Goal: Task Accomplishment & Management: Manage account settings

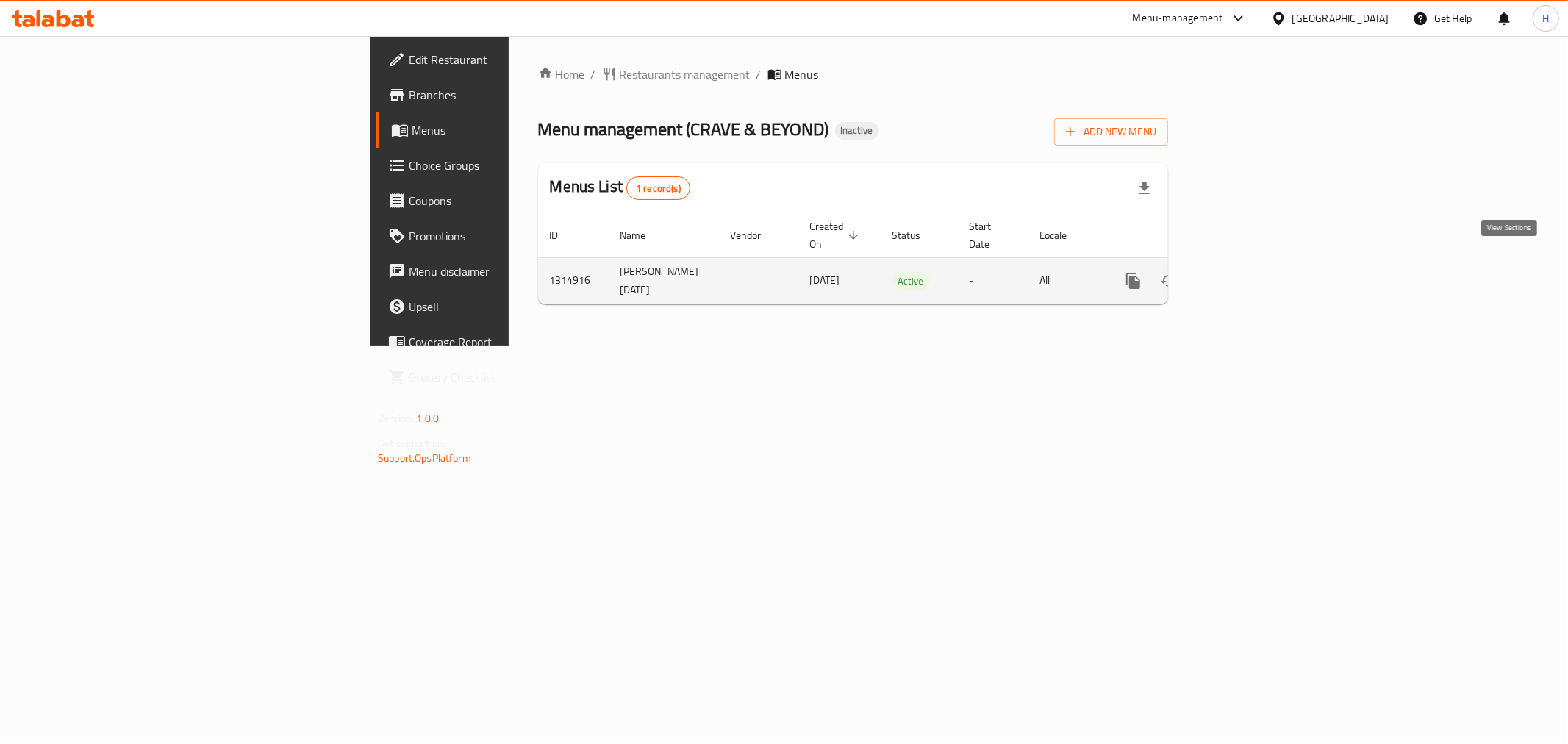
click at [1248, 272] on icon "enhanced table" at bounding box center [1239, 280] width 17 height 17
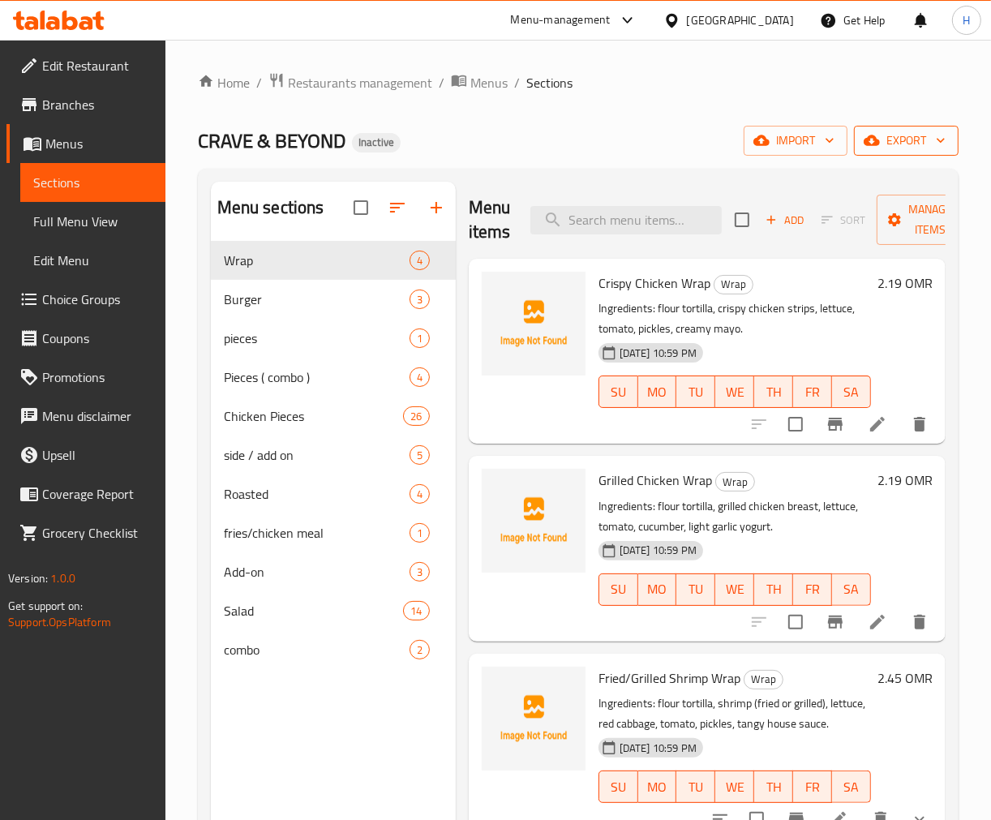
click at [902, 139] on span "export" at bounding box center [906, 141] width 79 height 20
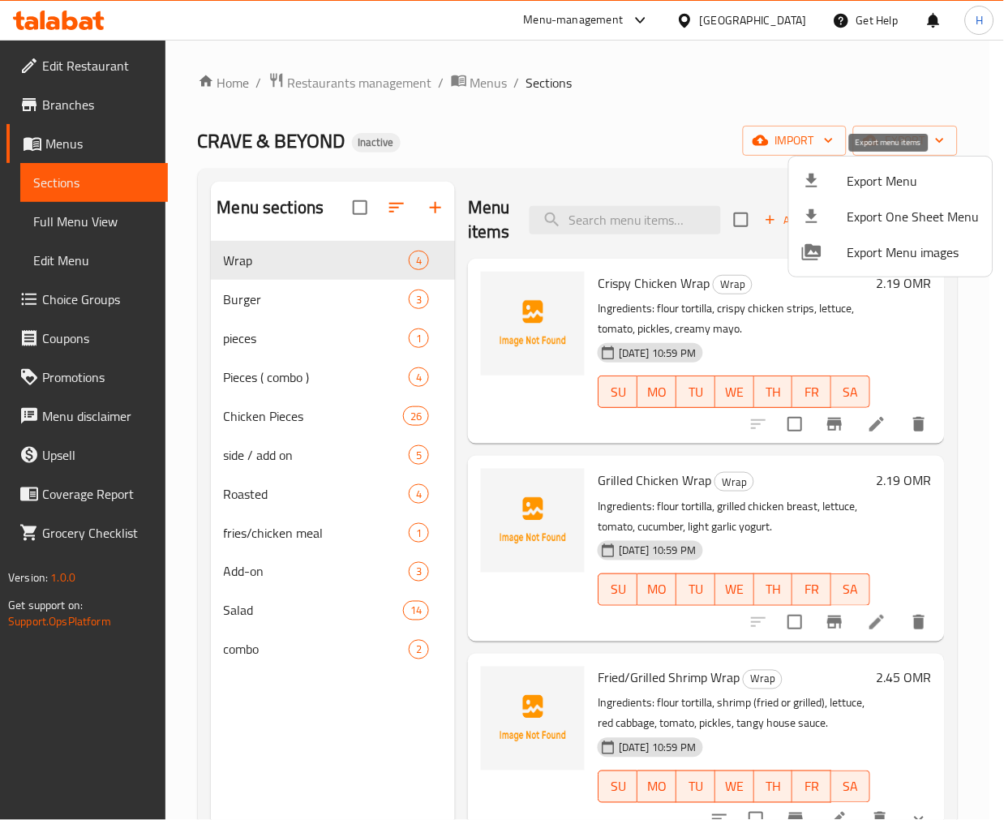
click at [903, 185] on span "Export Menu" at bounding box center [914, 180] width 132 height 19
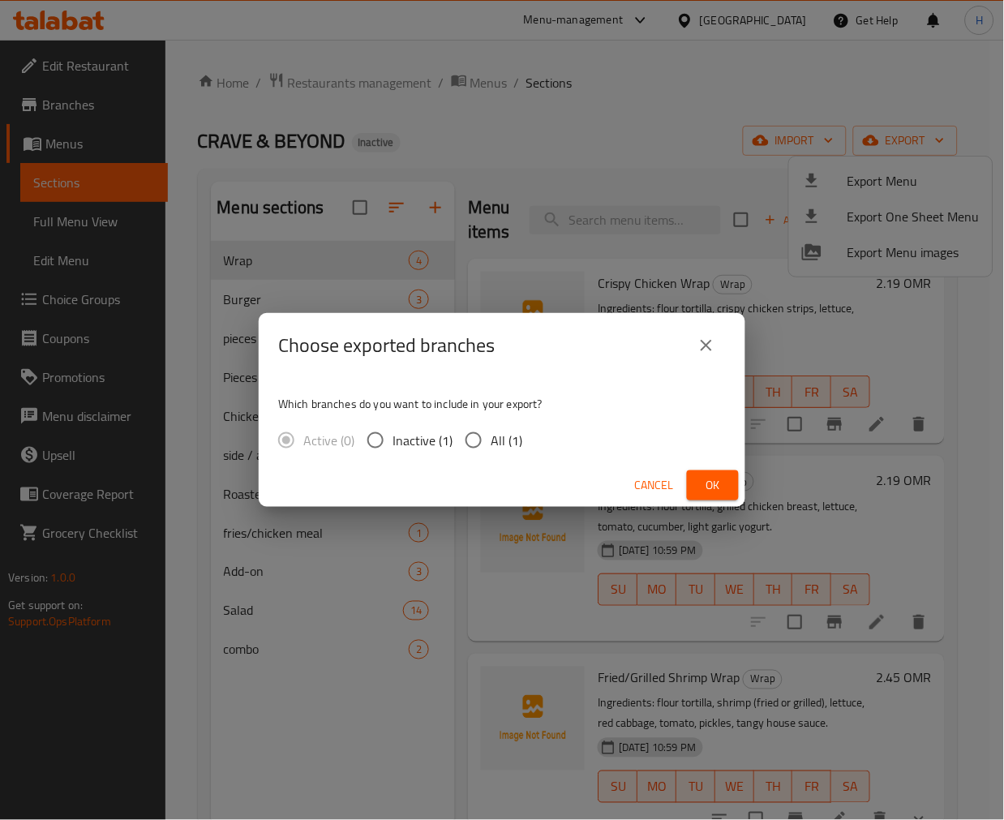
click at [499, 436] on span "All (1)" at bounding box center [507, 440] width 32 height 19
click at [491, 436] on input "All (1)" at bounding box center [474, 440] width 34 height 34
radio input "true"
click at [719, 481] on span "Ok" at bounding box center [713, 485] width 26 height 20
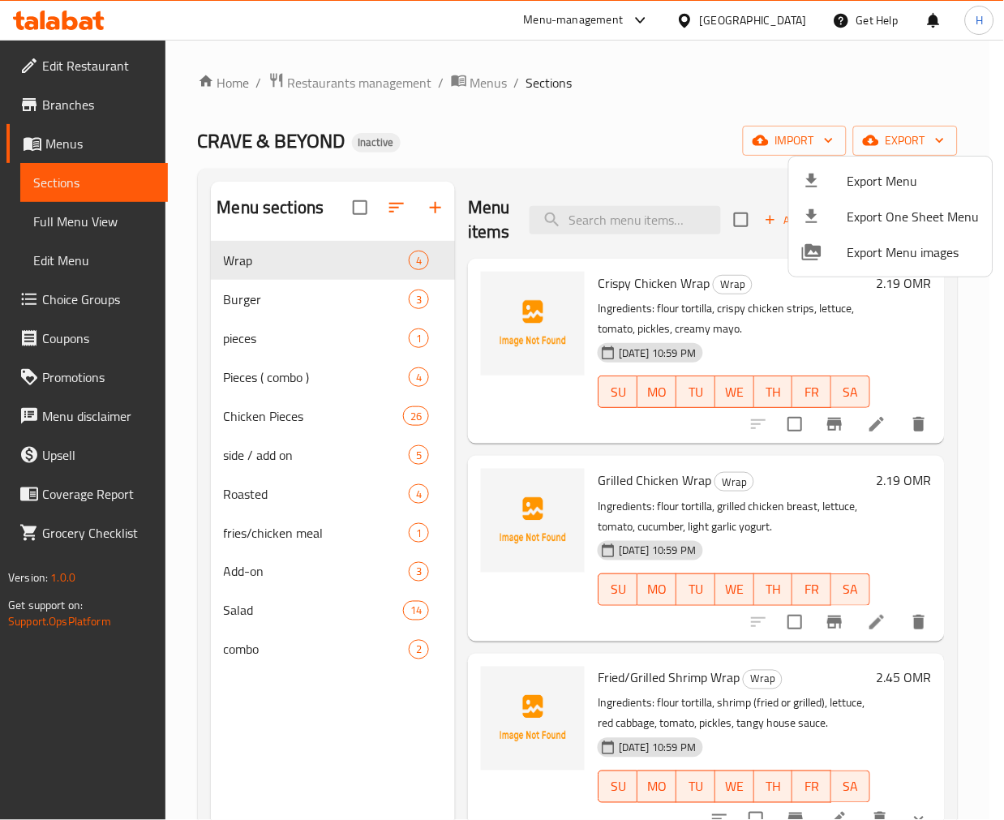
click at [525, 396] on div at bounding box center [502, 410] width 1004 height 820
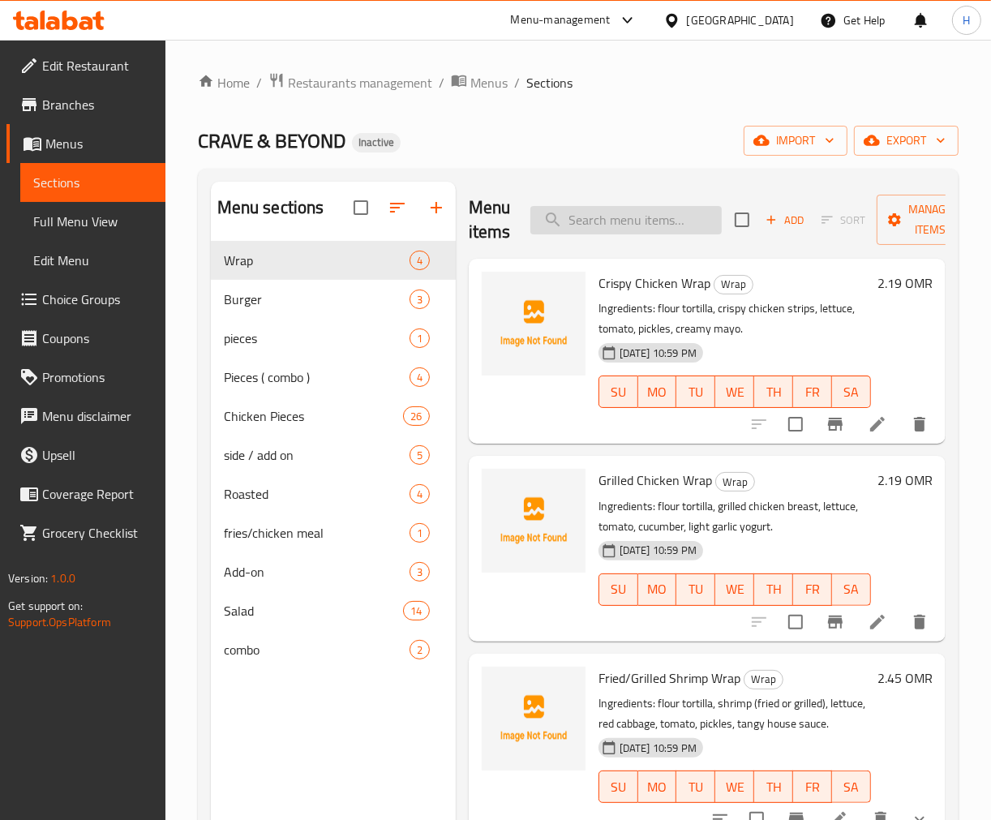
click at [675, 221] on input "search" at bounding box center [625, 220] width 191 height 28
paste input "Crispy Chicken Wrap"
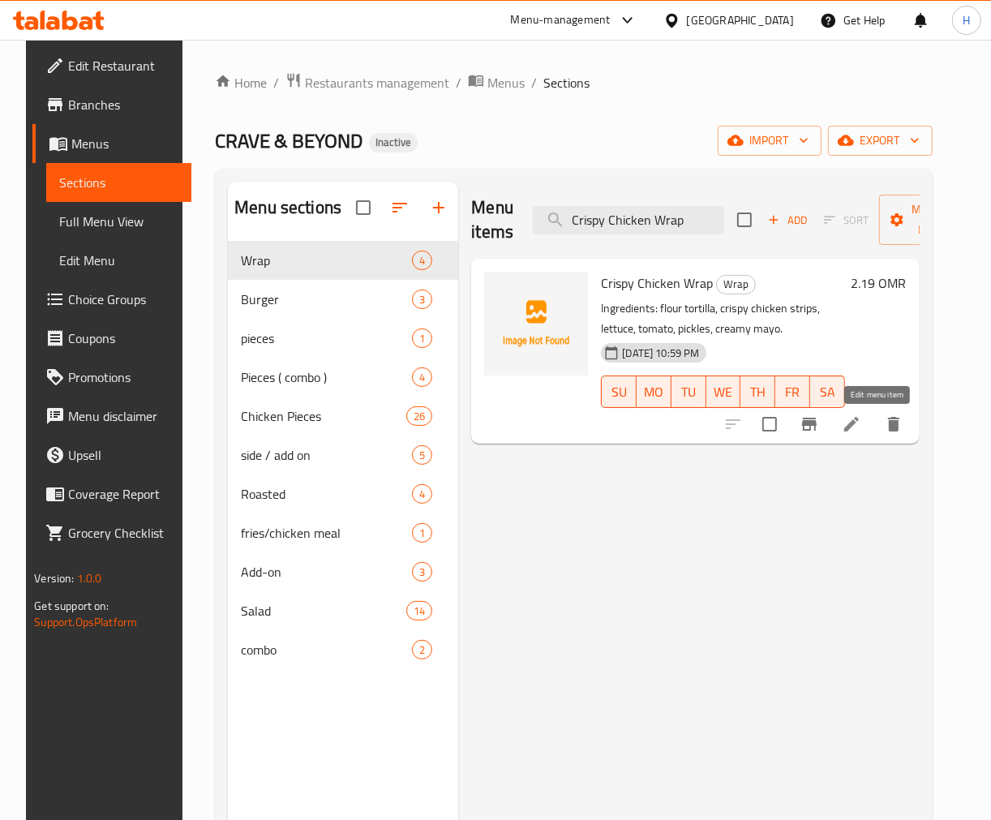
type input "Crispy Chicken Wrap"
click at [631, 303] on p "Ingredients: flour tortilla, crispy chicken strips, lettuce, tomato, pickles, c…" at bounding box center [722, 318] width 243 height 41
copy p "Ingredients"
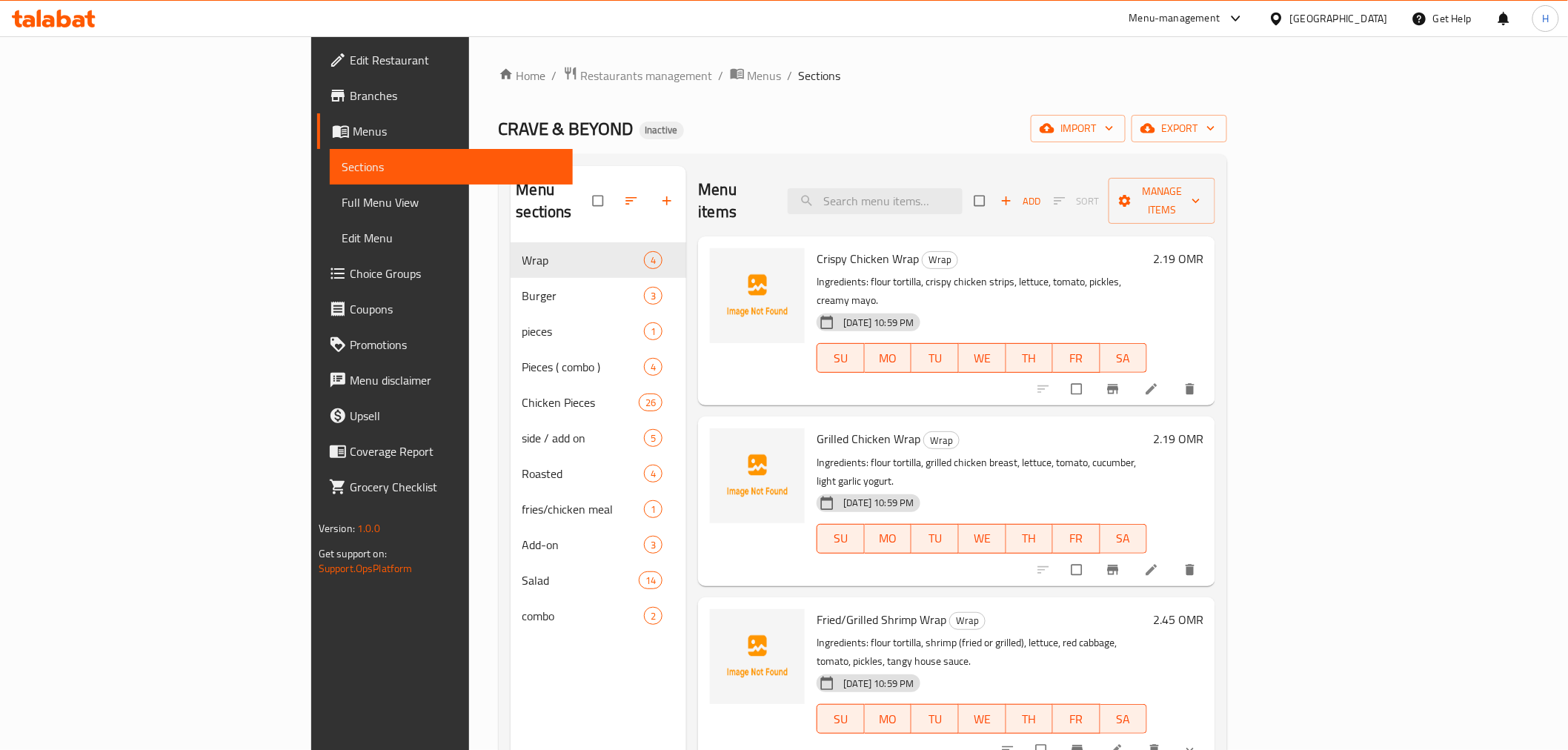
click at [342, 206] on span "Full Menu View" at bounding box center [451, 202] width 219 height 17
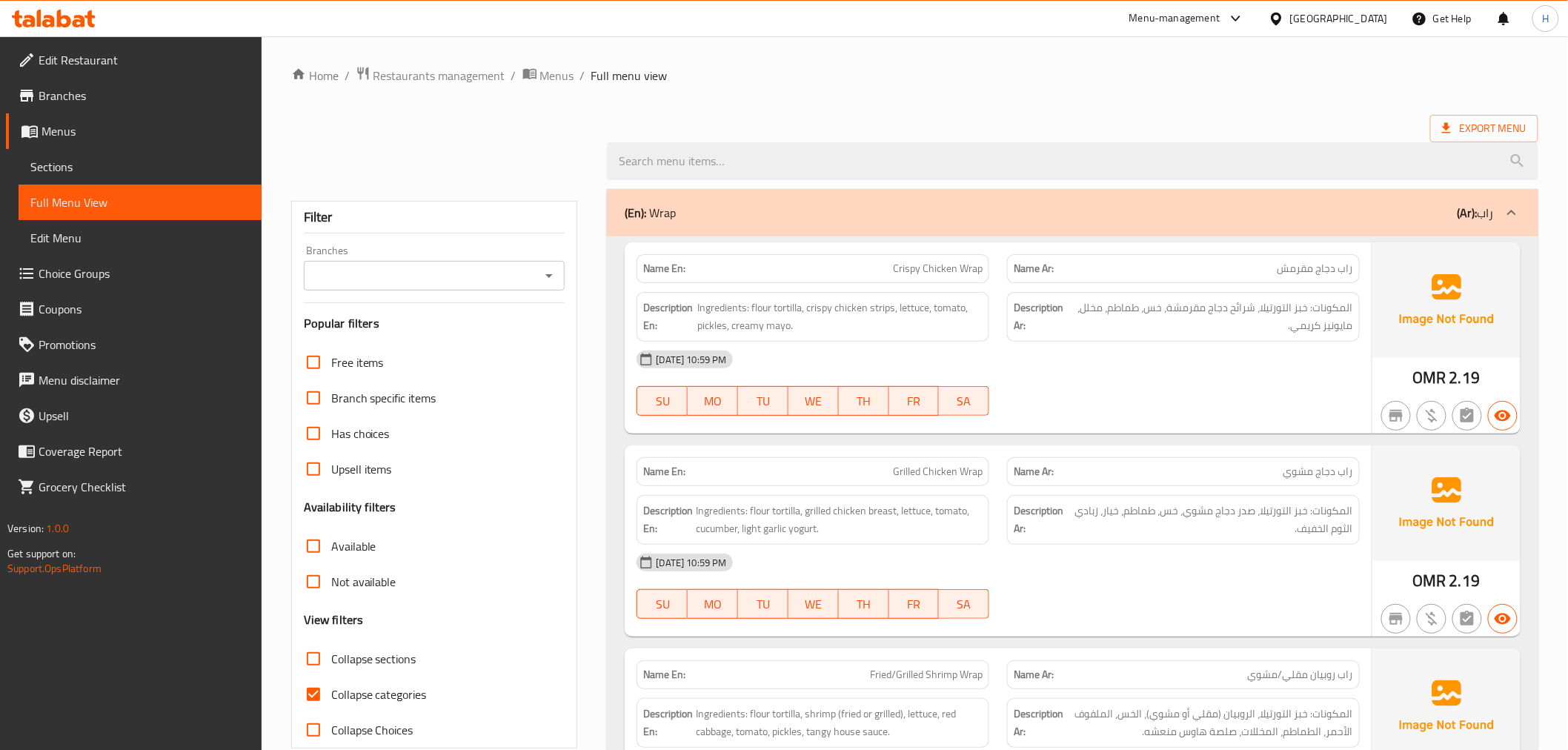
click at [464, 270] on input "Branches" at bounding box center [422, 275] width 228 height 21
click at [535, 278] on input "Branches" at bounding box center [422, 275] width 228 height 21
click at [546, 272] on icon "Open" at bounding box center [548, 275] width 17 height 17
click at [546, 272] on icon "Close" at bounding box center [548, 275] width 17 height 17
click at [546, 272] on icon "Open" at bounding box center [548, 275] width 17 height 17
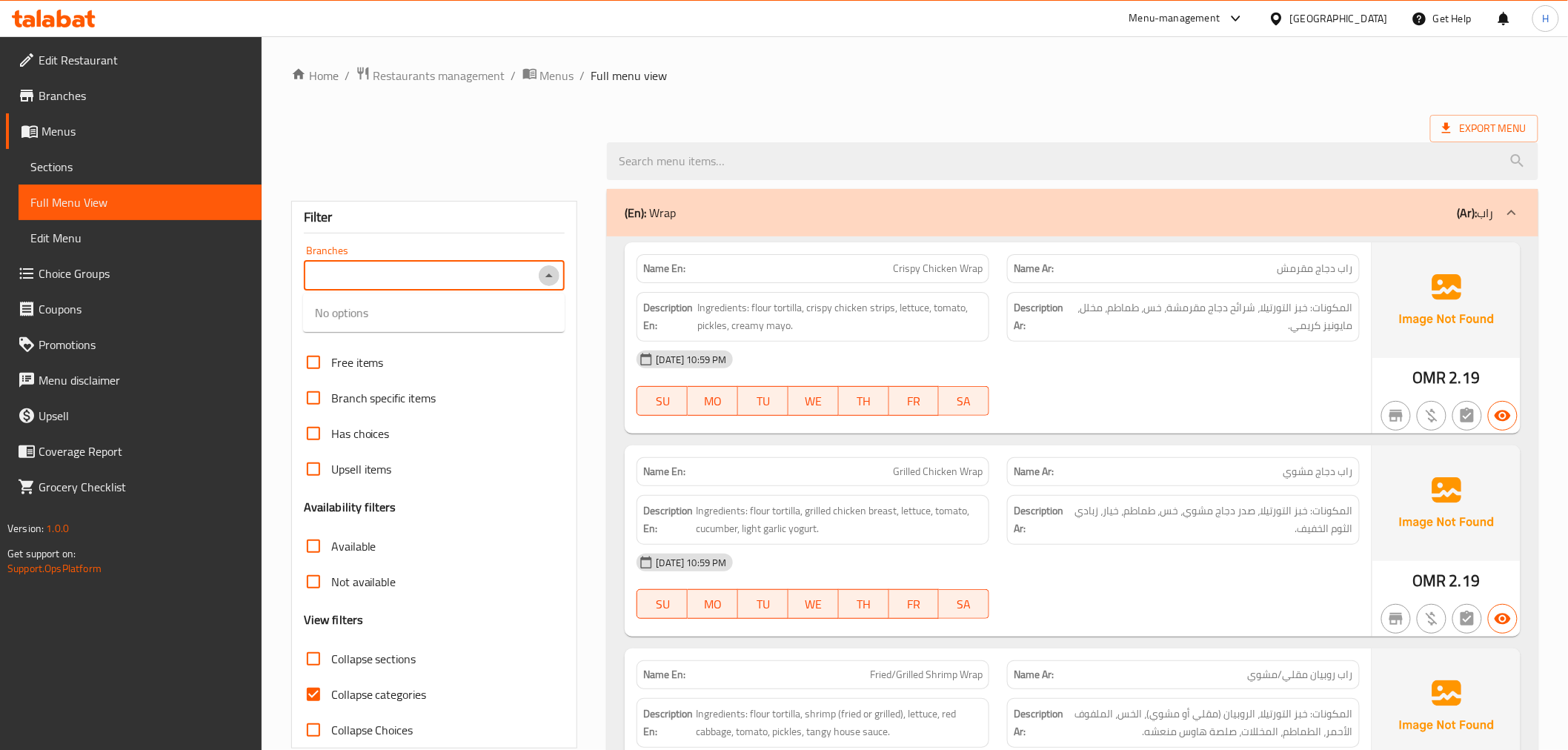
click at [546, 272] on icon "Close" at bounding box center [548, 275] width 17 height 17
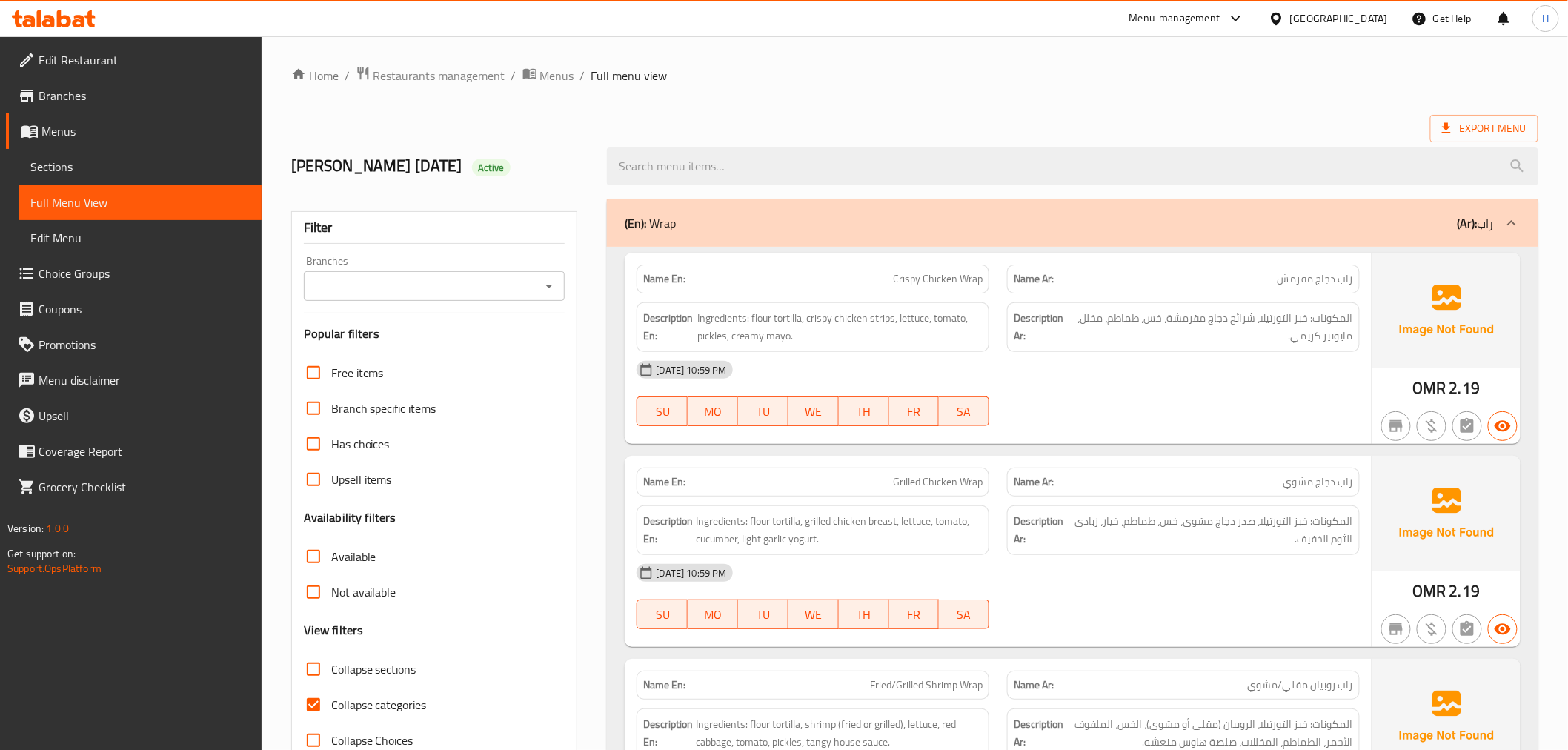
click at [546, 281] on icon "Open" at bounding box center [548, 285] width 17 height 17
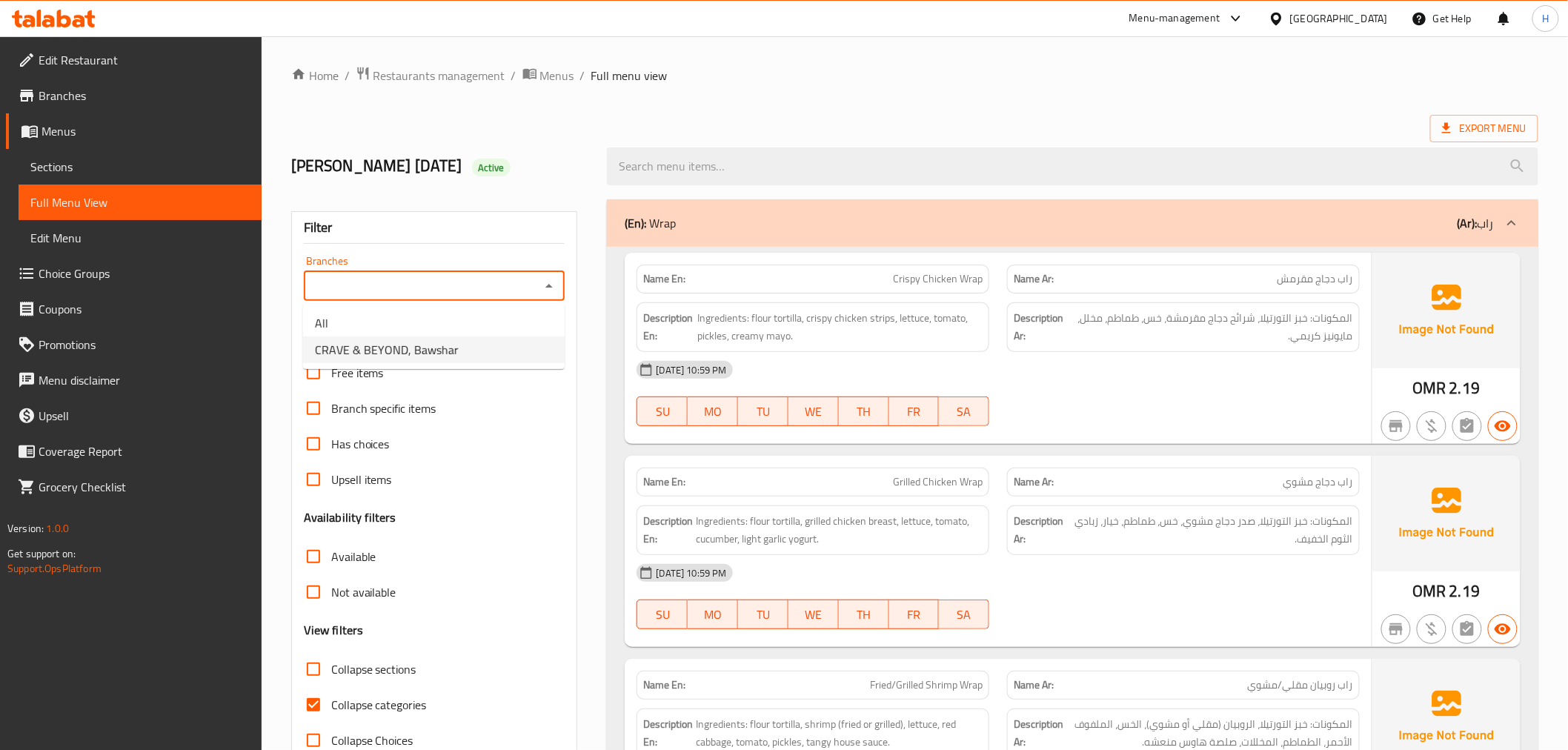
click at [450, 354] on span "CRAVE & BEYOND, Bawshar" at bounding box center [387, 349] width 143 height 17
type input "CRAVE & BEYOND, Bawshar"
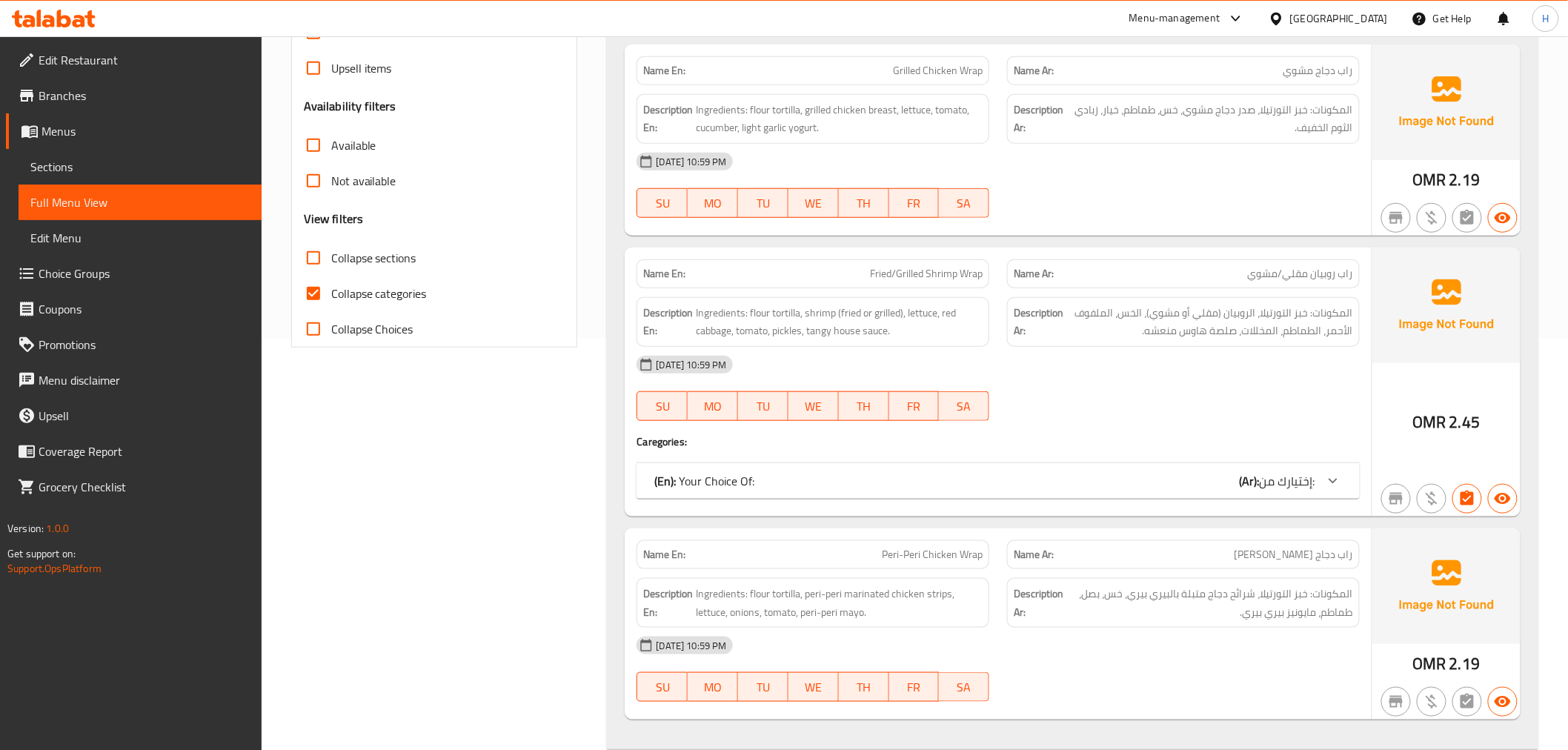
click at [373, 299] on span "Collapse categories" at bounding box center [379, 292] width 96 height 17
click at [332, 299] on input "Collapse categories" at bounding box center [313, 293] width 36 height 36
checkbox input "false"
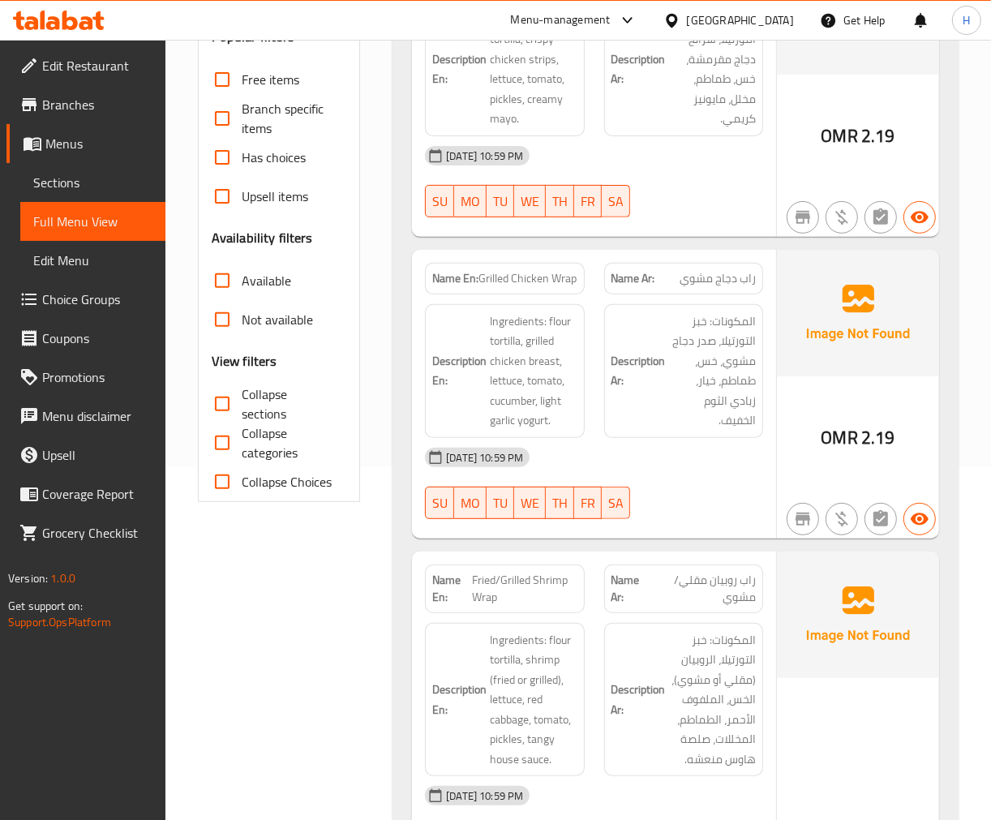
scroll to position [90, 0]
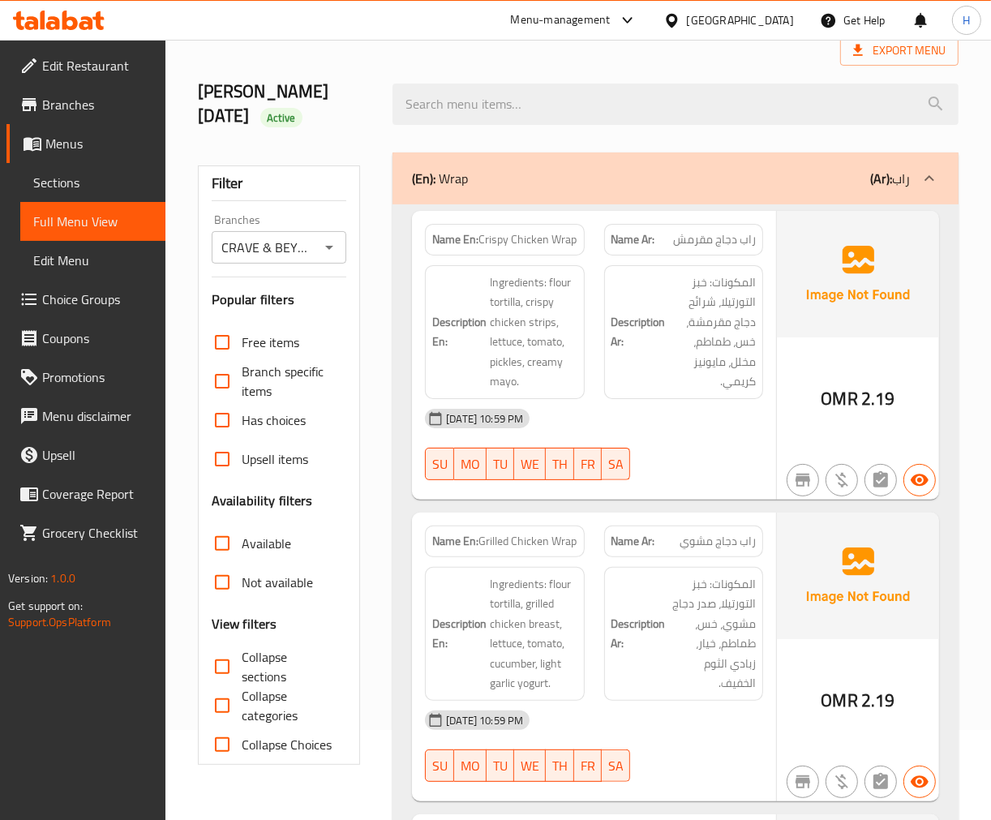
click at [212, 663] on input "Collapse sections" at bounding box center [222, 666] width 39 height 39
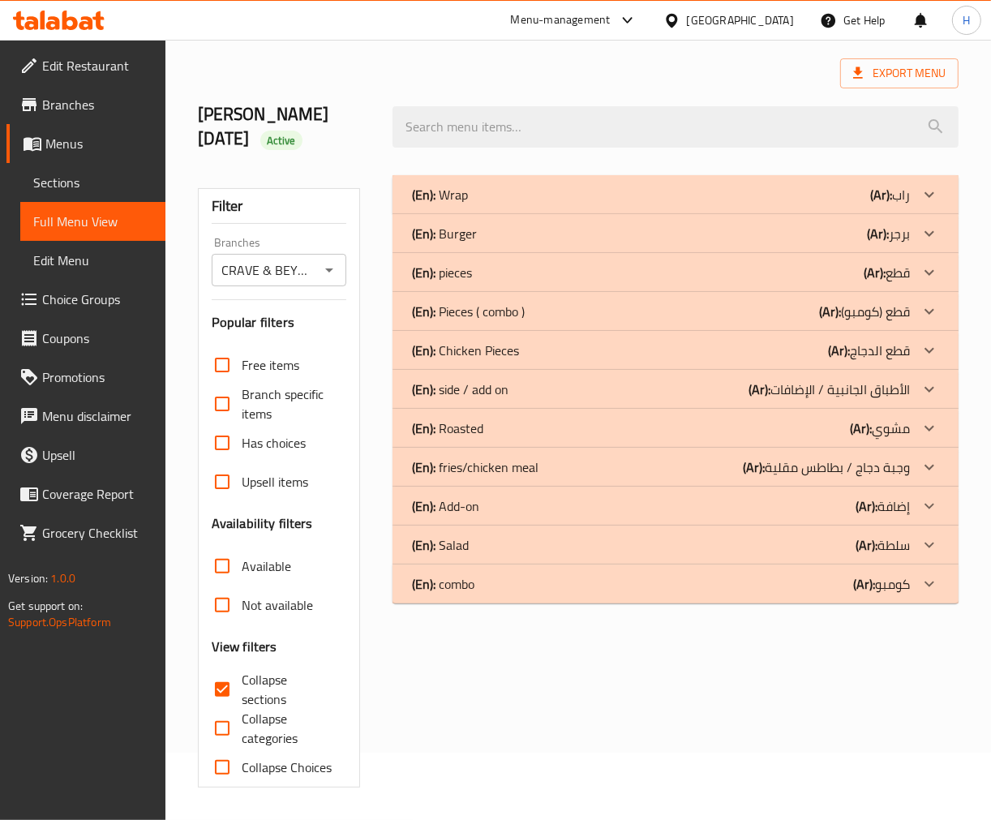
scroll to position [67, 0]
click at [649, 191] on div "(En): Wrap (Ar): راب" at bounding box center [661, 194] width 498 height 19
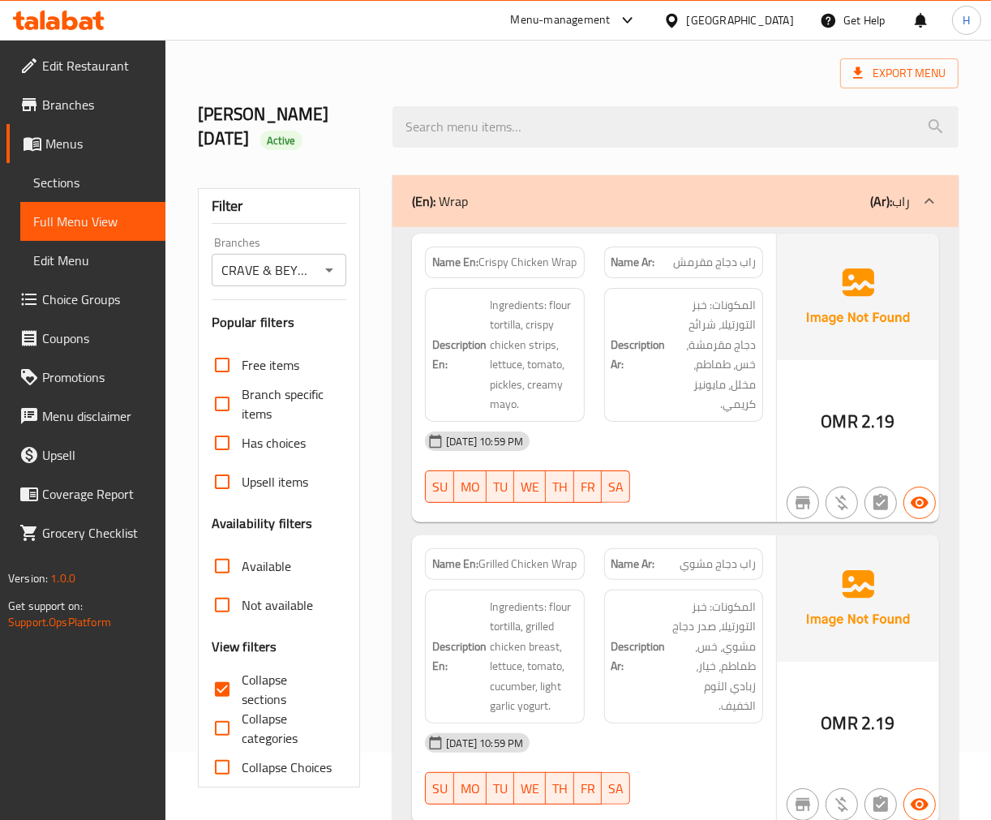
click at [647, 76] on div "Export Menu" at bounding box center [578, 73] width 761 height 30
click at [522, 303] on span "Ingredients: flour tortilla, crispy chicken strips, lettuce, tomato, pickles, c…" at bounding box center [533, 354] width 87 height 119
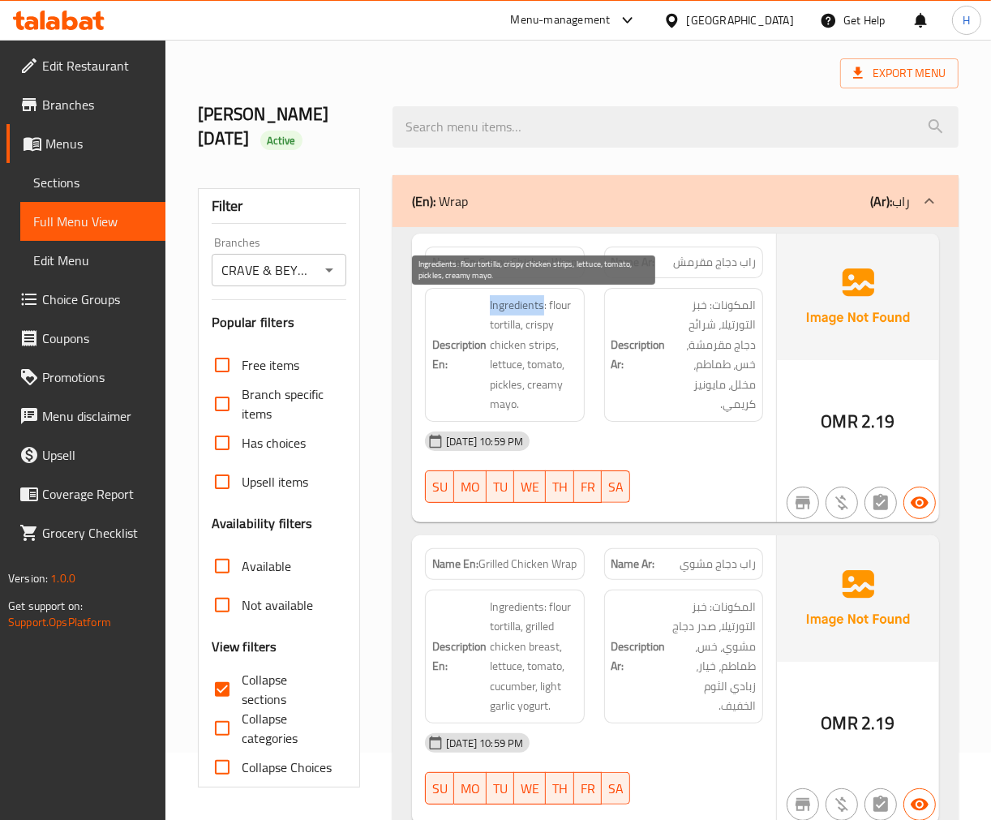
click at [522, 303] on span "Ingredients: flour tortilla, crispy chicken strips, lettuce, tomato, pickles, c…" at bounding box center [533, 354] width 87 height 119
click at [542, 298] on span "Ingredients: flour tortilla, crispy chicken strips, lettuce, tomato, pickles, c…" at bounding box center [533, 354] width 87 height 119
drag, startPoint x: 547, startPoint y: 302, endPoint x: 476, endPoint y: 298, distance: 70.7
click at [476, 298] on h6 "Description En: Ingredients: flour tortilla, crispy chicken strips, lettuce, to…" at bounding box center [504, 354] width 144 height 119
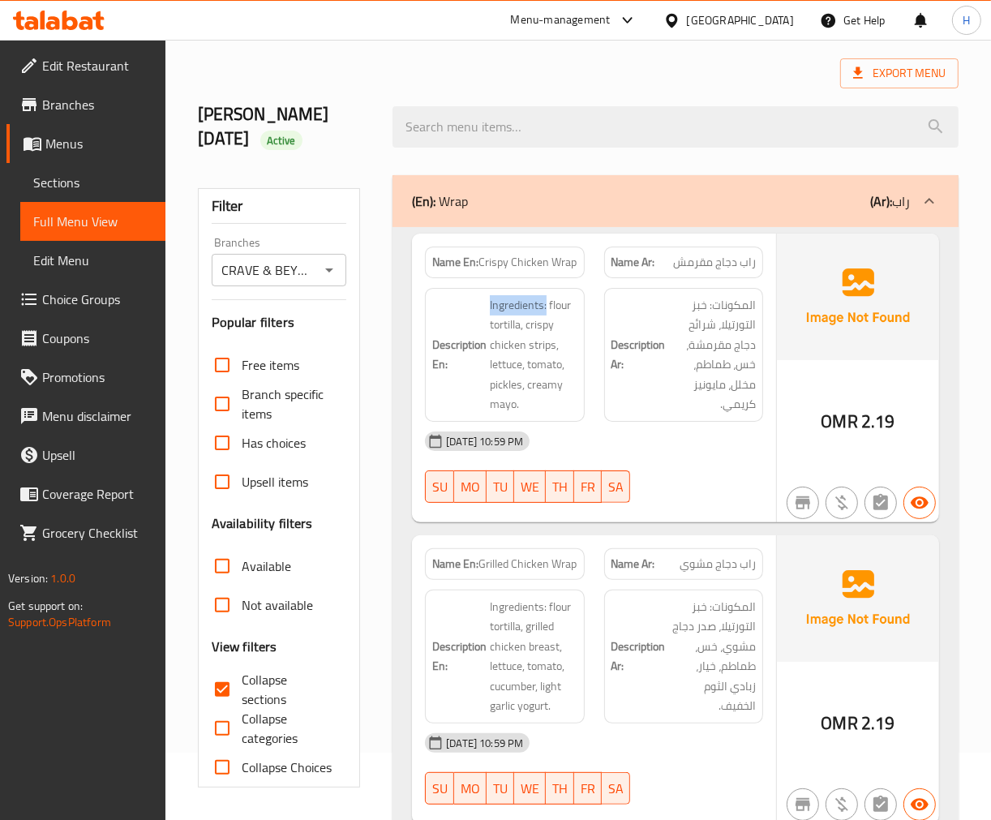
copy span "Ingredients:"
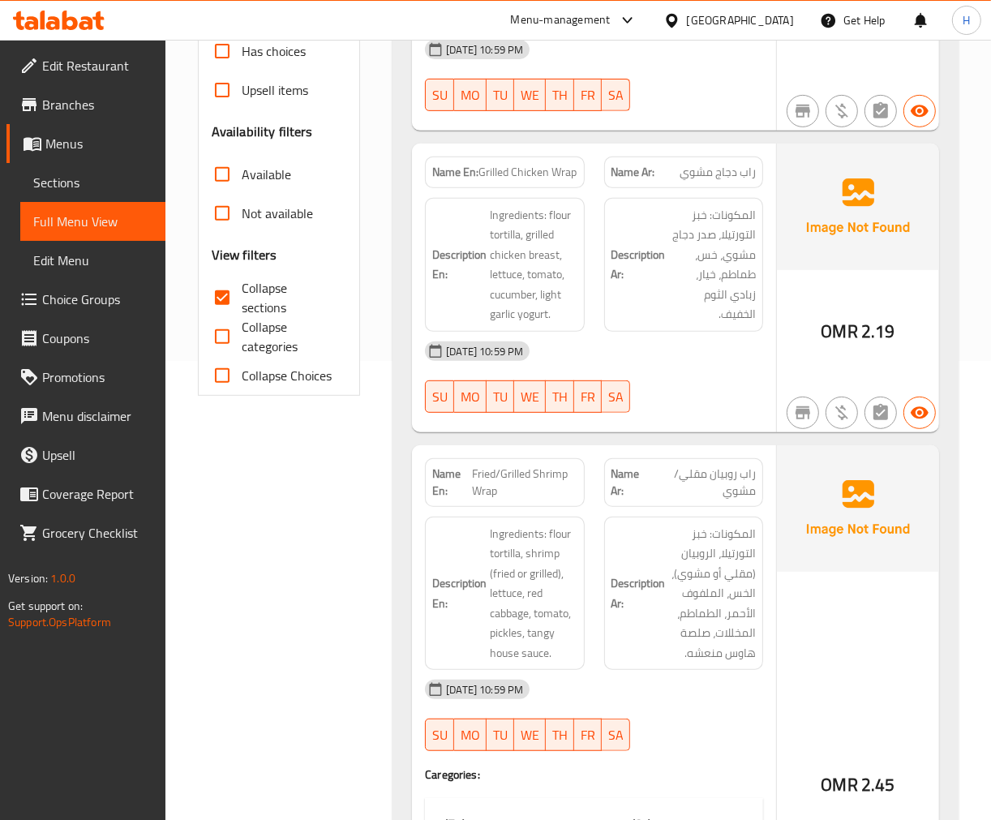
scroll to position [427, 0]
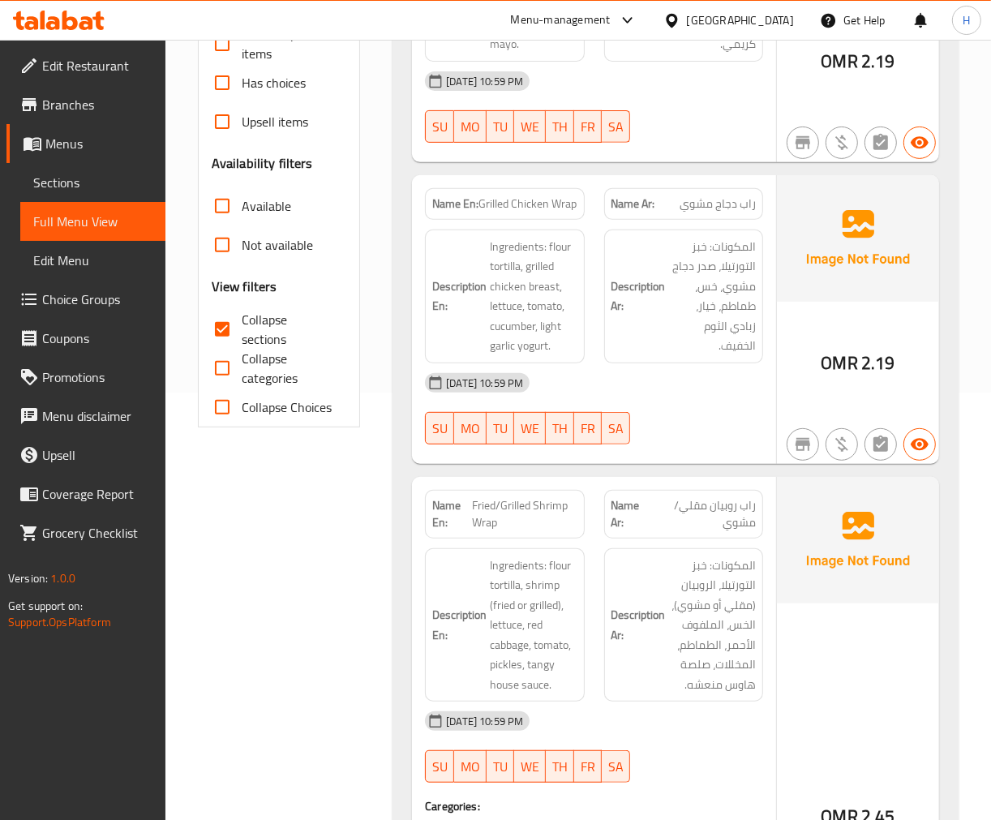
click at [265, 333] on span "Collapse sections" at bounding box center [288, 329] width 92 height 39
click at [242, 333] on input "Collapse sections" at bounding box center [222, 329] width 39 height 39
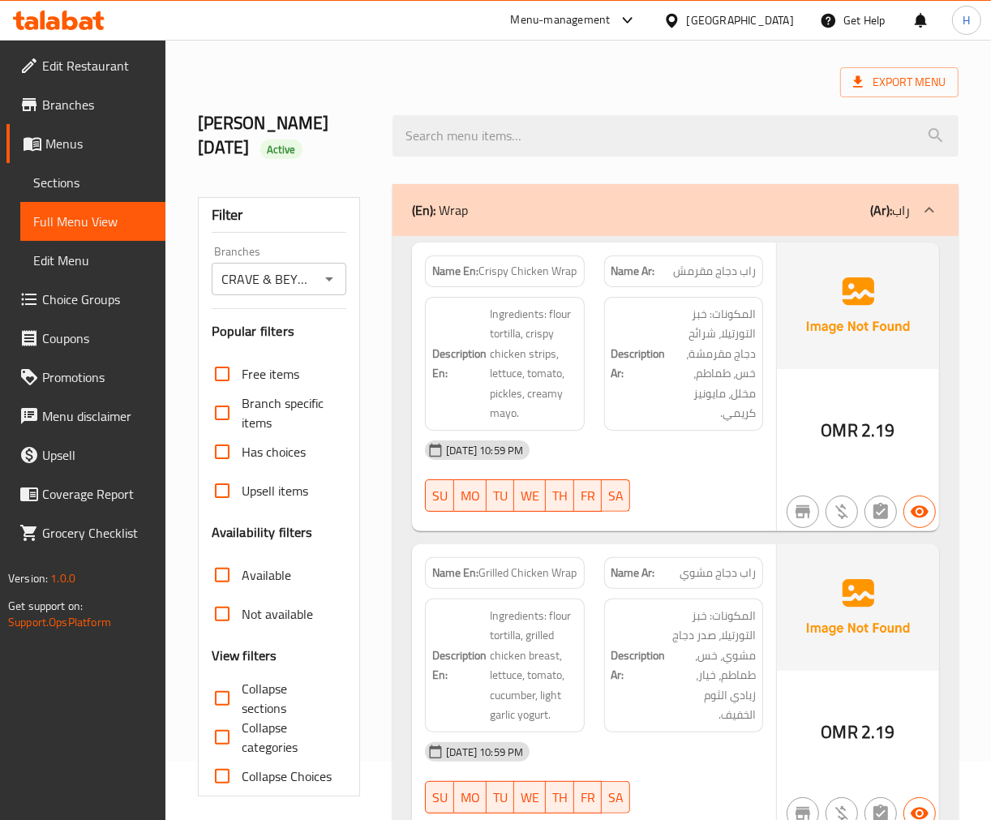
scroll to position [90, 0]
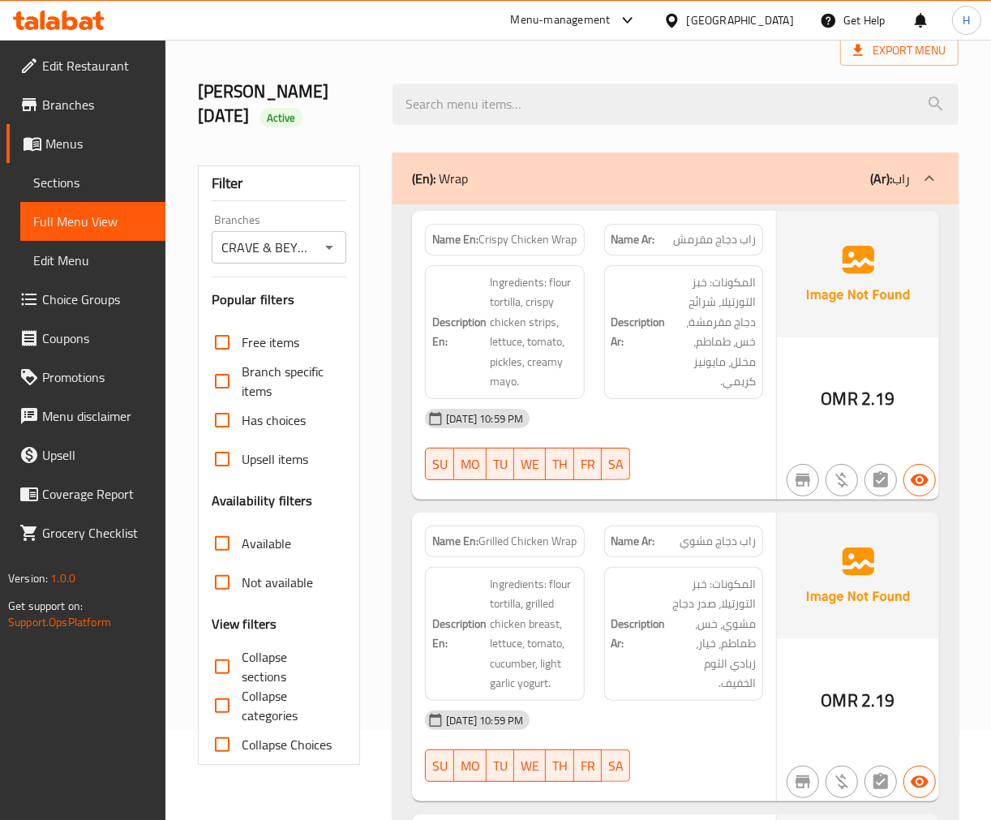
click at [260, 667] on span "Collapse sections" at bounding box center [288, 666] width 92 height 39
click at [242, 667] on input "Collapse sections" at bounding box center [222, 666] width 39 height 39
checkbox input "true"
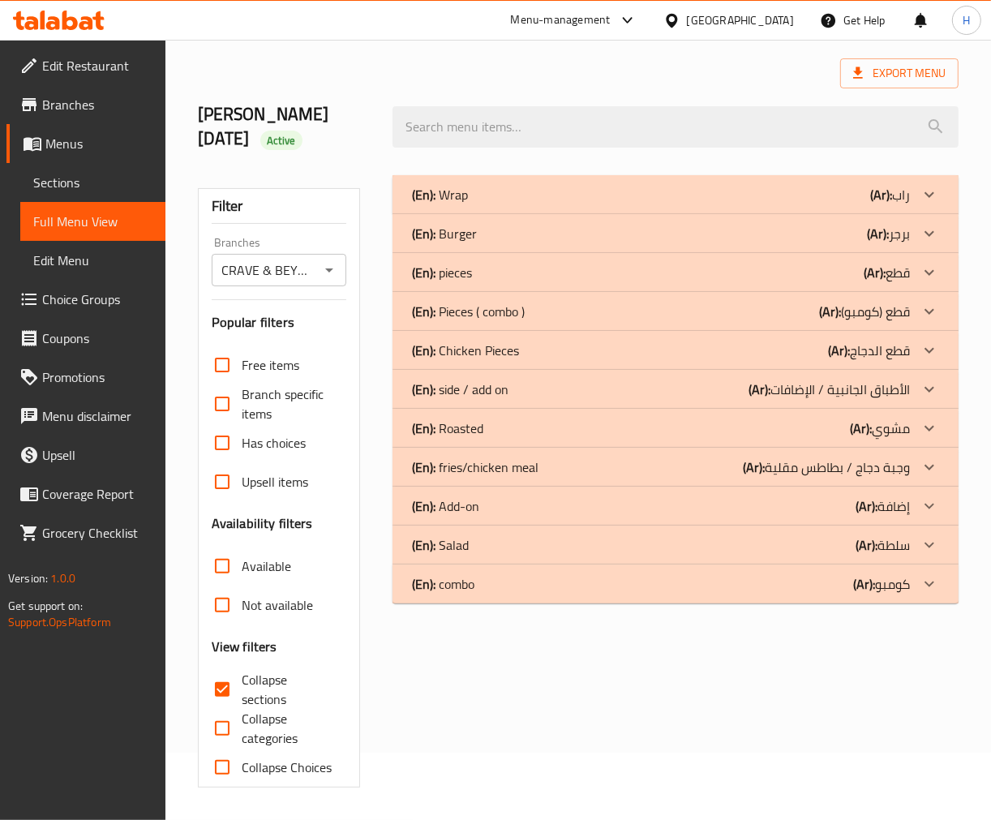
scroll to position [67, 0]
click at [545, 206] on div "(En): Wrap (Ar): راب" at bounding box center [676, 194] width 566 height 39
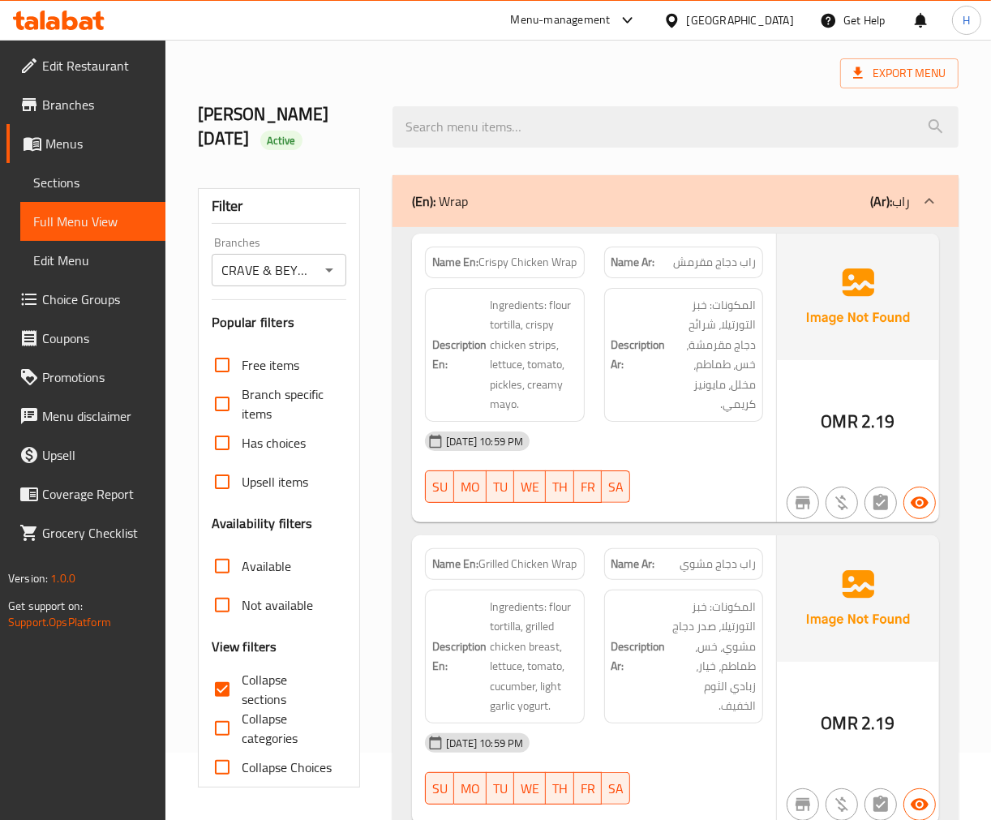
click at [386, 67] on div "Export Menu" at bounding box center [578, 73] width 761 height 30
click at [386, 86] on div "mohamed waled 29/9/2025 Active" at bounding box center [578, 127] width 780 height 97
click at [526, 256] on span "Crispy Chicken Wrap" at bounding box center [528, 262] width 98 height 17
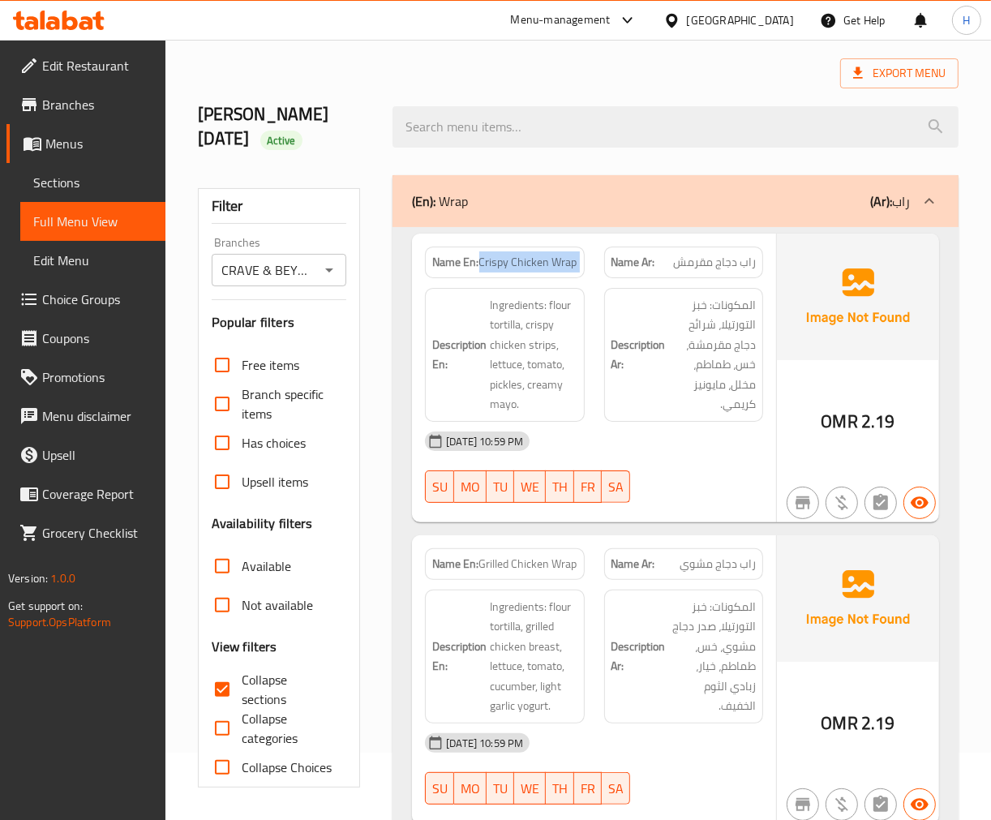
copy span "Crispy Chicken Wrap"
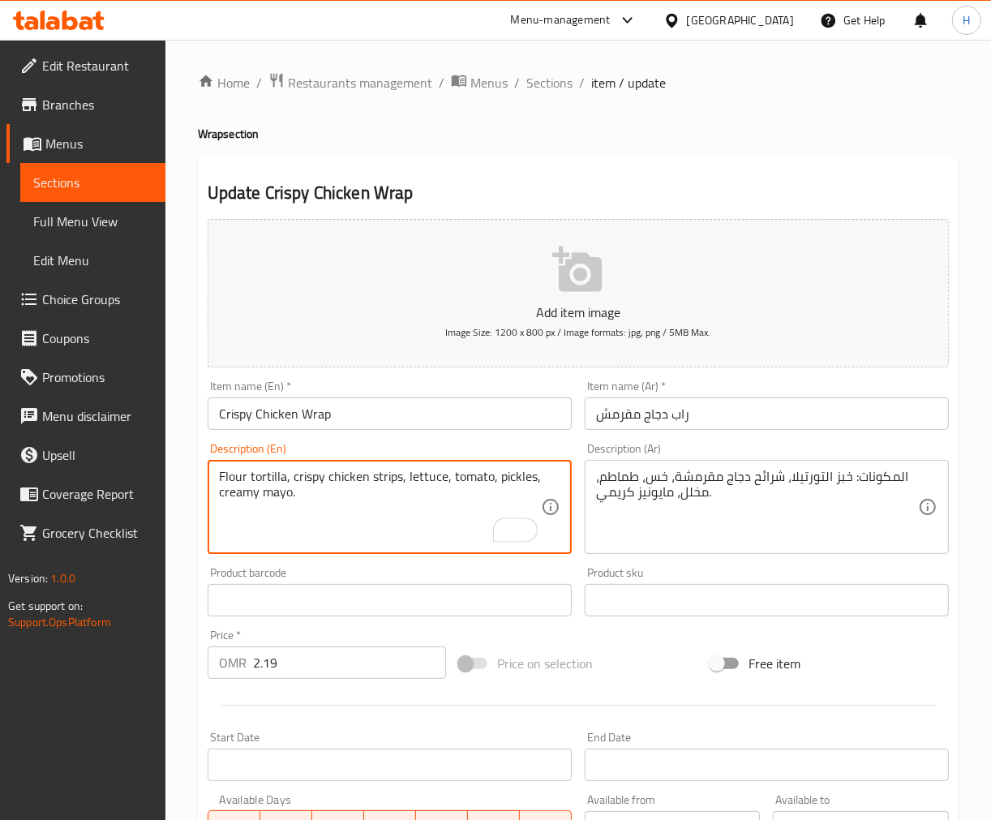
type textarea "Flour tortilla, crispy chicken strips, lettuce, tomato, pickles, creamy mayo."
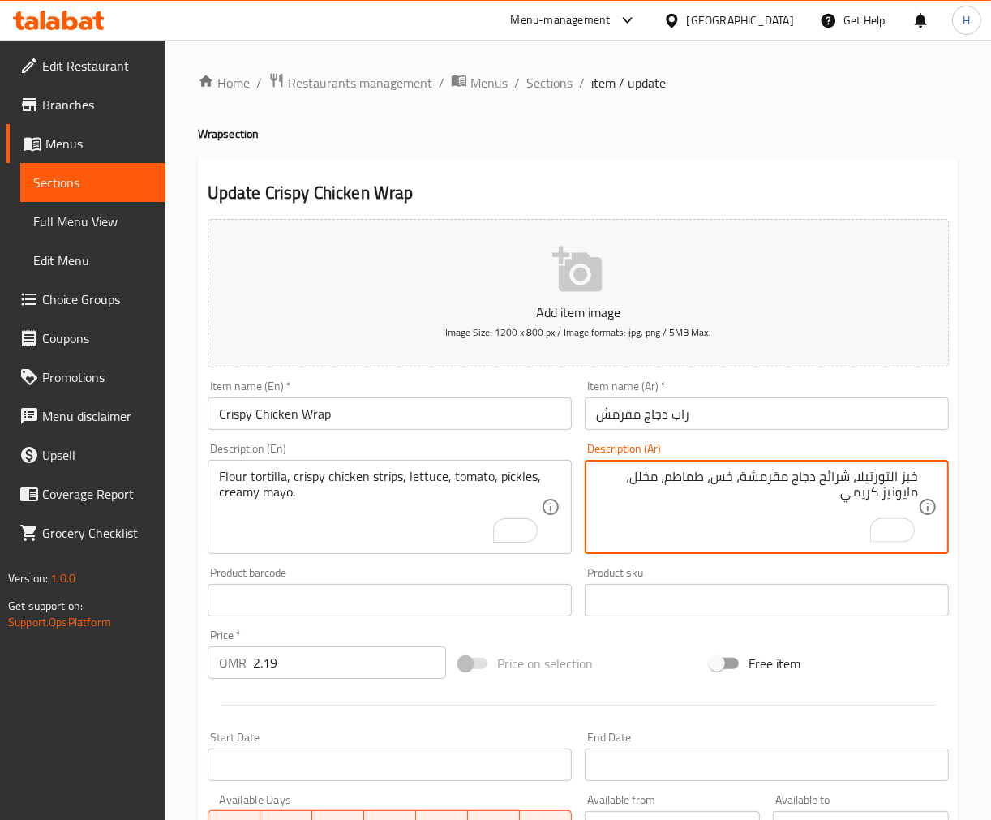
type textarea "خبز التورتيلا، شرائح دجاج مقرمشة، خس، طماطم، مخلل، مايونيز كريمي."
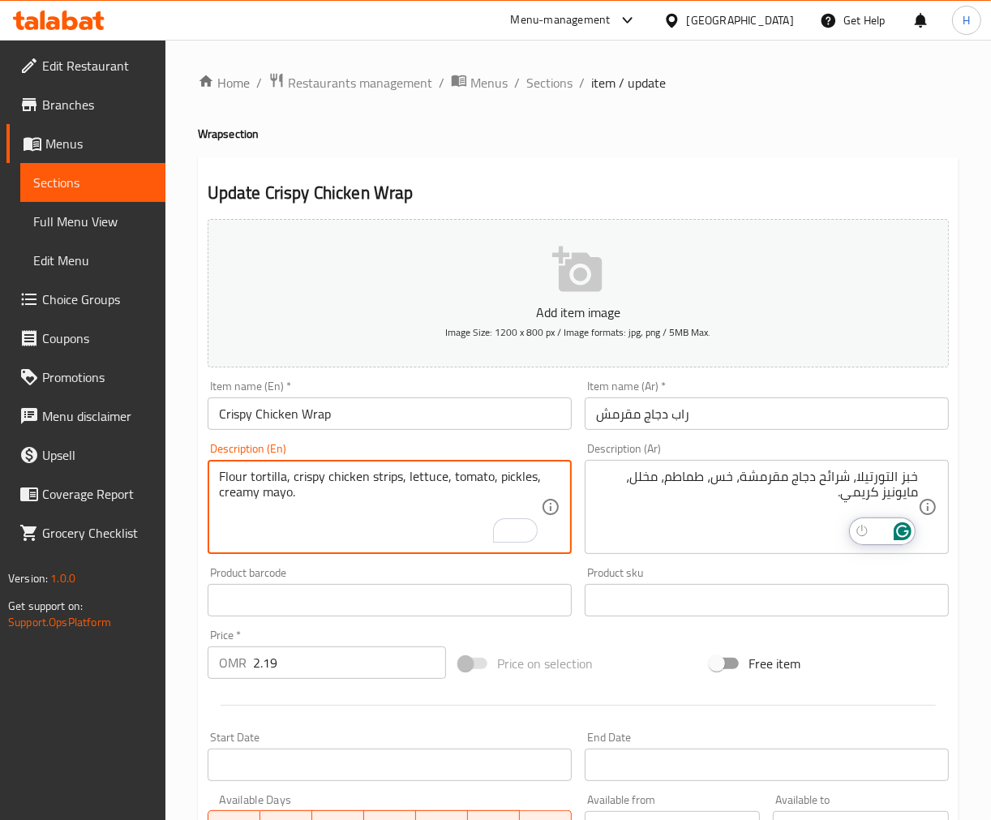
click at [230, 474] on textarea "Flour tortilla, crispy chicken strips, lettuce, tomato, pickles, creamy mayo." at bounding box center [380, 507] width 322 height 77
drag, startPoint x: 282, startPoint y: 474, endPoint x: 207, endPoint y: 481, distance: 75.7
click at [208, 481] on div "Flour tortilla, crispy chicken strips, lettuce, tomato, pickles, creamy mayo. D…" at bounding box center [390, 507] width 364 height 94
click at [417, 427] on input "Crispy Chicken Wrap" at bounding box center [390, 413] width 364 height 32
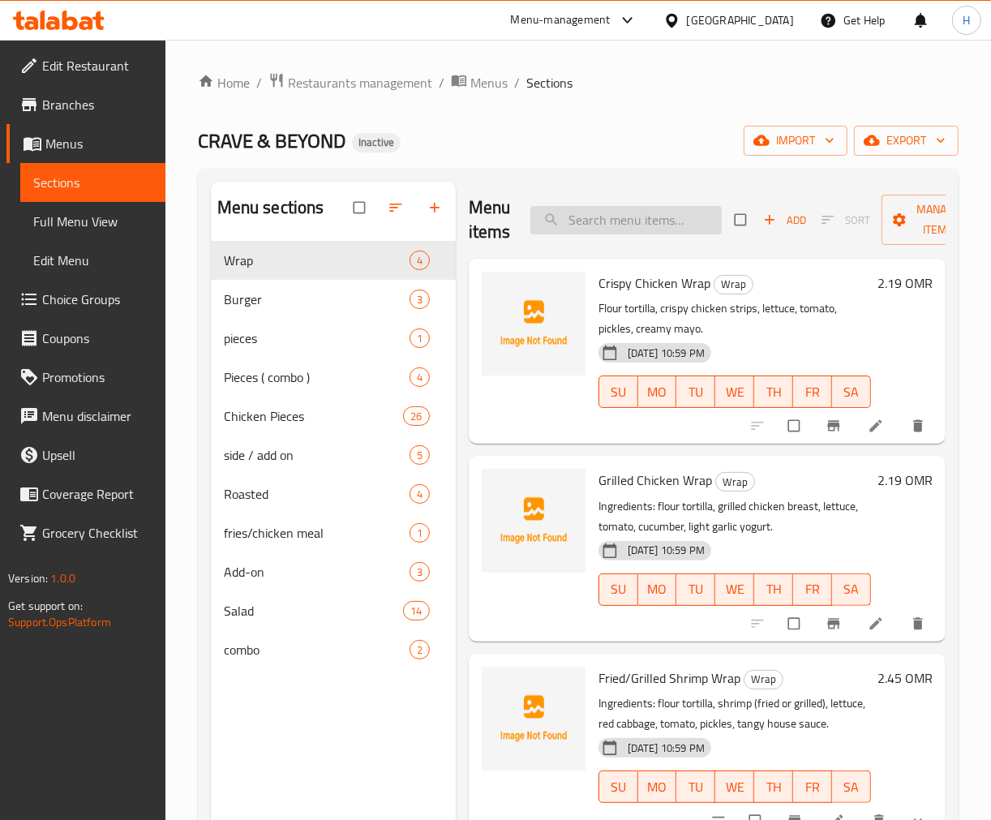
click at [637, 221] on input "search" at bounding box center [625, 220] width 191 height 28
paste input "Ingredients"
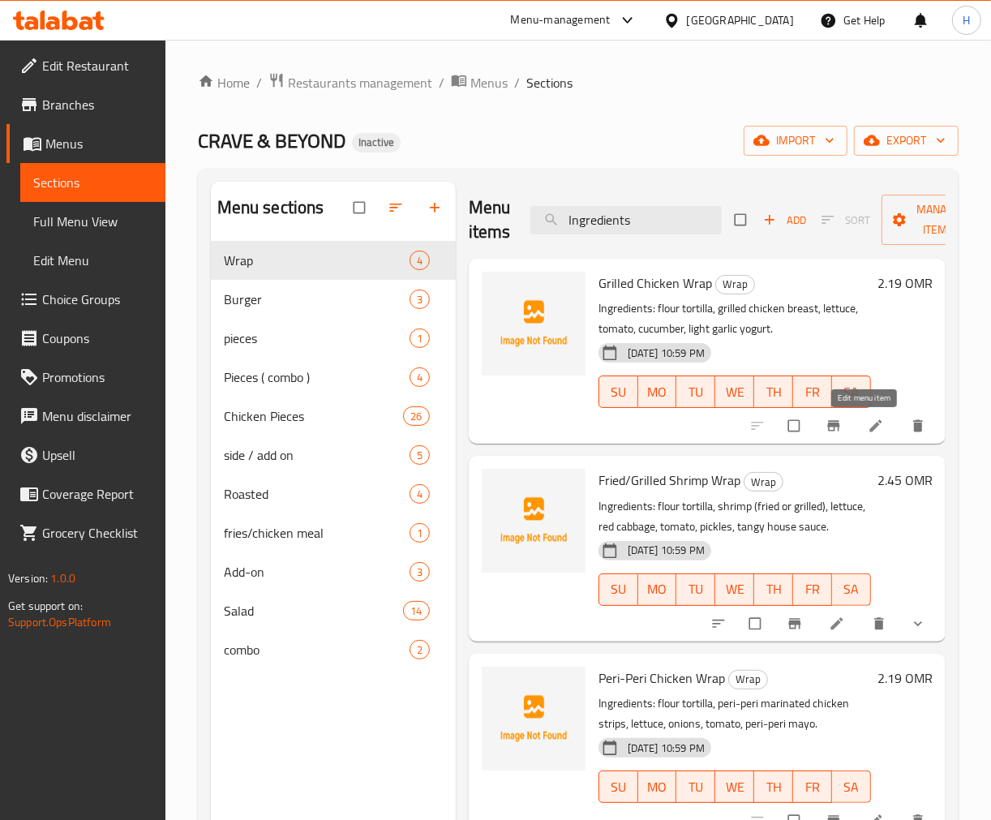
type input "Ingredients"
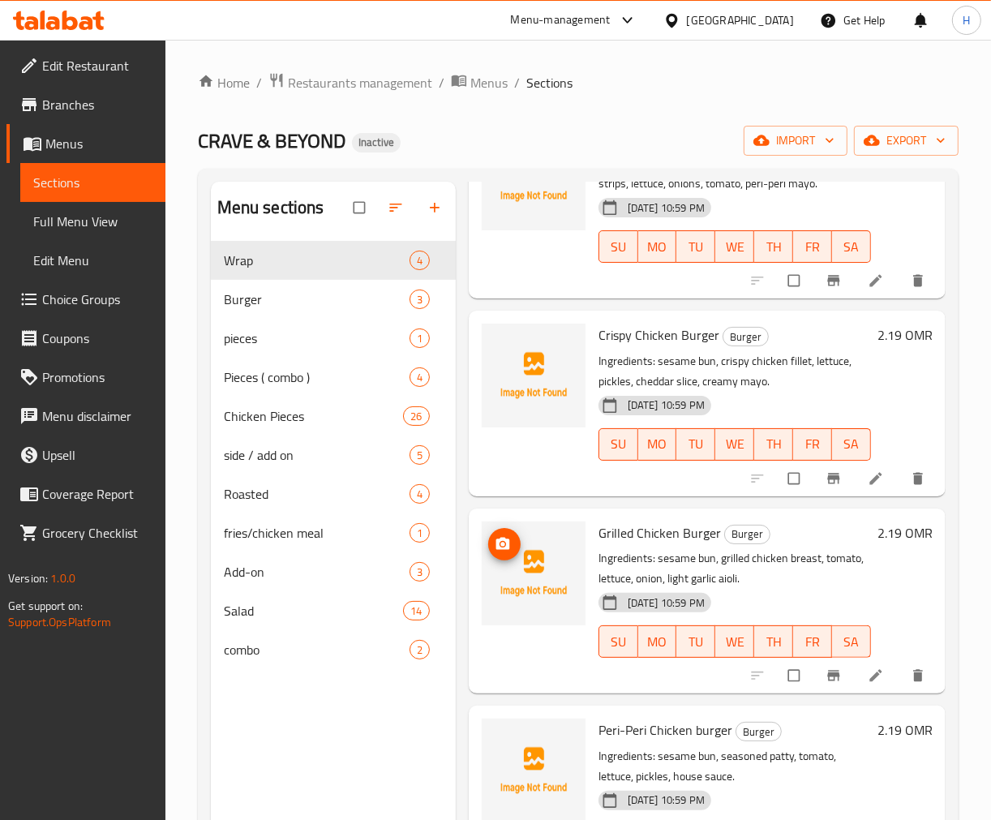
scroll to position [630, 0]
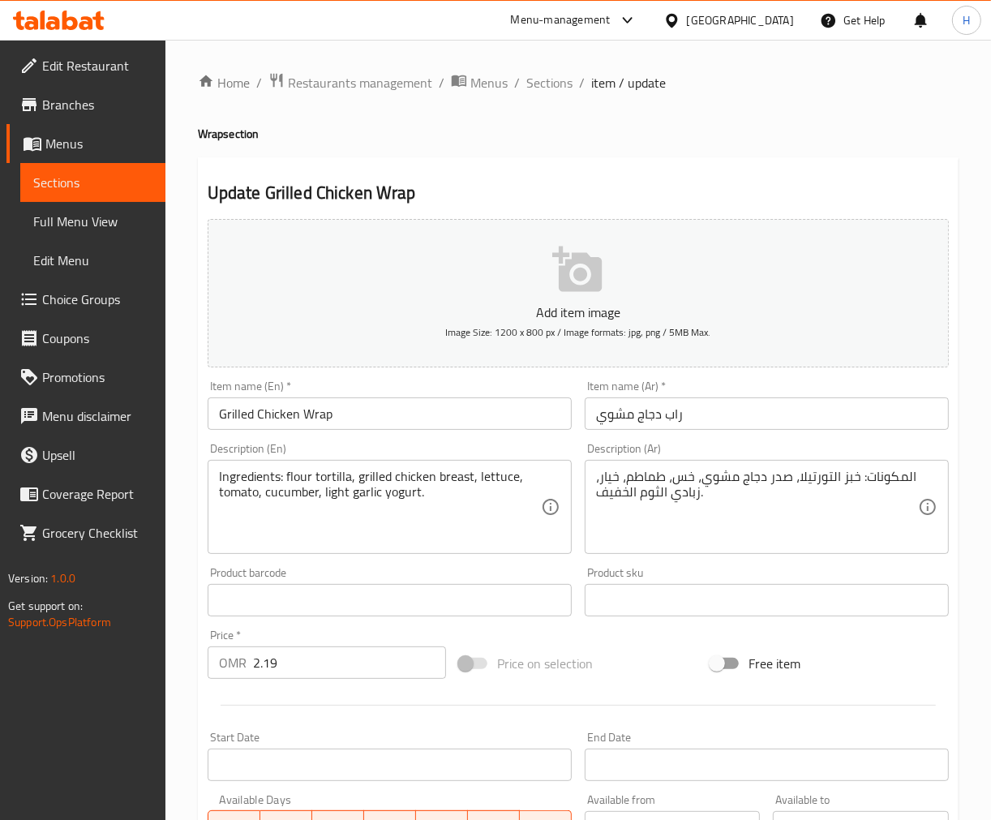
drag, startPoint x: 288, startPoint y: 474, endPoint x: 118, endPoint y: 489, distance: 170.2
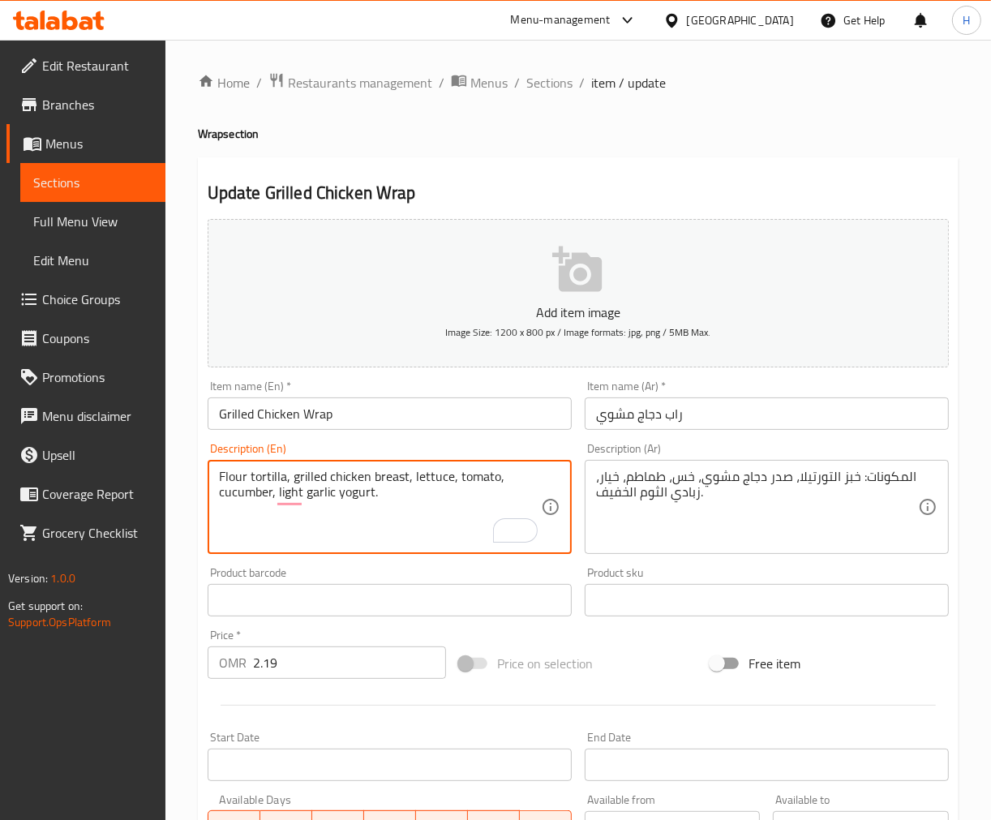
type textarea "Flour tortilla, grilled chicken breast, lettuce, tomato, cucumber, light garlic…"
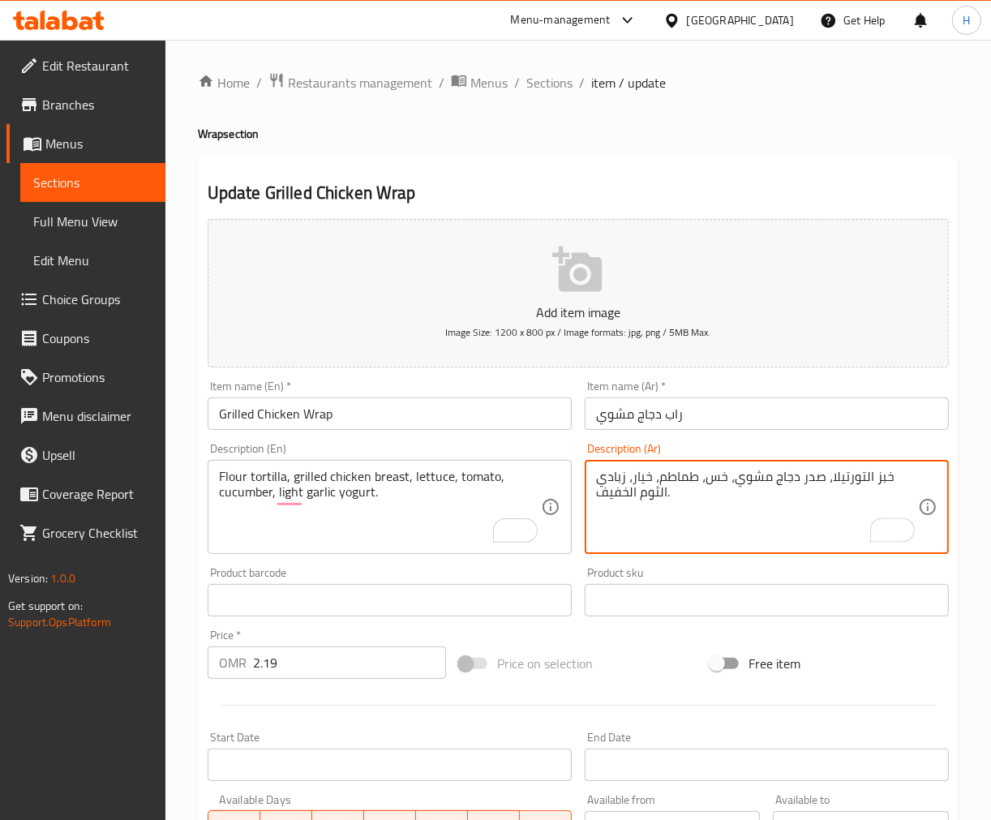
type textarea "خبز التورتيلا، صدر دجاج مشوي، خس، طماطم، خيار، زبادي الثوم الخفيف."
click at [817, 416] on input "راب دجاج مشوي" at bounding box center [767, 413] width 364 height 32
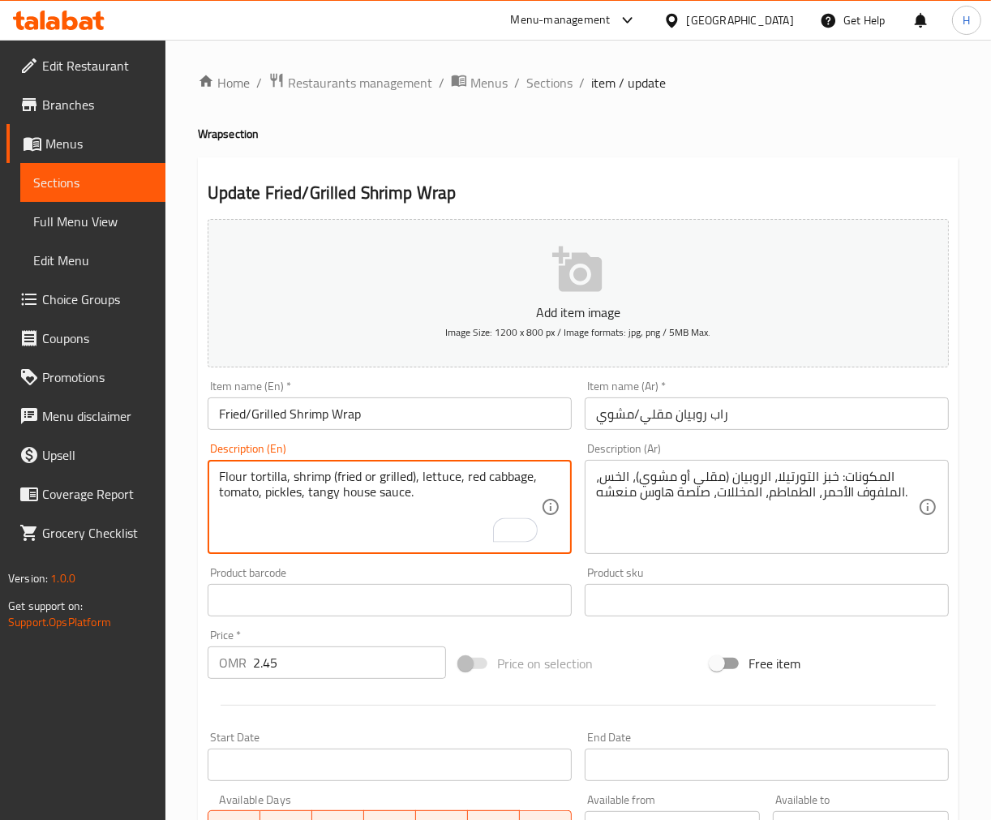
type textarea "Flour tortilla, shrimp (fried or grilled), lettuce, red cabbage, tomato, pickle…"
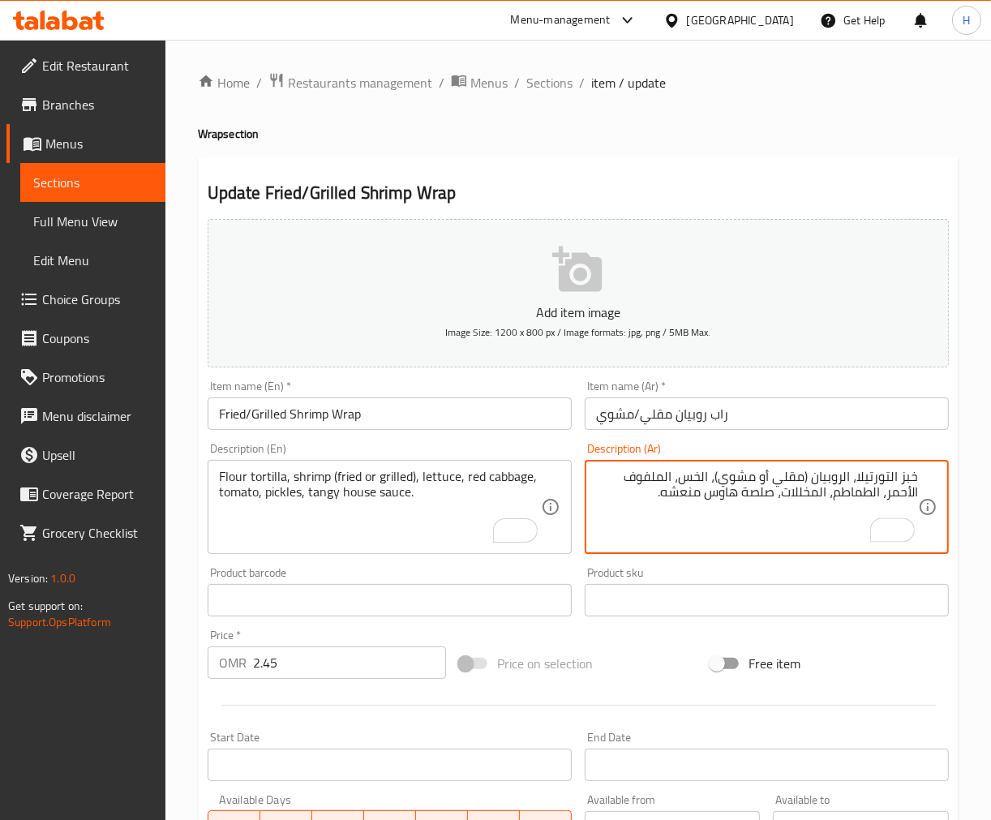
type textarea "خبز التورتيلا، الروبيان (مقلي أو مشوي)، الخس، الملفوف الأحمر، الطماطم، المخللات…"
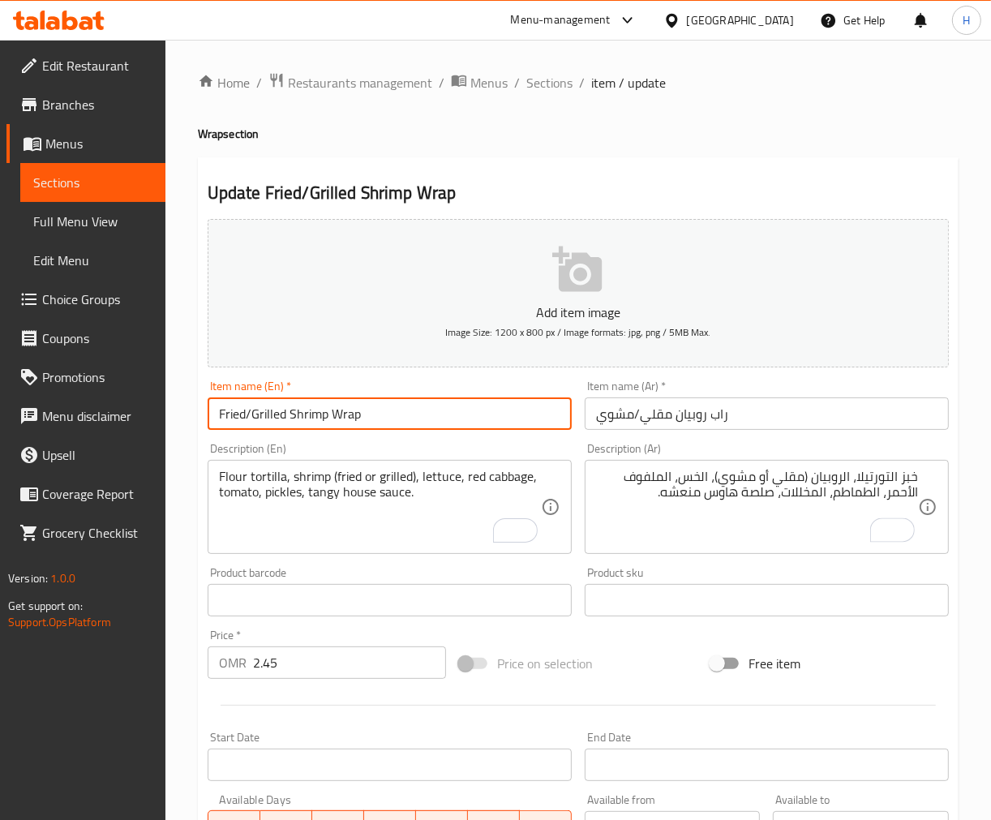
click at [474, 409] on input "Fried/Grilled Shrimp Wrap" at bounding box center [390, 413] width 364 height 32
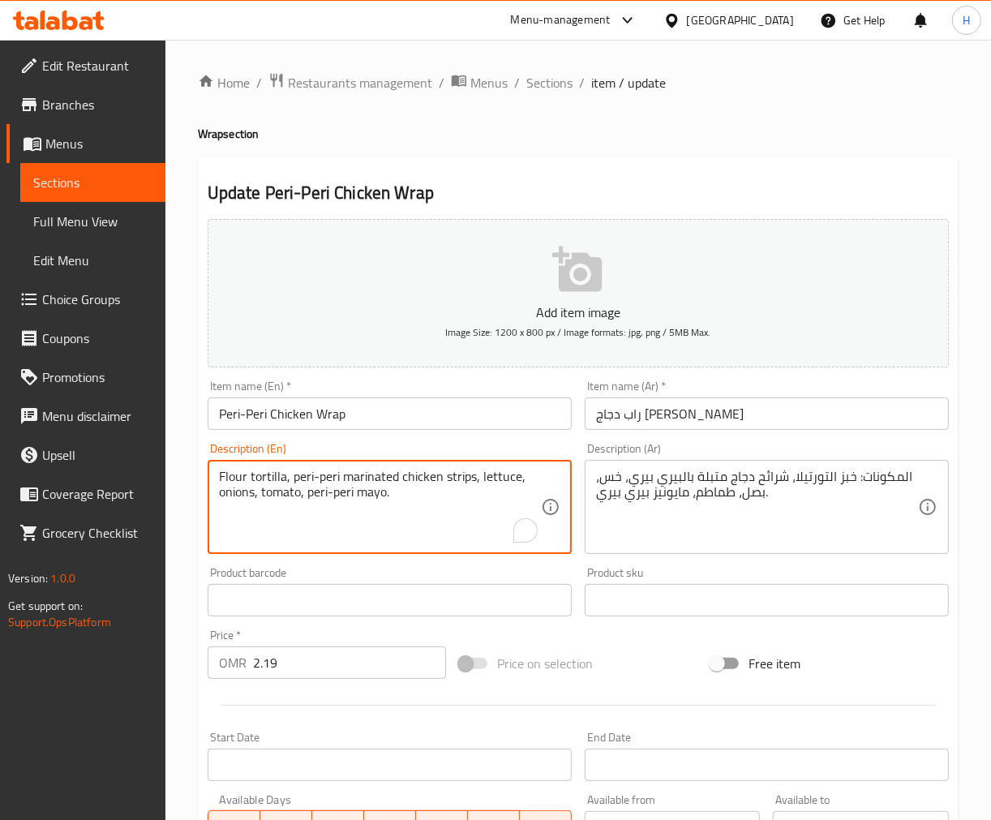
type textarea "Flour tortilla, peri-peri marinated chicken strips, lettuce, onions, tomato, pe…"
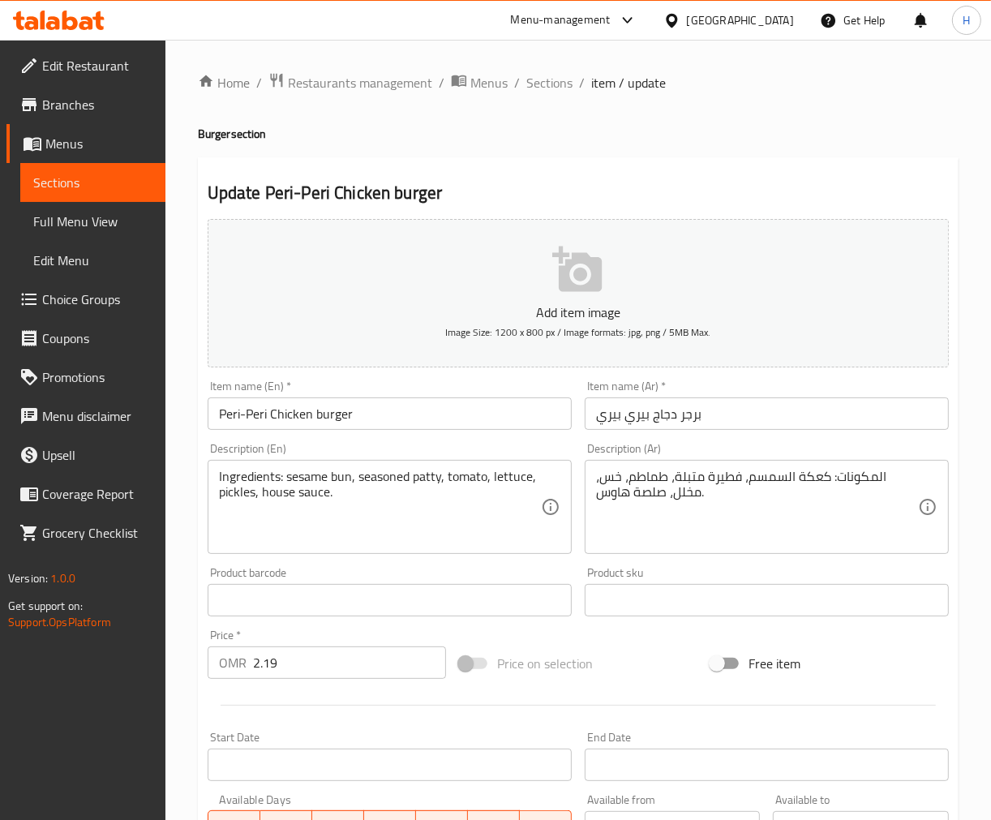
click at [333, 423] on input "Peri-Peri Chicken burger" at bounding box center [390, 413] width 364 height 32
drag, startPoint x: 321, startPoint y: 472, endPoint x: 331, endPoint y: 481, distance: 13.2
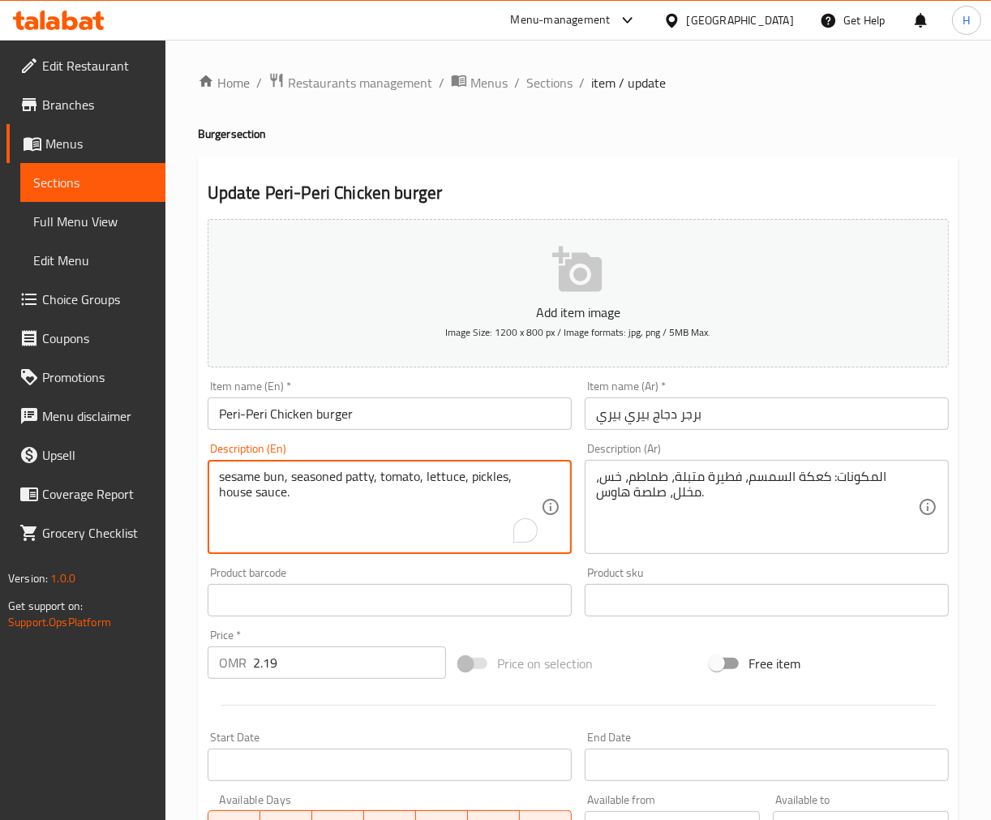
type textarea "sesame bun, seasoned patty, tomato, lettuce, pickles, house sauce."
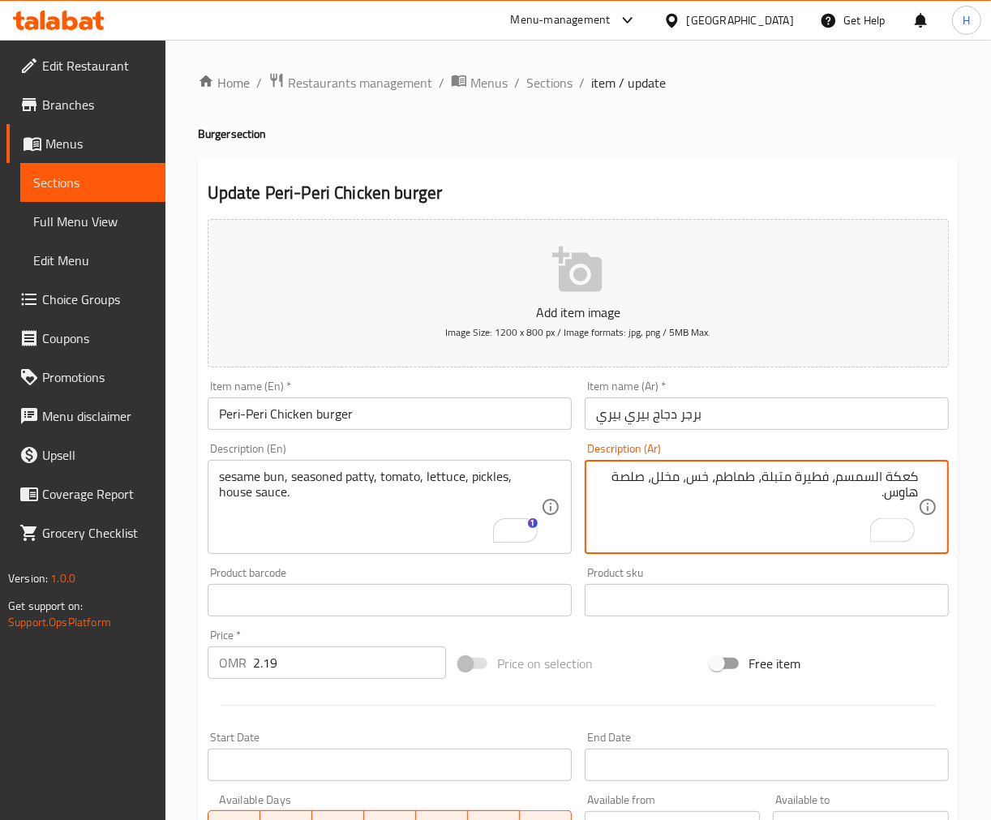
type textarea "كعكة السمسم، فطيرة متبلة، طماطم، خس، مخلل، صلصة هاوس."
click at [716, 419] on input "برجر دجاج بيري بيري" at bounding box center [767, 413] width 364 height 32
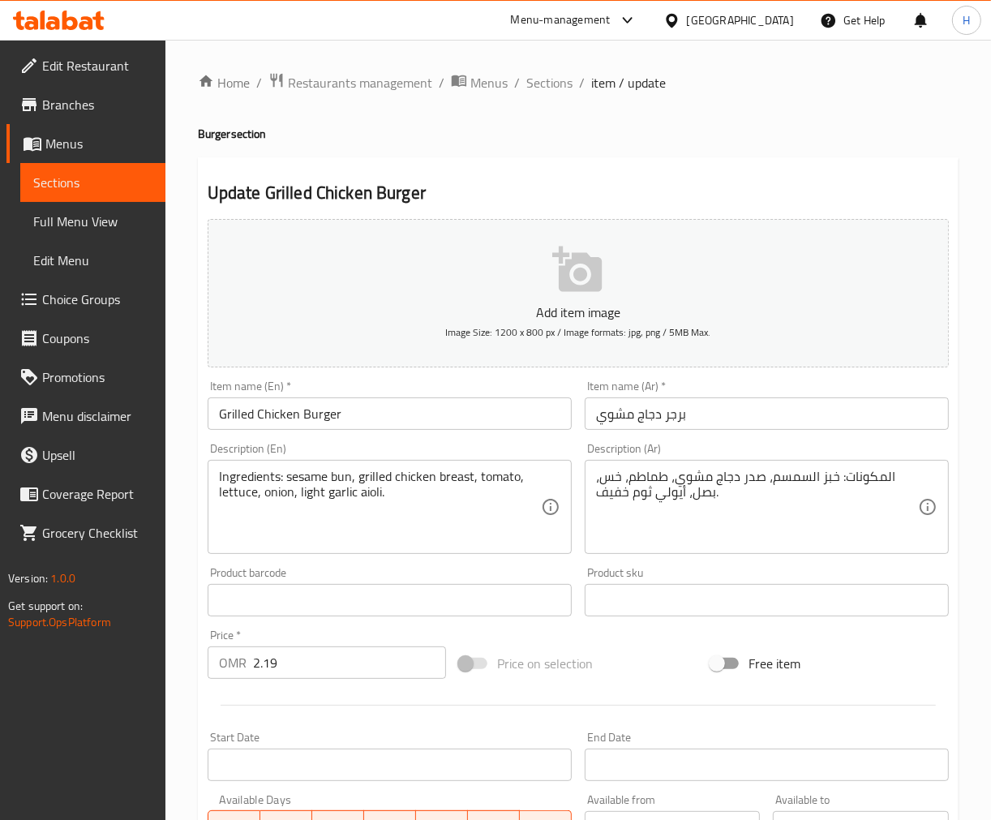
drag, startPoint x: 285, startPoint y: 474, endPoint x: 303, endPoint y: 479, distance: 18.3
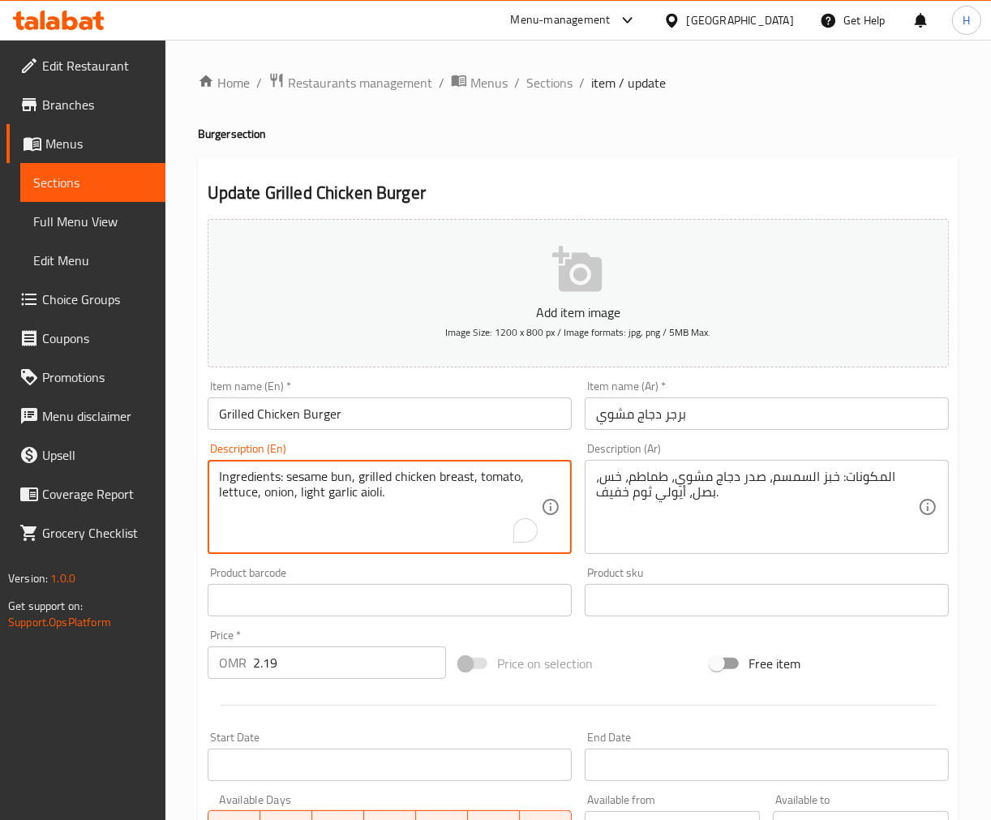
type textarea "sesame bun, grilled chicken breast, tomato, lettuce, onion, light garlic aioli."
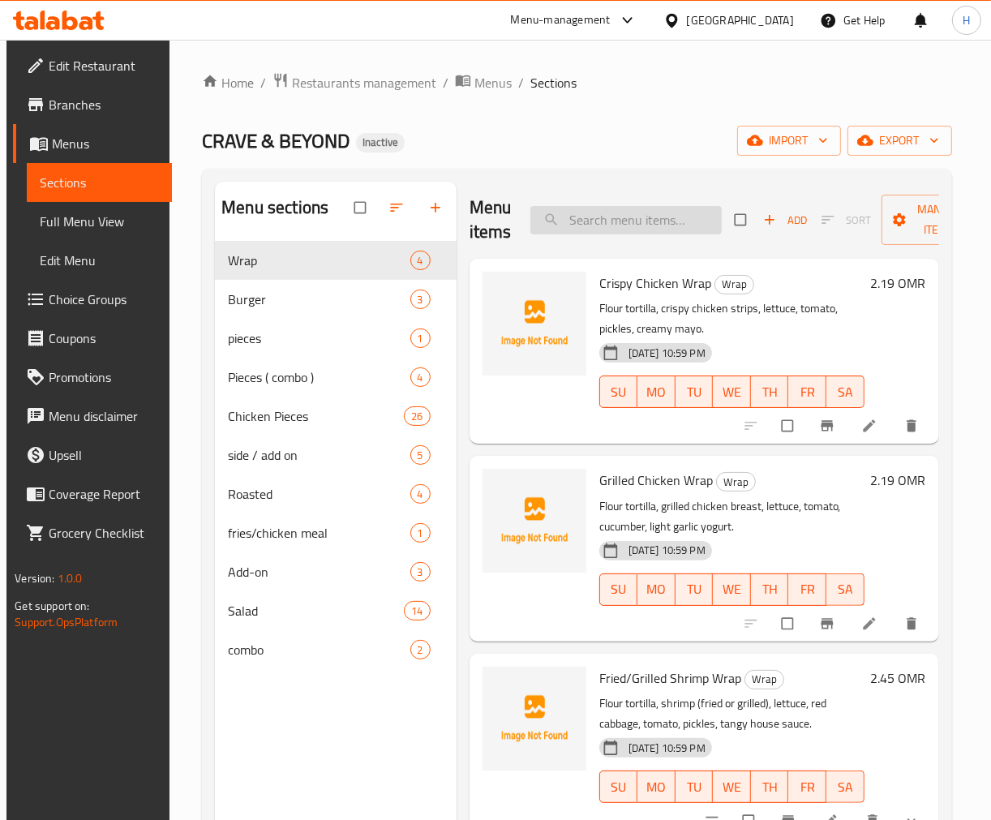
click at [625, 229] on input "search" at bounding box center [625, 220] width 191 height 28
paste input "Peri-Peri Chicken burger"
type input "Peri-Peri Chicken burger"
click at [607, 225] on input "search" at bounding box center [625, 220] width 191 height 28
paste input "Ingredients"
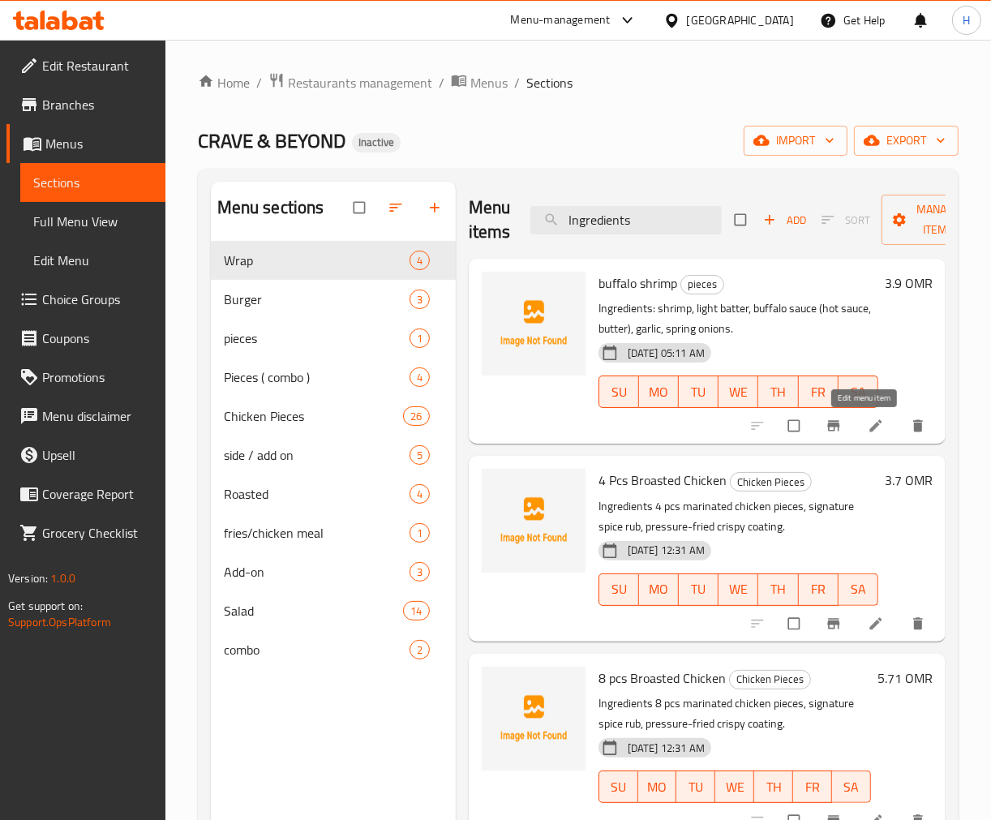
type input "Ingredients"
click at [611, 221] on input "Ingredients" at bounding box center [625, 220] width 191 height 28
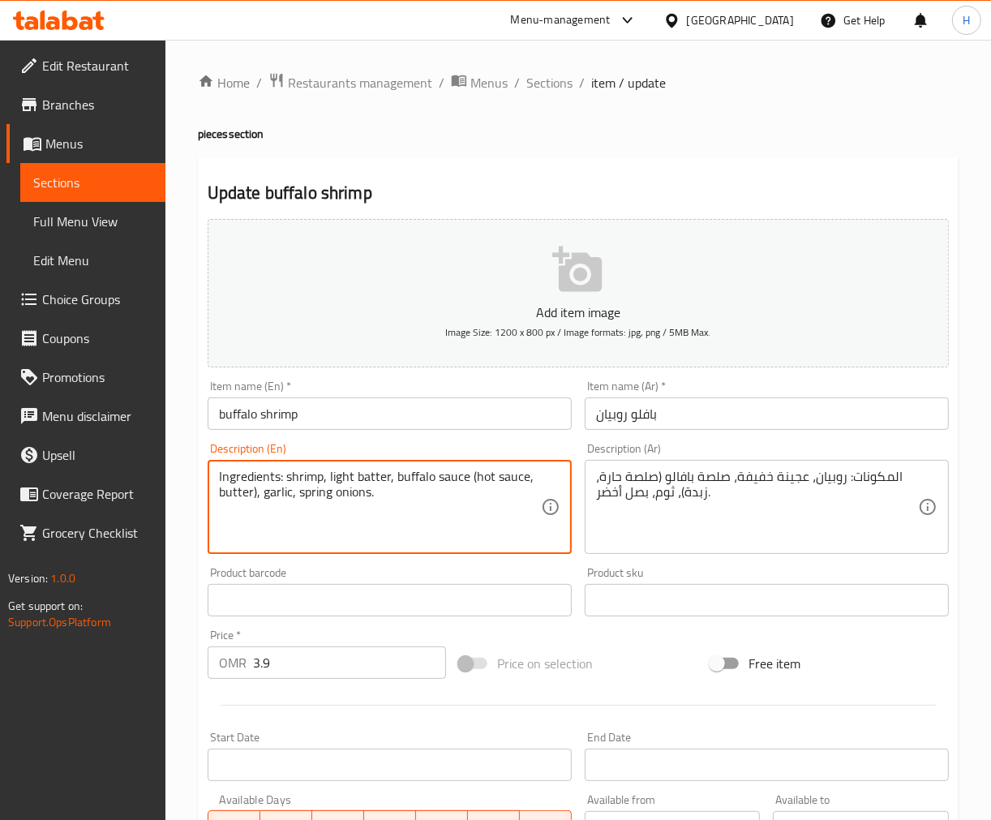
drag, startPoint x: 286, startPoint y: 479, endPoint x: 222, endPoint y: 474, distance: 64.3
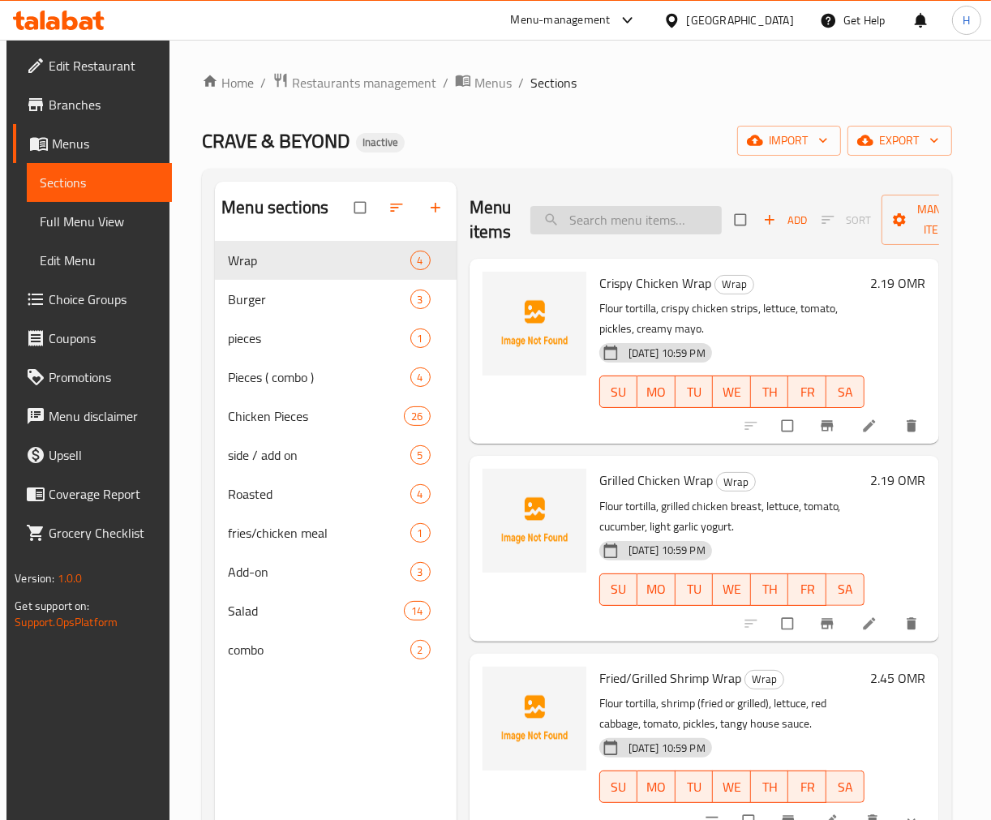
click at [659, 221] on input "search" at bounding box center [625, 220] width 191 height 28
paste input "Ingredients"
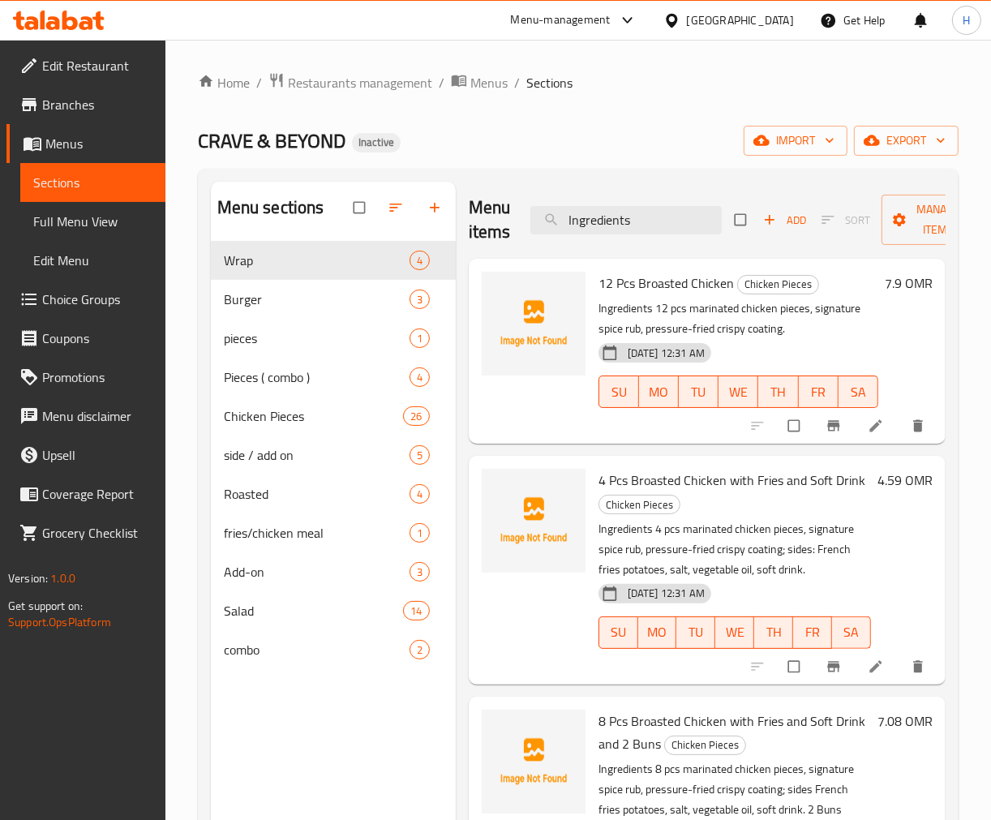
type input "Ingredients"
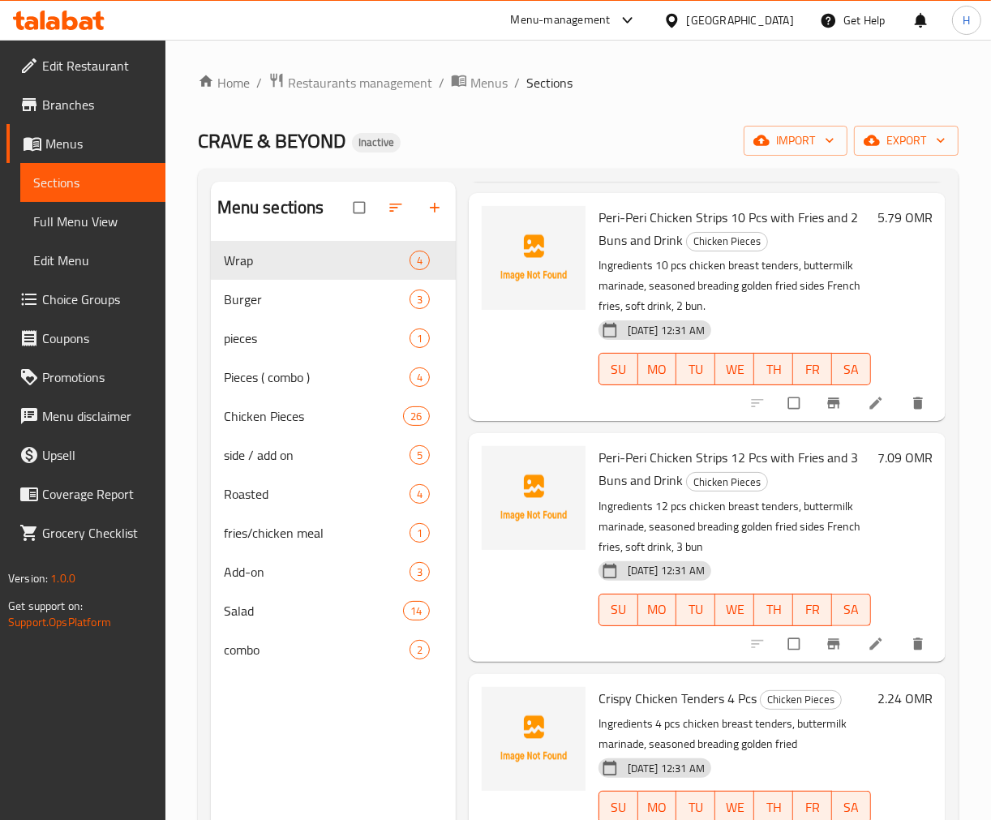
scroll to position [2613, 0]
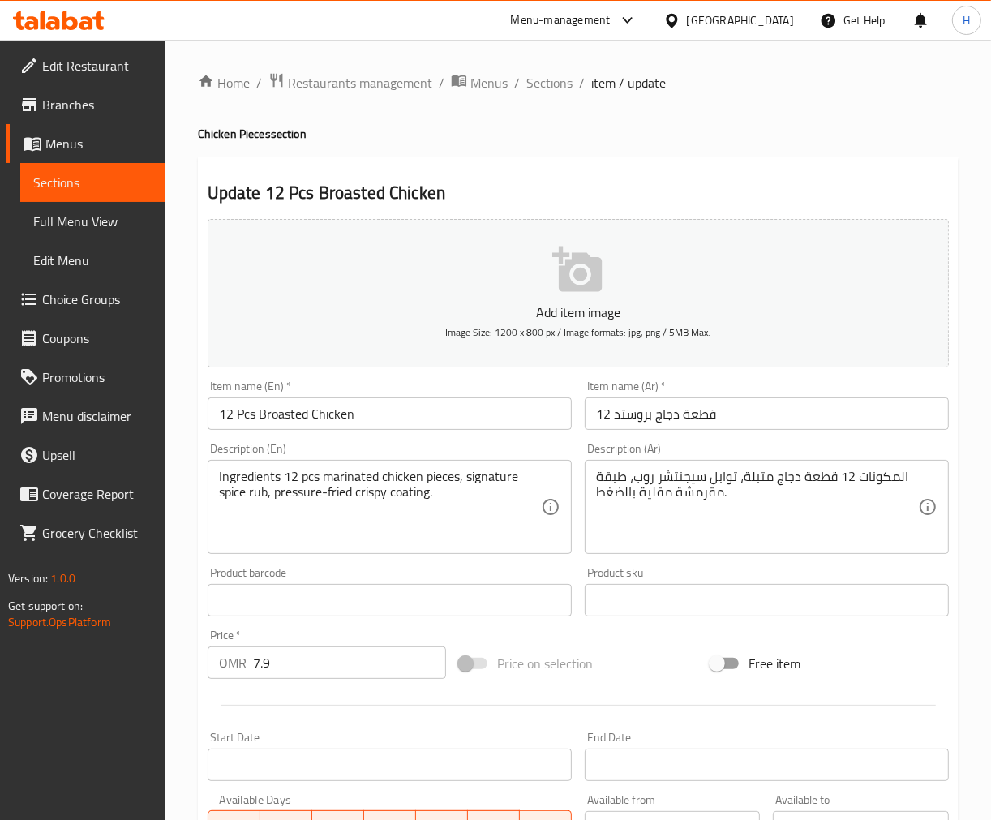
click at [251, 479] on textarea "Ingredients 12 pcs marinated chicken pieces, signature spice rub, pressure-frie…" at bounding box center [380, 507] width 322 height 77
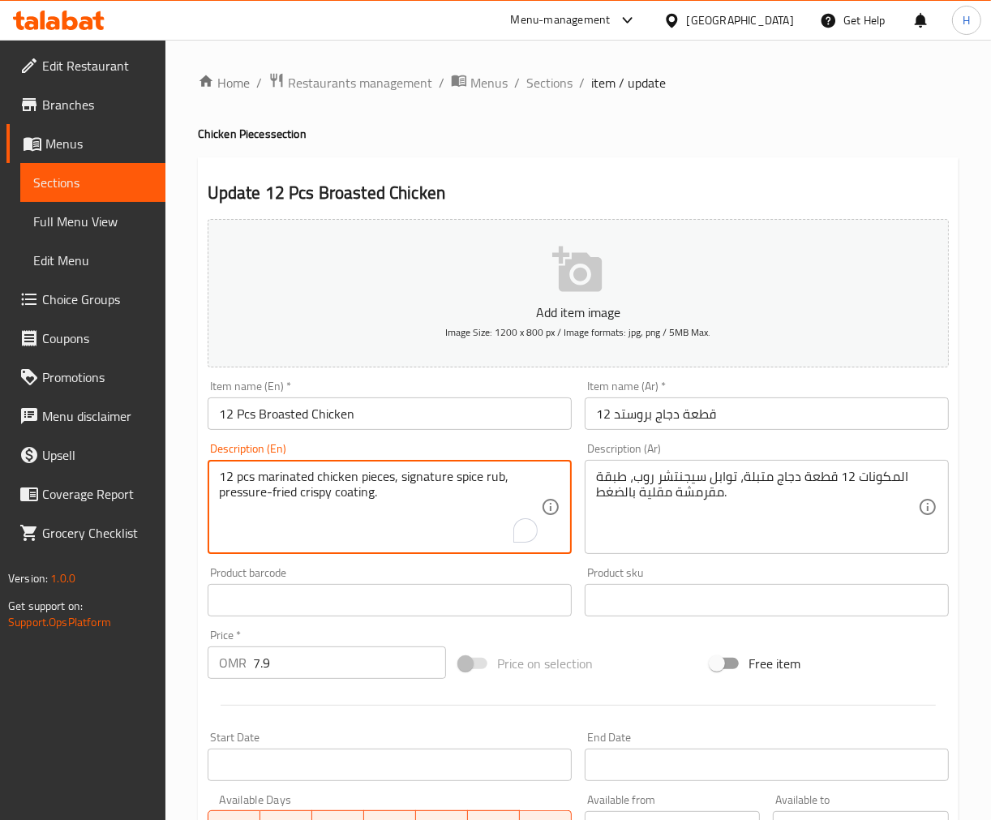
type textarea "12 pcs marinated chicken pieces, signature spice rub, pressure-fried crispy coa…"
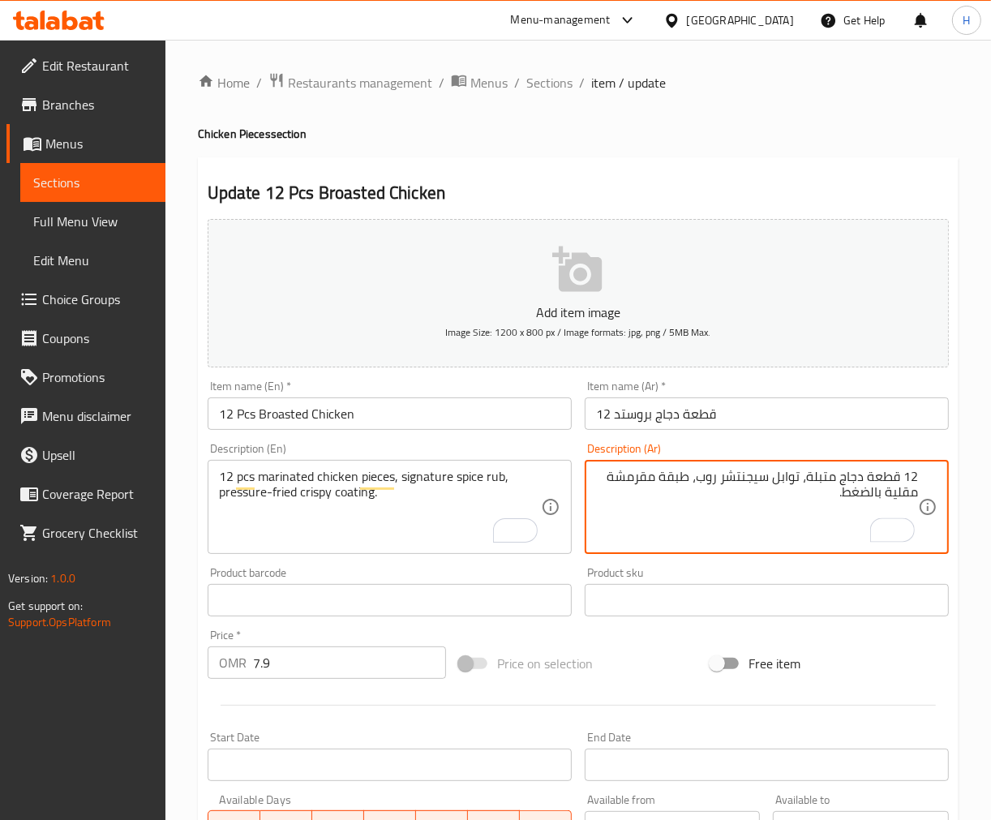
type textarea "12 قطعة دجاج متبلة، توابل سيجنتشر روب، طبقة مقرمشة مقلية بالضغط."
click at [271, 418] on input "12 Pcs Broasted Chicken" at bounding box center [390, 413] width 364 height 32
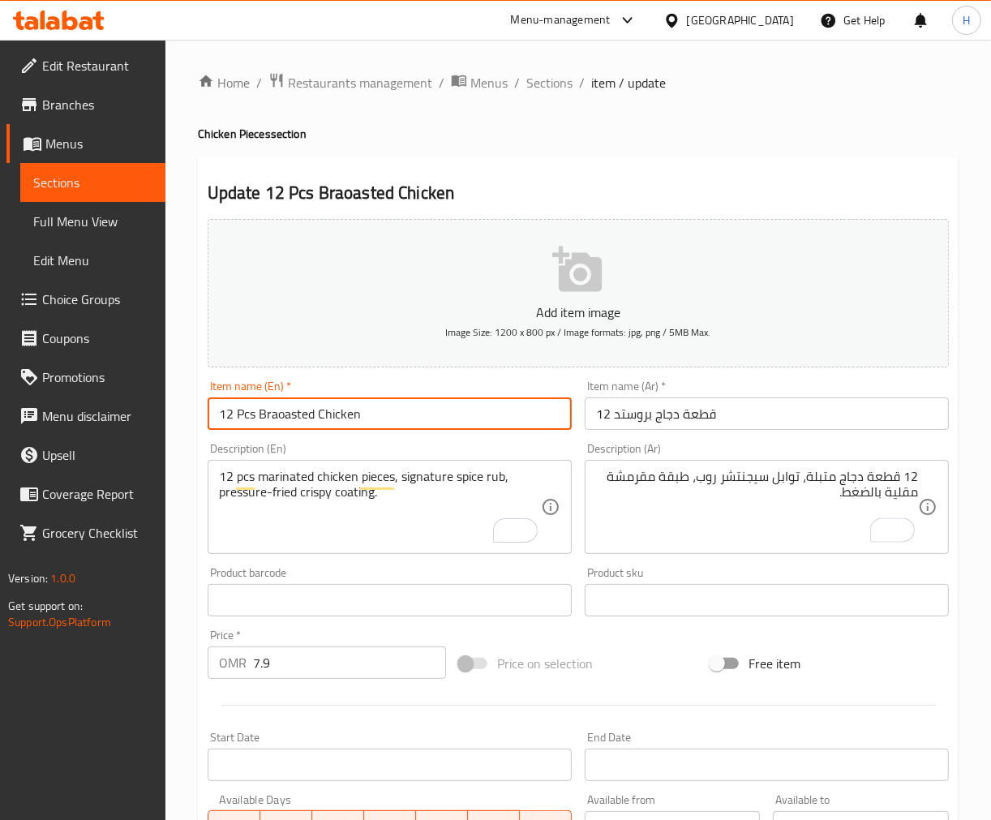
type input "12 Pcs Broasted Chicken"
click at [419, 411] on input "12 Pcs Broasted Chicken" at bounding box center [390, 413] width 364 height 32
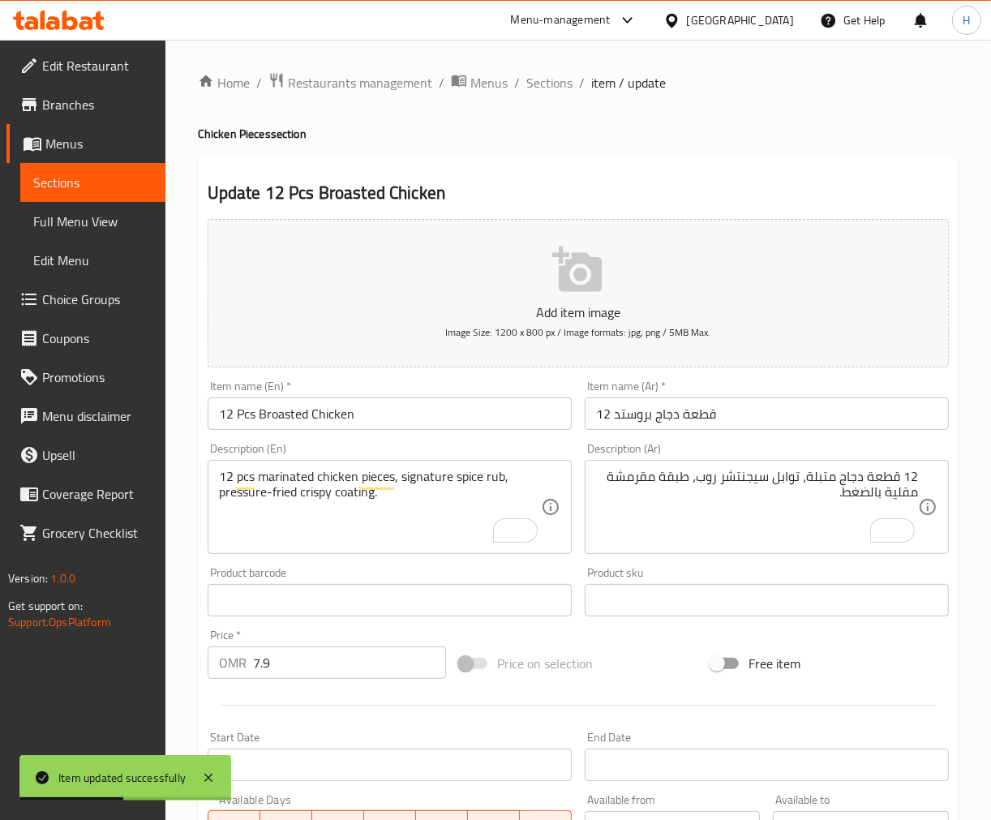
click at [504, 177] on div "Update 12 Pcs Broasted Chicken Add item image Image Size: 1200 x 800 px / Image…" at bounding box center [578, 629] width 761 height 944
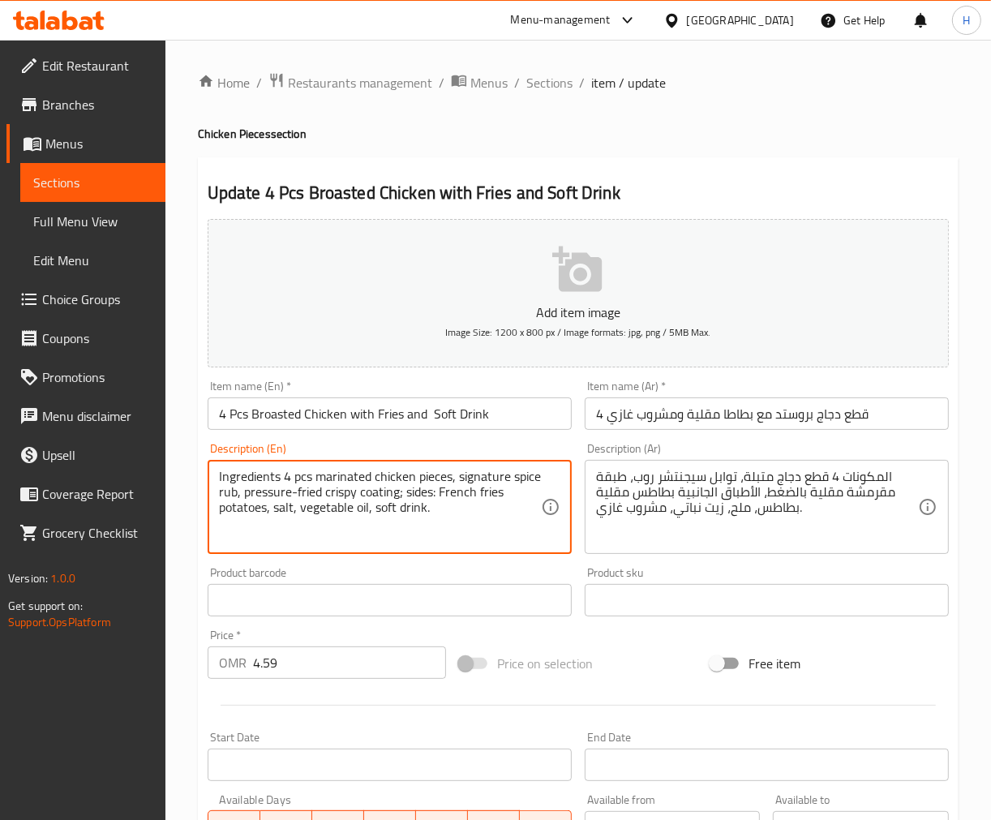
click at [250, 474] on textarea "Ingredients 4 pcs marinated chicken pieces, signature spice rub, pressure-fried…" at bounding box center [380, 507] width 322 height 77
type textarea "4 pcs marinated chicken pieces, signature spice rub, pressure-fried crispy coat…"
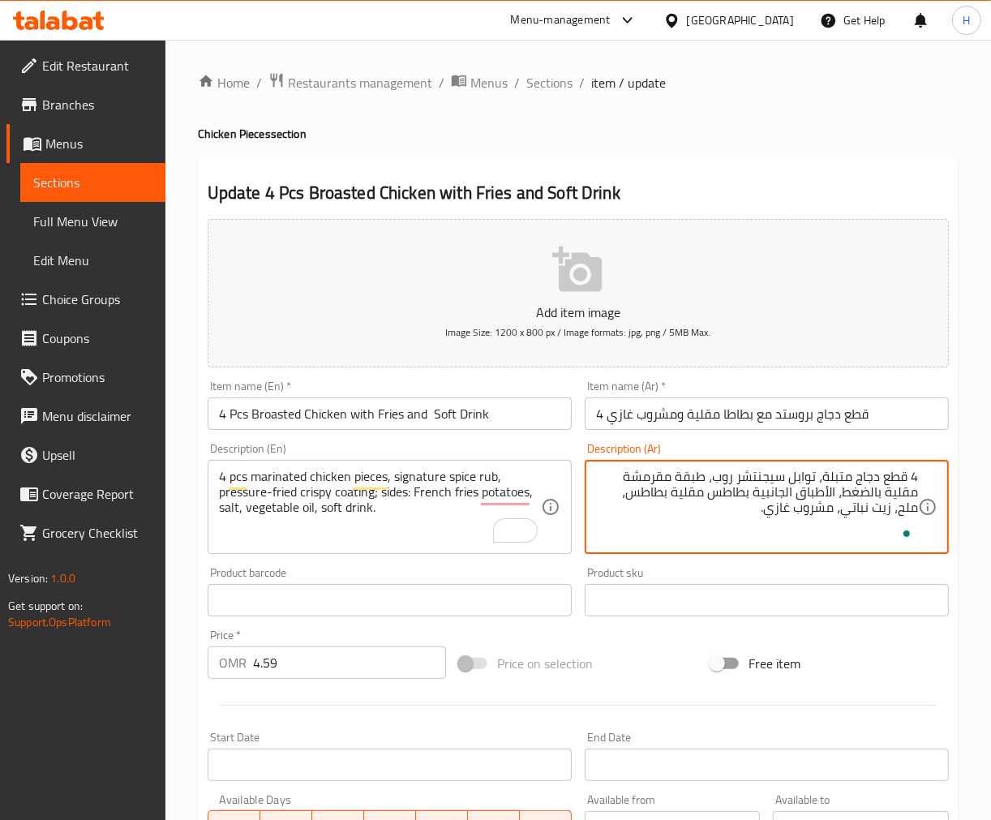
type textarea "4 قطع دجاج متبلة، توابل سيجنتشر روب، طبقة مقرمشة مقلية بالضغط، الأطباق الجانبية…"
click at [314, 402] on input "4 Pcs Broasted Chicken with Fries and Soft Drink" at bounding box center [390, 413] width 364 height 32
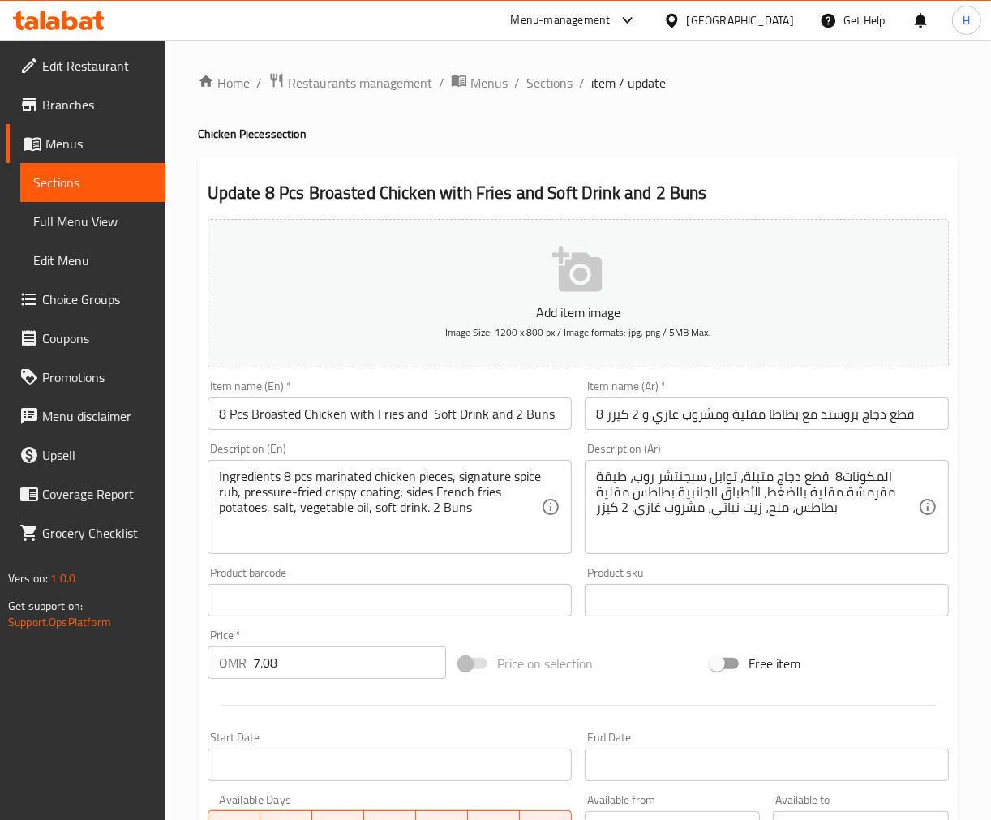
click at [247, 477] on textarea "Ingredients 8 pcs marinated chicken pieces, signature spice rub, pressure-fried…" at bounding box center [380, 507] width 322 height 77
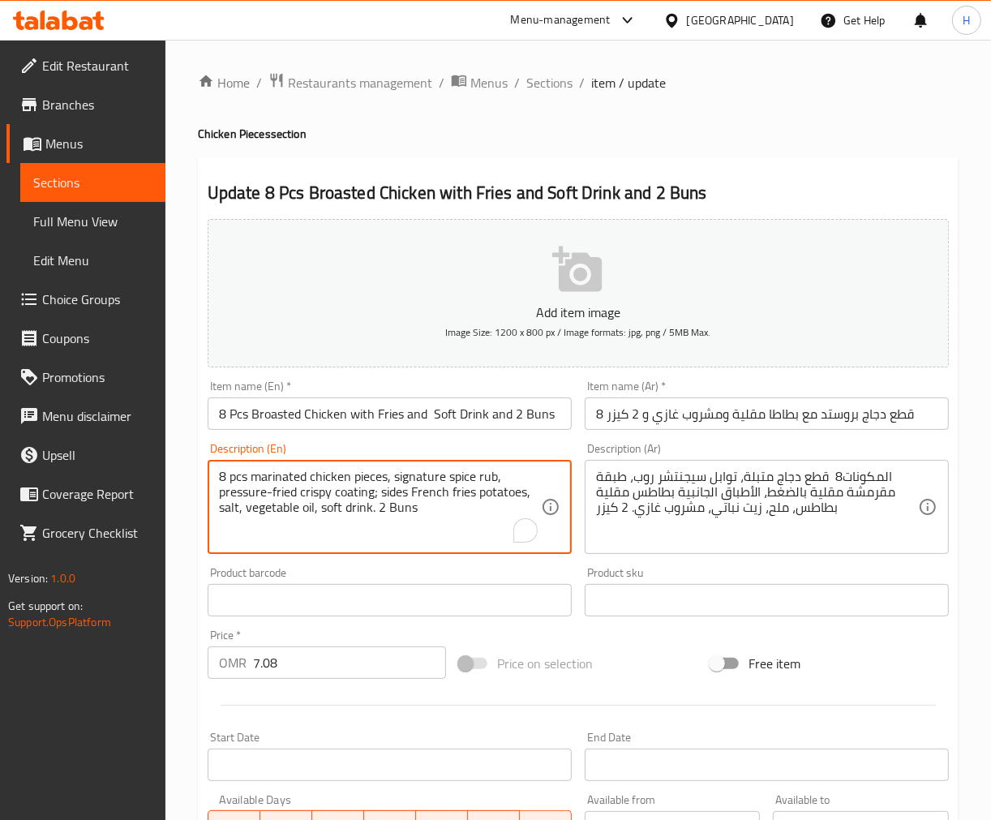
type textarea "8 pcs marinated chicken pieces, signature spice rub, pressure-fried crispy coat…"
click at [264, 479] on textarea "Ingredients 10 pcs marinated chicken pieces, signature spice rub, pressure-frie…" at bounding box center [380, 507] width 322 height 77
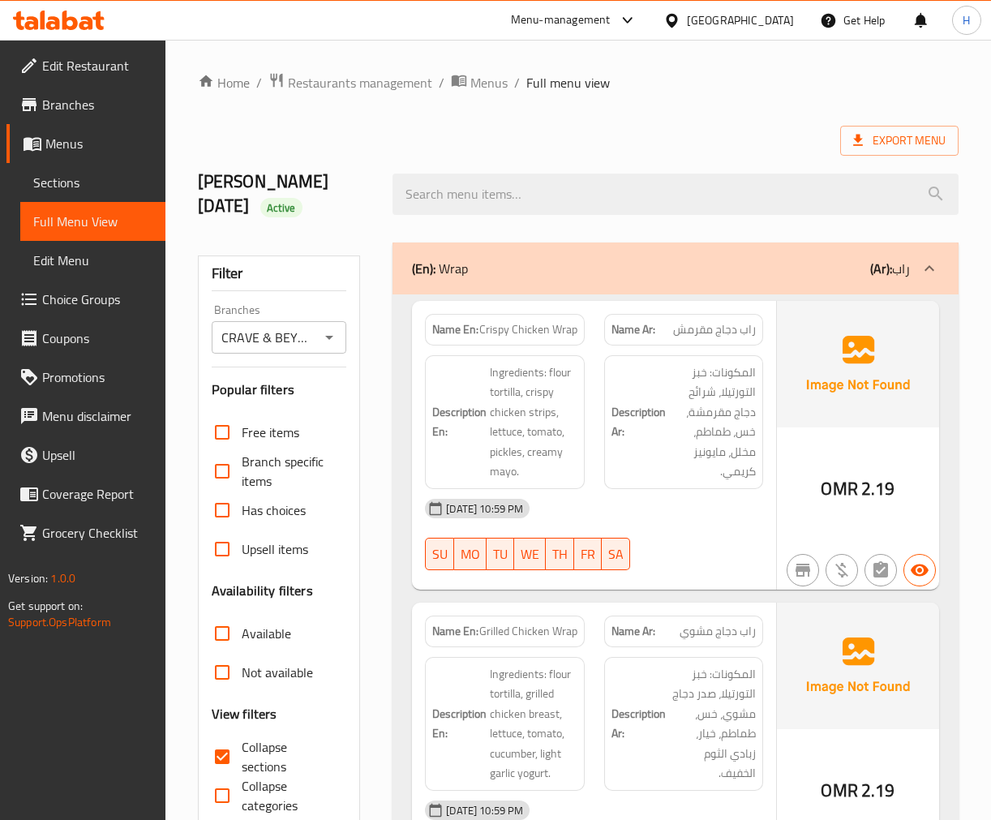
scroll to position [67, 0]
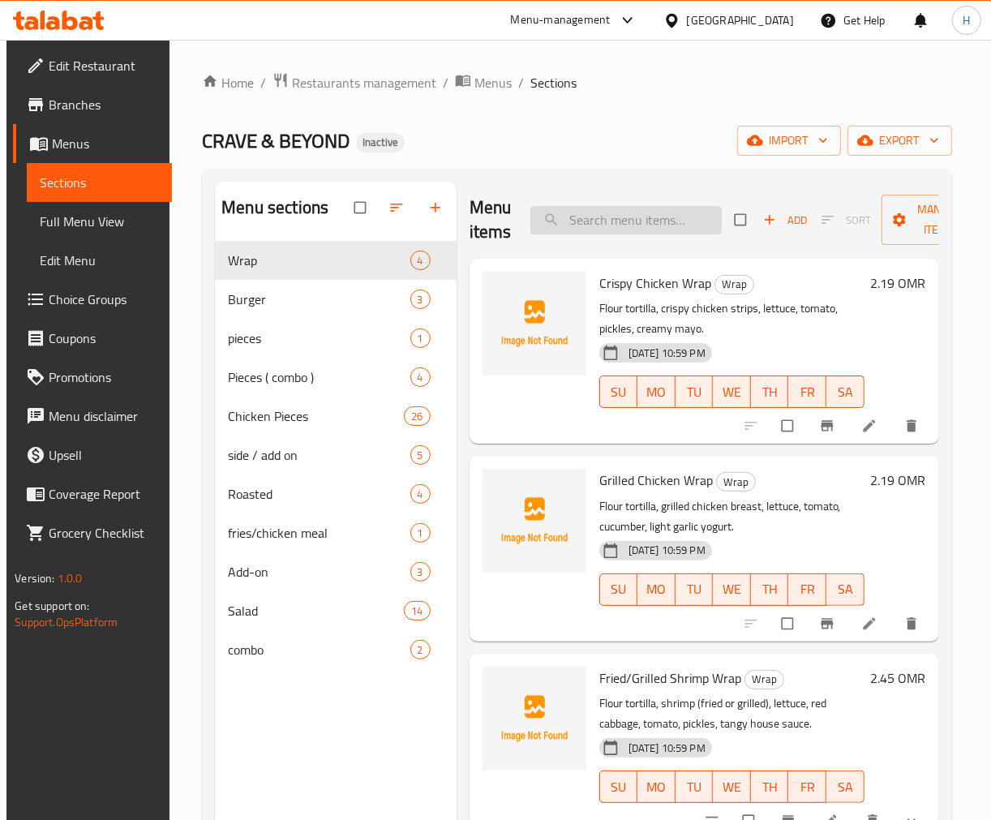
click at [665, 227] on input "search" at bounding box center [625, 220] width 191 height 28
paste input "Ingredients"
type input "Ingredients"
click at [630, 219] on input "search" at bounding box center [625, 220] width 191 height 28
paste input "Ingredients"
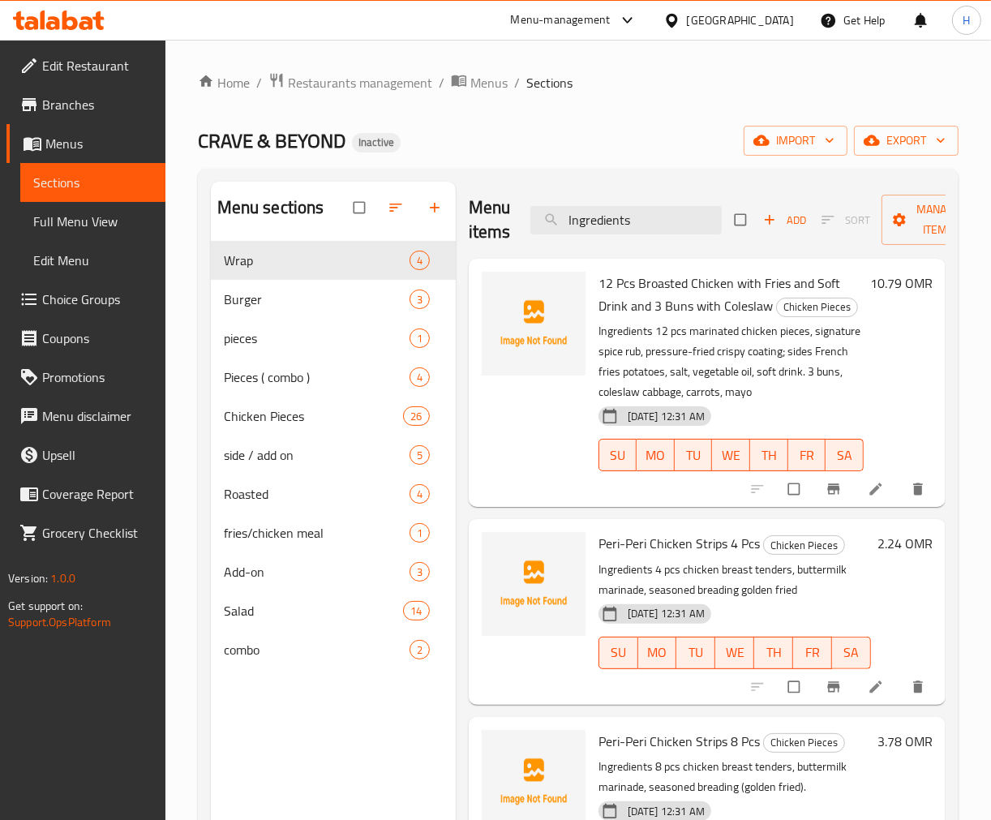
type input "Ingredients"
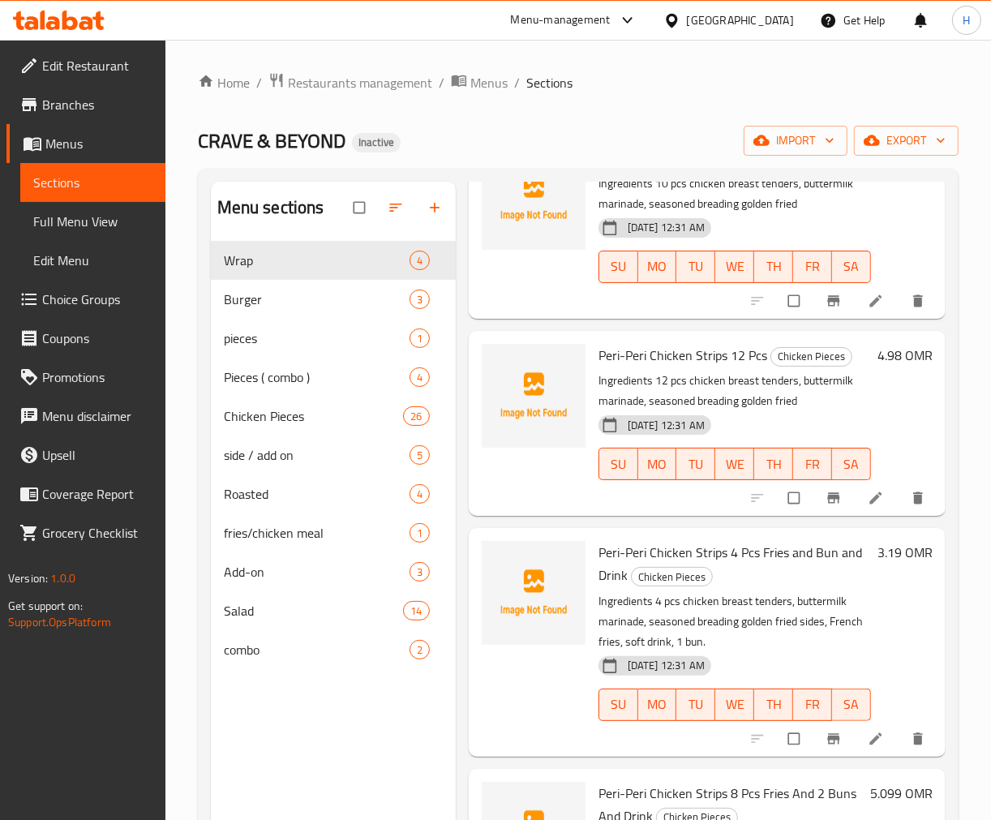
scroll to position [811, 0]
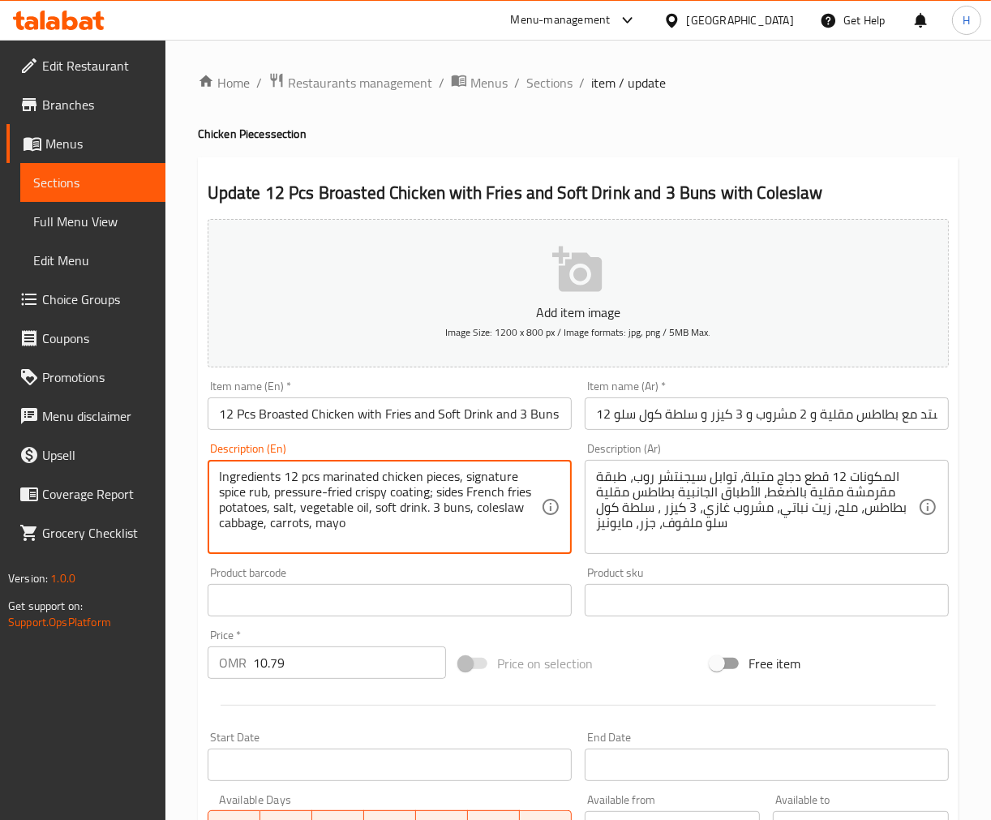
click at [229, 477] on textarea "Ingredients 12 pcs marinated chicken pieces, signature spice rub, pressure-frie…" at bounding box center [380, 507] width 322 height 77
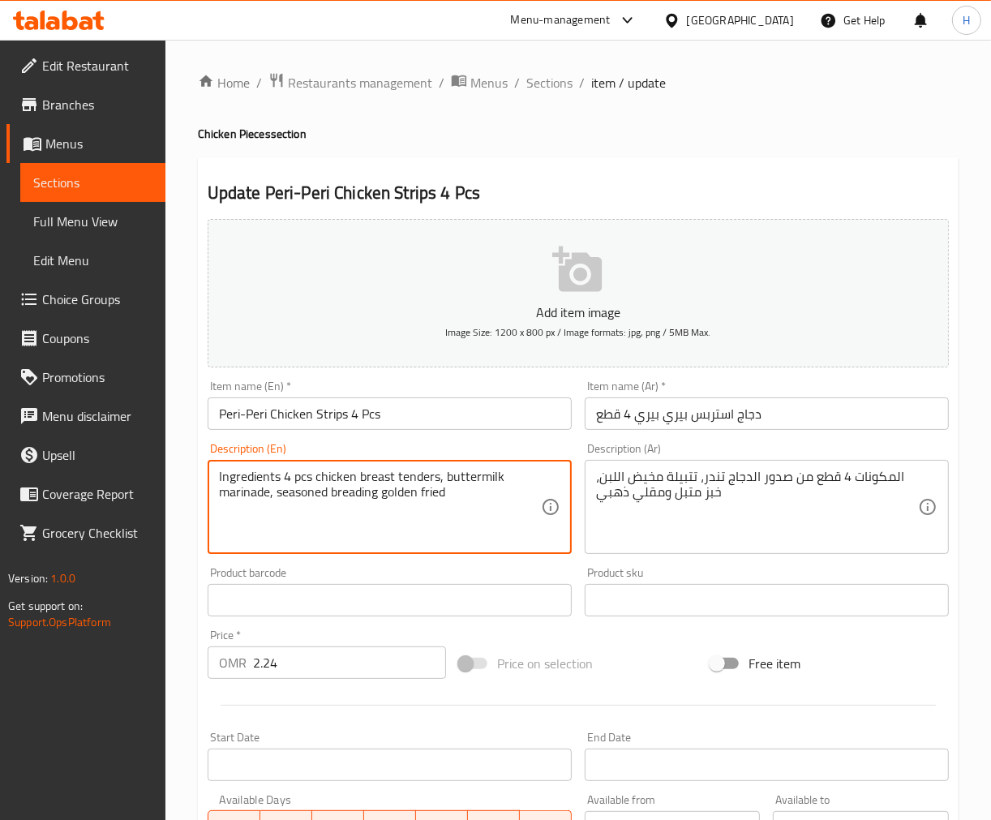
click at [257, 469] on textarea "Ingredients 4 pcs chicken breast tenders, buttermilk marinade, seasoned breadin…" at bounding box center [380, 507] width 322 height 77
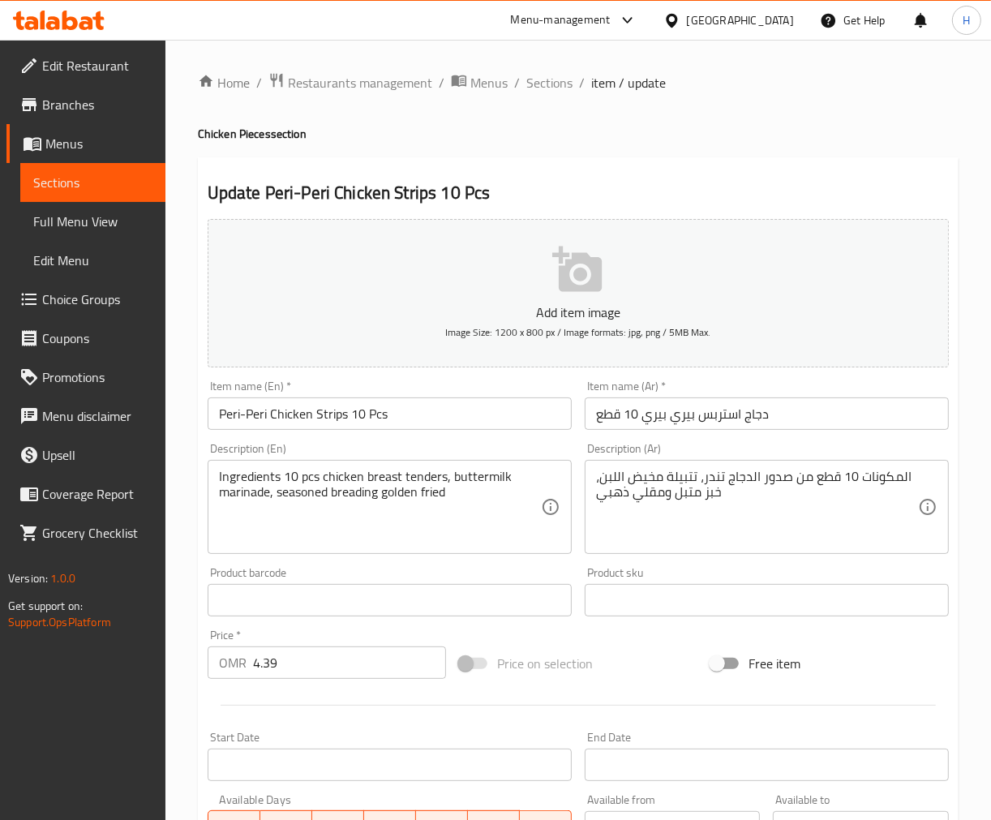
click at [239, 483] on textarea "Ingredients 10 pcs chicken breast tenders, buttermilk marinade, seasoned breadi…" at bounding box center [380, 507] width 322 height 77
click at [247, 479] on textarea "Ingredients 8 pcs chicken breast tenders, buttermilk marinade, seasoned breadin…" at bounding box center [380, 507] width 322 height 77
click at [333, 417] on input "Peri-Peri Chicken Strips 12 Pcs" at bounding box center [390, 413] width 364 height 32
click at [236, 483] on textarea "Ingredients 12 pcs chicken breast tenders, buttermilk marinade, seasoned breadi…" at bounding box center [380, 507] width 322 height 77
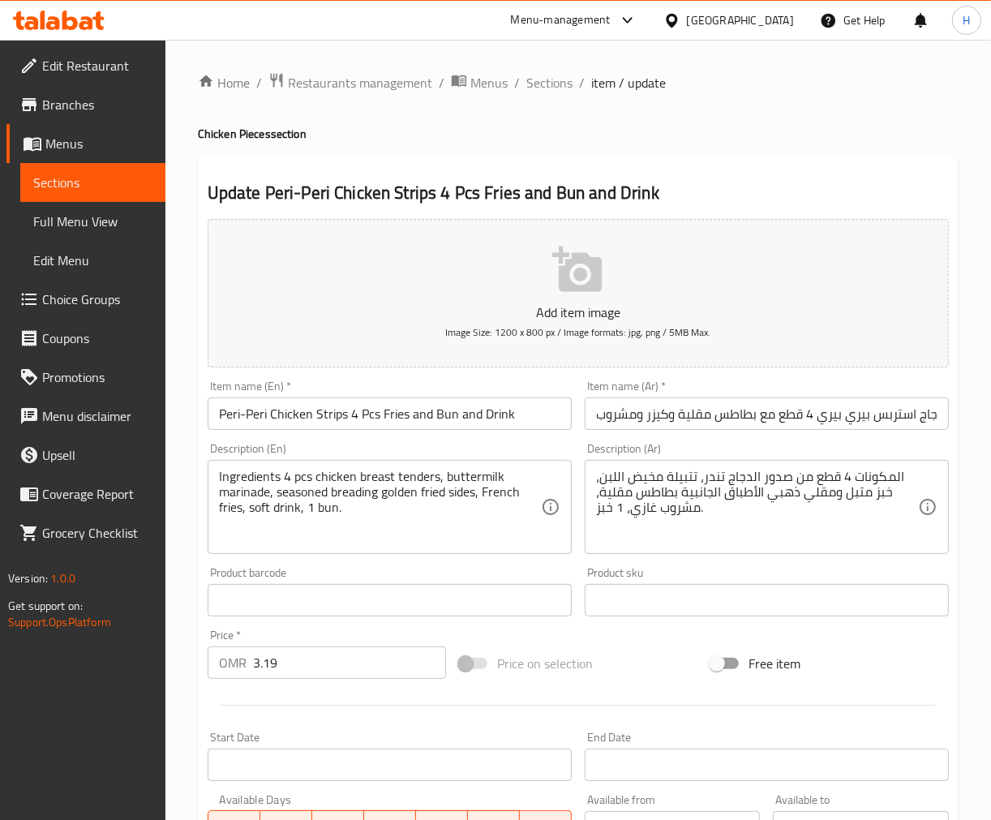
click at [225, 476] on textarea "Ingredients 4 pcs chicken breast tenders, buttermilk marinade, seasoned breadin…" at bounding box center [380, 507] width 322 height 77
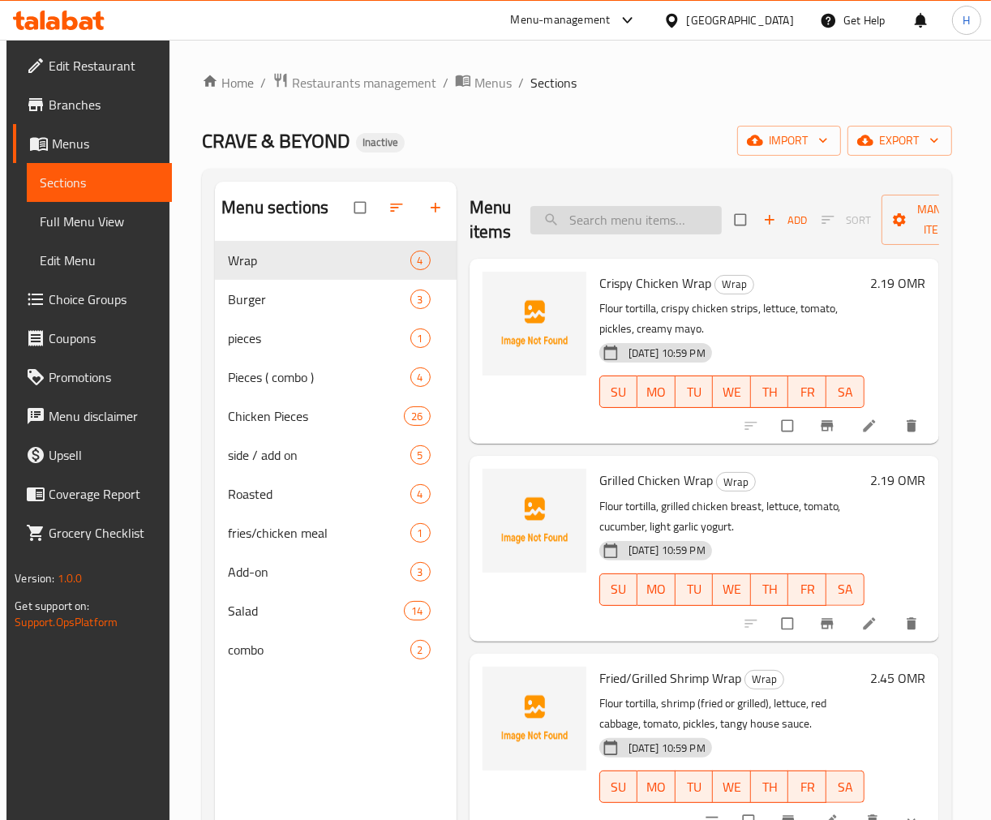
click at [628, 219] on input "search" at bounding box center [625, 220] width 191 height 28
paste input "Ingredients"
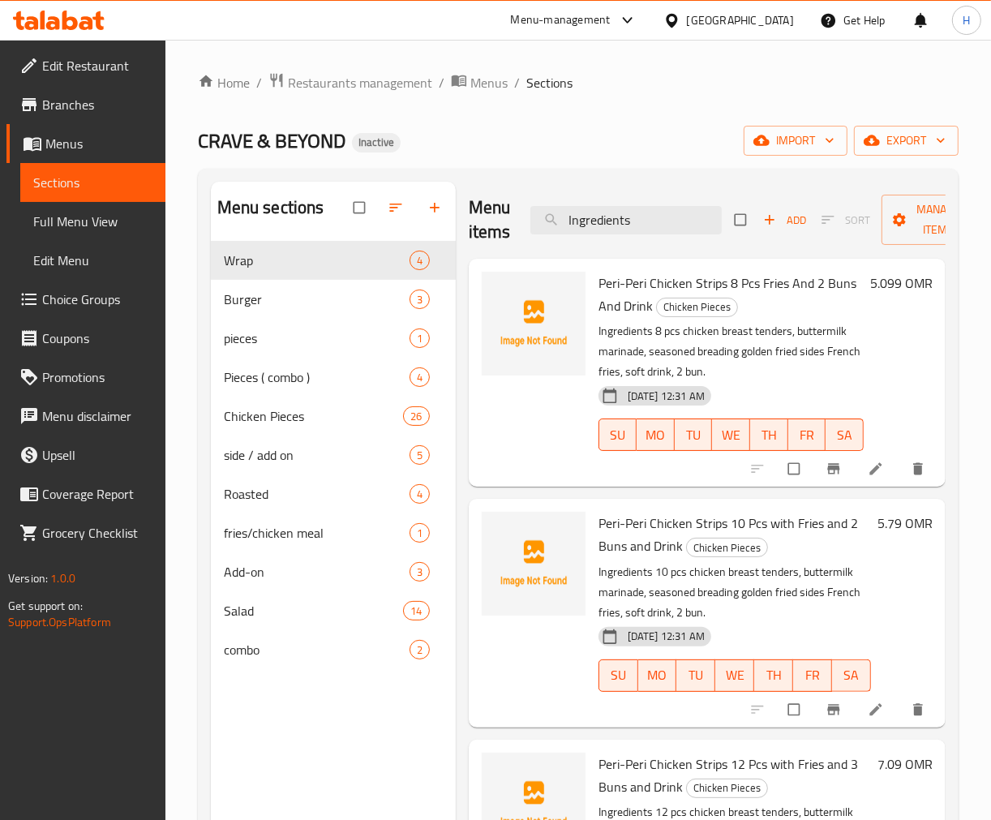
type input "Ingredients"
click at [703, 224] on input "Ingredients" at bounding box center [625, 220] width 191 height 28
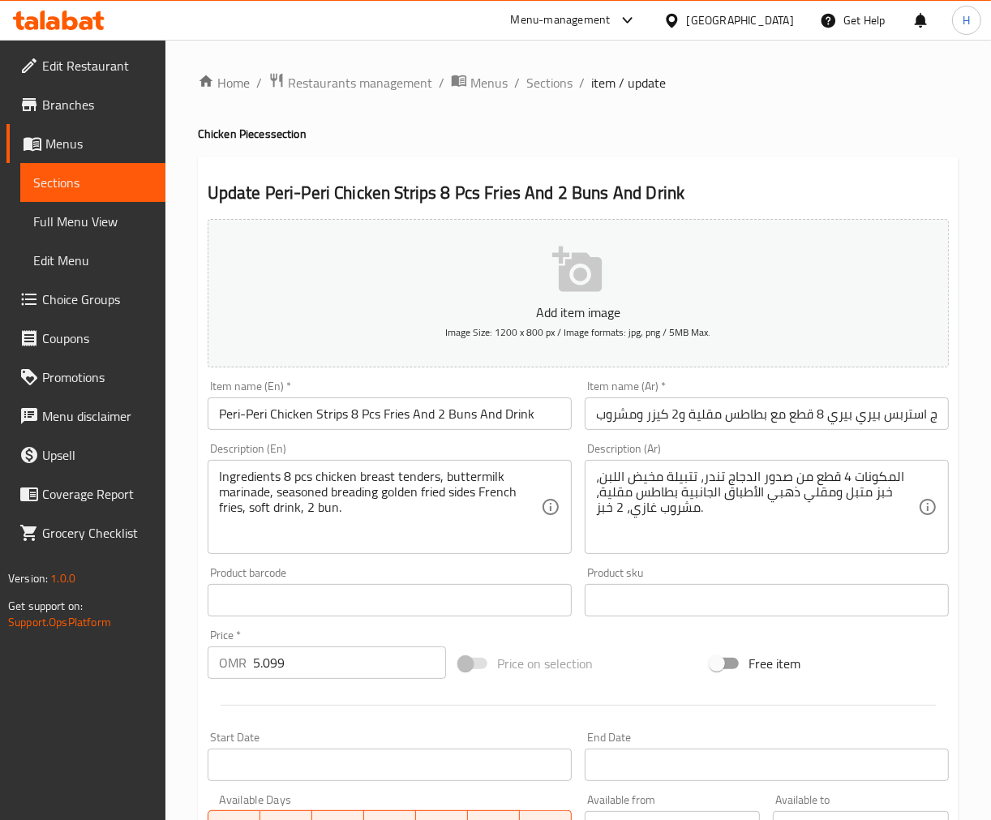
click at [461, 417] on input "Peri-Peri Chicken Strips 8 Pcs Fries And 2 Buns And Drink" at bounding box center [390, 413] width 364 height 32
click at [244, 479] on textarea "Ingredients 8 pcs chicken breast tenders, buttermilk marinade, seasoned breadin…" at bounding box center [380, 507] width 322 height 77
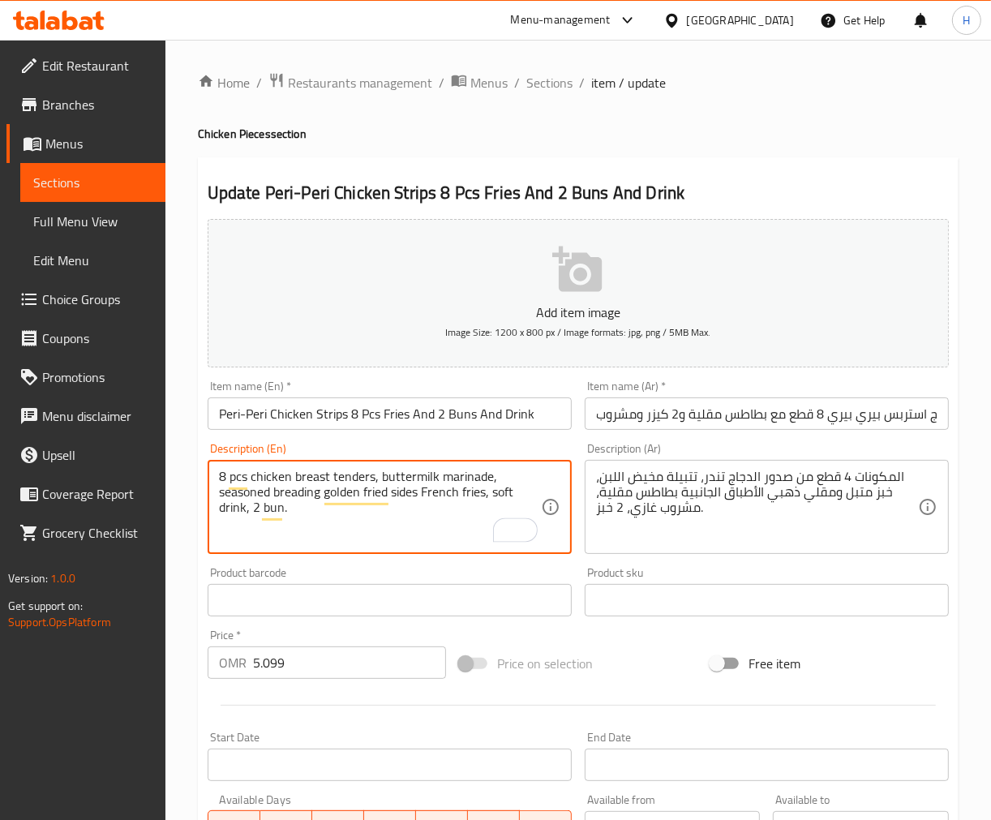
type textarea "8 pcs chicken breast tenders, buttermilk marinade, seasoned breading golden fri…"
click at [865, 474] on textarea "المكونات 4 قطع من صدور الدجاج تندر، تتبيلة مخيض اللبن، خبز متبل ومقلي ذهبي الأط…" at bounding box center [757, 507] width 322 height 77
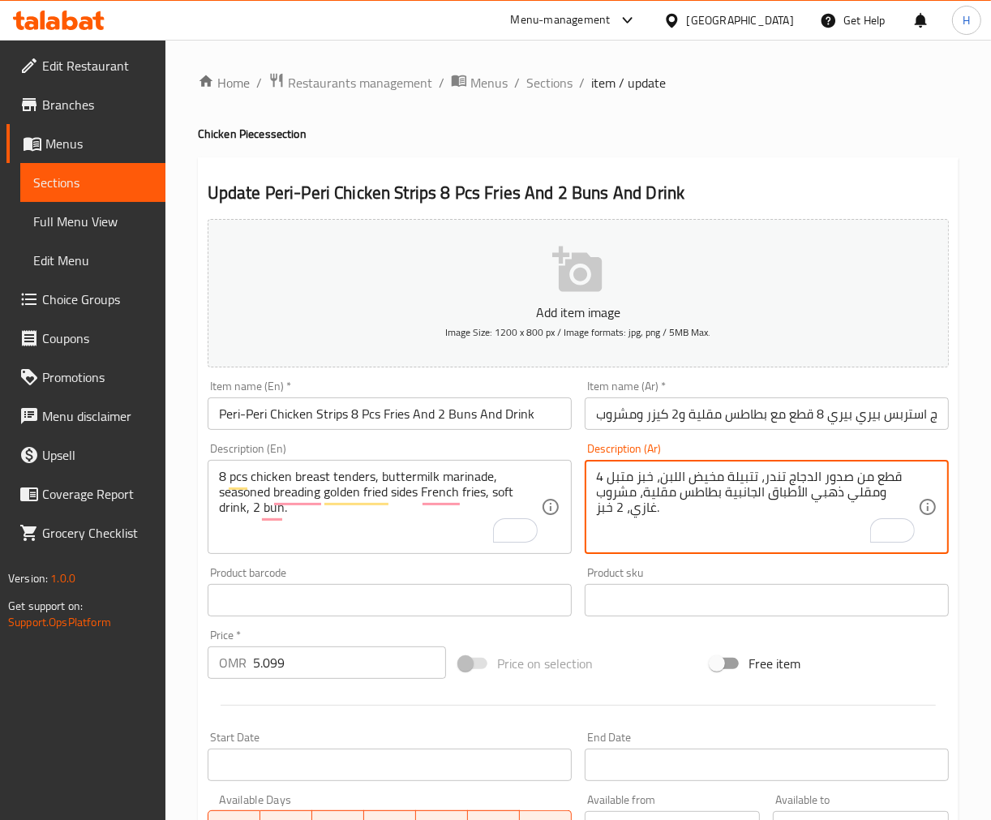
type textarea "4 قطع من صدور الدجاج تندر، تتبيلة مخيض اللبن، خبز متبل ومقلي ذهبي الأطباق الجان…"
click at [886, 415] on input "دجاج استربس بيري بيري 8 قطع مع بطاطس مقلية و2 كيزر ومشروب" at bounding box center [767, 413] width 364 height 32
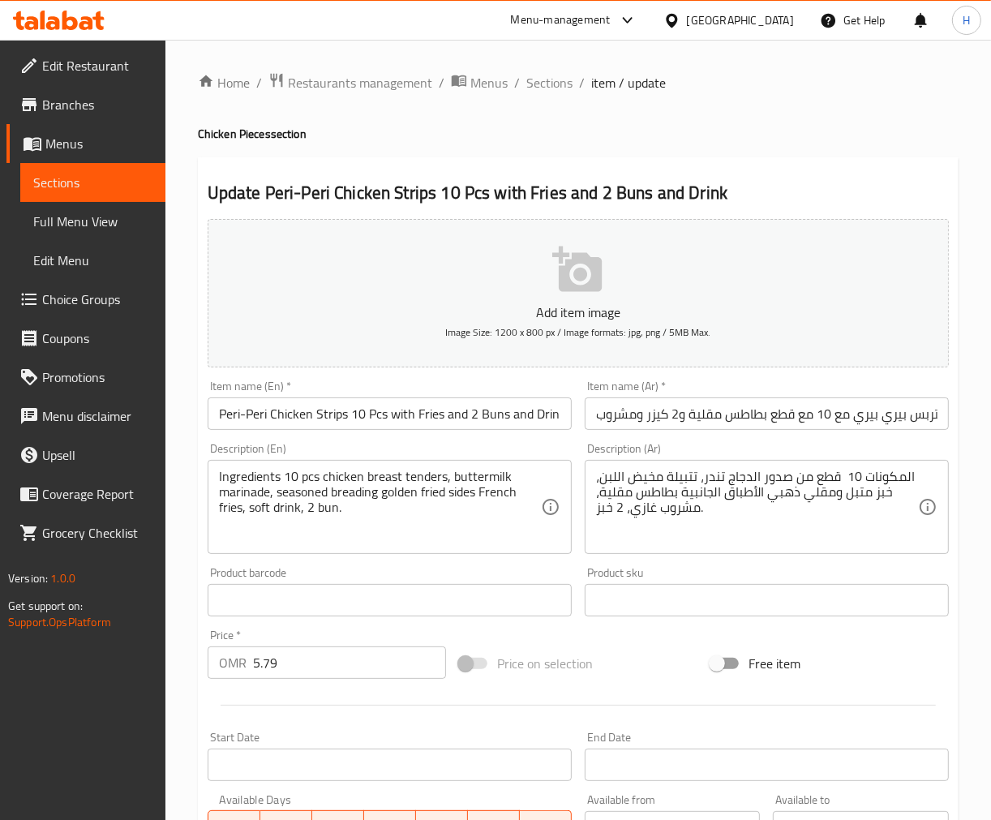
click at [243, 481] on textarea "Ingredients 10 pcs chicken breast tenders, buttermilk marinade, seasoned breadi…" at bounding box center [380, 507] width 322 height 77
click at [277, 419] on input "Peri-Peri Chicken Strips 12 Pcs with Fries and 3 Buns and Drink" at bounding box center [390, 413] width 364 height 32
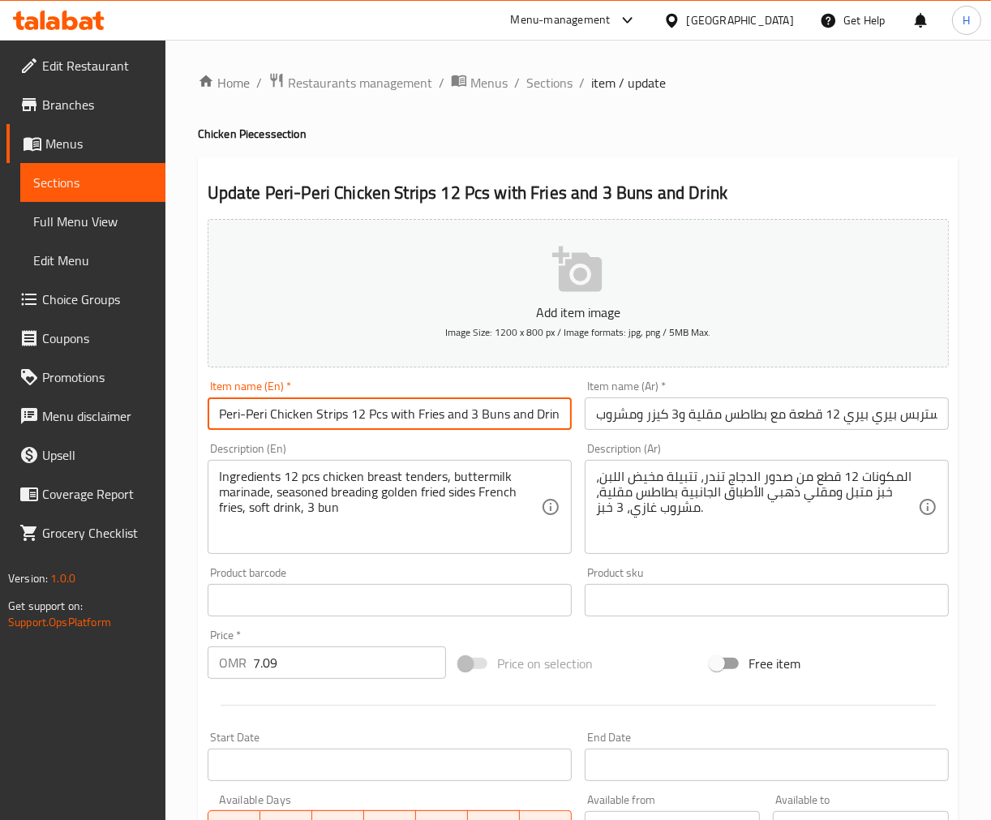
click at [277, 419] on input "Peri-Peri Chicken Strips 12 Pcs with Fries and 3 Buns and Drink" at bounding box center [390, 413] width 364 height 32
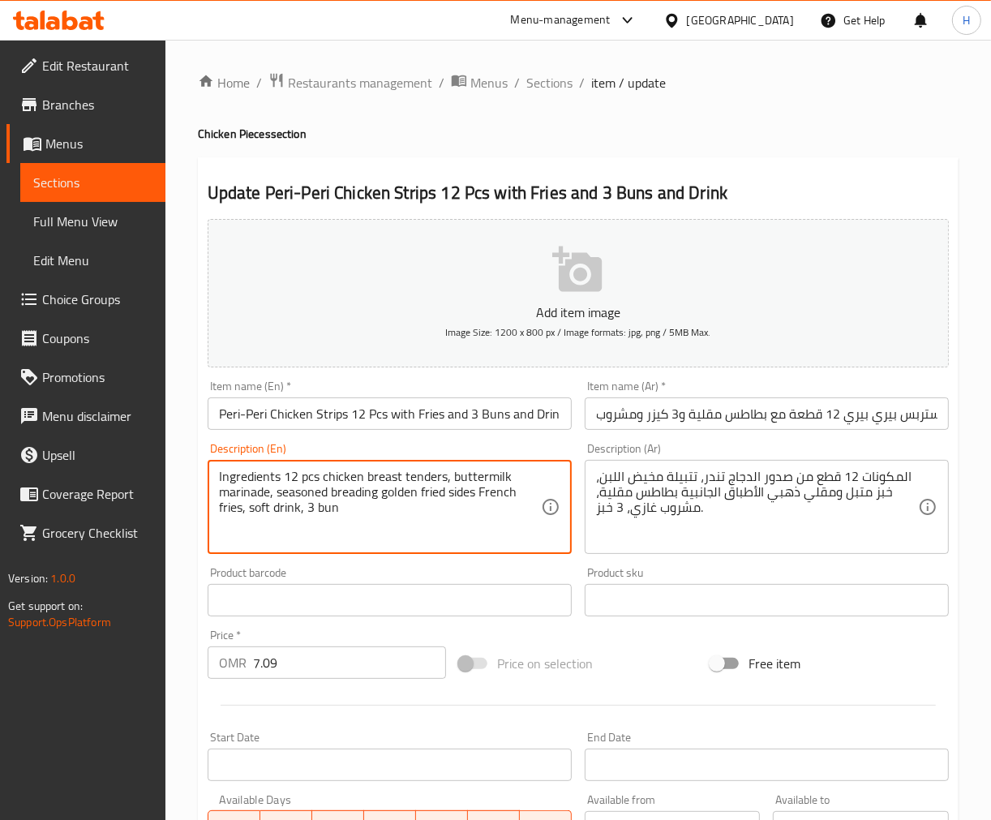
click at [246, 477] on textarea "Ingredients 12 pcs chicken breast tenders, buttermilk marinade, seasoned breadi…" at bounding box center [380, 507] width 322 height 77
type textarea "12 pcs chicken breast tenders, buttermilk marinade, seasoned breading golden fr…"
click at [869, 474] on textarea "المكونات 12 قطع من صدور الدجاج تندر، تتبيلة مخيض اللبن، خبز متبل ومقلي ذهبي الأ…" at bounding box center [757, 507] width 322 height 77
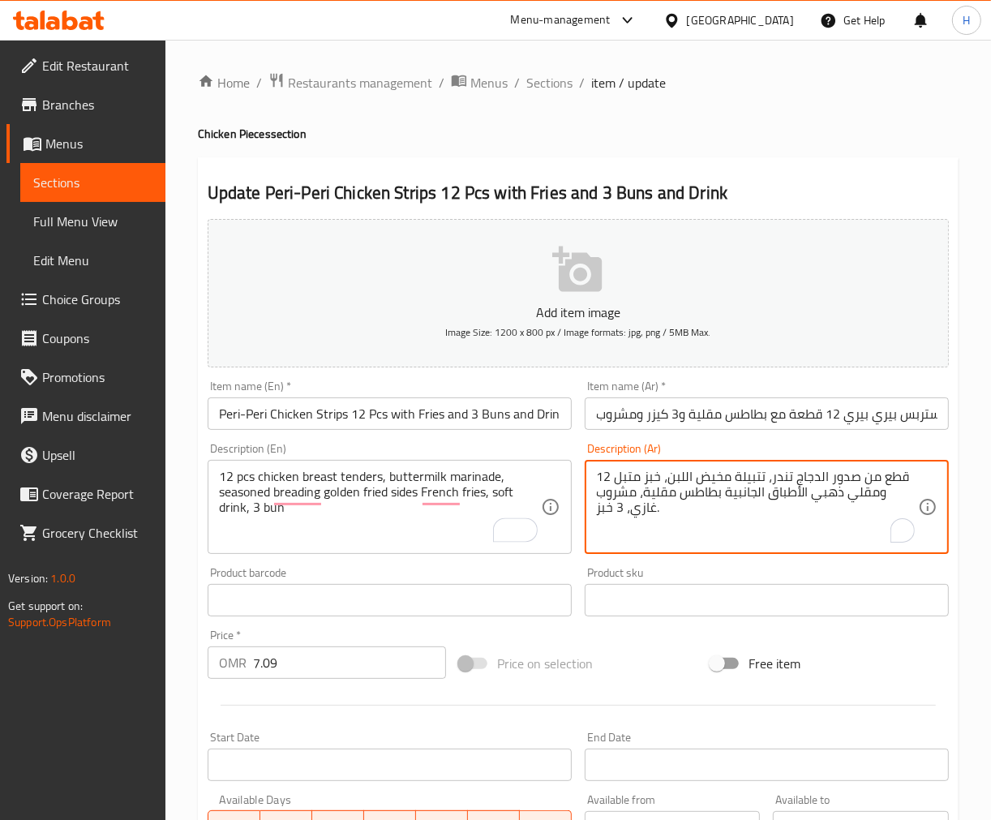
type textarea "12 قطع من صدور الدجاج تندر، تتبيلة مخيض اللبن، خبز متبل ومقلي ذهبي الأطباق الجا…"
click at [487, 419] on input "Peri-Peri Chicken Strips 12 Pcs with Fries and 3 Buns and Drink" at bounding box center [390, 413] width 364 height 32
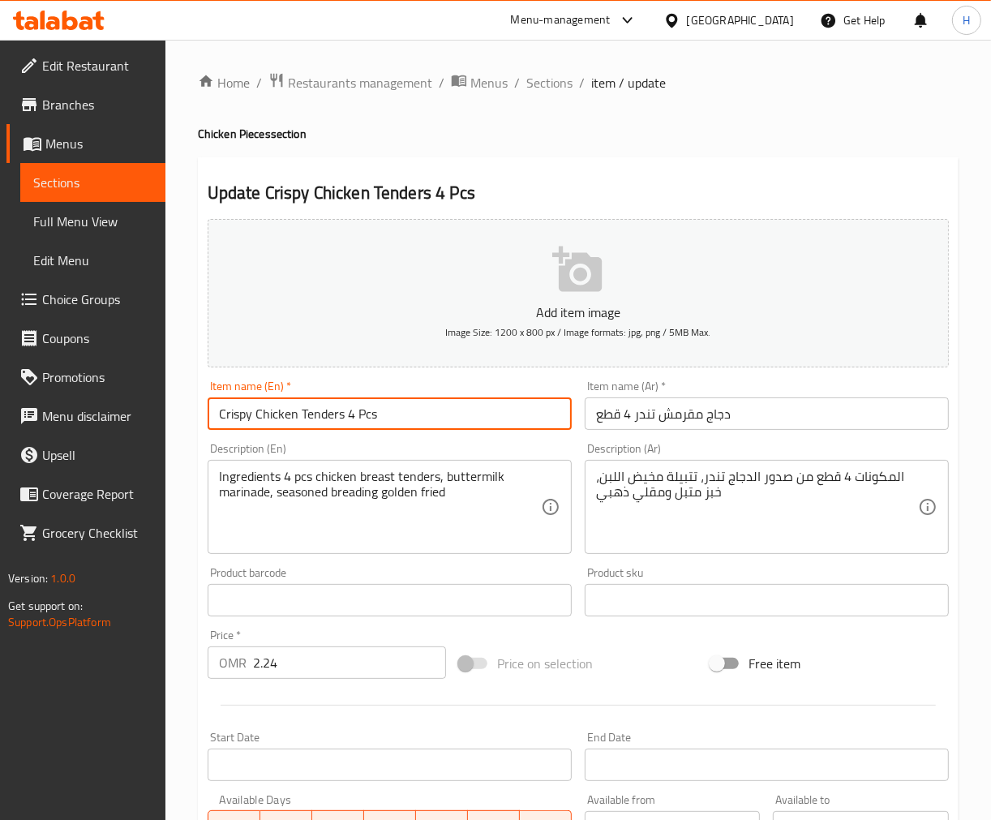
click at [278, 410] on input "Crispy Chicken Tenders 4 Pcs" at bounding box center [390, 413] width 364 height 32
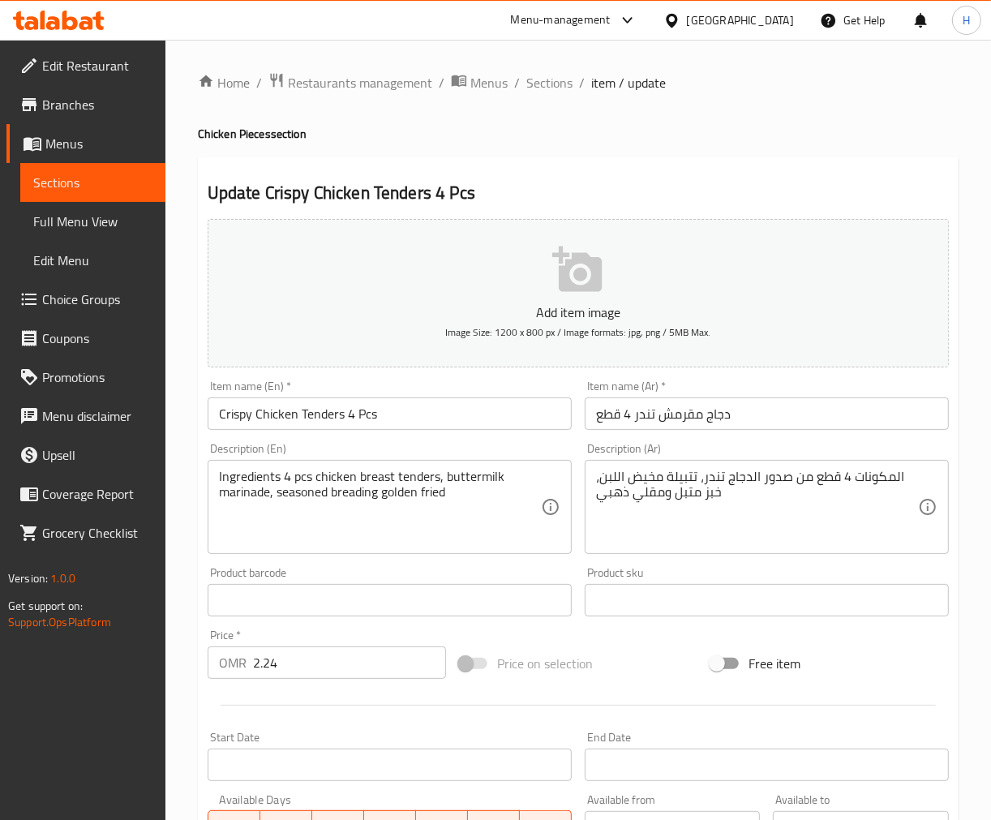
drag, startPoint x: 252, startPoint y: 470, endPoint x: 576, endPoint y: 472, distance: 323.6
click at [252, 470] on textarea "Ingredients 4 pcs chicken breast tenders, buttermilk marinade, seasoned breadin…" at bounding box center [380, 507] width 322 height 77
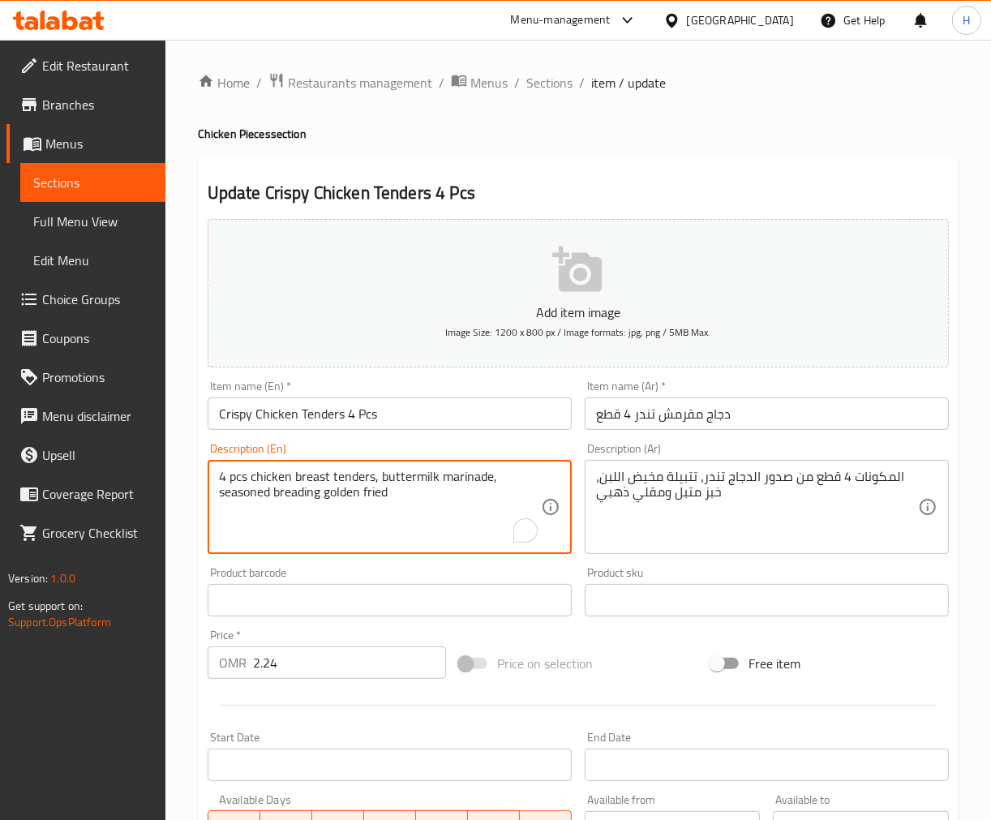
type textarea "4 pcs chicken breast tenders, buttermilk marinade, seasoned breading golden fri…"
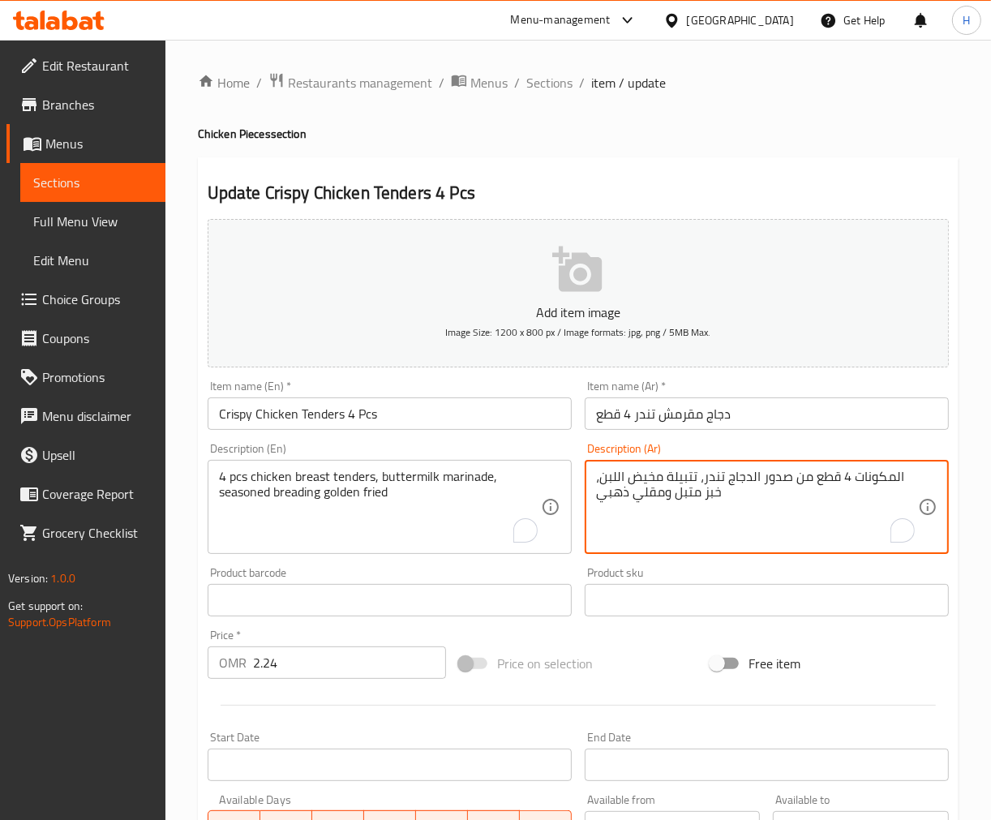
click at [870, 475] on textarea "المكونات 4 قطع من صدور الدجاج تندر، تتبيلة مخيض اللبن، خبز متبل ومقلي ذهبي" at bounding box center [757, 507] width 322 height 77
type textarea "4 قطع من صدور الدجاج تندر، تتبيلة مخيض اللبن، خبز متبل ومقلي ذهبي"
click at [881, 427] on input "دجاج مقرمش تندر 4 قطع" at bounding box center [767, 413] width 364 height 32
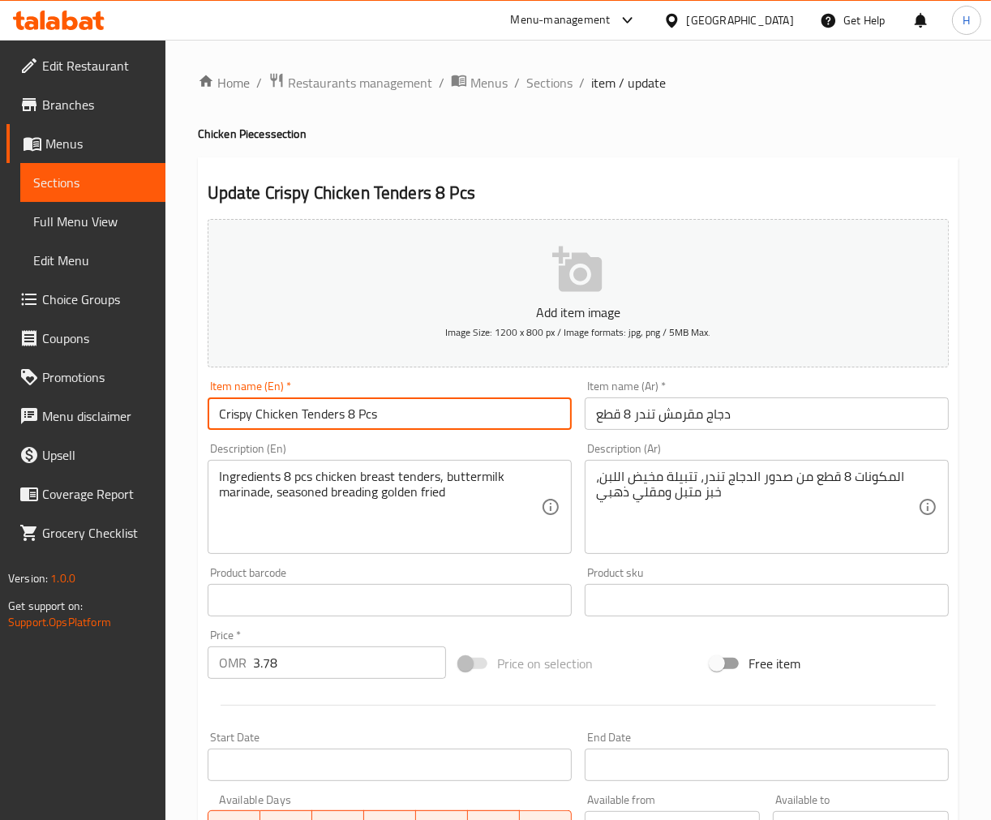
click at [257, 406] on input "Crispy Chicken Tenders 8 Pcs" at bounding box center [390, 413] width 364 height 32
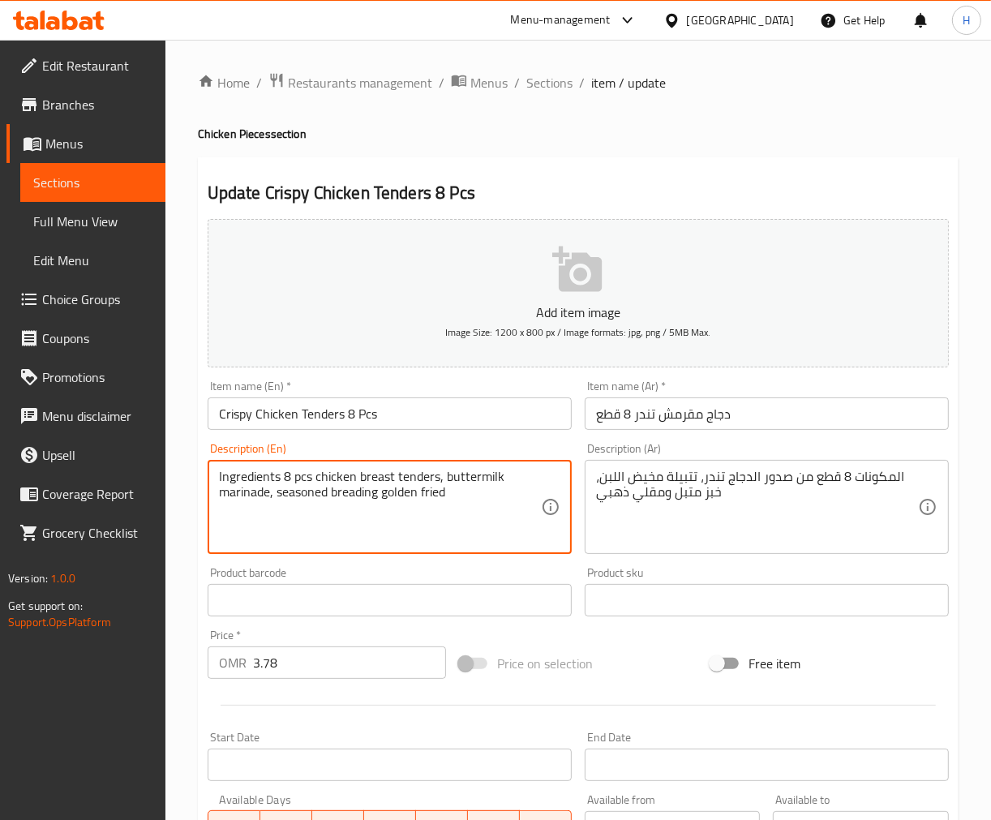
click at [255, 479] on textarea "Ingredients 8 pcs chicken breast tenders, buttermilk marinade, seasoned breadin…" at bounding box center [380, 507] width 322 height 77
type textarea "8 pcs chicken breast tenders, buttermilk marinade, seasoned breading golden fri…"
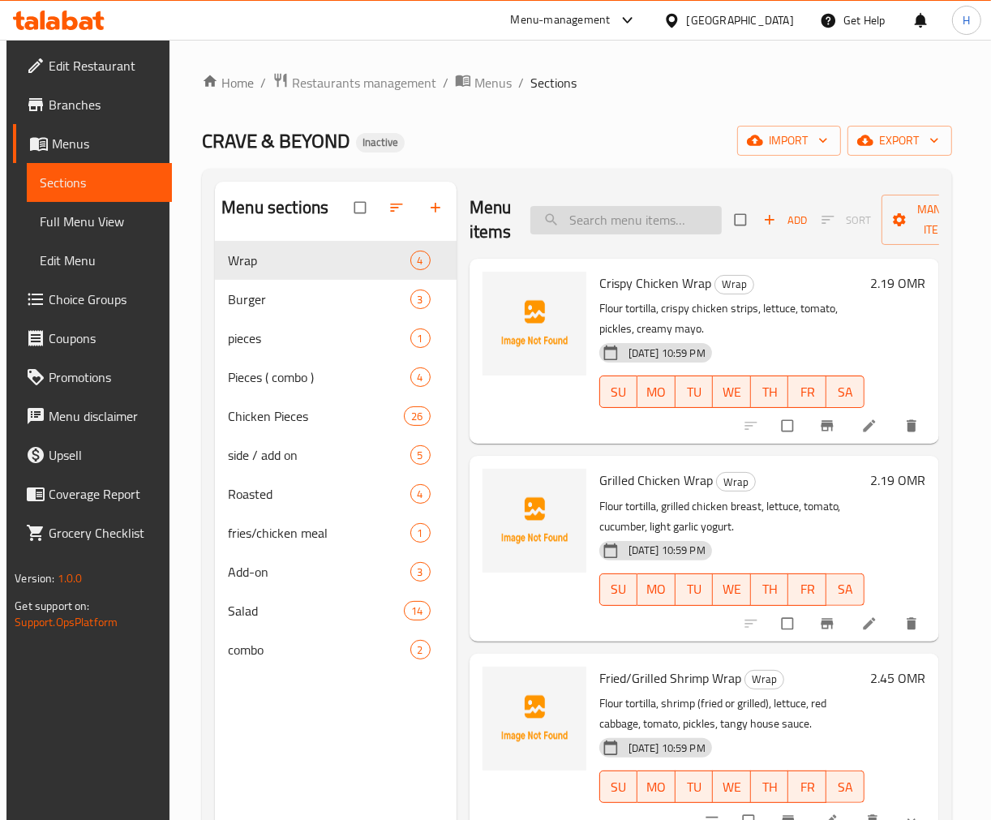
click at [611, 215] on input "search" at bounding box center [625, 220] width 191 height 28
paste input "Ingredients"
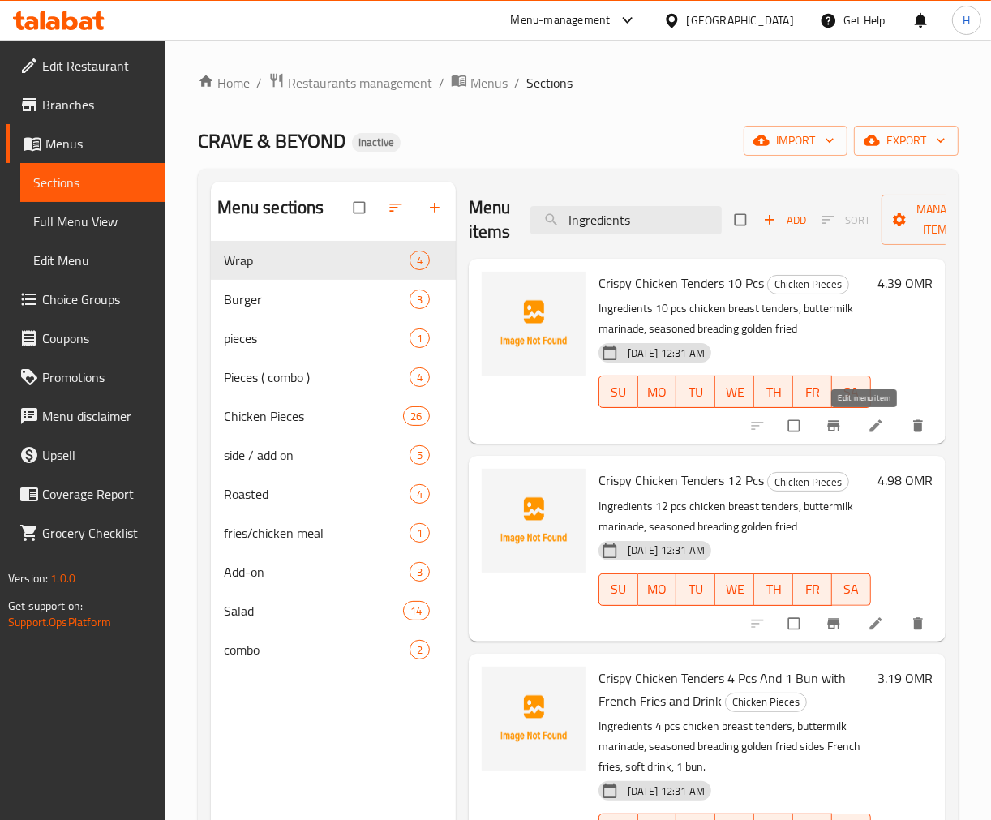
type input "Ingredients"
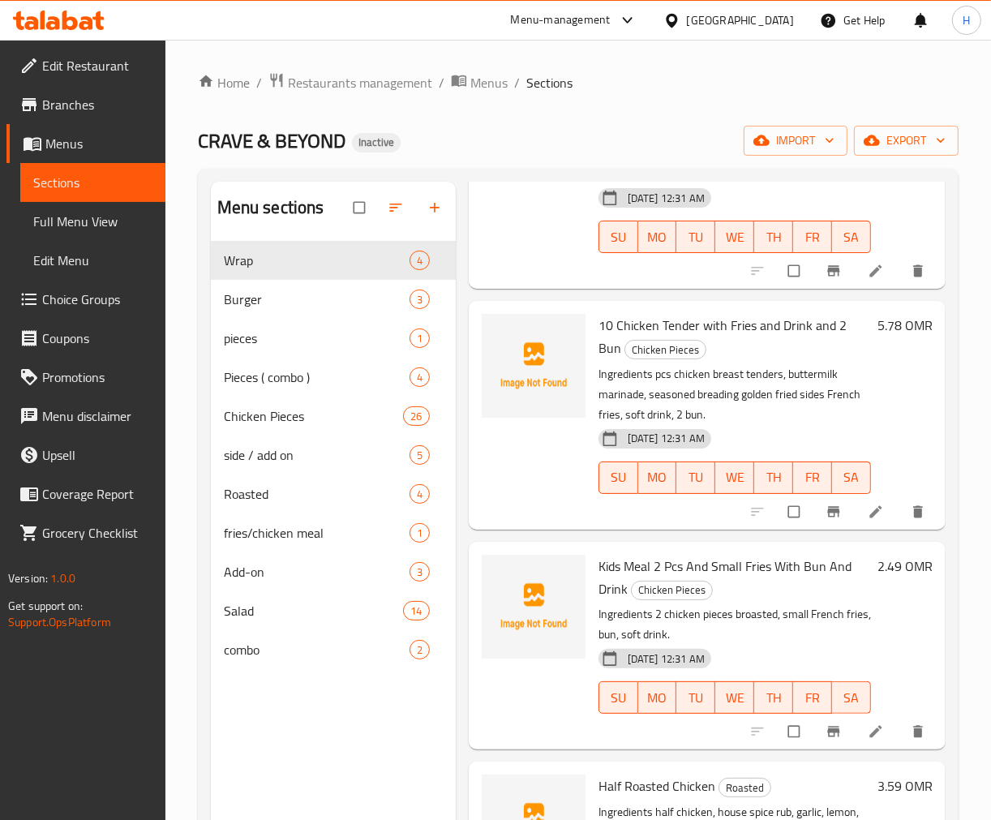
scroll to position [1081, 0]
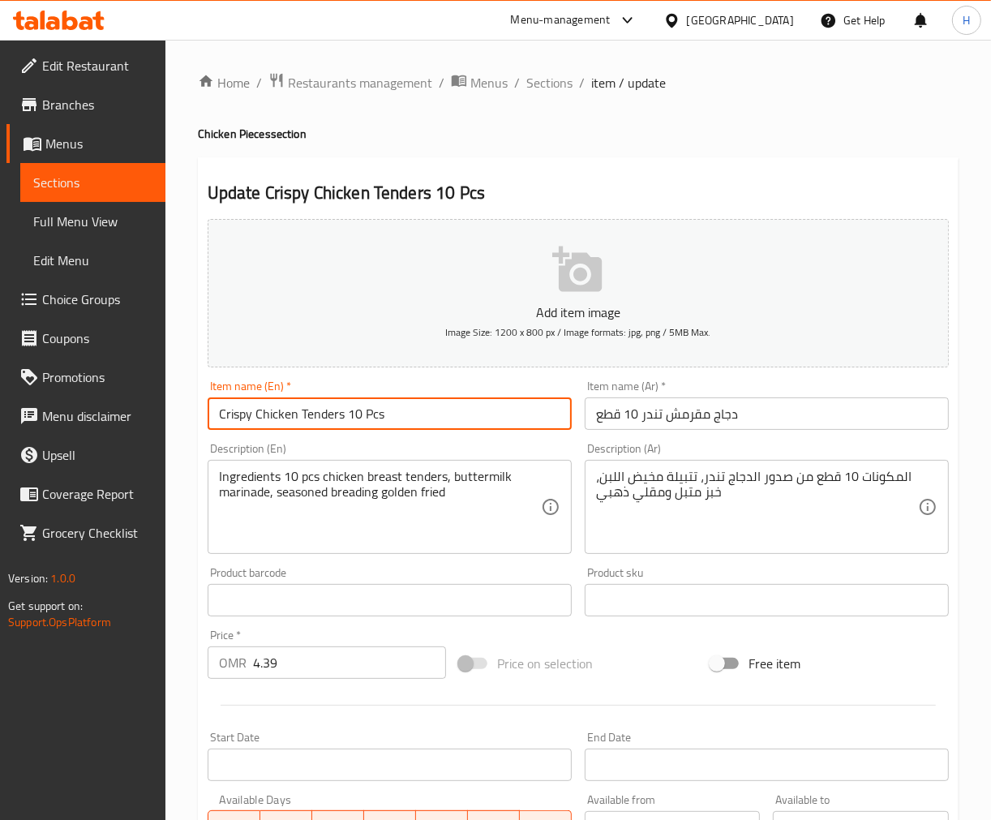
click at [415, 419] on input "Crispy Chicken Tenders 10 Pcs" at bounding box center [390, 413] width 364 height 32
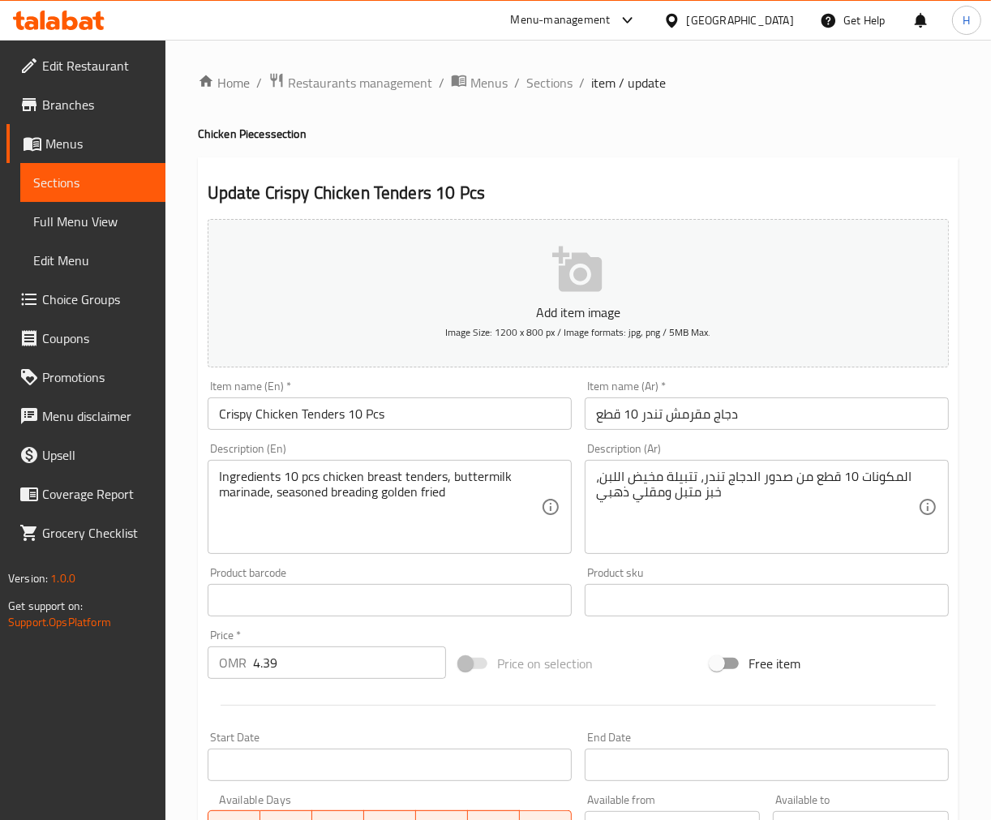
click at [249, 474] on textarea "Ingredients 10 pcs chicken breast tenders, buttermilk marinade, seasoned breadi…" at bounding box center [380, 507] width 322 height 77
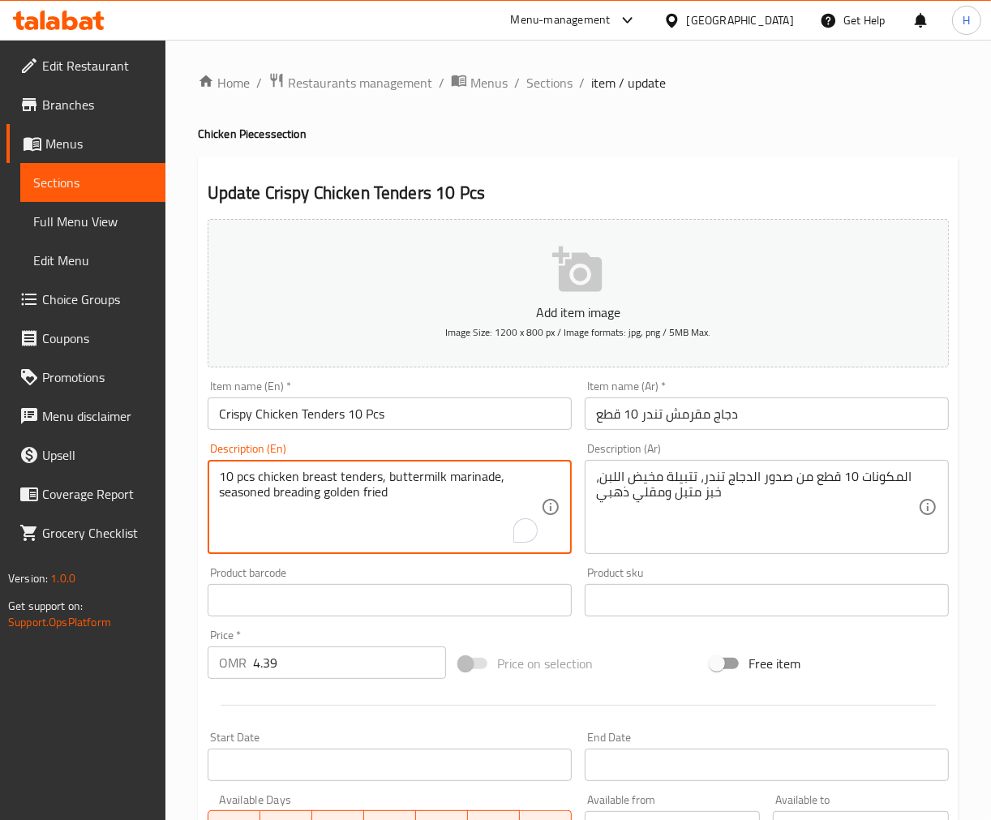
type textarea "10 pcs chicken breast tenders, buttermilk marinade, seasoned breading golden fr…"
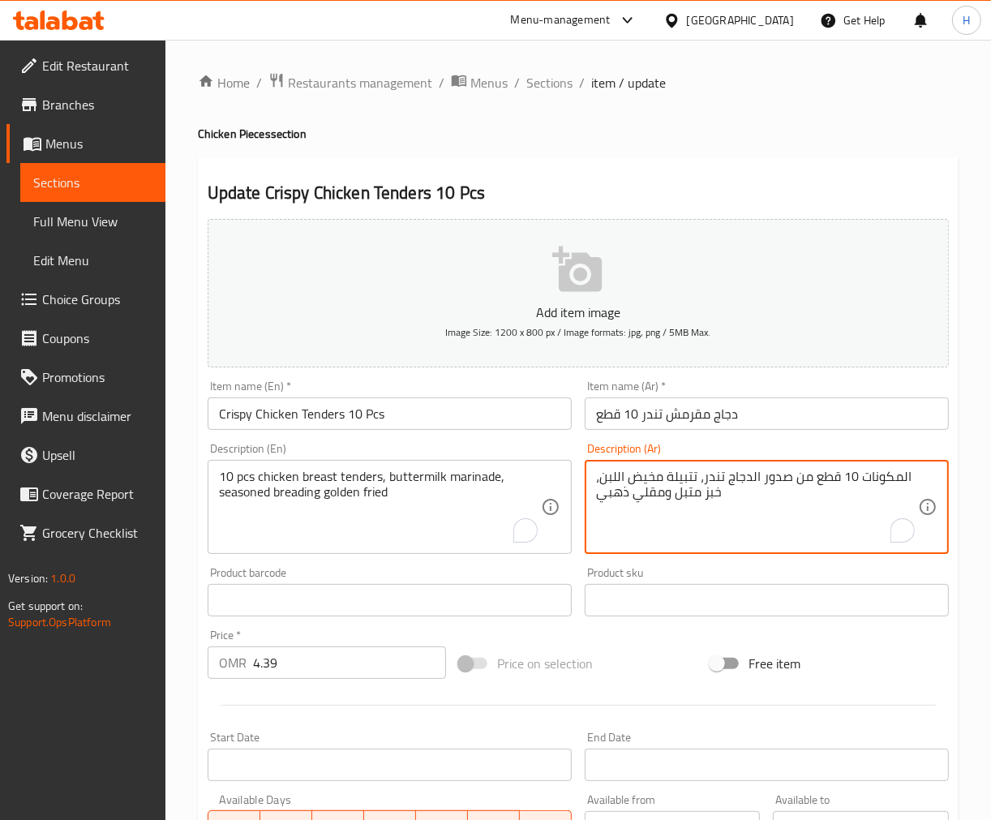
click at [881, 475] on textarea "المكونات 10 قطع من صدور الدجاج تندر، تتبيلة مخيض اللبن، خبز متبل ومقلي ذهبي" at bounding box center [757, 507] width 322 height 77
type textarea "10 قطع من صدور الدجاج تندر، تتبيلة مخيض اللبن، خبز متبل ومقلي ذهبي"
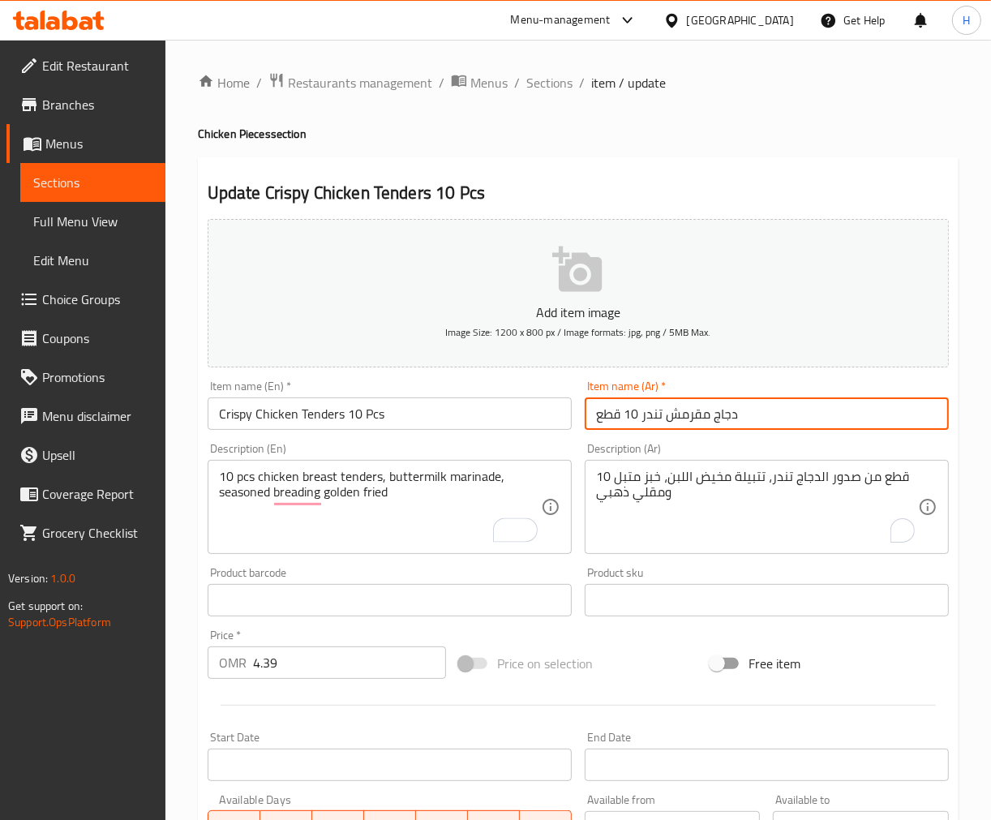
click at [863, 425] on input "دجاج مقرمش تندر 10 قطع" at bounding box center [767, 413] width 364 height 32
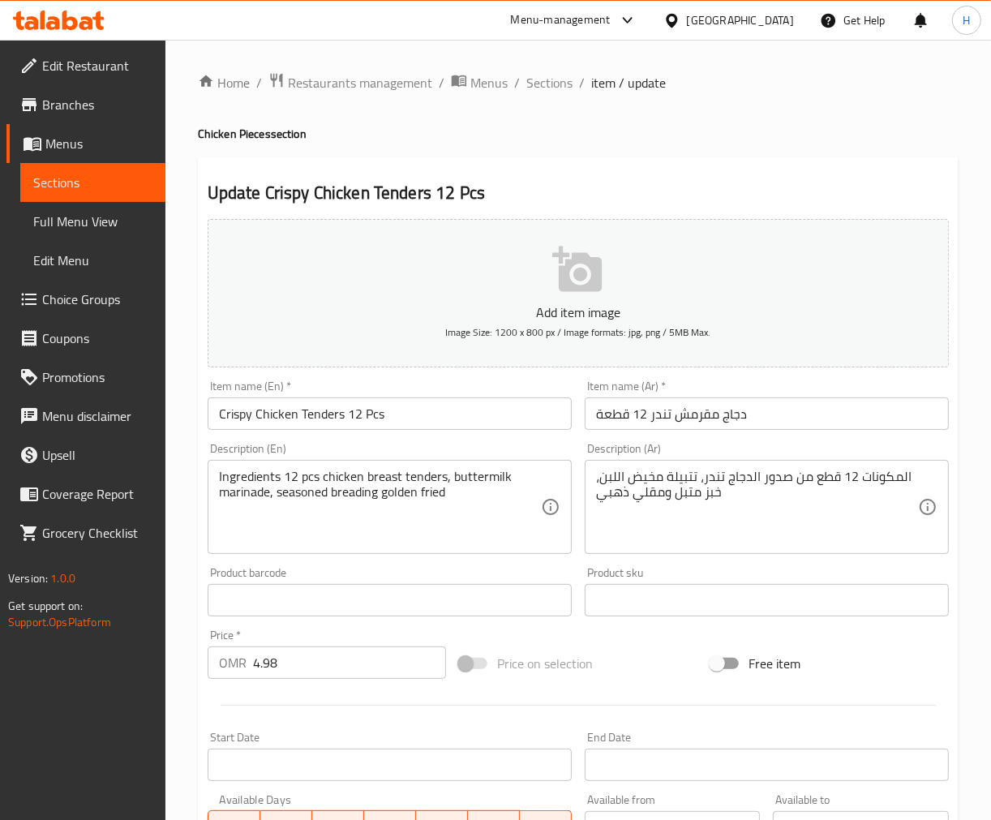
click at [277, 410] on input "Crispy Chicken Tenders 12 Pcs" at bounding box center [390, 413] width 364 height 32
click at [256, 473] on textarea "Ingredients 12 pcs chicken breast tenders, buttermilk marinade, seasoned breadi…" at bounding box center [380, 507] width 322 height 77
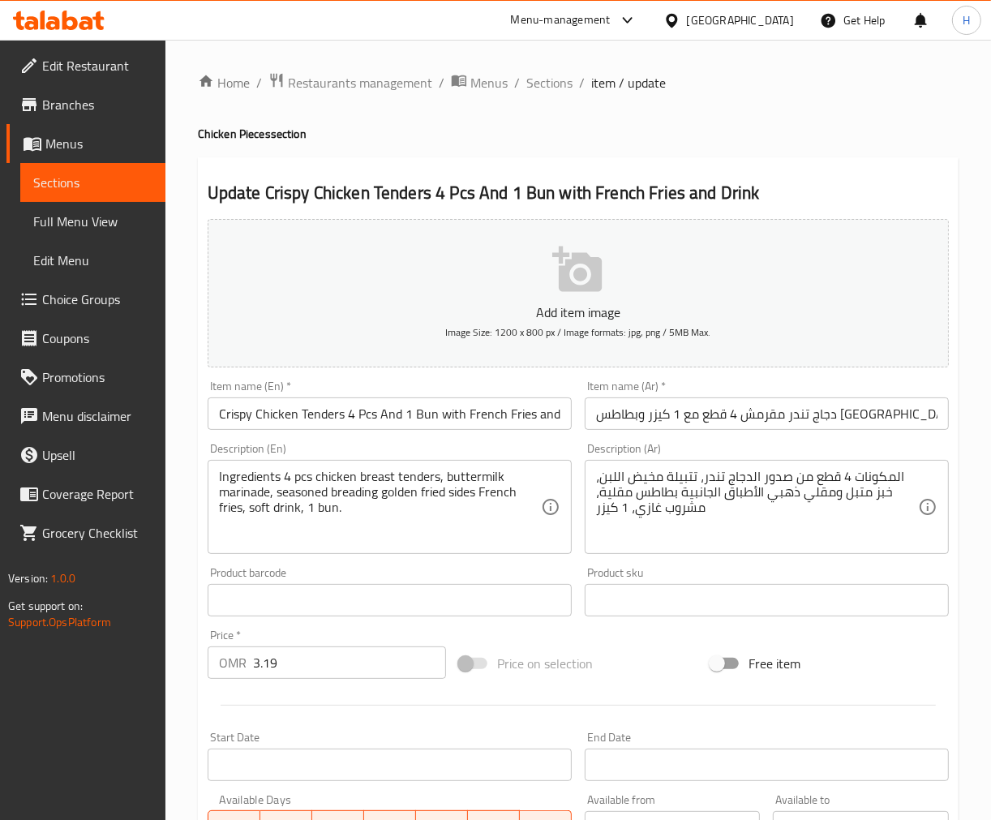
click at [323, 409] on input "Crispy Chicken Tenders 4 Pcs And 1 Bun with French Fries and Drink" at bounding box center [390, 413] width 364 height 32
click at [255, 481] on textarea "Ingredients 4 pcs chicken breast tenders, buttermilk marinade, seasoned breadin…" at bounding box center [380, 507] width 322 height 77
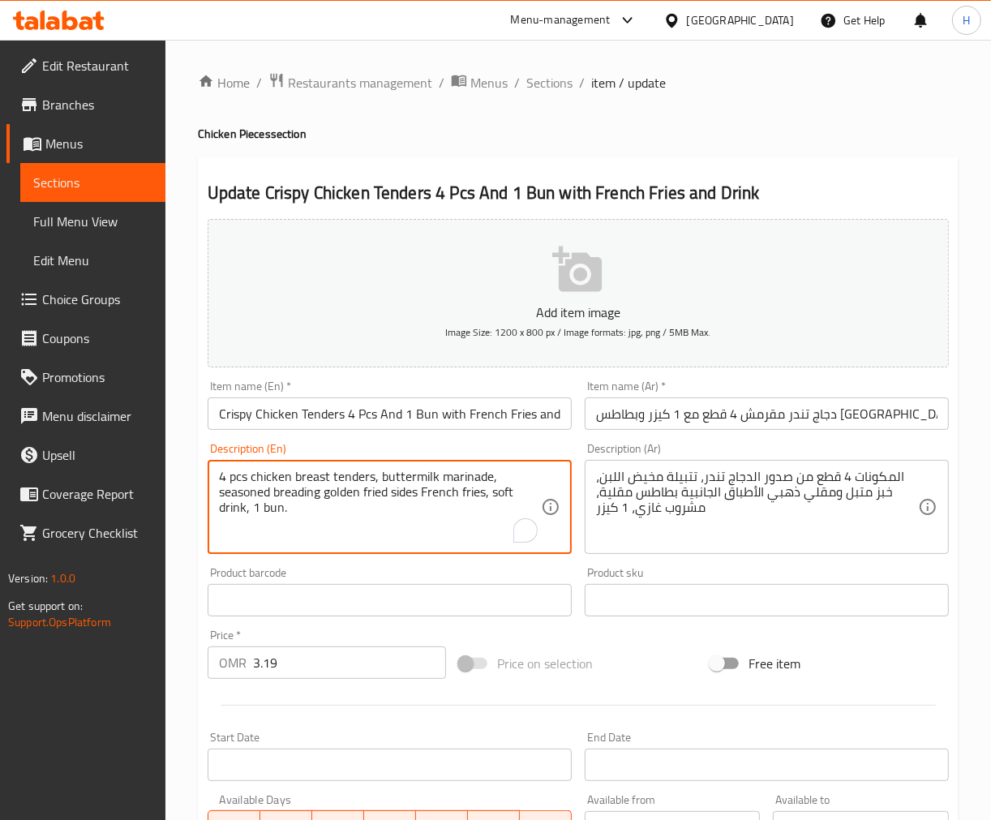
type textarea "4 pcs chicken breast tenders, buttermilk marinade, seasoned breading golden fri…"
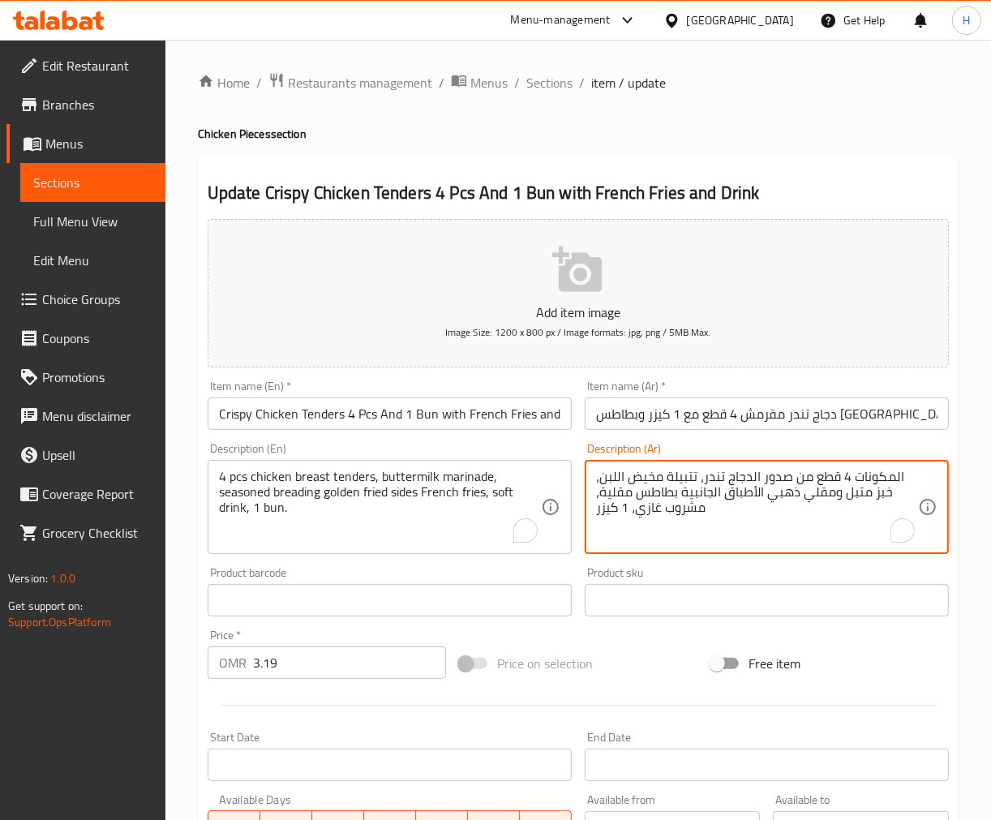
click at [891, 476] on textarea "المكونات 4 قطع من صدور الدجاج تندر، تتبيلة مخيض اللبن، خبز متبل ومقلي ذهبي الأط…" at bounding box center [757, 507] width 322 height 77
type textarea "4 قطع من صدور الدجاج تندر، تتبيلة مخيض اللبن، خبز متبل ومقلي ذهبي الأطباق الجان…"
click at [733, 410] on input "دجاج تندر مقرمش 4 قطع مع 1 كيزر وبطاطس مقلية ومشروب" at bounding box center [767, 413] width 364 height 32
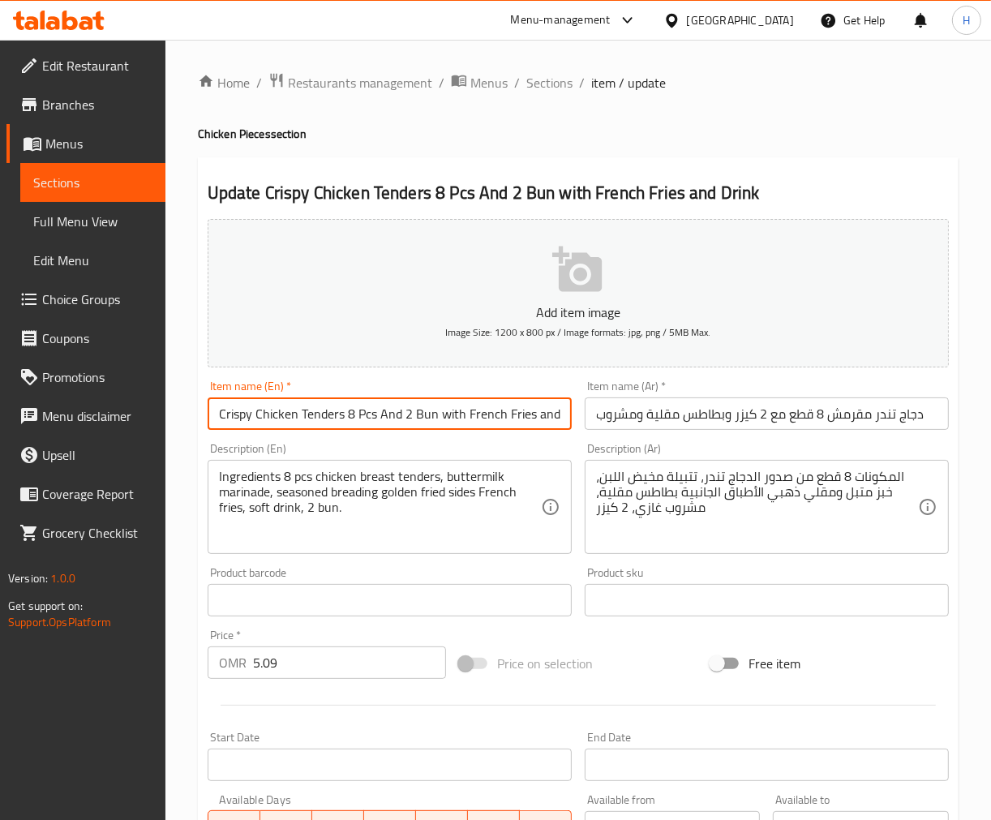
click at [376, 407] on input "Crispy Chicken Tenders 8 Pcs And 2 Bun with French Fries and Drink" at bounding box center [390, 413] width 364 height 32
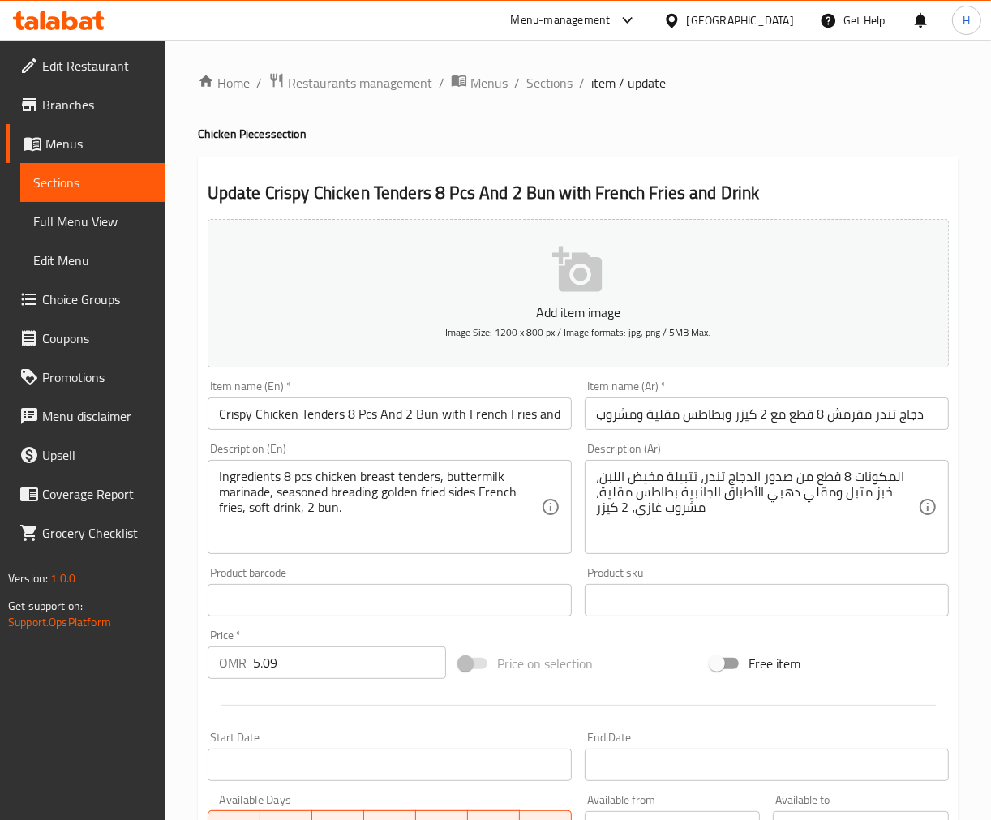
click at [239, 474] on textarea "Ingredients 8 pcs chicken breast tenders, buttermilk marinade, seasoned breadin…" at bounding box center [380, 507] width 322 height 77
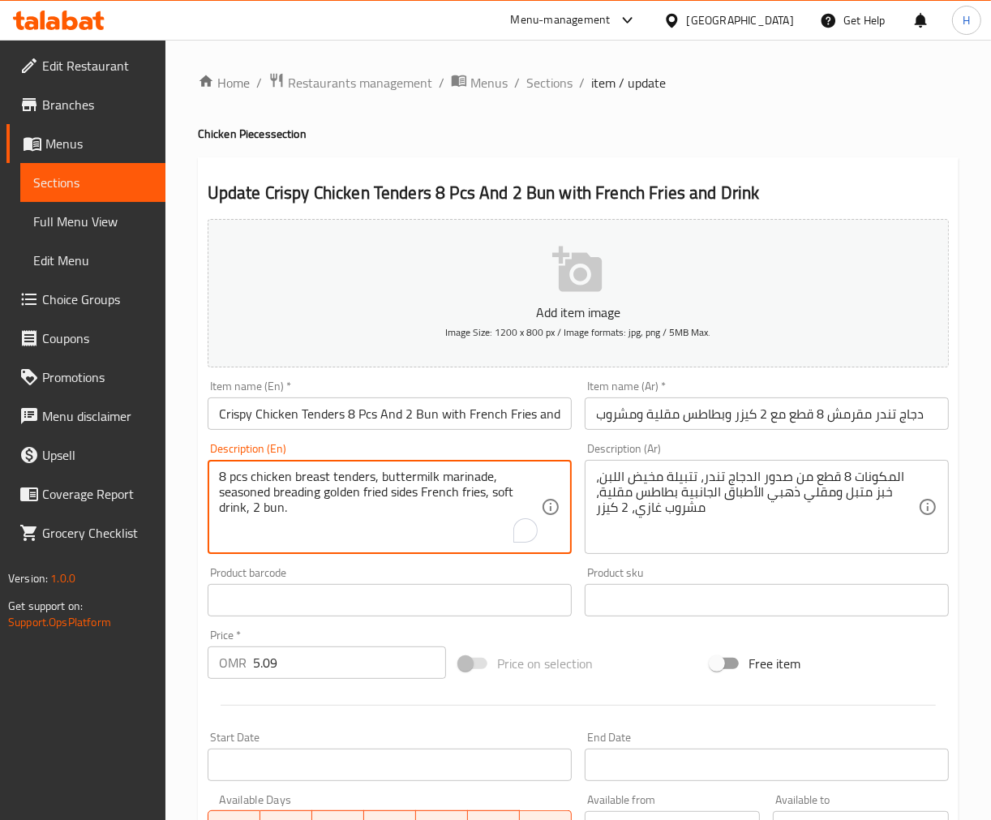
type textarea "8 pcs chicken breast tenders, buttermilk marinade, seasoned breading golden fri…"
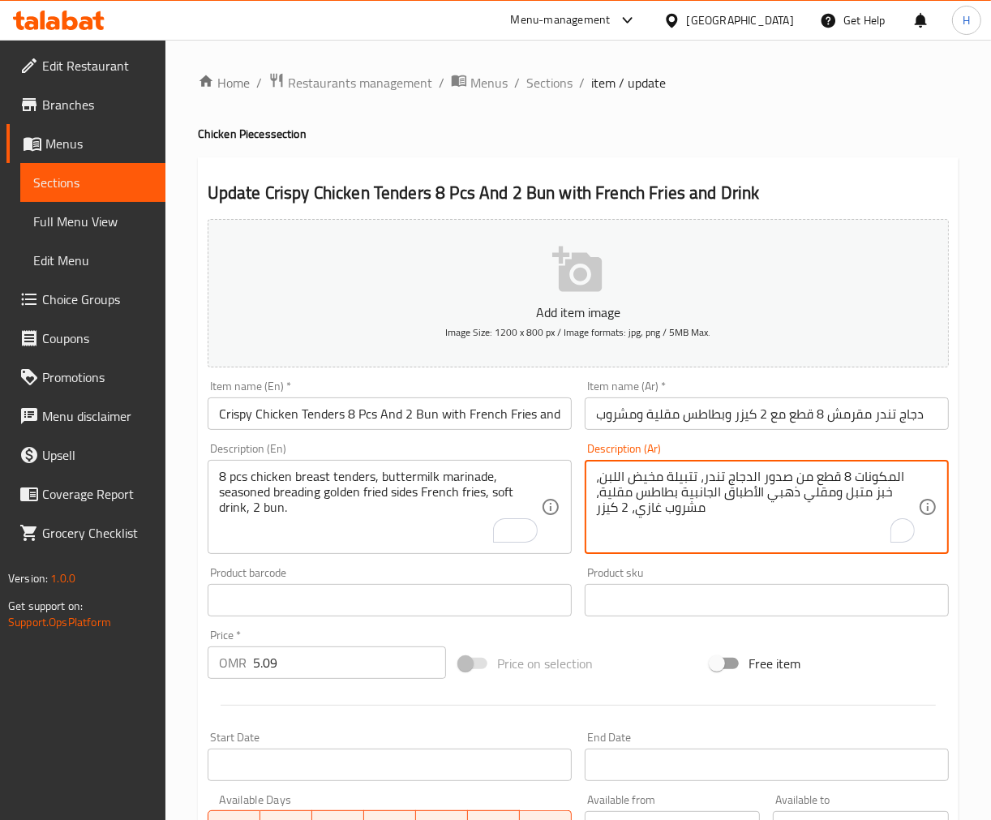
click at [882, 477] on textarea "المكونات 8 قطع من صدور الدجاج تندر، تتبيلة مخيض اللبن، خبز متبل ومقلي ذهبي الأط…" at bounding box center [757, 507] width 322 height 77
type textarea "8 قطع من صدور الدجاج تندر، تتبيلة مخيض اللبن، خبز متبل ومقلي ذهبي الأطباق الجان…"
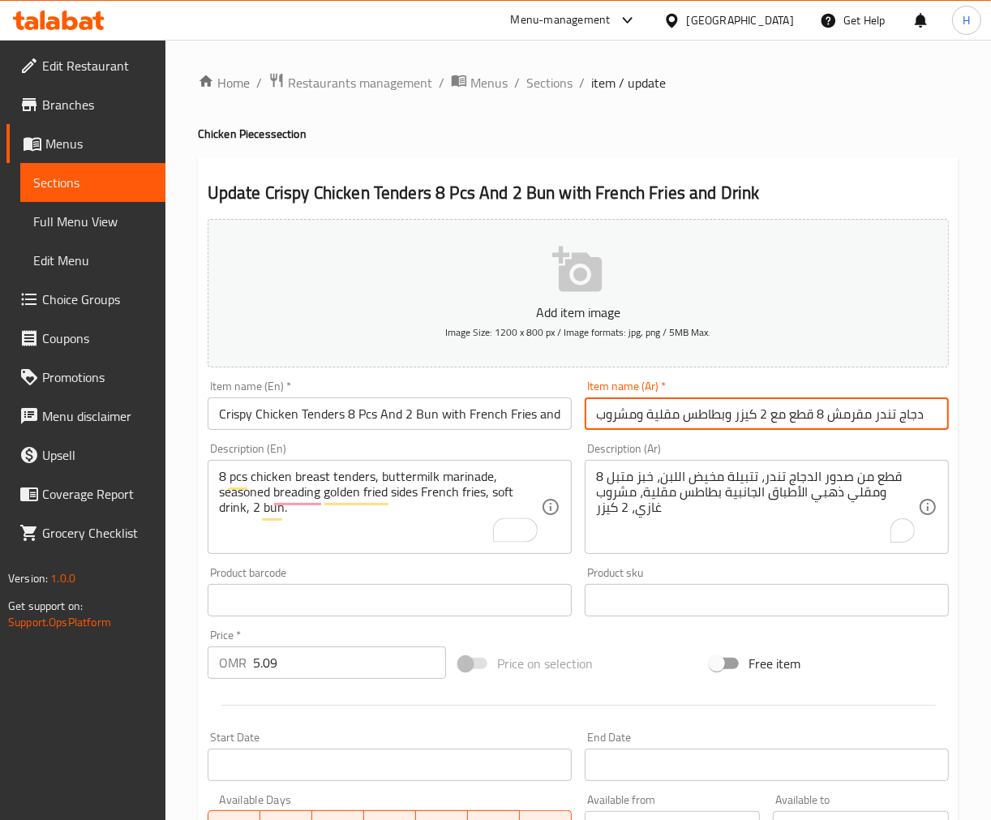
click at [850, 406] on input "دجاج تندر مقرمش 8 قطع مع 2 كيزر وبطاطس مقلية ومشروب" at bounding box center [767, 413] width 364 height 32
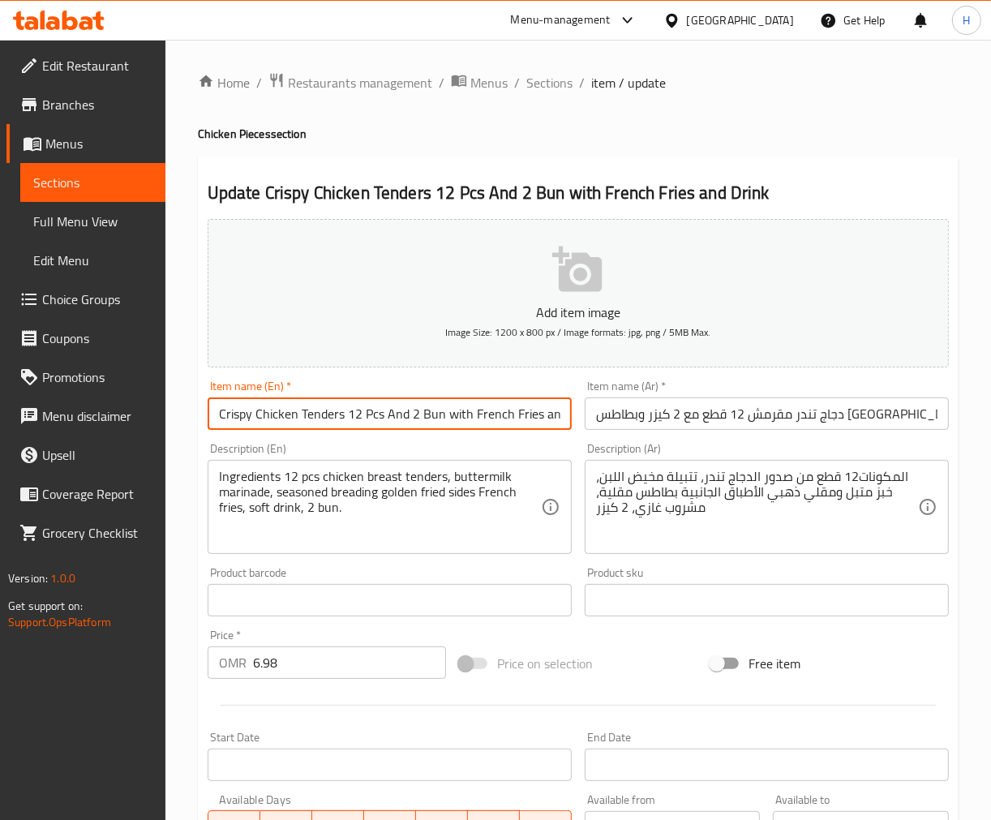
click at [383, 411] on input "Crispy Chicken Tenders 12 Pcs And 2 Bun with French Fries and Drink" at bounding box center [390, 413] width 364 height 32
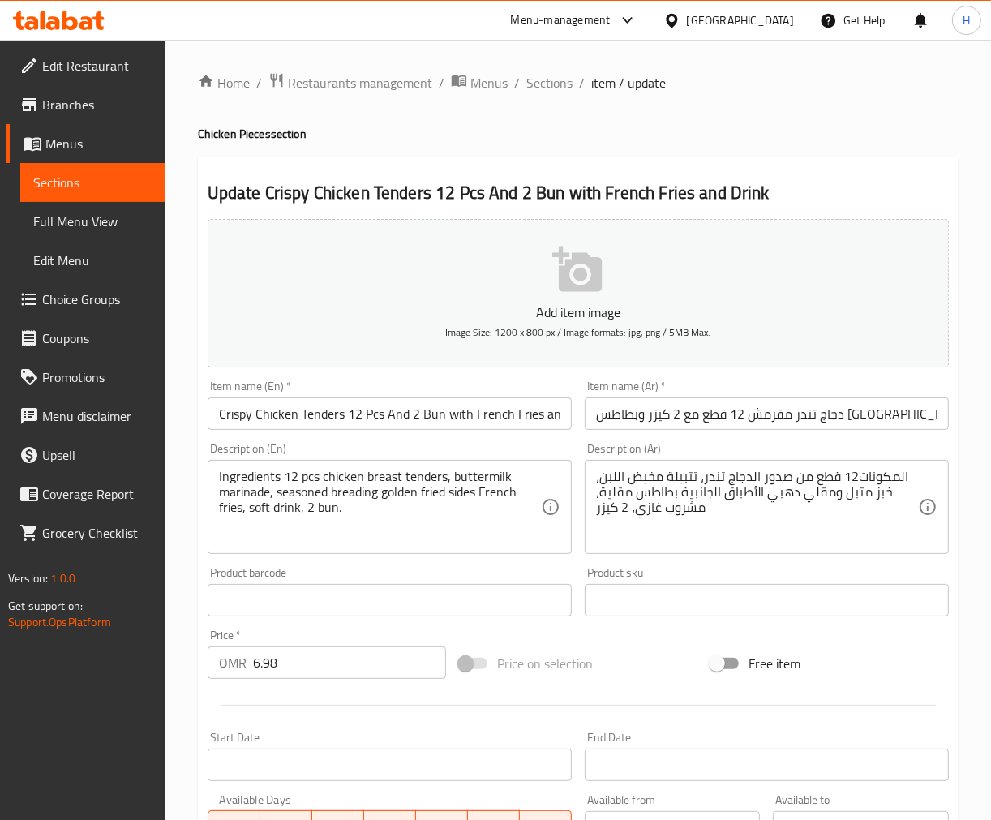
drag, startPoint x: 257, startPoint y: 479, endPoint x: 608, endPoint y: 419, distance: 356.1
click at [257, 479] on textarea "Ingredients 12 pcs chicken breast tenders, buttermilk marinade, seasoned breadi…" at bounding box center [380, 507] width 322 height 77
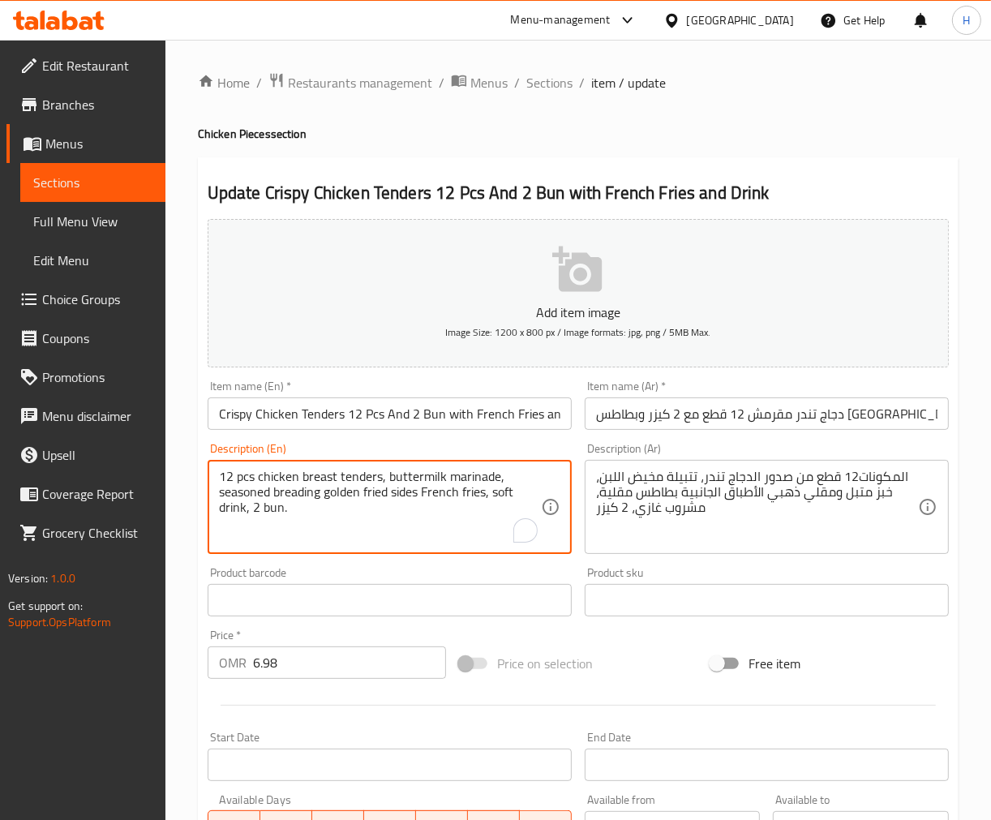
type textarea "12 pcs chicken breast tenders, buttermilk marinade, seasoned breading golden fr…"
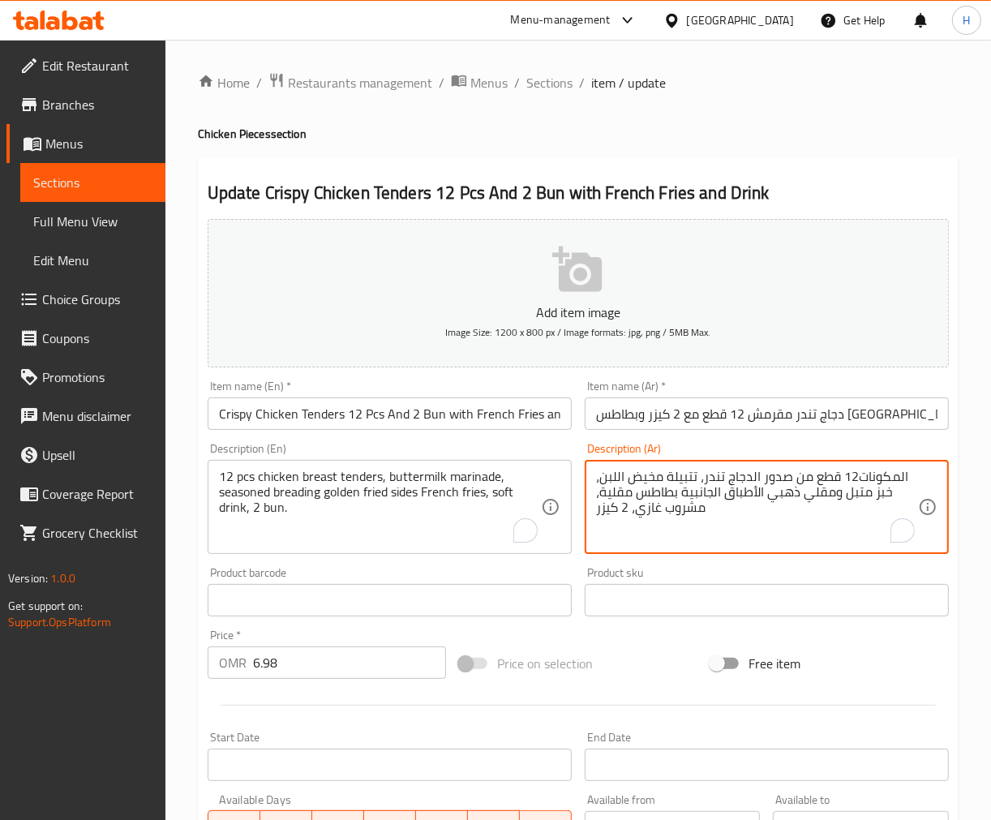
click at [891, 475] on textarea "المكونات12 قطع من صدور الدجاج تندر، تتبيلة مخيض اللبن، خبز متبل ومقلي ذهبي الأط…" at bounding box center [757, 507] width 322 height 77
type textarea "12 قطع من صدور الدجاج تندر، تتبيلة مخيض اللبن، خبز متبل ومقلي ذهبي الأطباق الجا…"
click at [889, 425] on input "دجاج تندر مقرمش 12 قطع مع 2 كيزر وبطاطس مقلية ومشروب" at bounding box center [767, 413] width 364 height 32
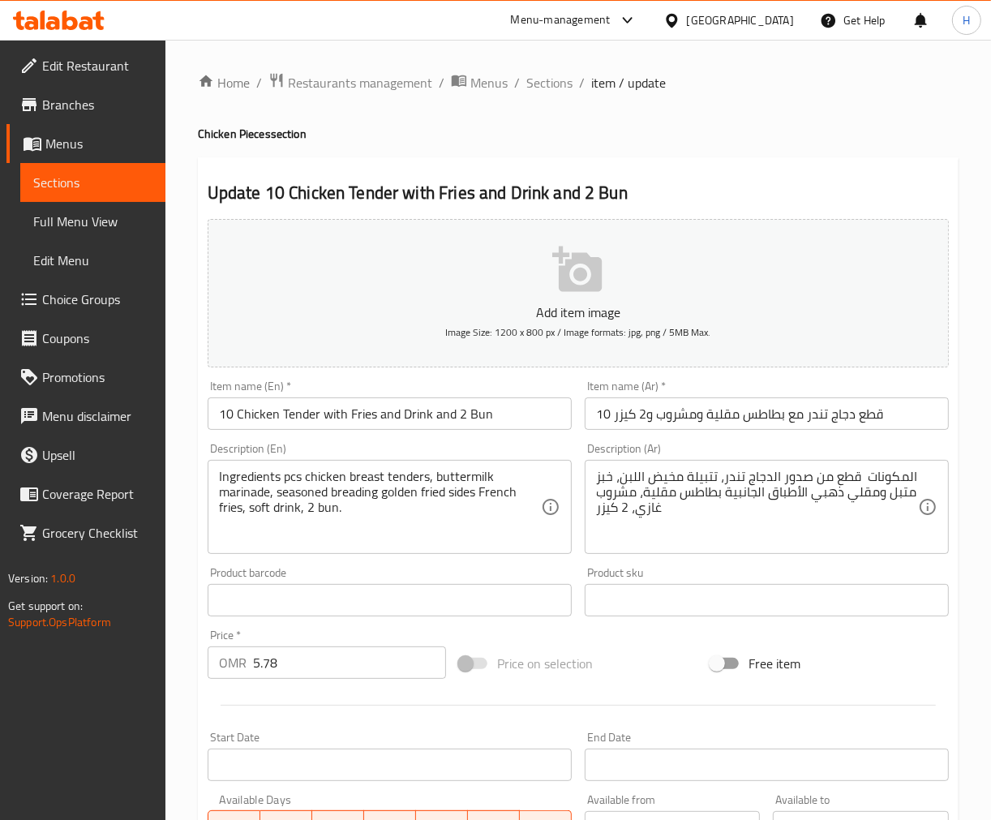
click at [448, 412] on input "10 Chicken Tender with Fries and Drink and 2 Bun" at bounding box center [390, 413] width 364 height 32
click at [244, 477] on textarea "Ingredients pcs chicken breast tenders, buttermilk marinade, seasoned breading …" at bounding box center [380, 507] width 322 height 77
click at [350, 410] on input "10 Chicken Tender with Fries and Drink and 2 Bun" at bounding box center [390, 413] width 364 height 32
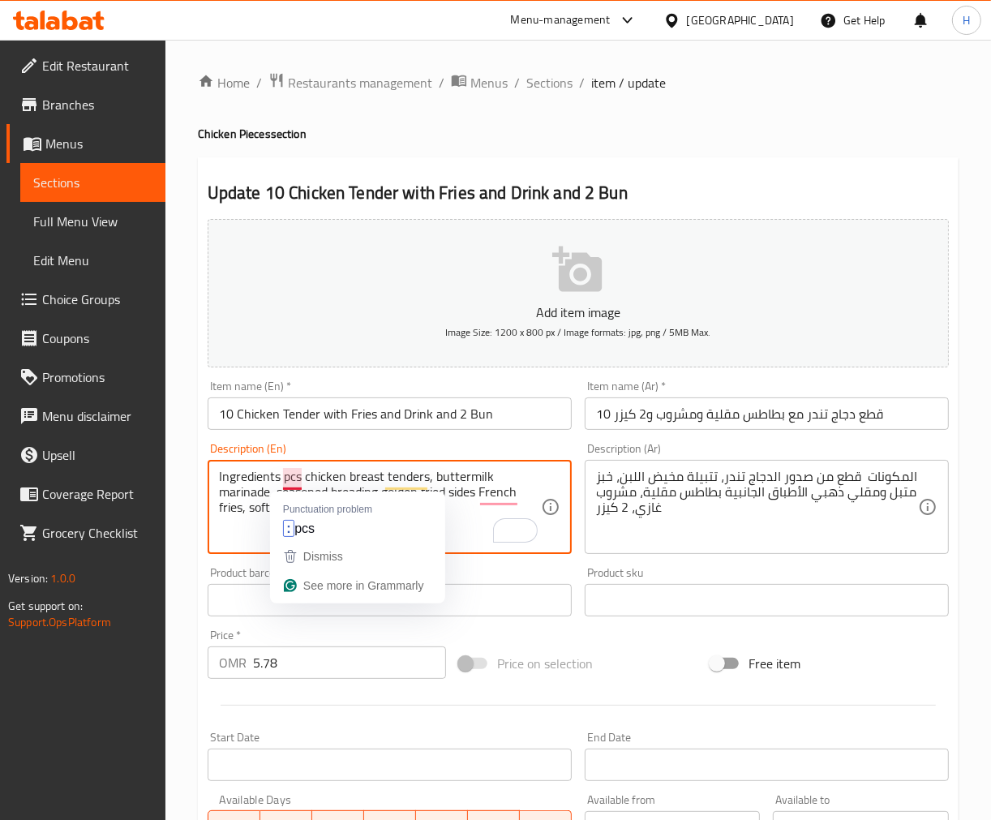
drag, startPoint x: 302, startPoint y: 473, endPoint x: 152, endPoint y: 487, distance: 150.7
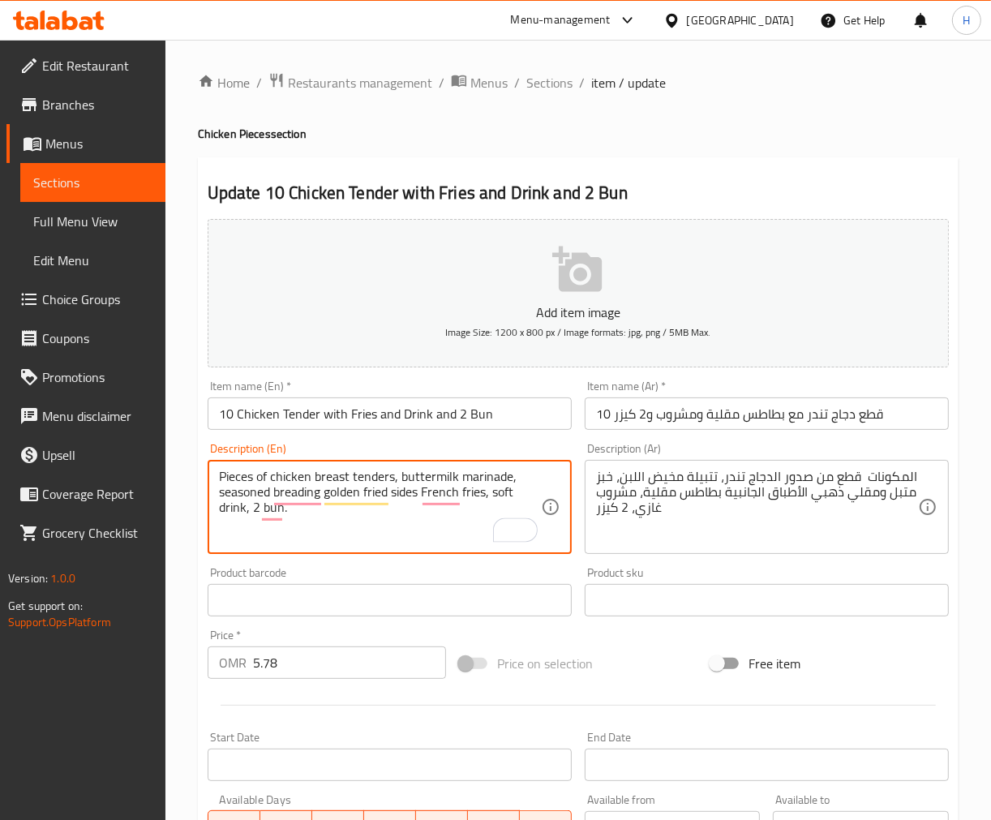
type textarea "Pieces of chicken breast tenders, buttermilk marinade, seasoned breading golden…"
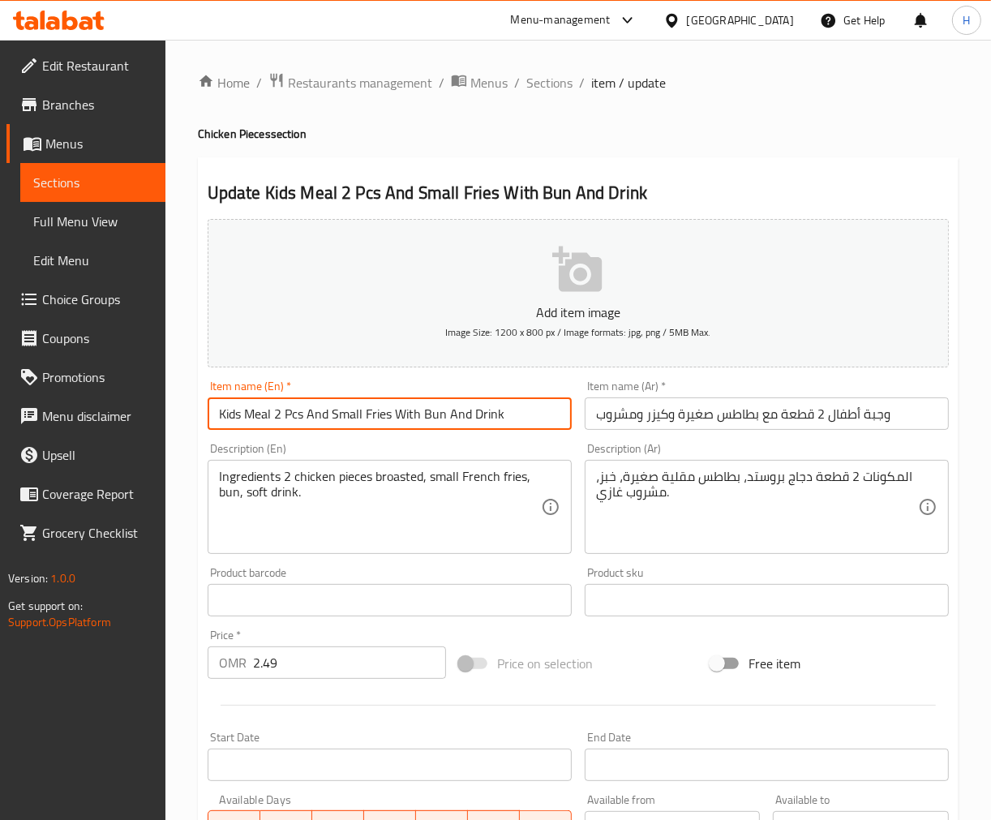
click at [448, 414] on input "Kids Meal 2 Pcs And Small Fries With Bun And Drink" at bounding box center [390, 413] width 364 height 32
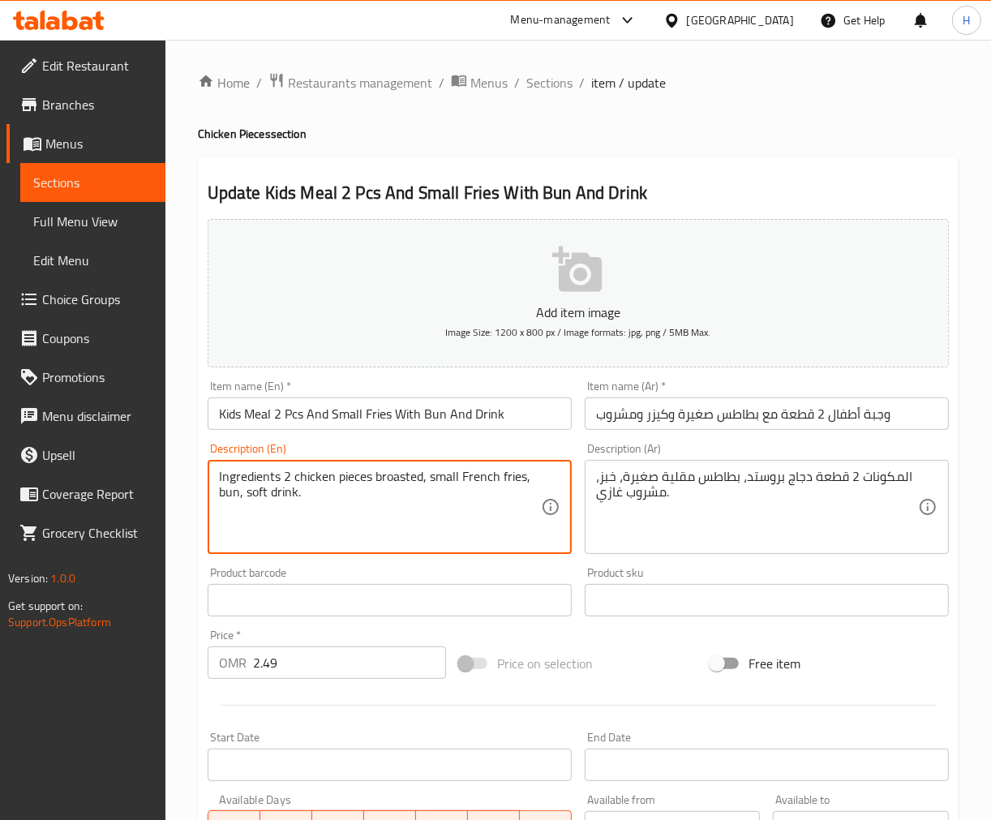
click at [248, 477] on textarea "Ingredients 2 chicken pieces broasted, small French fries, bun, soft drink." at bounding box center [380, 507] width 322 height 77
type textarea "2 chicken pieces broasted, small French fries, bun, soft drink."
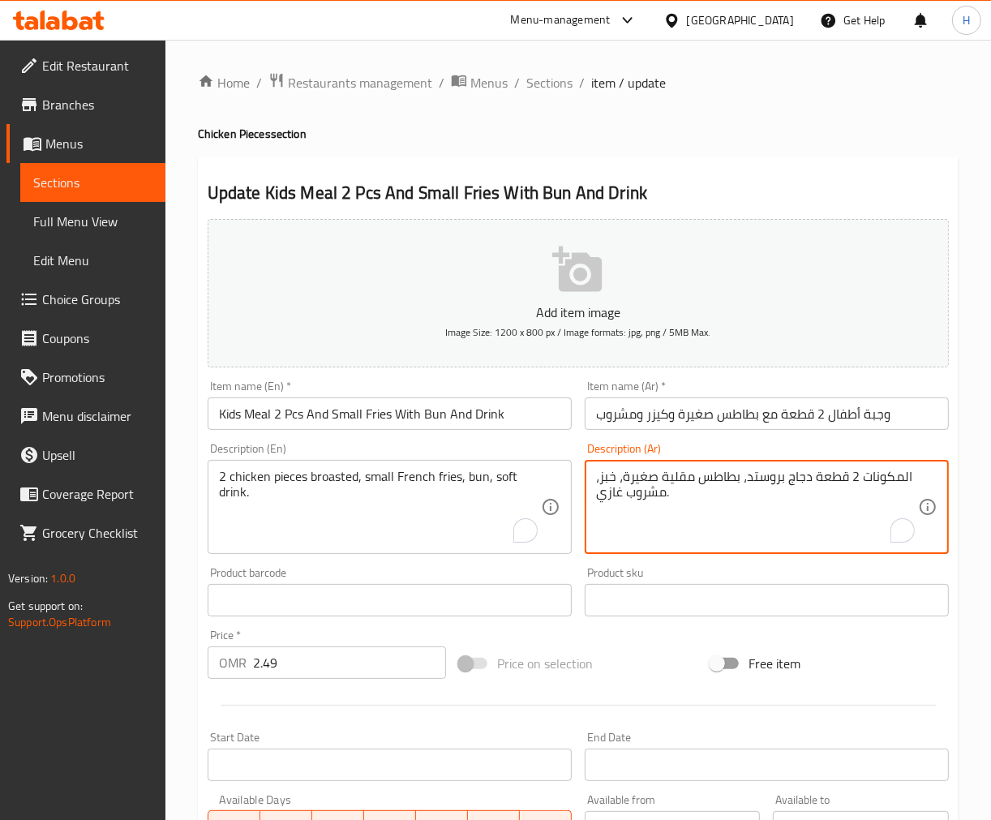
click at [900, 475] on textarea "المكونات 2 قطعة دجاج بروستد، بطاطس مقلية صغيرة، خبز، مشروب غازي." at bounding box center [757, 507] width 322 height 77
type textarea "2 قطعة دجاج بروستد، بطاطس مقلية صغيرة، خبز، مشروب غازي."
click at [425, 418] on input "Kids Meal 2 Pcs And Small Fries With Bun And Drink" at bounding box center [390, 413] width 364 height 32
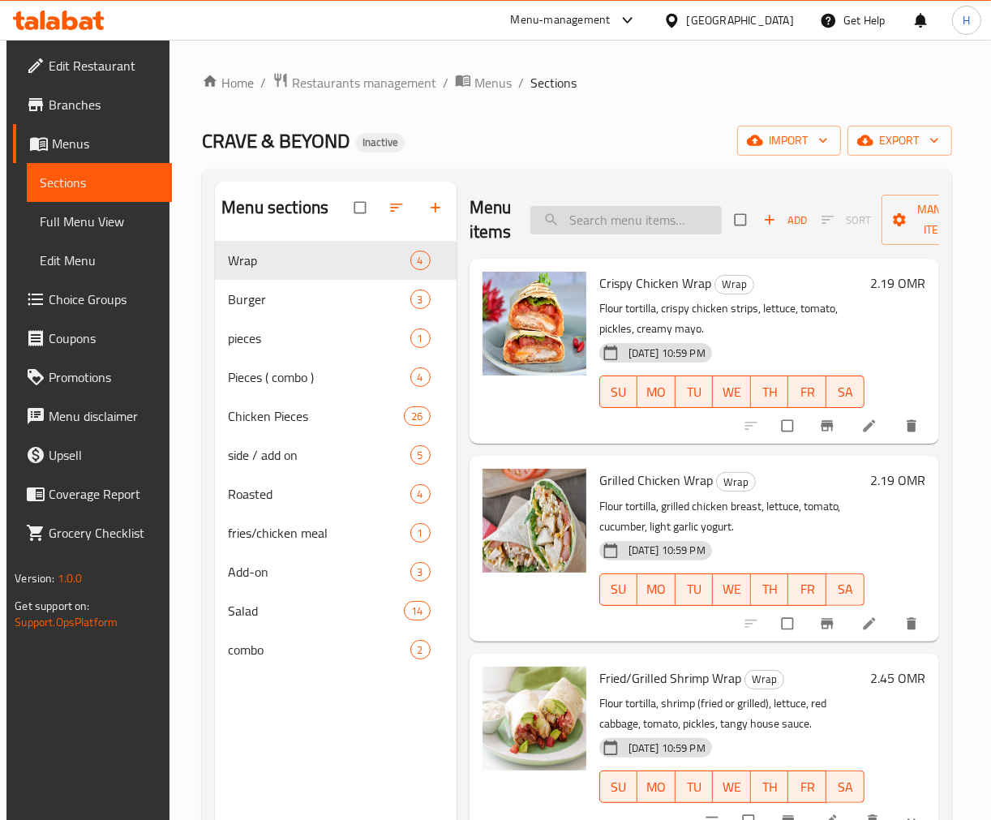
click at [646, 225] on input "search" at bounding box center [625, 220] width 191 height 28
paste input "Ingredients"
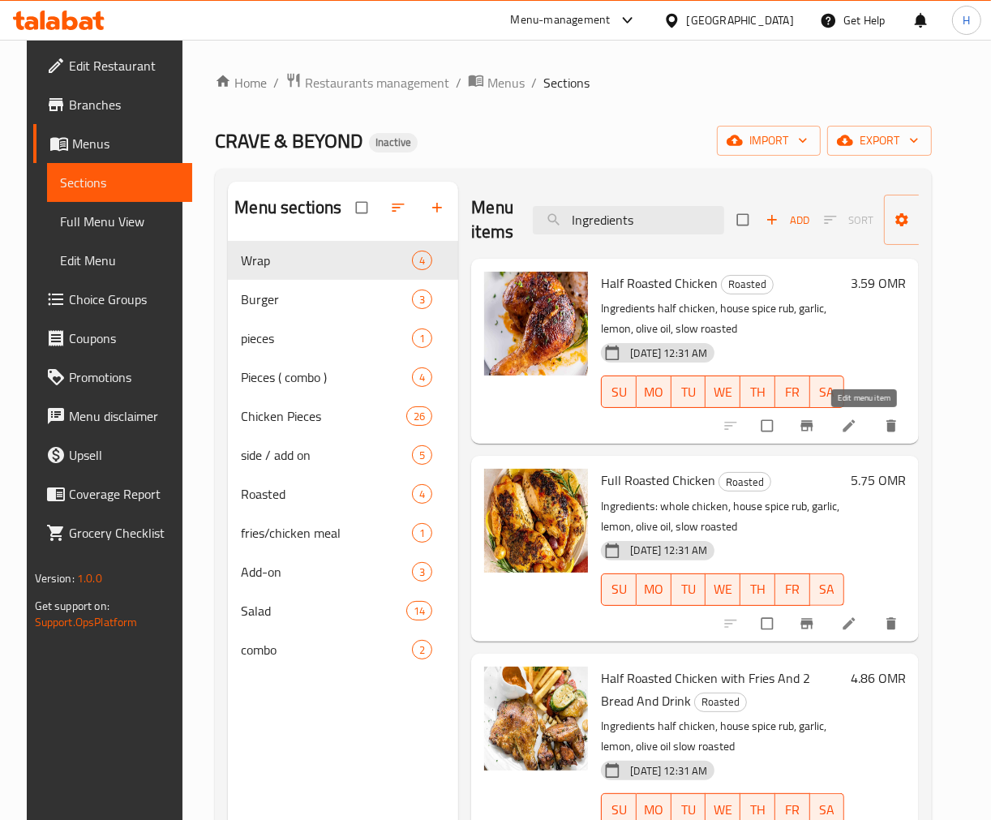
type input "Ingredients"
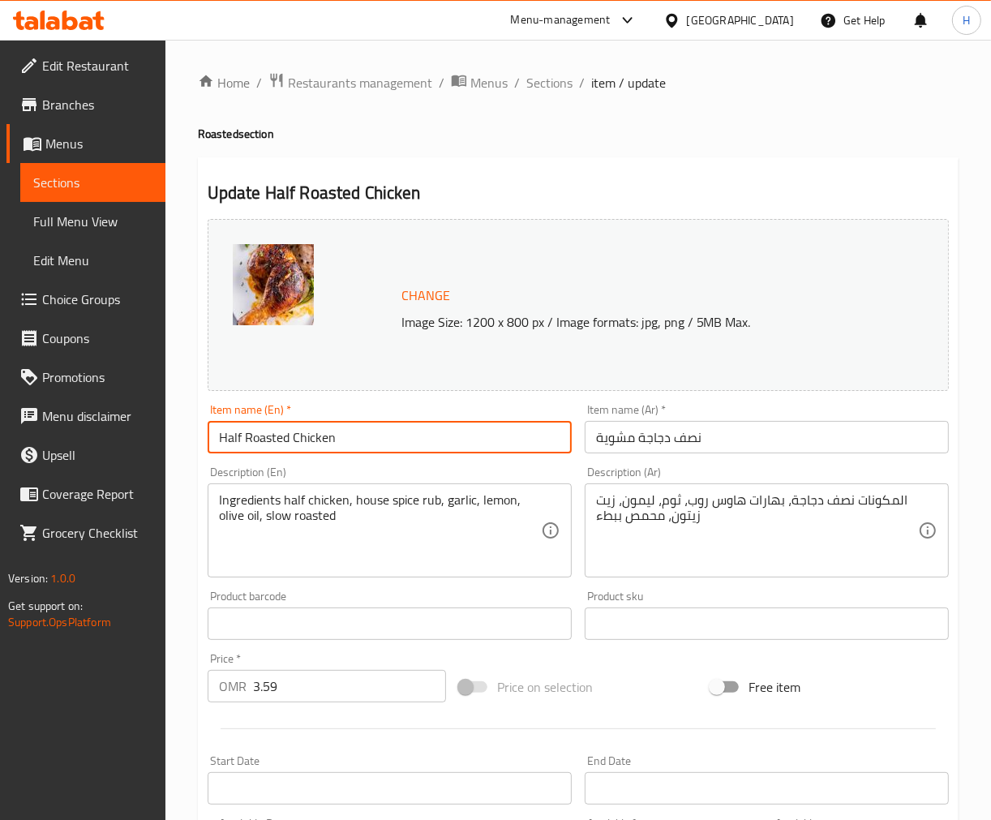
click at [284, 442] on input "Half Roasted Chicken" at bounding box center [390, 437] width 364 height 32
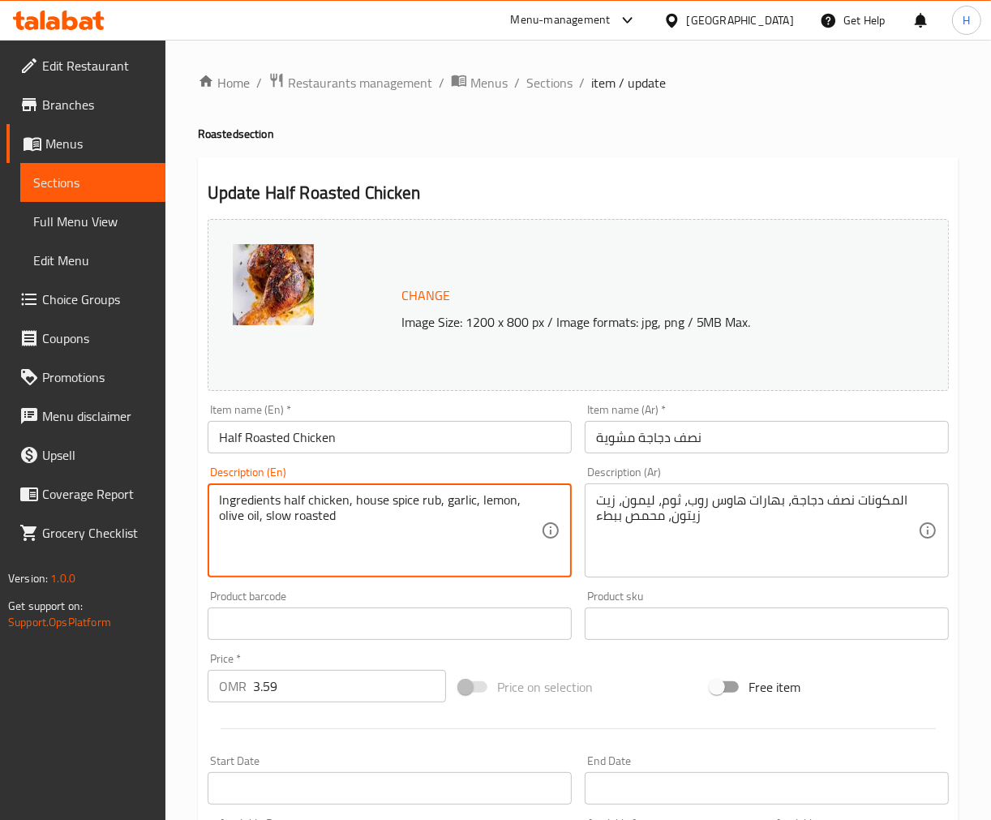
click at [253, 507] on textarea "Ingredients half chicken, house spice rub, garlic, lemon, olive oil, slow roast…" at bounding box center [380, 530] width 322 height 77
type textarea "half chicken, house spice rub, garlic, lemon, olive oil, slow roasted"
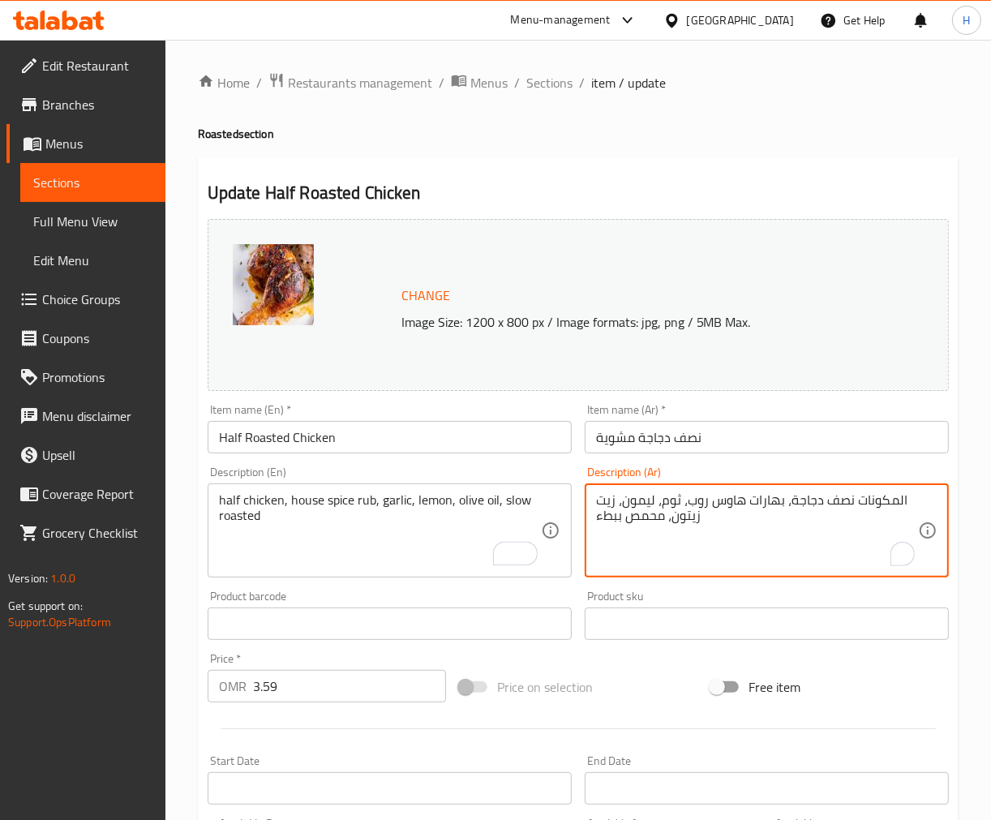
click at [882, 500] on textarea "المكونات نصف دجاجة، بهارات هاوس روب، ثوم، ليمون، زيت زيتون، محمص ببطء" at bounding box center [757, 530] width 322 height 77
type textarea "نصف دجاجة، بهارات هاوس روب، ثوم، ليمون، زيت زيتون، محمص ببطء"
click at [365, 431] on input "Half Roasted Chicken" at bounding box center [390, 437] width 364 height 32
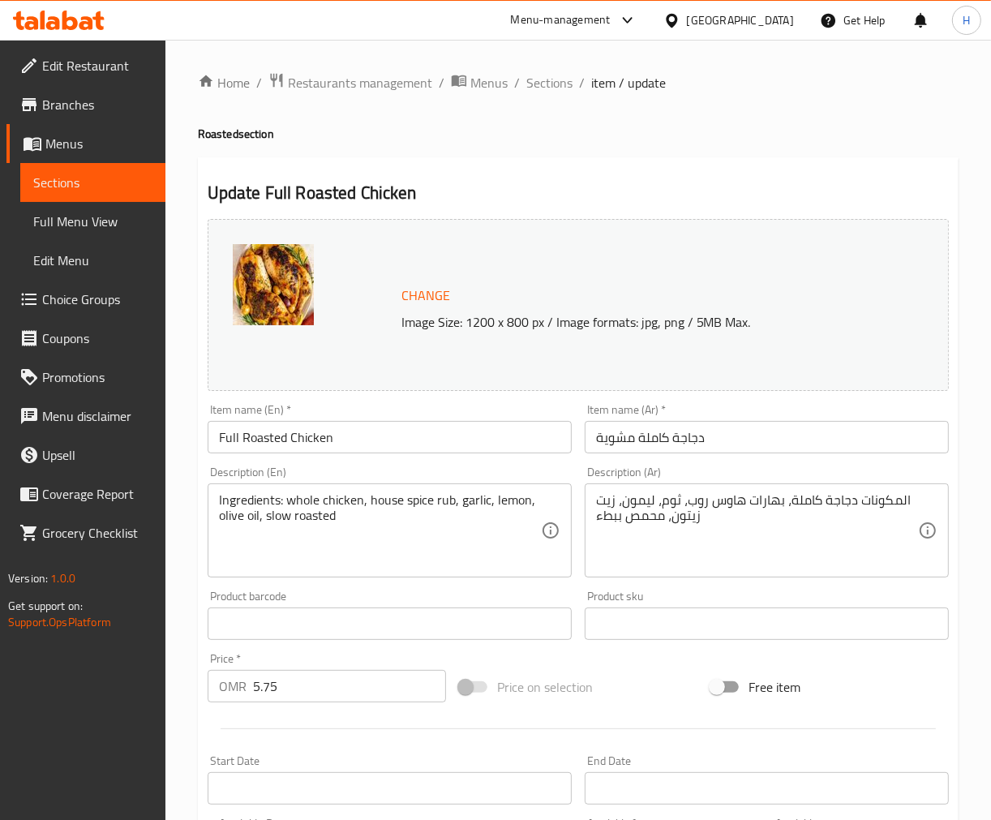
click at [246, 496] on textarea "Ingredients: whole chicken, house spice rub, garlic, lemon, olive oil, slow roa…" at bounding box center [380, 530] width 322 height 77
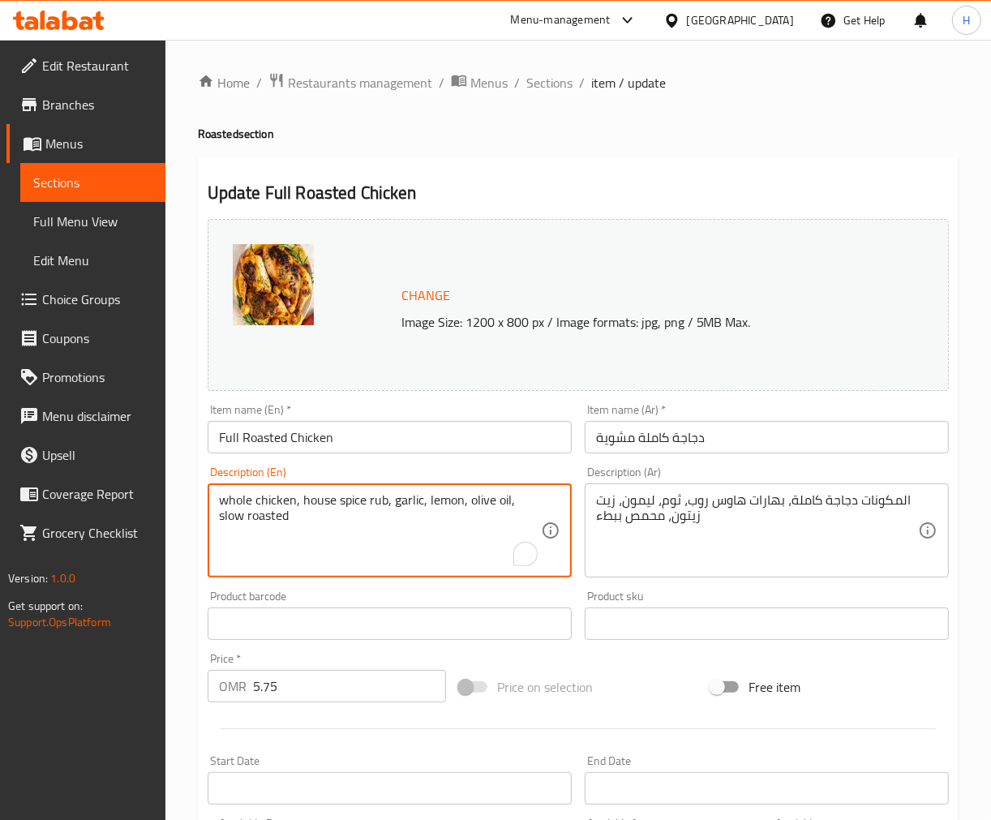
type textarea "whole chicken, house spice rub, garlic, lemon, olive oil, slow roasted"
click at [265, 444] on input "Full Roasted Chicken" at bounding box center [390, 437] width 364 height 32
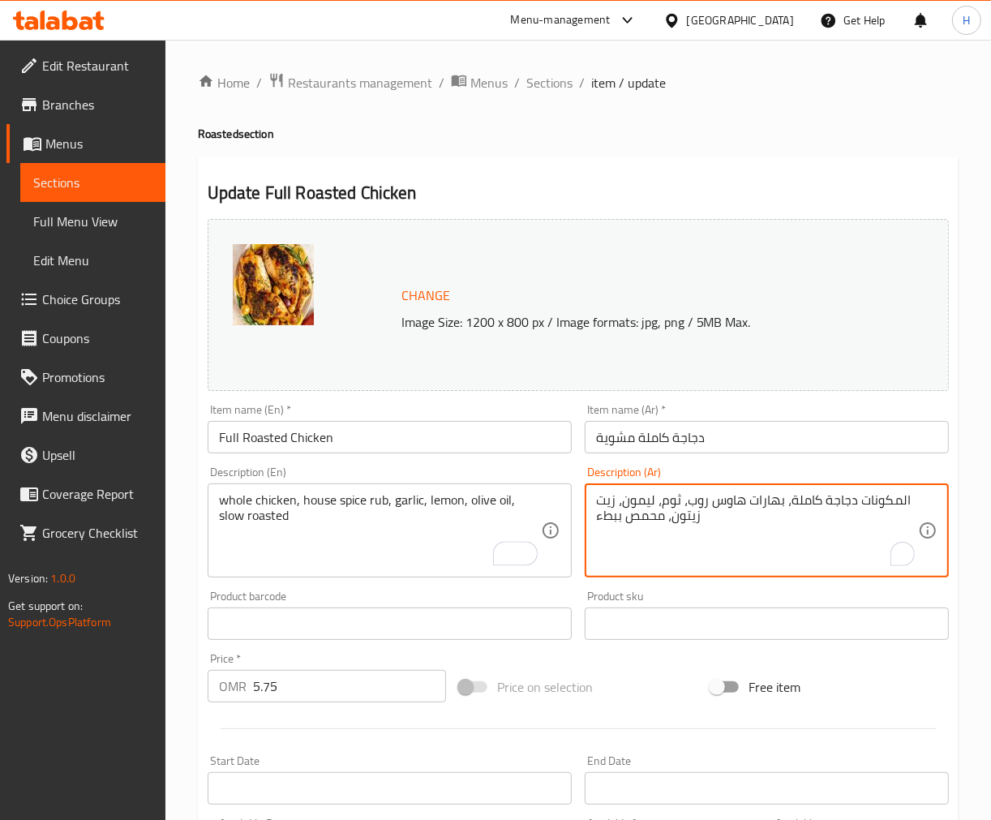
click at [878, 499] on textarea "المكونات دجاجة كاملة، بهارات هاوس روب، ثوم، ليمون، زيت زيتون، محمص ببطء" at bounding box center [757, 530] width 322 height 77
type textarea "دجاجة كاملة، بهارات هاوس روب، ثوم، ليمون، زيت زيتون، محمص ببطء"
click at [669, 435] on input "دجاجة كاملة مشوية" at bounding box center [767, 437] width 364 height 32
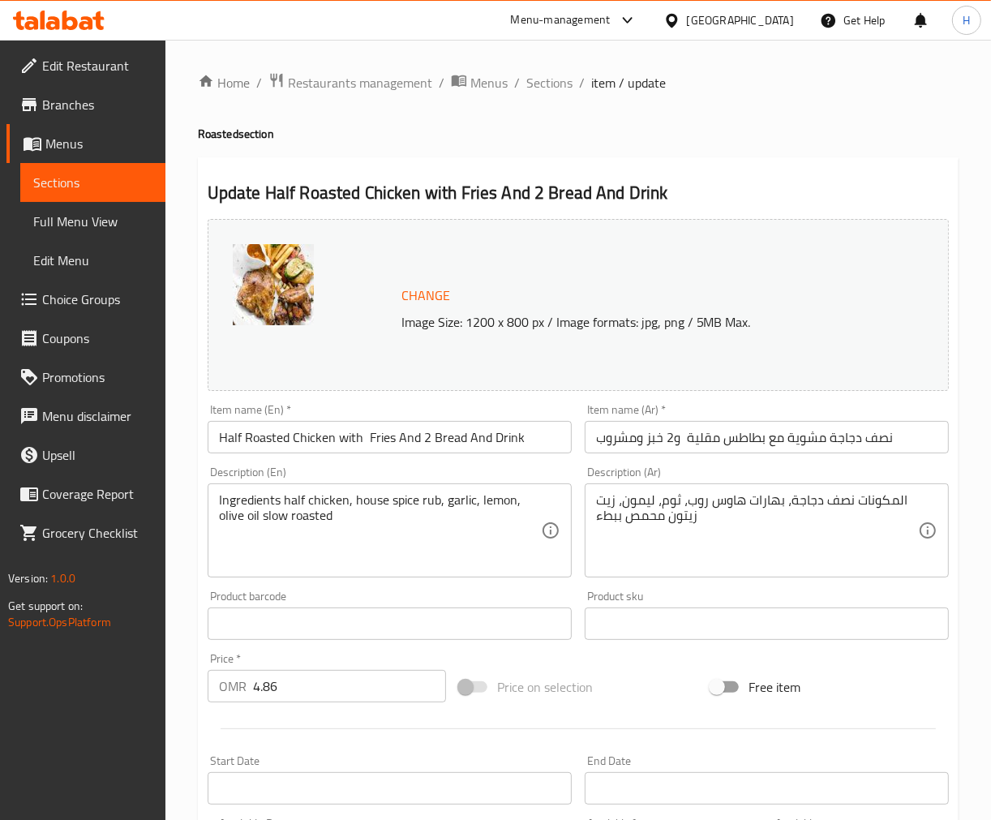
click at [266, 432] on input "Half Roasted Chicken with Fries And 2 Bread And Drink" at bounding box center [390, 437] width 364 height 32
click at [260, 501] on textarea "Ingredients half chicken, house spice rub, garlic, lemon, olive oil slow roasted" at bounding box center [380, 530] width 322 height 77
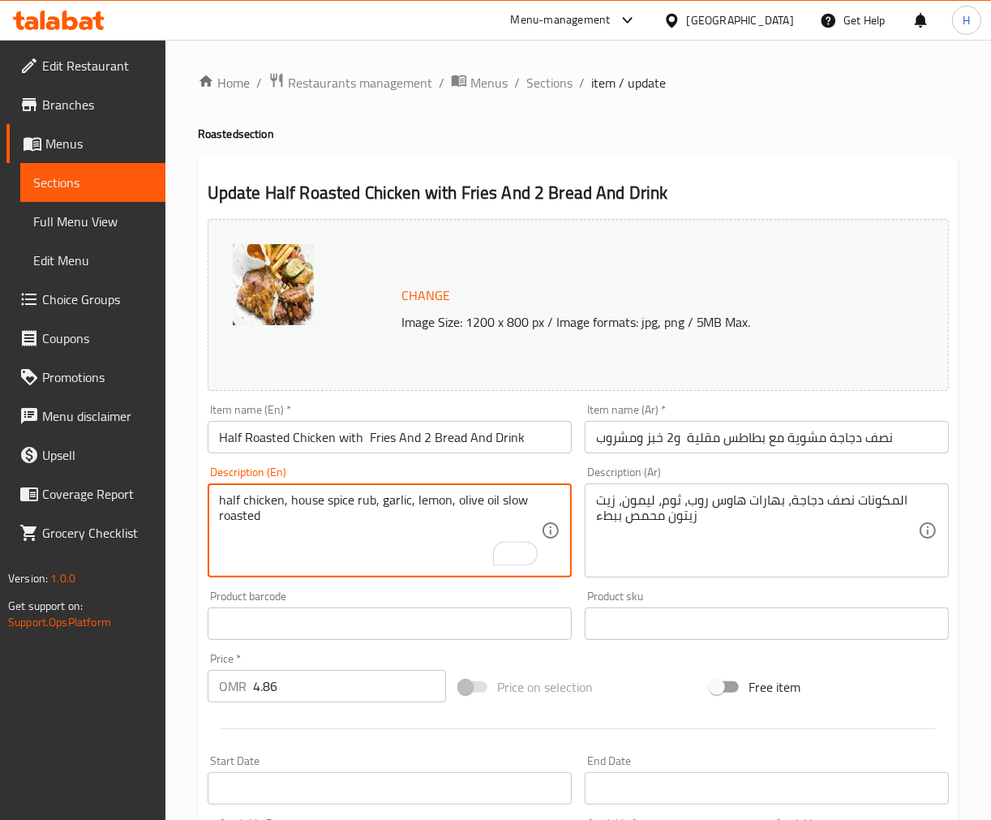
type textarea "half chicken, house spice rub, garlic, lemon, olive oil slow roasted"
click at [891, 496] on textarea "المكونات نصف دجاجة، بهارات هاوس روب، ثوم، ليمون، زيت زيتون محمص ببطء" at bounding box center [757, 530] width 322 height 77
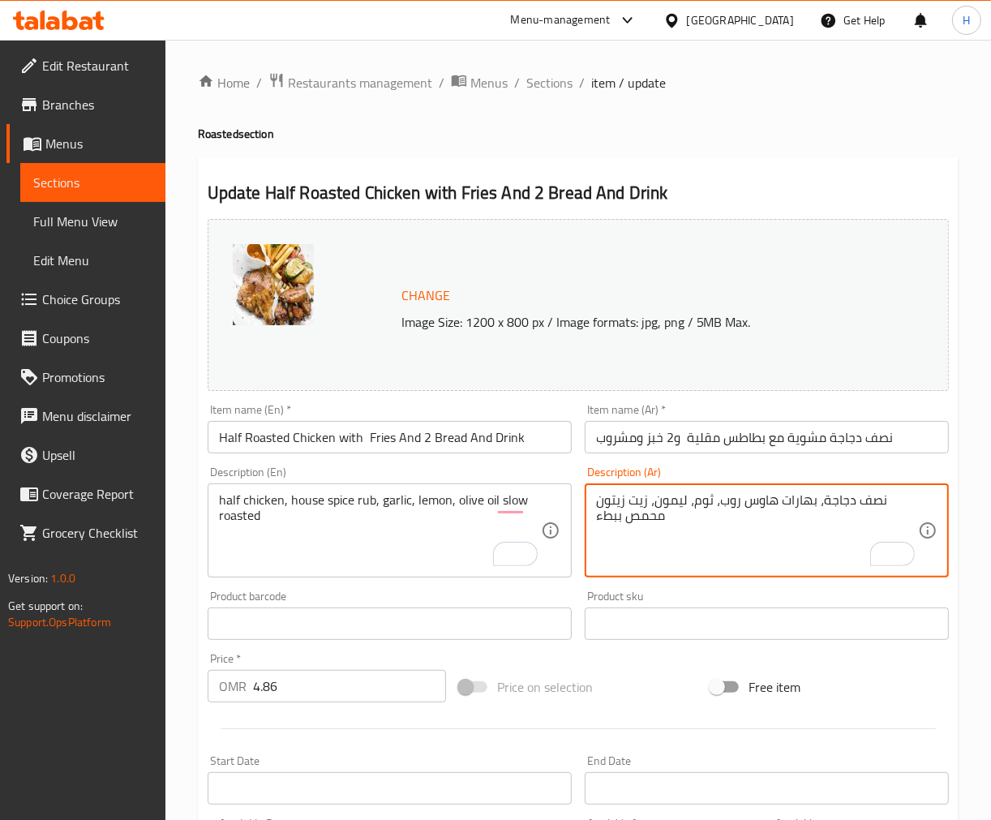
type textarea "نصف دجاجة، بهارات هاوس روب، ثوم، ليمون، زيت زيتون محمص ببطء"
click at [818, 452] on input "نصف دجاجة مشوية مع بطاطس مقلية و2 خبز ومشروب" at bounding box center [767, 437] width 364 height 32
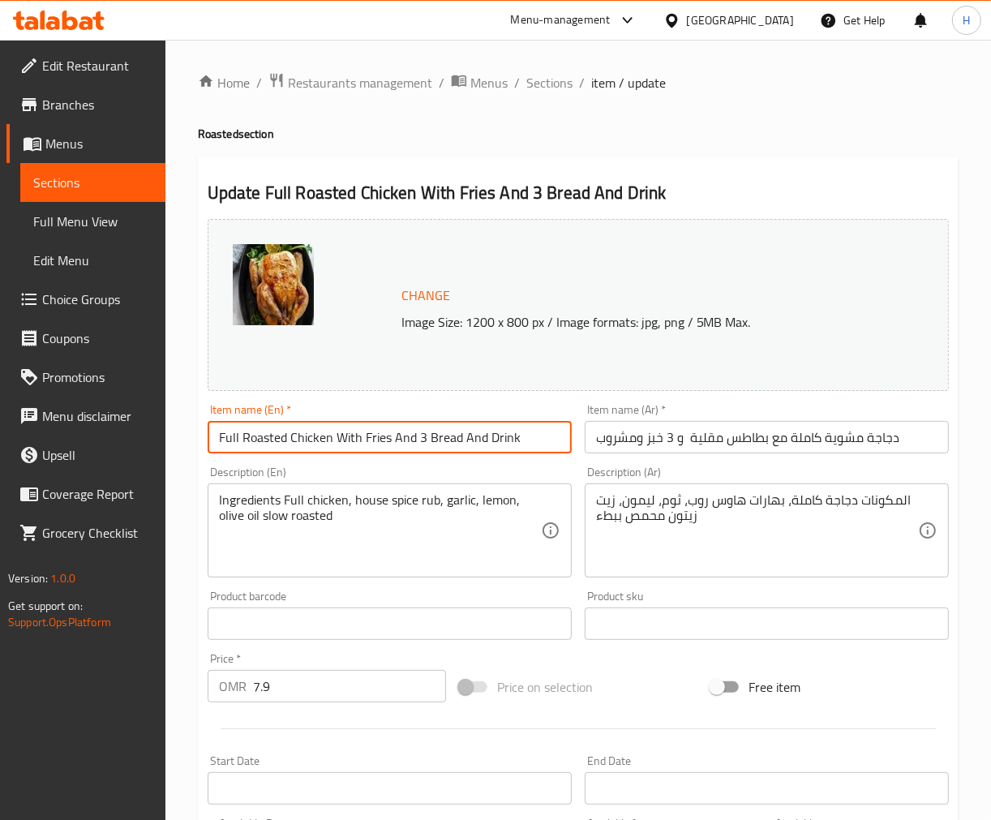
click at [505, 430] on input "Full Roasted Chicken With Fries And 3 Bread And Drink" at bounding box center [390, 437] width 364 height 32
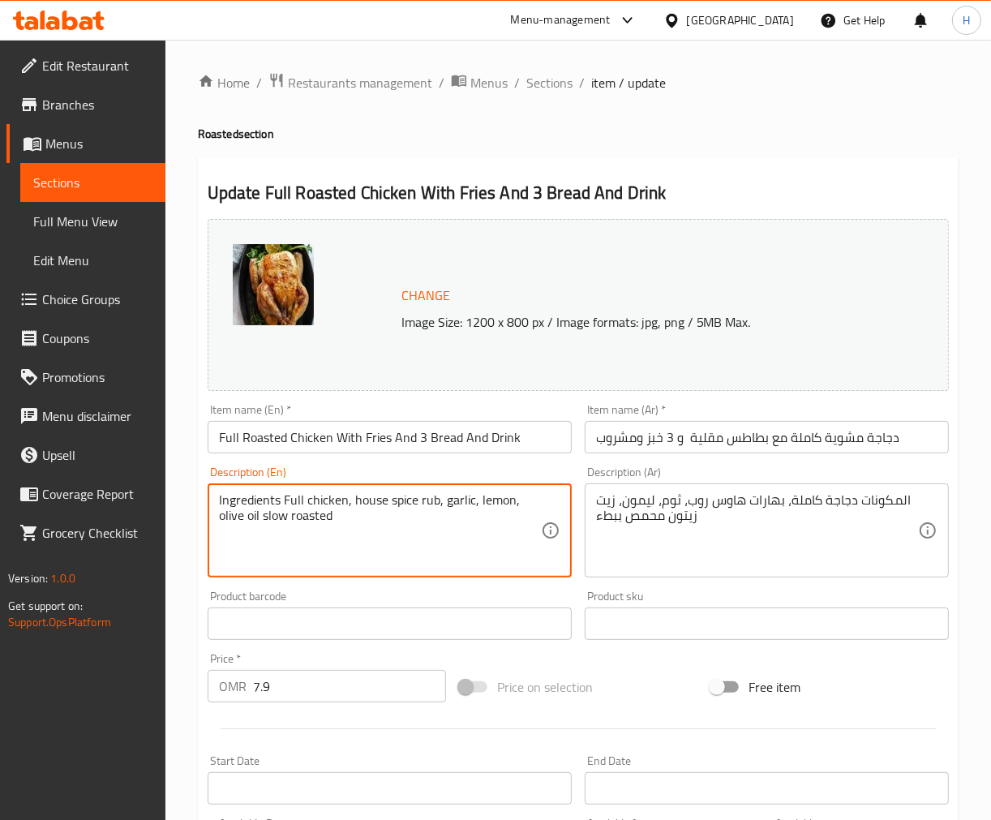
click at [241, 500] on textarea "Ingredients Full chicken, house spice rub, garlic, lemon, olive oil slow roasted" at bounding box center [380, 530] width 322 height 77
type textarea "Full chicken, house spice rub, garlic, lemon, olive oil slow roasted"
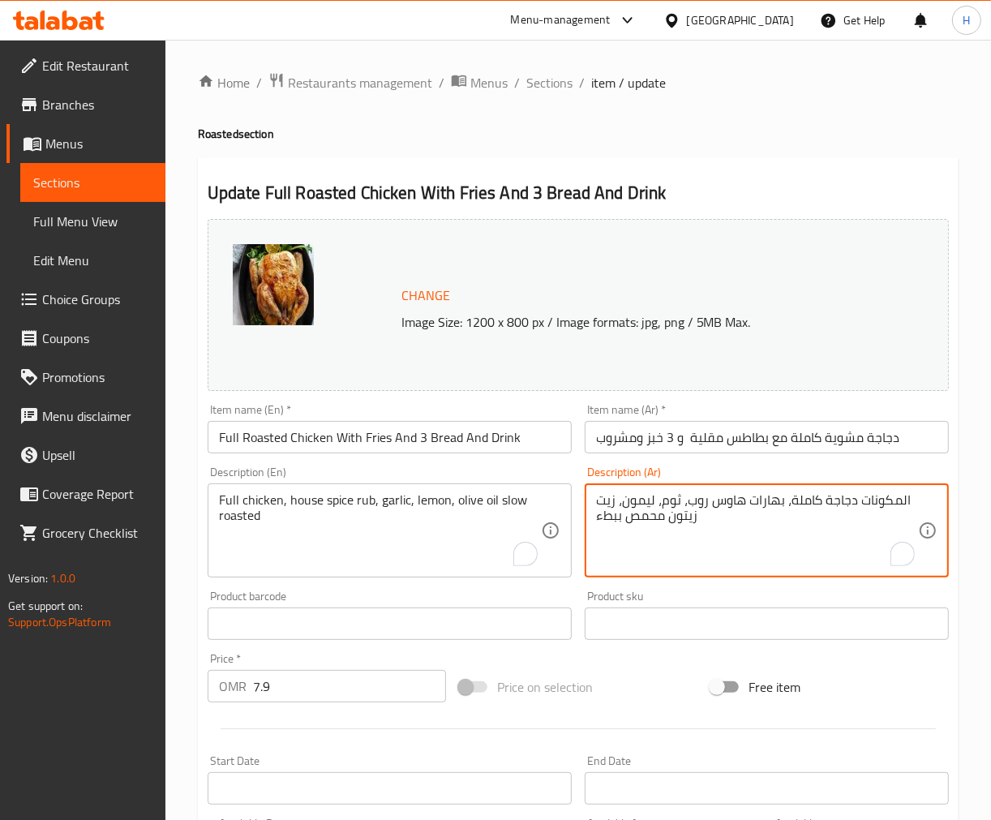
click at [887, 505] on textarea "المكونات دجاجة كاملة، بهارات هاوس روب، ثوم، ليمون، زيت زيتون محمص ببطء" at bounding box center [757, 530] width 322 height 77
type textarea "دجاجة كاملة، بهارات هاوس روب، ثوم، ليمون، زيت زيتون محمص ببطء"
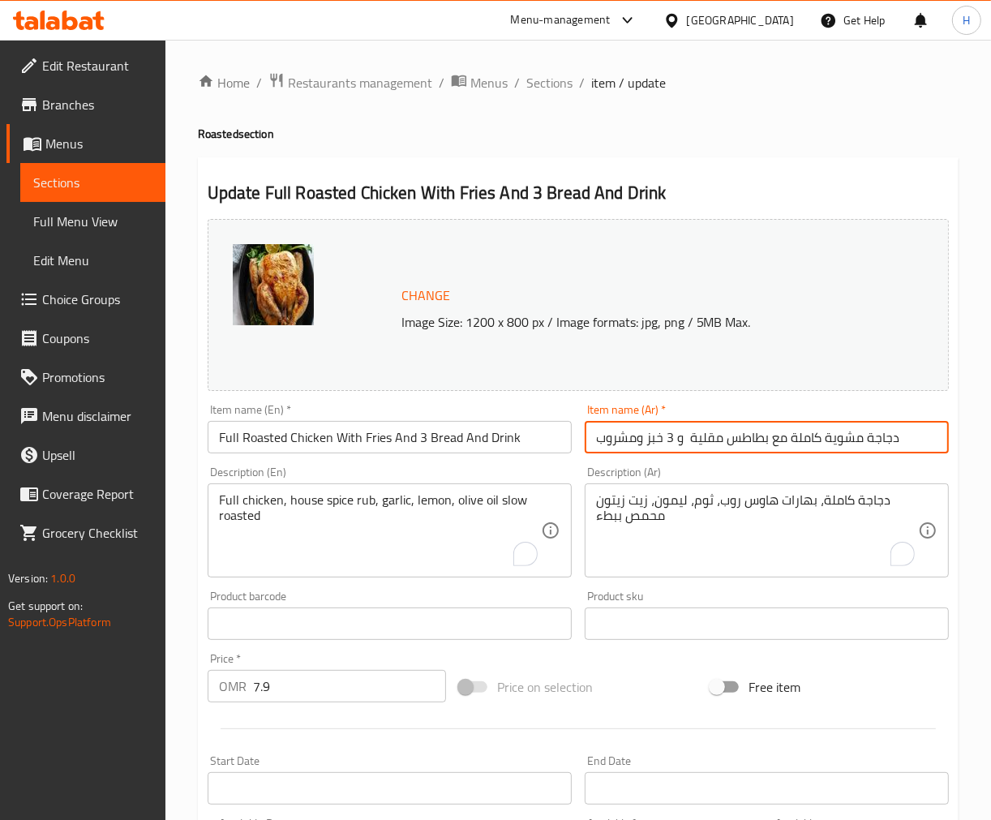
click at [745, 428] on input "دجاجة مشوية كاملة مع بطاطس مقلية و 3 خبز ومشروب" at bounding box center [767, 437] width 364 height 32
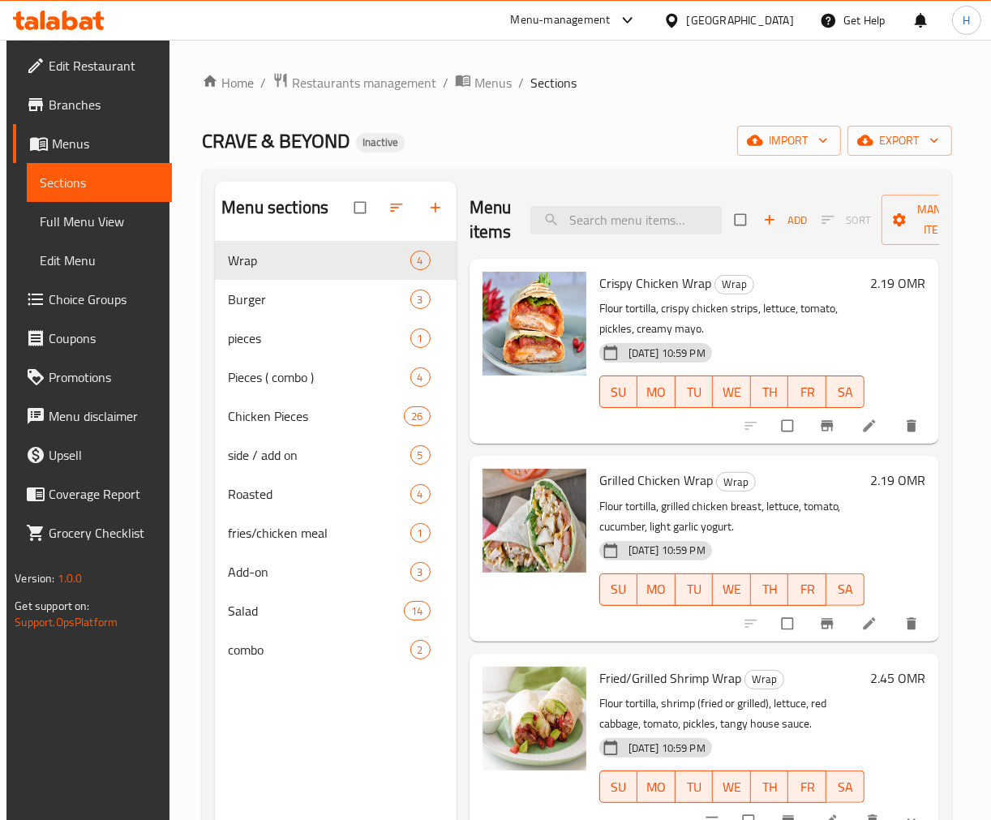
click at [620, 191] on div "Menu items Add Sort Manage items" at bounding box center [705, 220] width 470 height 77
click at [628, 216] on input "search" at bounding box center [625, 220] width 191 height 28
paste input "Ingredients"
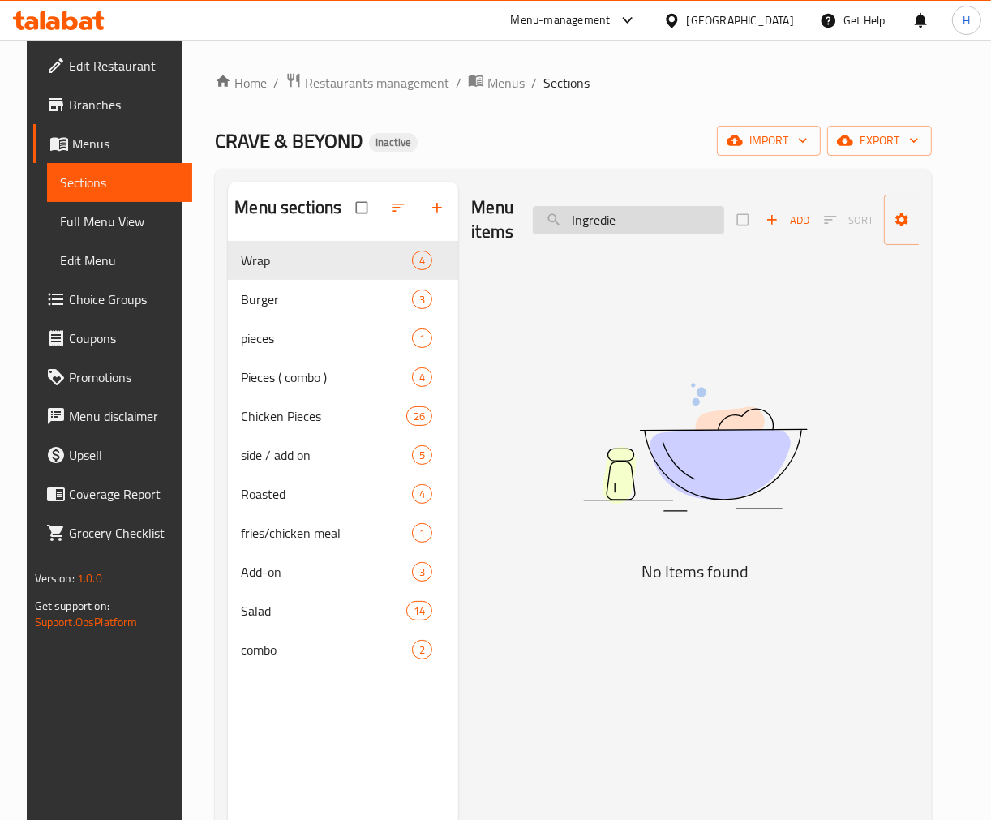
type input "Ingredi"
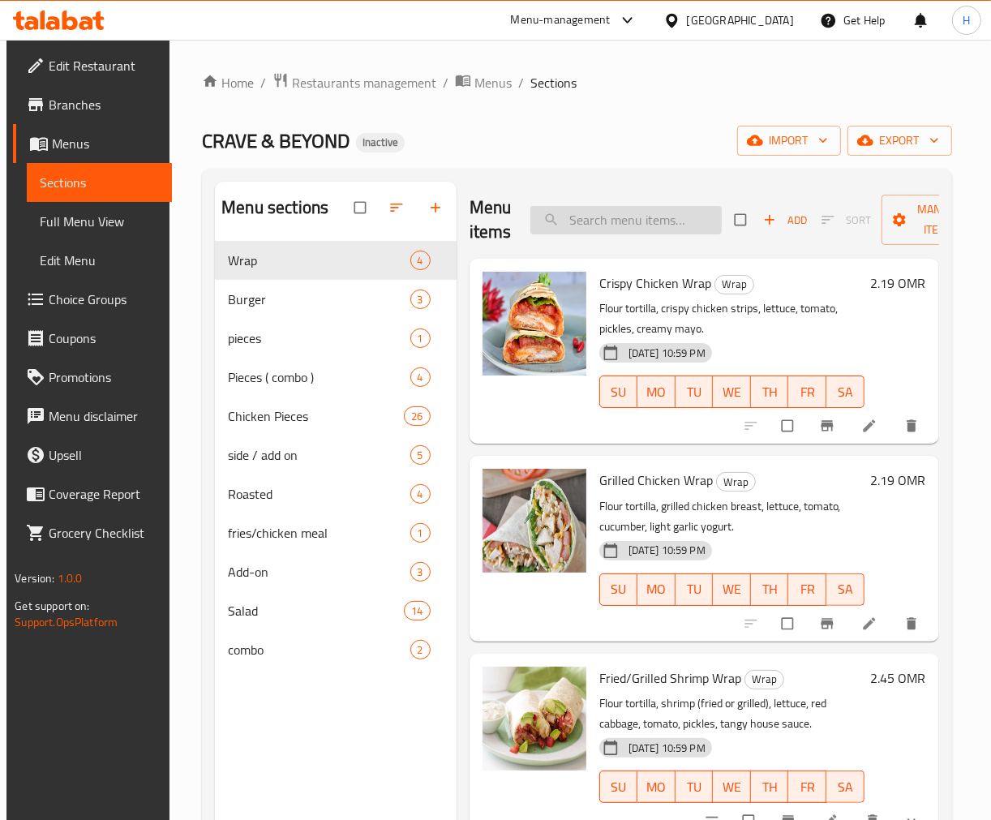
click at [623, 221] on input "search" at bounding box center [625, 220] width 191 height 28
paste input "Grilled Chicken Wrap"
type input "Grilled Chicken Wrap"
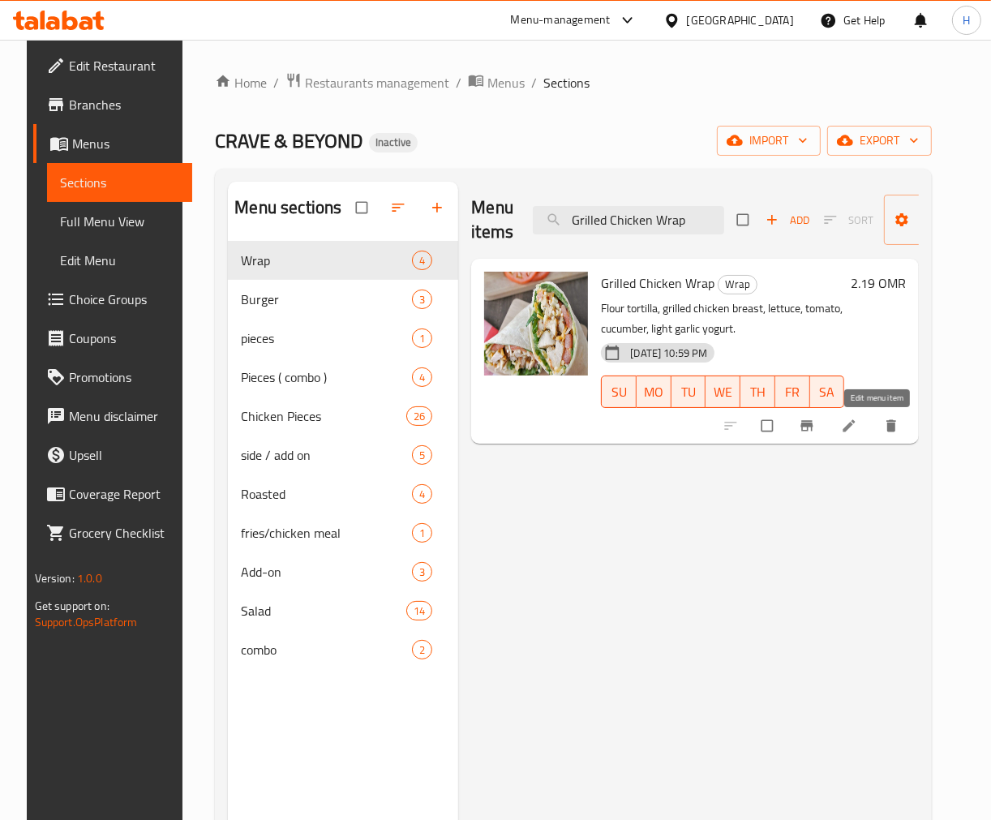
click at [857, 425] on icon at bounding box center [849, 426] width 16 height 16
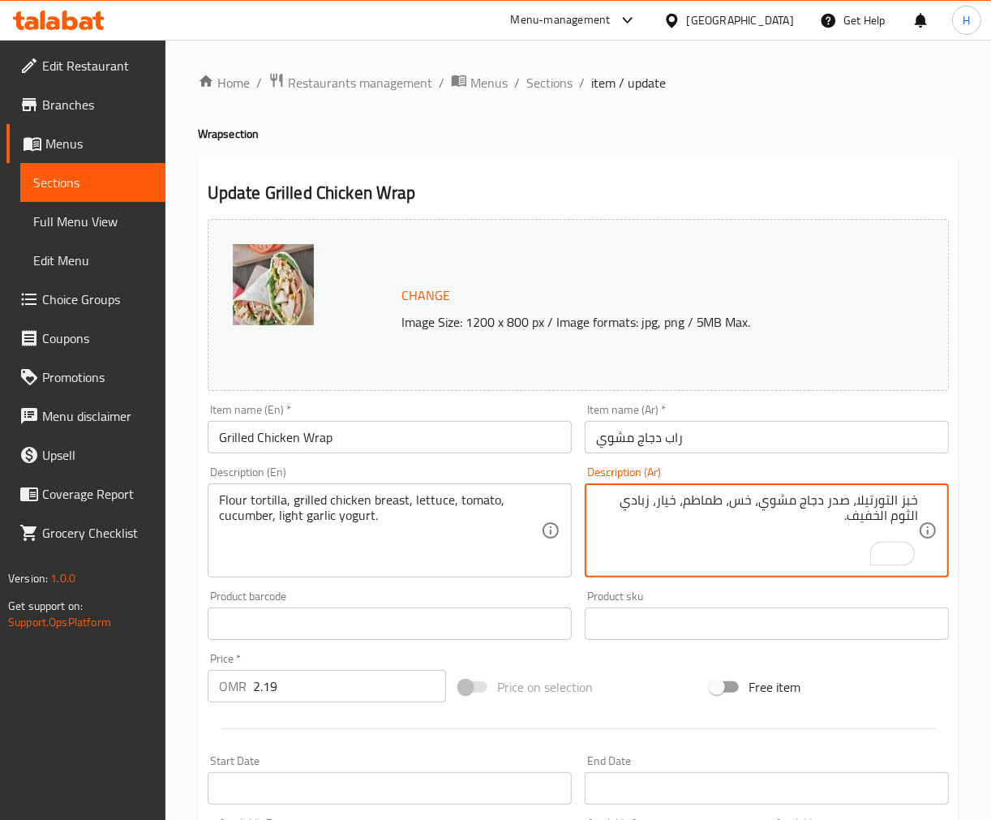
paste textarea "وص زبادي خفيف بالثوم"
type textarea "خبز التورتيلا، صدر دجاج مشوي، خس، طماطم، خيار، صوص زبادي خفيف بالثوم."
click at [690, 442] on input "راب دجاج مشوي" at bounding box center [767, 437] width 364 height 32
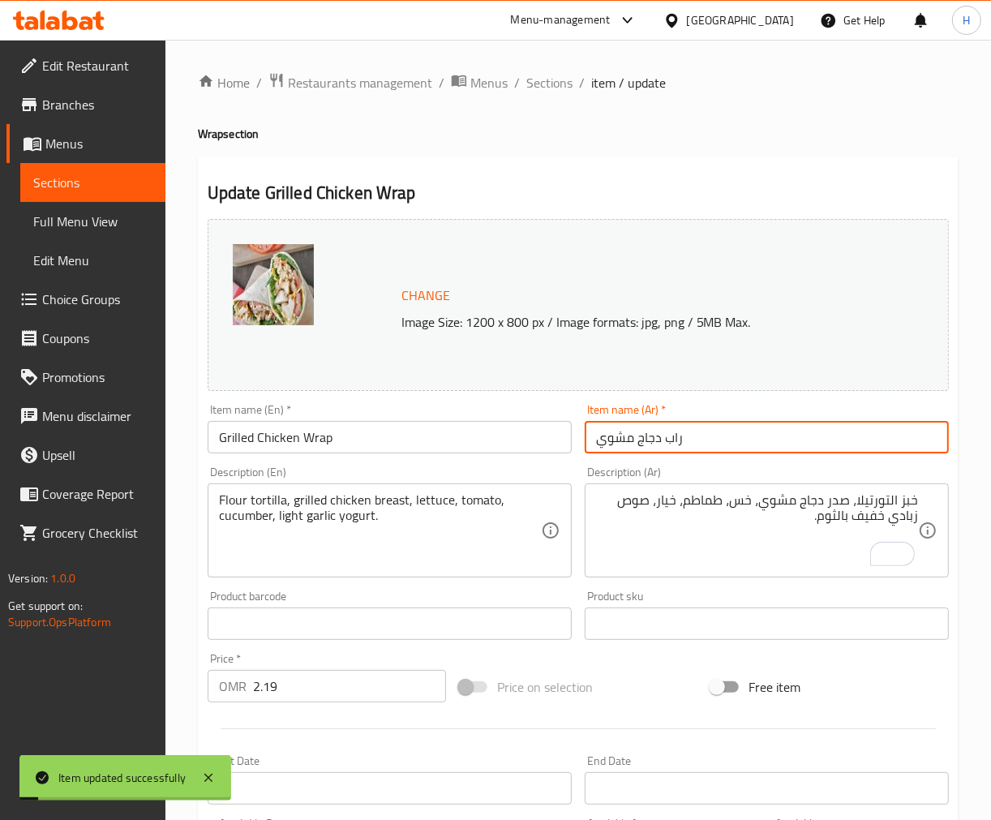
click at [560, 86] on span "Sections" at bounding box center [549, 82] width 46 height 19
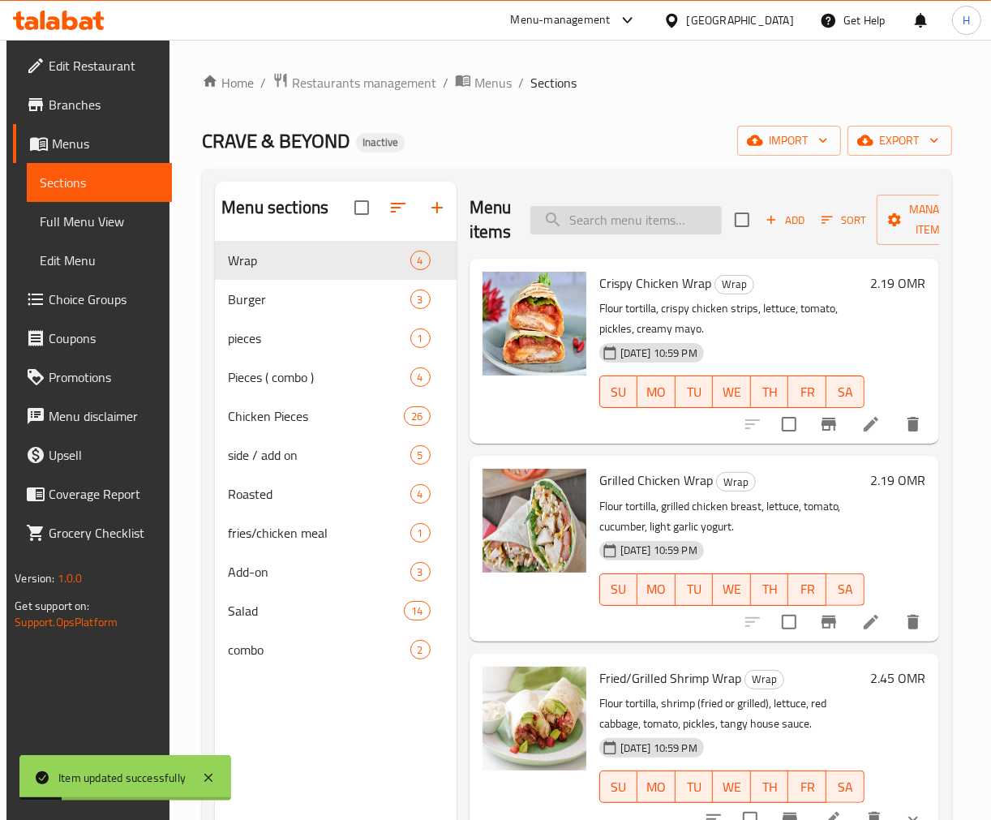
click at [593, 224] on input "search" at bounding box center [625, 220] width 191 height 28
paste input "sesame bun"
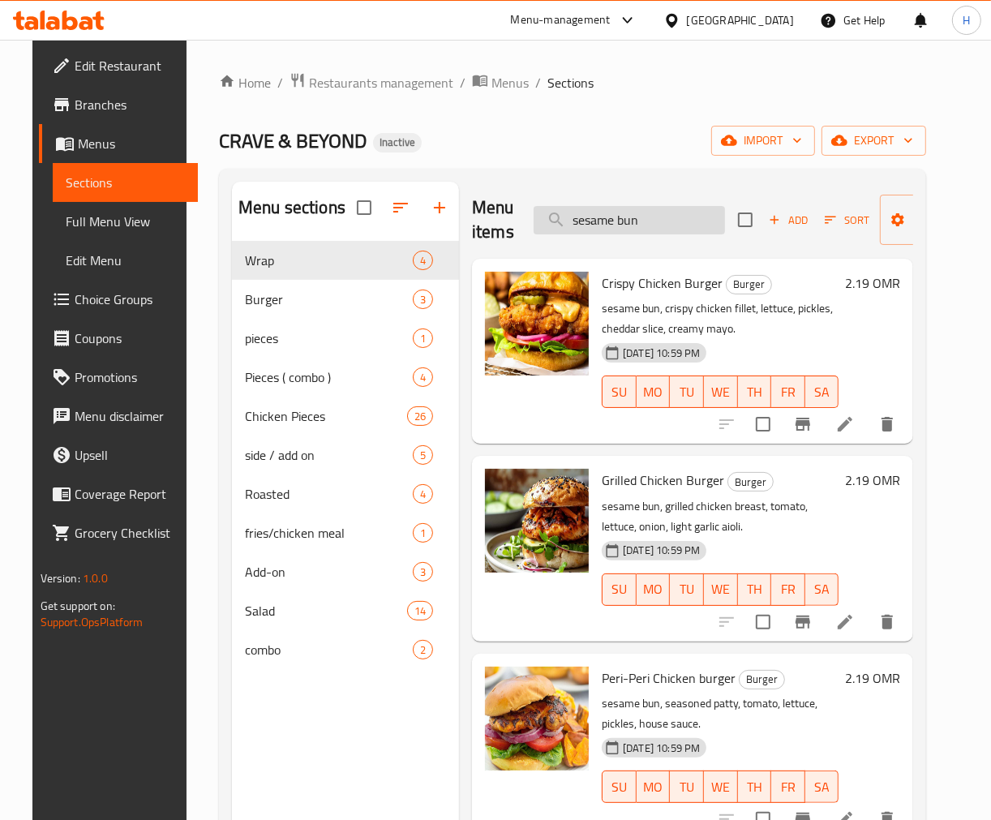
click at [655, 232] on input "sesame bun" at bounding box center [629, 220] width 191 height 28
paste input "buffalo shrimp"
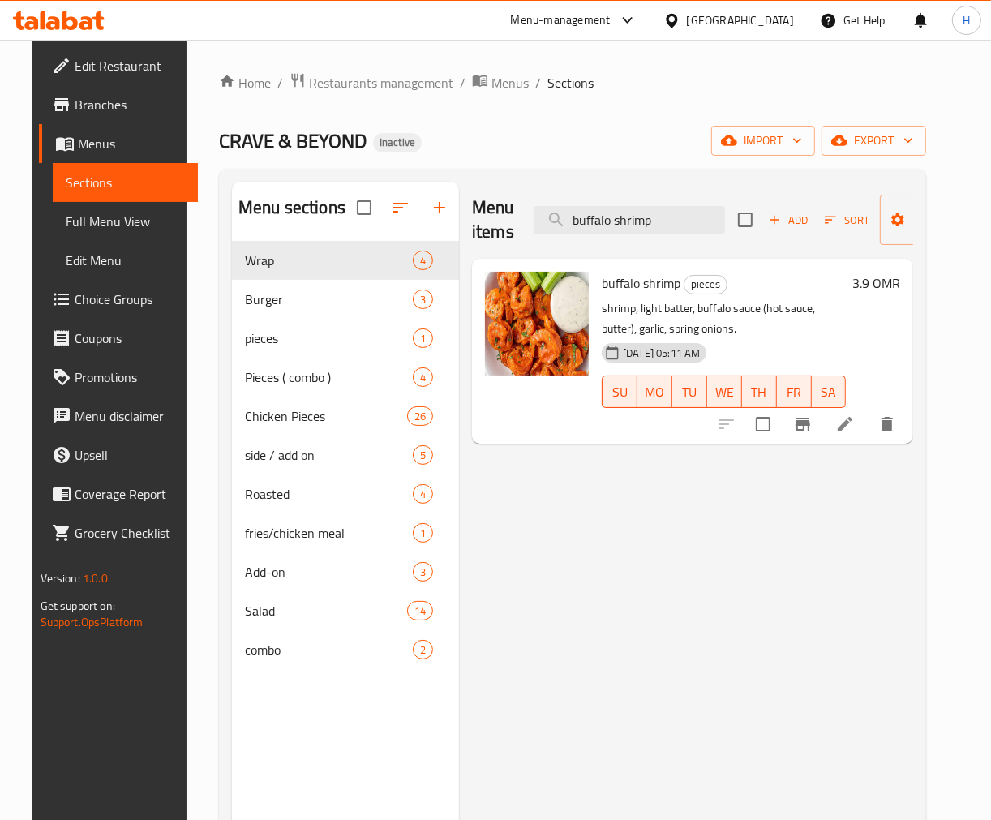
click at [685, 547] on div "Menu items buffalo shrimp Add Sort Manage items buffalo shrimp pieces shrimp, l…" at bounding box center [686, 592] width 454 height 820
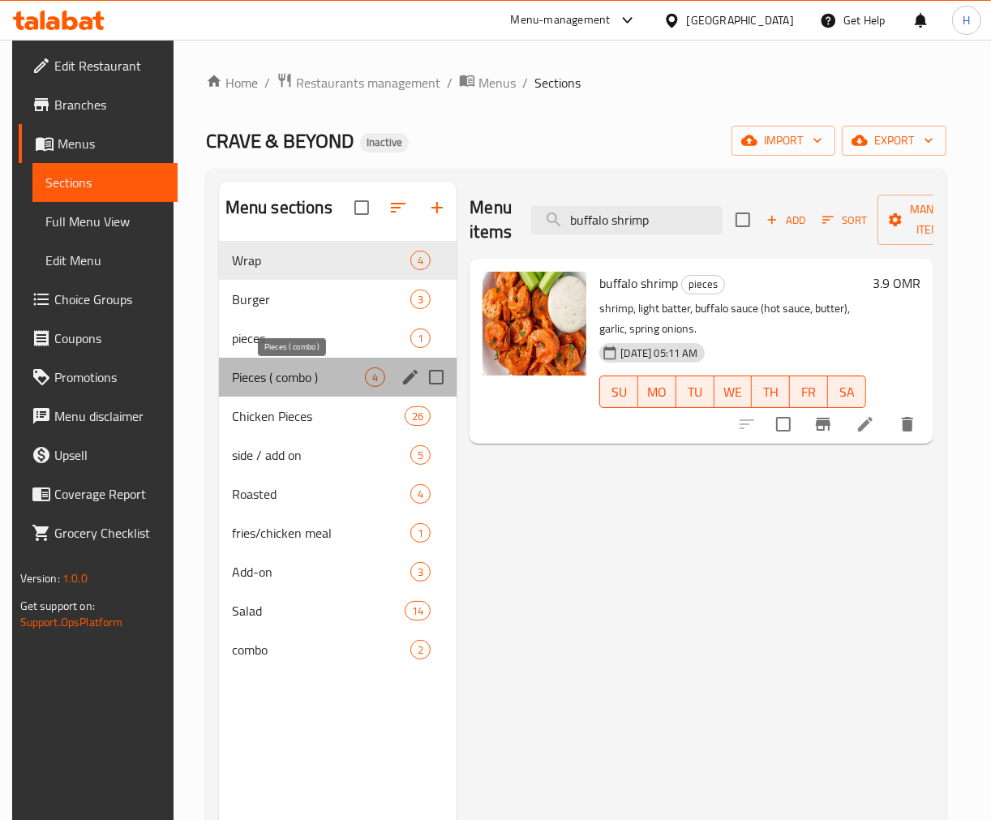
click at [296, 386] on span "Pieces ( combo )" at bounding box center [299, 376] width 134 height 19
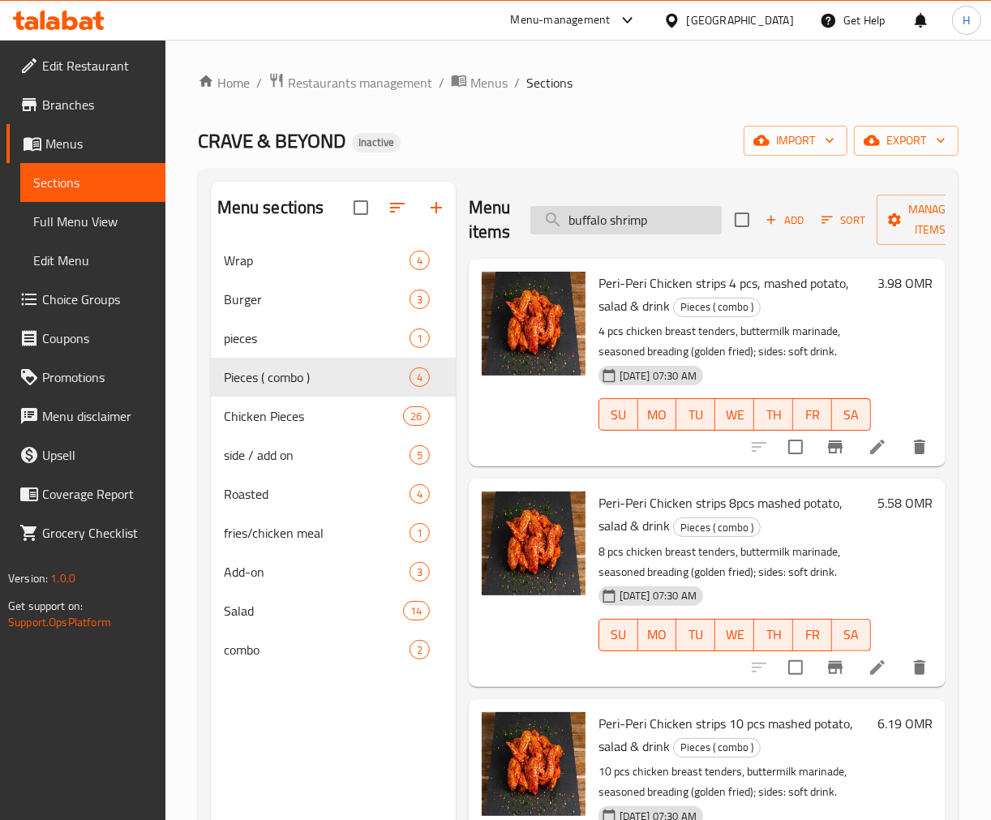
click at [650, 225] on input "buffalo shrimp" at bounding box center [625, 220] width 191 height 28
paste input "8 pcs Broasted Chicken"
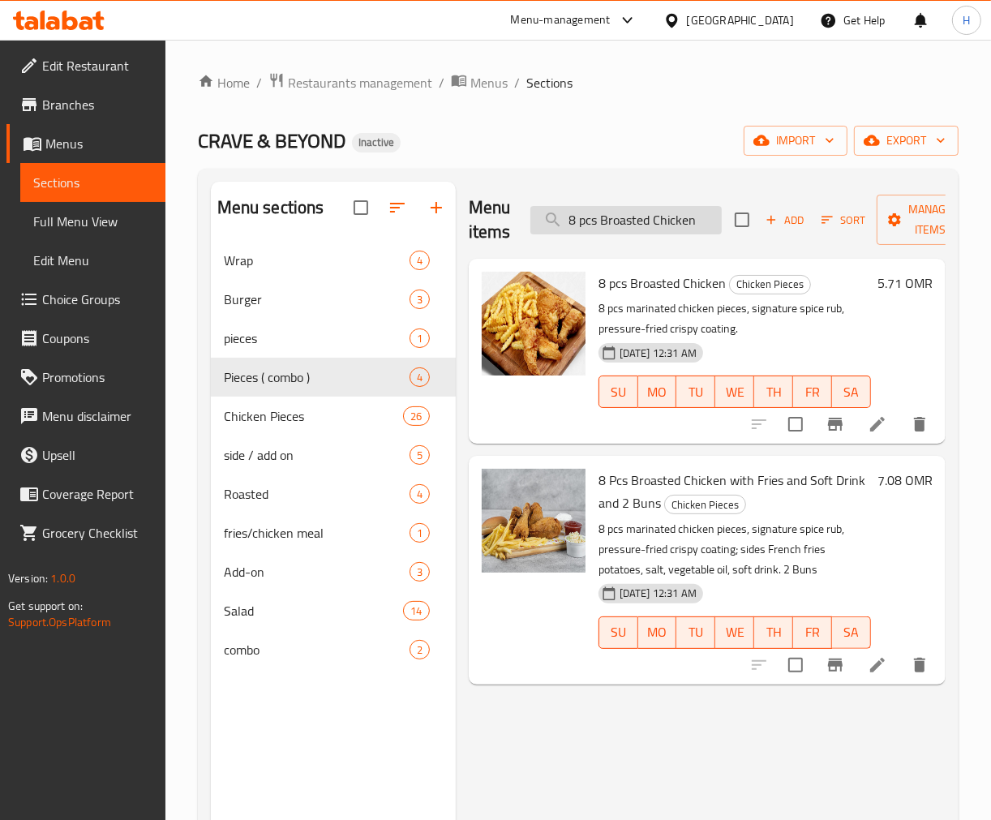
click at [603, 215] on input "8 pcs Broasted Chicken" at bounding box center [625, 220] width 191 height 28
paste input "4 Pcs Broasted Chicken with Fries and Soft Drink"
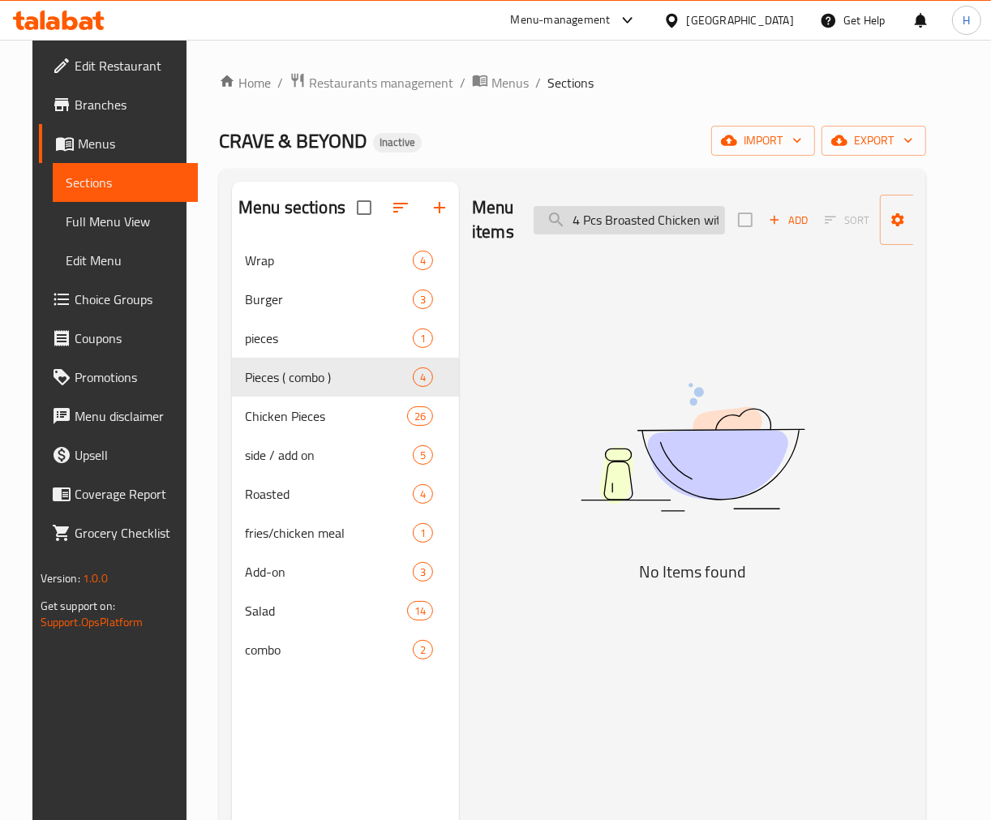
click at [588, 221] on input "4 Pcs Broasted Chicken with Fries and Soft Drink" at bounding box center [629, 220] width 191 height 28
paste input "search"
type input "4 Pcs Broasted Chicken with Fries and Soft Drin"
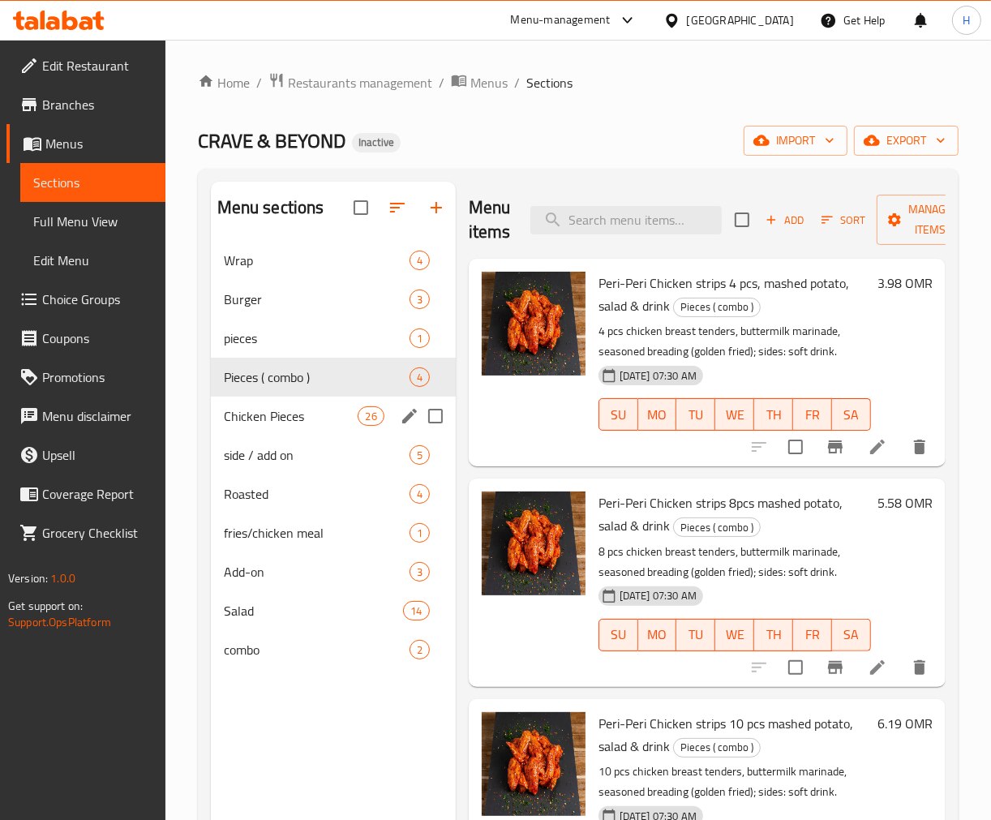
click at [257, 423] on span "Chicken Pieces" at bounding box center [291, 415] width 135 height 19
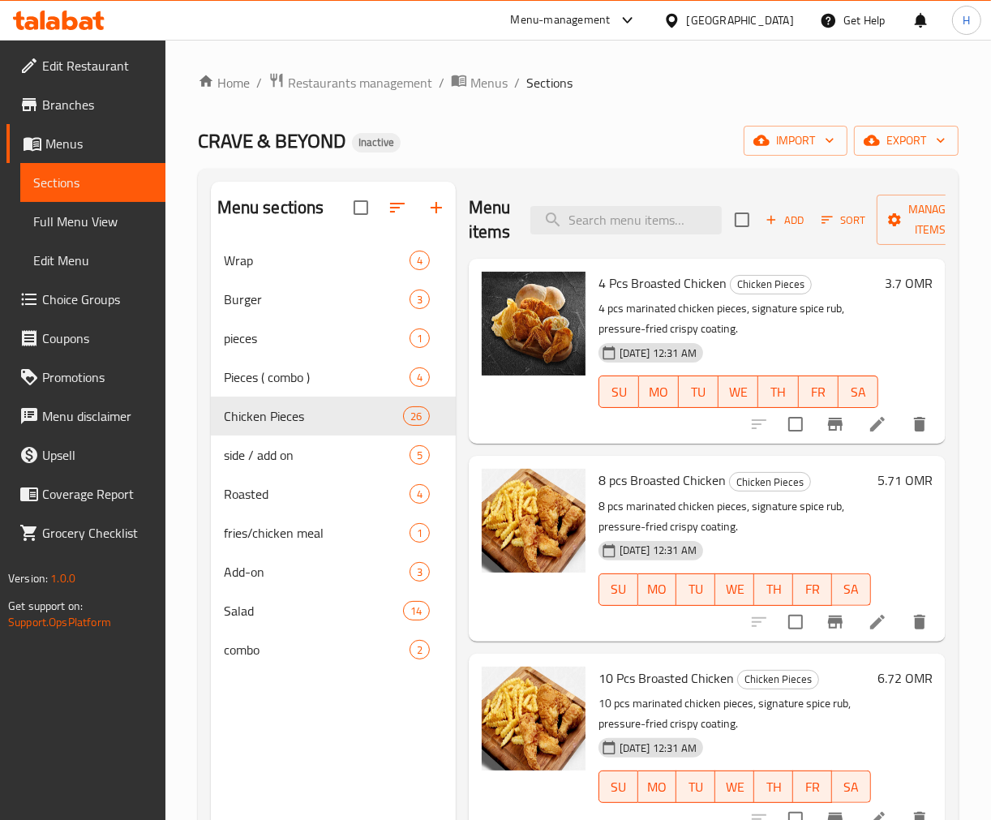
click at [465, 457] on div "Menu items Add Sort Manage items 4 Pcs Broasted Chicken Chicken Pieces 4 pcs ma…" at bounding box center [701, 592] width 490 height 820
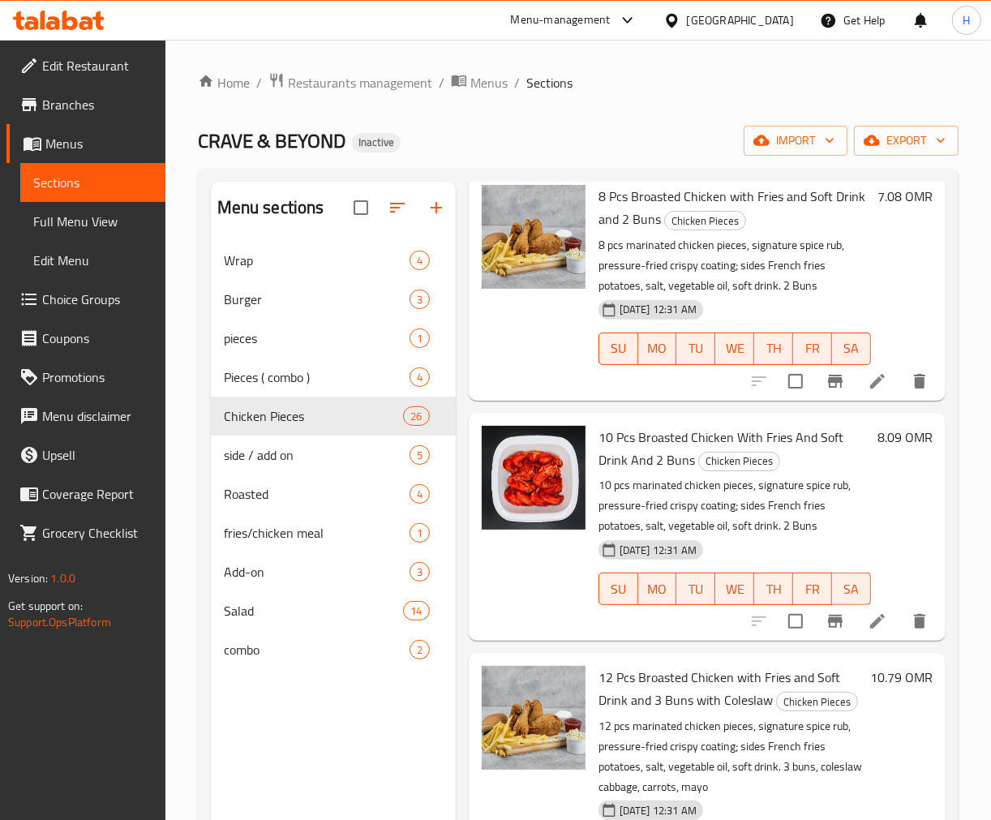
scroll to position [1081, 0]
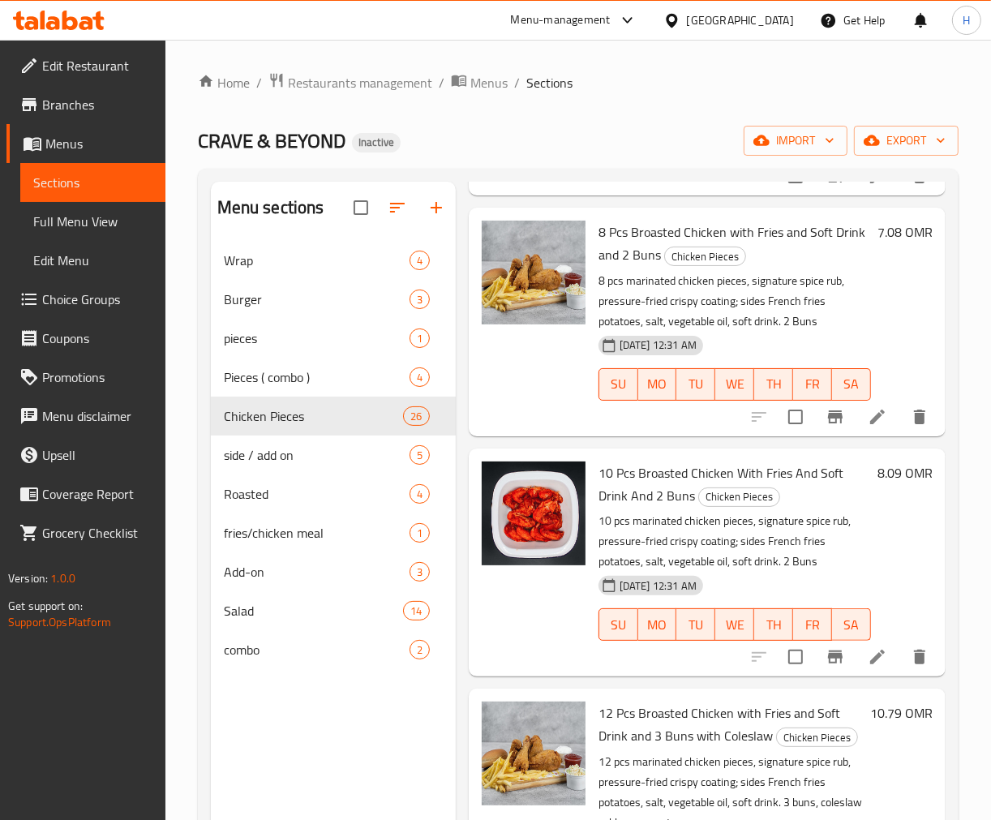
click at [645, 481] on span "10 Pcs Broasted Chicken With Fries And Soft Drink And 2 Buns" at bounding box center [721, 484] width 245 height 47
copy h6 "10 Pcs Broasted Chicken With Fries And Soft Drink And 2 Buns"
click at [669, 726] on span "12 Pcs Broasted Chicken with Fries and Soft Drink and 3 Buns with Coleslaw" at bounding box center [720, 724] width 242 height 47
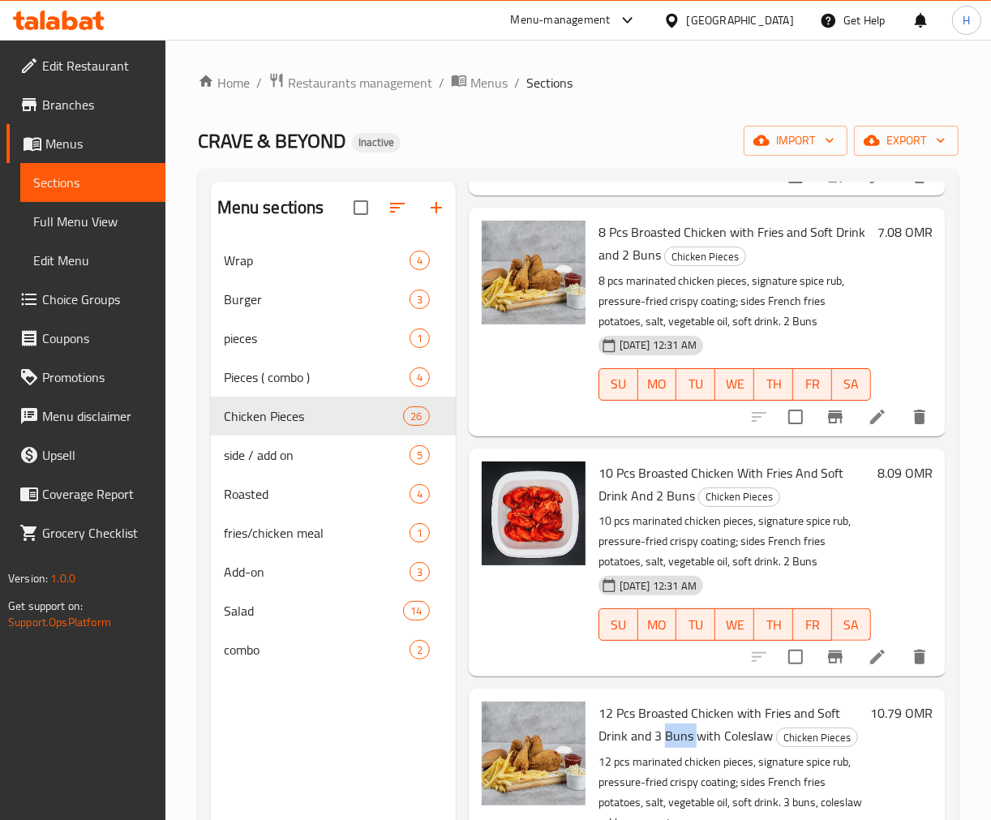
click at [669, 726] on span "12 Pcs Broasted Chicken with Fries and Soft Drink and 3 Buns with Coleslaw" at bounding box center [720, 724] width 242 height 47
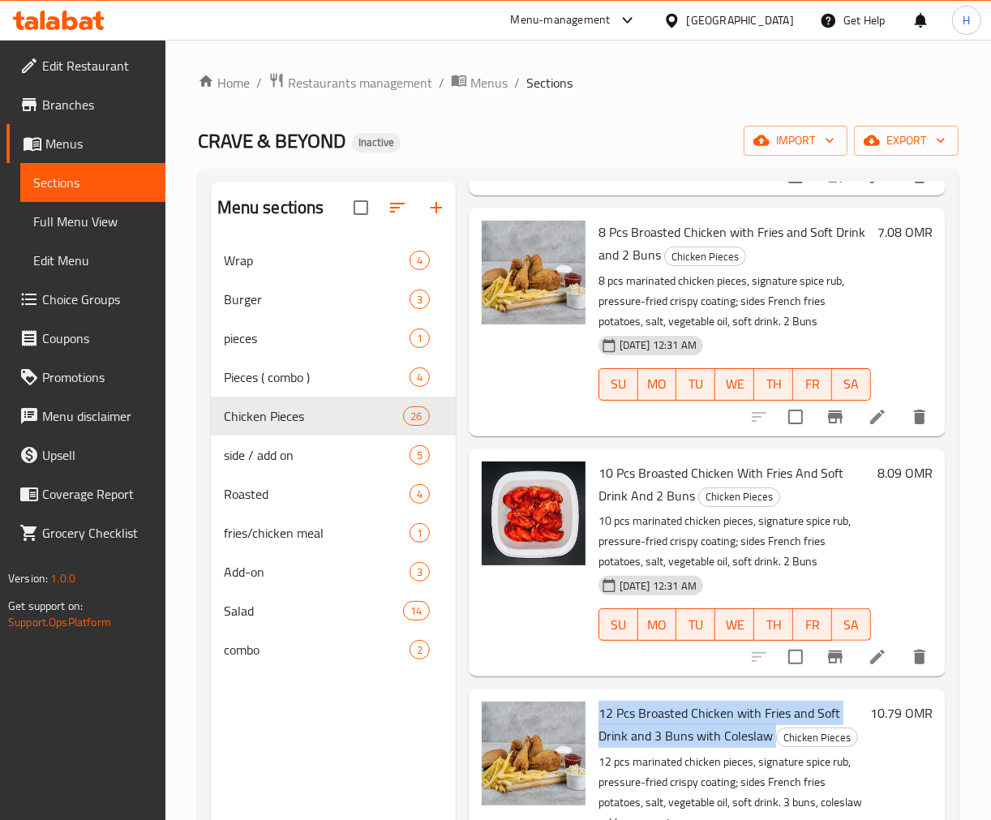
click at [669, 726] on span "12 Pcs Broasted Chicken with Fries and Soft Drink and 3 Buns with Coleslaw" at bounding box center [720, 724] width 242 height 47
copy h6 "12 Pcs Broasted Chicken with Fries and Soft Drink and 3 Buns with Coleslaw"
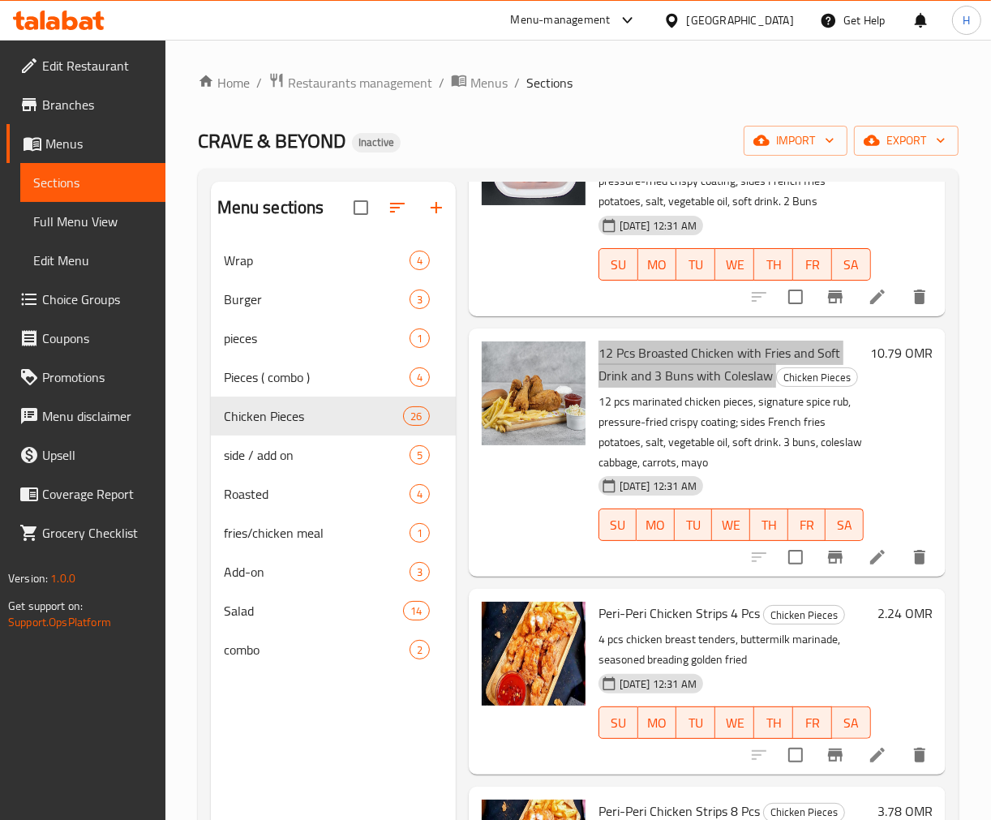
scroll to position [1531, 0]
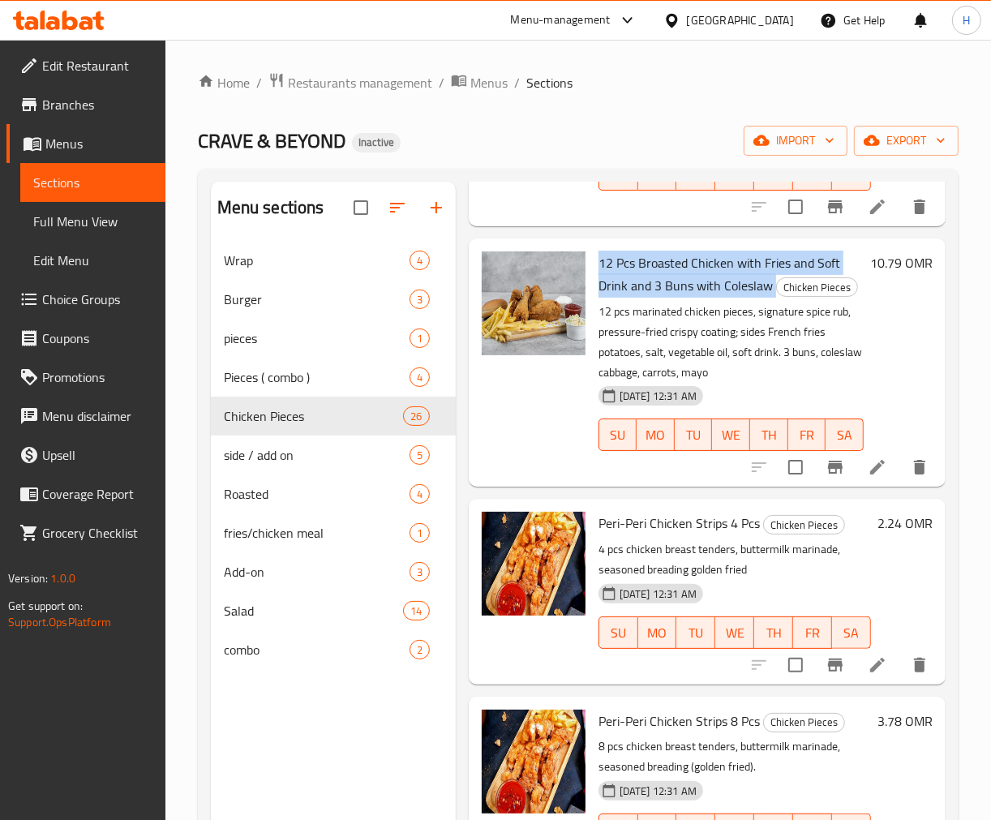
click at [663, 573] on p "4 pcs chicken breast tenders, buttermilk marinade, seasoned breading golden fri…" at bounding box center [735, 559] width 273 height 41
click at [516, 480] on div at bounding box center [533, 362] width 117 height 235
click at [621, 383] on p "12 pcs marinated chicken pieces, signature spice rub, pressure-fried crispy coa…" at bounding box center [731, 342] width 265 height 81
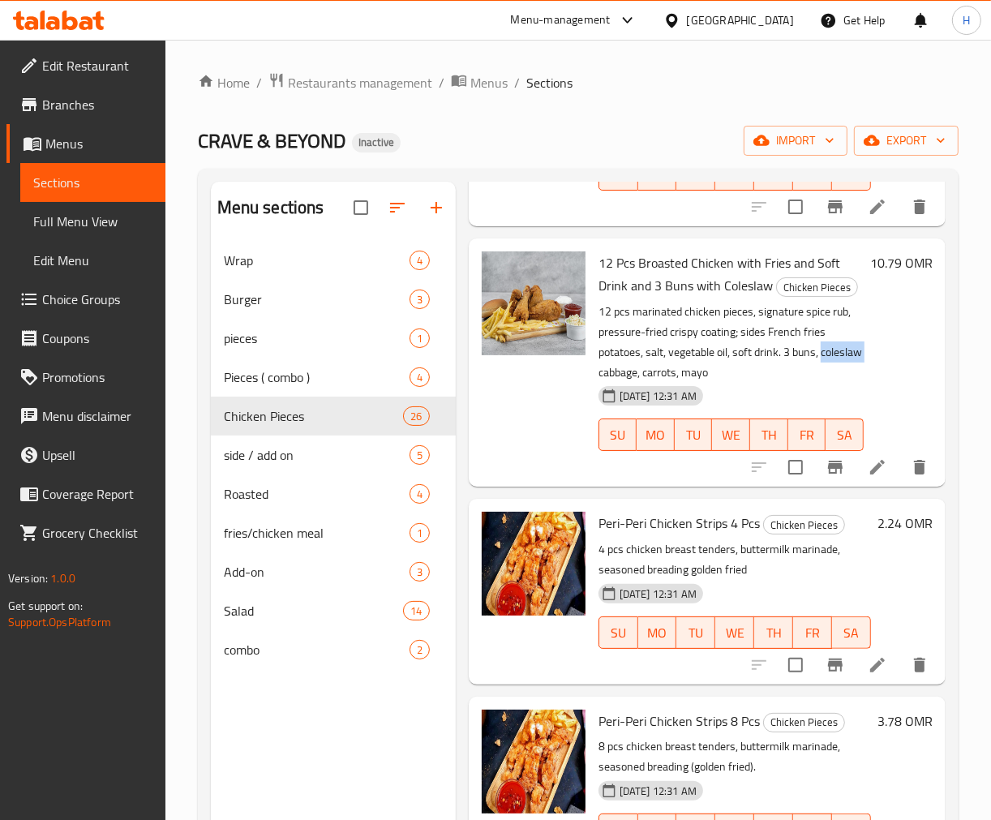
click at [621, 383] on p "12 pcs marinated chicken pieces, signature spice rub, pressure-fried crispy coa…" at bounding box center [731, 342] width 265 height 81
copy p "coleslaw"
click at [552, 459] on div at bounding box center [533, 362] width 117 height 235
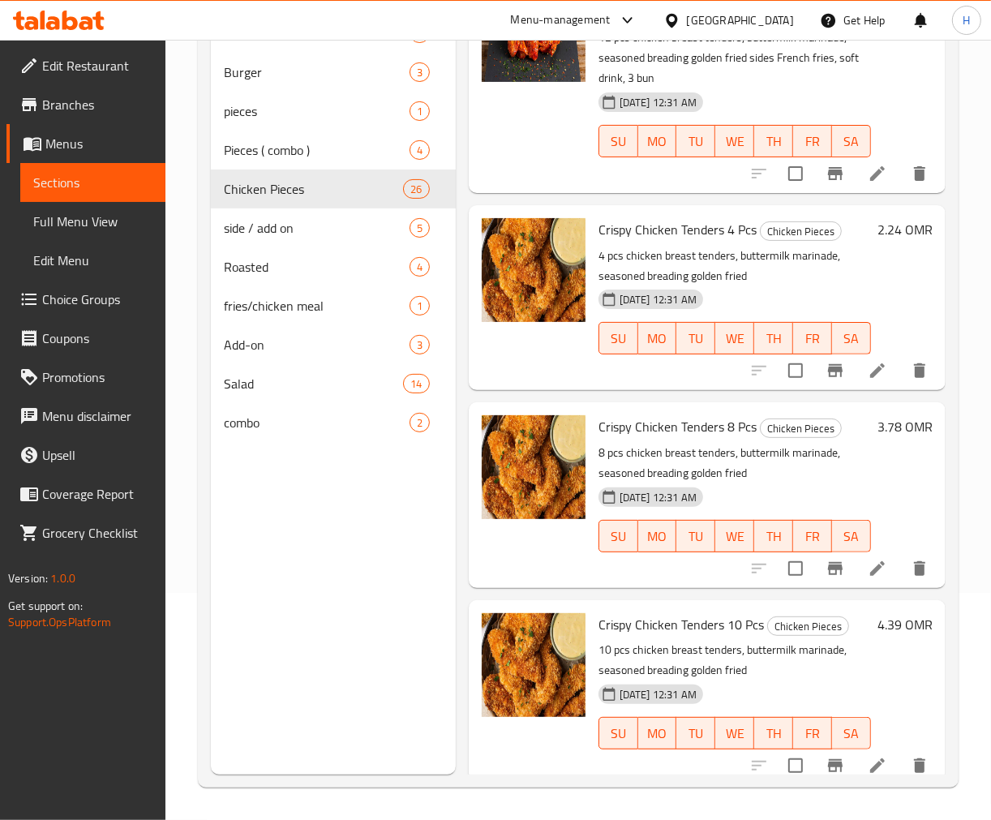
scroll to position [3259, 0]
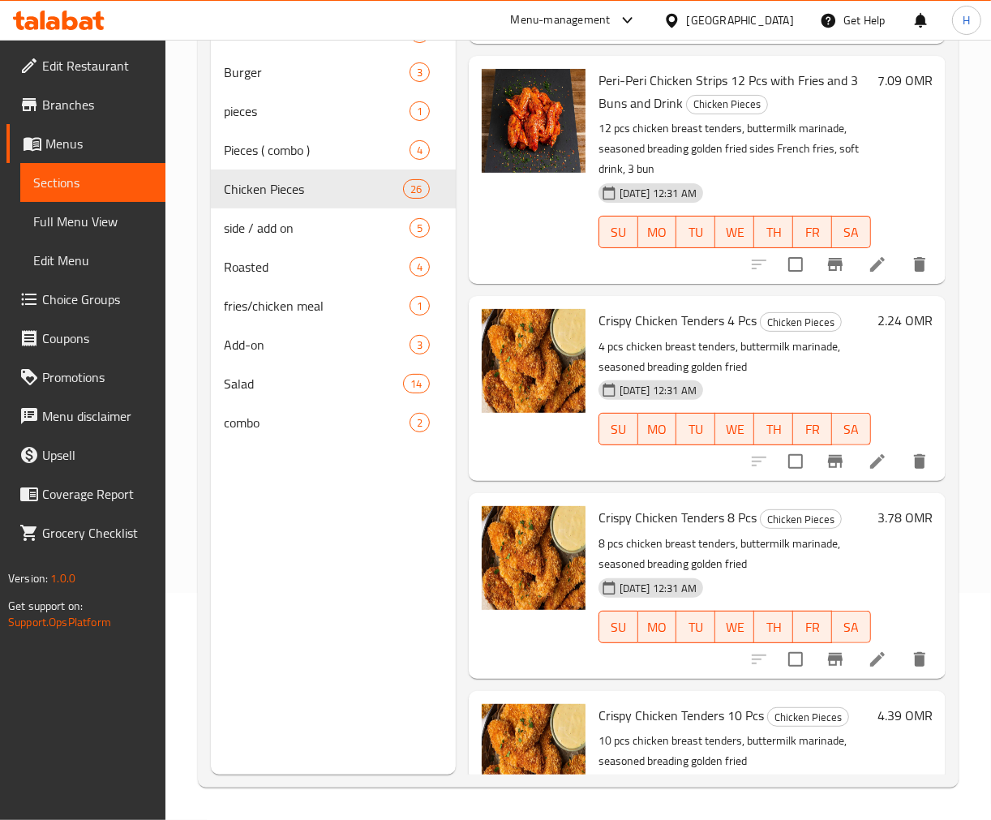
click at [418, 527] on div "Menu sections Wrap 4 Burger 3 pieces 1 Pieces ( combo ) 4 Chicken Pieces 26 sid…" at bounding box center [333, 365] width 245 height 820
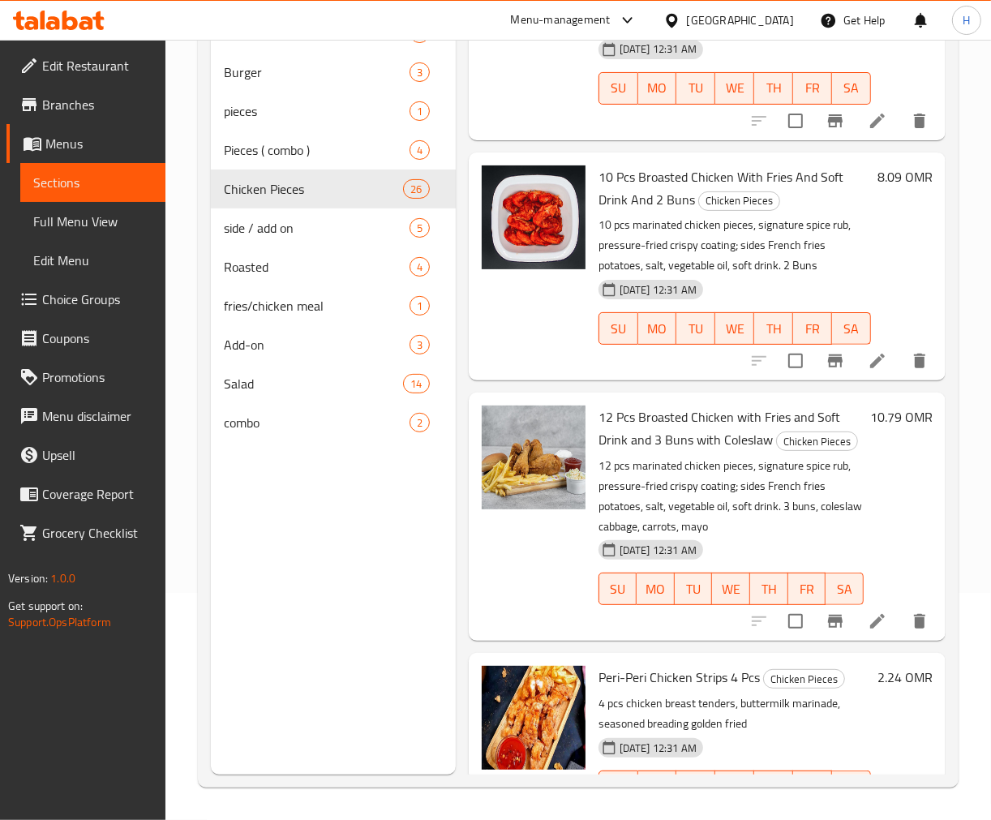
scroll to position [1030, 2]
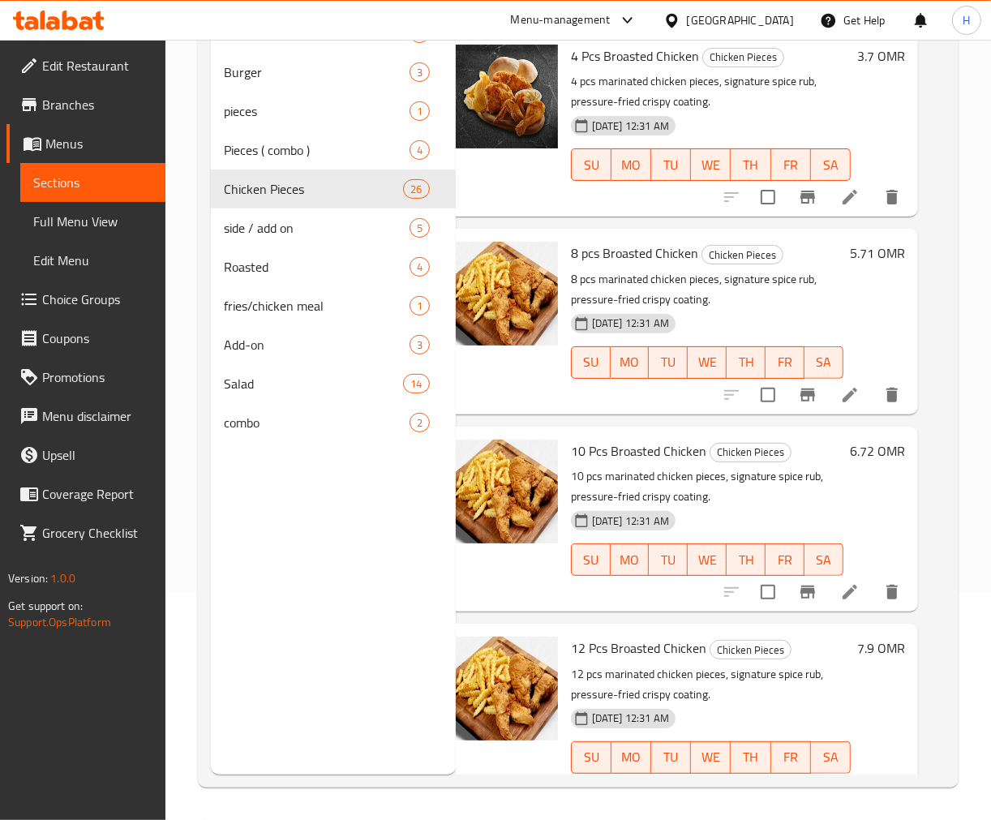
drag, startPoint x: 573, startPoint y: 359, endPoint x: 600, endPoint y: 47, distance: 313.5
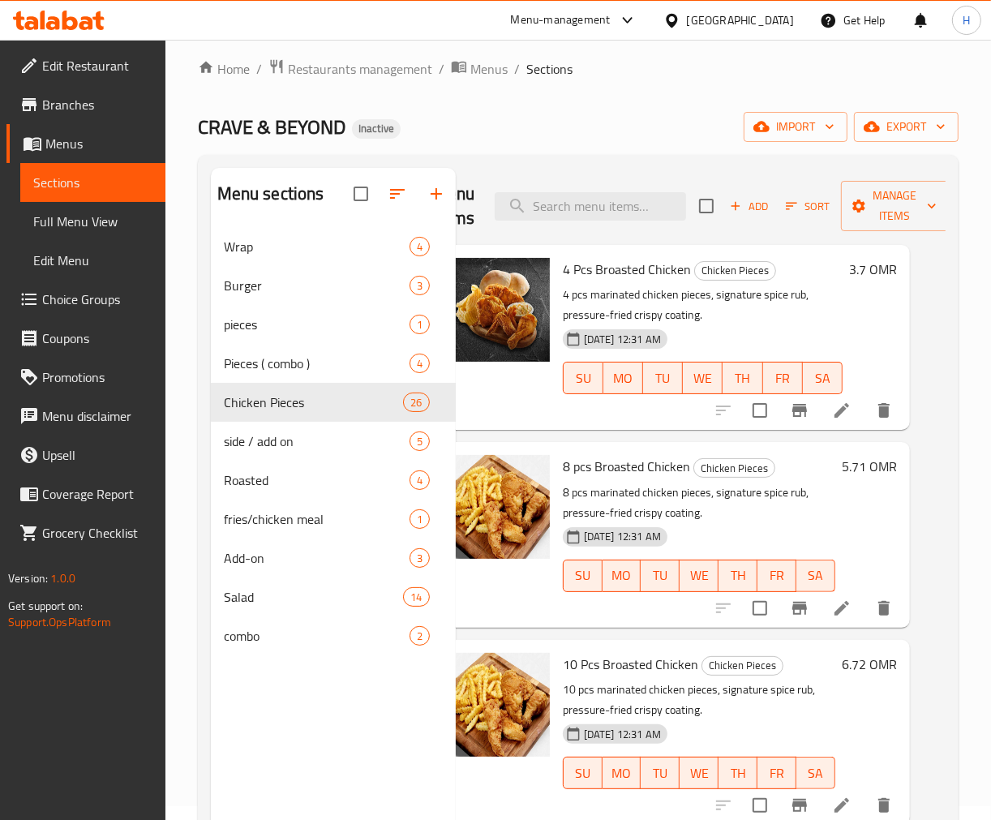
scroll to position [0, 0]
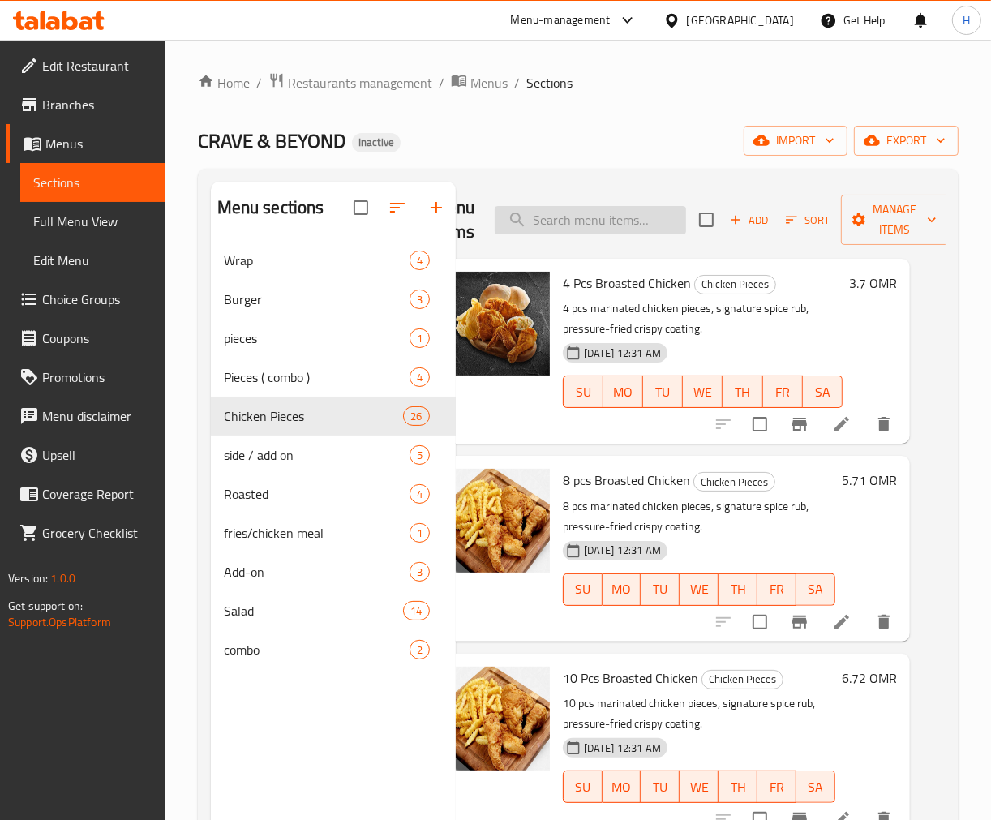
click at [611, 223] on input "search" at bounding box center [590, 220] width 191 height 28
paste input "Mashed potato"
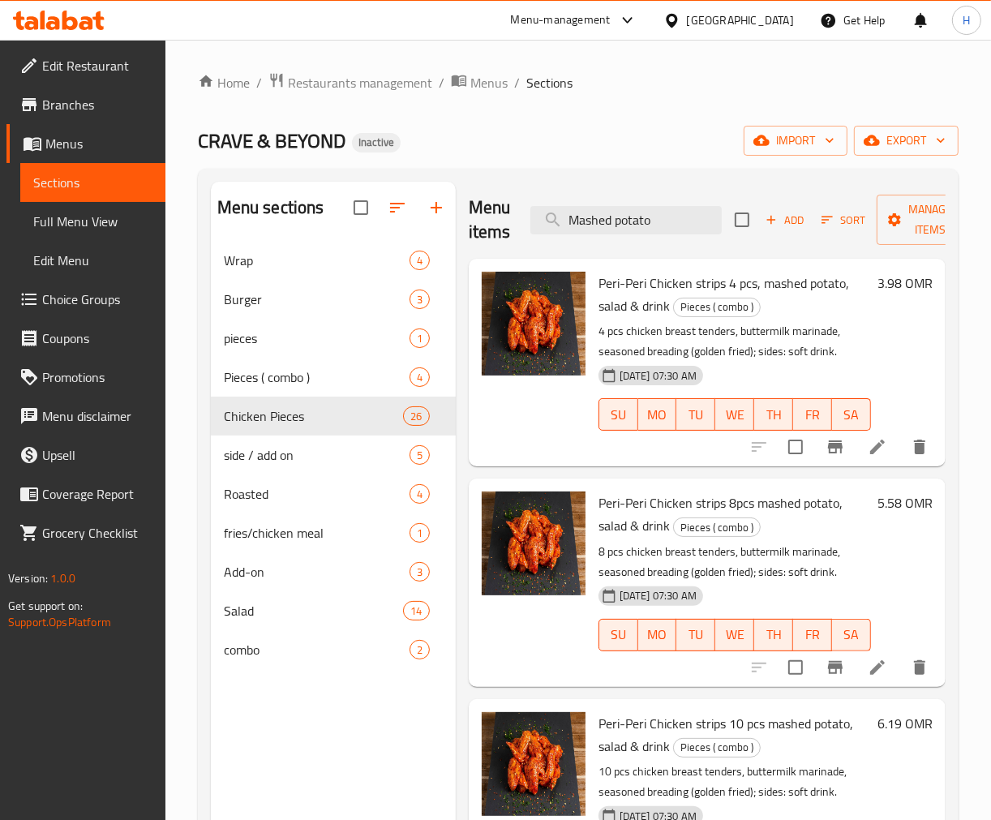
drag, startPoint x: 506, startPoint y: 467, endPoint x: 468, endPoint y: 472, distance: 38.4
click at [646, 224] on input "Mashed potato" at bounding box center [625, 220] width 191 height 28
paste input "Add chicken strip (1 pc)"
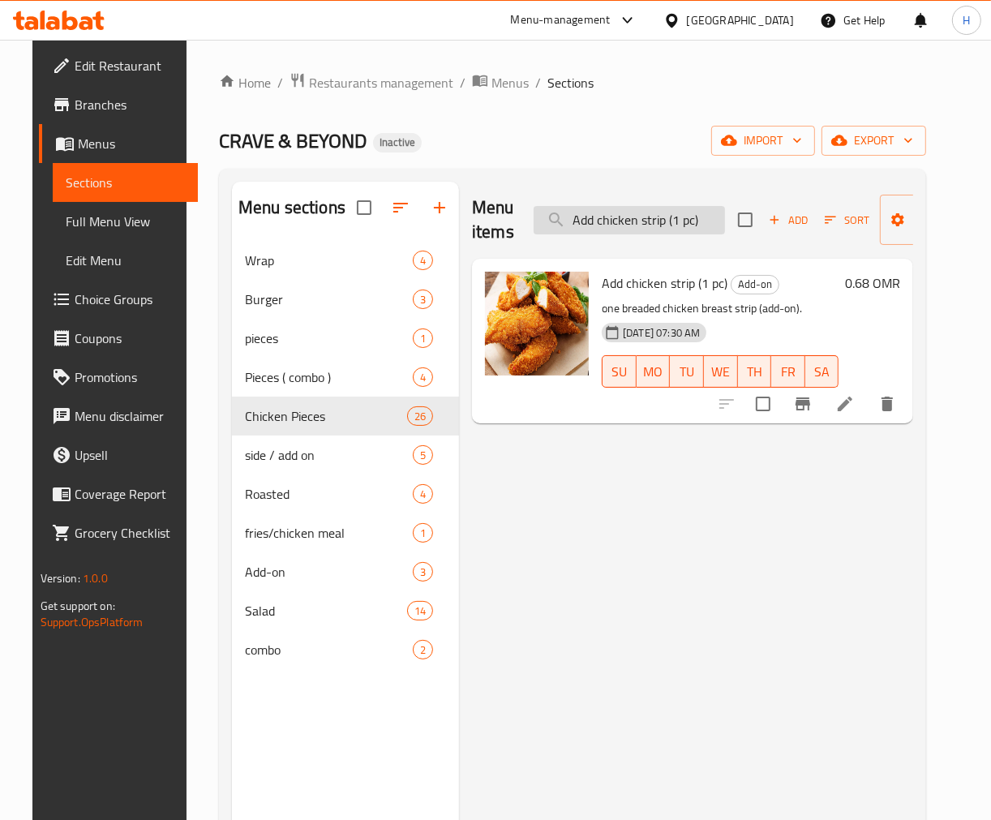
click at [667, 222] on input "Add chicken strip (1 pc)" at bounding box center [629, 220] width 191 height 28
paste input "Potato Salad"
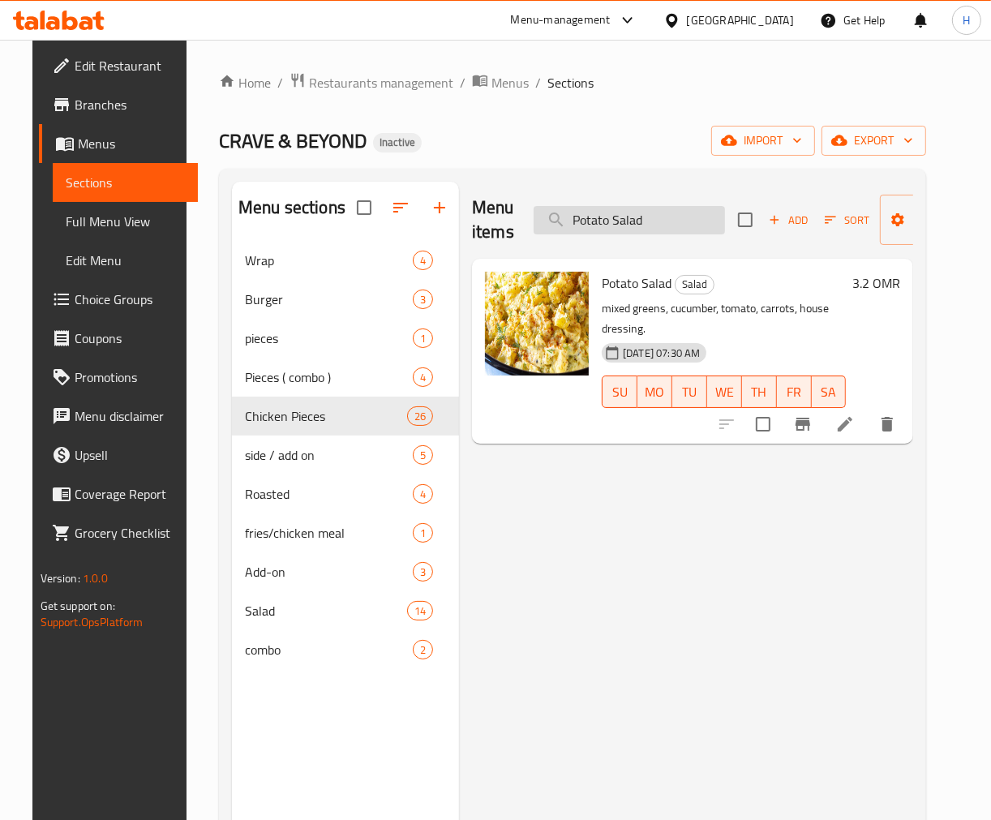
click at [639, 217] on input "Potato Salad" at bounding box center [629, 220] width 191 height 28
paste input "Watermelon & Feta"
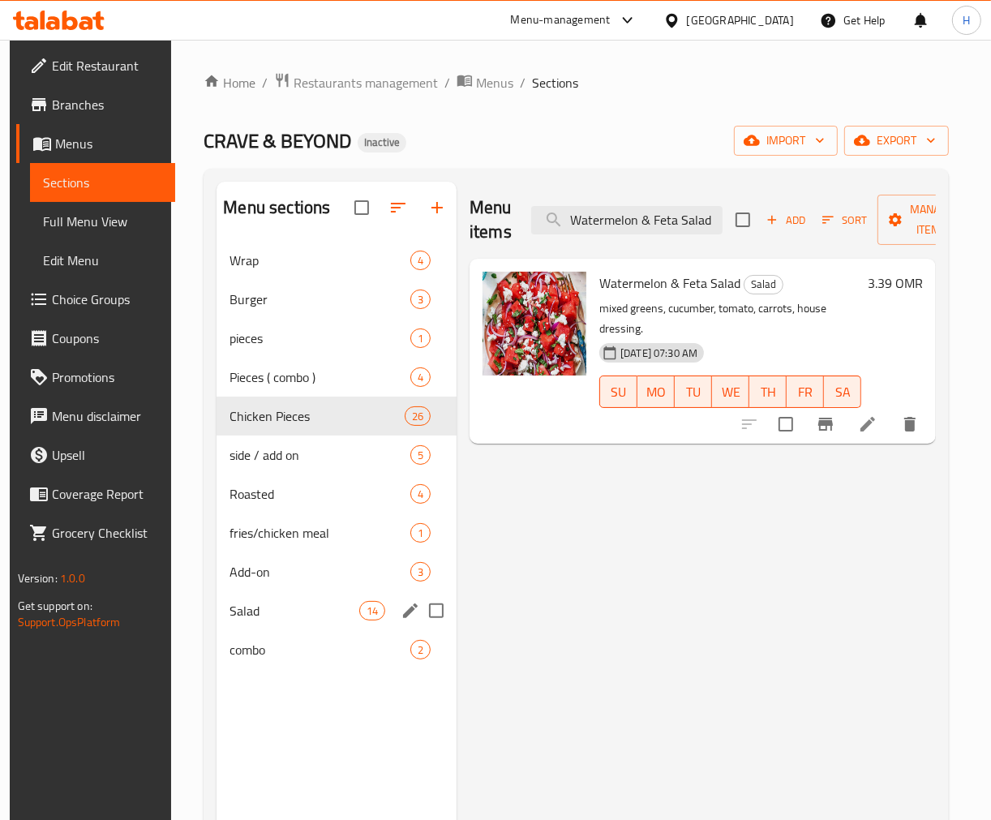
click at [249, 608] on span "Salad" at bounding box center [294, 610] width 129 height 19
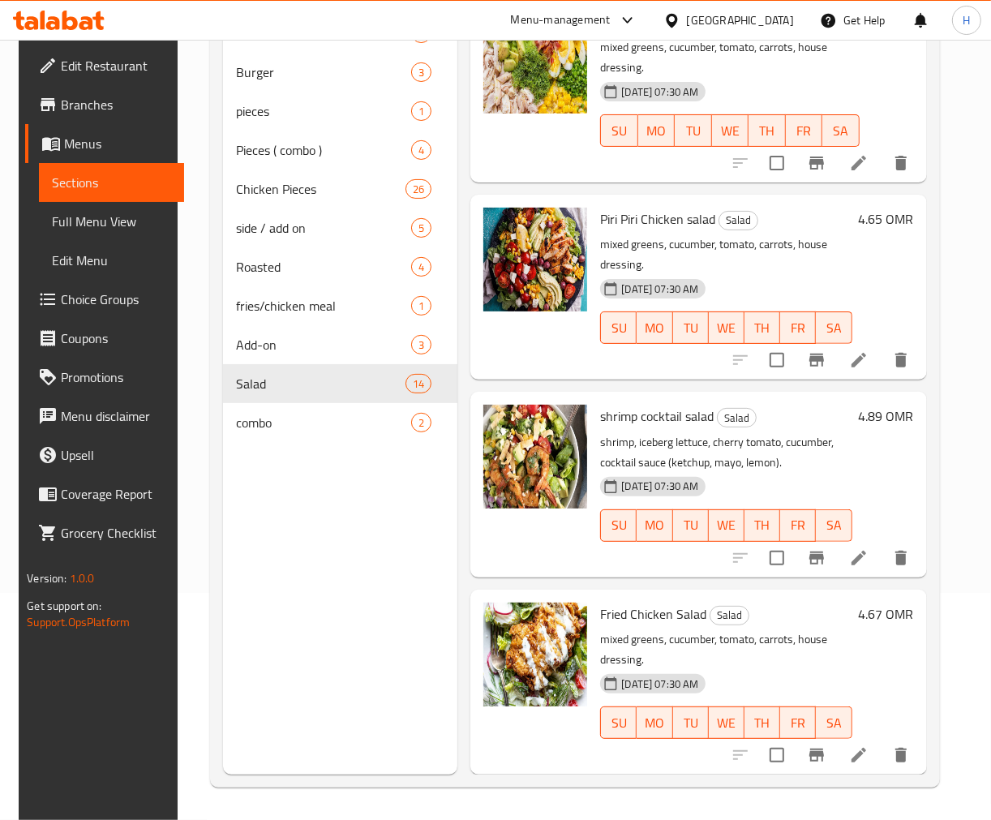
scroll to position [1277, 0]
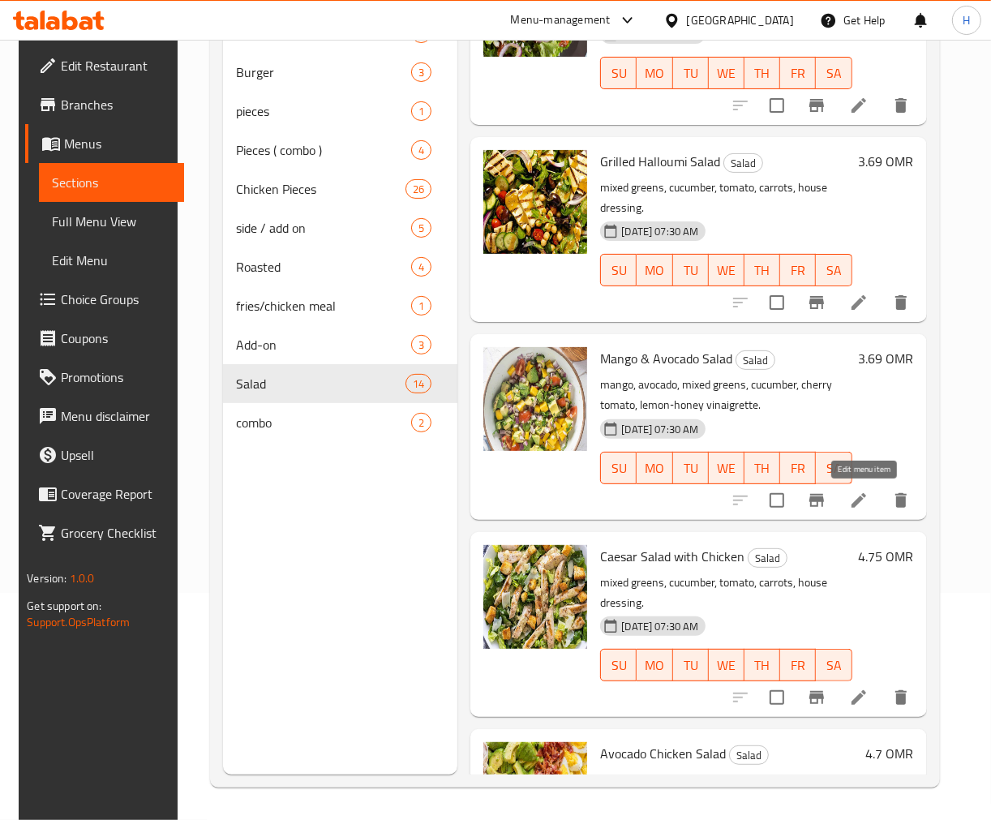
drag, startPoint x: 858, startPoint y: 499, endPoint x: 827, endPoint y: 501, distance: 30.9
click at [483, 547] on img at bounding box center [535, 597] width 104 height 104
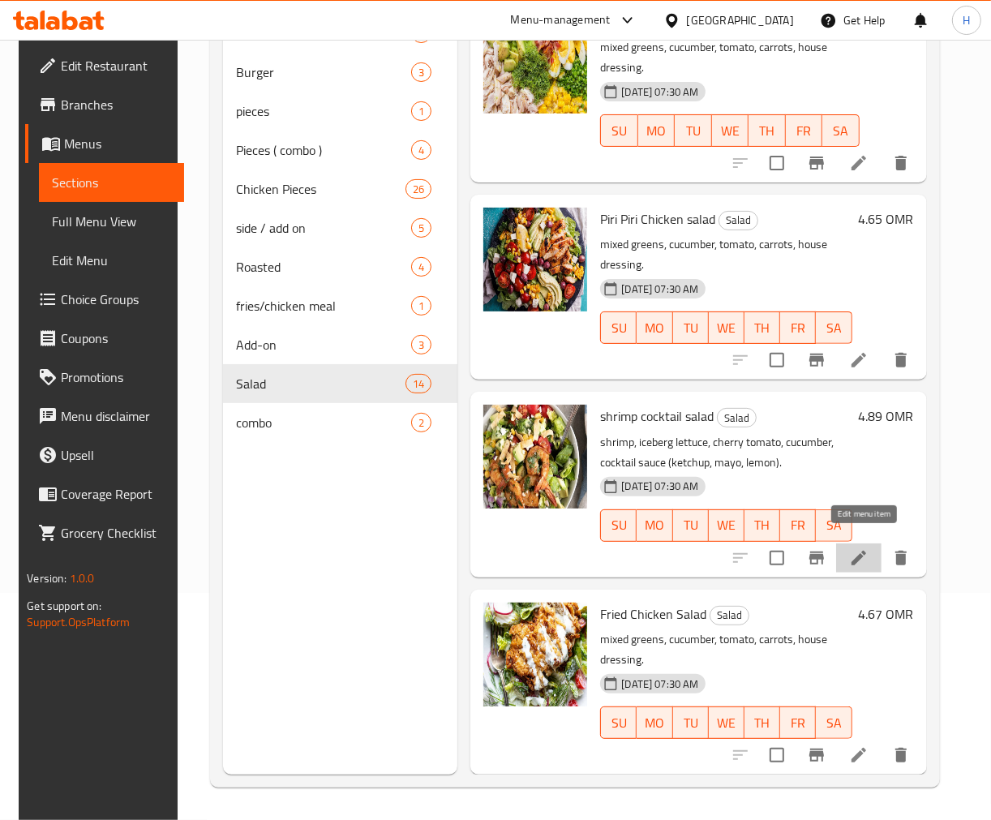
drag, startPoint x: 870, startPoint y: 538, endPoint x: 850, endPoint y: 541, distance: 20.5
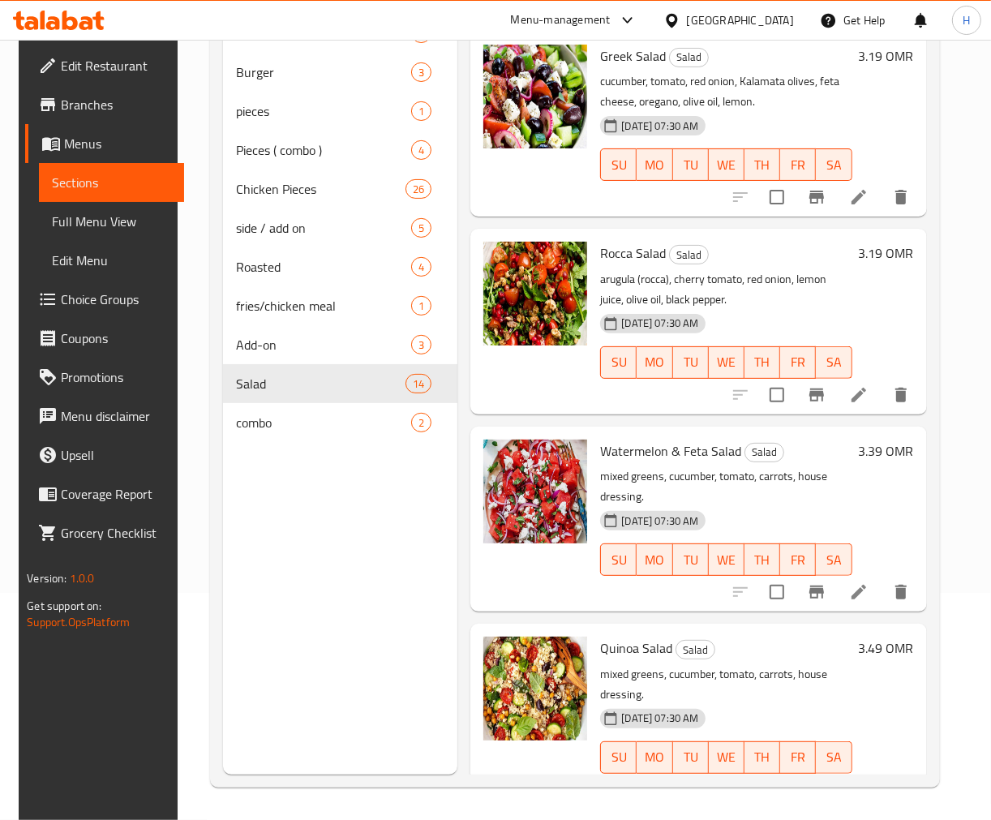
scroll to position [0, 0]
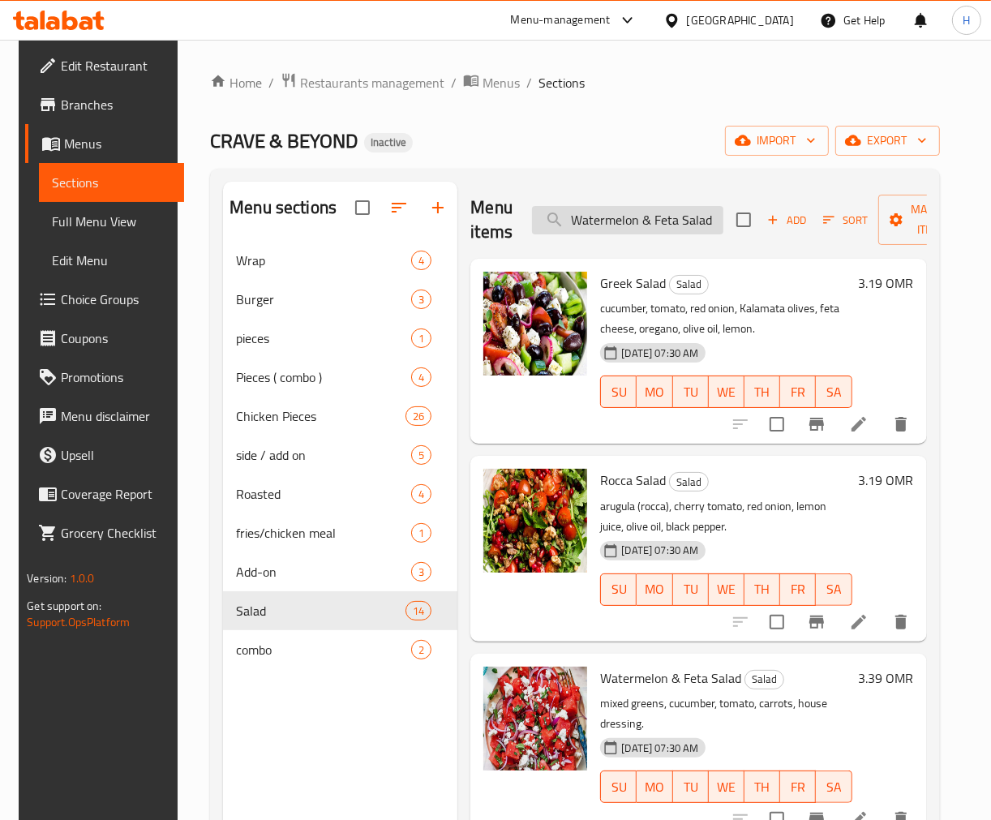
drag, startPoint x: 471, startPoint y: 328, endPoint x: 650, endPoint y: 230, distance: 204.0
click at [654, 225] on input "Watermelon & Feta Salad" at bounding box center [627, 220] width 191 height 28
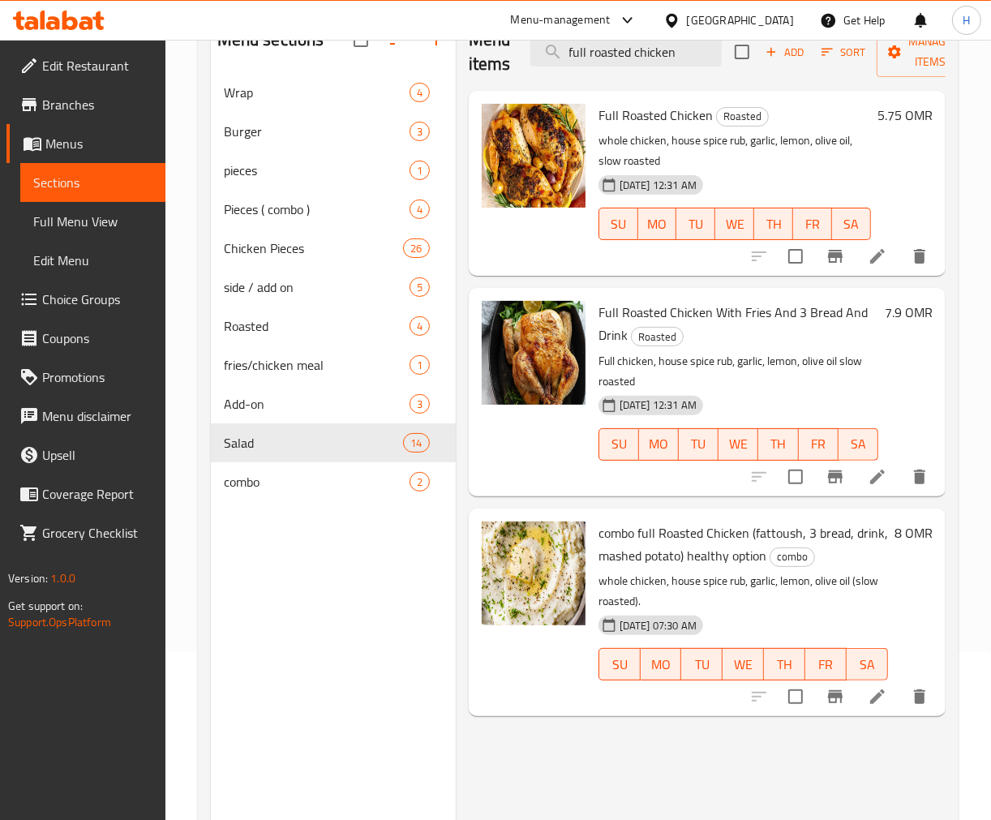
scroll to position [136, 0]
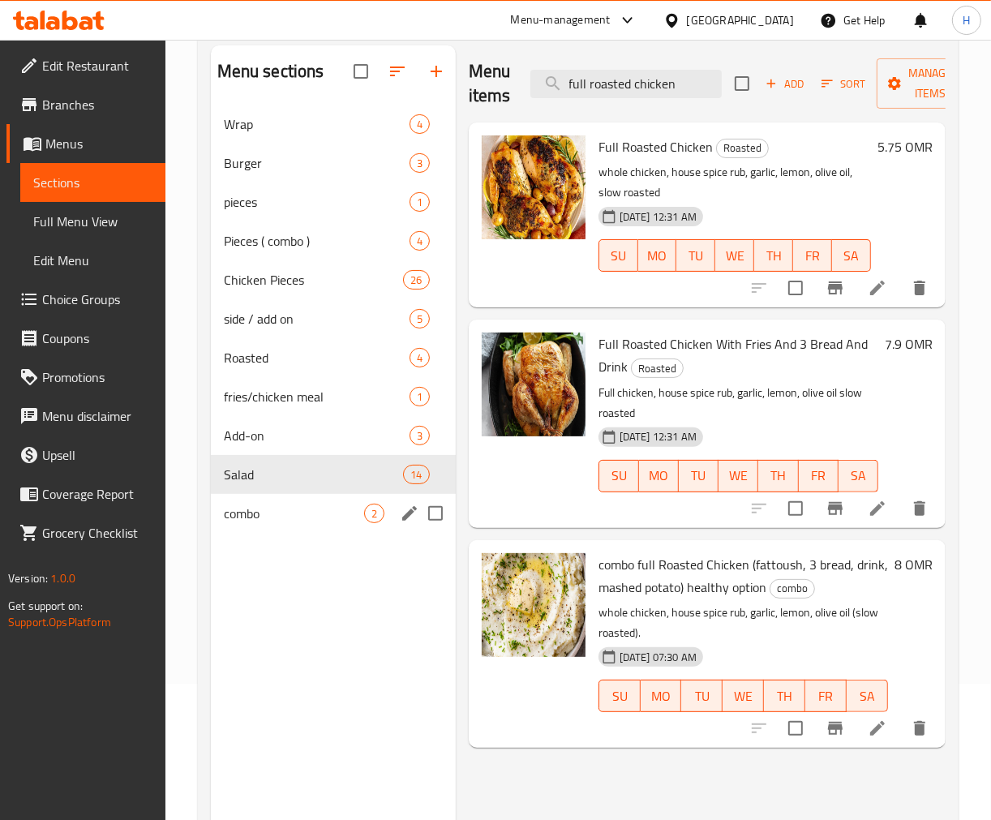
type input "full roasted chicken"
click at [293, 517] on span "combo" at bounding box center [294, 513] width 140 height 19
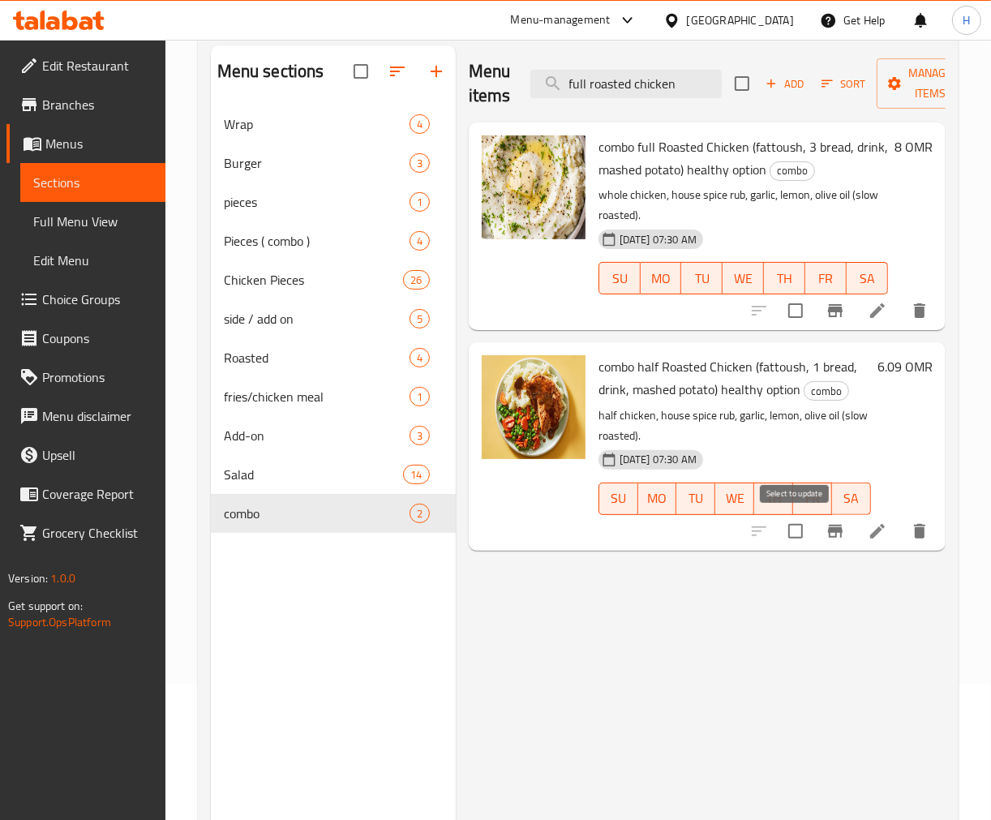
click at [799, 535] on input "checkbox" at bounding box center [796, 531] width 34 height 34
checkbox input "true"
click at [795, 318] on input "checkbox" at bounding box center [796, 311] width 34 height 34
checkbox input "true"
click at [901, 86] on span "Manage items" at bounding box center [931, 83] width 83 height 41
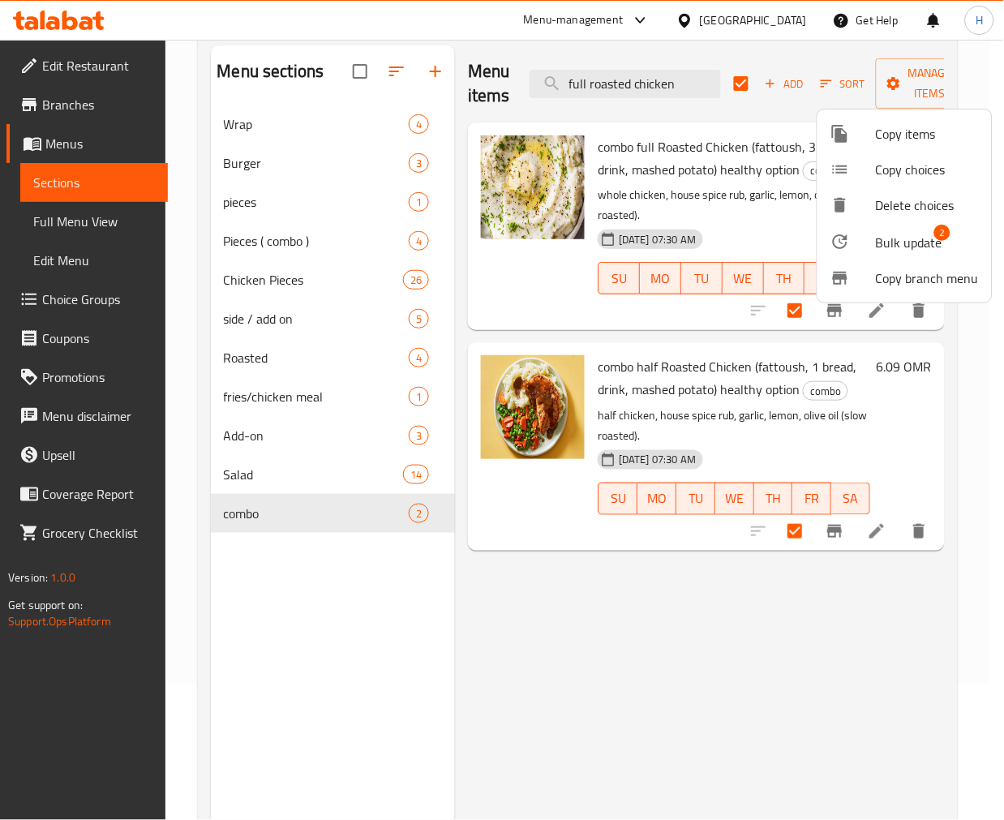
click at [891, 242] on span "Bulk update" at bounding box center [909, 242] width 67 height 19
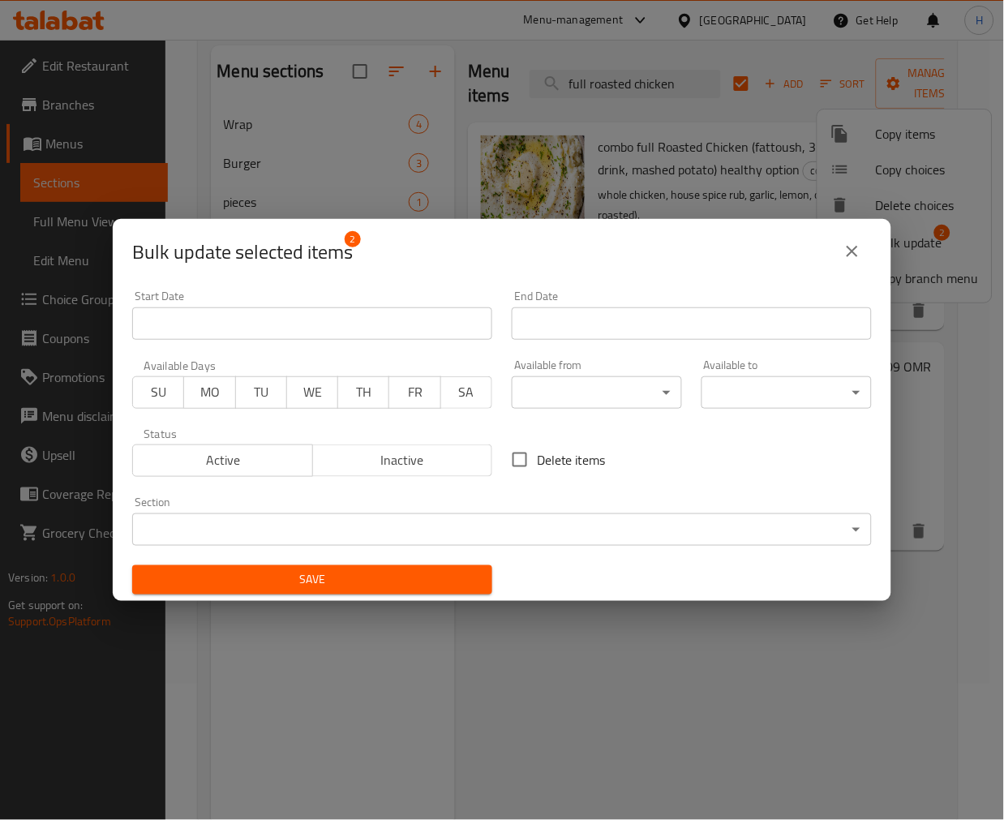
click at [443, 448] on span "Inactive" at bounding box center [403, 460] width 167 height 24
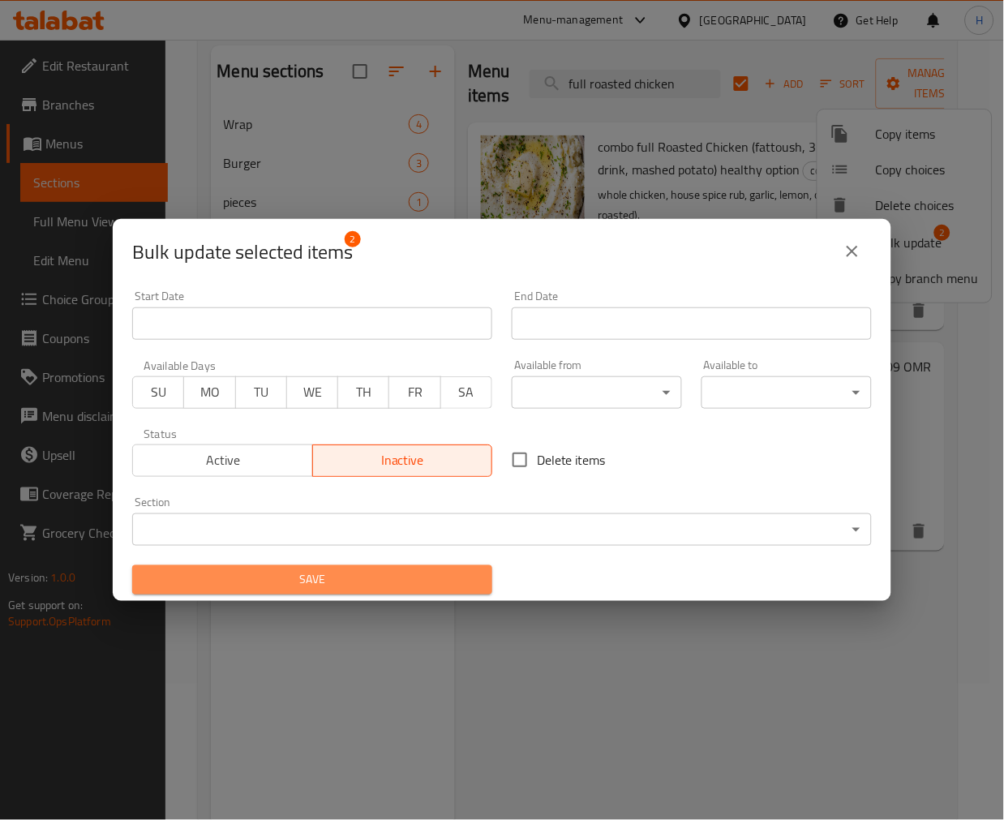
click at [427, 569] on button "Save" at bounding box center [312, 580] width 360 height 30
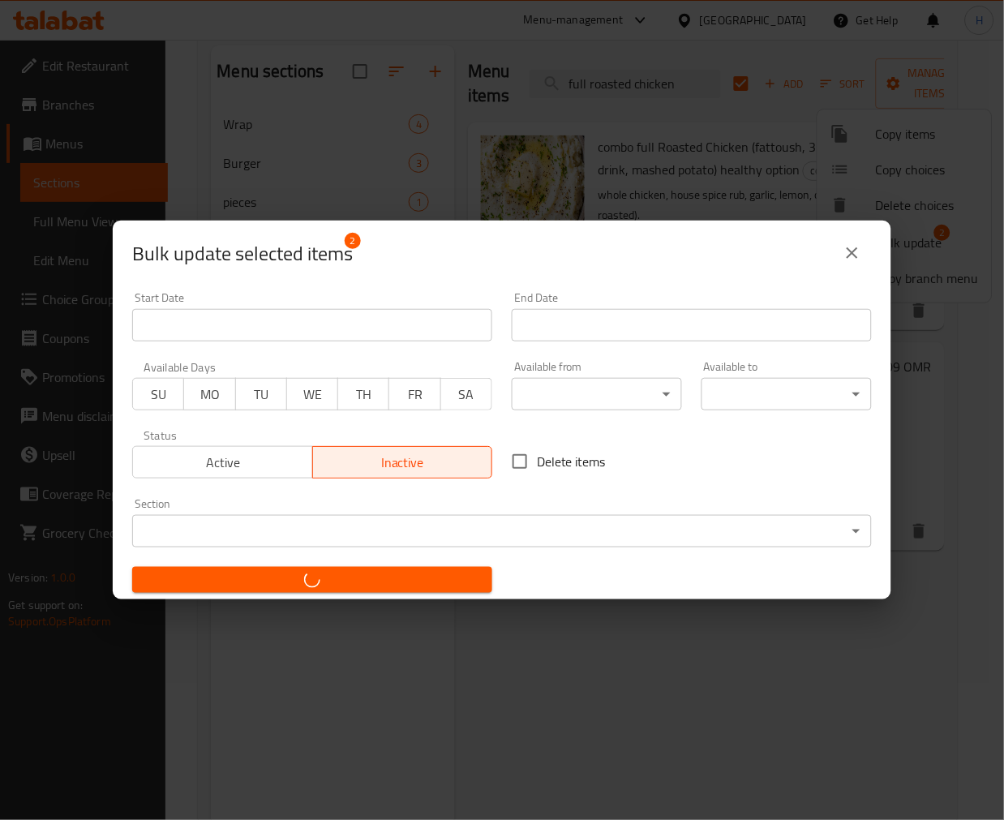
checkbox input "false"
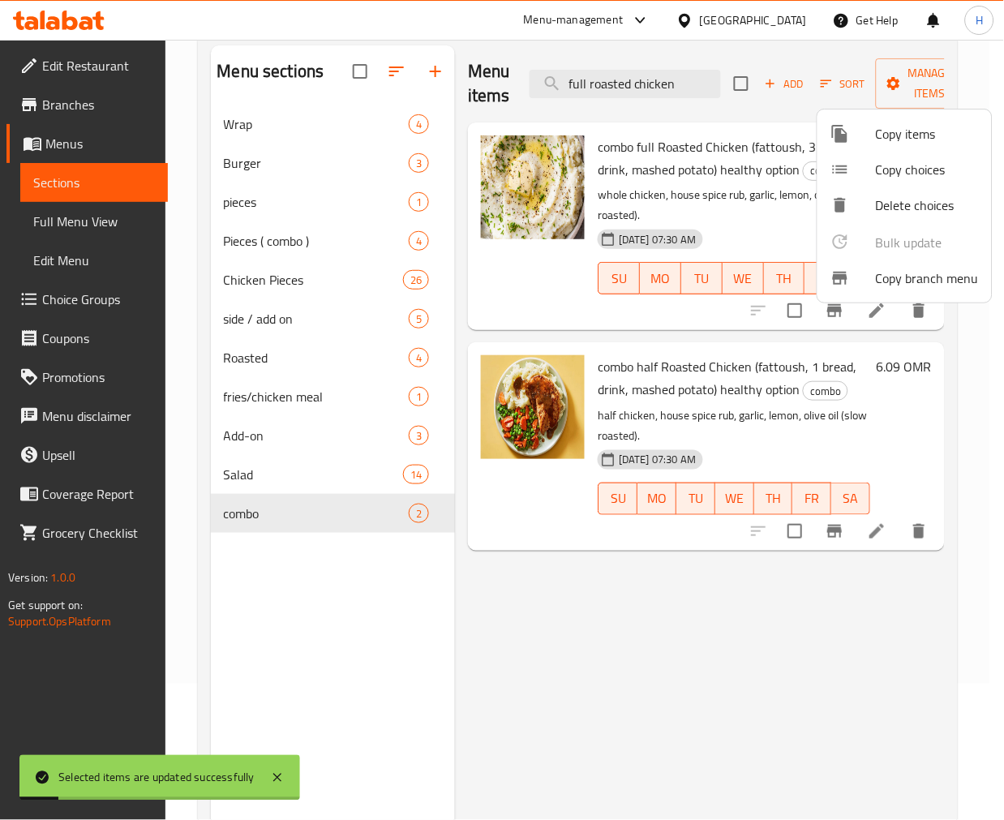
click at [453, 595] on div at bounding box center [502, 410] width 1004 height 820
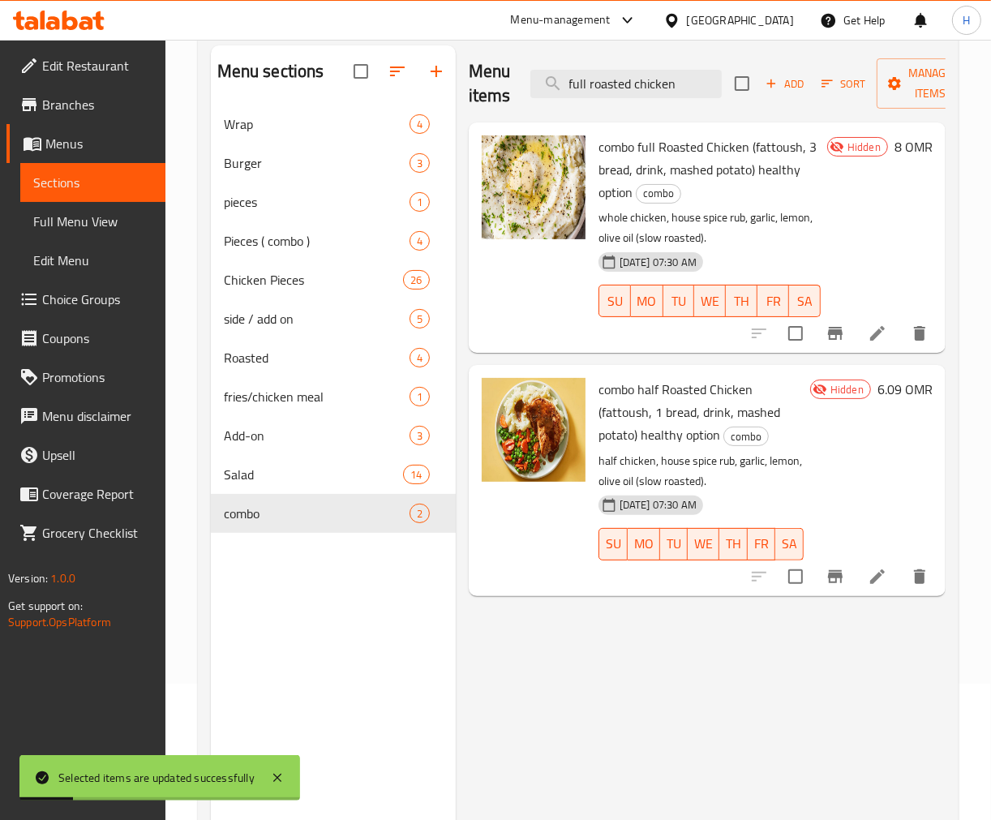
drag, startPoint x: 339, startPoint y: 627, endPoint x: 343, endPoint y: 608, distance: 19.1
click at [339, 623] on div "Menu sections Wrap 4 Burger 3 pieces 1 Pieces ( combo ) 4 Chicken Pieces 26 sid…" at bounding box center [333, 455] width 245 height 820
click at [424, 513] on input "Menu sections" at bounding box center [435, 513] width 34 height 34
checkbox input "true"
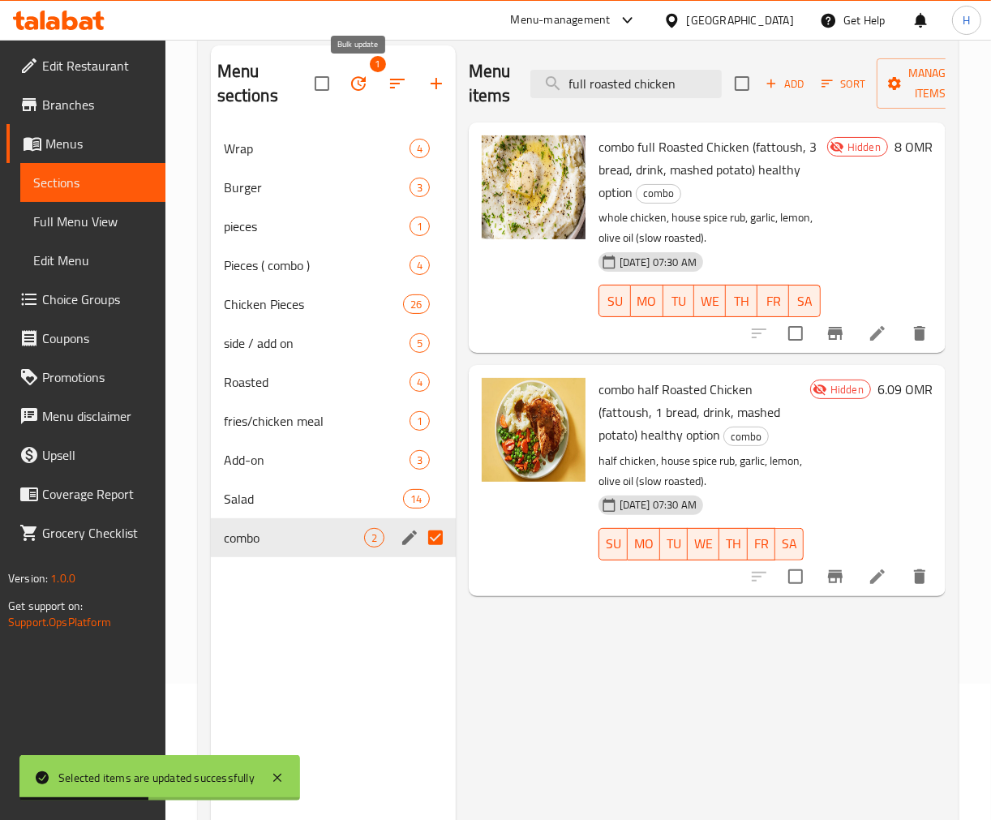
click at [360, 78] on icon "button" at bounding box center [358, 83] width 15 height 15
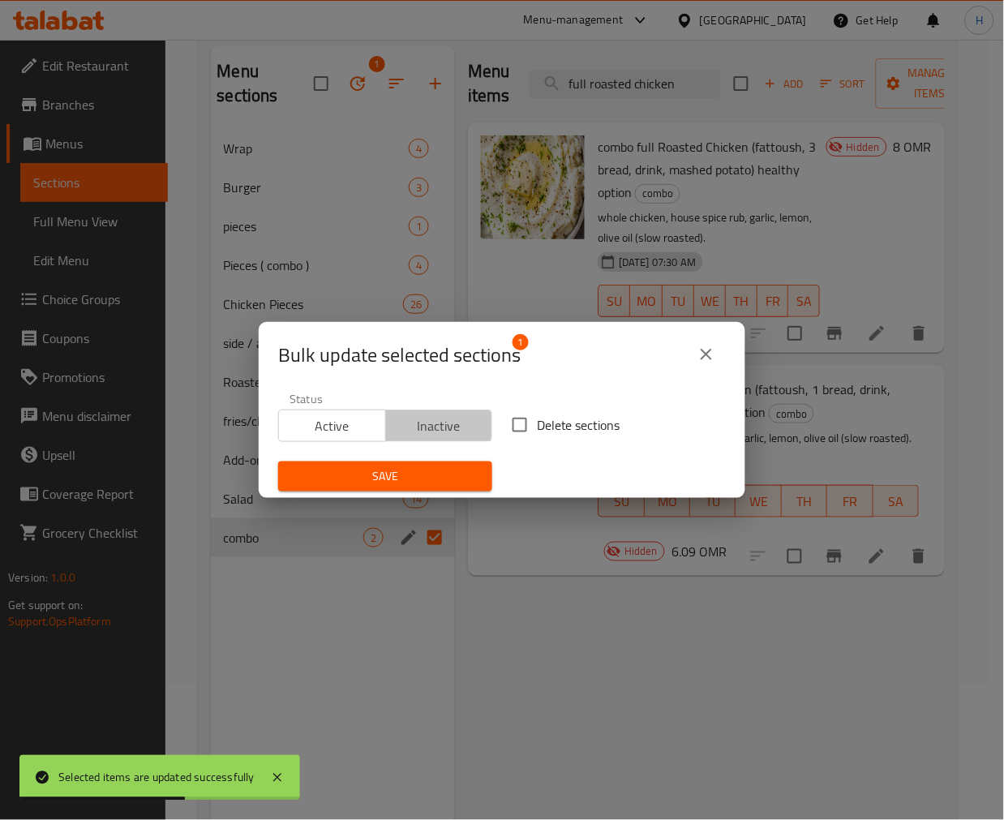
click at [449, 425] on span "Inactive" at bounding box center [440, 426] width 94 height 24
click at [432, 463] on button "Save" at bounding box center [385, 476] width 214 height 30
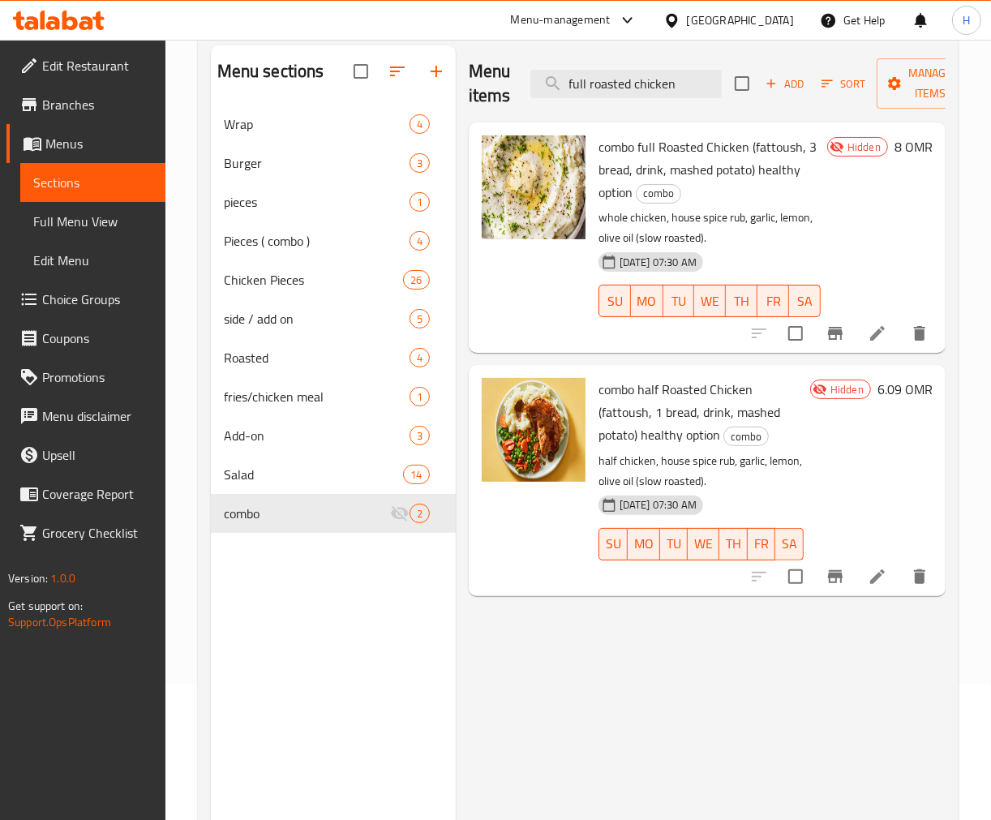
click at [685, 675] on div "Menu items full roasted chicken Add Sort Manage items combo full Roasted Chicke…" at bounding box center [701, 455] width 490 height 820
drag, startPoint x: 605, startPoint y: 716, endPoint x: 366, endPoint y: 644, distance: 249.9
click at [605, 716] on div "Menu items full roasted chicken Add Sort Manage items combo full Roasted Chicke…" at bounding box center [701, 455] width 490 height 820
click at [414, 517] on icon "edit" at bounding box center [409, 513] width 19 height 19
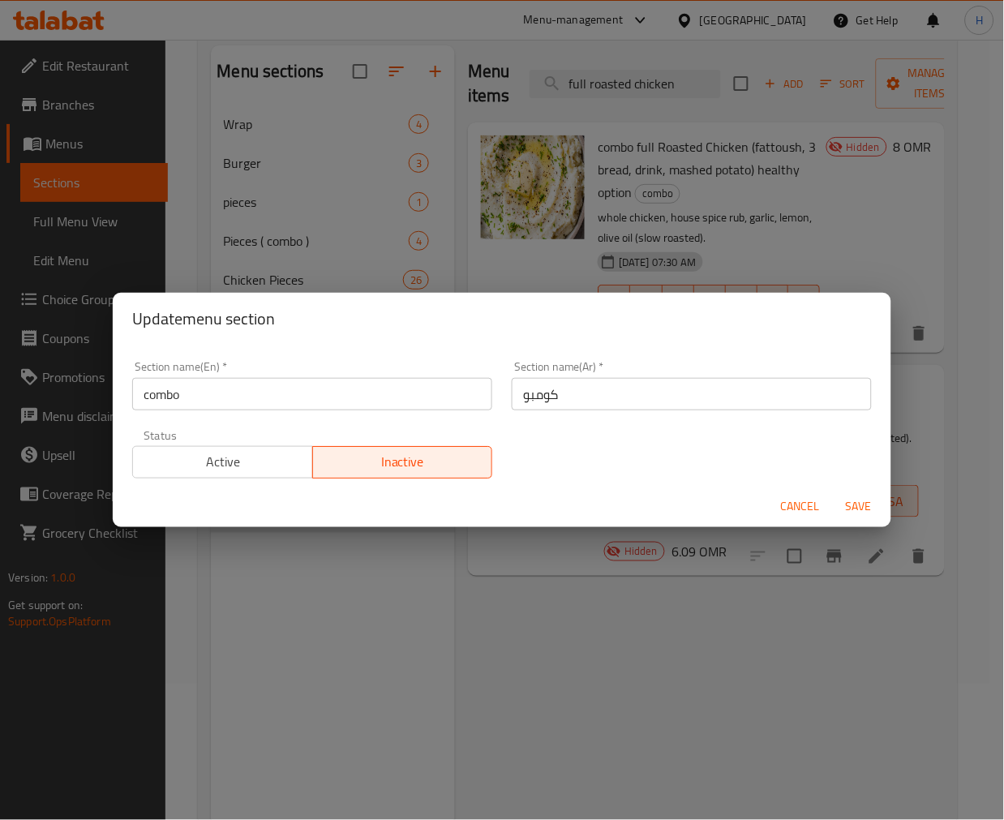
click at [273, 451] on span "Active" at bounding box center [222, 462] width 167 height 24
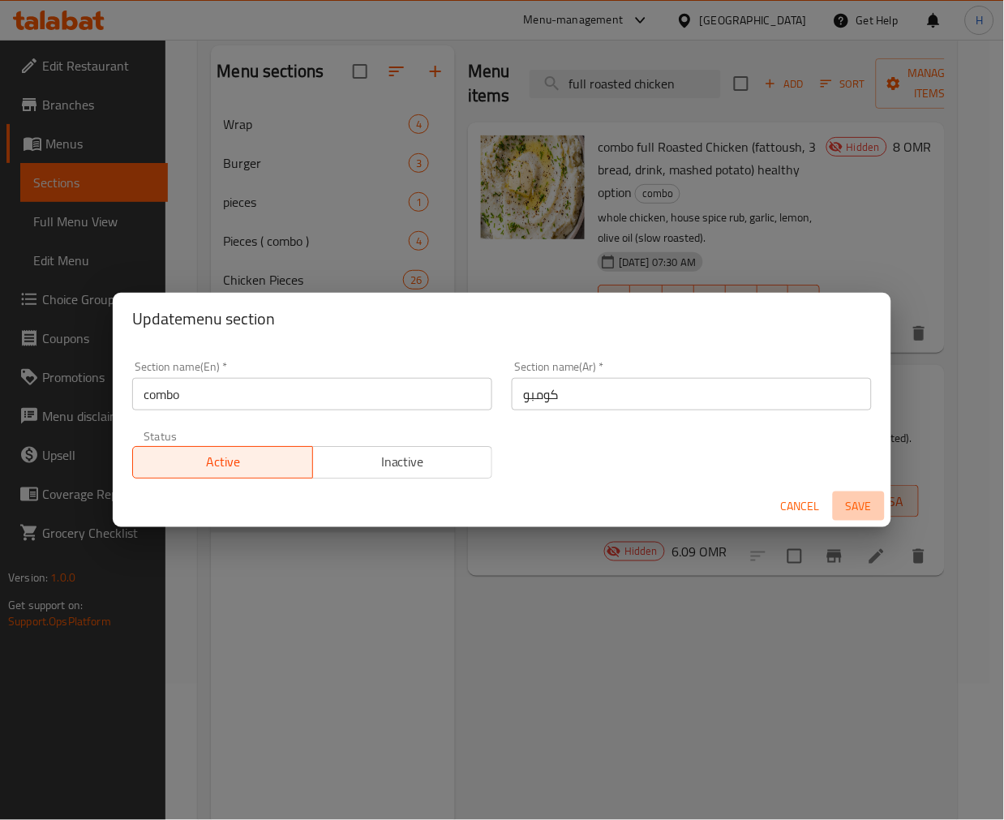
click at [865, 501] on span "Save" at bounding box center [858, 506] width 39 height 20
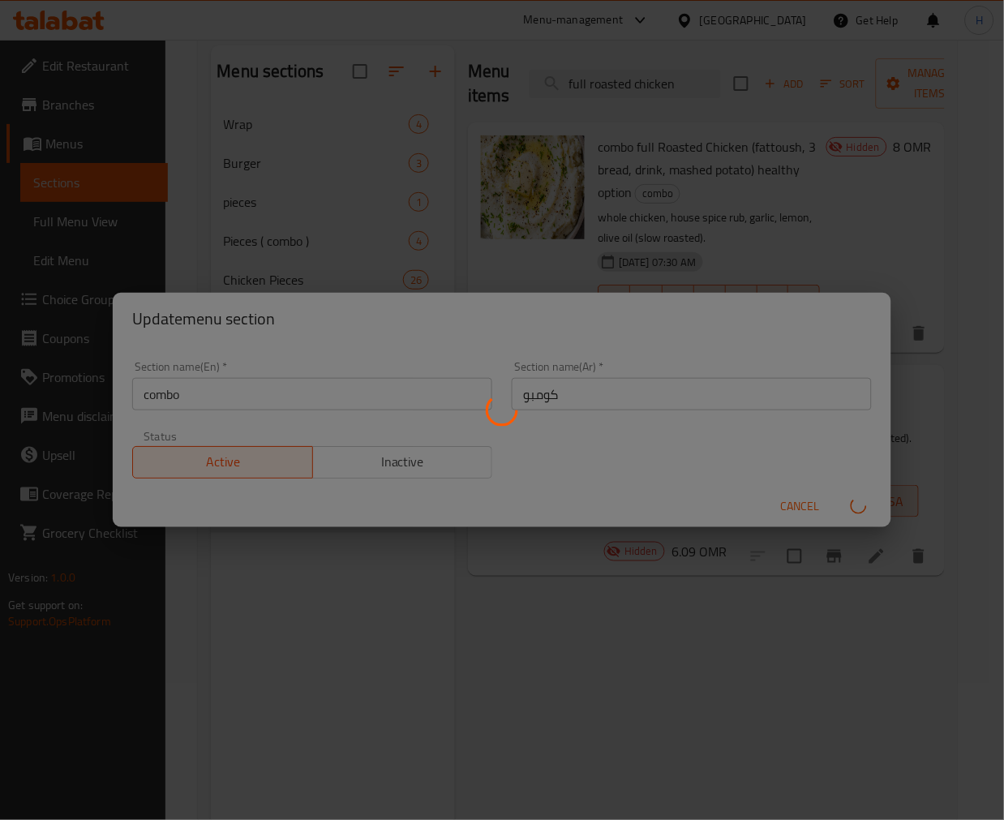
click at [652, 693] on div "Menu sections" at bounding box center [502, 410] width 1004 height 820
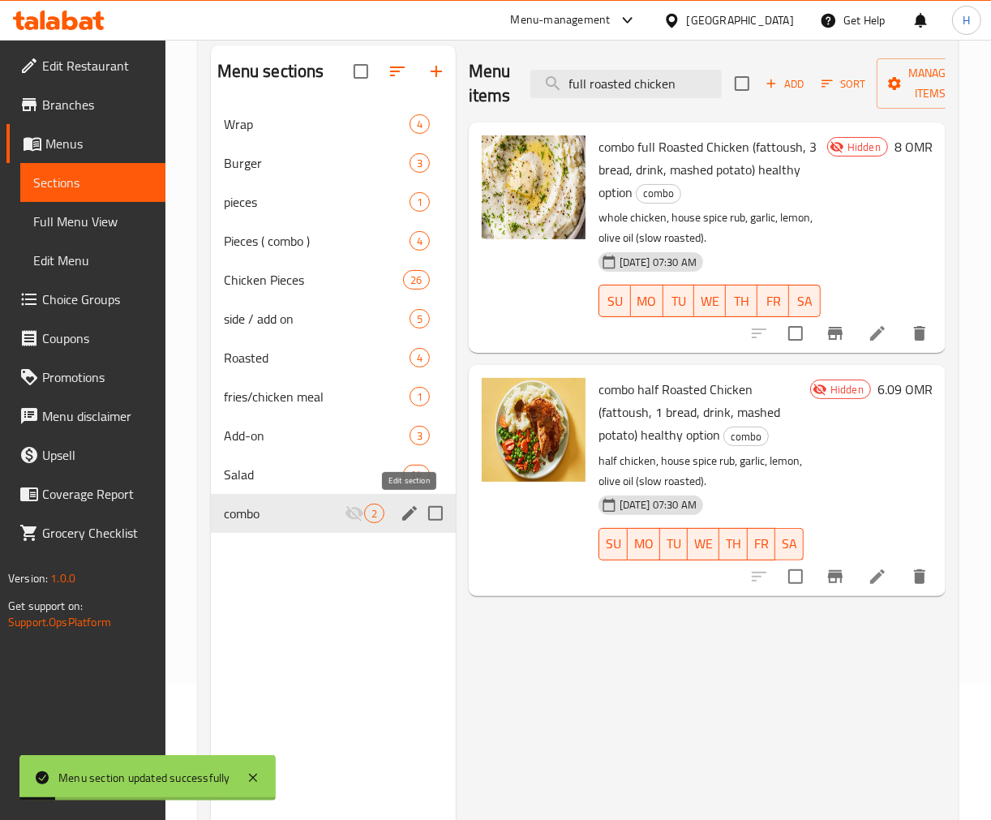
click at [407, 519] on icon "edit" at bounding box center [409, 513] width 19 height 19
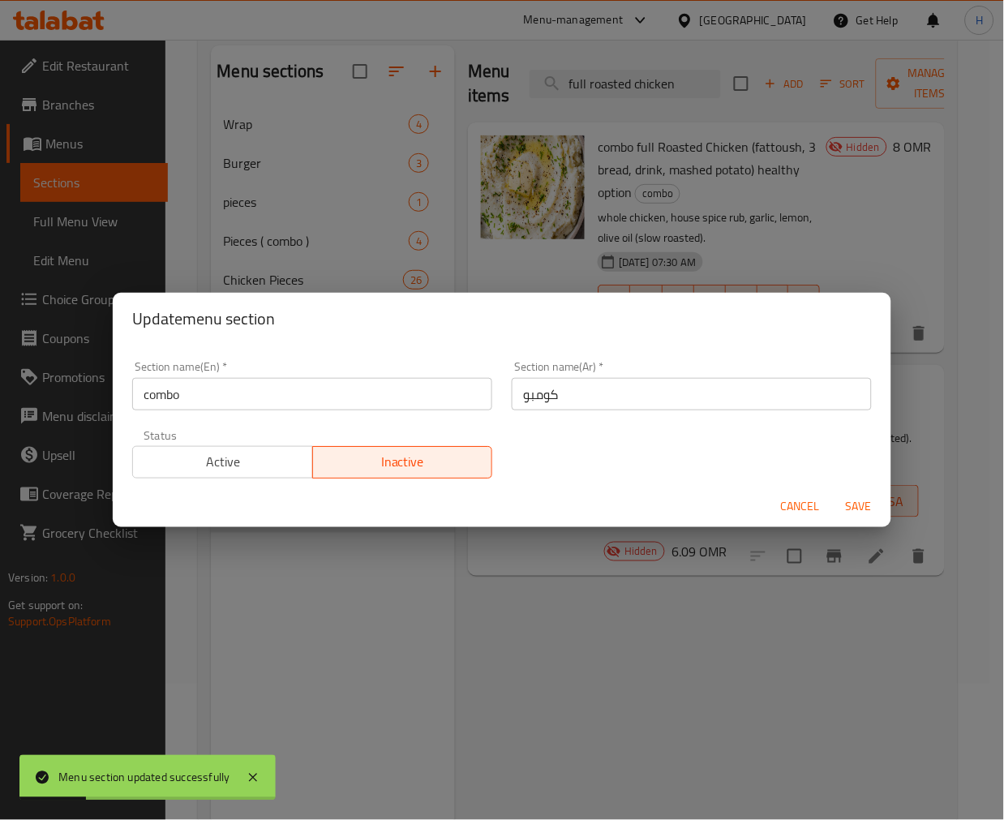
click at [227, 401] on input "combo" at bounding box center [312, 394] width 360 height 32
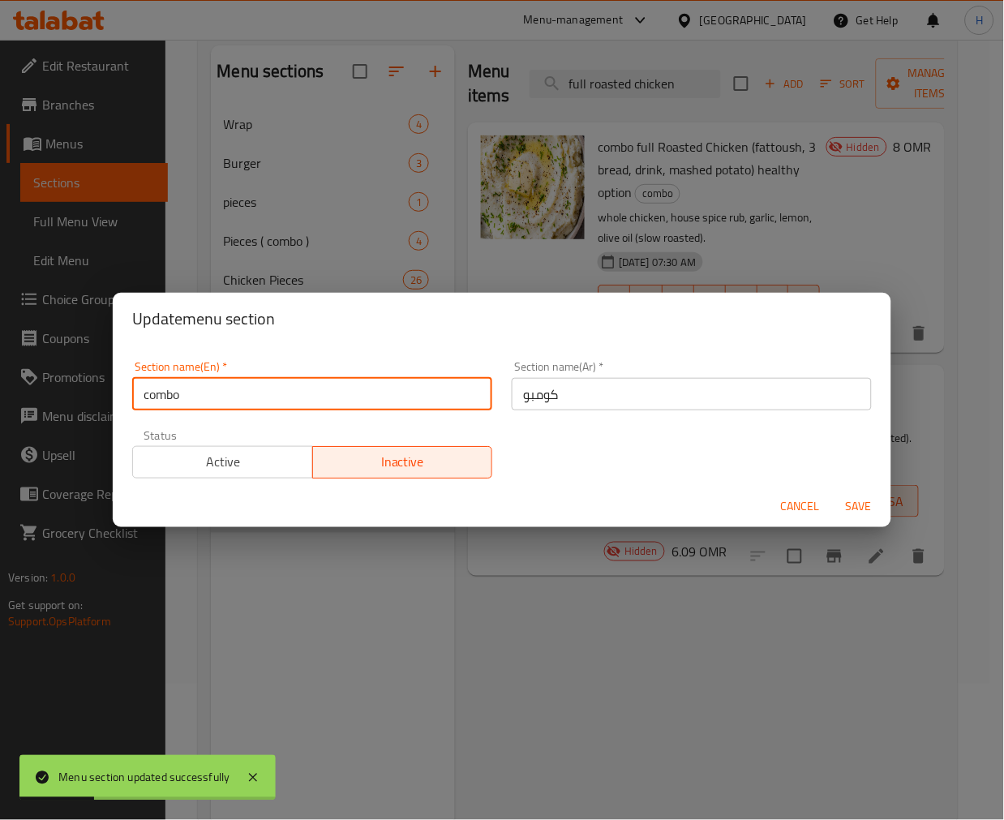
type input "combo"
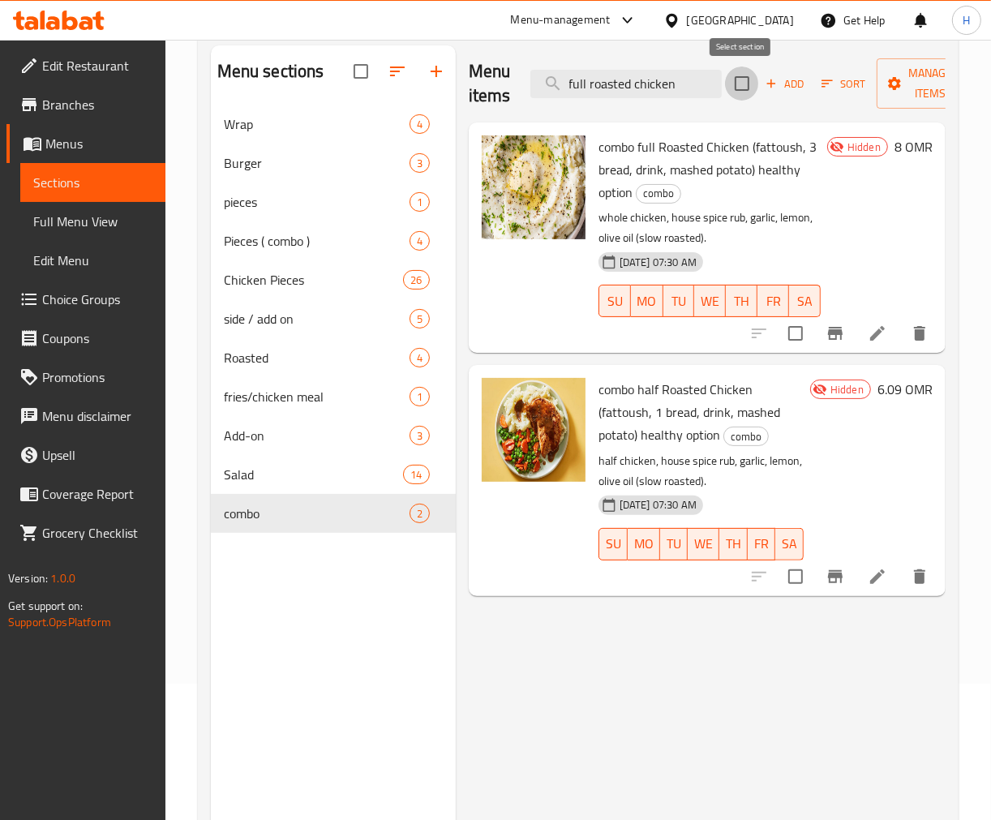
click at [743, 75] on input "checkbox" at bounding box center [742, 84] width 34 height 34
checkbox input "true"
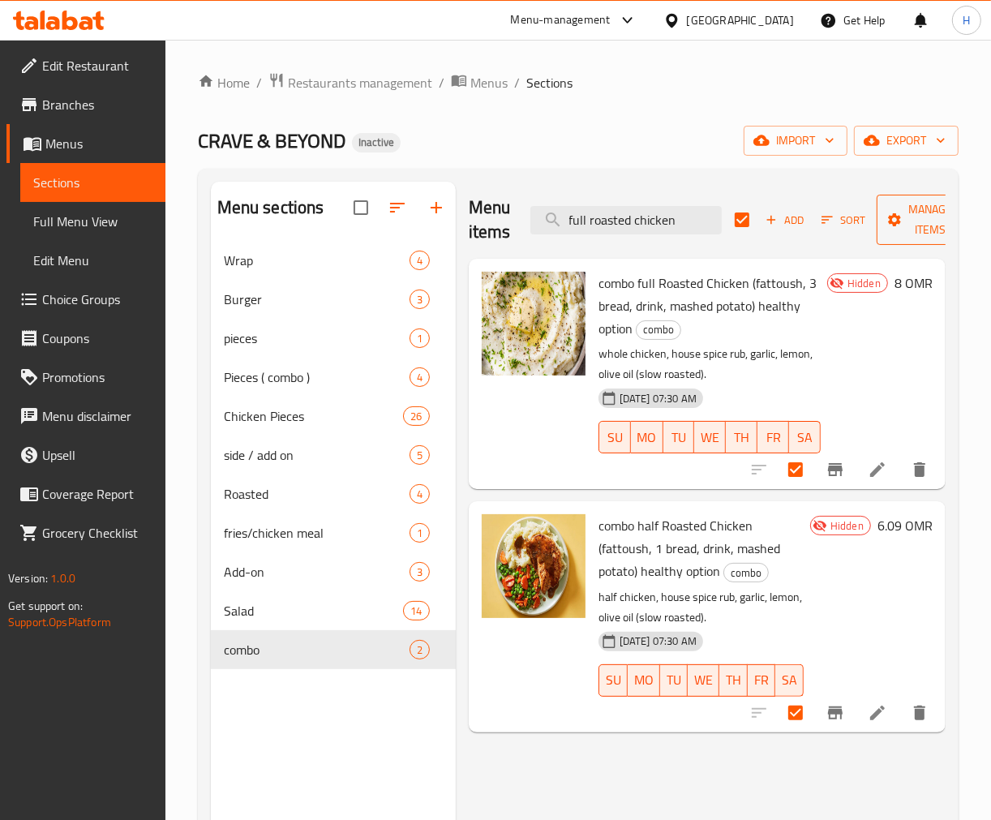
click at [922, 225] on span "Manage items" at bounding box center [931, 220] width 83 height 41
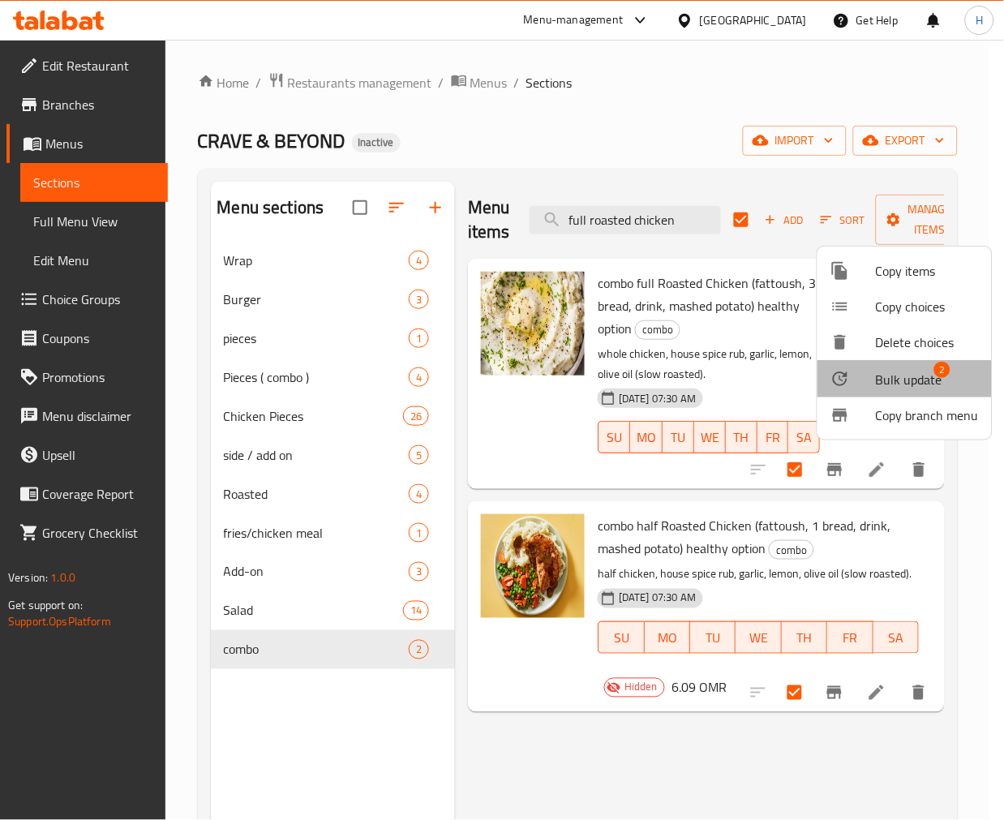
click at [900, 383] on span "Bulk update" at bounding box center [909, 379] width 67 height 19
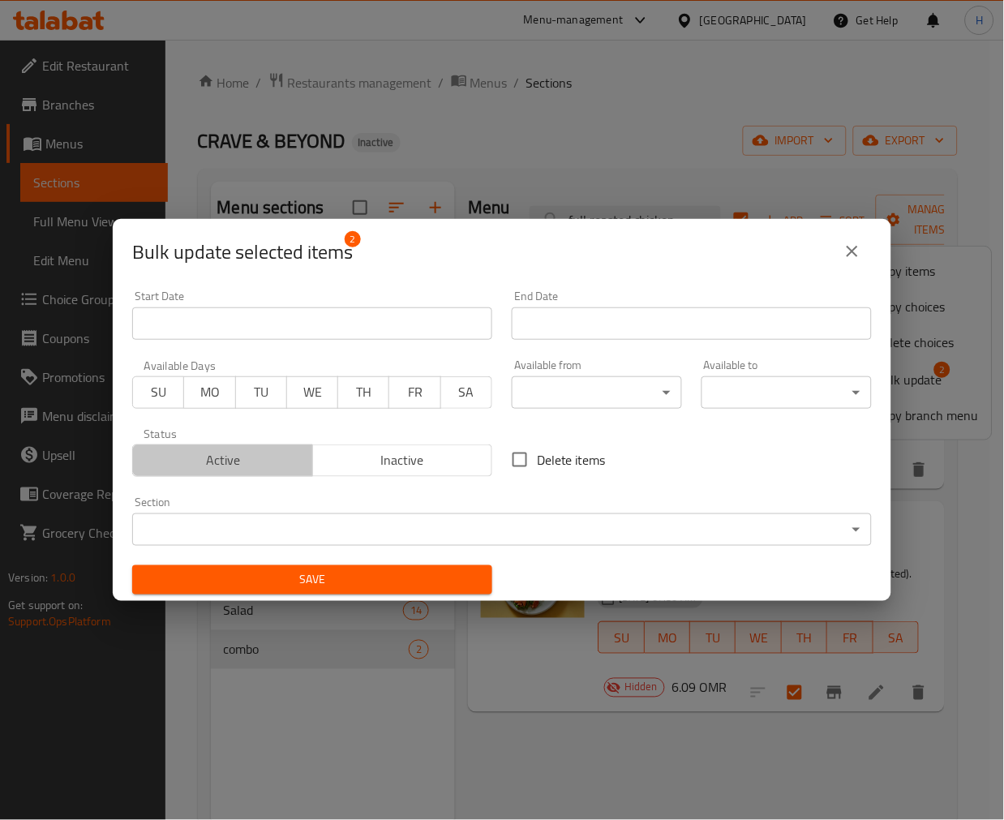
click at [245, 463] on span "Active" at bounding box center [222, 460] width 167 height 24
click at [294, 582] on span "Save" at bounding box center [312, 580] width 334 height 20
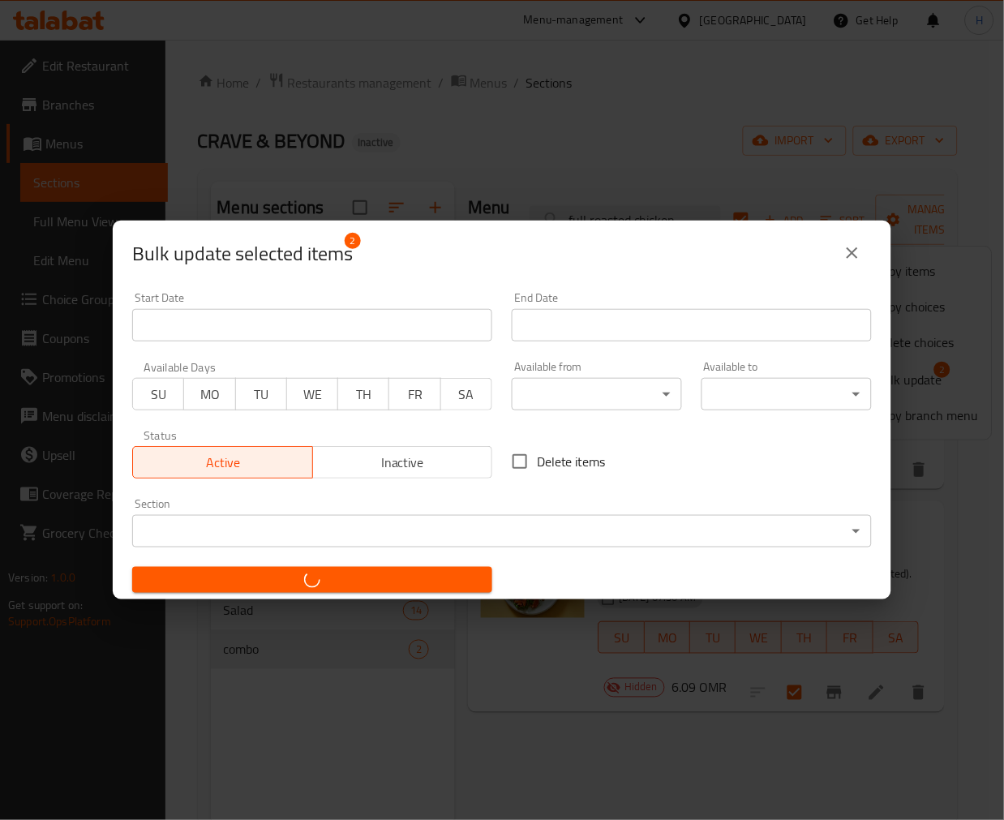
checkbox input "false"
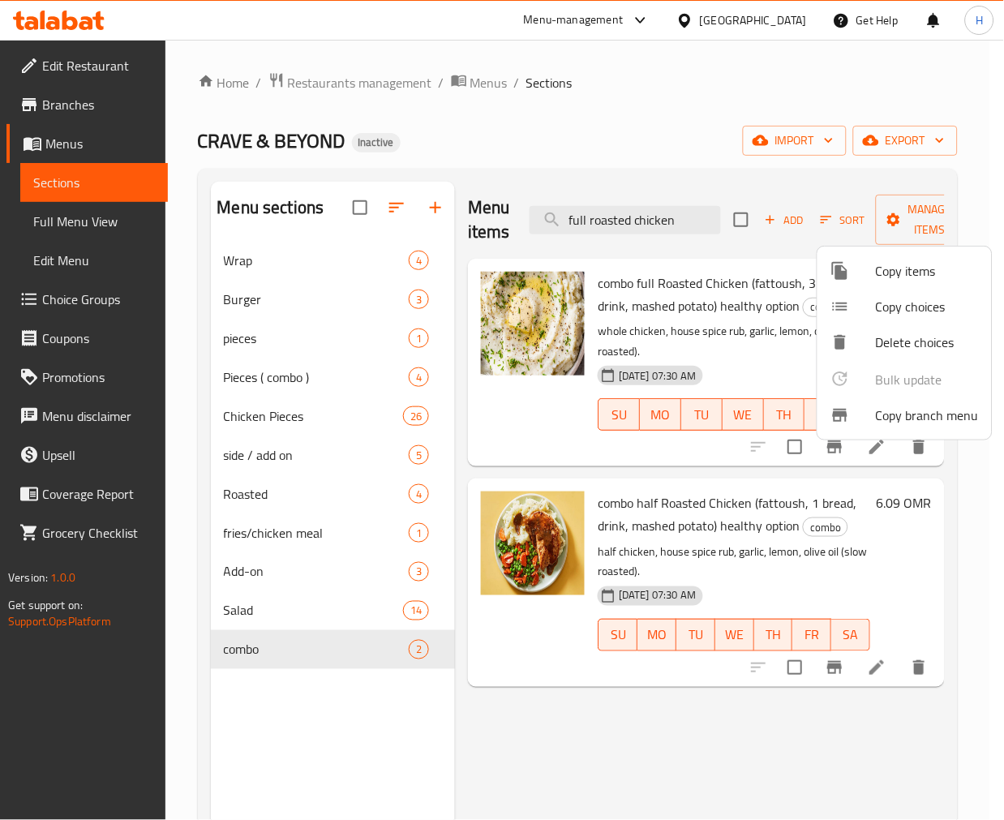
click at [703, 527] on div at bounding box center [502, 410] width 1004 height 820
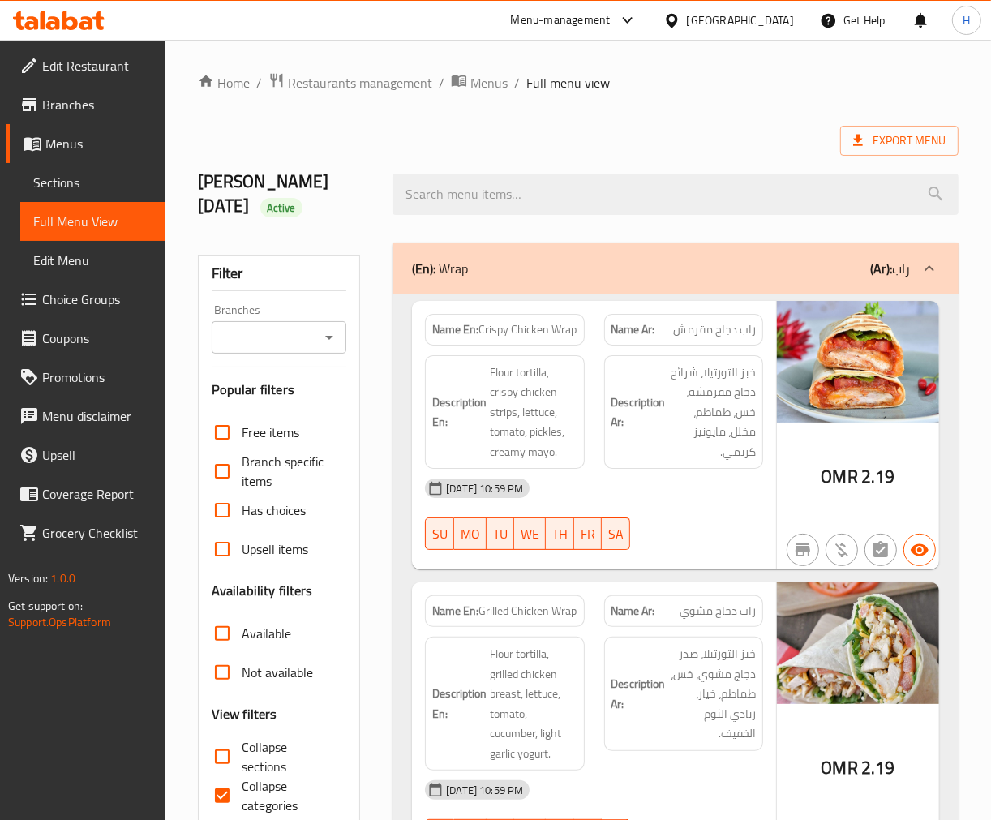
click at [334, 345] on icon "Open" at bounding box center [329, 337] width 19 height 19
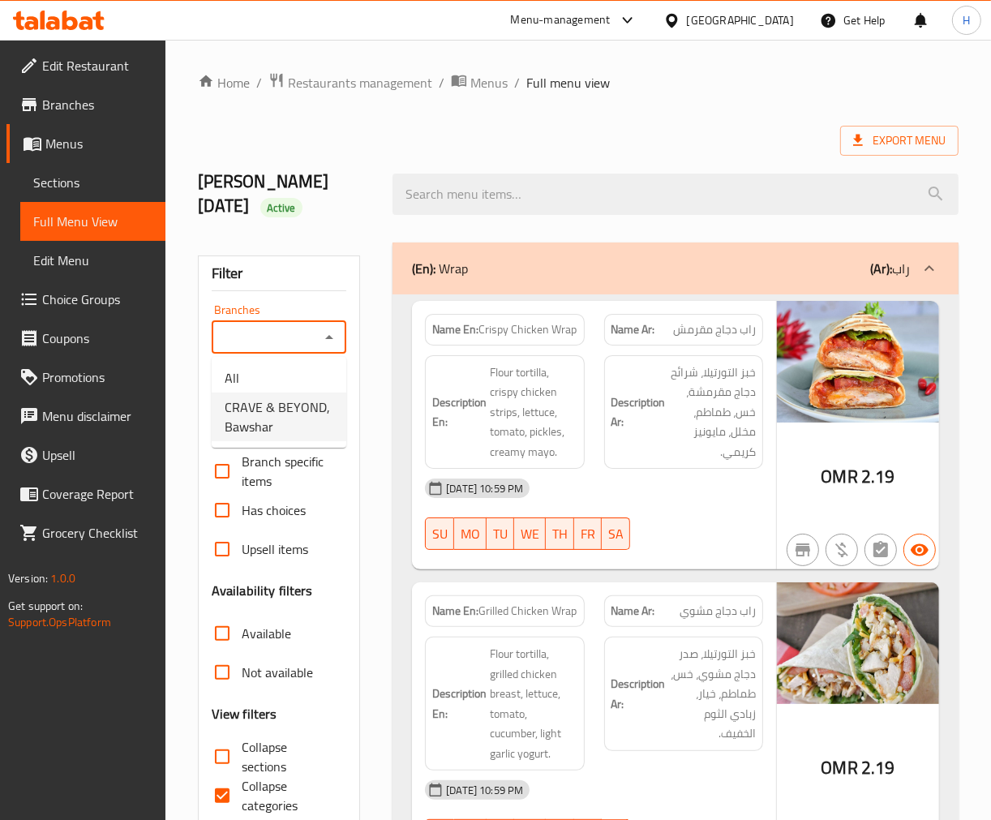
click at [292, 433] on span "CRAVE & BEYOND, Bawshar" at bounding box center [279, 416] width 109 height 39
type input "CRAVE & BEYOND, Bawshar"
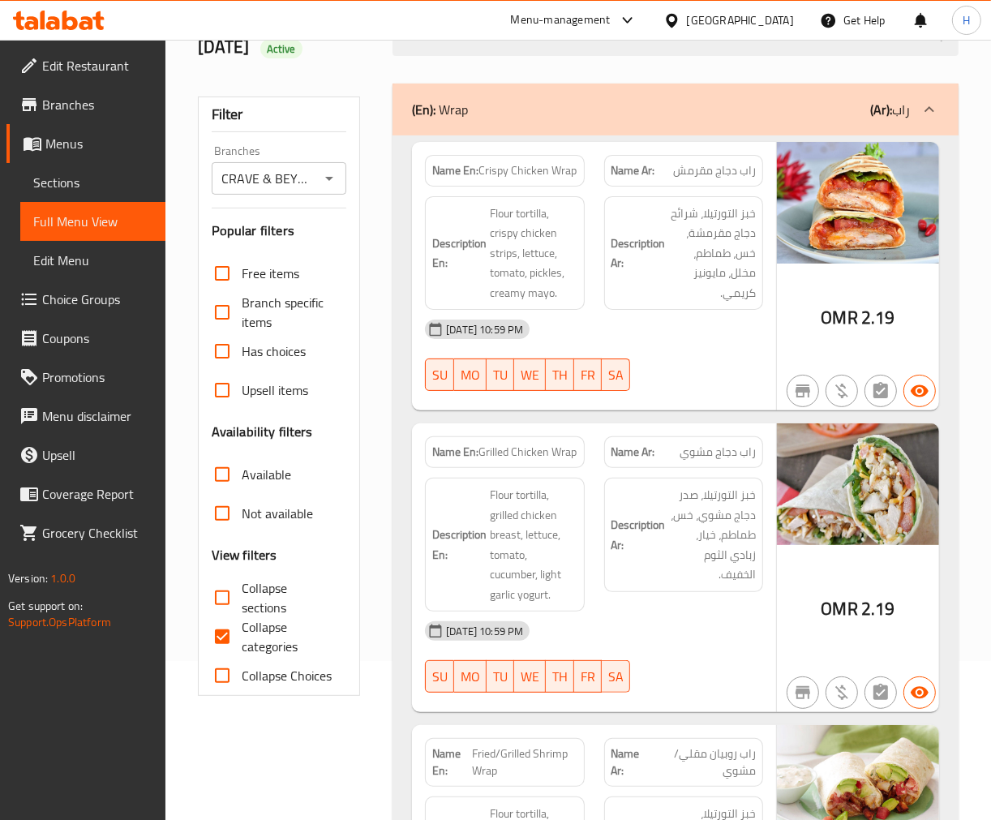
scroll to position [270, 0]
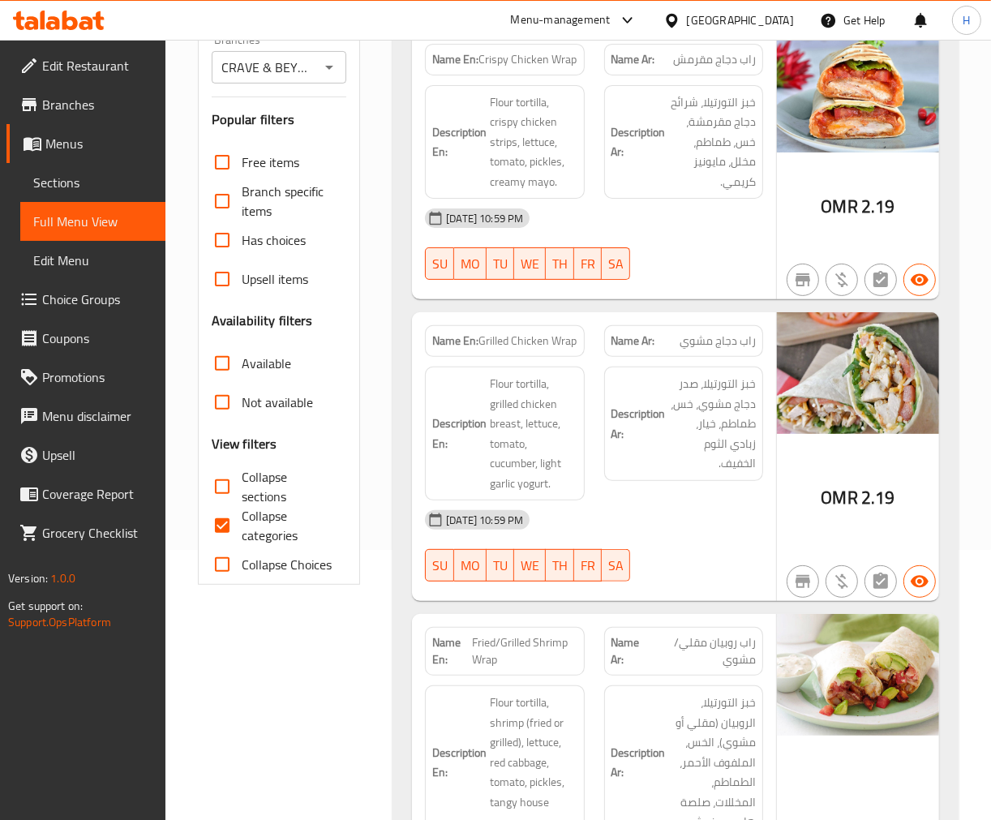
drag, startPoint x: 221, startPoint y: 530, endPoint x: 220, endPoint y: 487, distance: 43.0
click at [221, 530] on input "Collapse categories" at bounding box center [222, 525] width 39 height 39
checkbox input "false"
click at [220, 487] on input "Collapse sections" at bounding box center [222, 486] width 39 height 39
checkbox input "true"
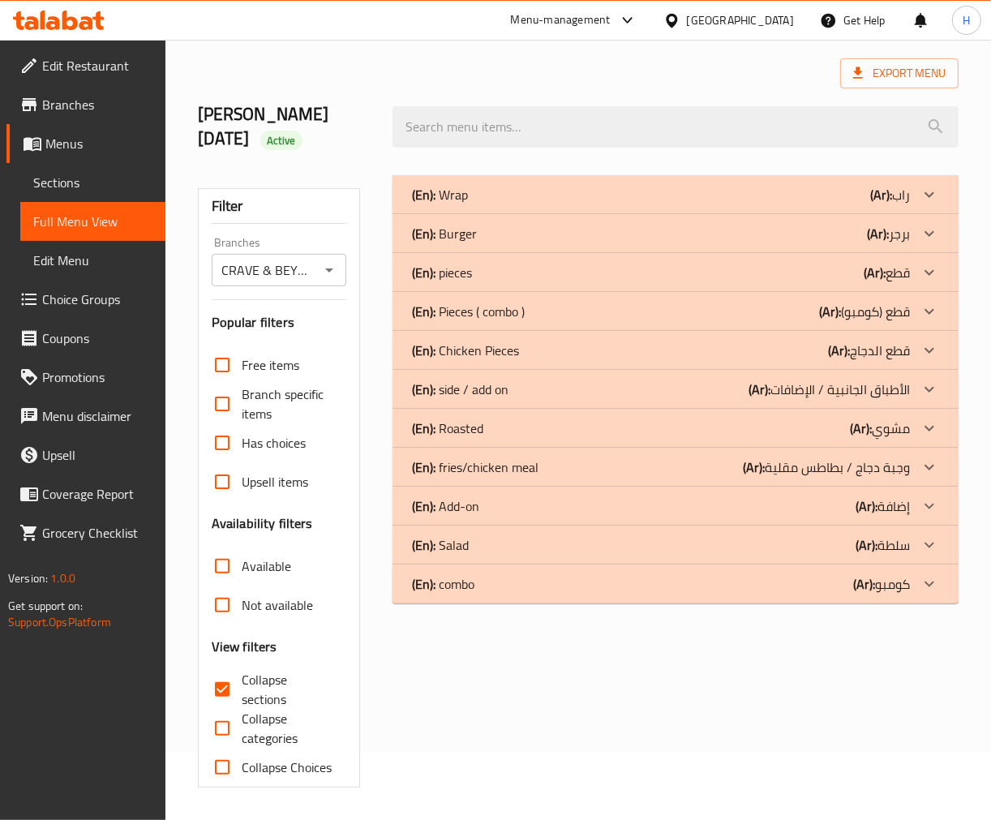
scroll to position [67, 0]
click at [557, 214] on div "(En): Burger (Ar): برجر" at bounding box center [676, 233] width 566 height 39
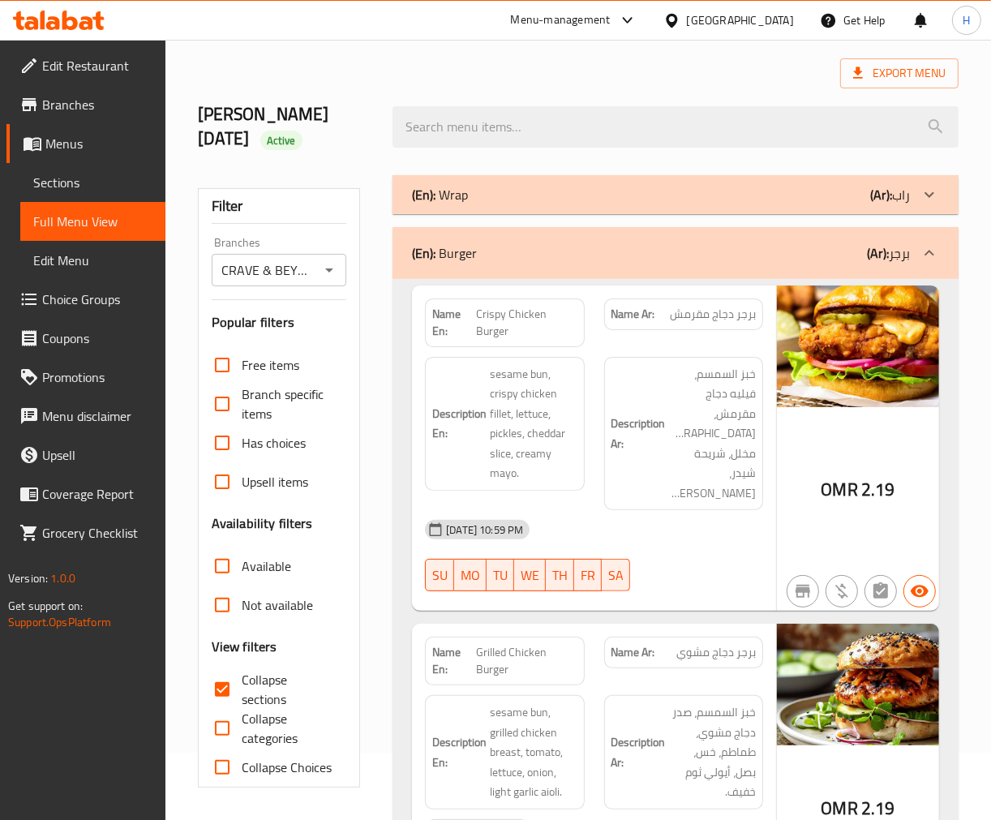
click at [507, 260] on div "(En): Burger (Ar): برجر" at bounding box center [661, 252] width 498 height 19
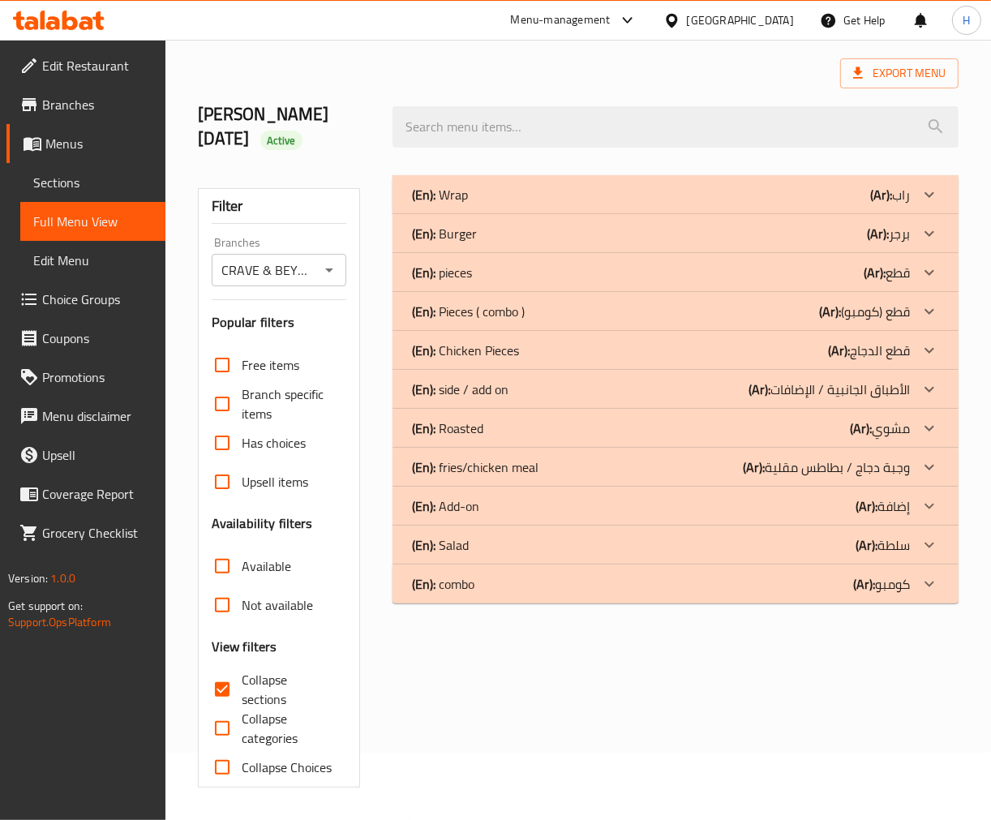
click at [532, 205] on div "(En): Wrap (Ar): راب" at bounding box center [676, 194] width 566 height 39
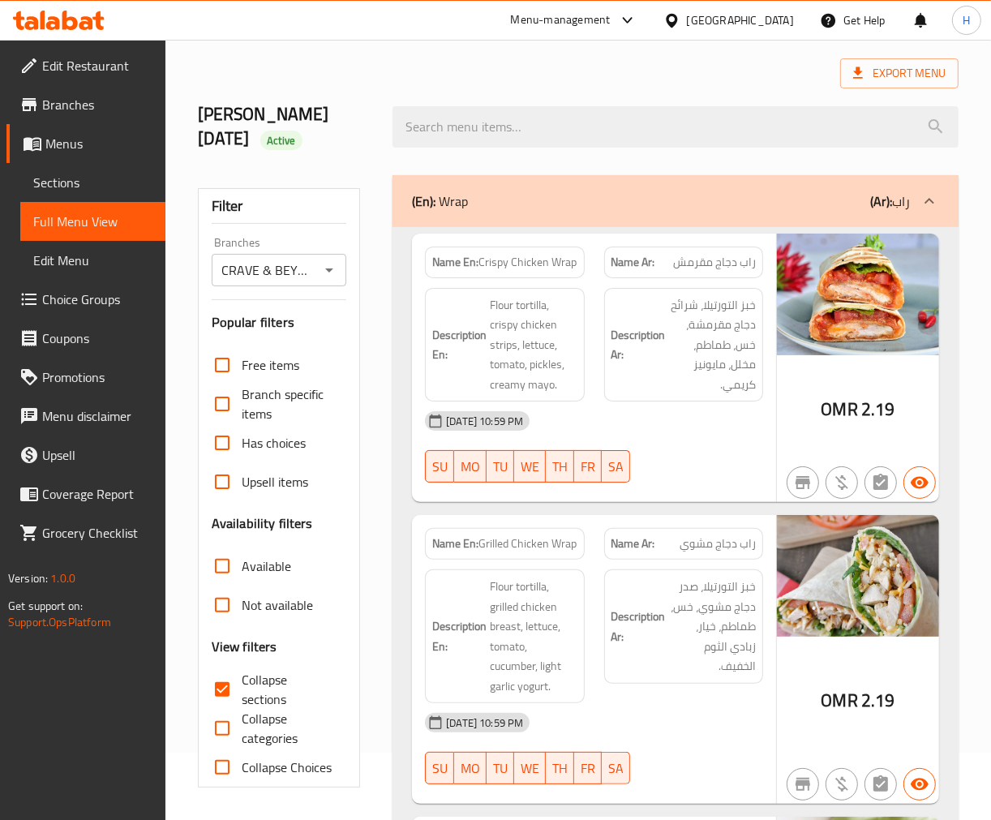
click at [697, 654] on span "خبز التورتيلا، صدر دجاج مشوي، خس، طماطم، خيار، زبادي الثوم الخفيف." at bounding box center [712, 627] width 87 height 100
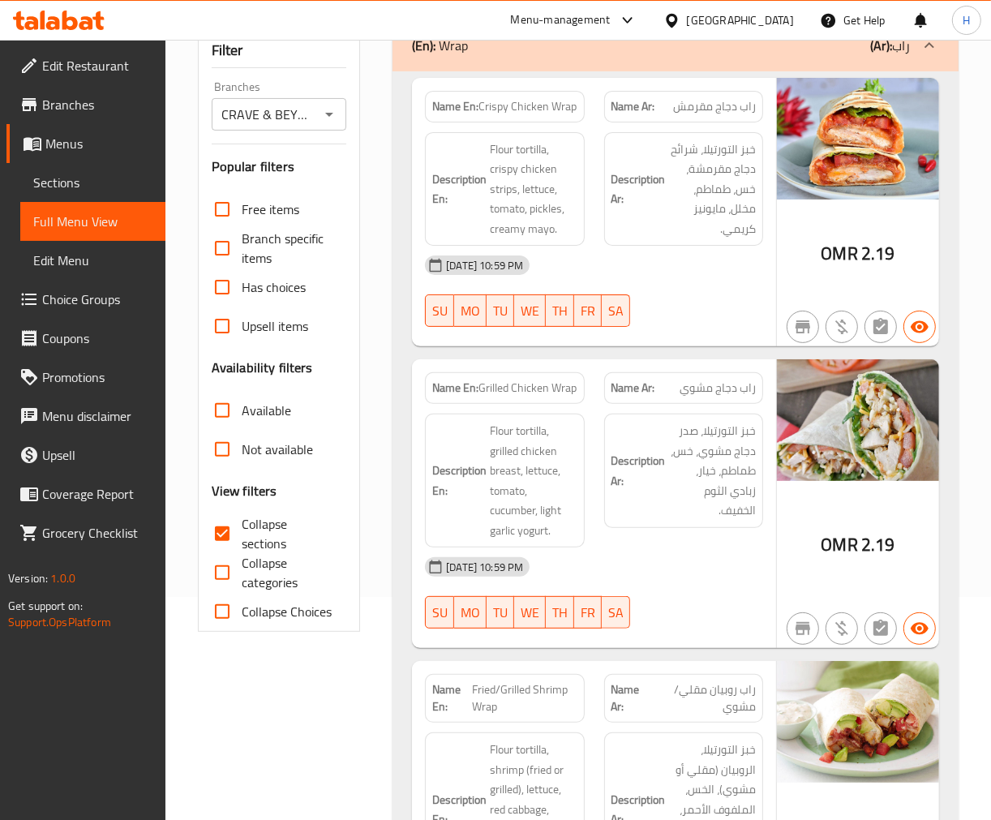
scroll to position [337, 0]
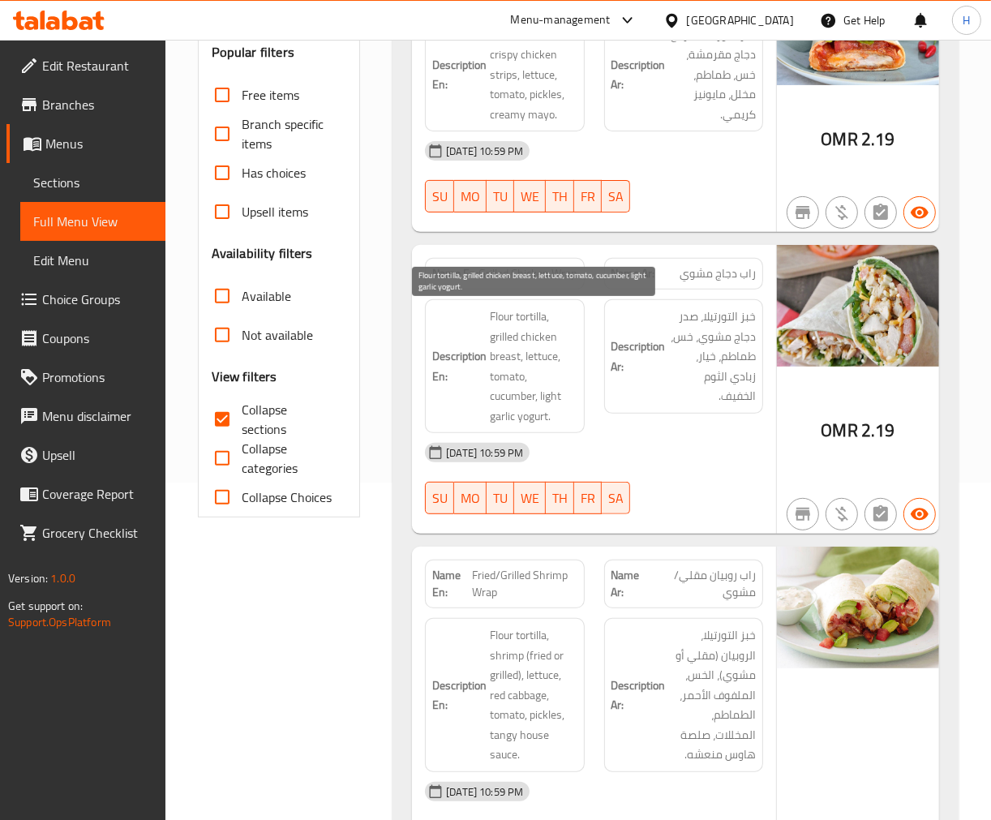
click at [521, 371] on span "Flour tortilla, grilled chicken breast, lettuce, tomato, cucumber, light garlic…" at bounding box center [533, 366] width 87 height 119
copy span "Flour tortilla, grilled chicken breast, lettuce, tomato, cucumber, light garlic…"
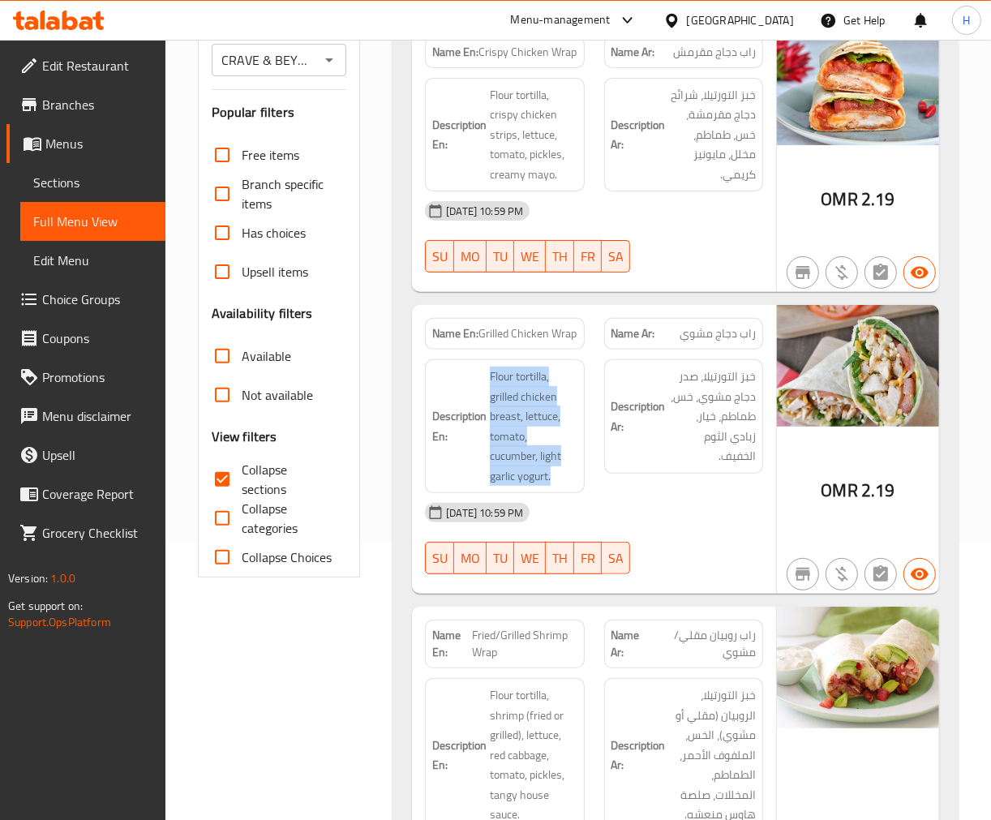
scroll to position [247, 0]
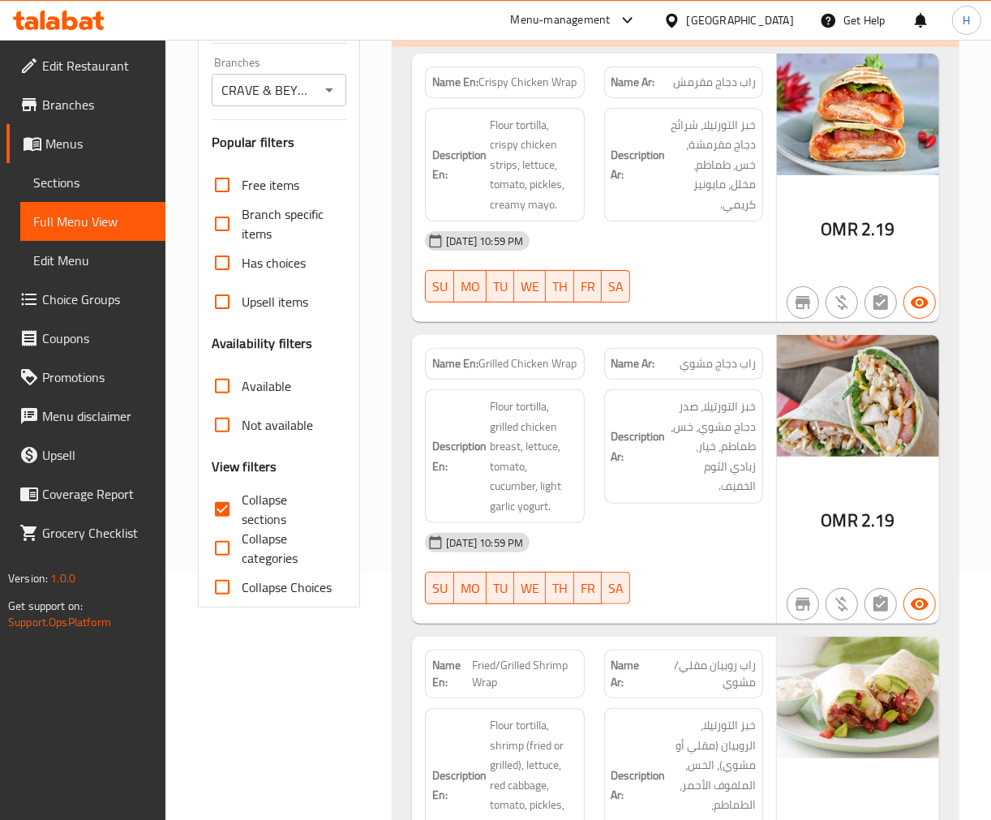
click at [530, 361] on span "Grilled Chicken Wrap" at bounding box center [528, 363] width 98 height 17
copy span "Grilled Chicken Wrap"
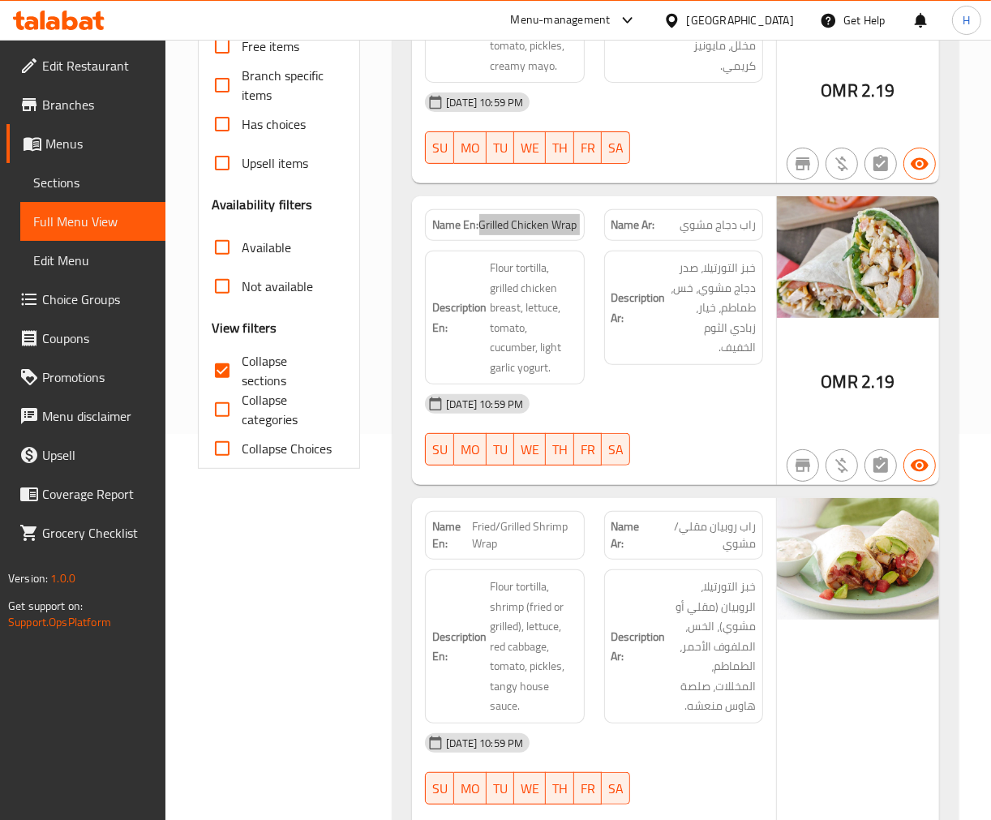
scroll to position [0, 0]
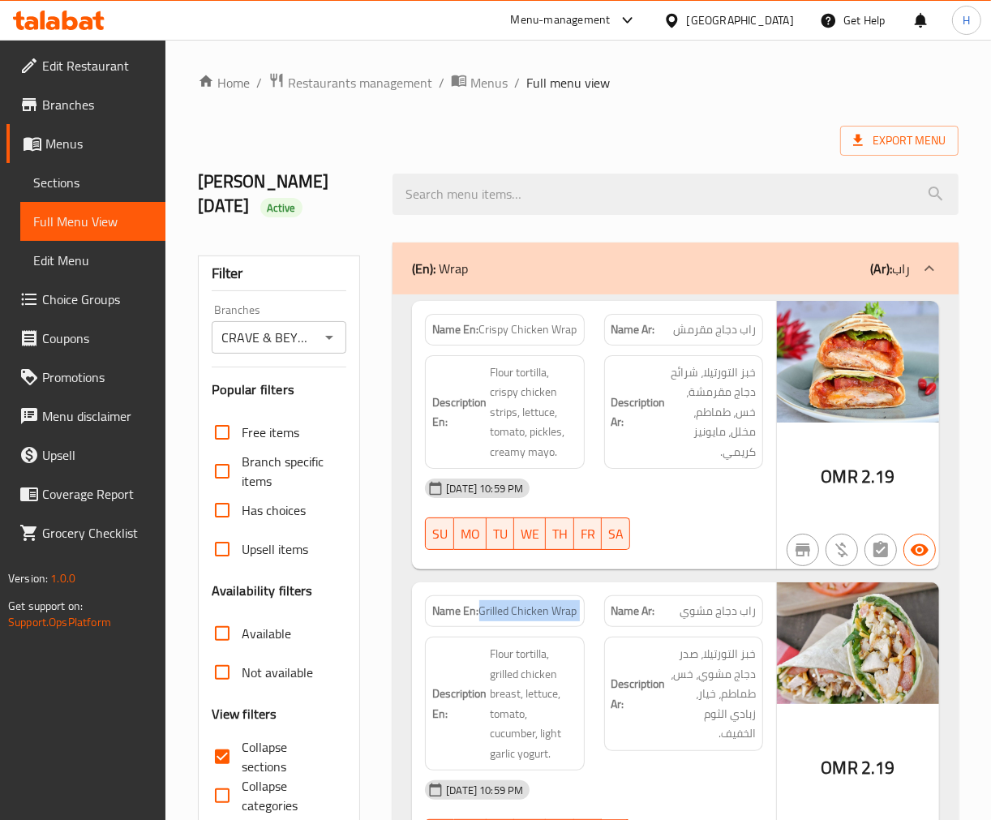
drag, startPoint x: 597, startPoint y: 285, endPoint x: 585, endPoint y: 322, distance: 38.5
click at [597, 285] on div "(En): Wrap (Ar): راب" at bounding box center [676, 268] width 566 height 52
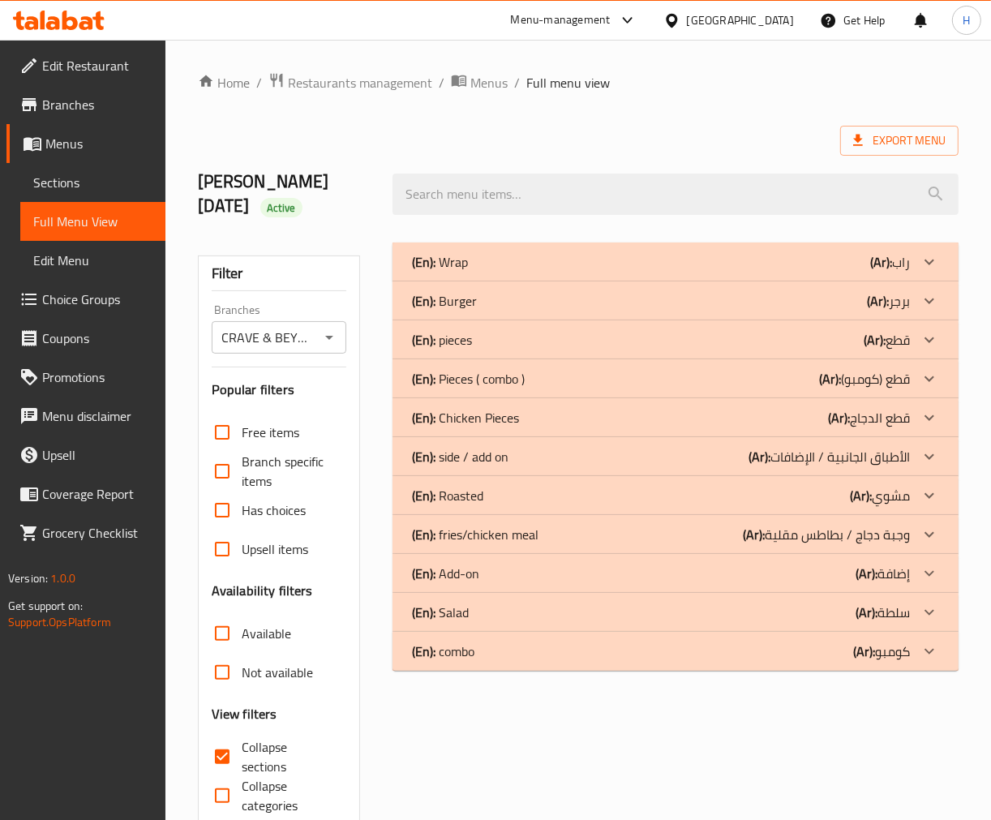
click at [616, 296] on div "(En): Burger (Ar): برجر" at bounding box center [661, 300] width 498 height 19
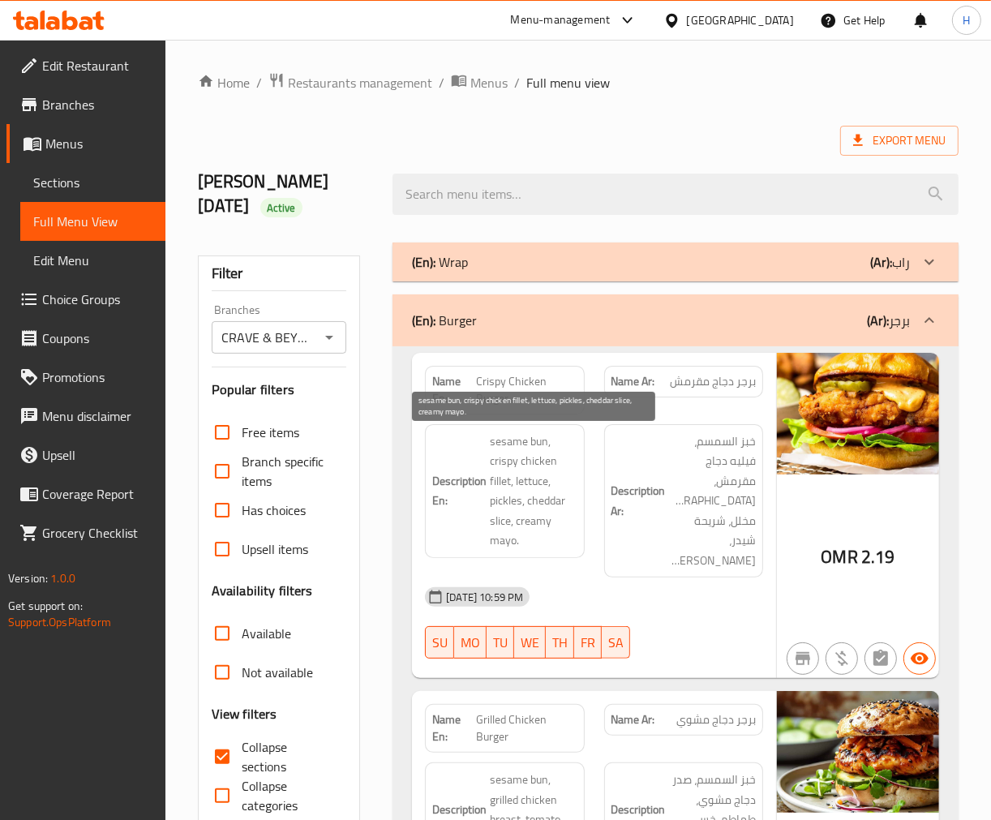
click at [539, 442] on span "sesame bun, crispy chicken fillet, lettuce, pickles, cheddar slice, creamy mayo." at bounding box center [533, 490] width 87 height 119
copy span "bun"
click at [504, 436] on span "sesame bun, crispy chicken fillet, lettuce, pickles, cheddar slice, creamy mayo." at bounding box center [533, 490] width 87 height 119
drag, startPoint x: 487, startPoint y: 441, endPoint x: 547, endPoint y: 443, distance: 60.0
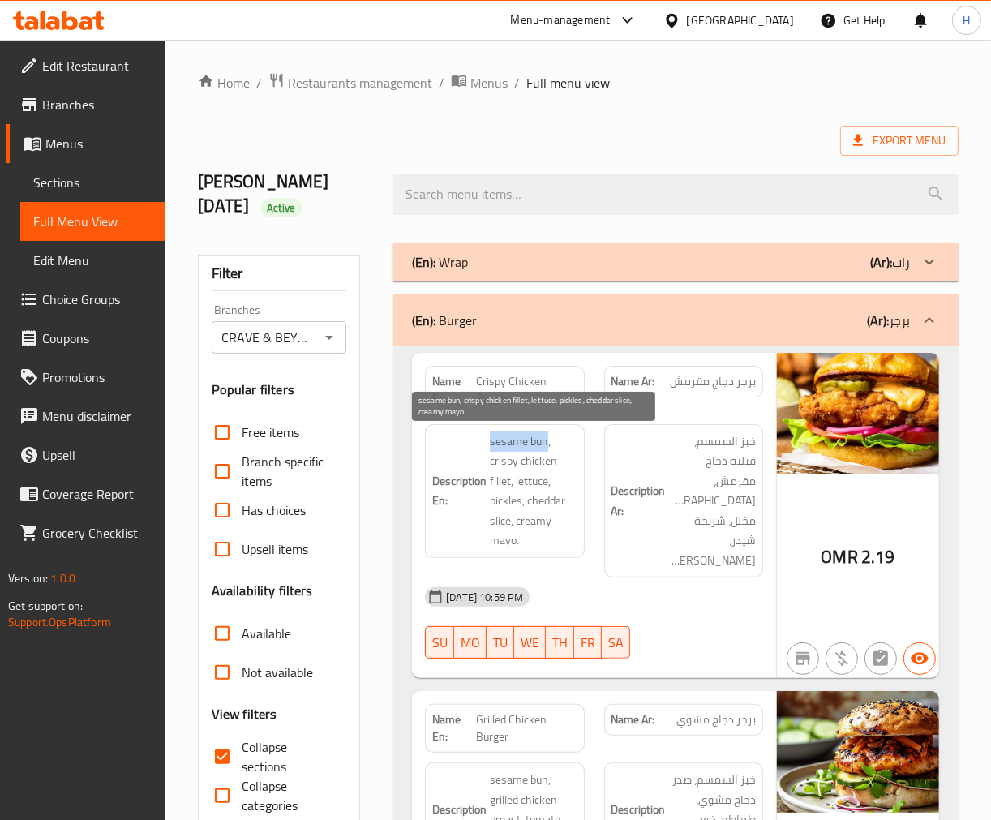
click at [547, 443] on h6 "Description En: sesame bun, crispy chicken fillet, lettuce, pickles, cheddar sl…" at bounding box center [504, 490] width 144 height 119
copy span "sesame bun"
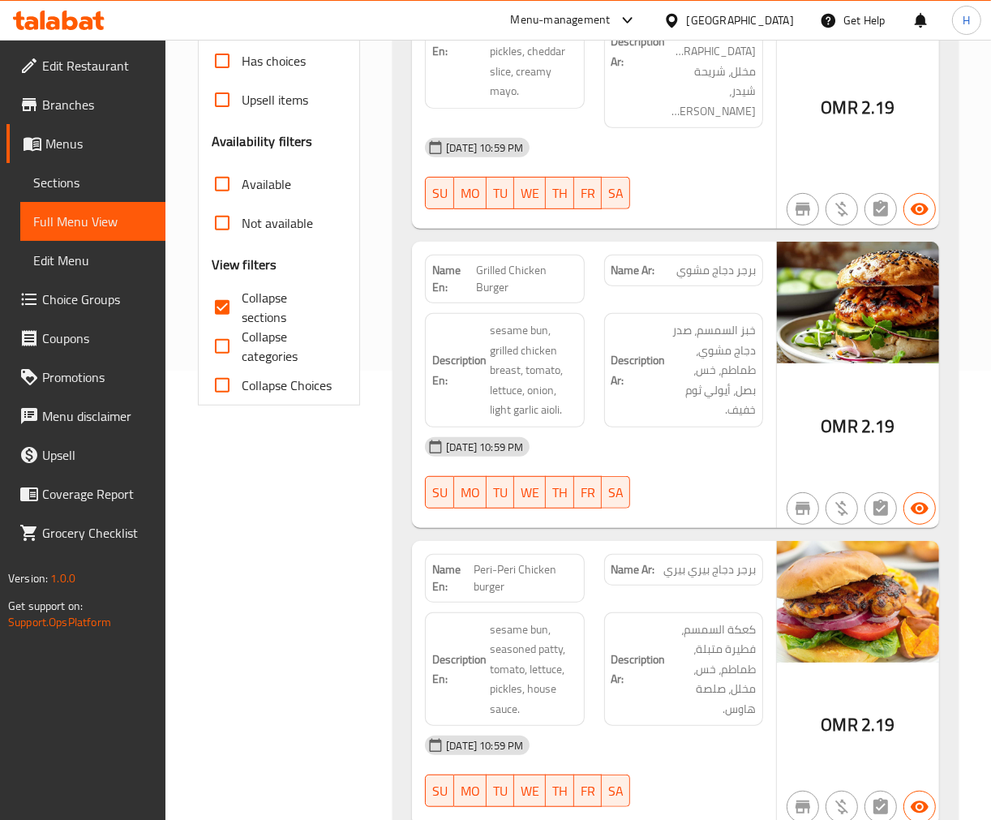
scroll to position [450, 0]
click at [324, 605] on div "Filter Branches CRAVE & BEYOND, Bawshar Branches Popular filters Free items Bra…" at bounding box center [285, 507] width 195 height 1449
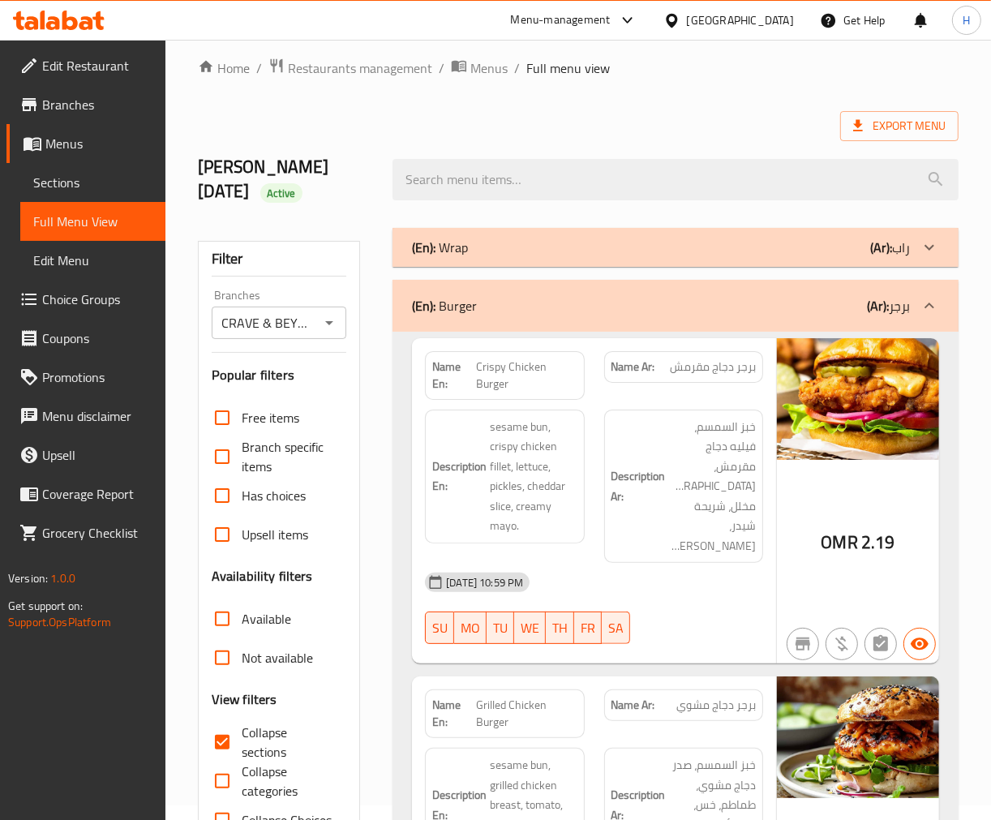
scroll to position [0, 0]
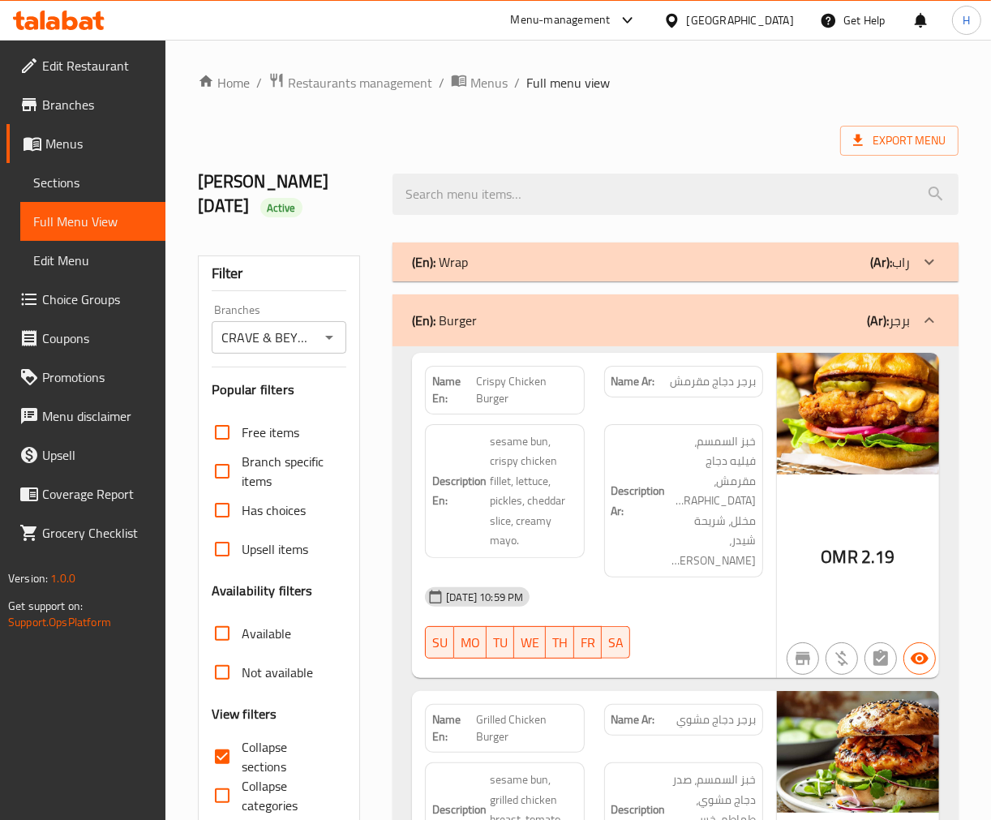
click at [551, 316] on div "(En): Burger (Ar): برجر" at bounding box center [661, 320] width 498 height 19
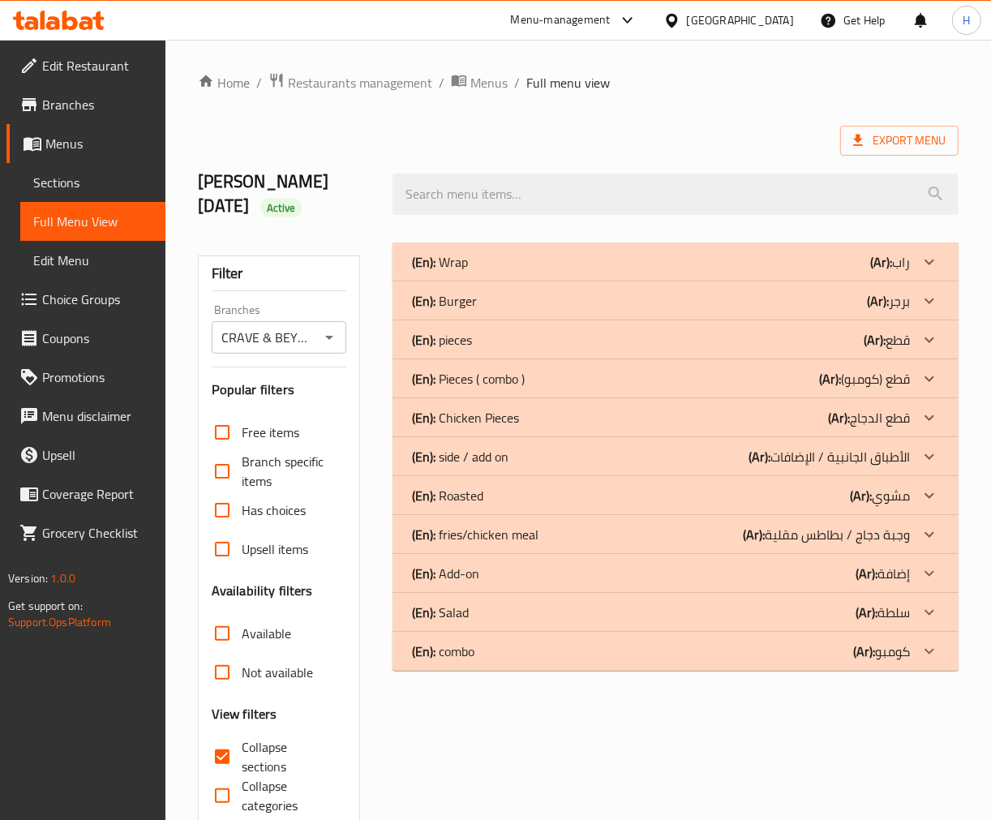
click at [539, 375] on div "(En): Pieces ( combo ) (Ar): قطع (كومبو)" at bounding box center [661, 378] width 498 height 19
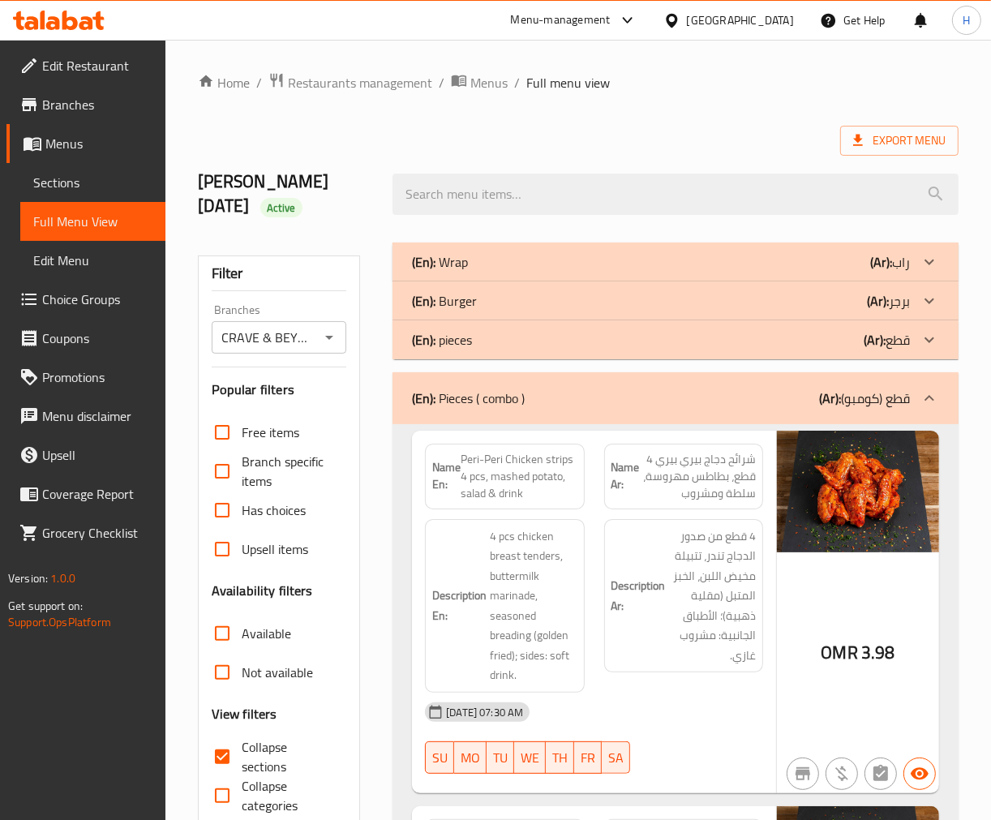
click at [674, 380] on div "(En): Pieces ( combo ) (Ar): قطع (كومبو)" at bounding box center [676, 398] width 566 height 52
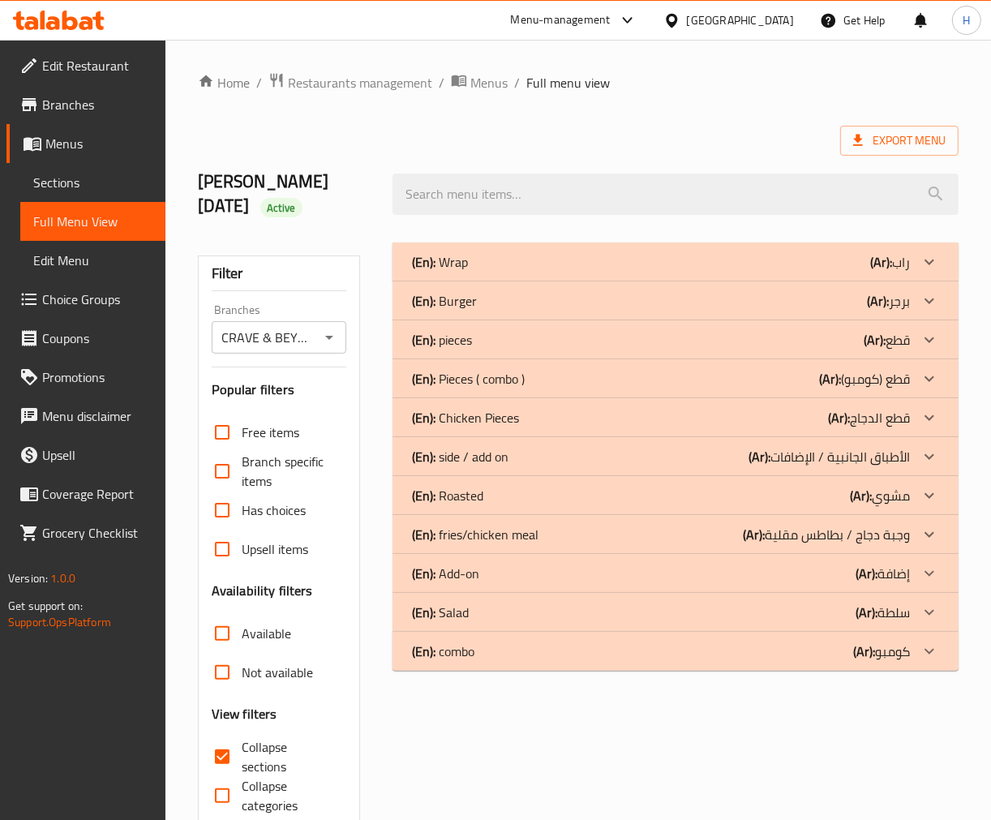
click at [678, 354] on div "(En): pieces (Ar): قطع" at bounding box center [676, 339] width 566 height 39
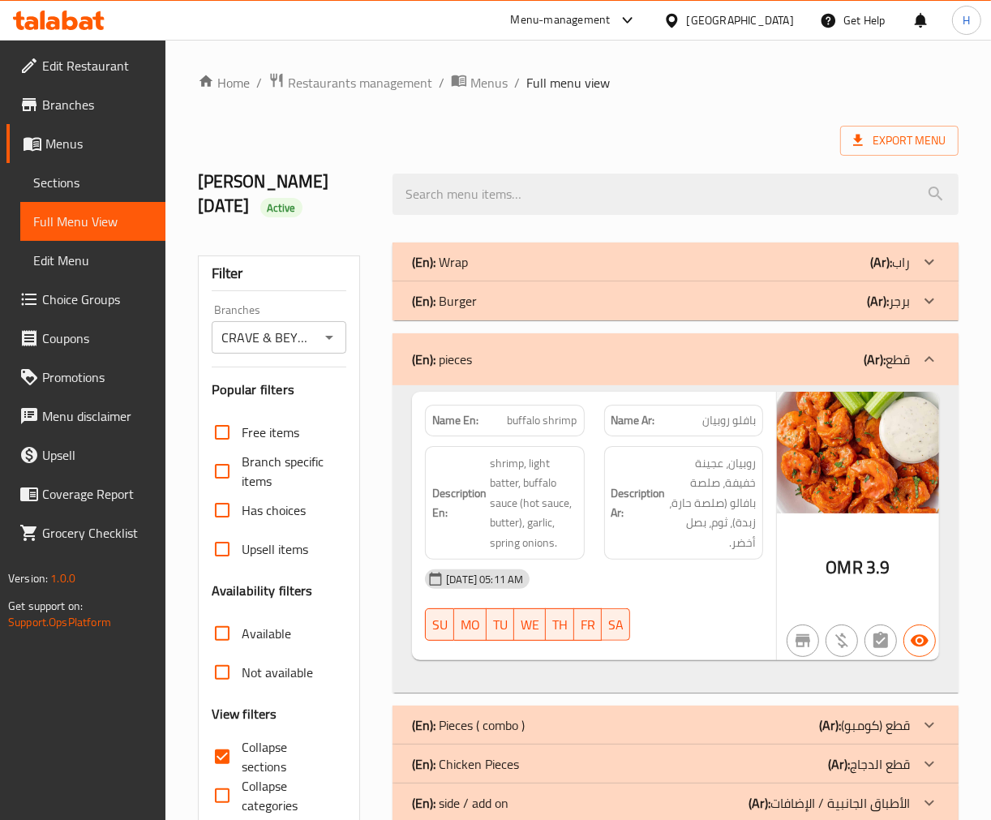
click at [678, 350] on div "(En): pieces (Ar): قطع" at bounding box center [661, 359] width 498 height 19
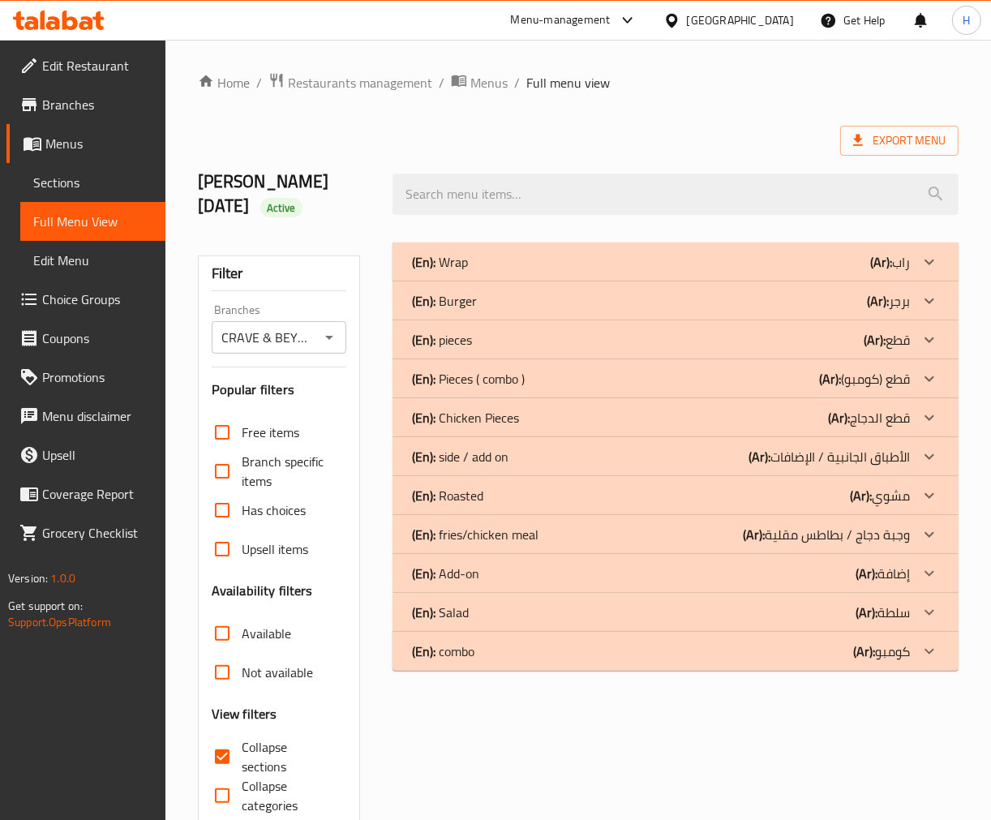
click at [667, 317] on div "(En): Burger (Ar): برجر" at bounding box center [676, 300] width 566 height 39
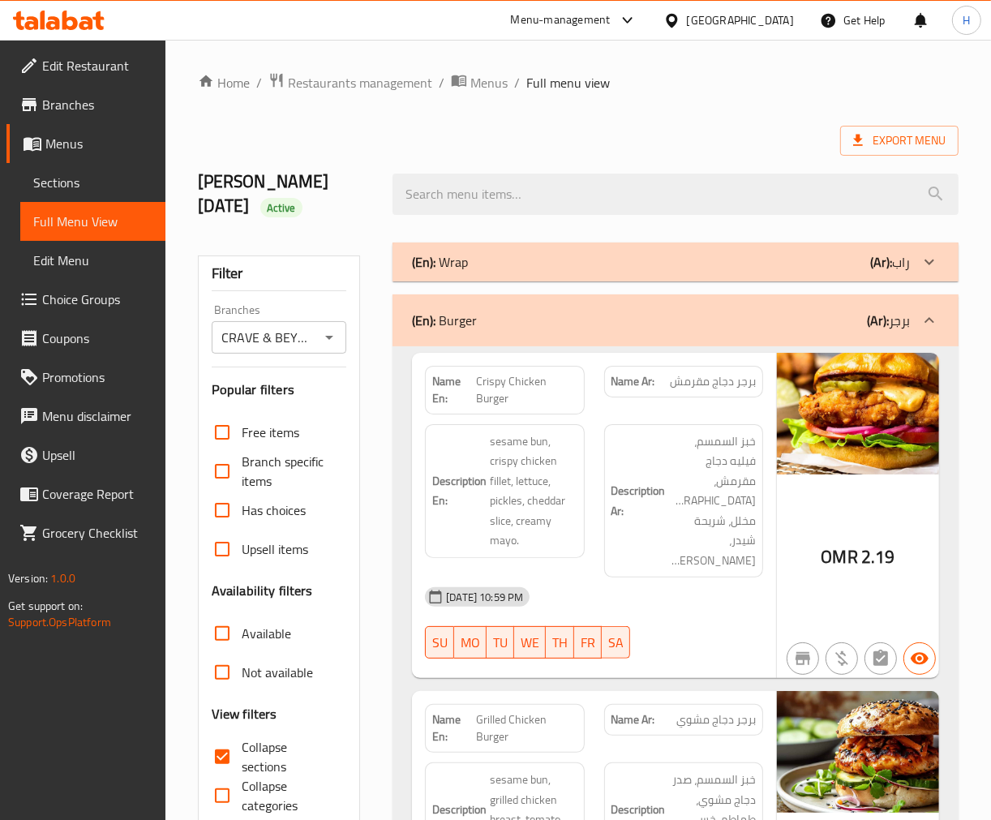
click at [637, 341] on div "(En): Burger (Ar): برجر" at bounding box center [676, 320] width 566 height 52
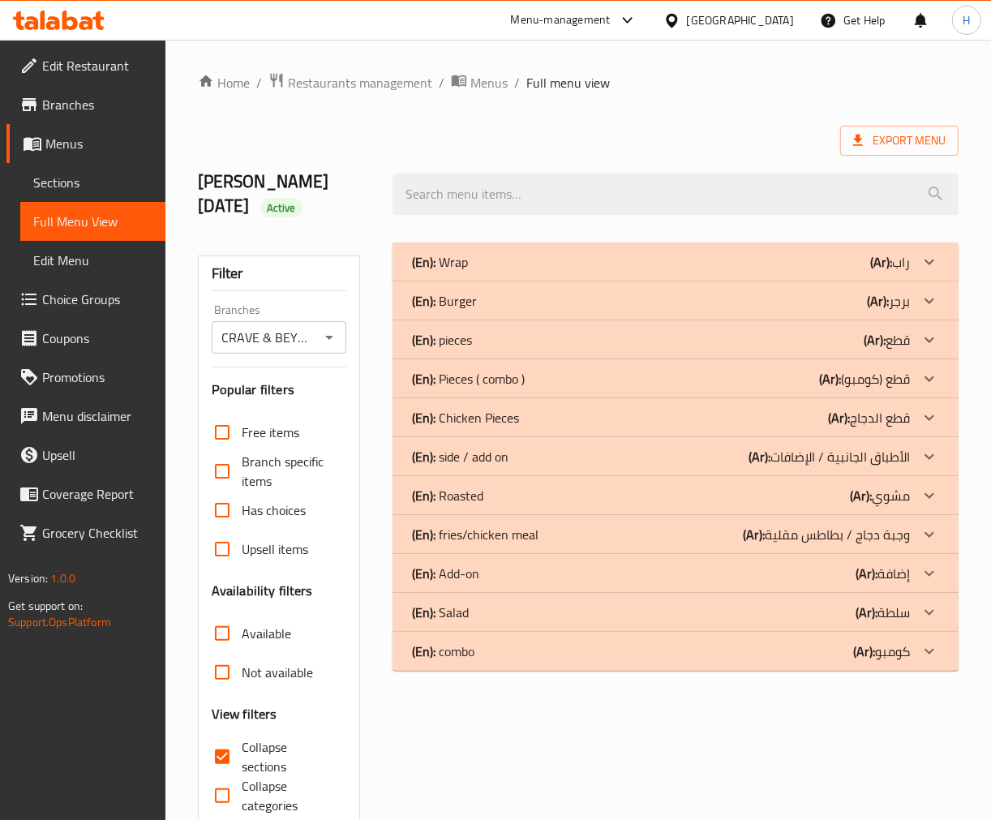
click at [572, 346] on div "(En): pieces (Ar): قطع" at bounding box center [661, 339] width 498 height 19
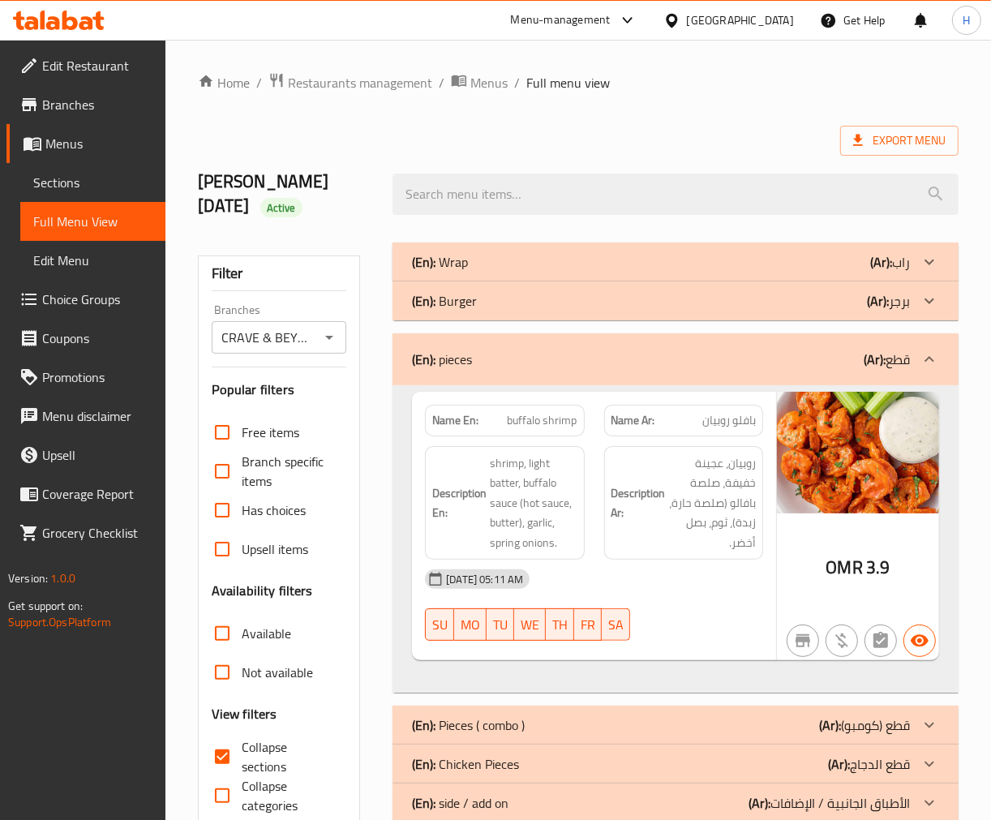
click at [596, 521] on div "Description Ar: روبيان، عجينة خفيفة، صلصة بافالو (صلصة حارة، زبدة)، ثوم، بصل أخ…" at bounding box center [683, 503] width 178 height 134
click at [531, 423] on span "buffalo shrimp" at bounding box center [543, 420] width 70 height 17
copy span "buffalo shrimp"
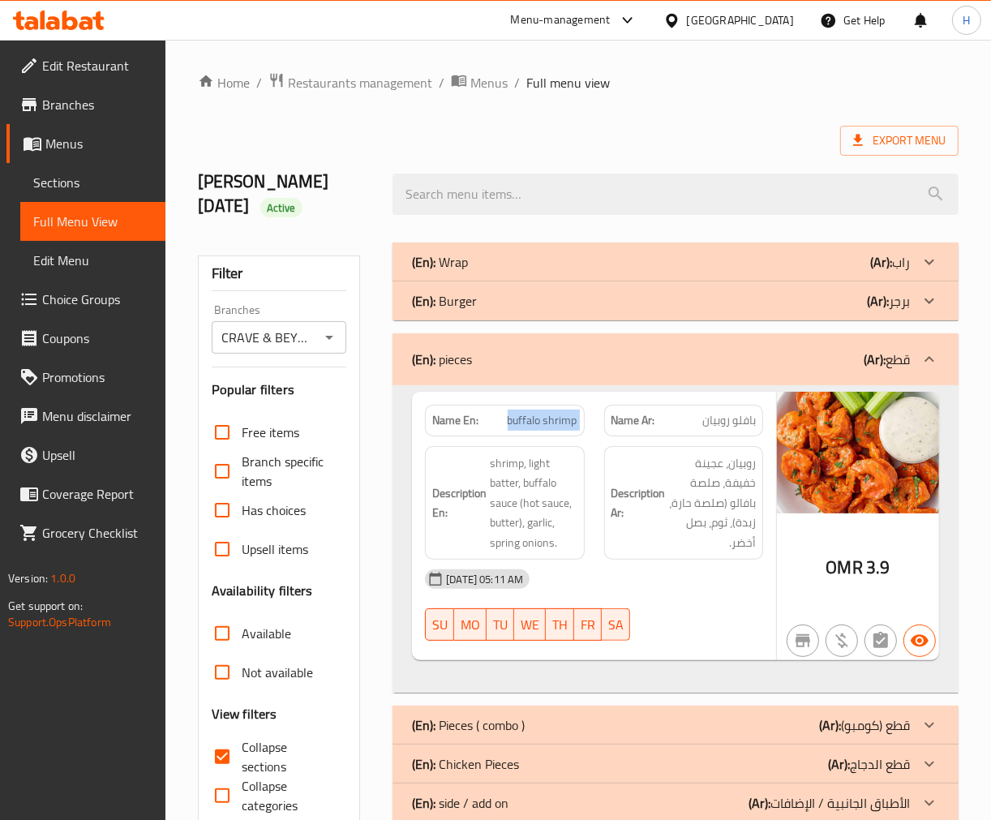
click at [542, 414] on span "buffalo shrimp" at bounding box center [543, 420] width 70 height 17
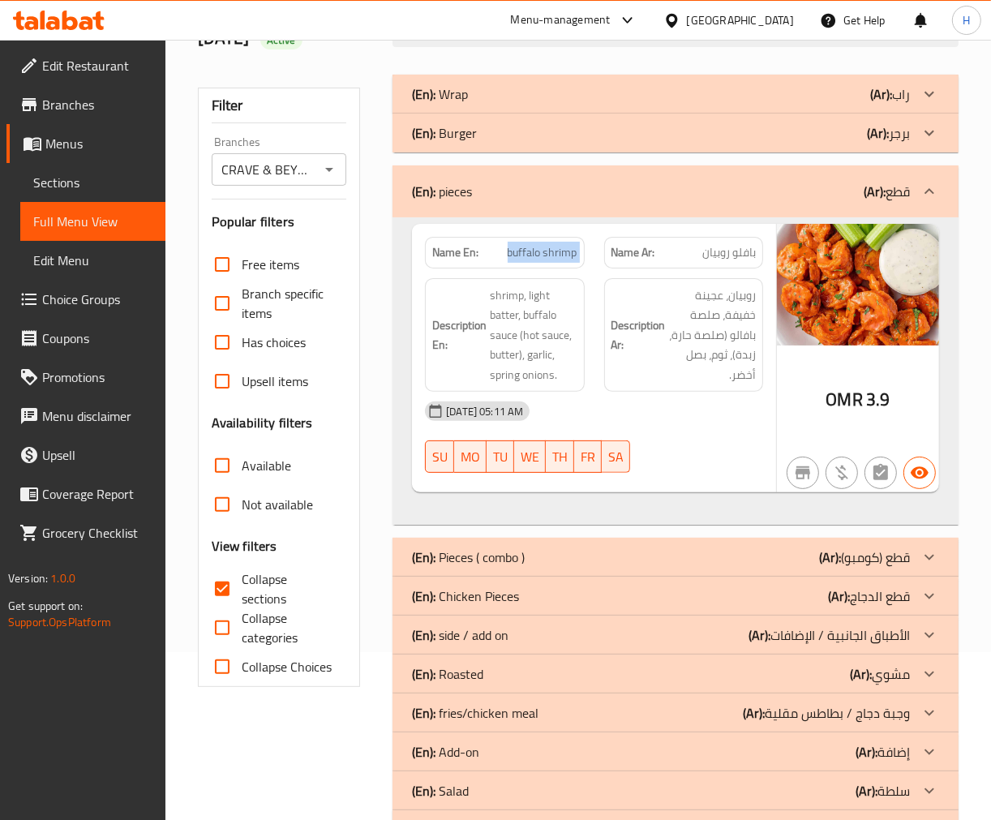
scroll to position [180, 0]
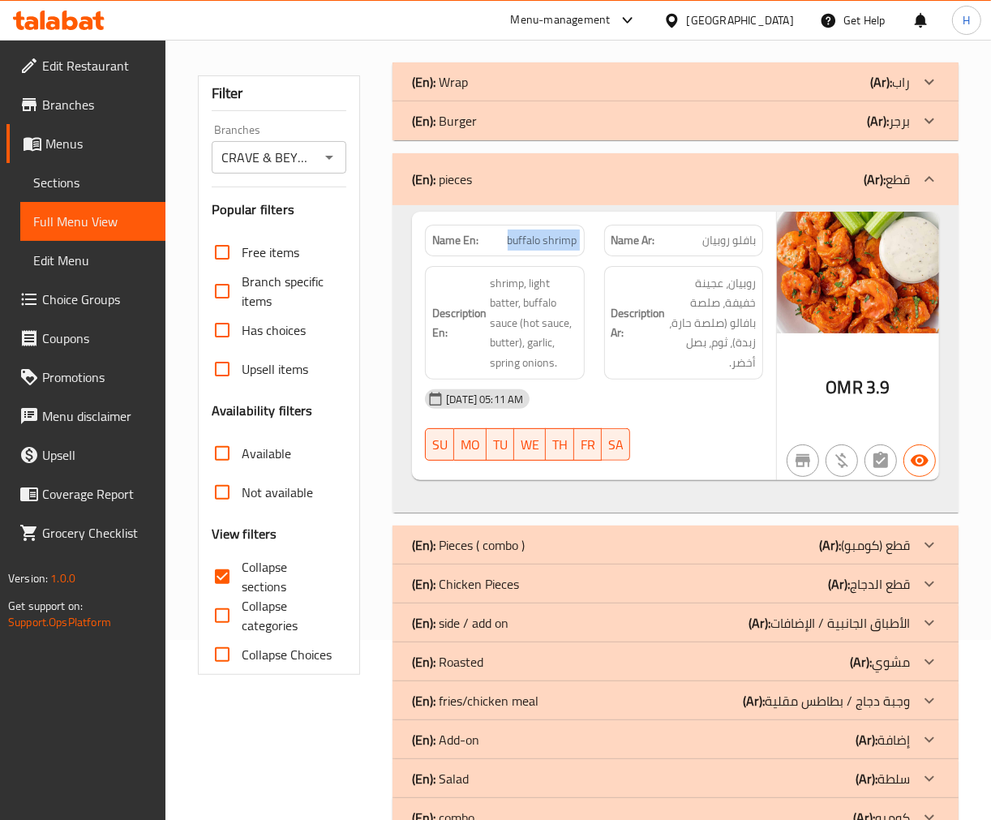
click at [569, 173] on div "(En): pieces (Ar): قطع" at bounding box center [661, 179] width 498 height 19
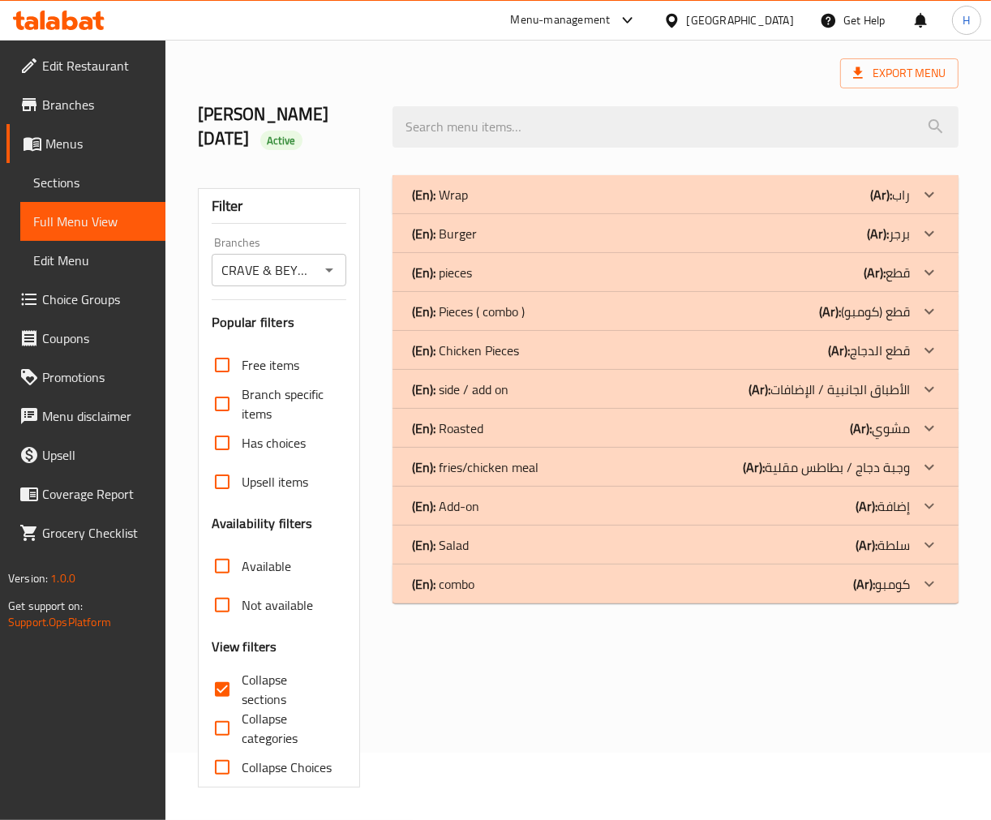
scroll to position [67, 0]
click at [525, 316] on p "(En): Pieces ( combo )" at bounding box center [468, 311] width 113 height 19
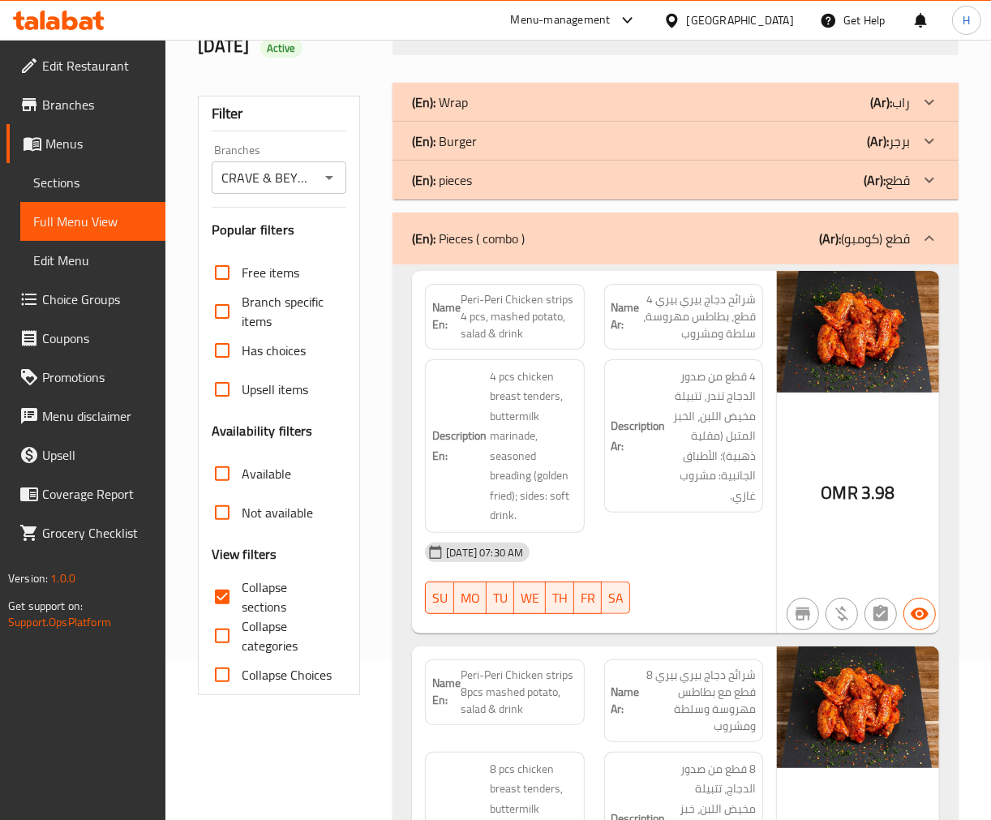
scroll to position [157, 0]
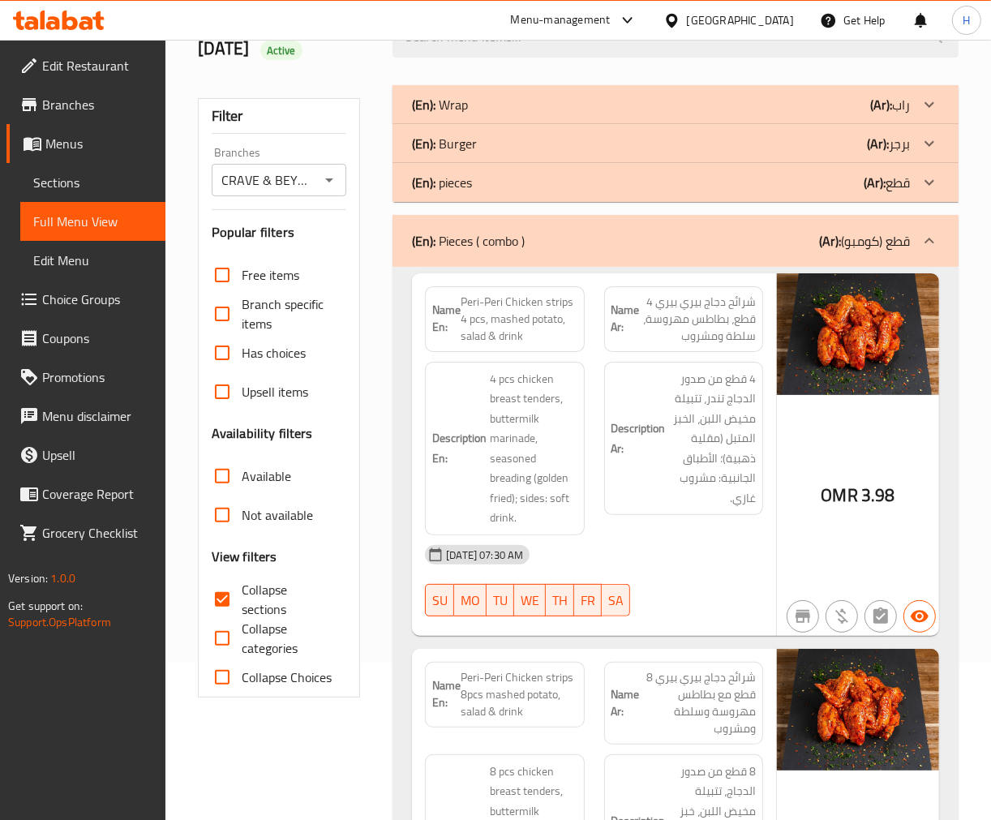
click at [657, 480] on h6 "Description Ar: 4 قطع من صدور الدجاج تندر، تتبيلة مخيض اللبن، الخبز المتبل (مقل…" at bounding box center [684, 438] width 144 height 139
click at [527, 448] on span "4 pcs chicken breast tenders, buttermilk marinade, seasoned breading (golden fr…" at bounding box center [533, 448] width 87 height 159
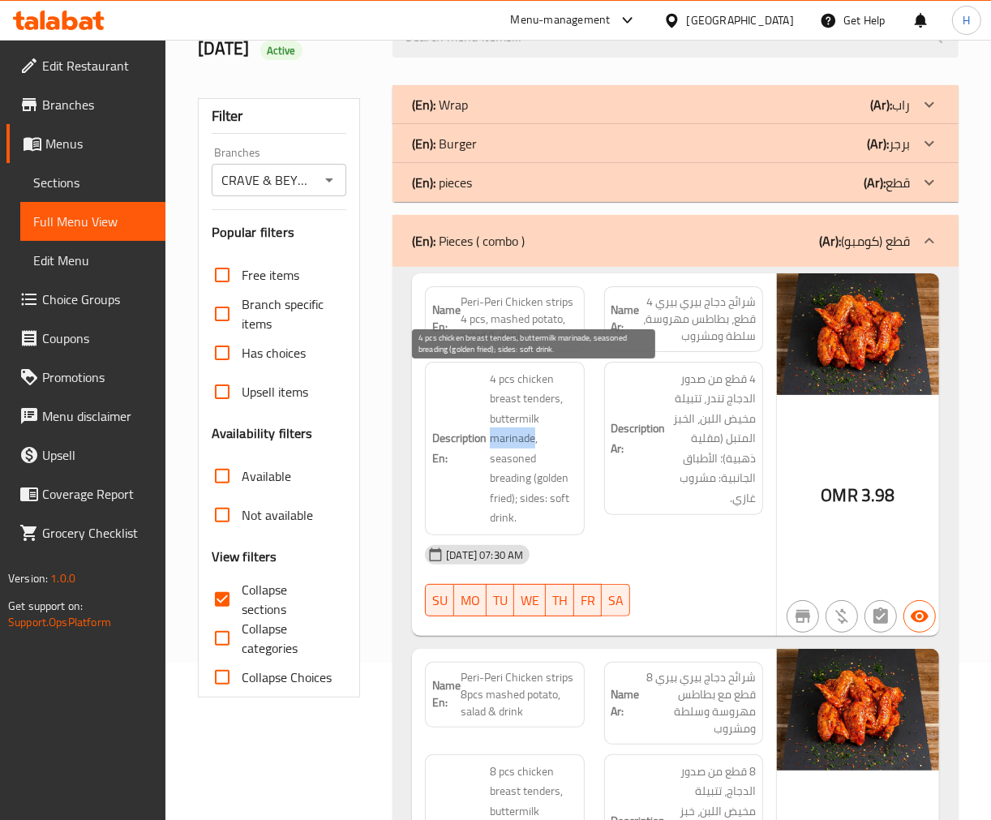
click at [527, 448] on span "4 pcs chicken breast tenders, buttermilk marinade, seasoned breading (golden fr…" at bounding box center [533, 448] width 87 height 159
copy span "4 pcs chicken breast tenders, buttermilk marinade, seasoned breading (golden fr…"
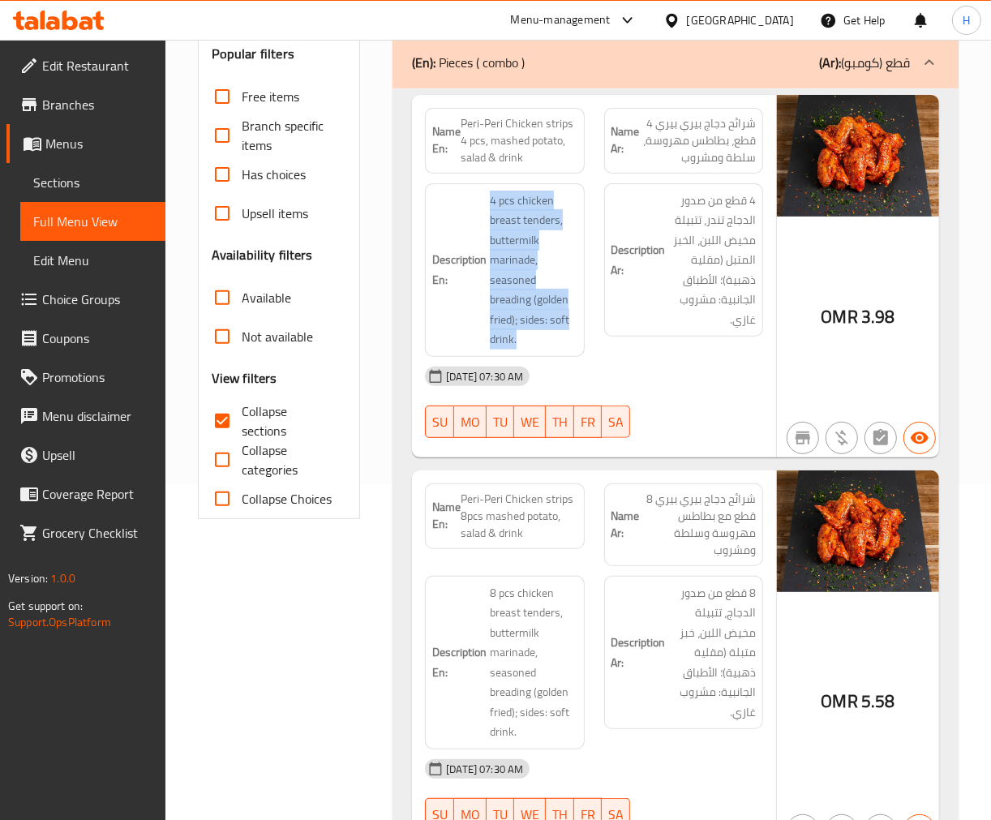
scroll to position [337, 0]
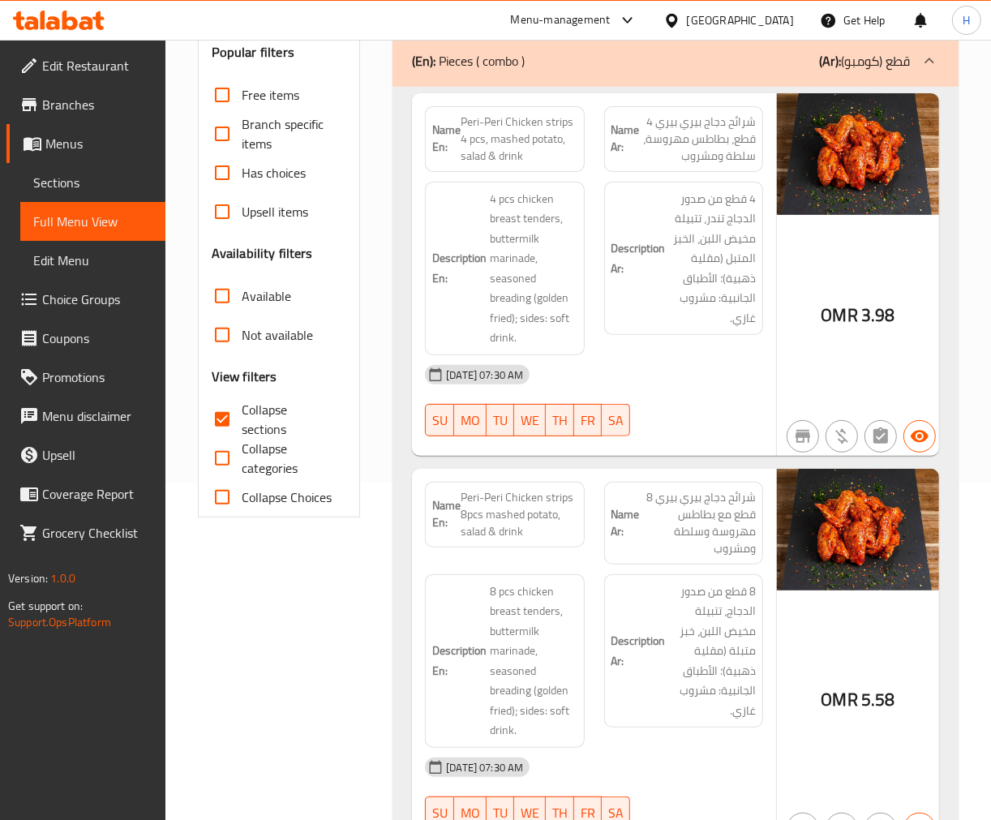
click at [535, 126] on span "Peri-Peri Chicken strips 4 pcs, mashed potato, salad & drink" at bounding box center [519, 139] width 116 height 51
click at [534, 126] on span "Peri-Peri Chicken strips 4 pcs, mashed potato, salad & drink" at bounding box center [519, 139] width 116 height 51
copy span "Peri-Peri Chicken strips 4 pcs, mashed potato, salad & drink"
drag, startPoint x: 519, startPoint y: 530, endPoint x: 463, endPoint y: 496, distance: 65.1
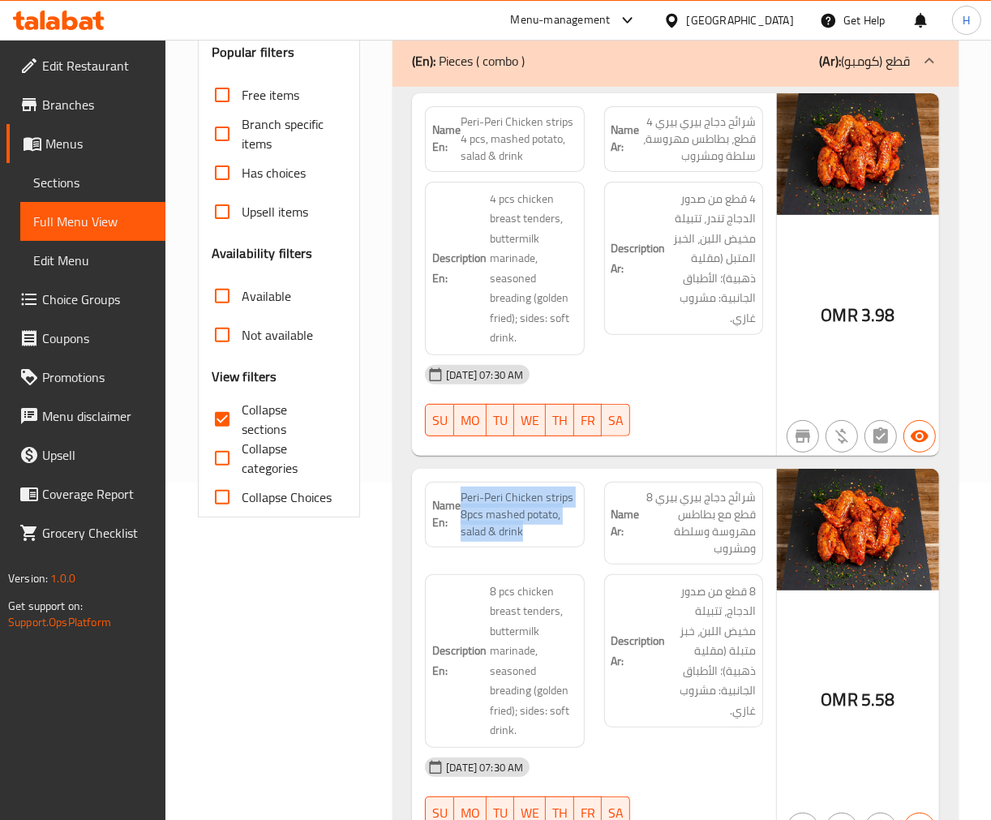
click at [463, 496] on span "Peri-Peri Chicken strips 8pcs mashed potato, salad & drink" at bounding box center [519, 514] width 116 height 51
copy span "Peri-Peri Chicken strips 8pcs mashed potato, salad & drink"
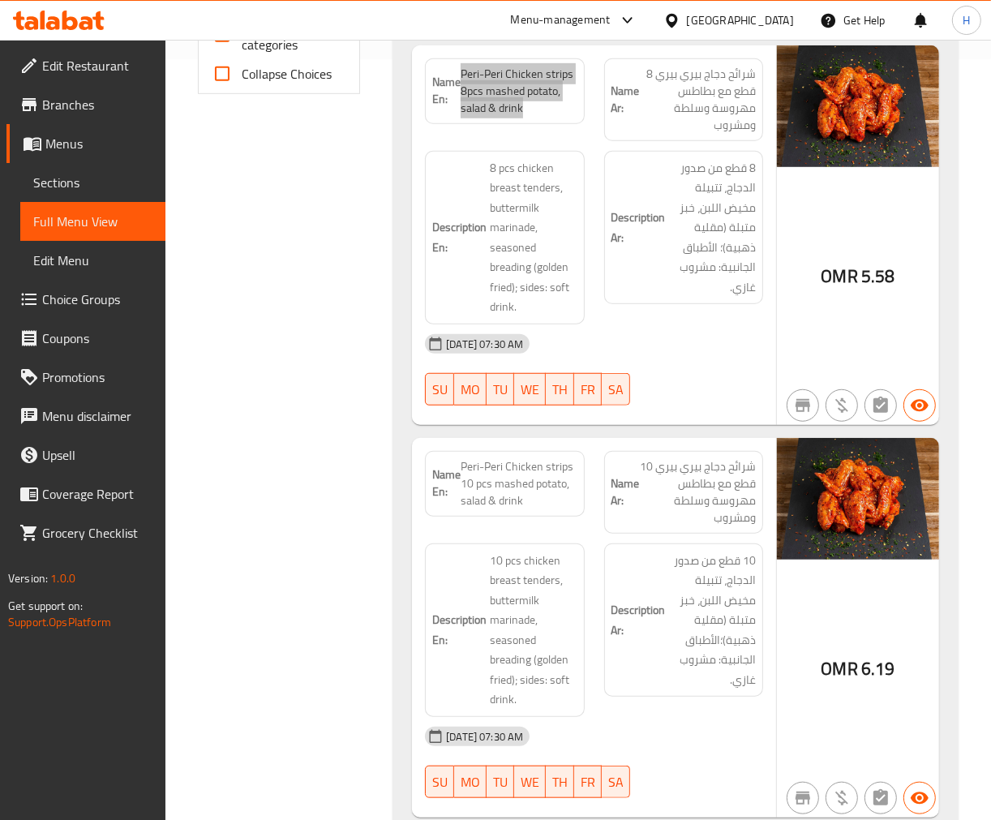
scroll to position [788, 0]
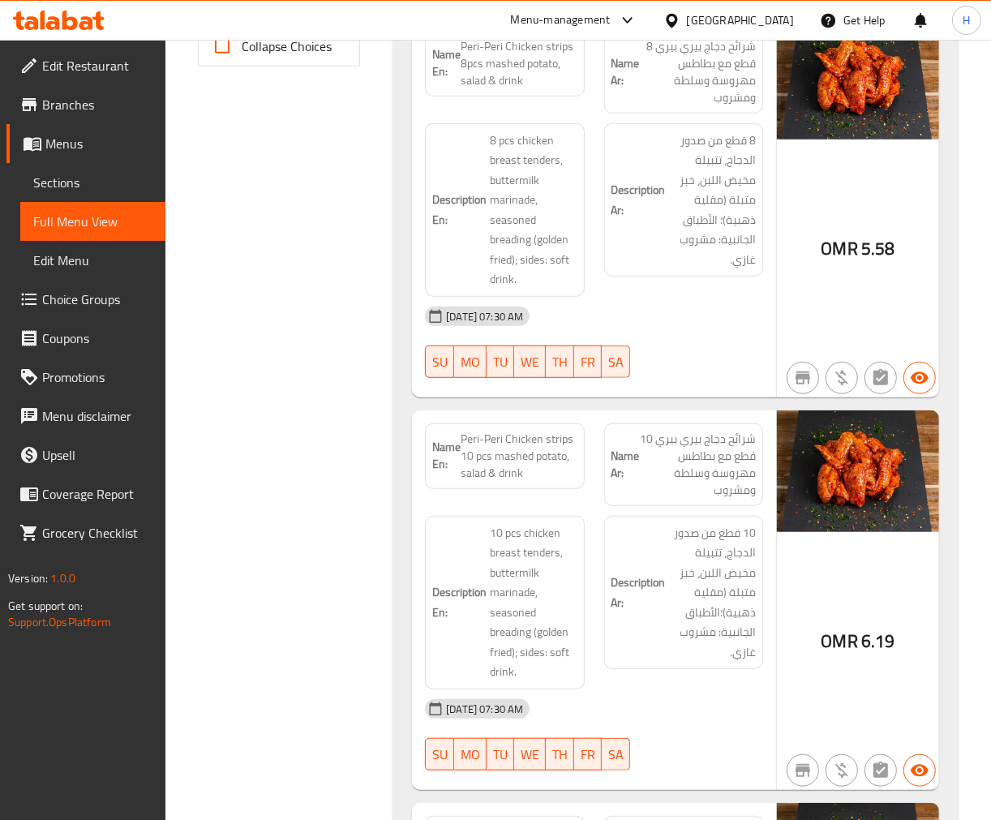
click at [511, 467] on span "Peri-Peri Chicken strips 10 pcs mashed potato, salad & drink" at bounding box center [519, 456] width 116 height 51
copy span "Peri-Peri Chicken strips 10 pcs mashed potato, salad & drink"
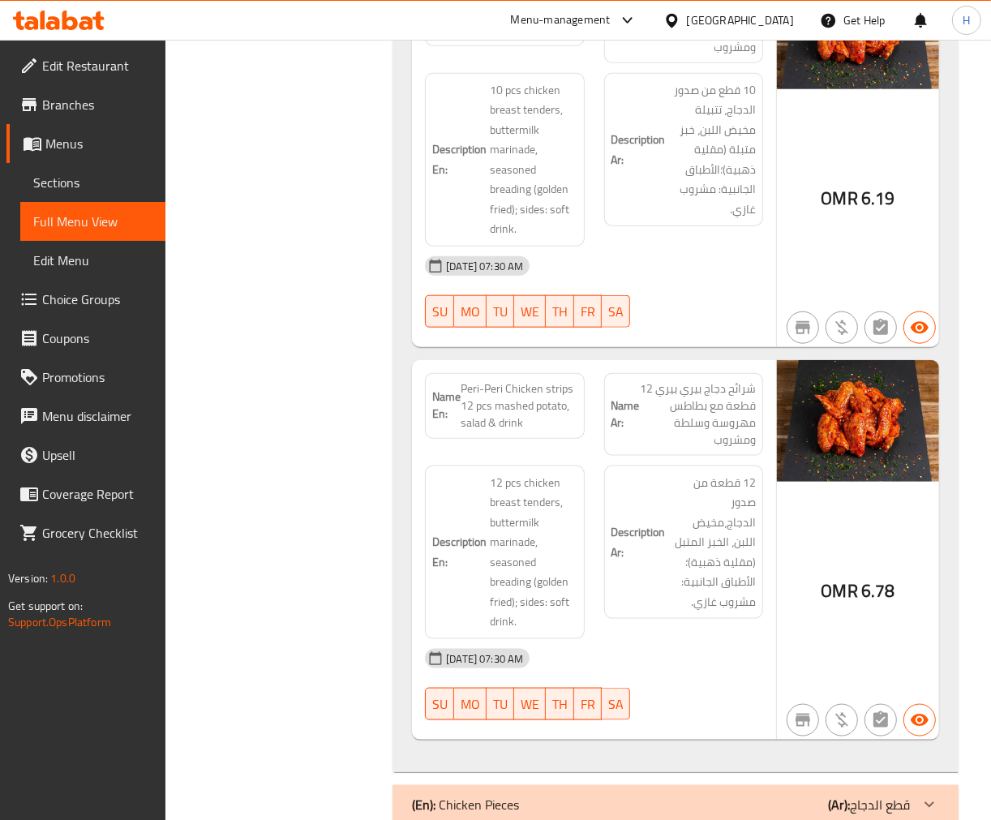
scroll to position [1238, 0]
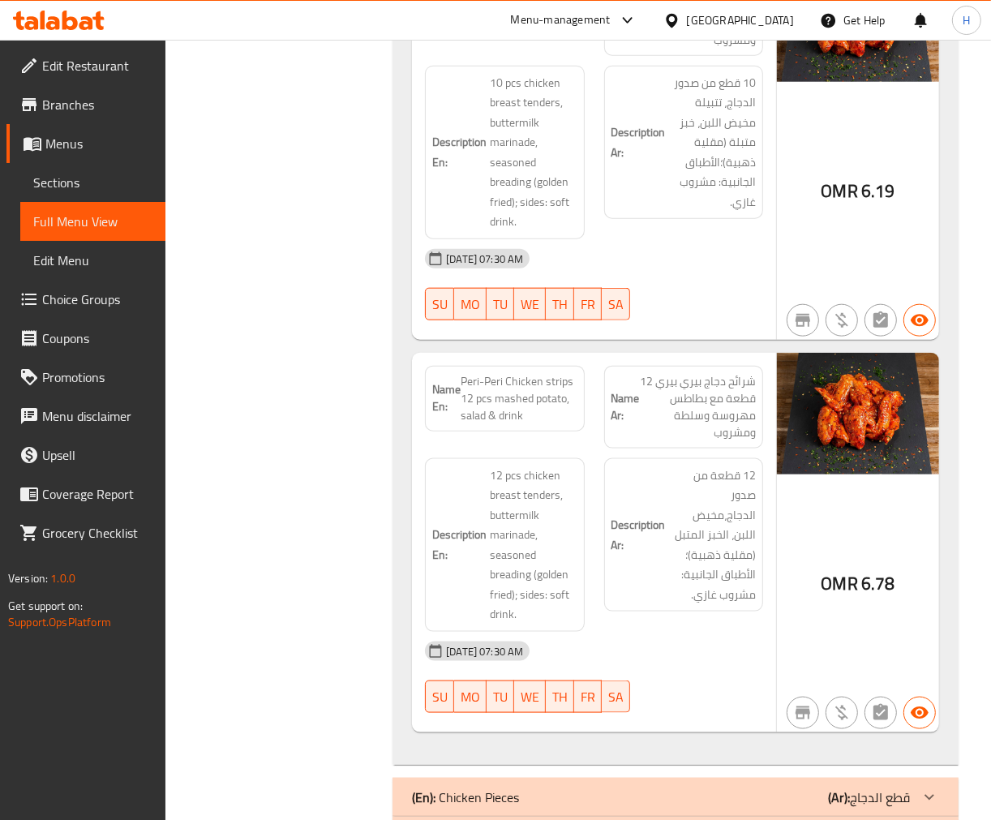
click at [503, 391] on span "Peri-Peri Chicken strips 12 pcs mashed potato, salad & drink" at bounding box center [519, 398] width 116 height 51
copy span "Peri-Peri Chicken strips 12 pcs mashed potato, salad & drink"
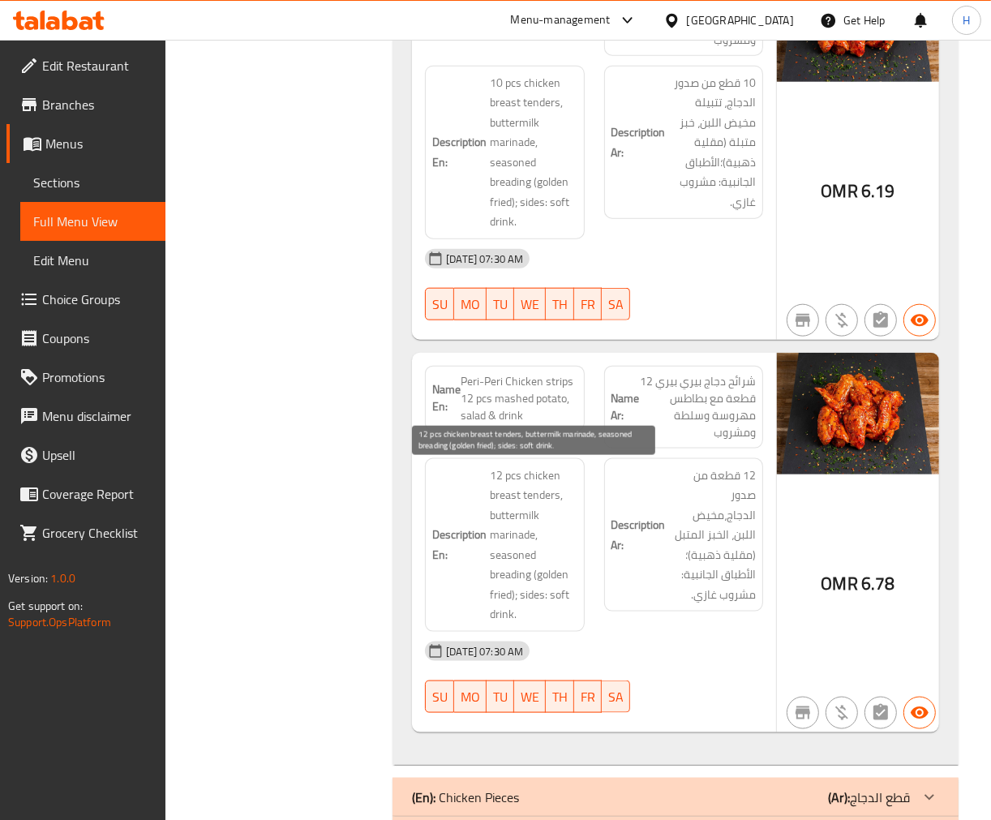
click at [511, 530] on span "12 pcs chicken breast tenders, buttermilk marinade, seasoned breading (golden f…" at bounding box center [533, 545] width 87 height 159
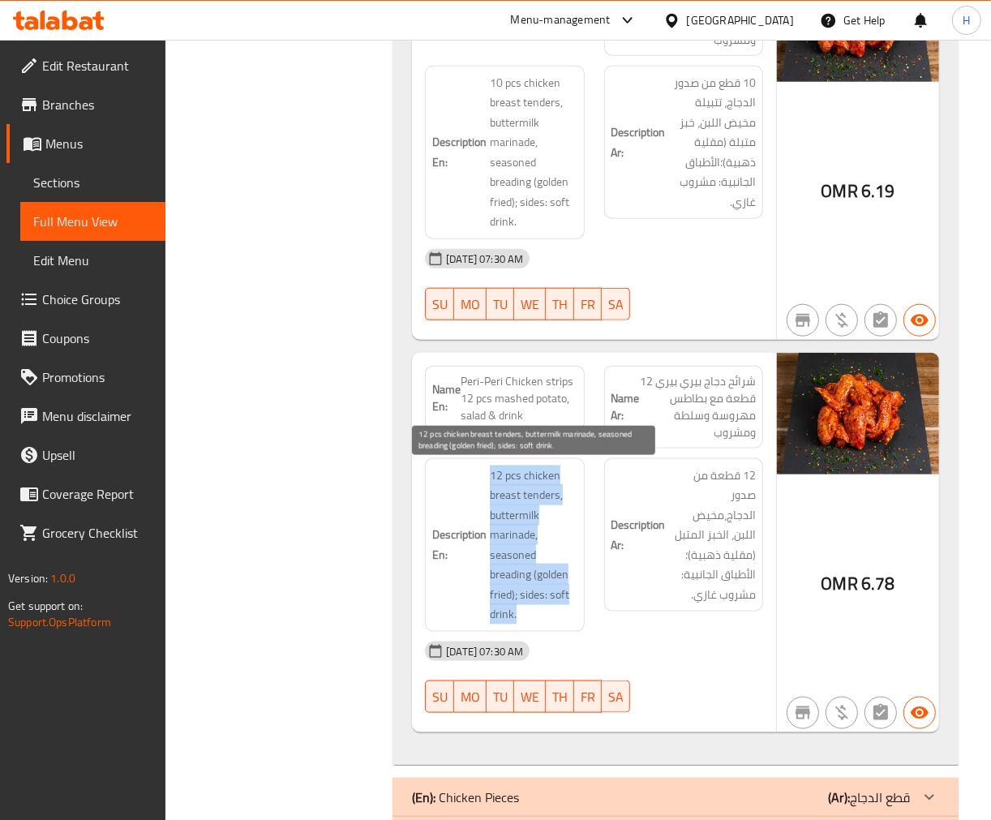
click at [511, 530] on span "12 pcs chicken breast tenders, buttermilk marinade, seasoned breading (golden f…" at bounding box center [533, 545] width 87 height 159
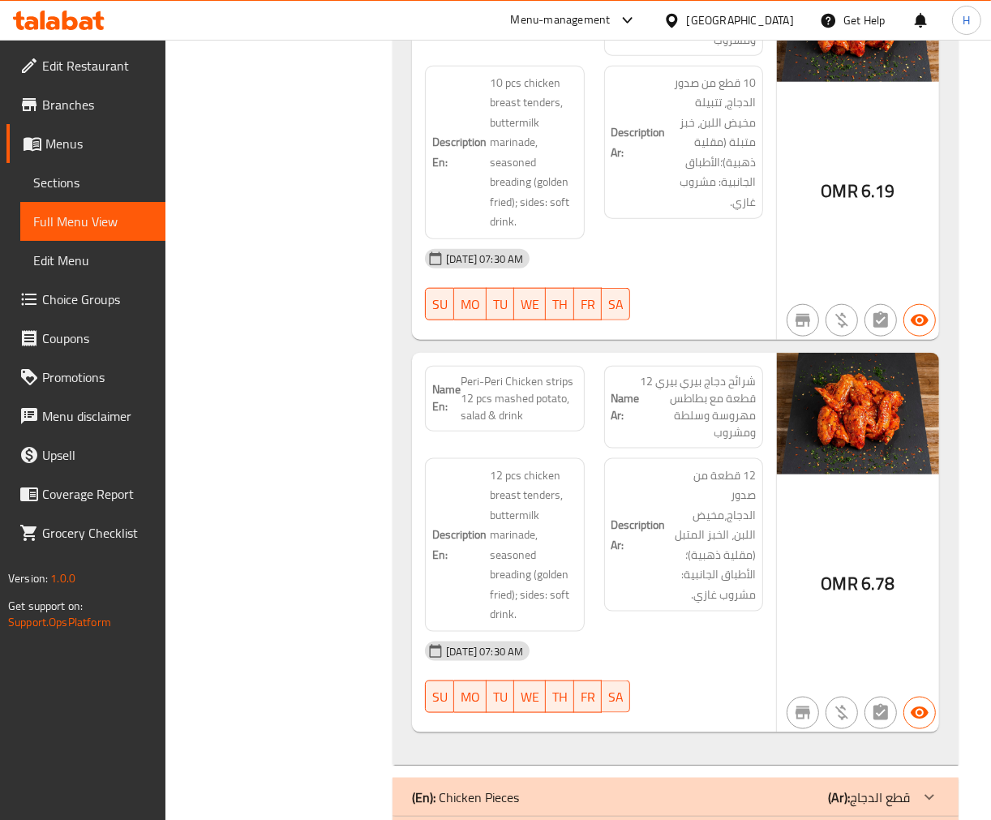
click at [765, 550] on div "Description Ar: 12 قطعة من صدور الدجاج،مخيض اللبن، الخبز المتبل (مقلية ذهبية)؛ …" at bounding box center [683, 544] width 178 height 193
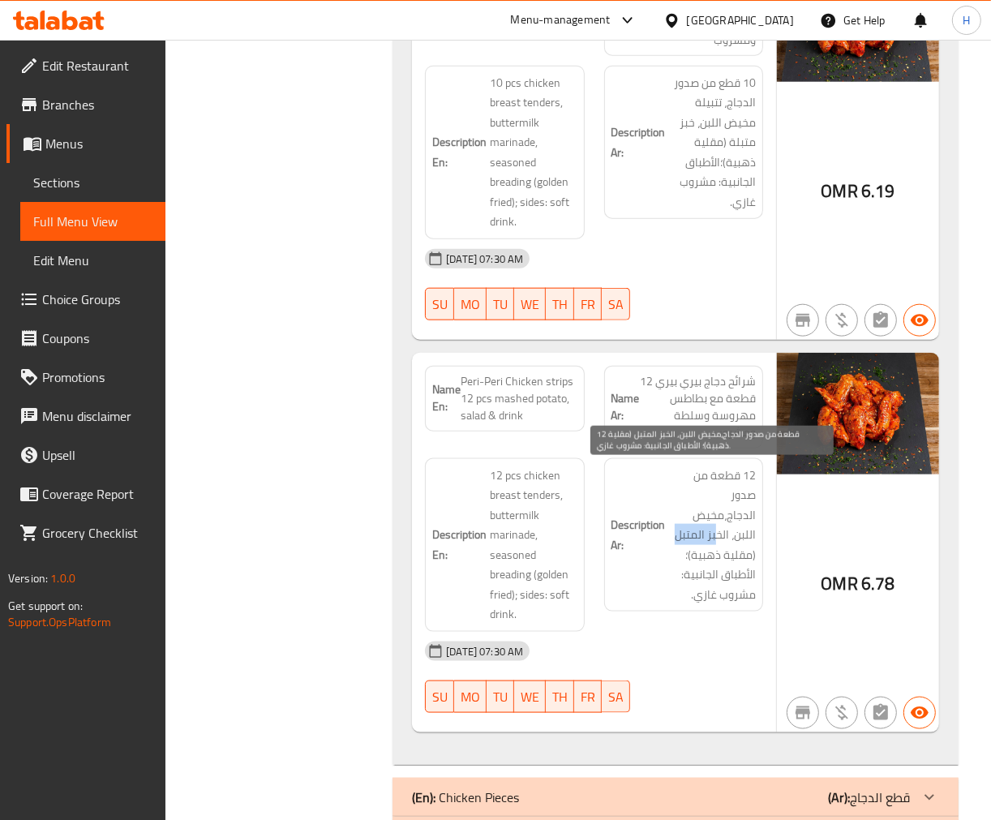
drag, startPoint x: 723, startPoint y: 535, endPoint x: 674, endPoint y: 534, distance: 49.5
click at [674, 534] on span "12 قطعة من صدور الدجاج،مخيض اللبن، الخبز المتبل (مقلية ذهبية)؛ الأطباق الجانبية…" at bounding box center [712, 535] width 87 height 139
click at [673, 534] on span "12 قطعة من صدور الدجاج،مخيض اللبن، الخبز المتبل (مقلية ذهبية)؛ الأطباق الجانبية…" at bounding box center [712, 535] width 87 height 139
drag, startPoint x: 676, startPoint y: 535, endPoint x: 731, endPoint y: 538, distance: 55.2
click at [731, 538] on span "12 قطعة من صدور الدجاج،مخيض اللبن، الخبز المتبل (مقلية ذهبية)؛ الأطباق الجانبية…" at bounding box center [712, 535] width 87 height 139
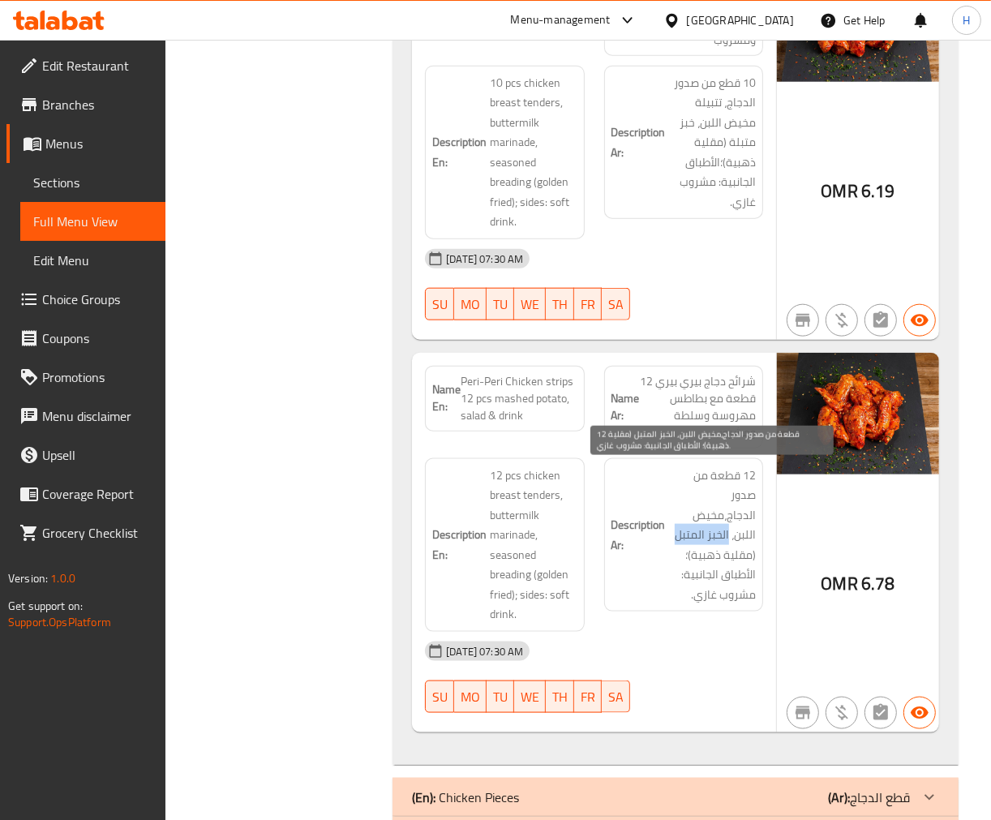
click at [688, 539] on span "12 قطعة من صدور الدجاج،مخيض اللبن، الخبز المتبل (مقلية ذهبية)؛ الأطباق الجانبية…" at bounding box center [712, 535] width 87 height 139
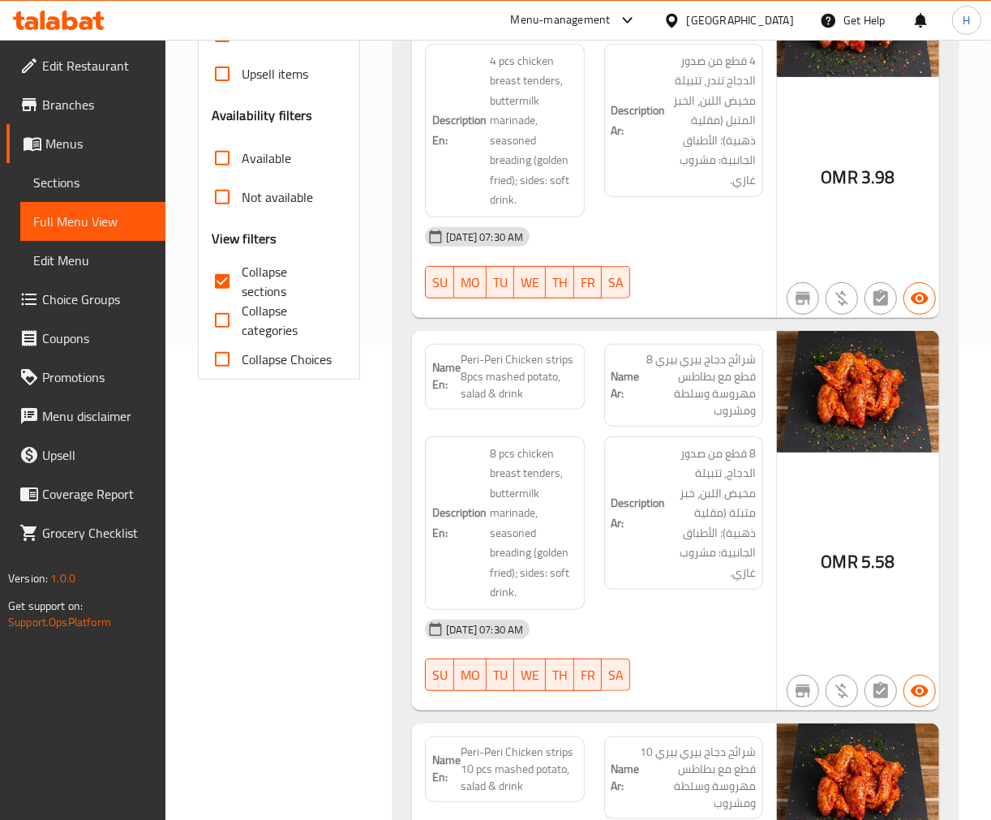
scroll to position [247, 0]
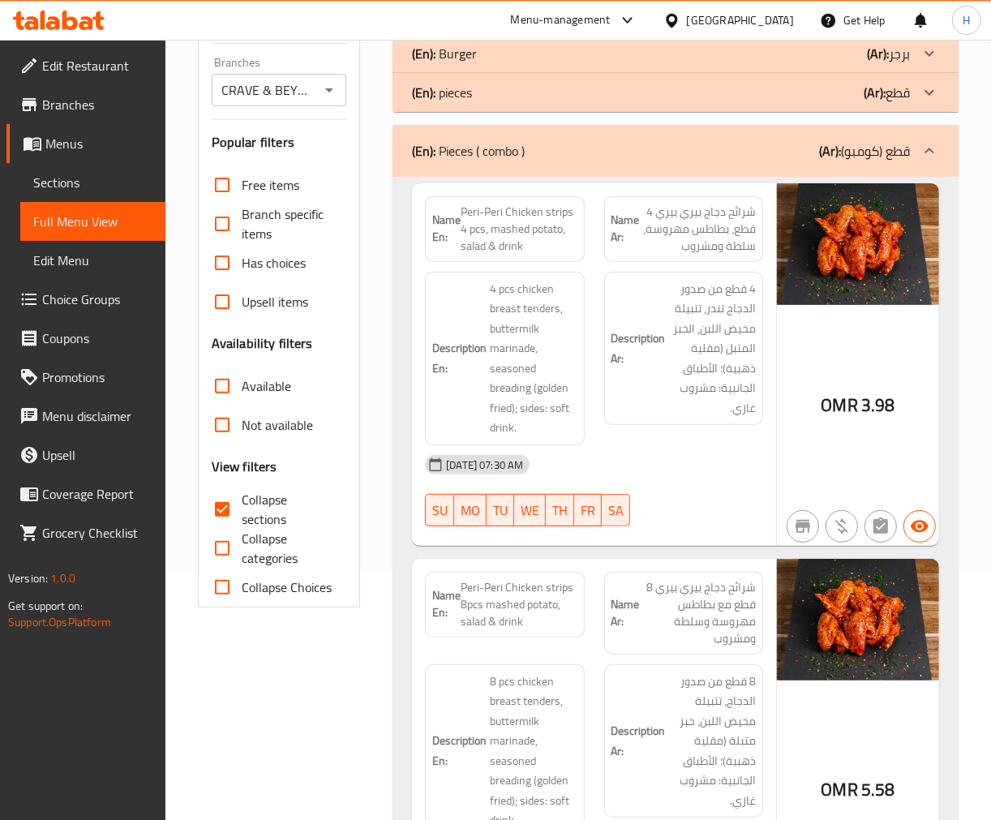
click at [676, 157] on div "(En): Pieces ( combo ) (Ar): قطع (كومبو)" at bounding box center [661, 150] width 498 height 19
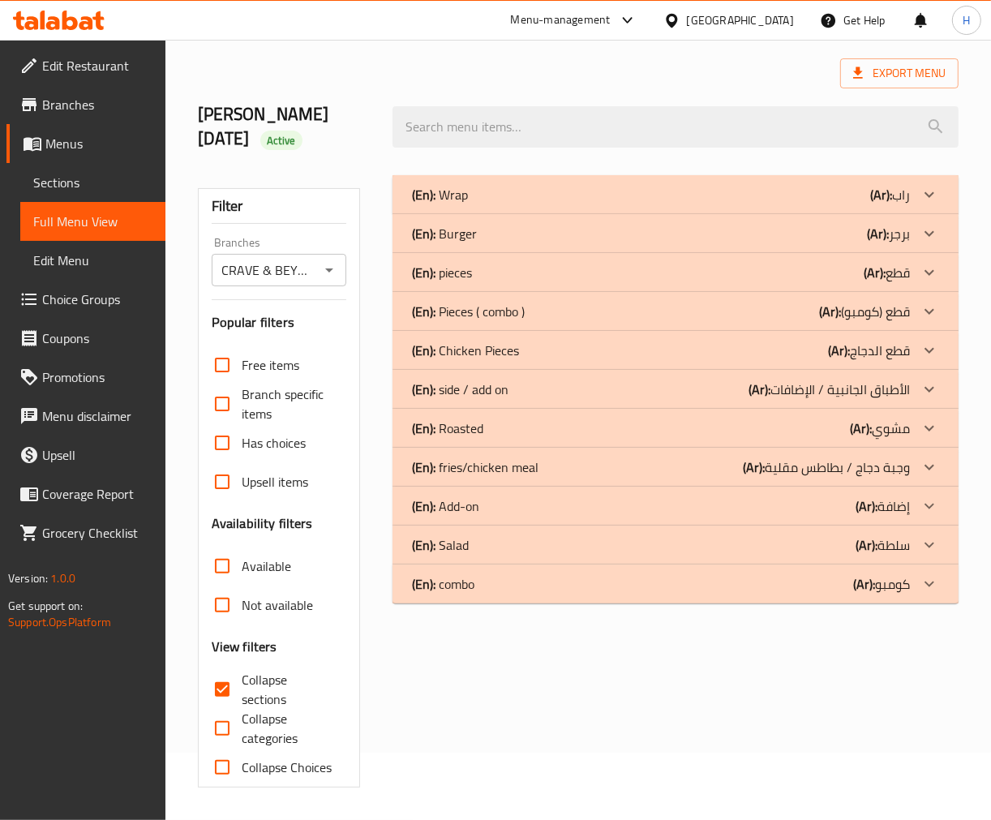
scroll to position [67, 0]
click at [633, 313] on div "(En): Pieces ( combo ) (Ar): قطع (كومبو)" at bounding box center [661, 311] width 498 height 19
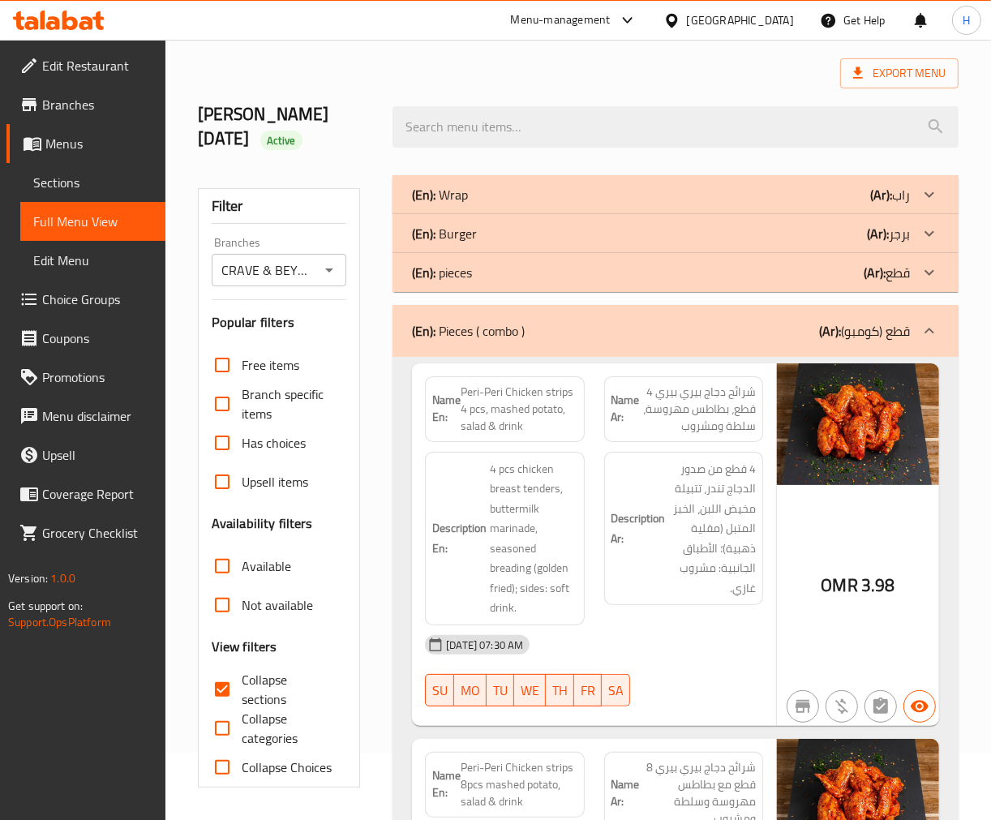
scroll to position [0, 0]
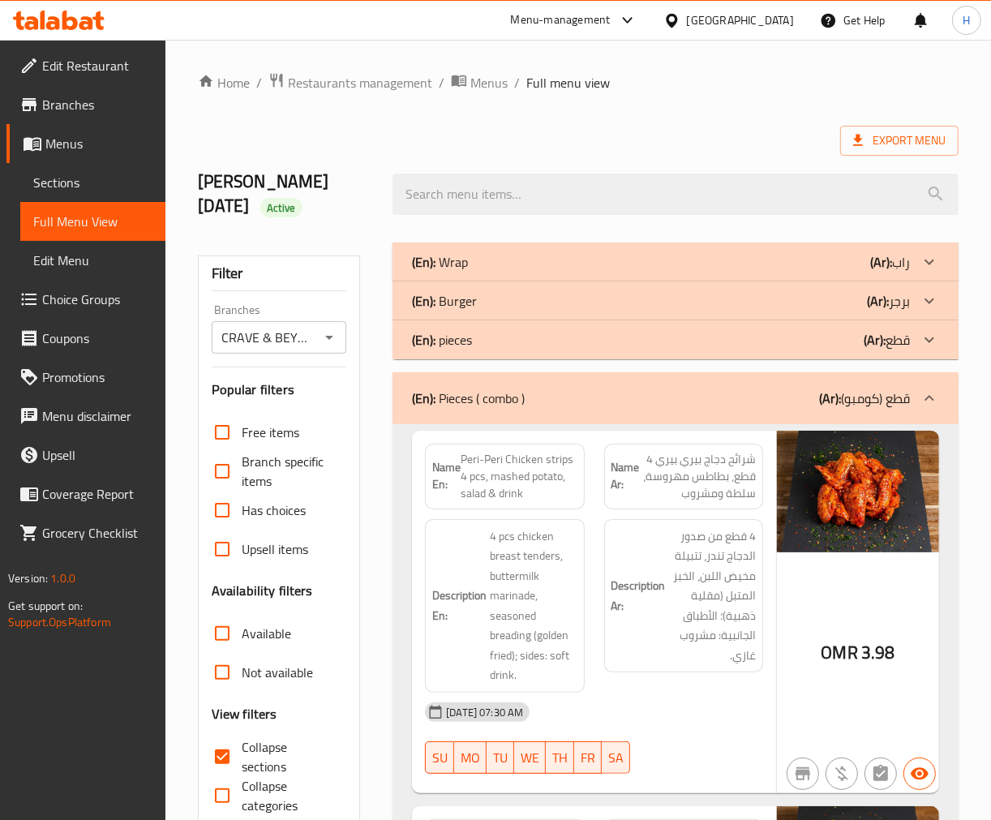
drag, startPoint x: 630, startPoint y: 394, endPoint x: 629, endPoint y: 427, distance: 33.3
click at [630, 394] on div "(En): Pieces ( combo ) (Ar): قطع (كومبو)" at bounding box center [661, 397] width 498 height 19
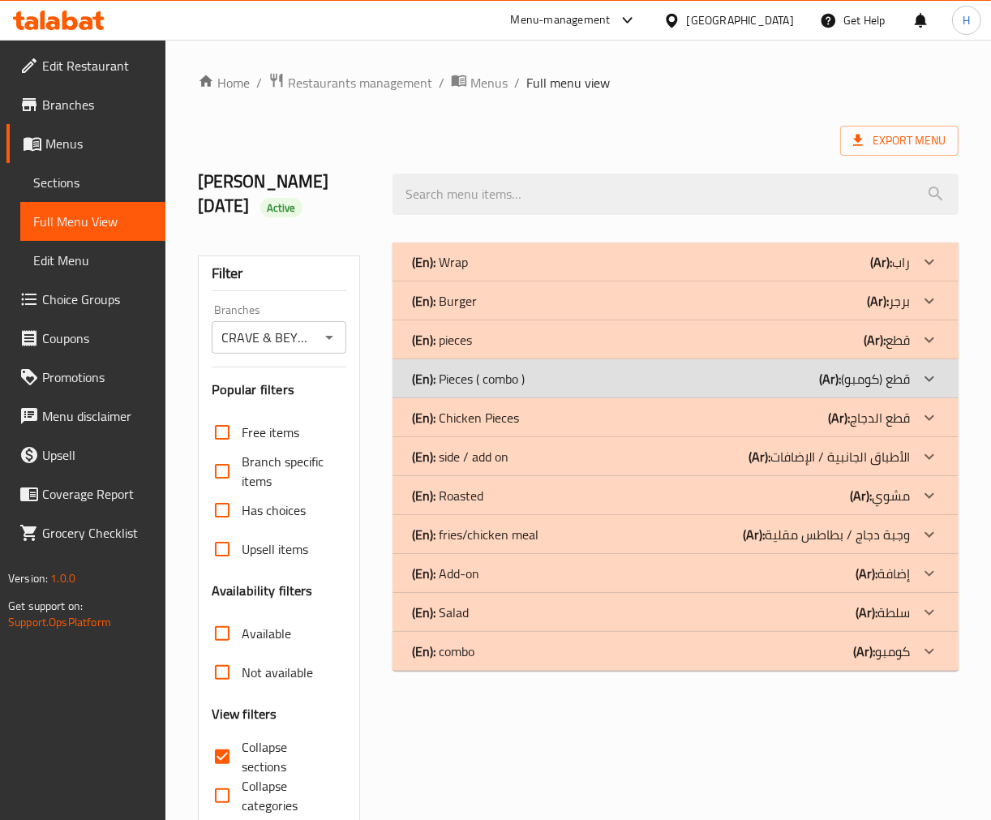
click at [602, 423] on div "(En): Chicken Pieces (Ar): قطع الدجاج" at bounding box center [661, 417] width 498 height 19
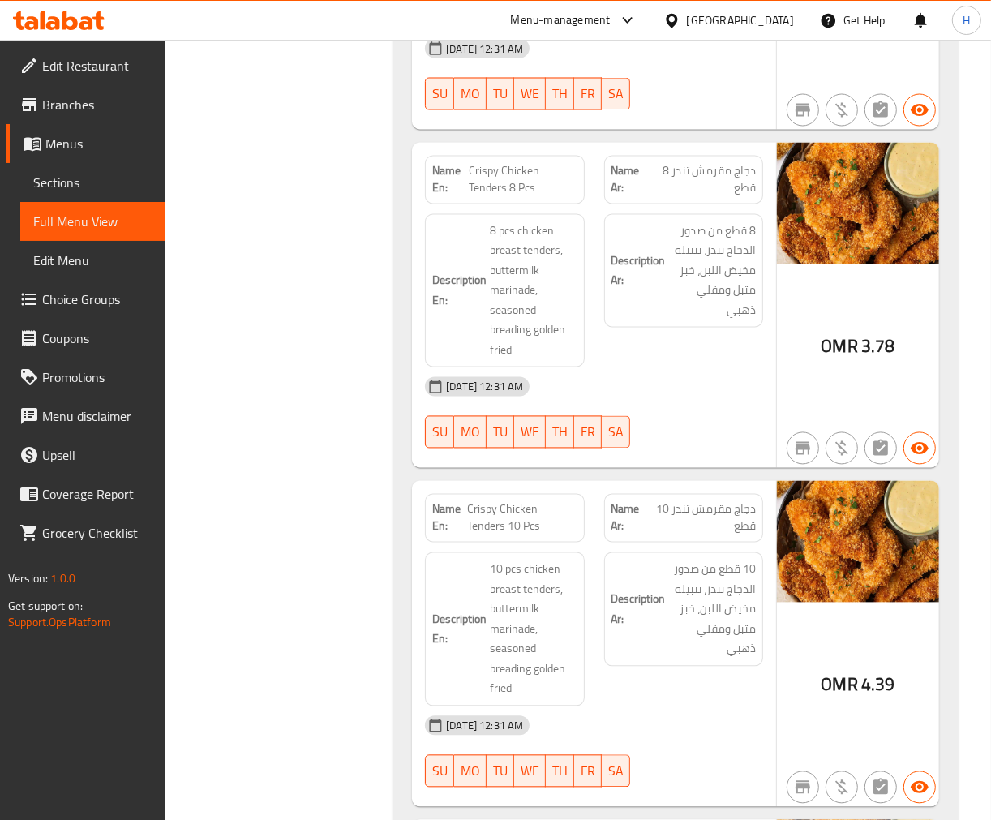
scroll to position [6073, 0]
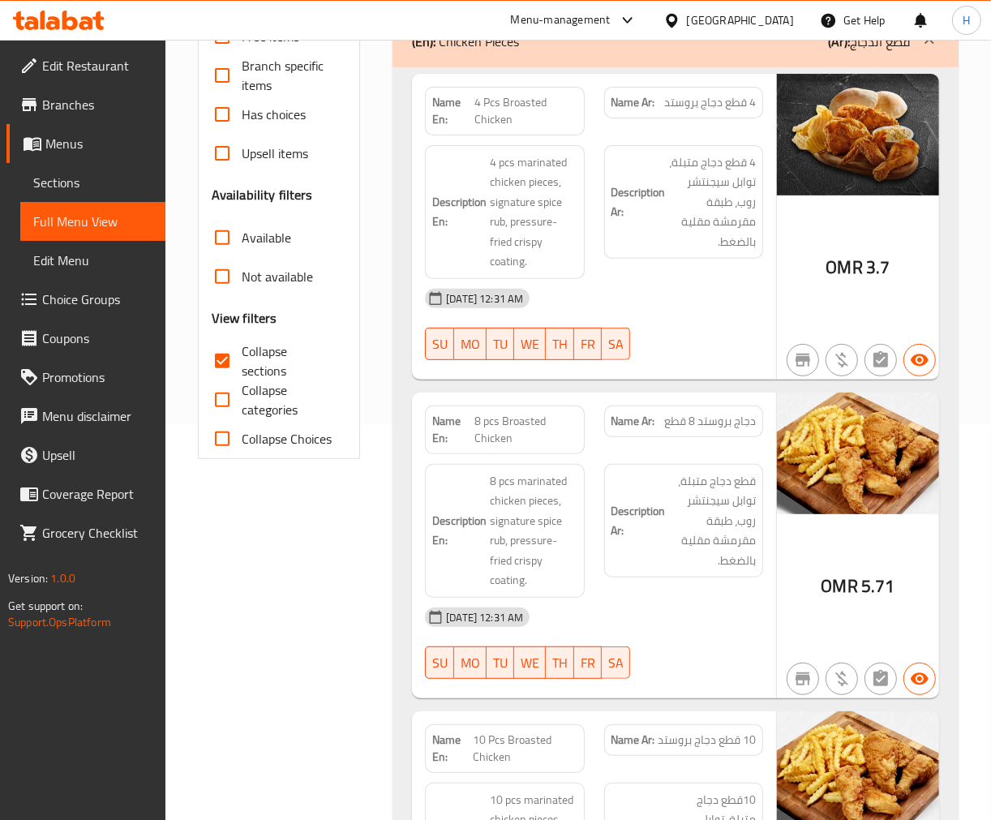
scroll to position [306, 0]
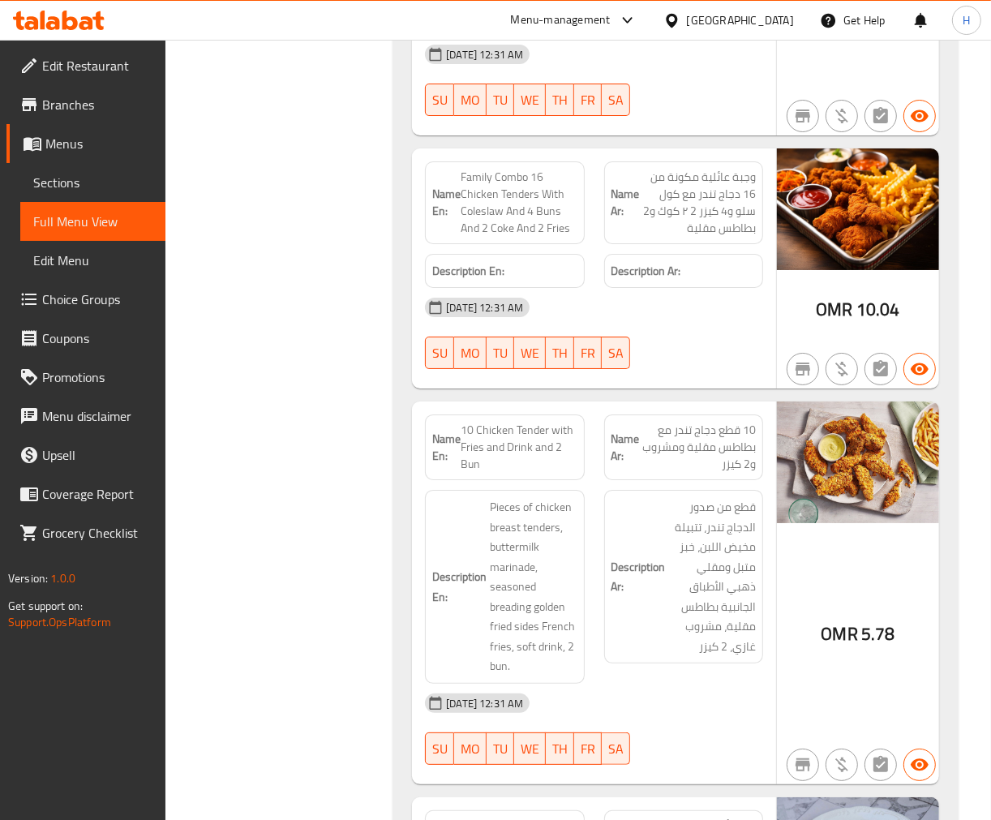
scroll to position [517, 0]
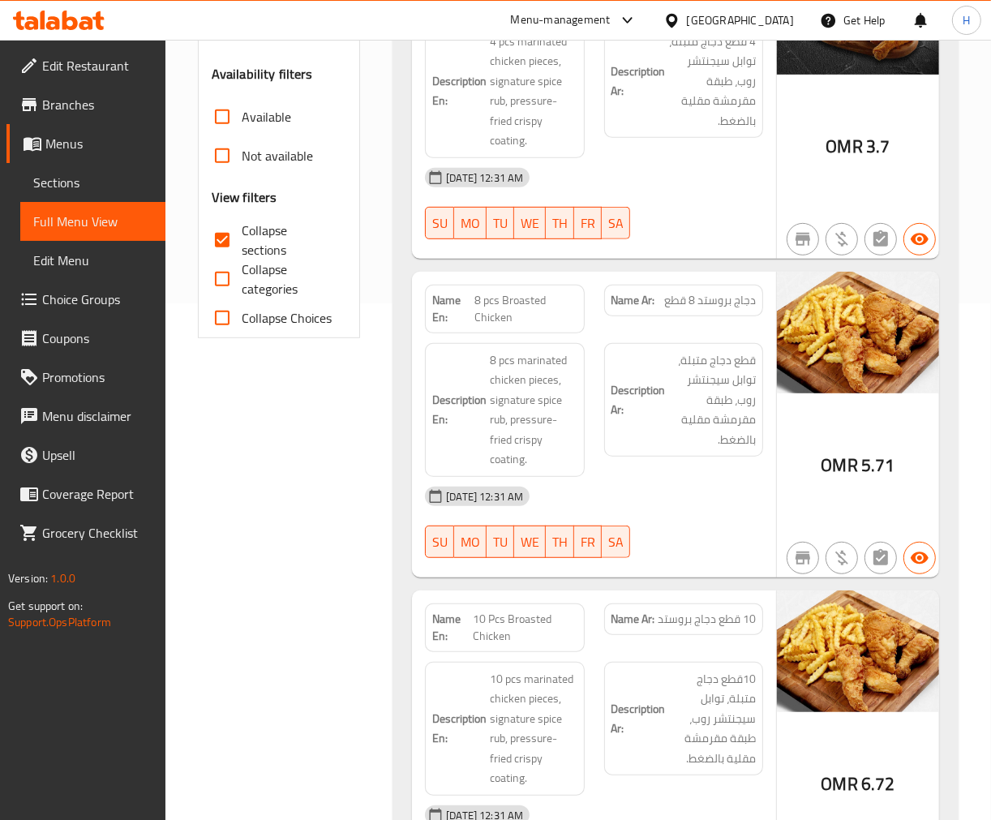
click at [509, 297] on span "8 pcs Broasted Chicken" at bounding box center [525, 309] width 102 height 34
click at [483, 303] on span "8 pcs Broasted Chicken" at bounding box center [525, 309] width 102 height 34
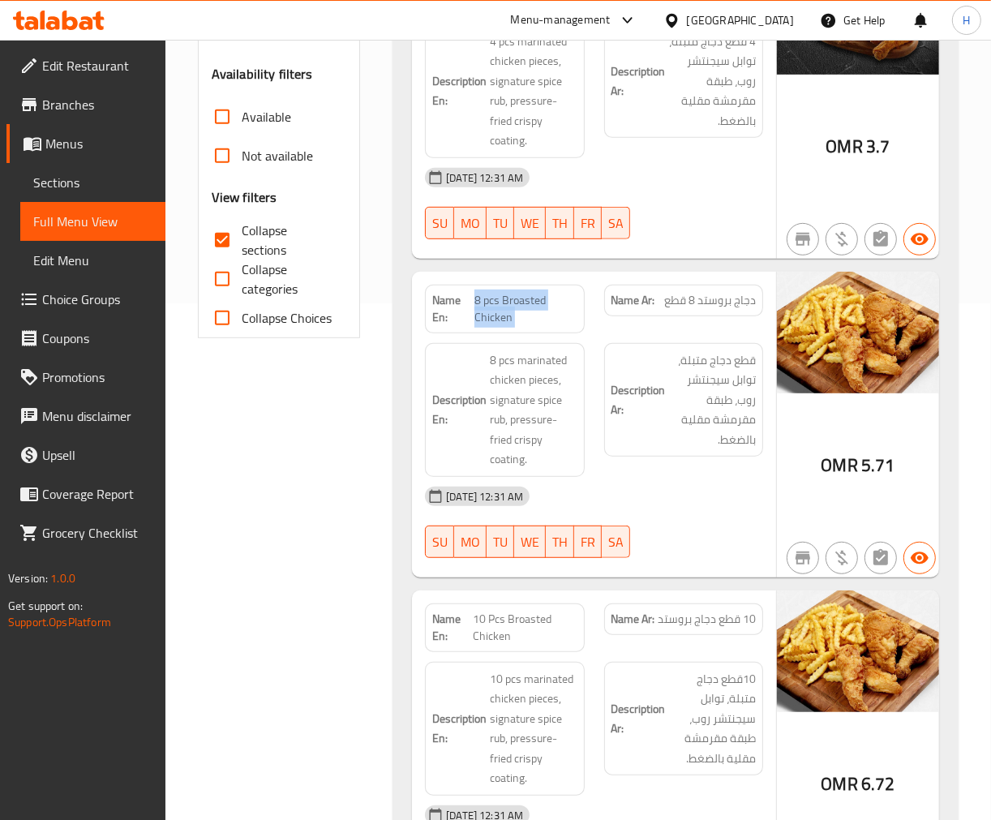
click at [483, 303] on span "8 pcs Broasted Chicken" at bounding box center [525, 309] width 102 height 34
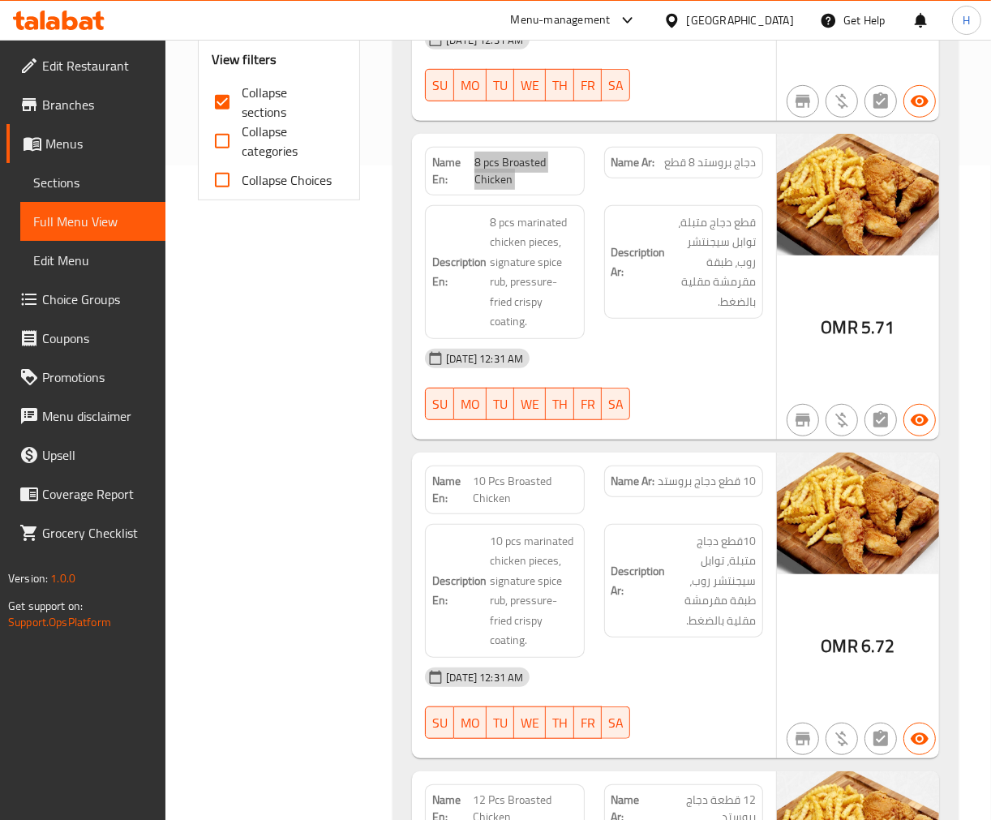
scroll to position [697, 0]
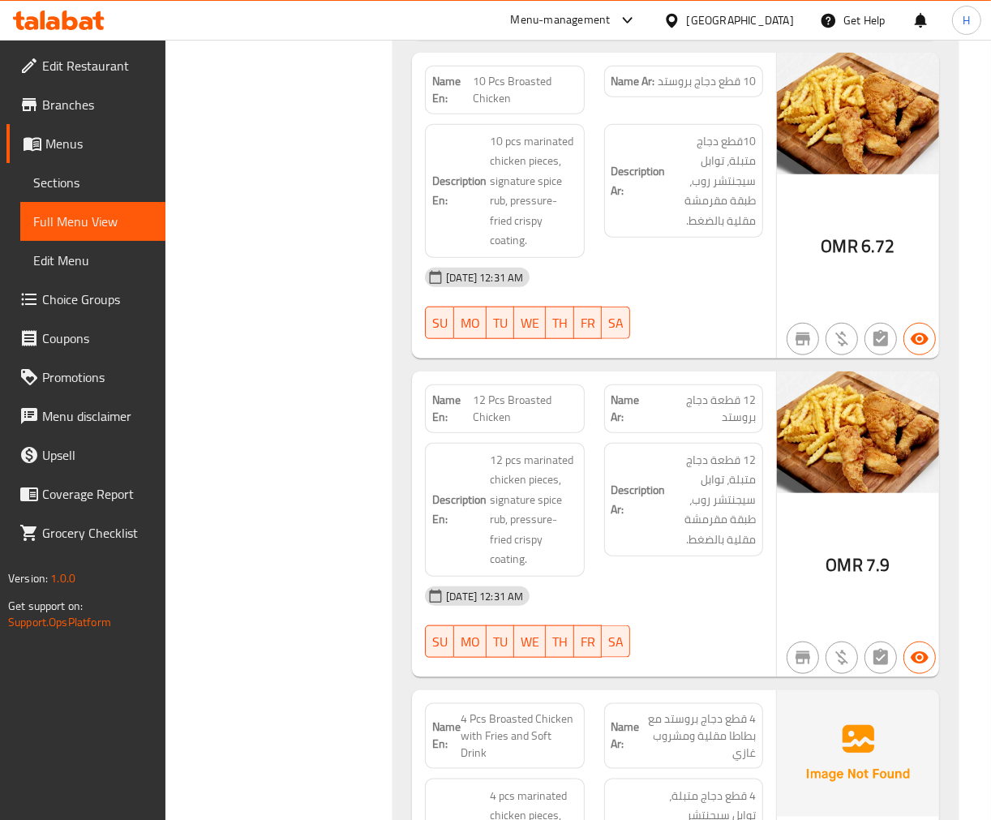
scroll to position [1075, 0]
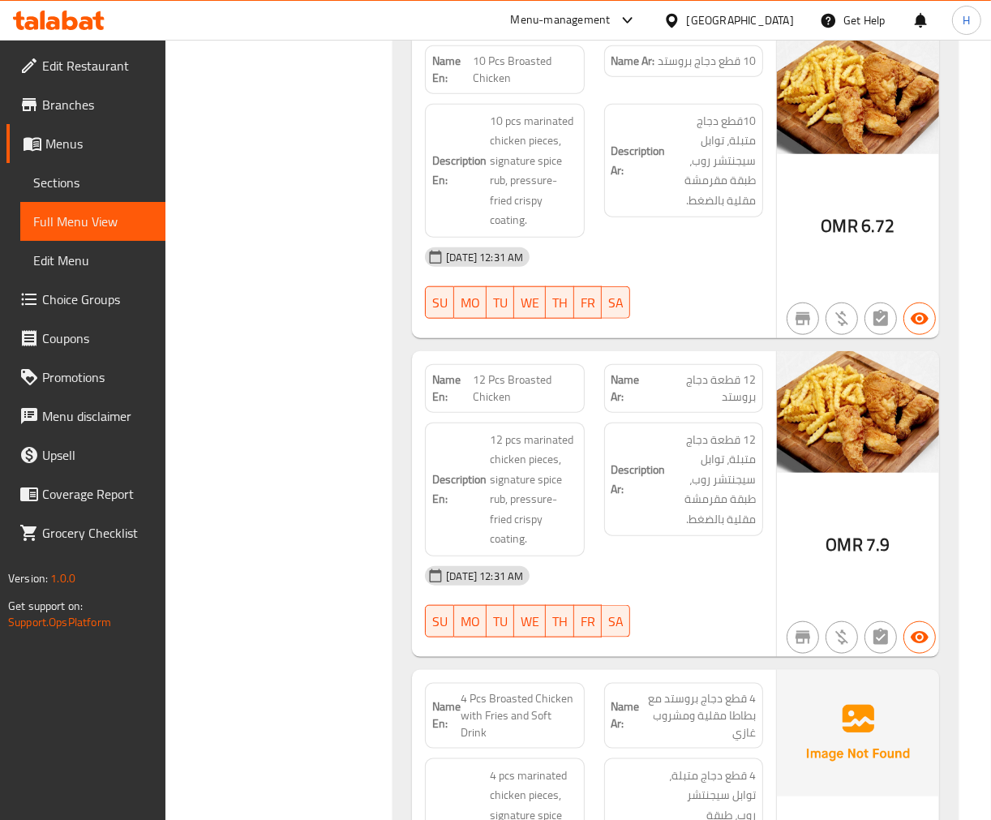
click at [577, 450] on div "Description En: 12 pcs marinated chicken pieces, signature spice rub, pressure-…" at bounding box center [504, 490] width 159 height 134
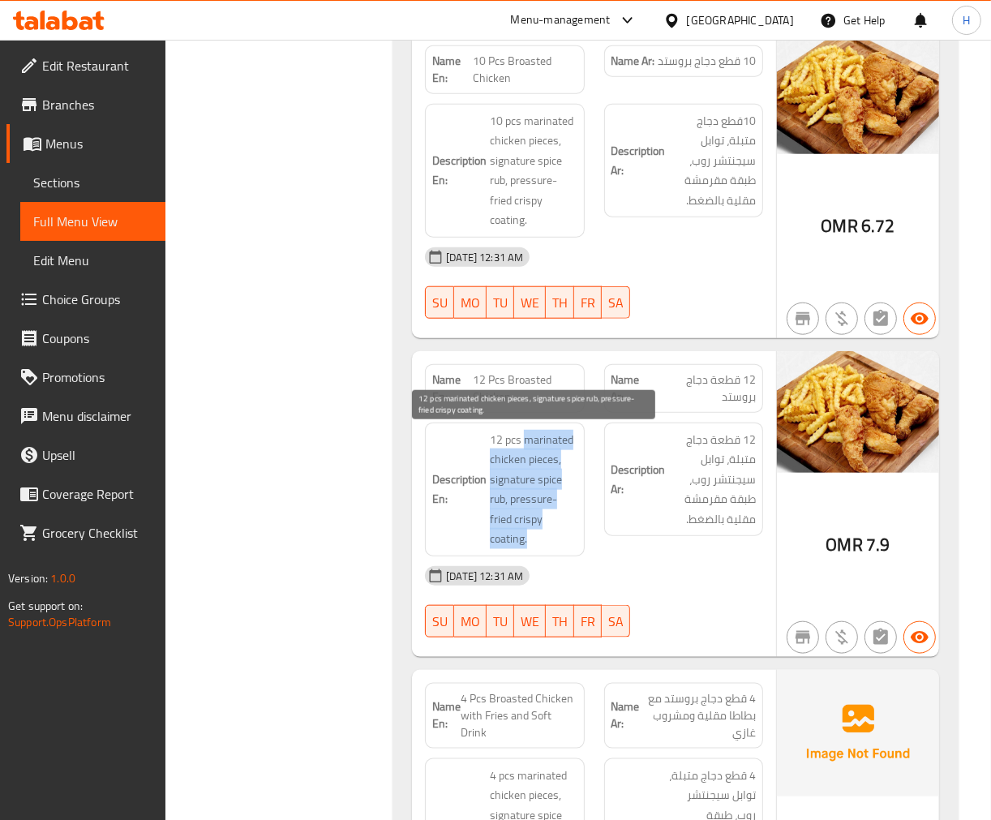
drag, startPoint x: 527, startPoint y: 439, endPoint x: 572, endPoint y: 547, distance: 117.5
click at [572, 547] on span "12 pcs marinated chicken pieces, signature spice rub, pressure-fried crispy coa…" at bounding box center [533, 489] width 87 height 119
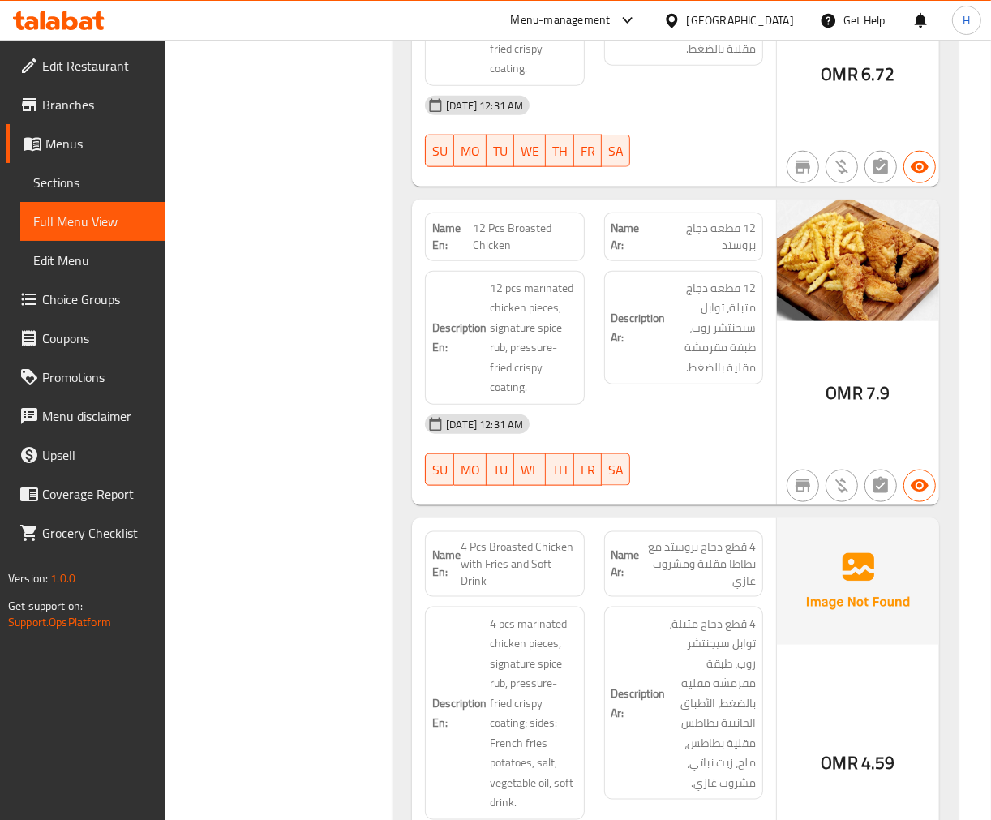
scroll to position [1255, 0]
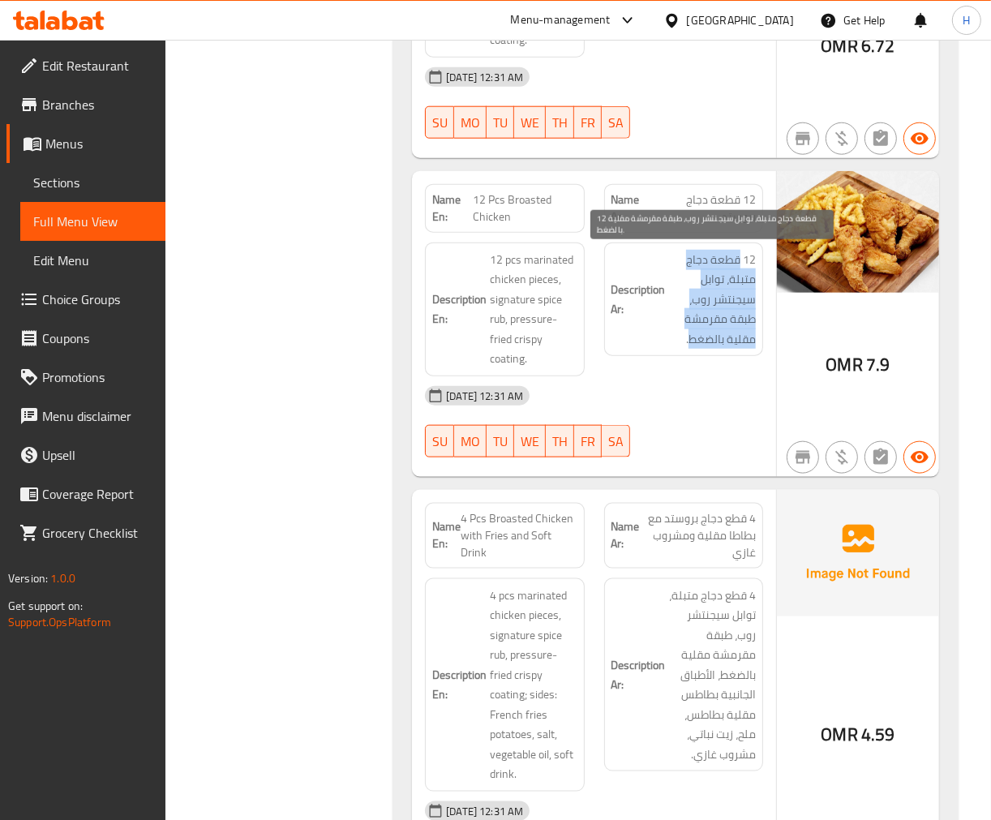
drag, startPoint x: 740, startPoint y: 258, endPoint x: 693, endPoint y: 338, distance: 92.6
click at [693, 338] on span "12 قطعة دجاج متبلة، توابل سيجنتشر روب، طبقة مقرمشة مقلية بالضغط." at bounding box center [712, 300] width 87 height 100
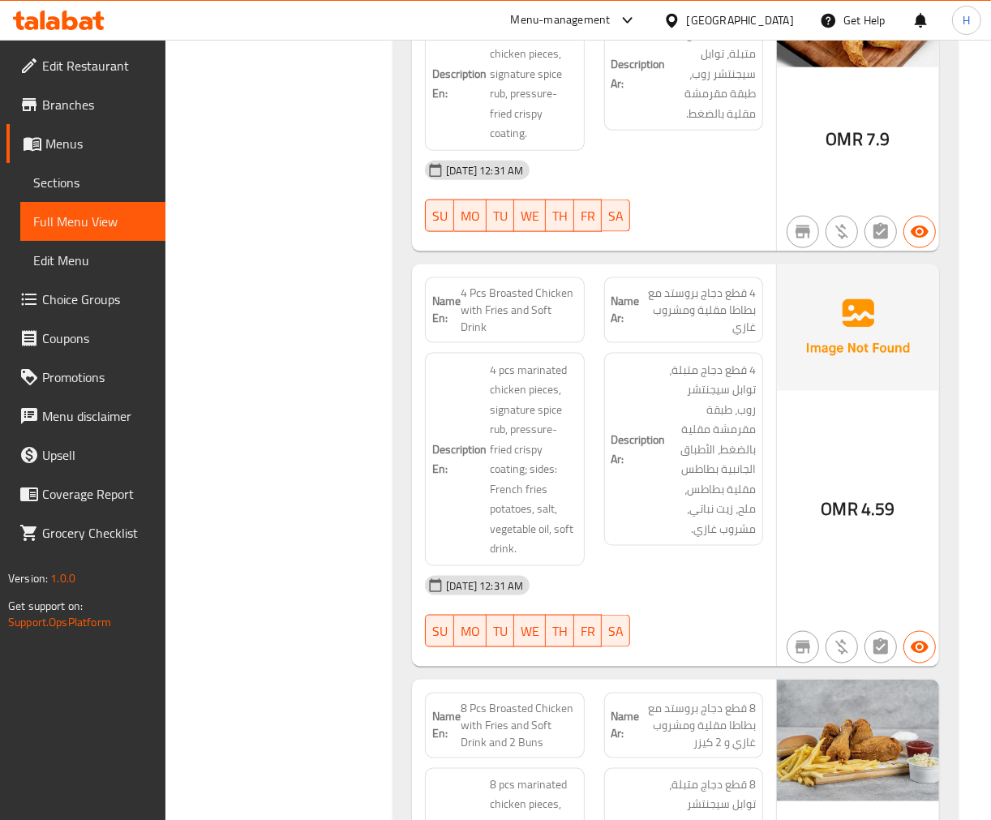
scroll to position [1526, 0]
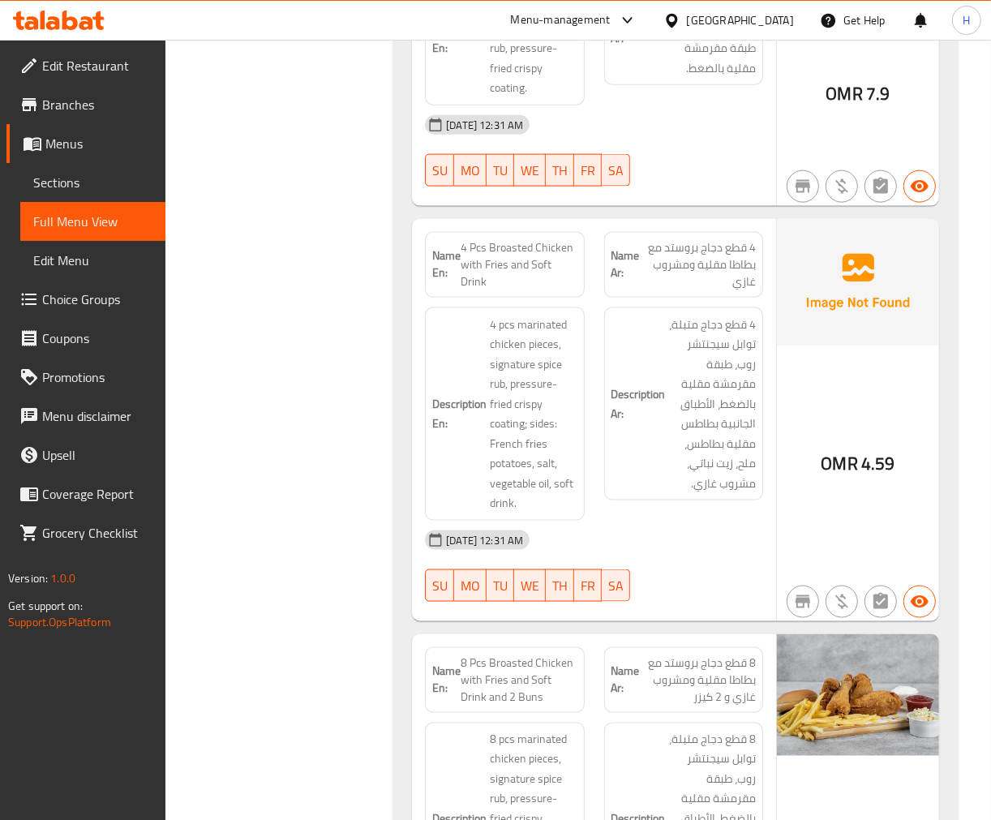
click at [520, 257] on span "4 Pcs Broasted Chicken with Fries and Soft Drink" at bounding box center [519, 264] width 116 height 51
click at [509, 266] on span "4 Pcs Broasted Chicken with Fries and Soft Drink" at bounding box center [519, 264] width 116 height 51
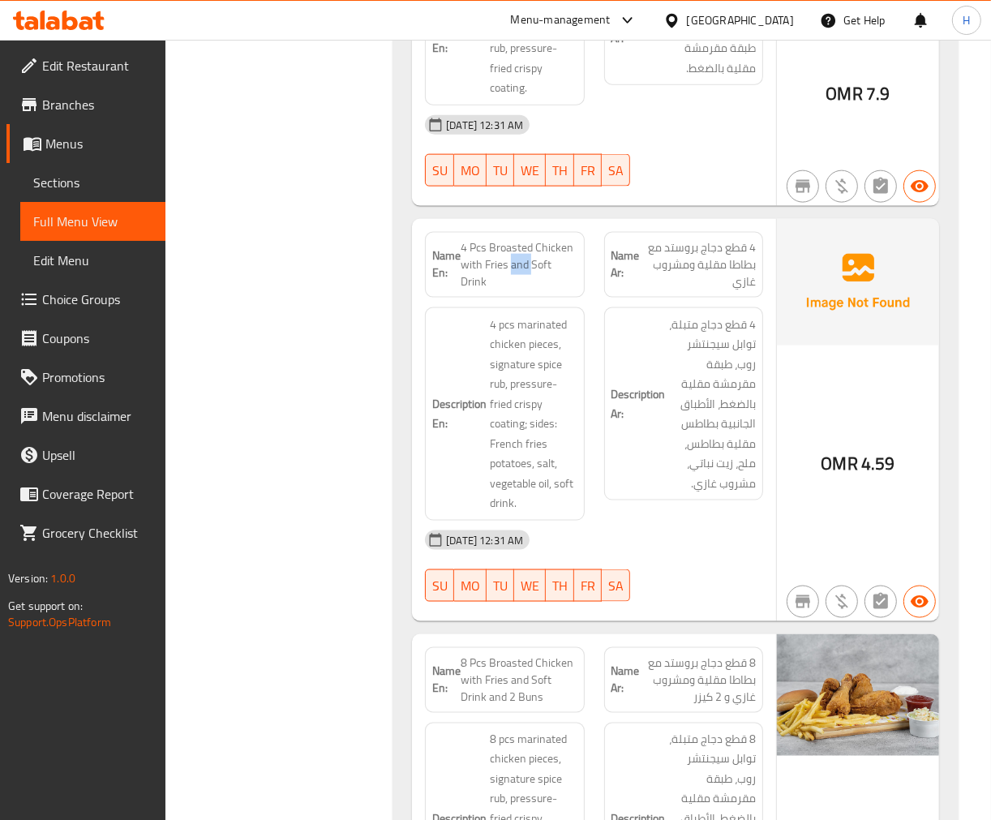
click at [509, 266] on span "4 Pcs Broasted Chicken with Fries and Soft Drink" at bounding box center [519, 264] width 116 height 51
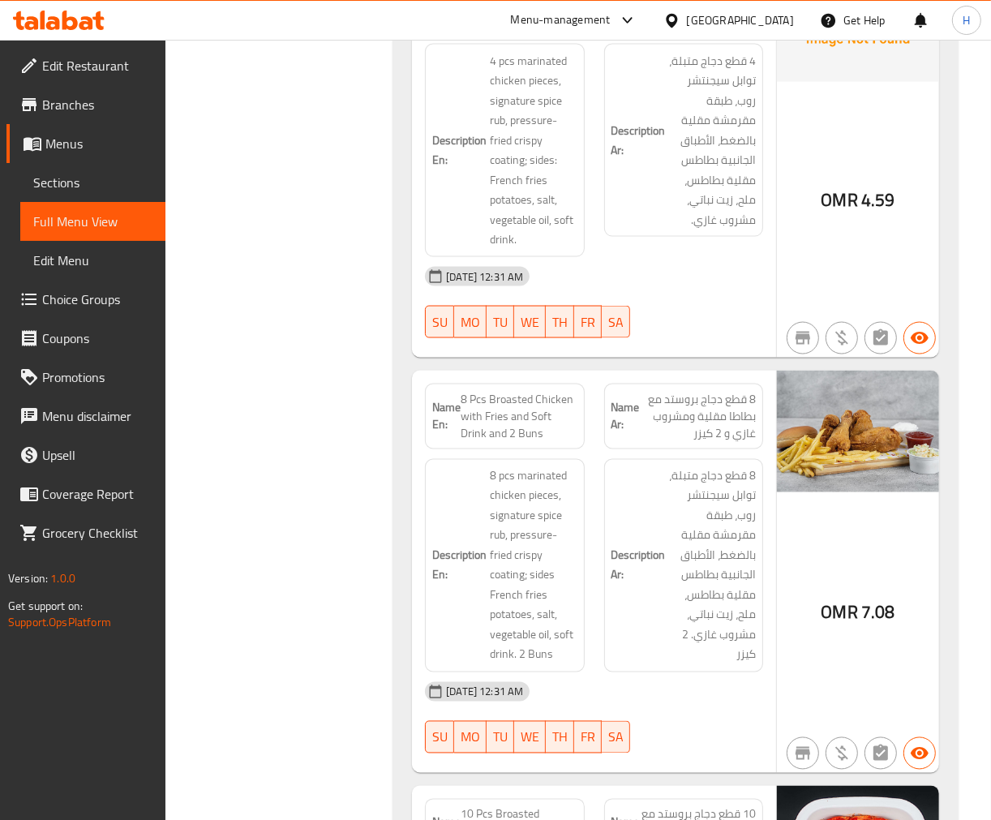
scroll to position [1796, 0]
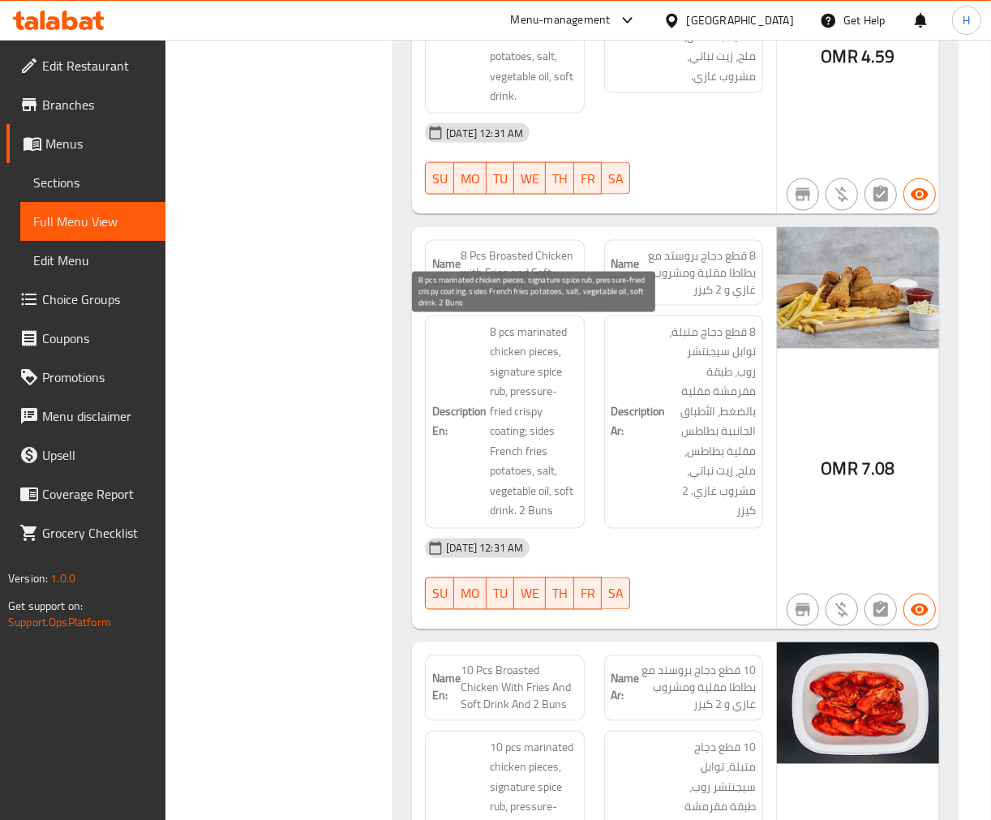
scroll to position [1976, 0]
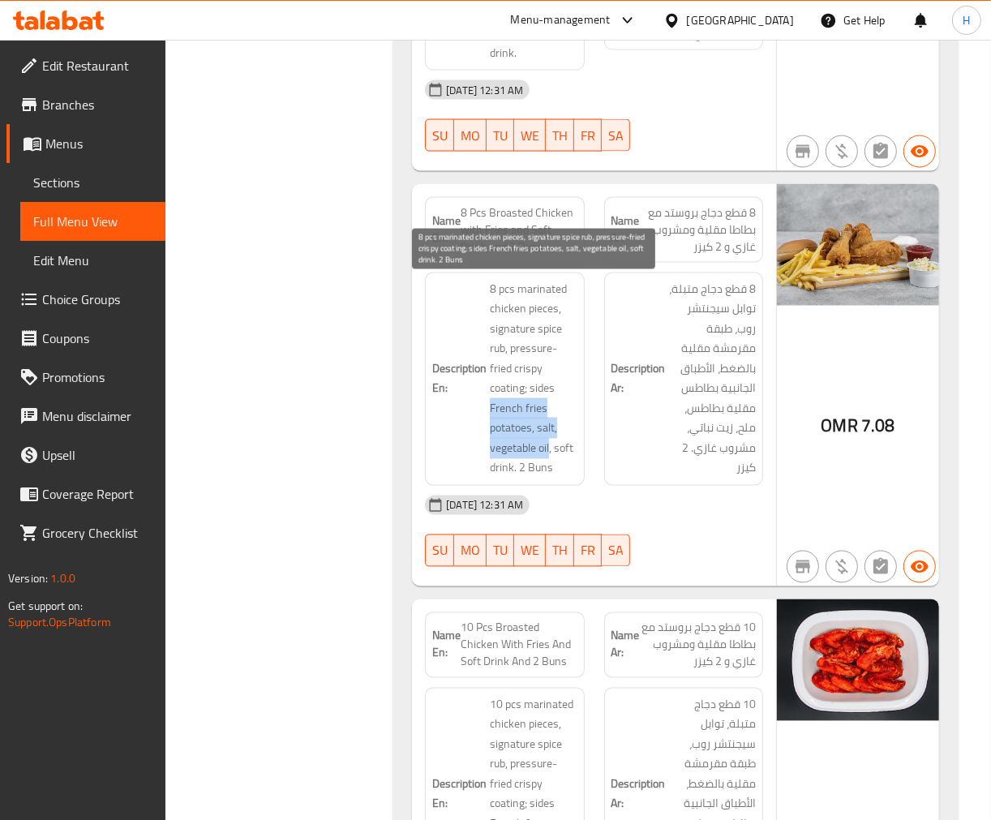
drag, startPoint x: 491, startPoint y: 406, endPoint x: 550, endPoint y: 441, distance: 68.0
click at [550, 441] on span "8 pcs marinated chicken pieces, signature spice rub, pressure-fried crispy coat…" at bounding box center [533, 379] width 87 height 199
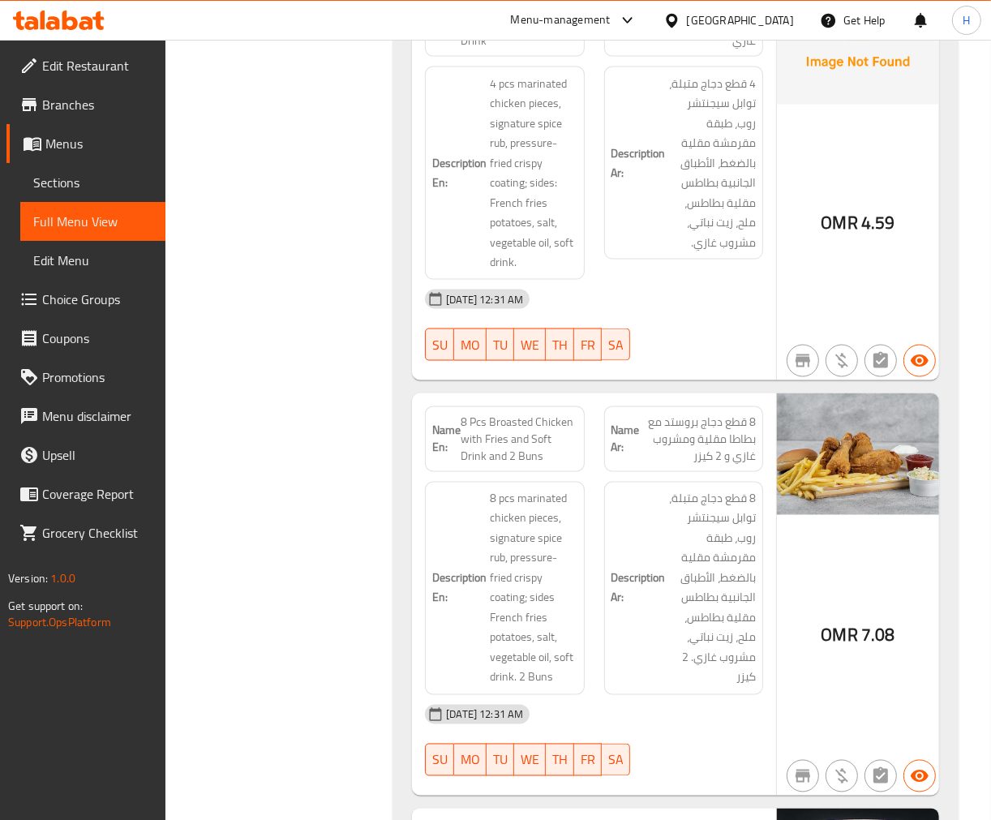
scroll to position [1779, 0]
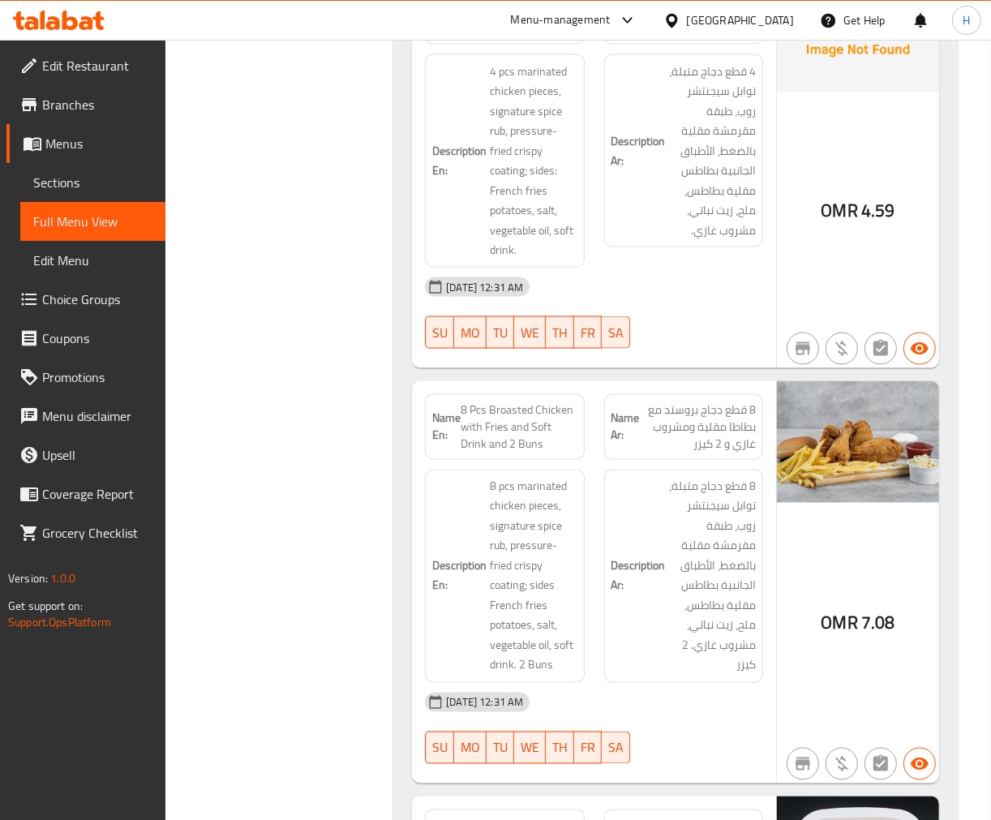
click at [509, 417] on span "8 Pcs Broasted Chicken with Fries and Soft Drink and 2 Buns" at bounding box center [519, 426] width 116 height 51
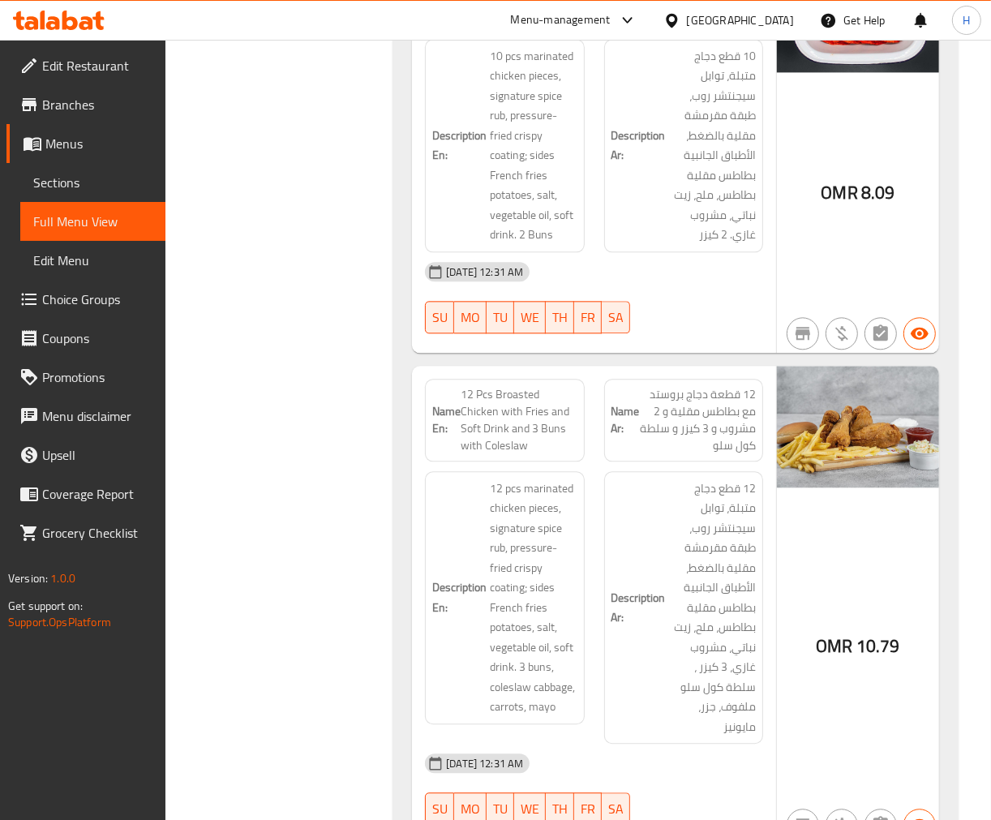
scroll to position [2680, 0]
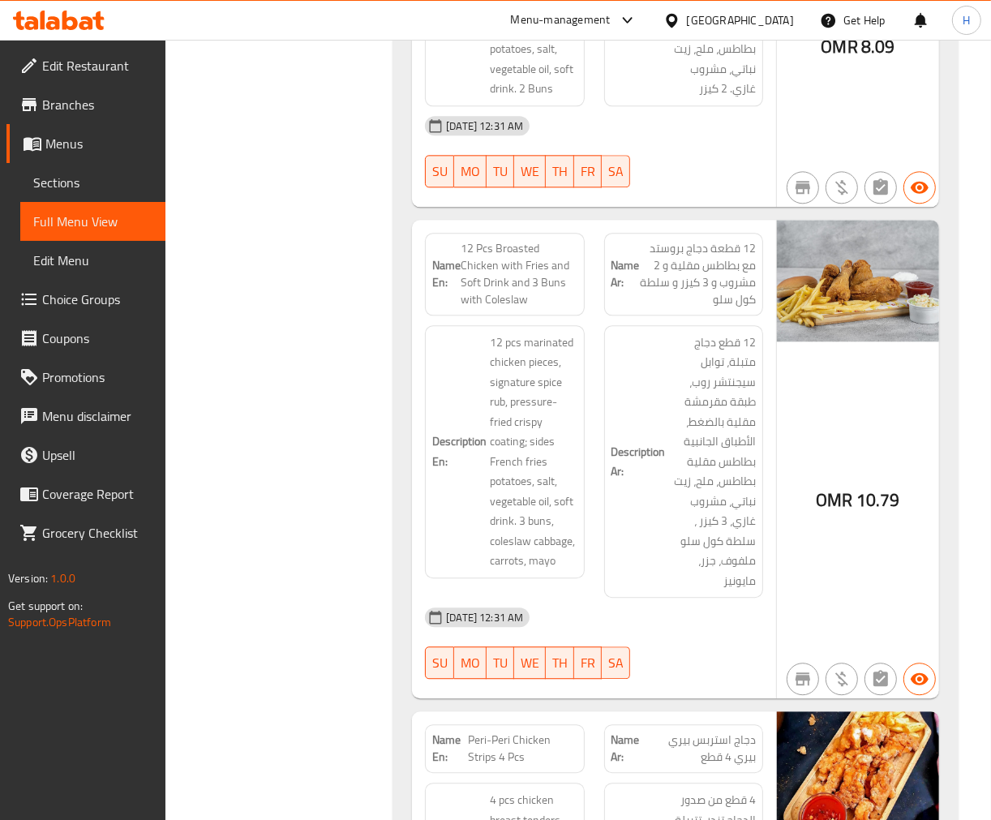
scroll to position [2770, 0]
click at [526, 286] on span "12 Pcs Broasted Chicken with Fries and Soft Drink and 3 Buns with Coleslaw" at bounding box center [519, 275] width 116 height 68
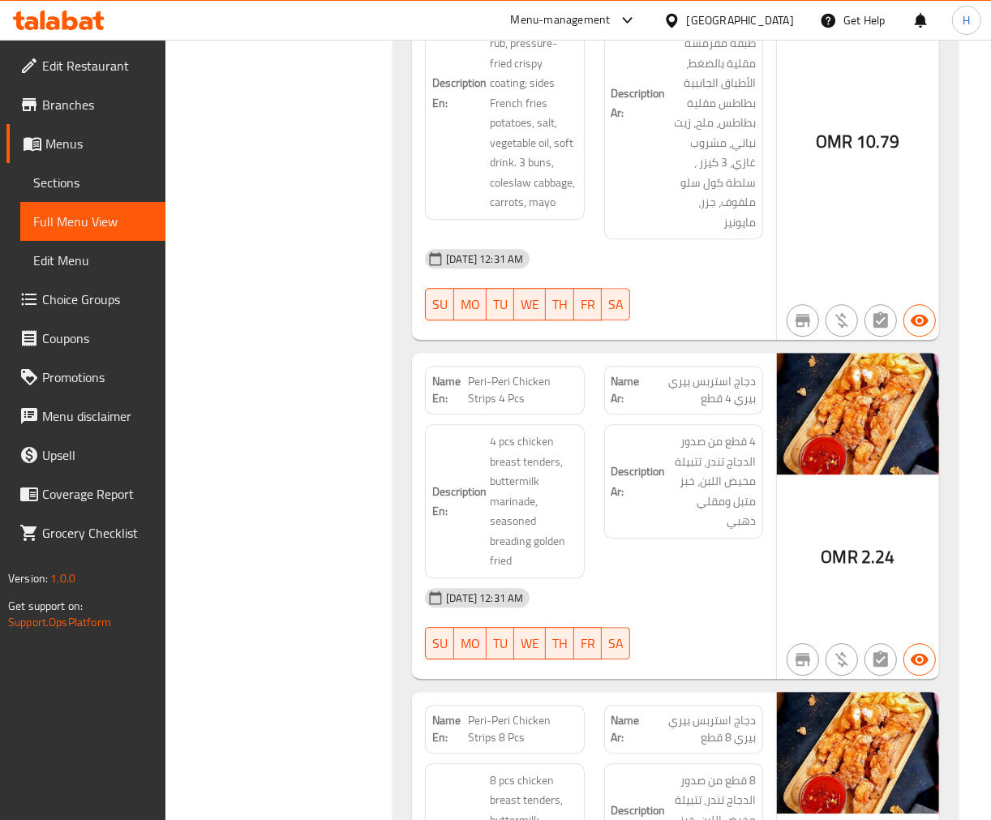
scroll to position [3131, 0]
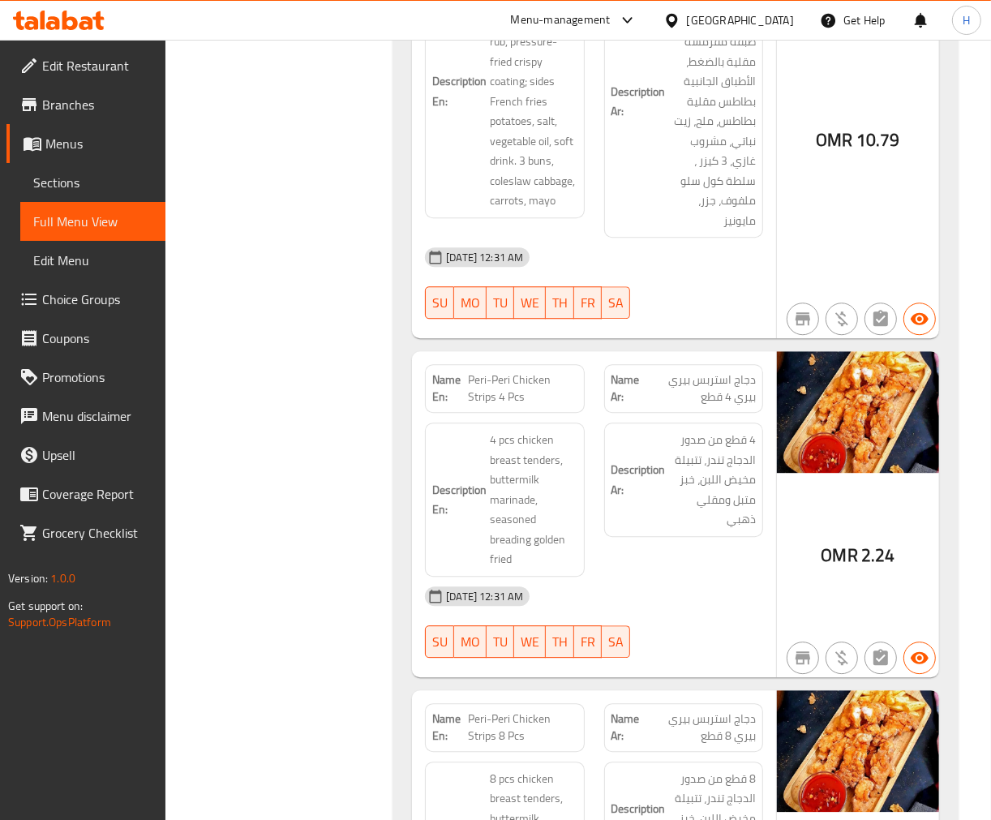
click at [509, 382] on span "Peri-Peri Chicken Strips 4 Pcs" at bounding box center [522, 388] width 109 height 34
click at [495, 371] on span "Peri-Peri Chicken Strips 4 Pcs" at bounding box center [522, 388] width 109 height 34
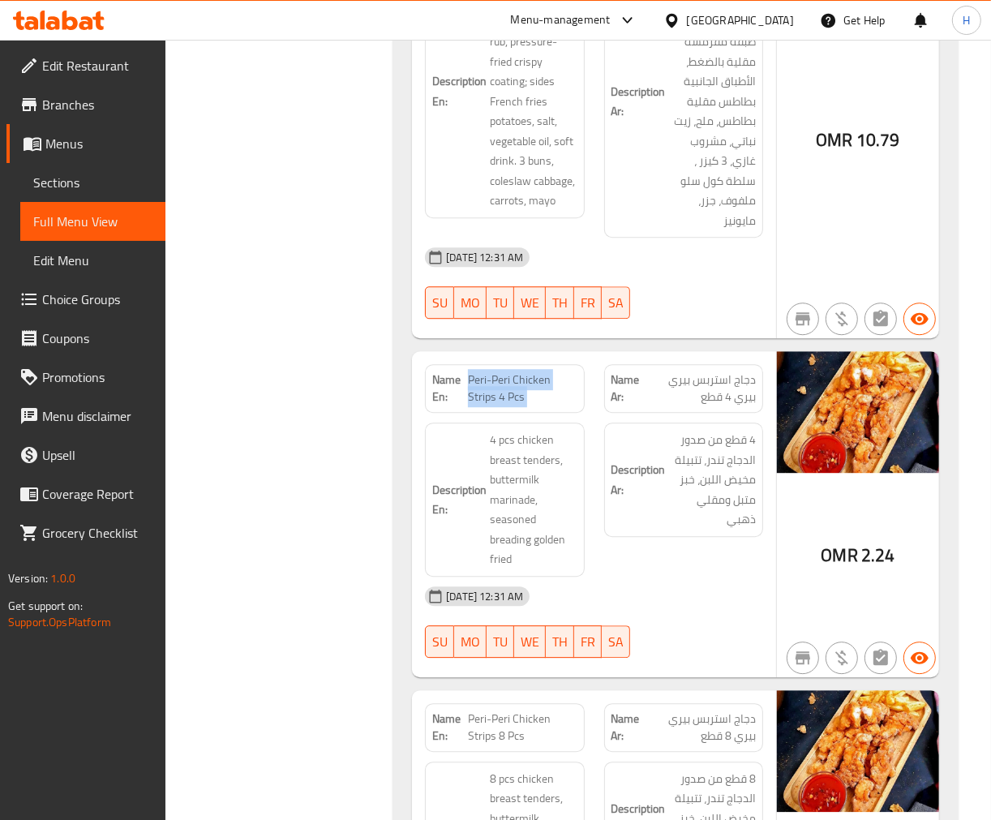
click at [495, 371] on span "Peri-Peri Chicken Strips 4 Pcs" at bounding box center [522, 388] width 109 height 34
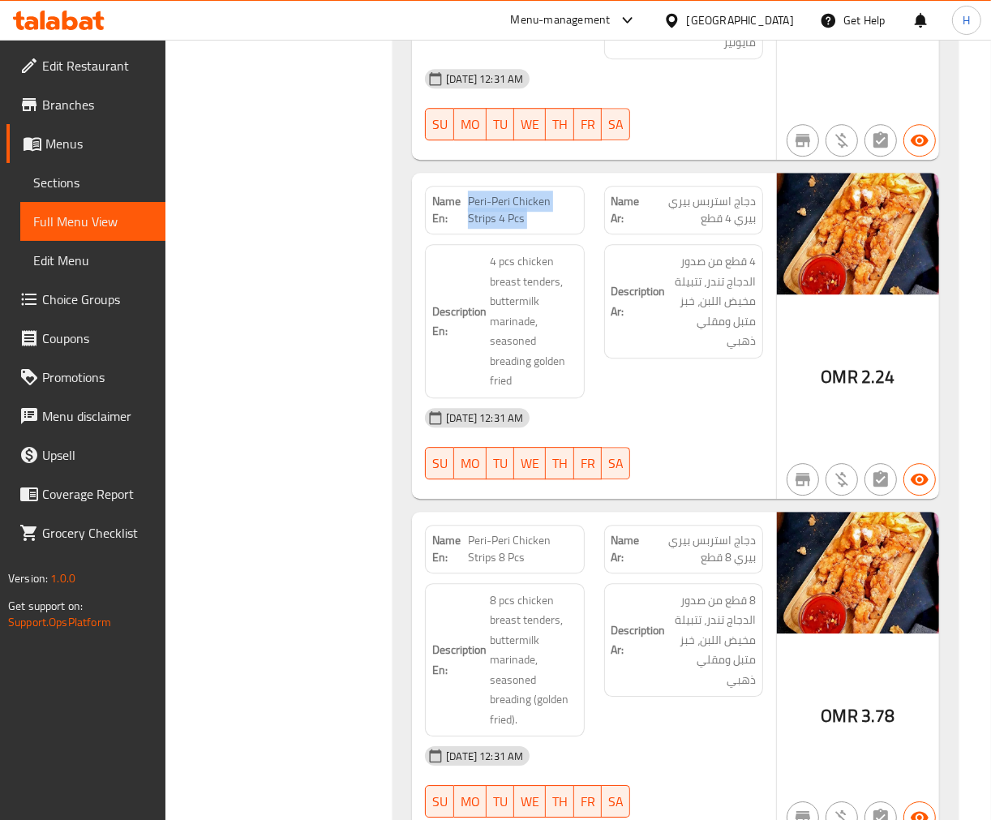
scroll to position [3311, 0]
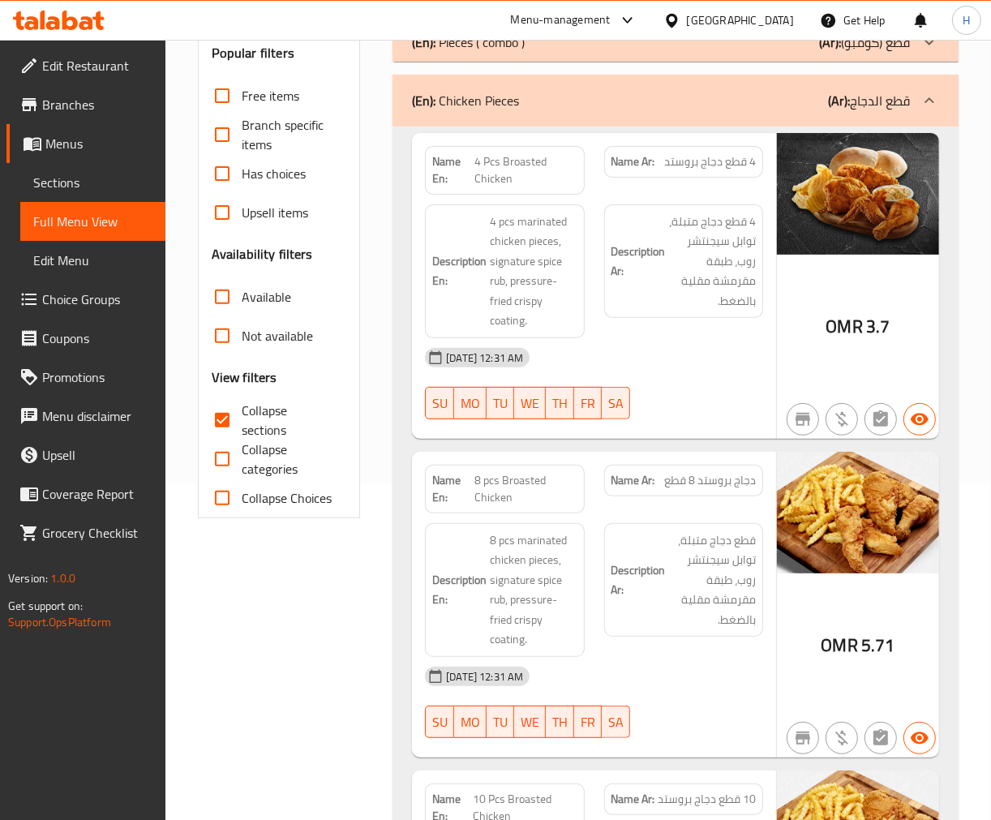
scroll to position [0, 0]
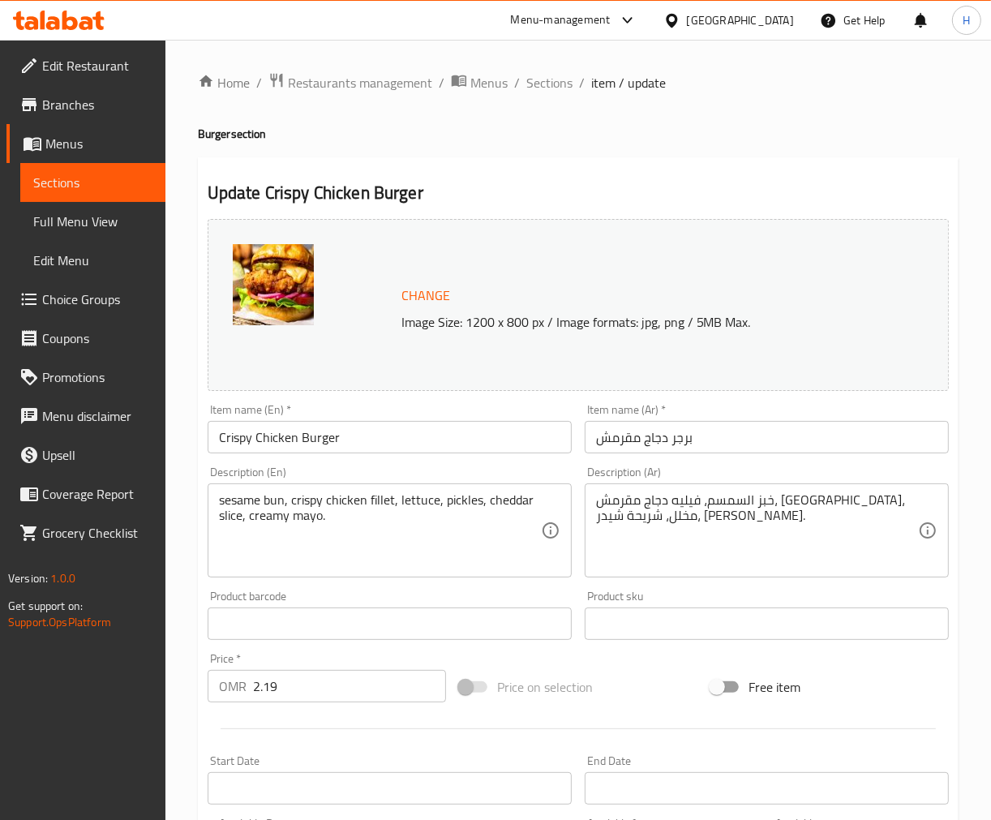
click at [363, 440] on input "Crispy Chicken Burger" at bounding box center [390, 437] width 364 height 32
click at [573, 178] on div "Update Crispy Chicken Burger Change Image Size: 1200 x 800 px / Image formats: …" at bounding box center [578, 641] width 761 height 968
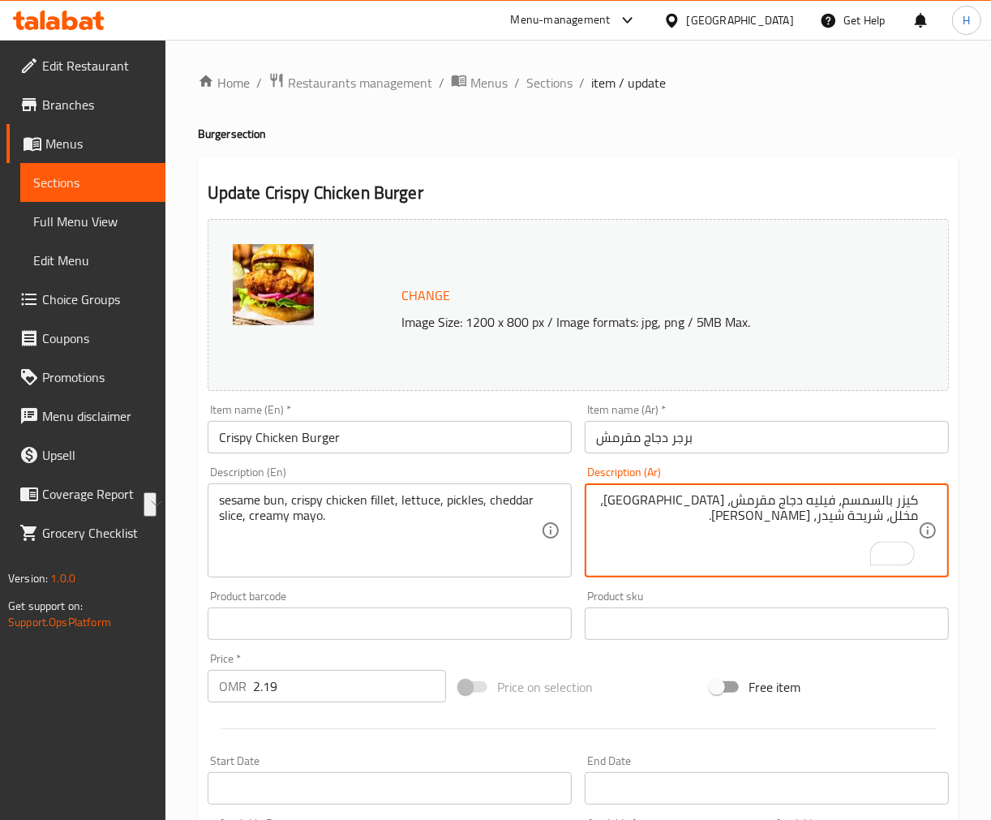
type textarea "كيزر بالسمسم، فيليه دجاج مقرمش، [GEOGRAPHIC_DATA]، مخلل، شريحة شيدر، [PERSON_NA…"
click at [891, 441] on input "برجر دجاج مقرمش" at bounding box center [767, 437] width 364 height 32
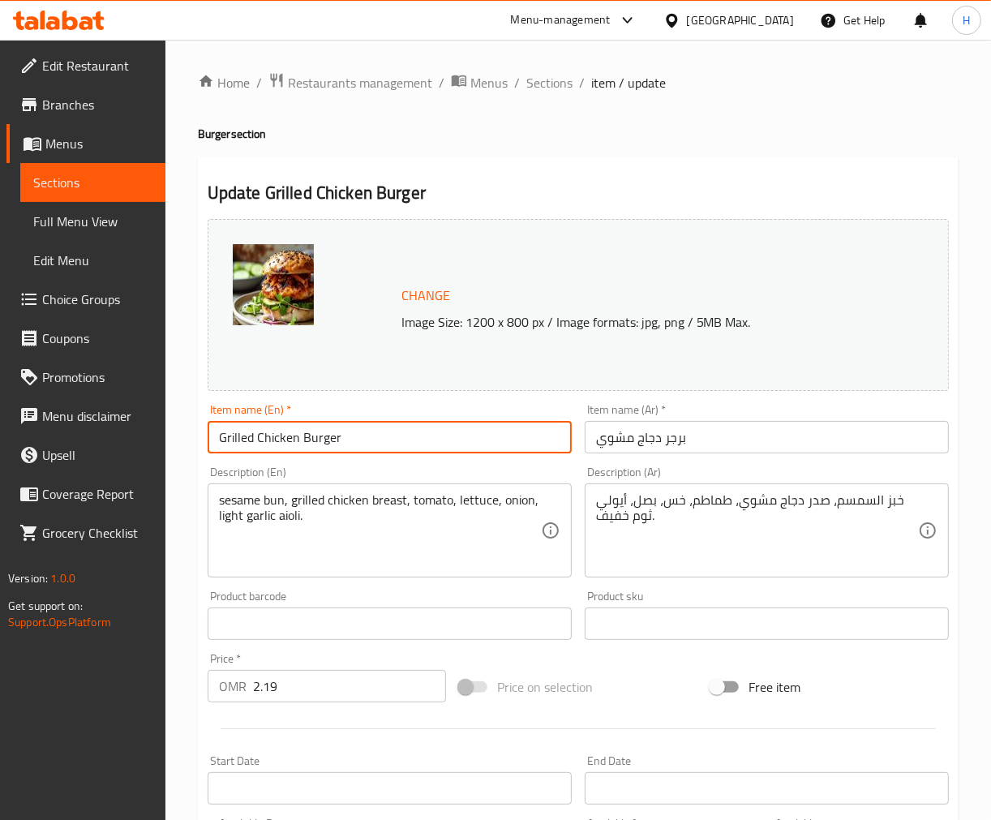
click at [379, 438] on input "Grilled Chicken Burger" at bounding box center [390, 437] width 364 height 32
click at [700, 182] on h2 "Update Grilled Chicken Burger" at bounding box center [578, 193] width 741 height 24
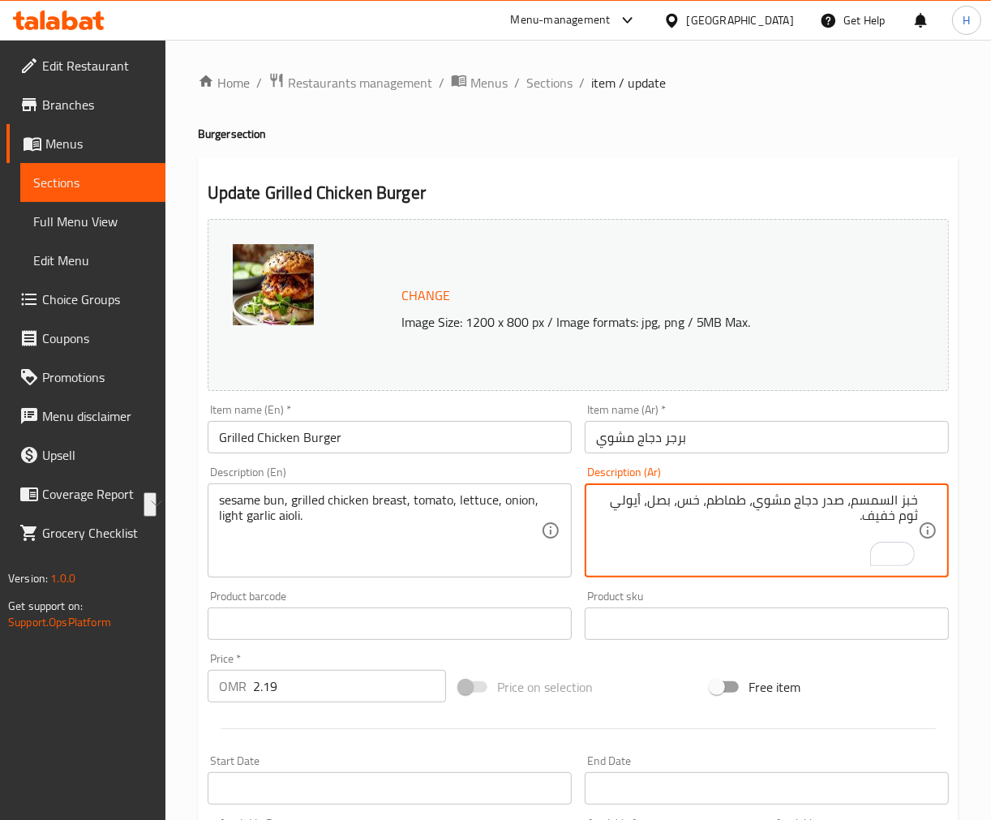
drag, startPoint x: 850, startPoint y: 503, endPoint x: 1004, endPoint y: 503, distance: 154.1
click at [990, 503] on html "​ Menu-management Oman Get Help H Edit Restaurant Branches Menus Sections Full …" at bounding box center [495, 410] width 991 height 820
paste textarea "كيزر ب"
type textarea "كيزر بالسمسم، صدر دجاج مشوي، طماطم، خس، بصل، أيولي ثوم خفيف."
click at [912, 447] on input "برجر دجاج مشوي" at bounding box center [767, 437] width 364 height 32
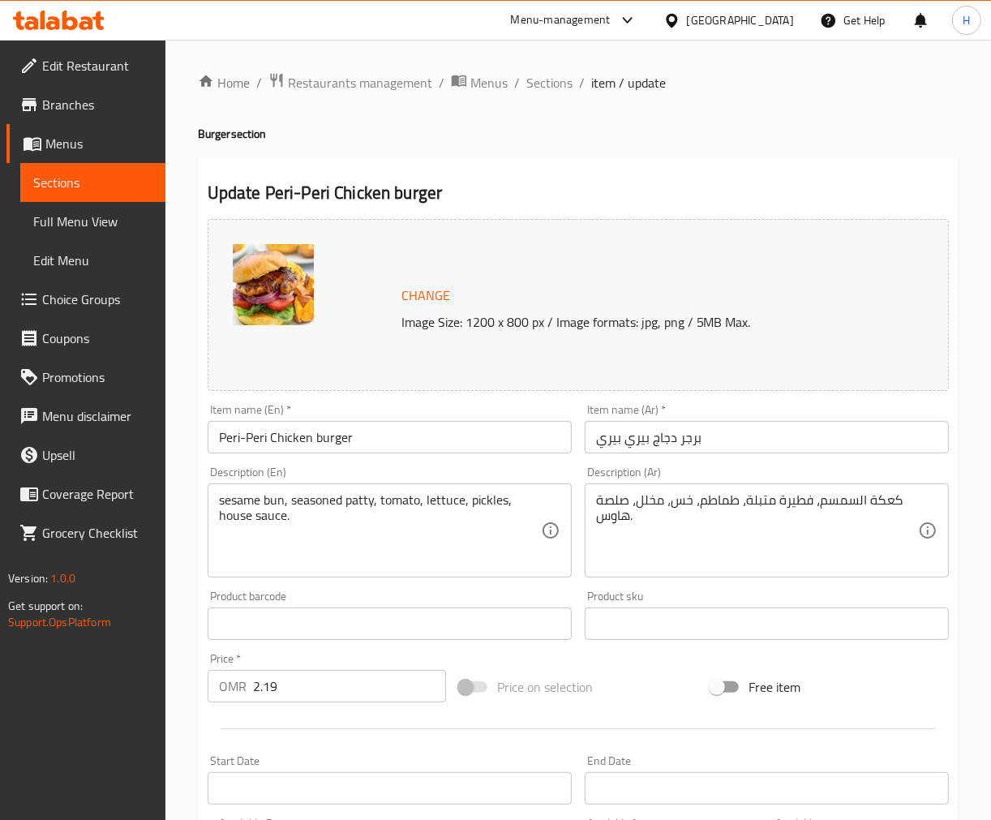
click at [359, 410] on div "Item name (En)   * Peri-Peri Chicken burger Item name (En) *" at bounding box center [390, 428] width 364 height 49
click at [363, 440] on input "Peri-Peri Chicken burger" at bounding box center [390, 437] width 364 height 32
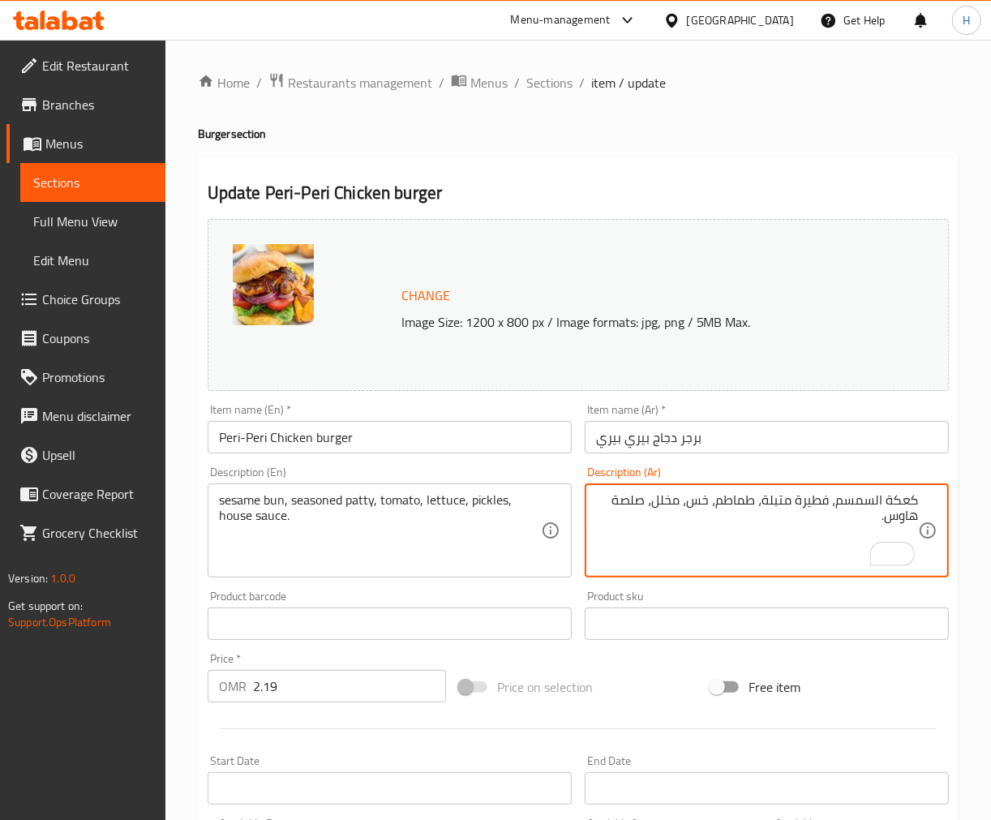
drag, startPoint x: 839, startPoint y: 503, endPoint x: 1004, endPoint y: 497, distance: 165.5
click at [990, 497] on html "​ Menu-management [GEOGRAPHIC_DATA] Get Help H Edit Restaurant Branches Menus S…" at bounding box center [495, 410] width 991 height 820
paste textarea "يزر ب"
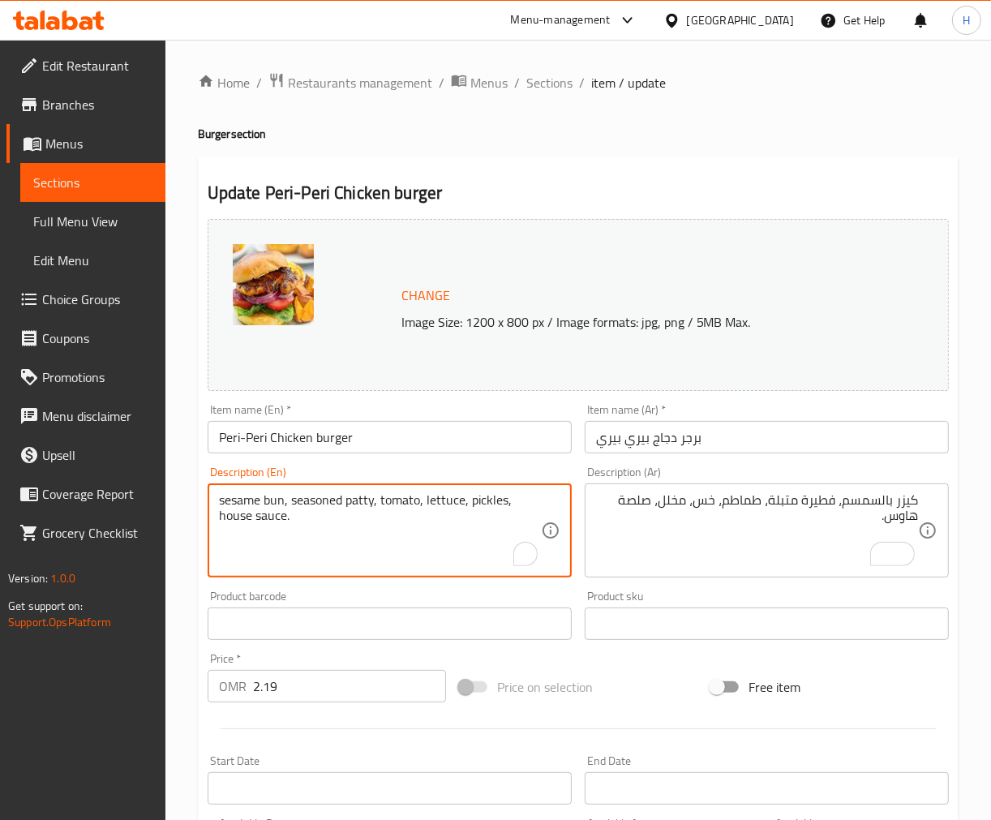
drag, startPoint x: 373, startPoint y: 498, endPoint x: 292, endPoint y: 499, distance: 81.1
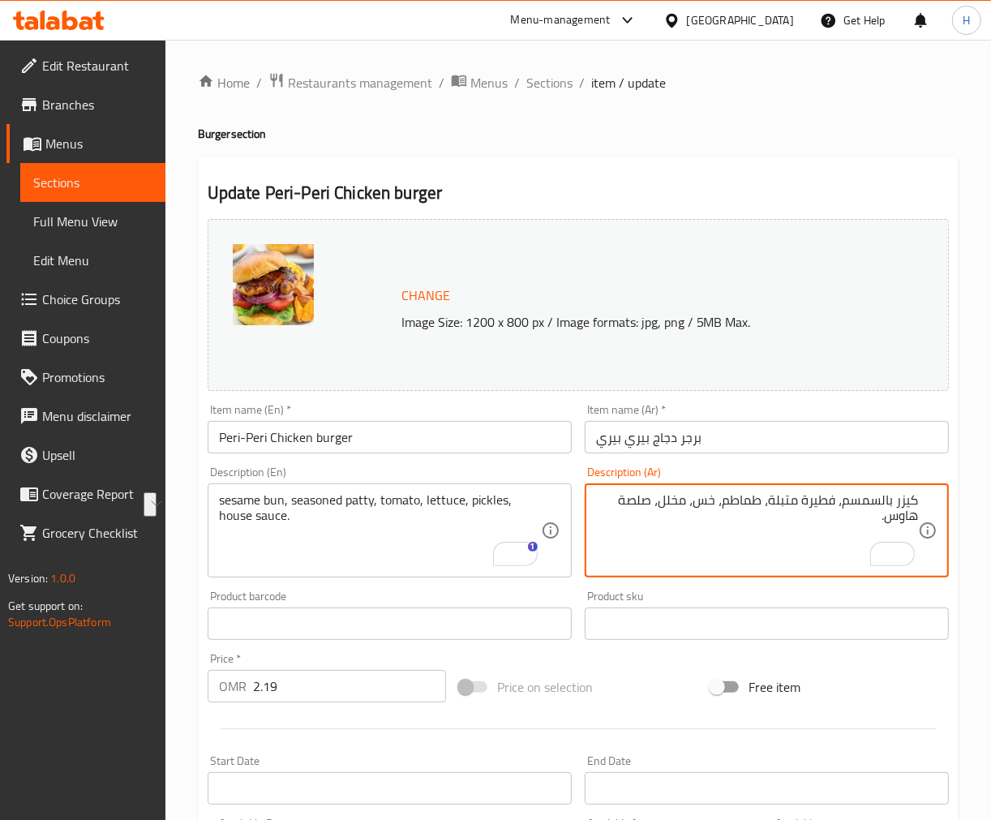
drag, startPoint x: 834, startPoint y: 500, endPoint x: 770, endPoint y: 503, distance: 63.3
click at [817, 504] on textarea "كيزر بالسمسم، فطيرة متبلة، طماطم، خس، مخلل، صلصة هاوس." at bounding box center [757, 530] width 322 height 77
paste textarea "شريح"
type textarea "كيزر بالسمسم، شريحة متبلة، طماطم، خس، مخلل، صلصة هاوس."
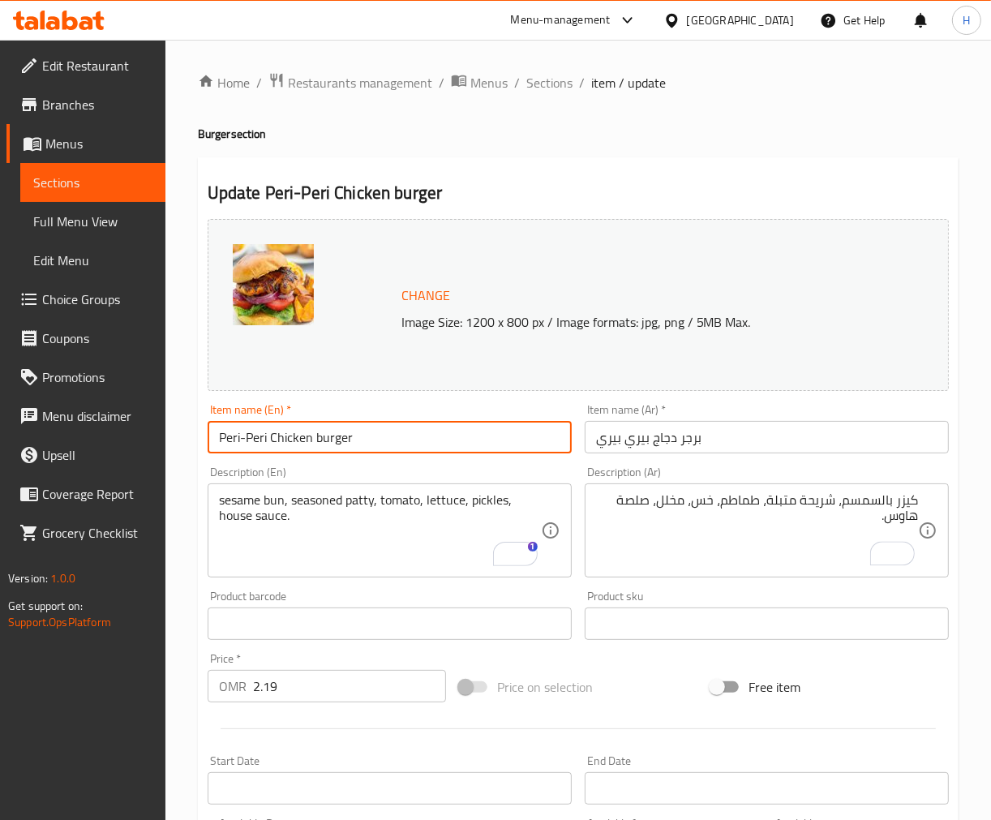
click at [345, 448] on input "Peri-Peri Chicken burger" at bounding box center [390, 437] width 364 height 32
click at [398, 428] on input "Peri-Peri Chicken burger" at bounding box center [390, 437] width 364 height 32
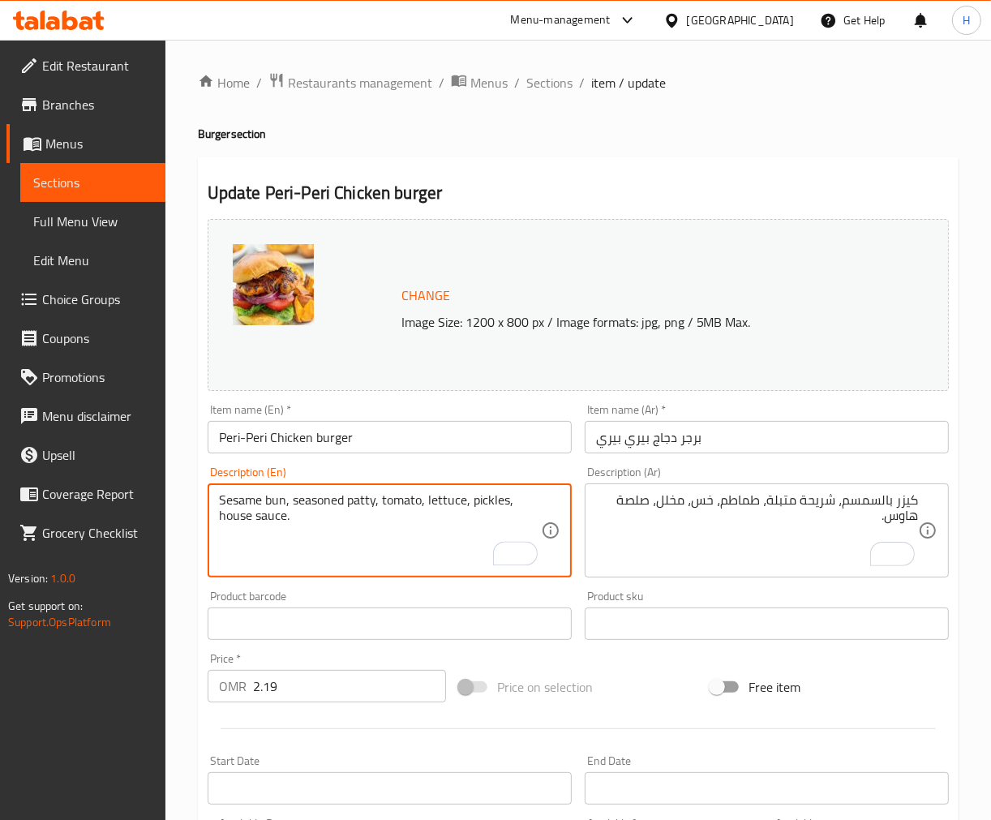
click at [230, 500] on textarea "Sesame bun, seasoned patty, tomato, lettuce, pickles, house sauce." at bounding box center [380, 530] width 322 height 77
type textarea "Sesame bun, seasoned patty, tomato, lettuce, pickles, house sauce."
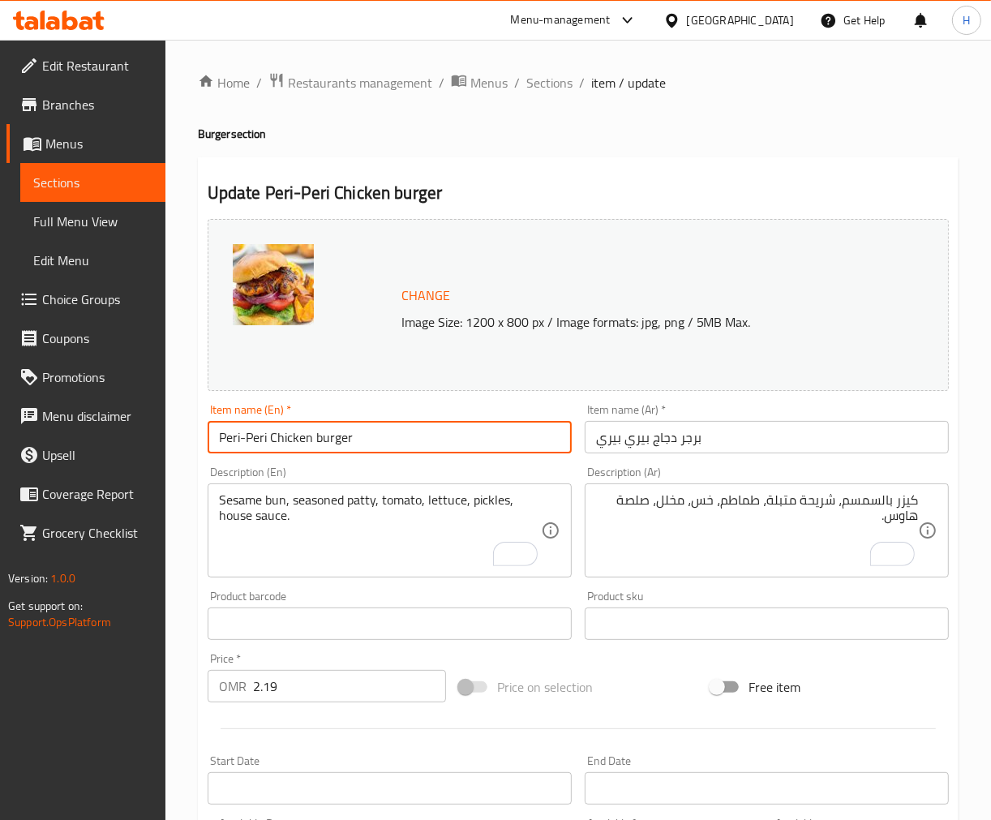
click at [322, 442] on input "Peri-Peri Chicken burger" at bounding box center [390, 437] width 364 height 32
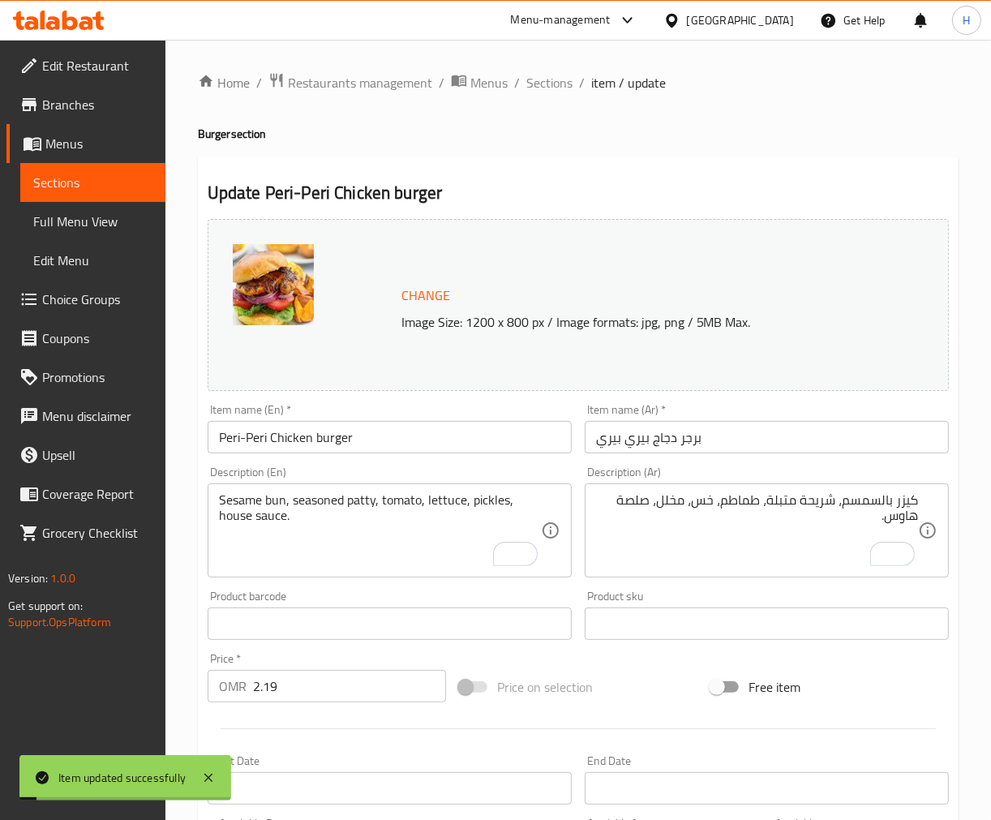
click at [805, 175] on div "Update Peri-Peri Chicken burger Change Image Size: 1200 x 800 px / Image format…" at bounding box center [578, 641] width 761 height 968
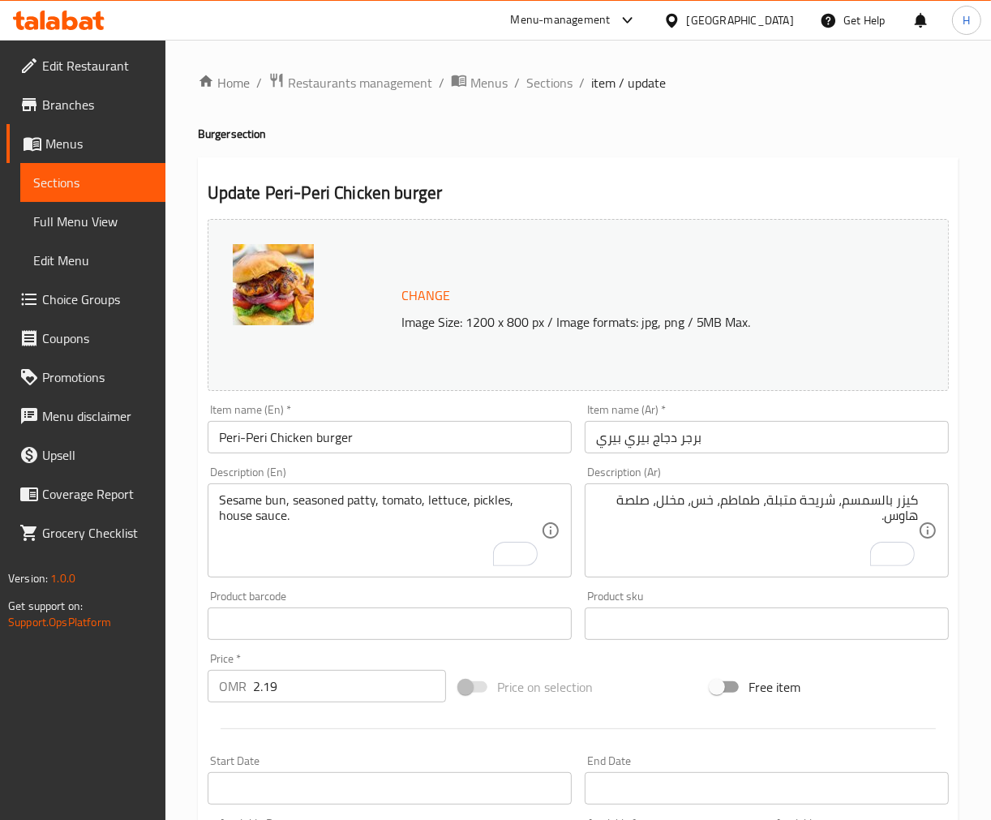
click at [367, 433] on input "Peri-Peri Chicken burger" at bounding box center [390, 437] width 364 height 32
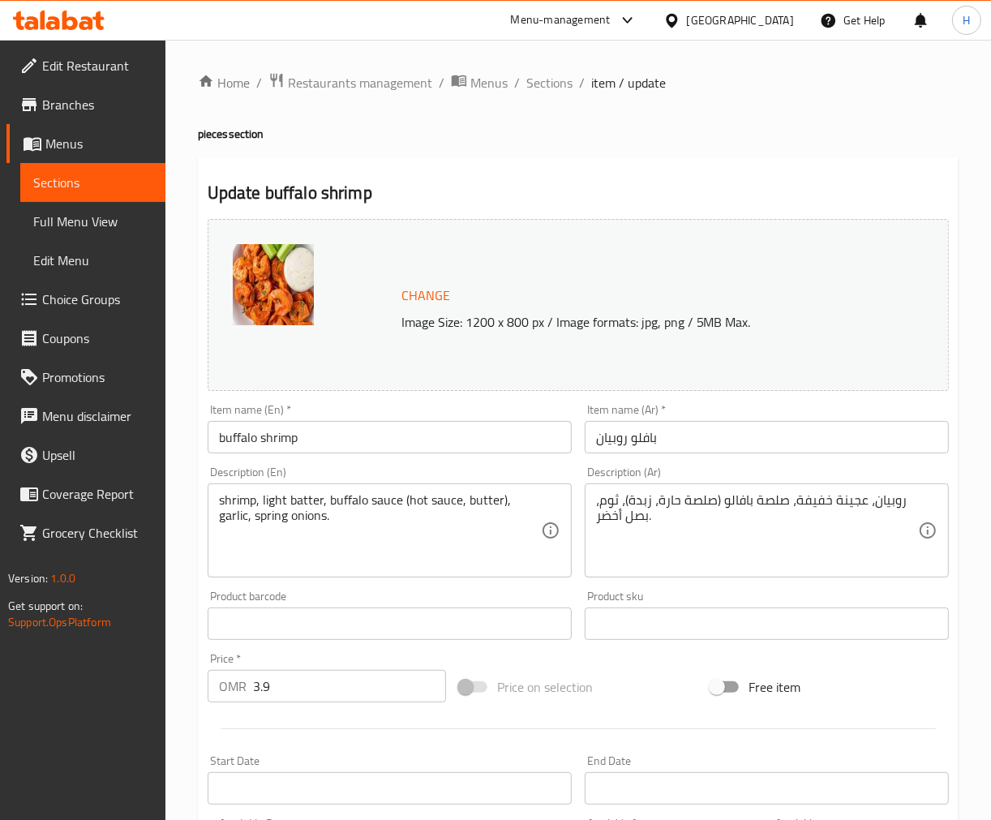
drag, startPoint x: 843, startPoint y: 504, endPoint x: 853, endPoint y: 521, distance: 19.6
click at [843, 504] on textarea "روبيان، عجينة خفيفة، صلصة بافالو (صلصة حارة، زبدة)، ثوم، بصل أخضر." at bounding box center [757, 530] width 322 height 77
paste textarea "ليط"
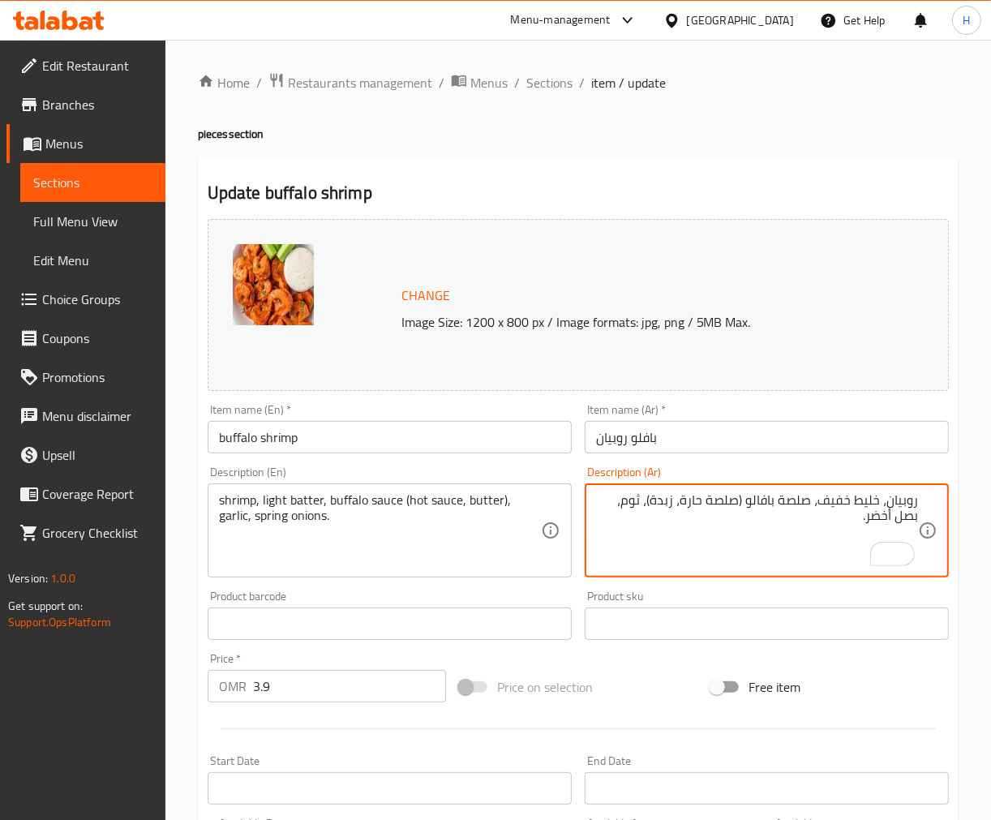
type textarea "روبيان، خليط خفيف، صلصة بافالو (صلصة حارة، زبدة)، ثوم، بصل أخضر."
click at [800, 433] on input "بافلو روبيان" at bounding box center [767, 437] width 364 height 32
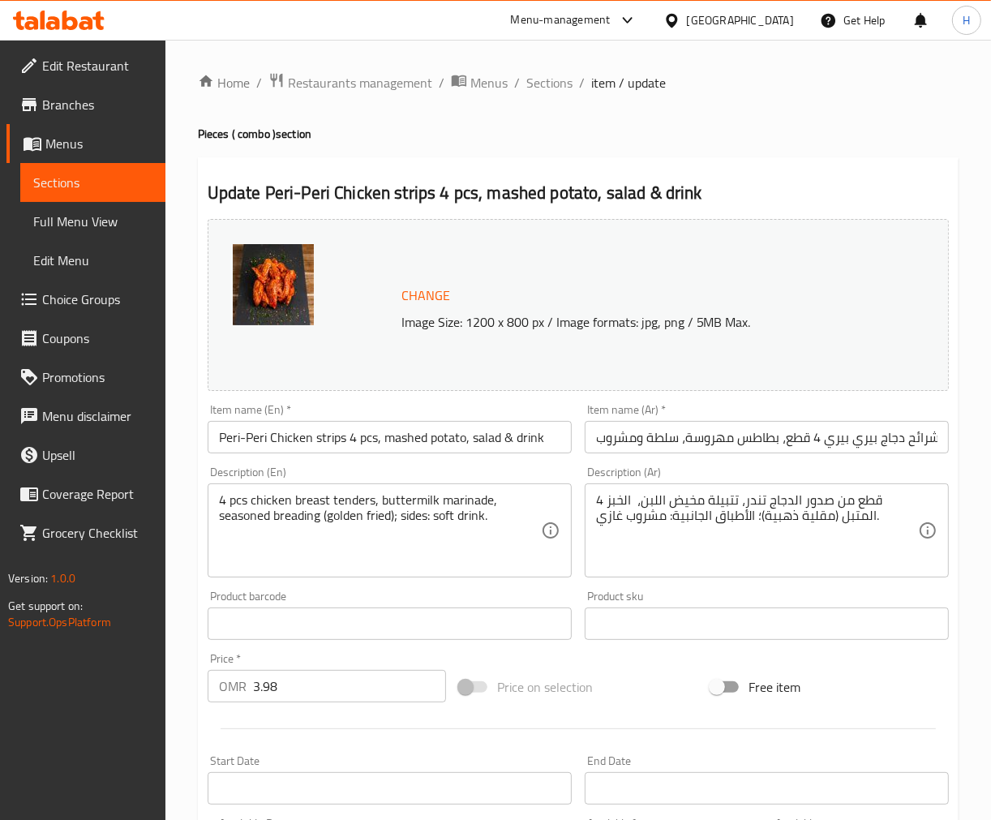
click at [672, 663] on div "Change Image Size: 1200 x 800 px / Image formats: jpg, png / 5MB Max. Item name…" at bounding box center [578, 573] width 754 height 723
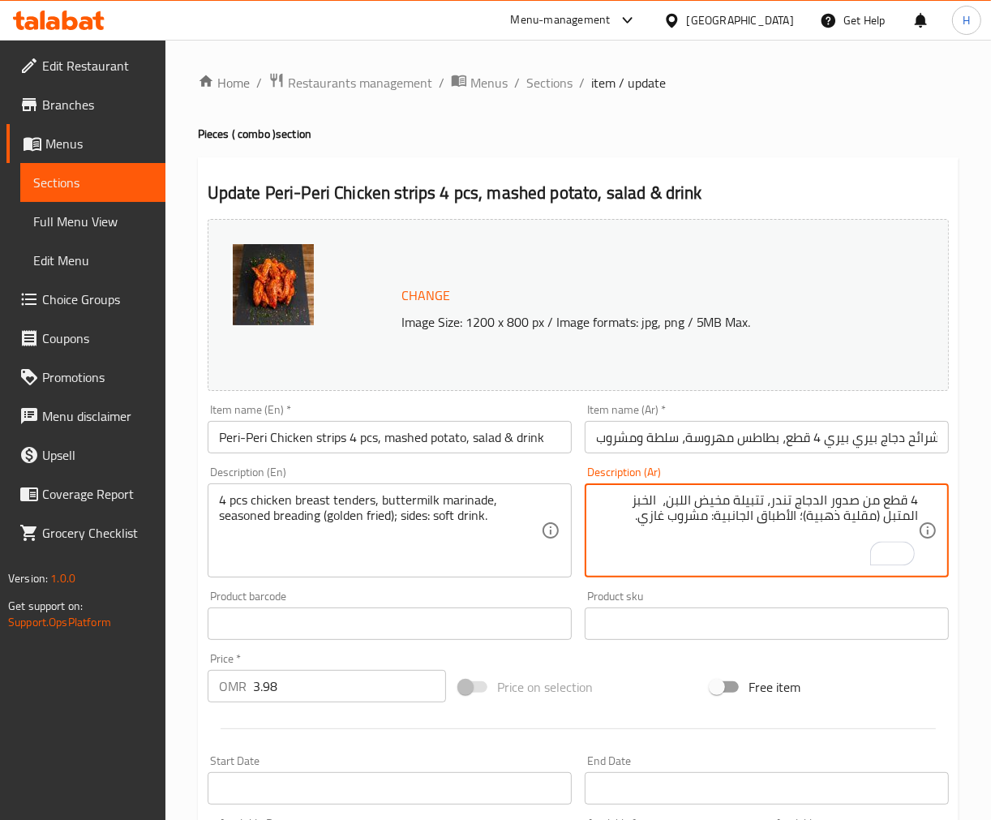
paste textarea "تبيلة"
click at [683, 439] on input "شرائح دجاج بيري بيري 4 قطع، بطاطس مهروسة، سلطة ومشروب" at bounding box center [767, 437] width 364 height 32
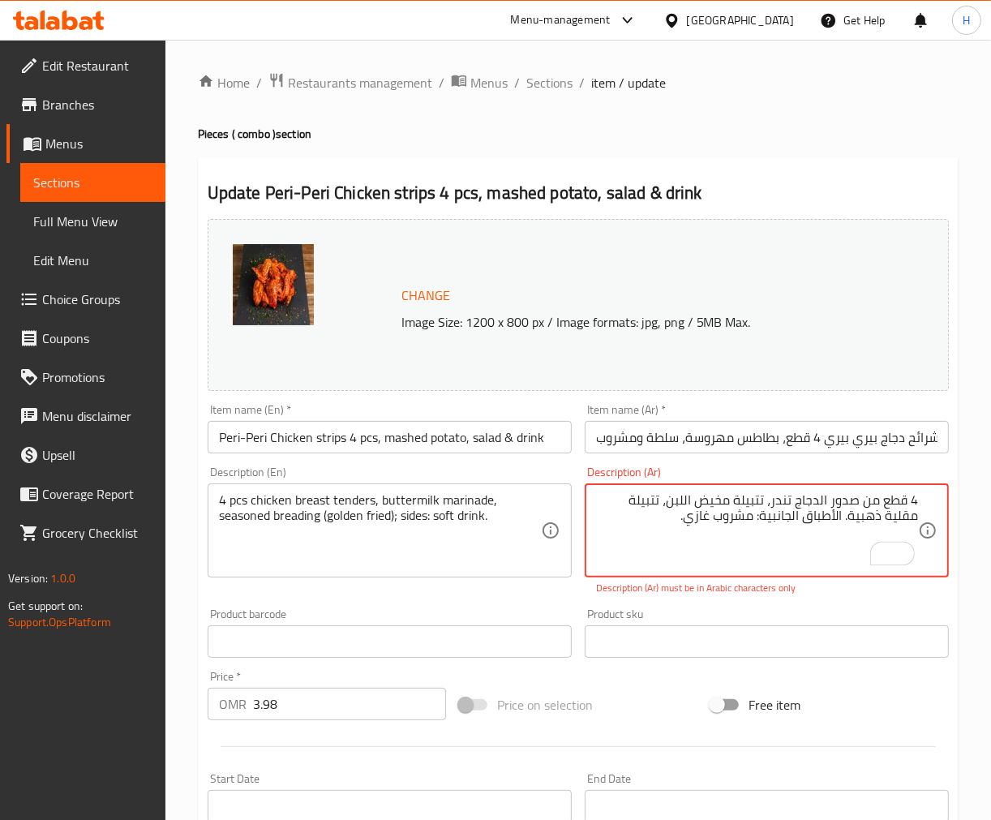
type textarea "4 قطع من صدور الدجاج تندر، تتبيلة مخيض اللبن، تتبيلة مقلية ذهبية. الأطباق الجان…"
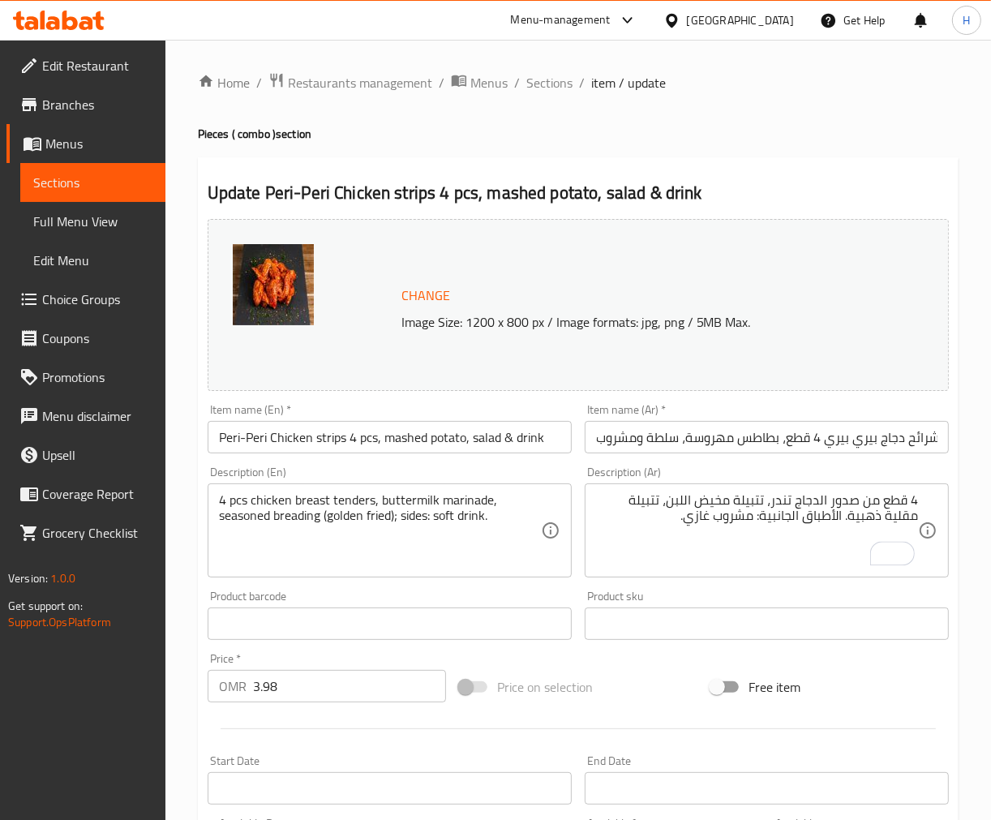
click at [815, 455] on div "Item name (Ar)   * شرائح دجاج بيري بيري 4 قطع، بطاطس مهروسة، سلطة ومشروب Item n…" at bounding box center [766, 428] width 377 height 62
click at [817, 448] on input "شرائح دجاج بيري بيري 4 قطع، بطاطس مهروسة، سلطة ومشروب" at bounding box center [767, 437] width 364 height 32
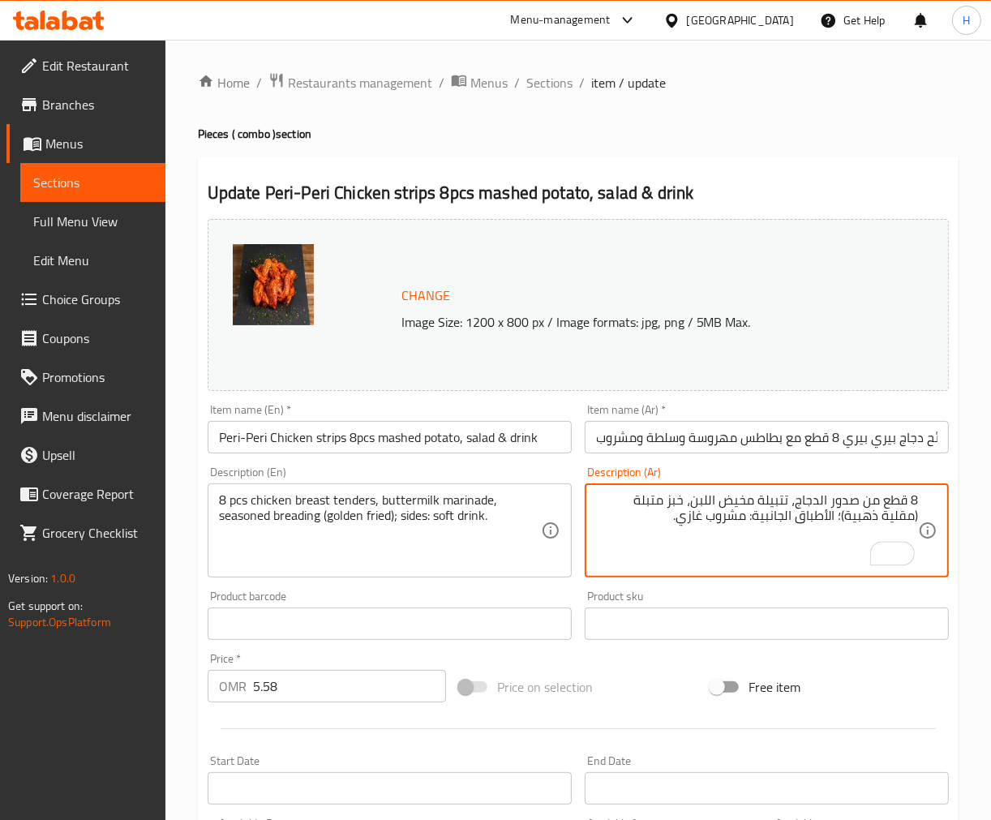
paste textarea "تبيلة مقلية ذهبية"
type textarea "8 قطع من صدور الدجاج، تتبيلة مخيض اللبن، تتبيلة مقلية ذهبية. الأطباق الجانبية: …"
click at [717, 442] on input "شرائح دجاج بيري بيري 8 قطع مع بطاطس مهروسة وسلطة ومشروب" at bounding box center [767, 437] width 364 height 32
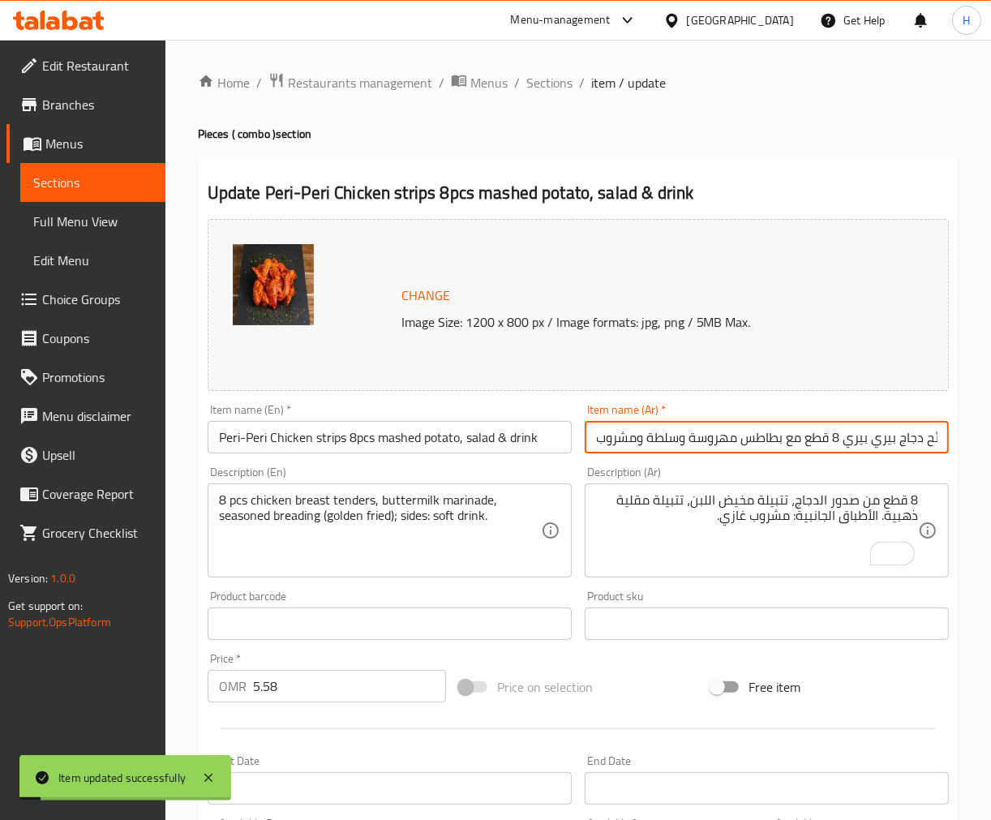
scroll to position [0, 19]
drag, startPoint x: 835, startPoint y: 440, endPoint x: 1004, endPoint y: 435, distance: 168.8
click at [990, 435] on html "Item updated successfully ​ Menu-management [GEOGRAPHIC_DATA] Get Help H Edit R…" at bounding box center [495, 410] width 991 height 820
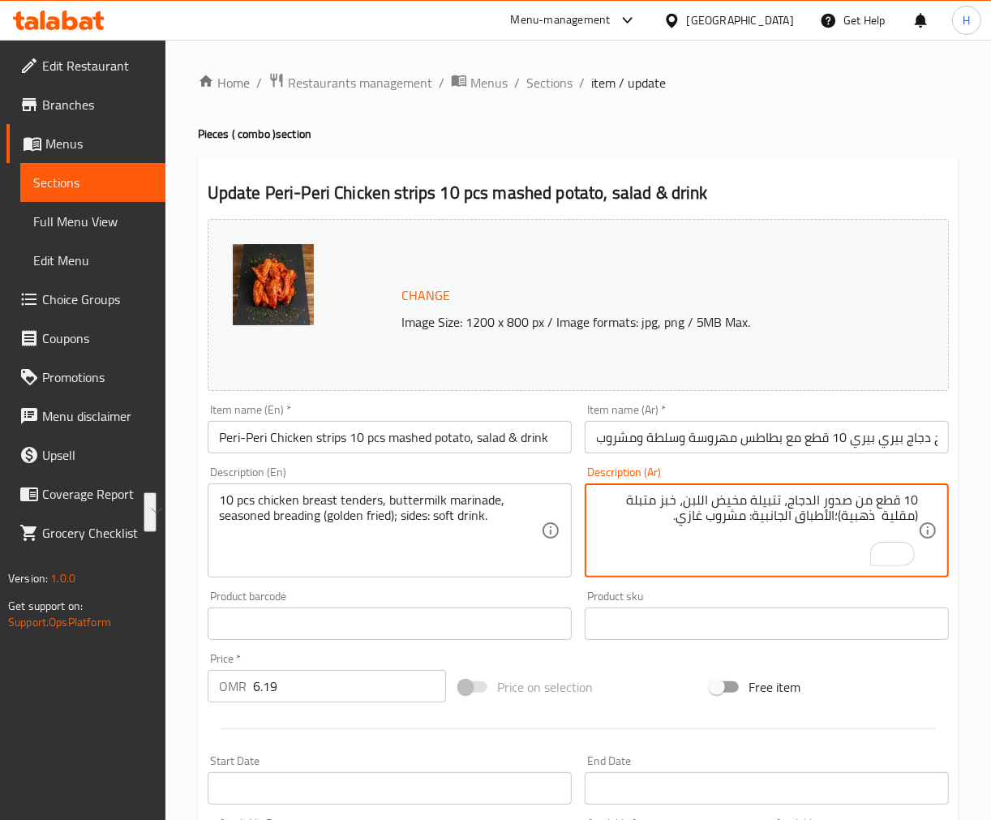
paste textarea "تبيلة مقلية ذهبية"
type textarea "10 قطع من صدور الدجاج، تتبيلة مخيض اللبن، تتبيلة مقلية ذهبية. الأطباق الجانبية:…"
click at [703, 442] on input "شرائح دجاج بيري بيري 10 قطع مع بطاطس مهروسة وسلطة ومشروب" at bounding box center [767, 437] width 364 height 32
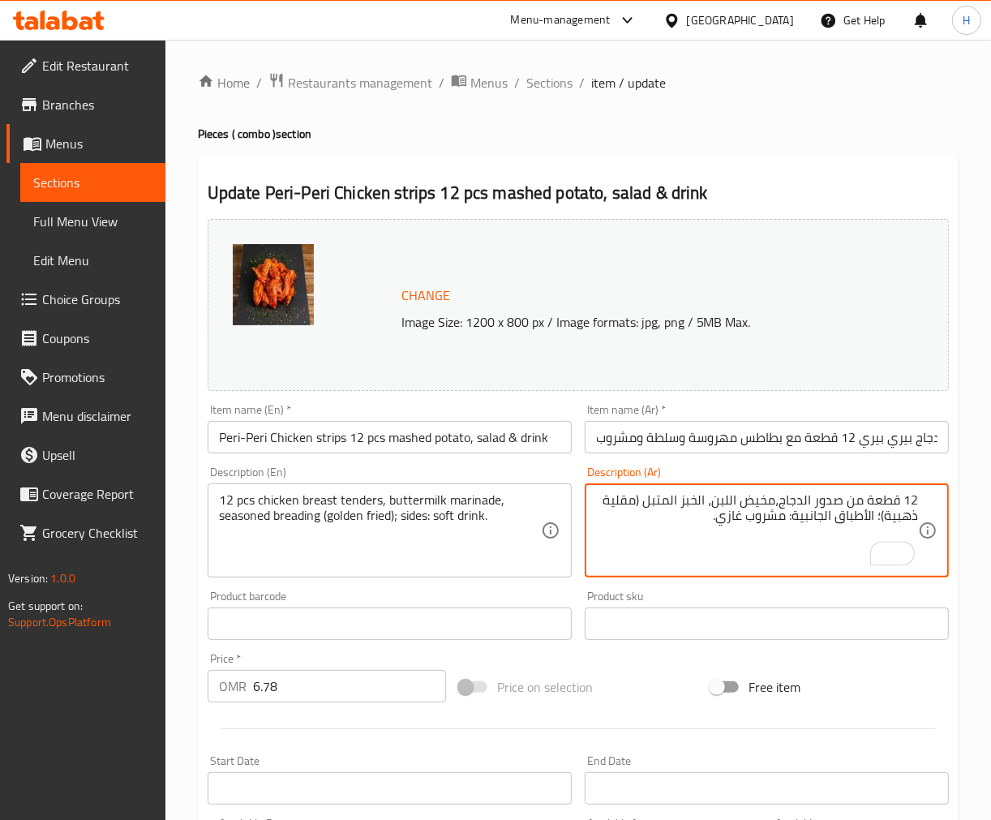
paste textarea "تبيلة مقلية ذهبية"
type textarea "12 قطعة من صدور الدجاج،مخيض اللبن، تتبيلة مقلية ذهبية. الأطباق الجانبية: مشروب …"
click at [718, 444] on input "شرائح دجاج بيري بيري 12 قطعة مع بطاطس مهروسة وسلطة ومشروب" at bounding box center [767, 437] width 364 height 32
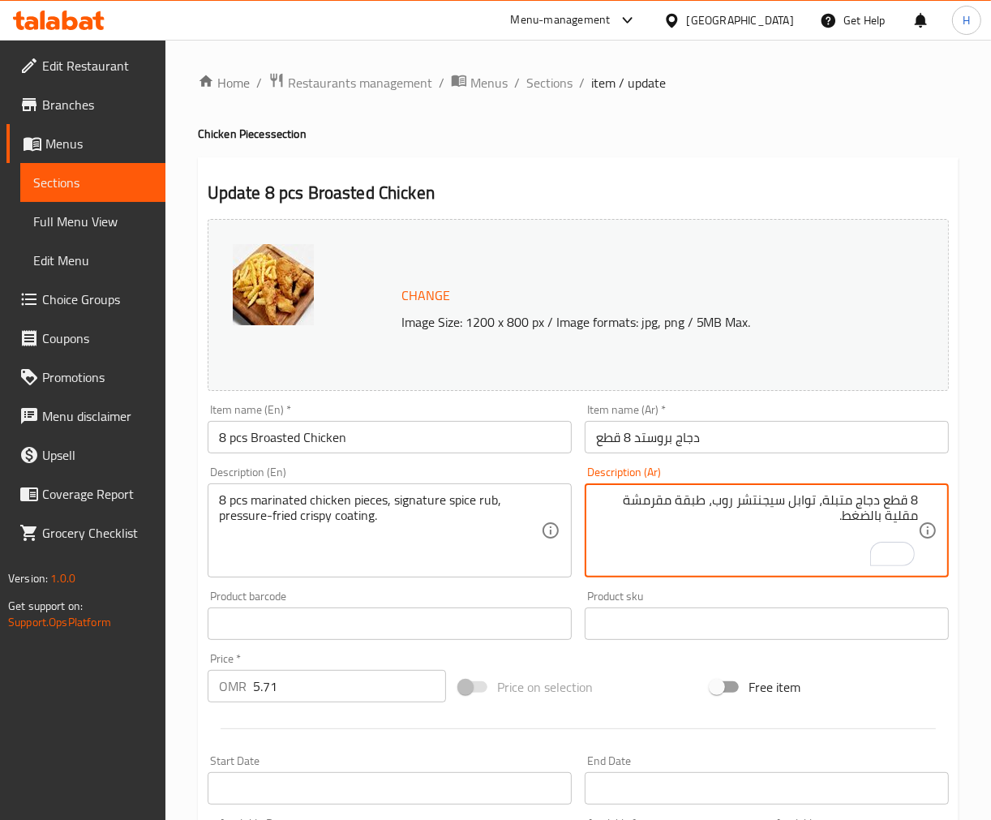
type textarea "8 قطع دجاج متبلة، توابل سيجنتشر روب، طبقة مقرمشة مقلية بالضغط."
click at [885, 406] on div "Item name (Ar)   * دجاج بروستد 8 قطع Item name (Ar) *" at bounding box center [767, 428] width 364 height 49
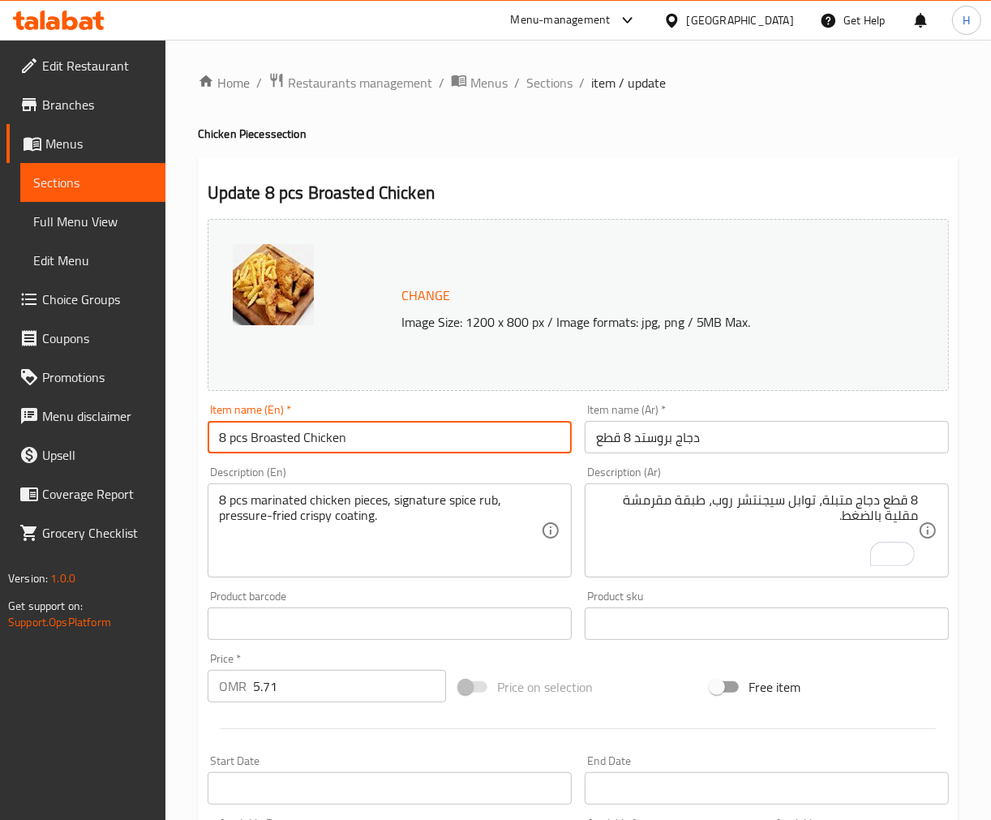
click at [424, 427] on input "8 pcs Broasted Chicken" at bounding box center [390, 437] width 364 height 32
click at [582, 138] on h4 "Chicken Pieces section" at bounding box center [578, 134] width 761 height 16
click at [822, 446] on input "دجاج بروستد 8 قطع" at bounding box center [767, 437] width 364 height 32
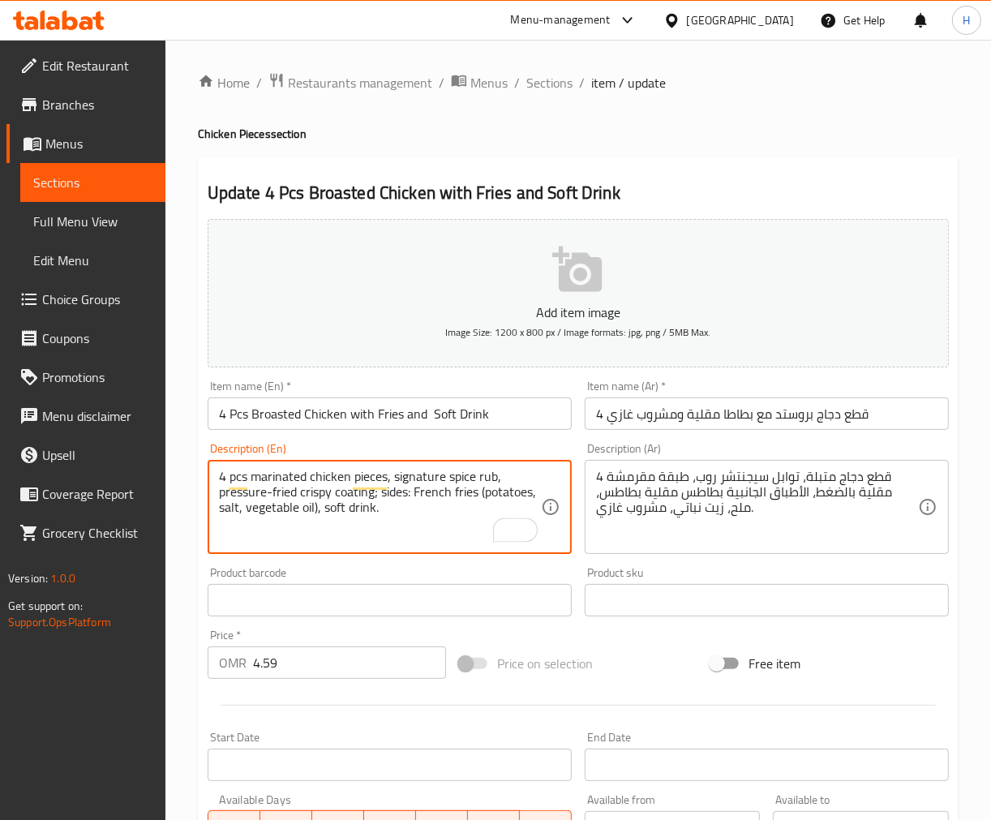
type textarea "4 pcs marinated chicken pieces, signature spice rub, pressure-fried crispy coat…"
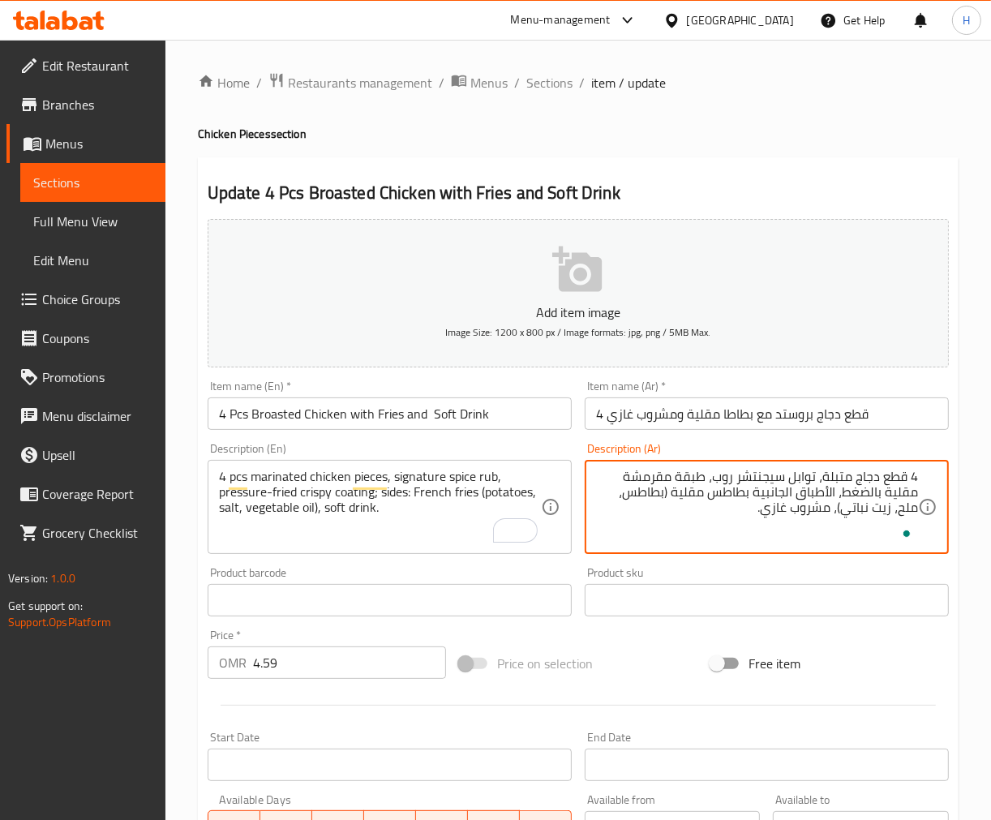
type textarea "4 قطع دجاج متبلة، توابل سيجنتشر روب، طبقة مقرمشة مقلية بالضغط، الأطباق الجانبية…"
click at [302, 416] on input "4 Pcs Broasted Chicken with Fries and Soft Drink" at bounding box center [390, 413] width 364 height 32
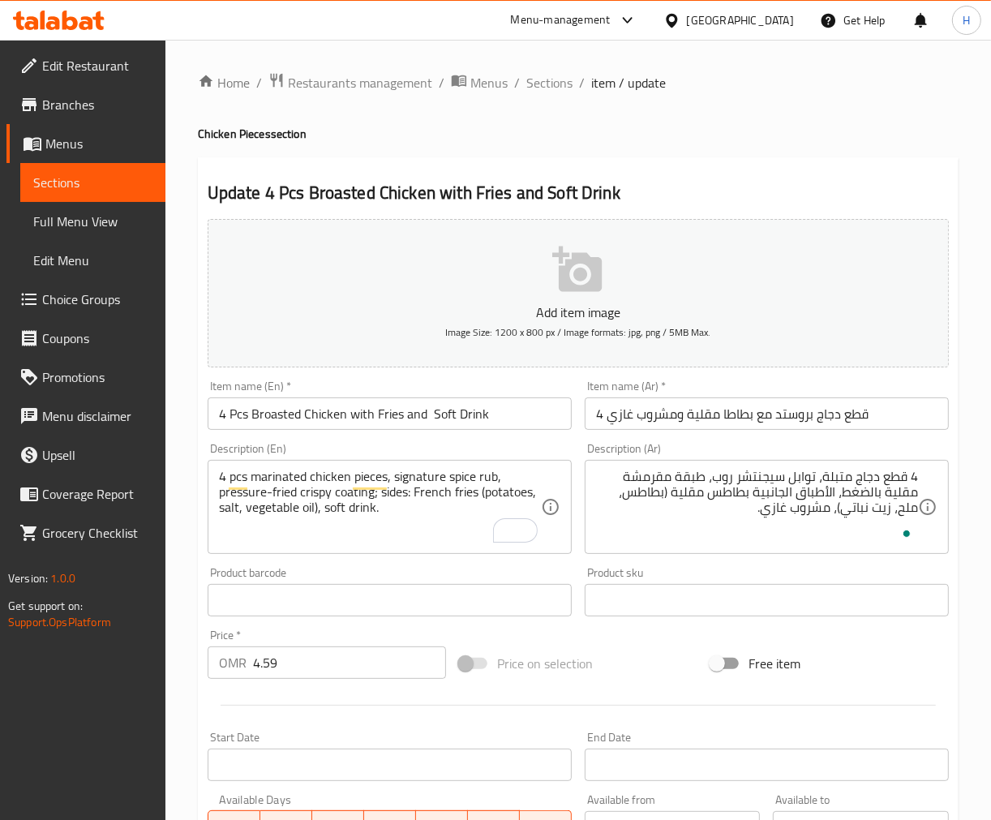
click at [530, 428] on input "4 Pcs Broasted Chicken with Fries and Soft Drink" at bounding box center [390, 413] width 364 height 32
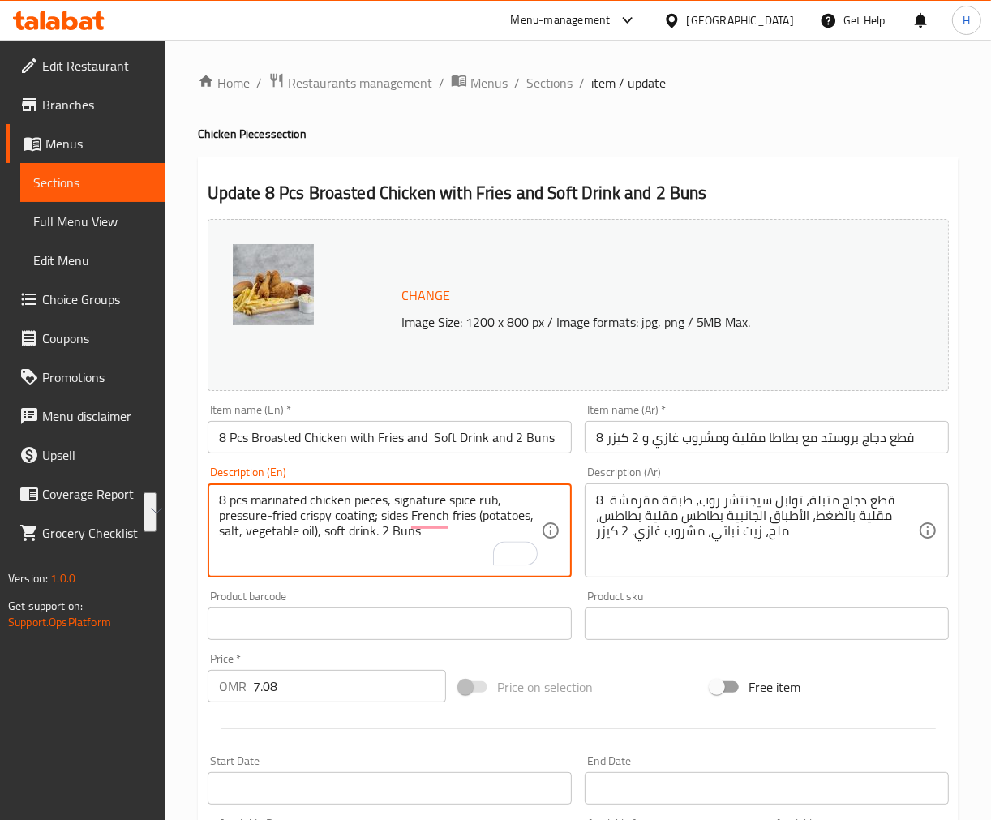
type textarea "8 pcs marinated chicken pieces, signature spice rub, pressure-fried crispy coat…"
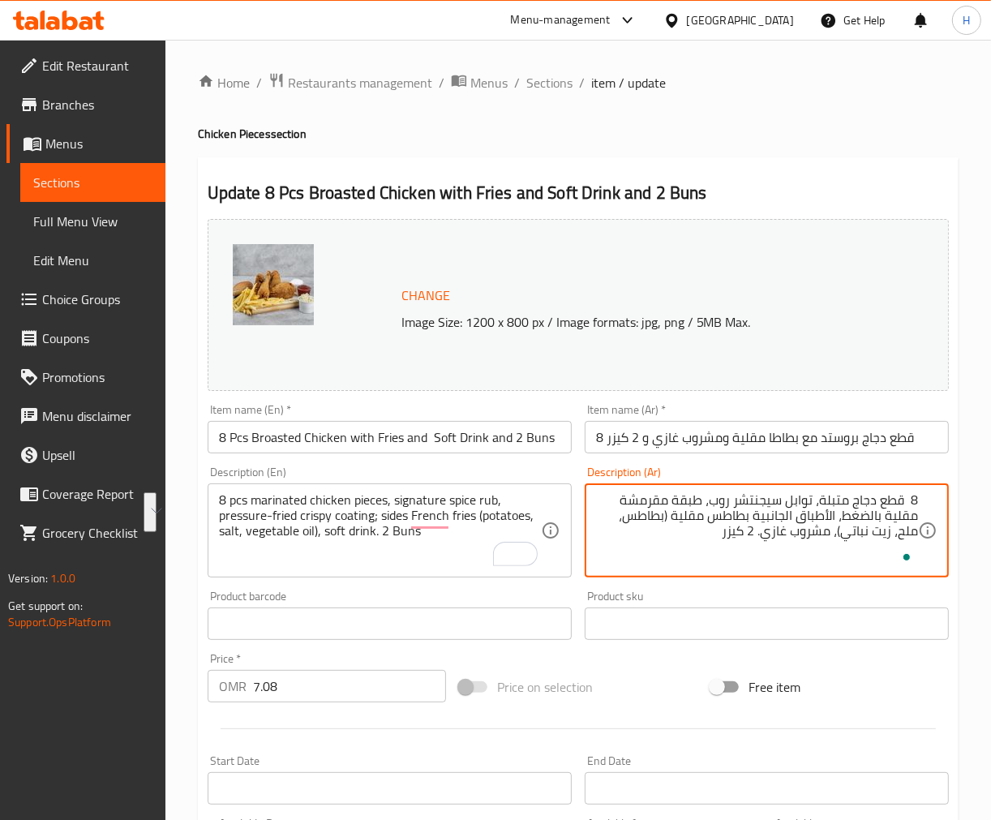
type textarea "8 قطع دجاج متبلة، توابل سيجنتشر روب، طبقة مقرمشة مقلية بالضغط، الأطباق الجانبية…"
click at [674, 448] on input "8 قطع دجاج بروستد مع بطاطا مقلية ومشروب غازي و 2 كيزر" at bounding box center [767, 437] width 364 height 32
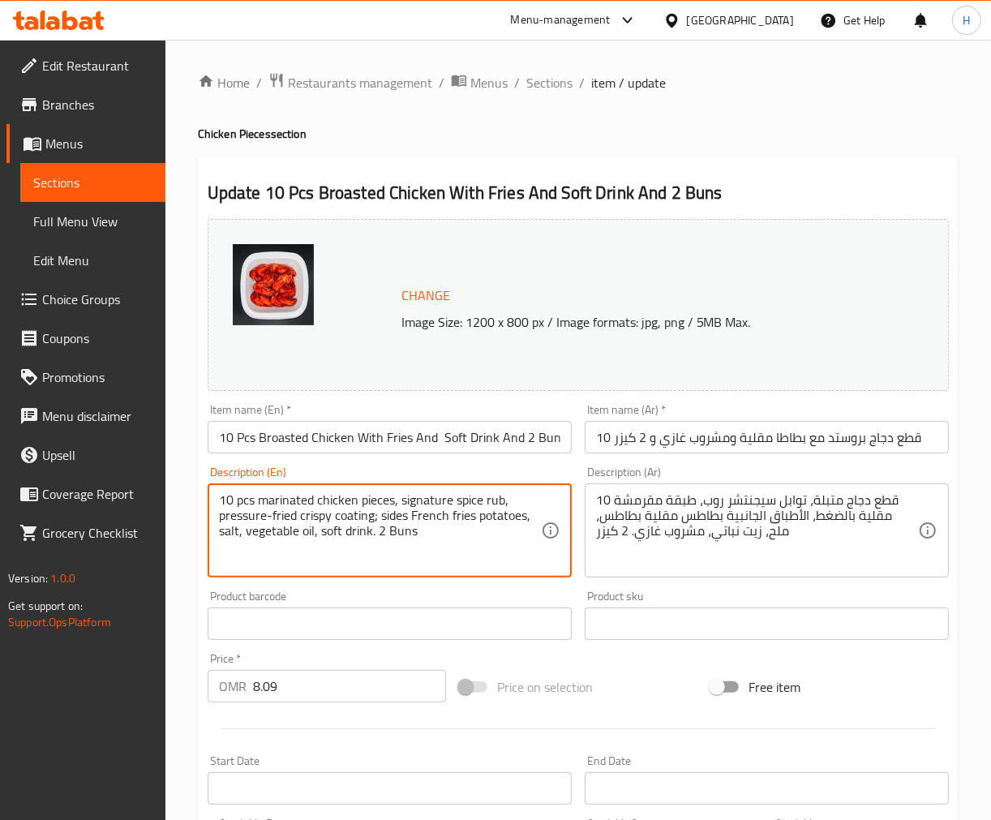
drag, startPoint x: 479, startPoint y: 519, endPoint x: 539, endPoint y: 509, distance: 60.8
paste textarea "(potatoes, salt, vegetable oil)"
type textarea "10 pcs marinated chicken pieces, signature spice rub, pressure-fried crispy coa…"
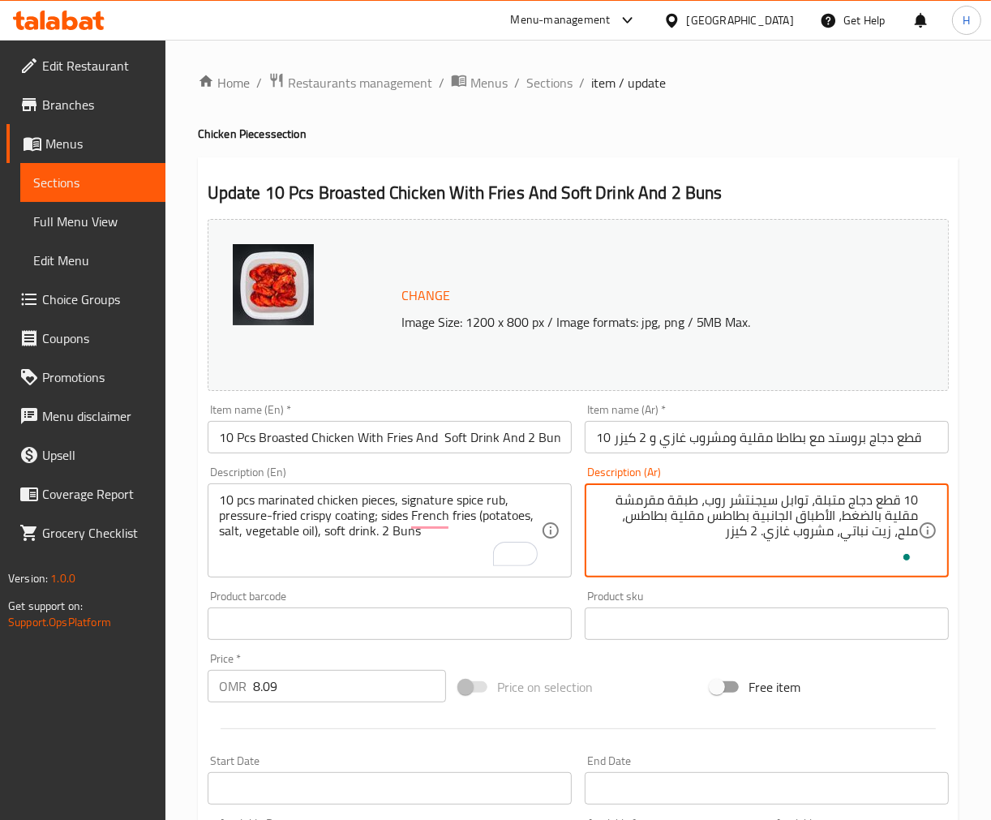
paste textarea "(بطاطس، ملح، زيت نباتي)"
type textarea "10 قطع دجاج متبلة، توابل سيجنتشر روب، طبقة مقرمشة مقلية بالضغط، الأطباق الجانبي…"
click at [807, 444] on input "10 قطع دجاج بروستد مع بطاطا مقلية ومشروب غازي و 2 كيزر" at bounding box center [767, 437] width 364 height 32
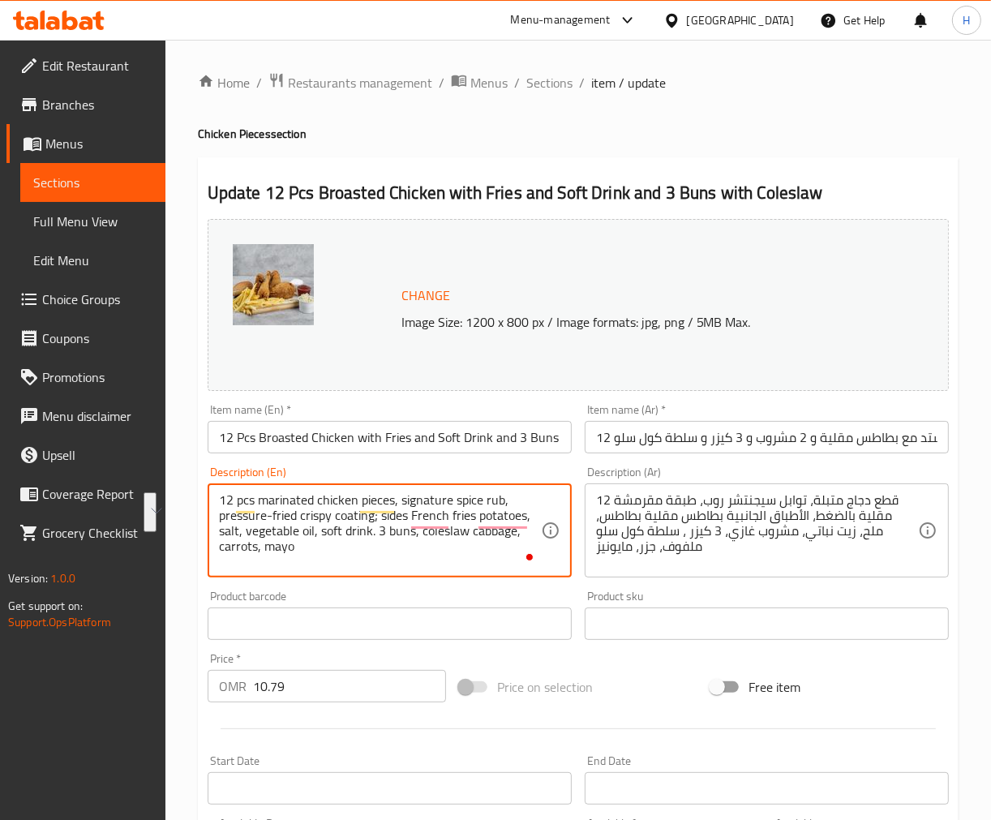
paste textarea "(potatoes, salt, vegetable oil)"
type textarea "12 pcs marinated chicken pieces, signature spice rub, pressure-fried crispy coa…"
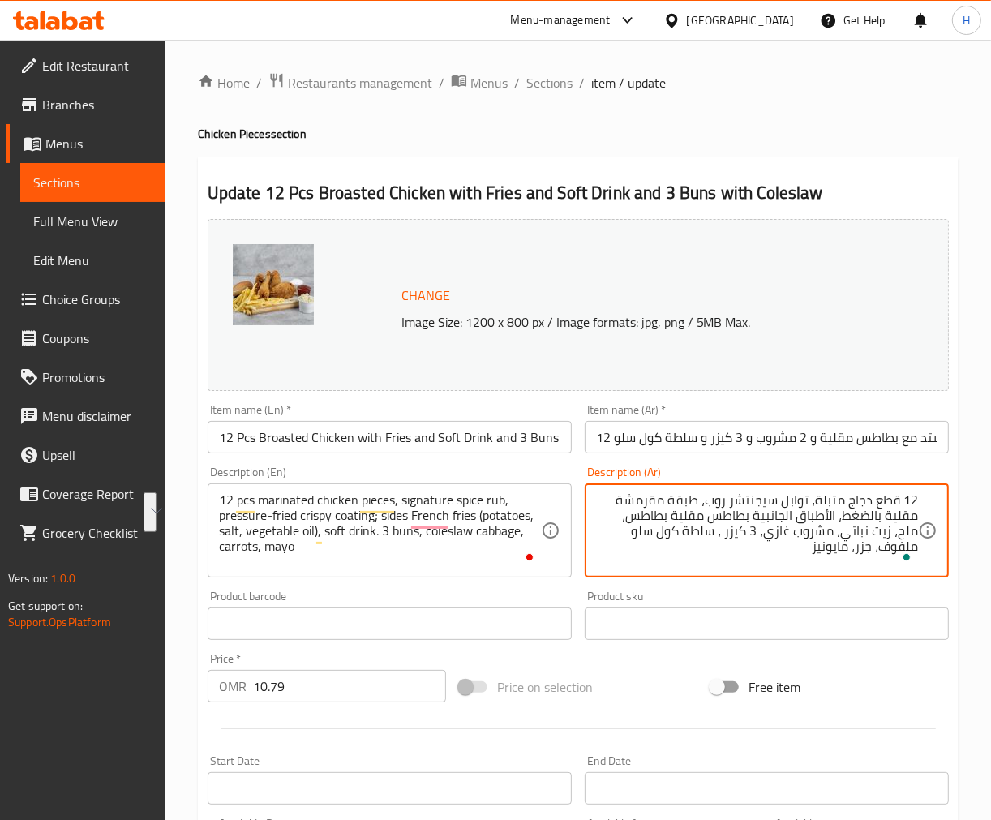
paste textarea "(بطاطس، ملح، زيت نباتي)"
type textarea "12 قطع دجاج متبلة، توابل سيجنتشر روب، طبقة مقرمشة مقلية بالضغط، الأطباق الجانبي…"
click at [819, 444] on input "12 قطعة دجاج بروستد مع بطاطس مقلية و 2 مشروب و 3 كيزر و سلطة كول سلو" at bounding box center [767, 437] width 364 height 32
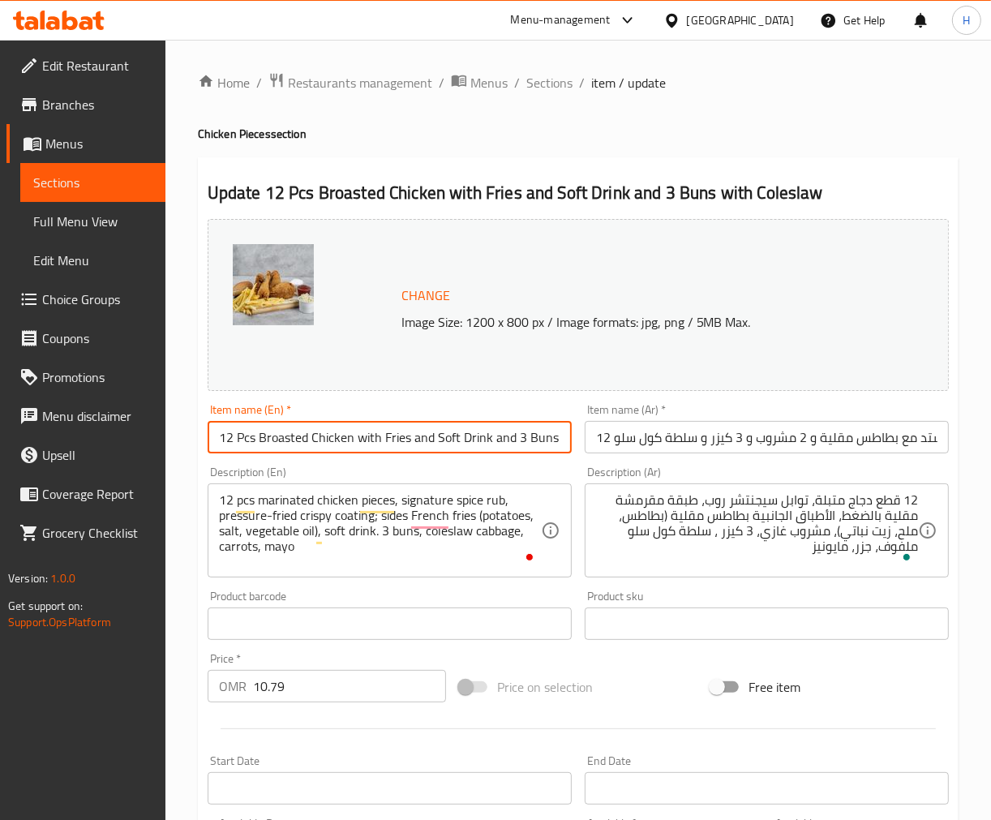
click at [320, 439] on input "12 Pcs Broasted Chicken with Fries and Soft Drink and 3 Buns with Coleslaw" at bounding box center [390, 437] width 364 height 32
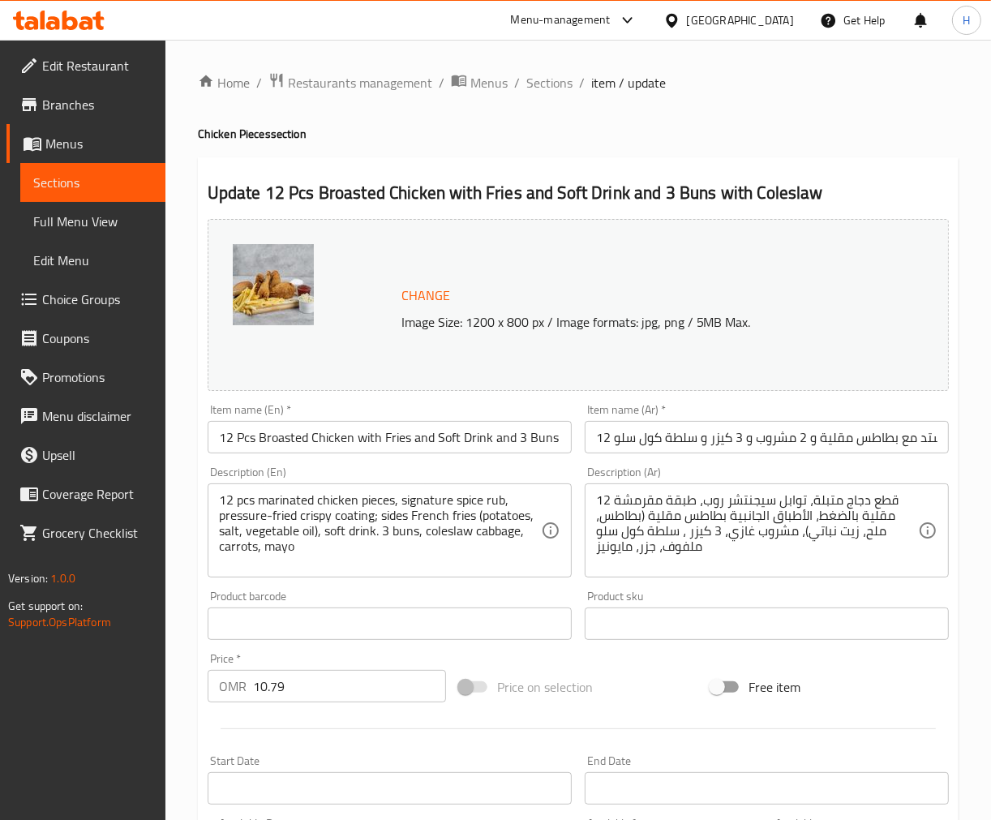
drag, startPoint x: 474, startPoint y: 532, endPoint x: 491, endPoint y: 532, distance: 16.2
type textarea "12 pcs marinated chicken pieces, signature spice rub, pressure-fried crispy coa…"
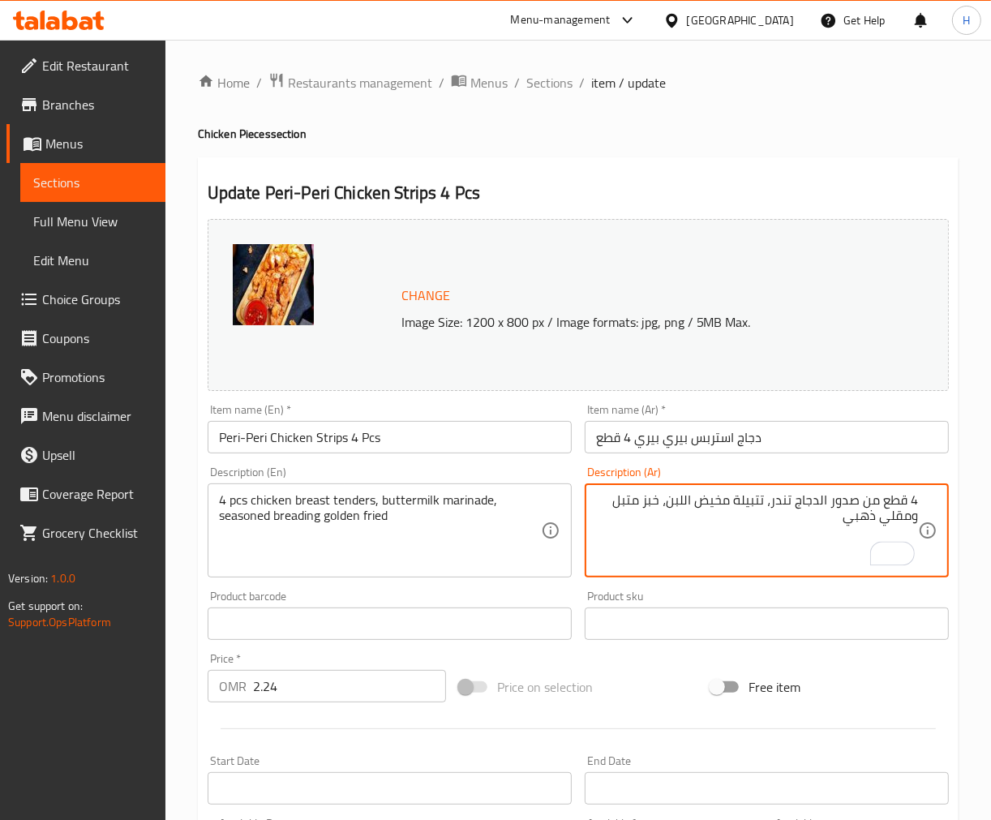
drag, startPoint x: 663, startPoint y: 500, endPoint x: 613, endPoint y: 500, distance: 49.5
click at [613, 500] on textarea "4 قطع من صدور الدجاج تندر، تتبيلة مخيض اللبن، خبز متبل ومقلي ذهبي" at bounding box center [757, 530] width 322 height 77
paste textarea "تتبيلة"
type textarea "4 قطع من صدور الدجاج تندر، تتبيلة مخيض اللبن، مع تتبيلة ومقلي ذهبي"
click at [735, 448] on input "دجاج استربس بيري بيري 4 قطع" at bounding box center [767, 437] width 364 height 32
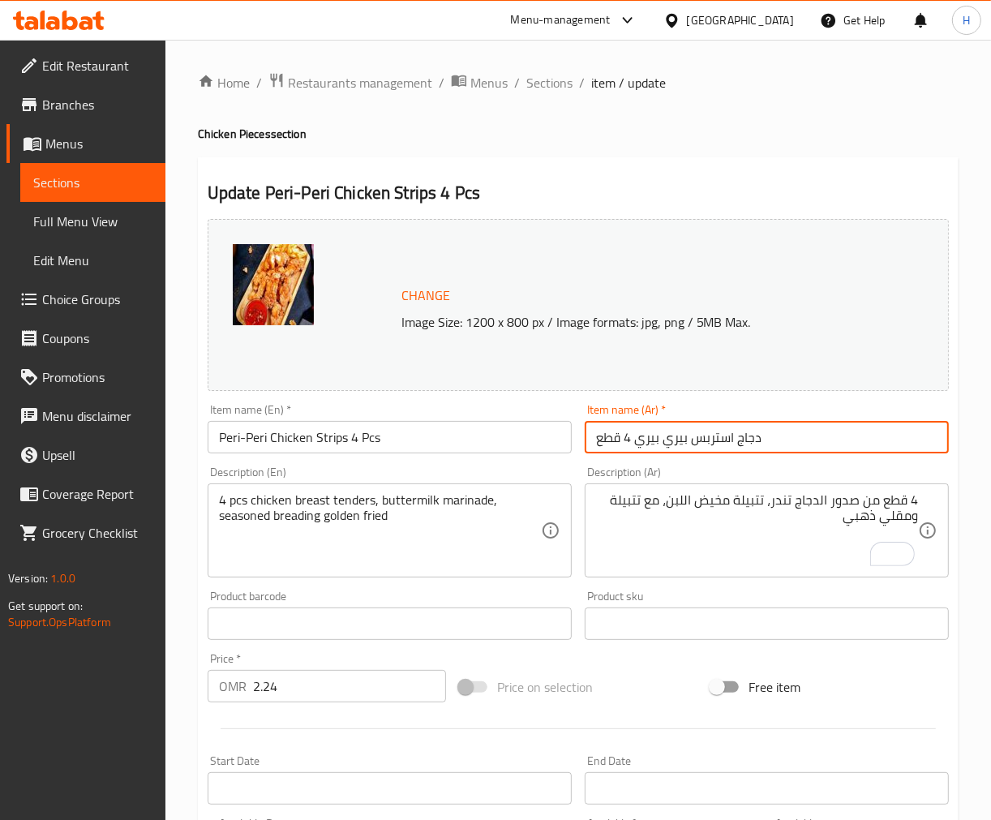
click at [464, 439] on input "Peri-Peri Chicken Strips 4 Pcs" at bounding box center [390, 437] width 364 height 32
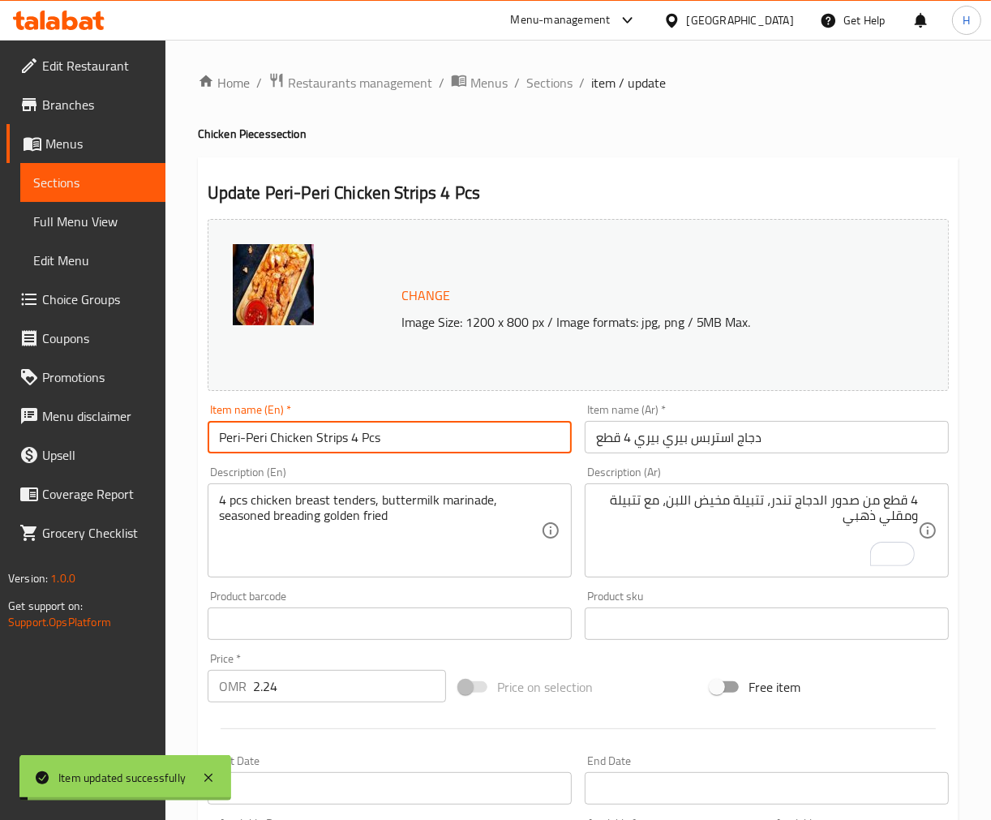
click at [584, 184] on h2 "Update Peri-Peri Chicken Strips 4 Pcs" at bounding box center [578, 193] width 741 height 24
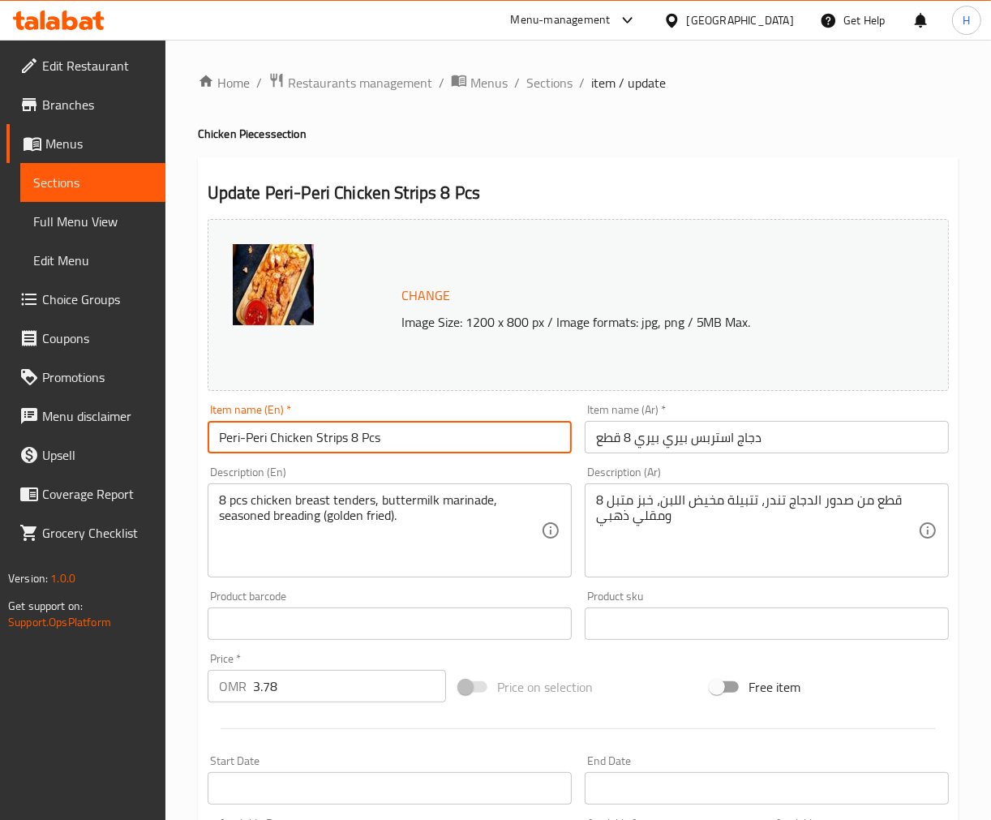
click at [359, 439] on input "Peri-Peri Chicken Strips 8 Pcs" at bounding box center [390, 437] width 364 height 32
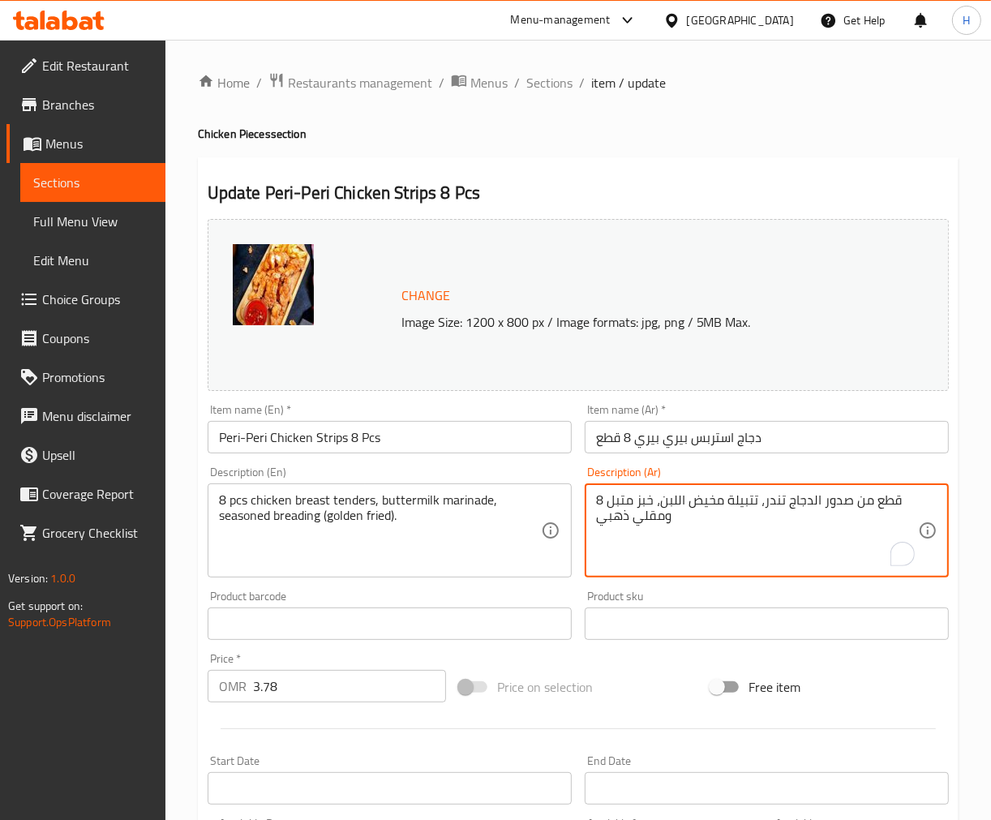
drag, startPoint x: 653, startPoint y: 501, endPoint x: 609, endPoint y: 503, distance: 43.8
paste textarea "مع تتبيلة"
type textarea "8 قطع من صدور الدجاج تندر، تتبيلة مخيض اللبن، مع تتبيلة ومقلي ذهبي"
click at [513, 436] on input "Peri-Peri Chicken Strips 8 Pcs" at bounding box center [390, 437] width 364 height 32
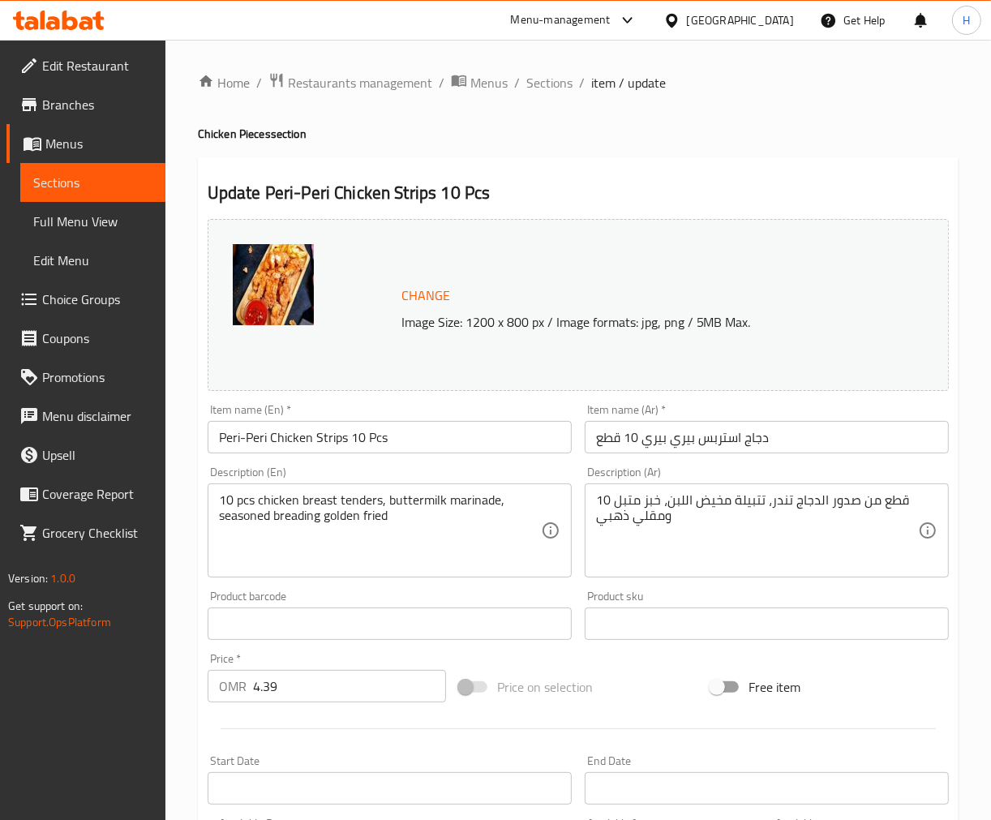
drag, startPoint x: 408, startPoint y: 427, endPoint x: 393, endPoint y: 442, distance: 20.6
click at [408, 427] on input "Peri-Peri Chicken Strips 10 Pcs" at bounding box center [390, 437] width 364 height 32
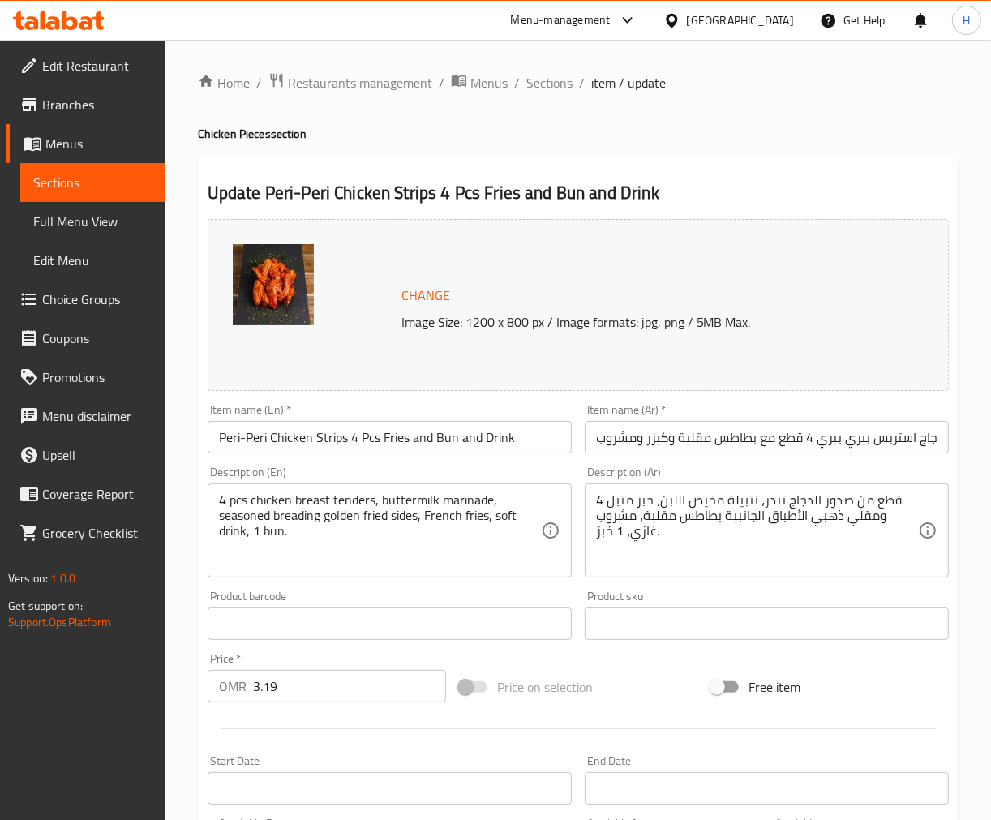
click at [342, 436] on input "Peri-Peri Chicken Strips 4 Pcs Fries and Bun and Drink" at bounding box center [390, 437] width 364 height 32
click at [414, 438] on input "Peri-Peri Chicken Strips 8 Pcs Fries And 2 Buns And Drink" at bounding box center [390, 437] width 364 height 32
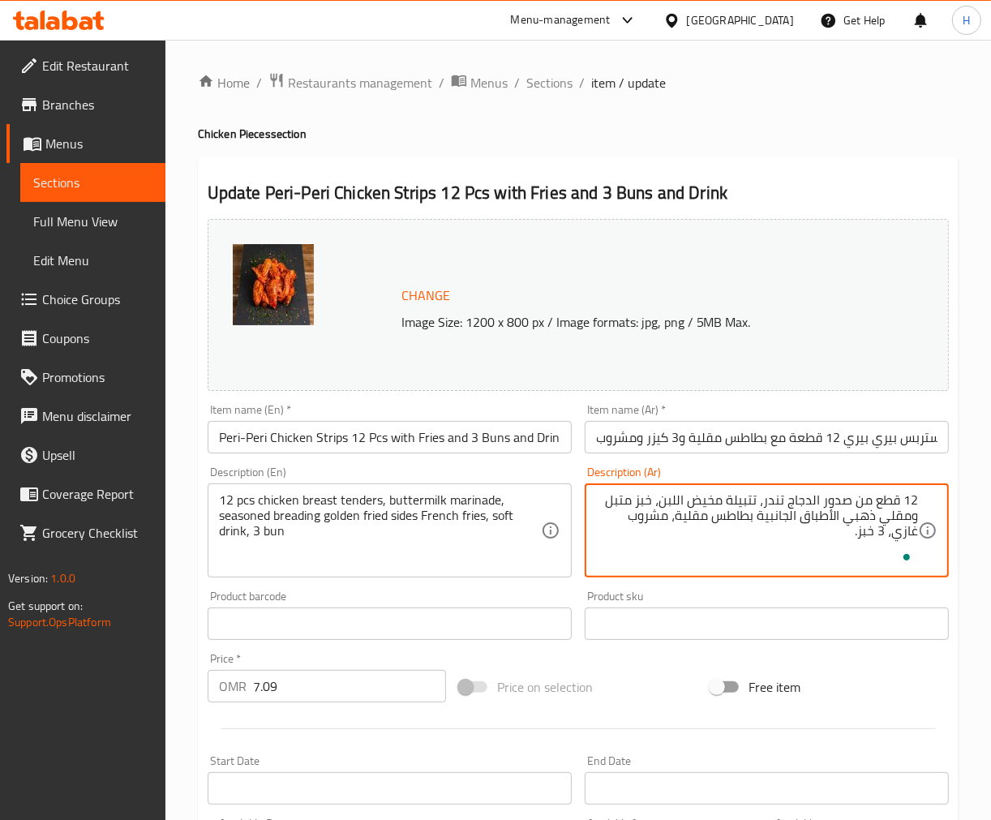
paste textarea "مع تتبيلة"
type textarea "12 قطع من صدور الدجاج تندر، تتبيلة مخيض اللبن، مع تتبيلة ومقلي ذهبي الأطباق الج…"
click at [776, 436] on input "دجاج استربس بيري بيري 12 قطعة مع بطاطس مقلية و3 كيزر ومشروب" at bounding box center [767, 437] width 364 height 32
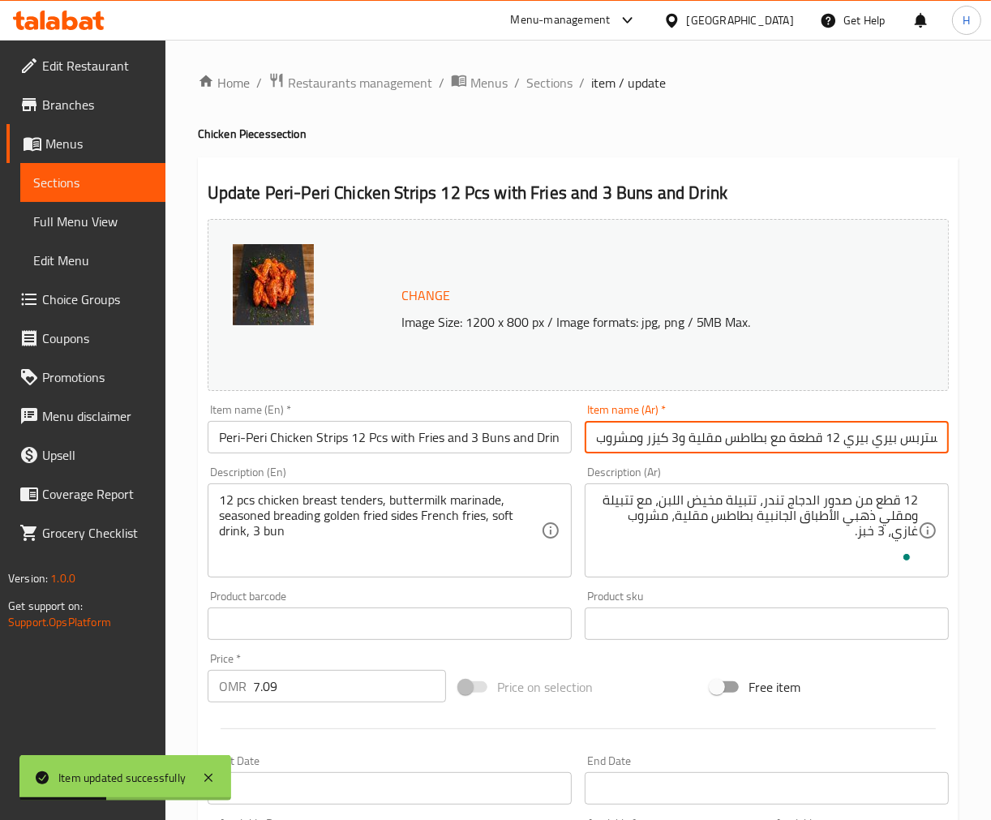
click at [441, 438] on input "Peri-Peri Chicken Strips 12 Pcs with Fries and 3 Buns and Drink" at bounding box center [390, 437] width 364 height 32
click at [382, 474] on div "Description (En) 12 pcs chicken breast tenders, buttermilk marinade, seasoned b…" at bounding box center [390, 521] width 364 height 111
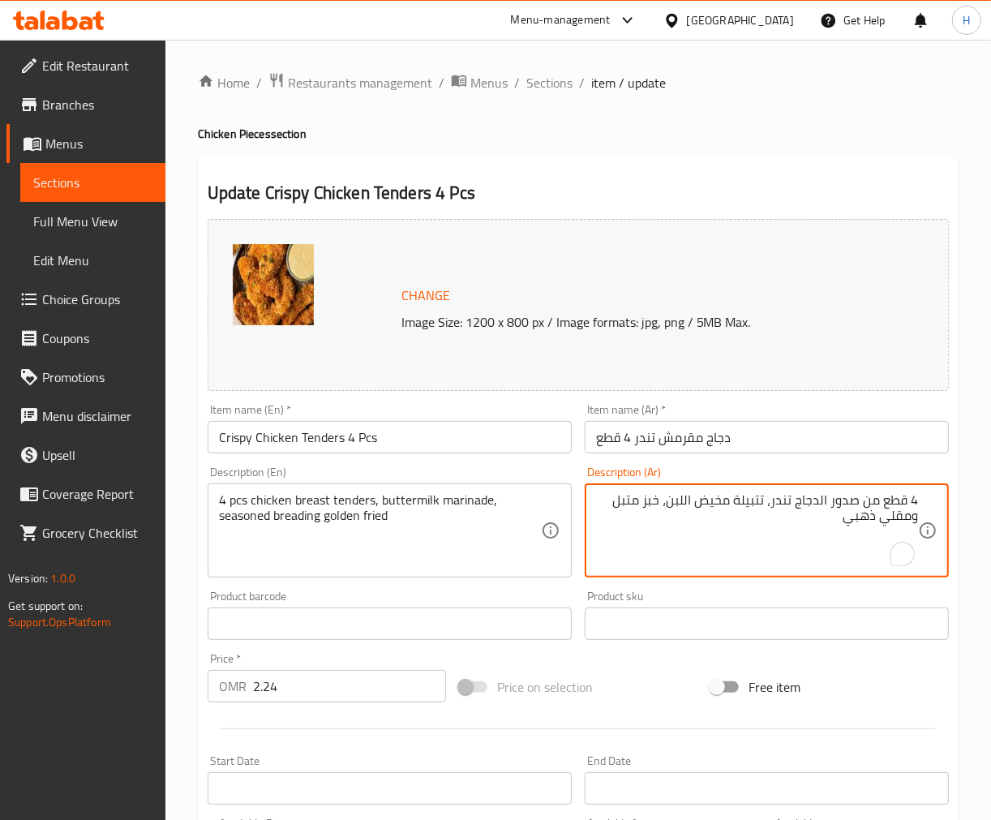
click at [768, 509] on textarea "4 قطع من صدور الدجاج تندر، تتبيلة مخيض اللبن، خبز متبل ومقلي ذهبي" at bounding box center [757, 530] width 322 height 77
paste textarea "مع تتبيلة"
type textarea "4 قطع من صدور الدجاج تندر، تتبيلة مخيض اللبن، مع تتبيلة ومقلي ذهبي"
click at [775, 448] on input "دجاج مقرمش تندر 4 قطع" at bounding box center [767, 437] width 364 height 32
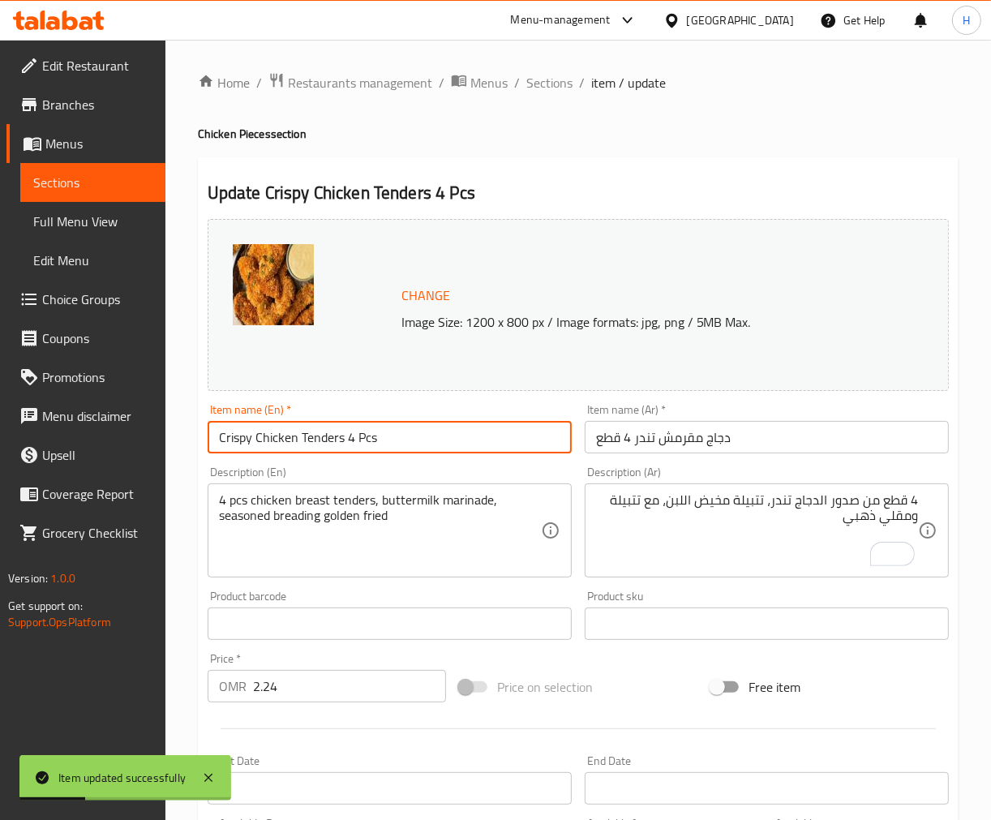
click at [358, 436] on input "Crispy Chicken Tenders 4 Pcs" at bounding box center [390, 437] width 364 height 32
click at [316, 463] on div "Description (En) 4 pcs chicken breast tenders, buttermilk marinade, seasoned br…" at bounding box center [389, 522] width 377 height 124
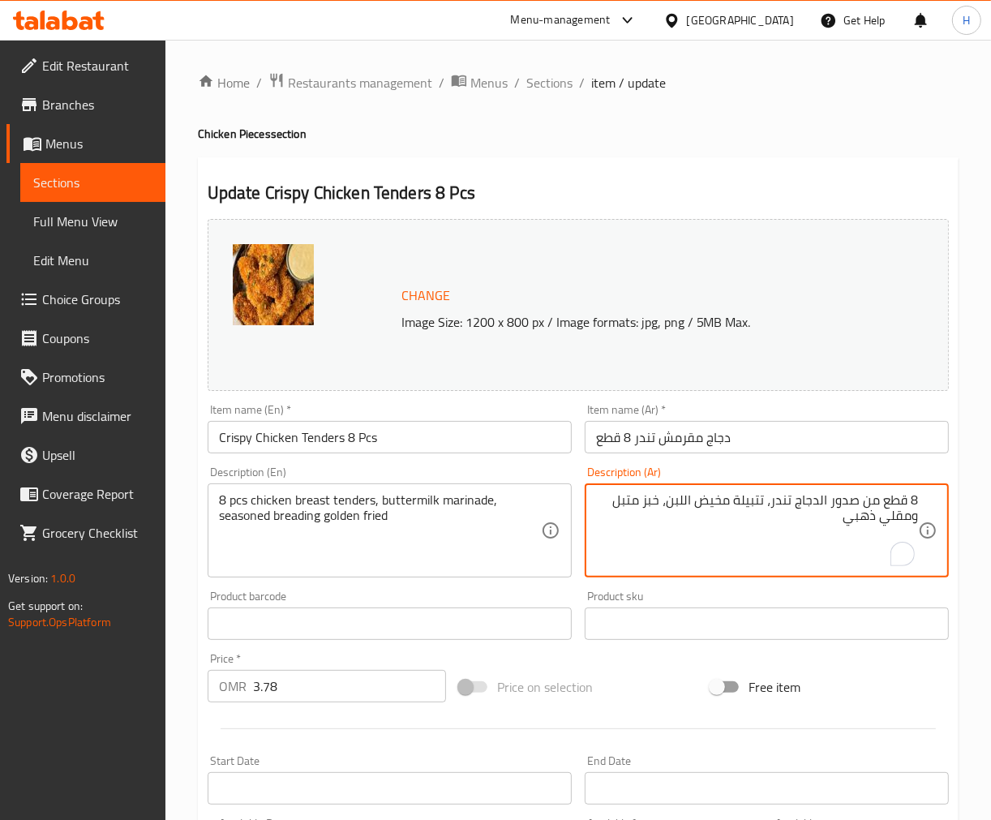
paste textarea "مع تتبيلة"
type textarea "8 قطع من صدور الدجاج تندر، تتبيلة مخيض اللبن، مع تتبيلة ومقلي ذهبي"
click at [730, 439] on input "دجاج مقرمش تندر 8 قطع" at bounding box center [767, 437] width 364 height 32
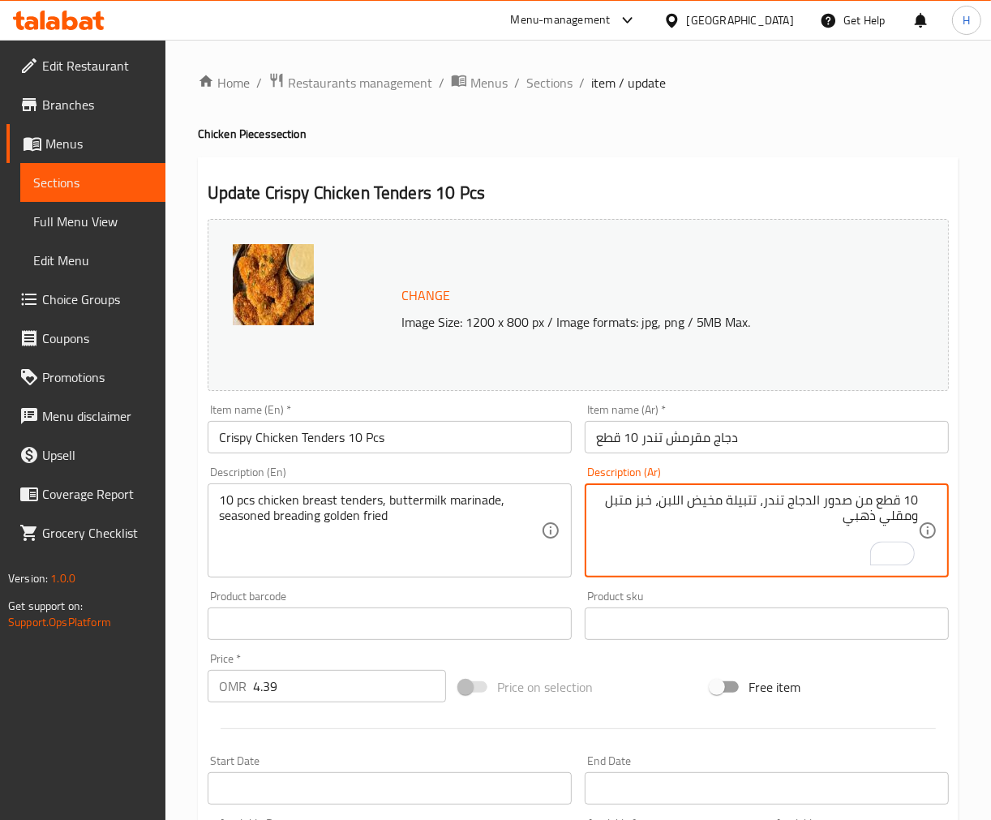
paste textarea "مع تتبيلة"
type textarea "10 قطع من صدور الدجاج تندر، تتبيلة مخيض اللبن، مع تتبيلة ومقلي ذهبي"
click at [747, 440] on input "دجاج مقرمش تندر 10 قطع" at bounding box center [767, 437] width 364 height 32
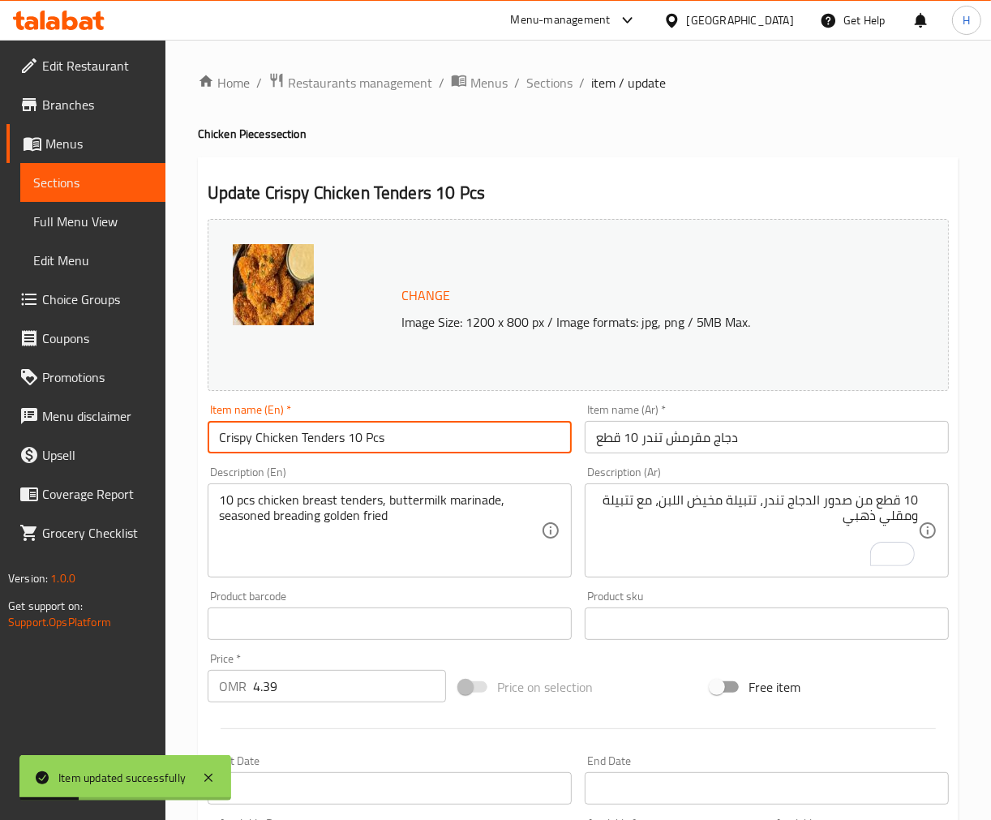
click at [343, 441] on input "Crispy Chicken Tenders 10 Pcs" at bounding box center [390, 437] width 364 height 32
click at [185, 499] on div "Home / Restaurants management / Menus / Sections / item / update Chicken Pieces…" at bounding box center [578, 605] width 826 height 1130
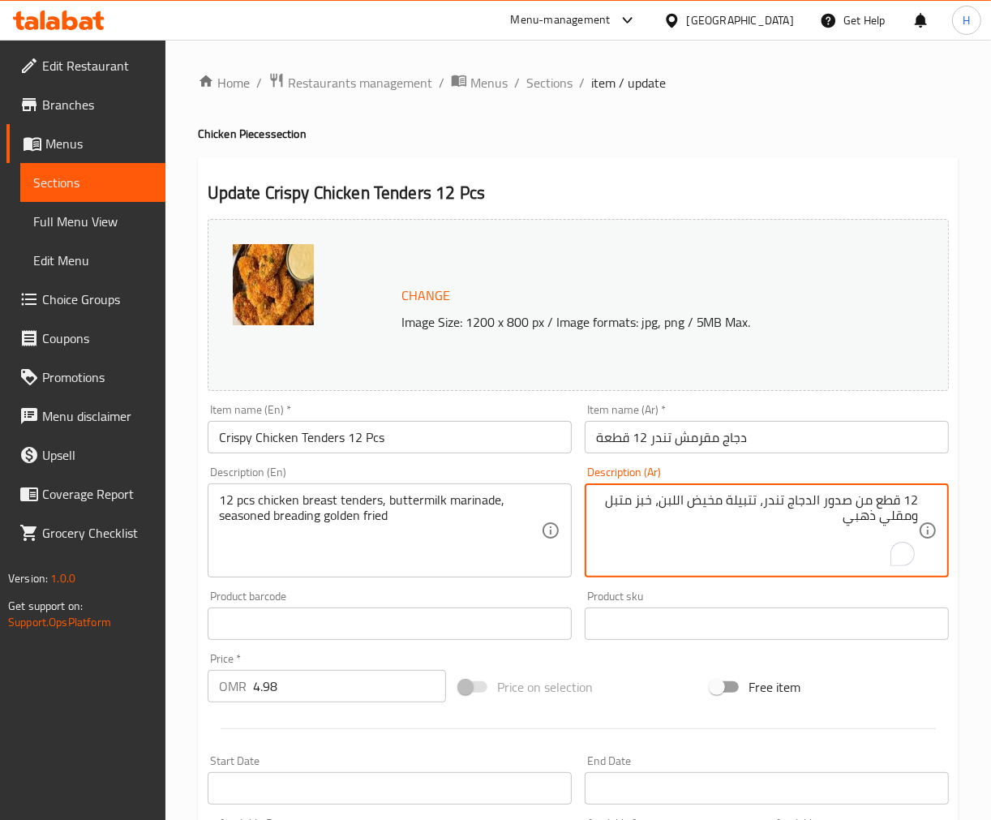
paste textarea "مع تتبيلة"
type textarea "12 قطع من صدور الدجاج تندر، تتبيلة مخيض اللبن، مع تتبيلة ومقلي ذهبي"
click at [701, 444] on input "دجاج مقرمش تندر 12 قطعة" at bounding box center [767, 437] width 364 height 32
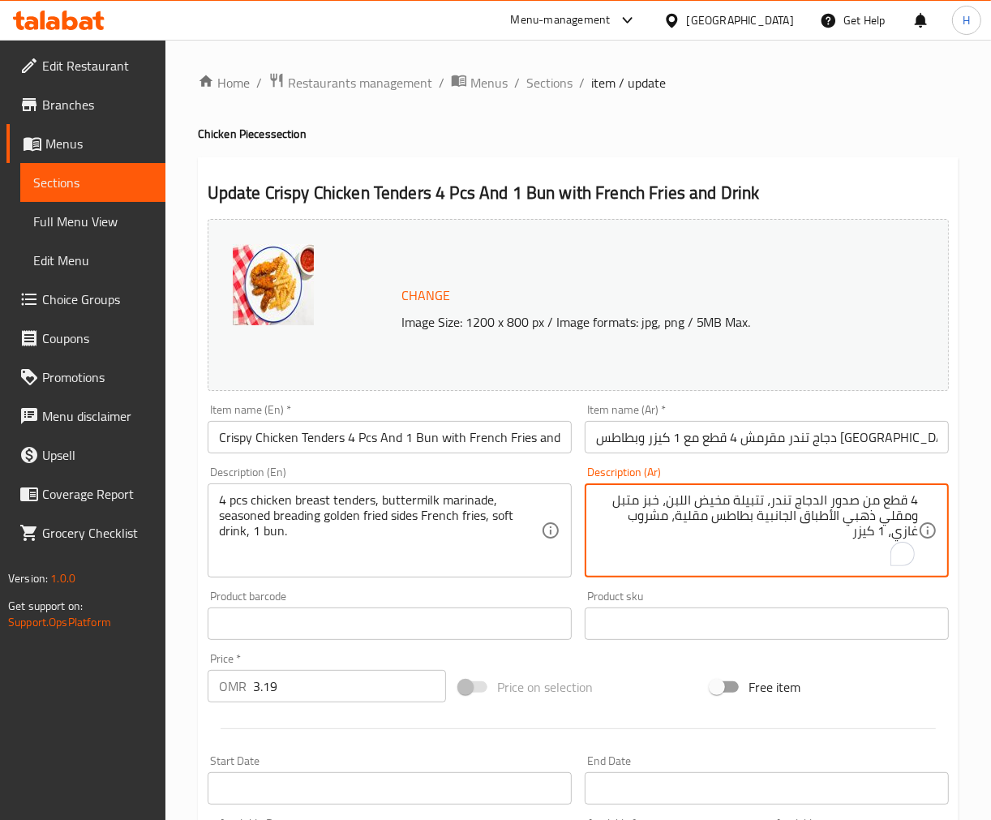
paste textarea "مع تتبيلة"
type textarea "4 قطع من صدور الدجاج تندر، تتبيلة مخيض اللبن، مع تتبيلة ومقلي ذهبي الأطباق الجا…"
click at [706, 438] on input "دجاج تندر مقرمش 4 قطع مع 1 كيزر وبطاطس مقلية ومشروب" at bounding box center [767, 437] width 364 height 32
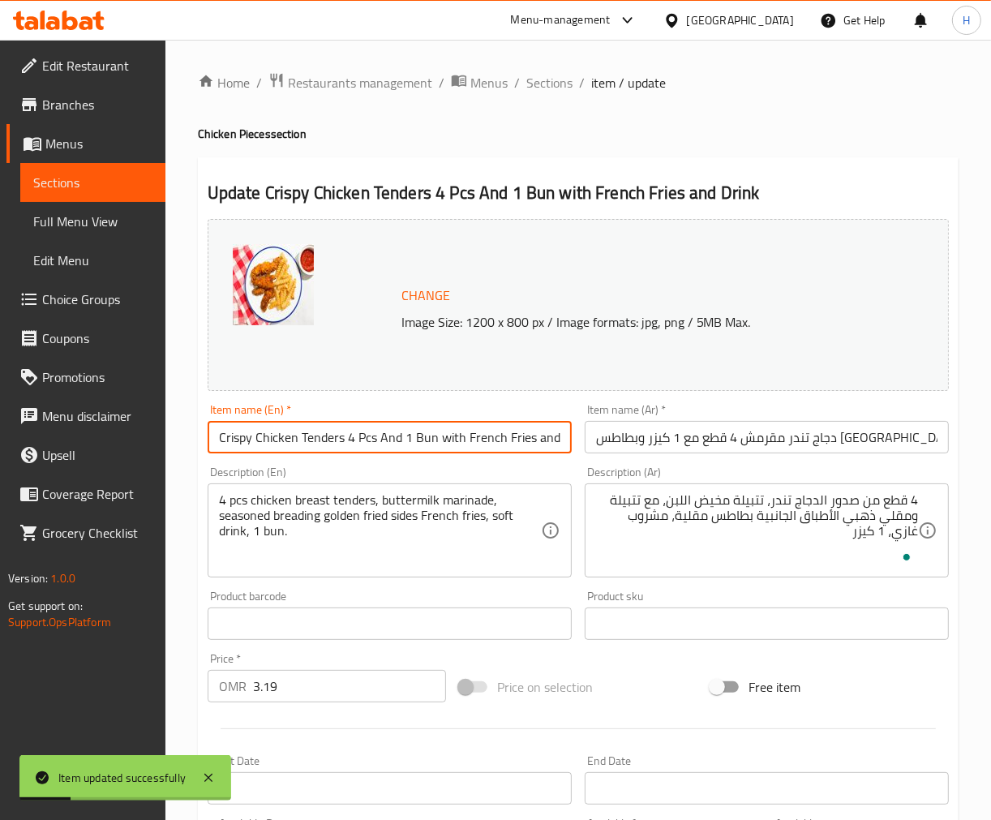
click at [311, 435] on input "Crispy Chicken Tenders 4 Pcs And 1 Bun with French Fries and Drink" at bounding box center [390, 437] width 364 height 32
click at [192, 449] on div "Home / Restaurants management / Menus / Sections / item / update Chicken Pieces…" at bounding box center [578, 605] width 826 height 1130
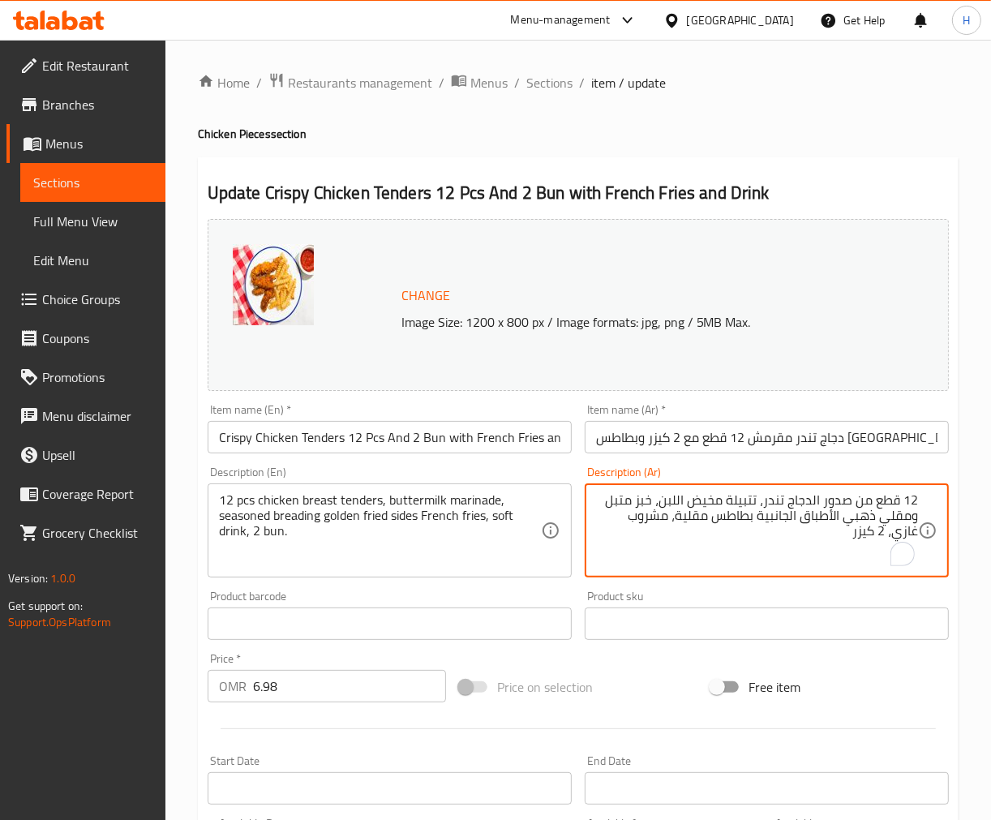
paste textarea "مع تتبيلة"
type textarea "12 قطع من صدور الدجاج تندر، تتبيلة مخيض اللبن، مع تتبيلة ومقلي ذهبي الأطباق الج…"
click at [670, 447] on input "دجاج تندر مقرمش 12 قطع مع 2 كيزر وبطاطس [GEOGRAPHIC_DATA] ومشروب" at bounding box center [767, 437] width 364 height 32
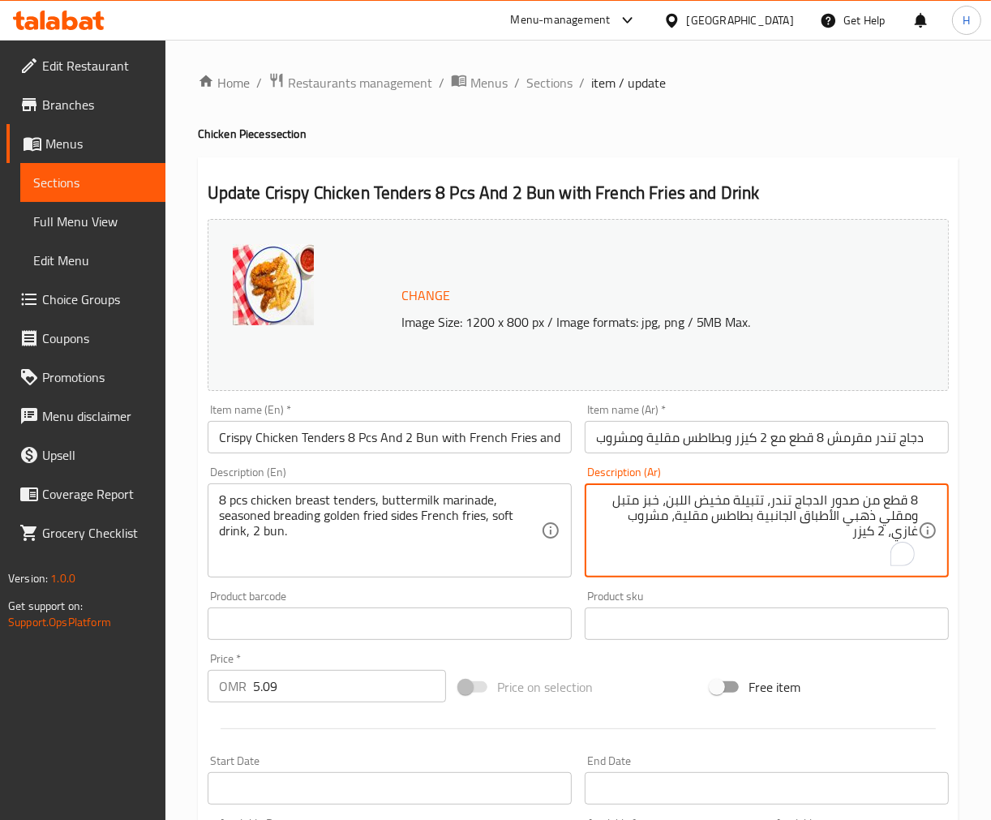
paste textarea "مع تتبيلة"
type textarea "8 قطع من صدور الدجاج تندر، تتبيلة مخيض اللبن، مع تتبيلة ومقلي ذهبي الأطباق الجا…"
click at [639, 444] on input "دجاج تندر مقرمش 8 قطع مع 2 كيزر وبطاطس مقلية ومشروب" at bounding box center [767, 437] width 364 height 32
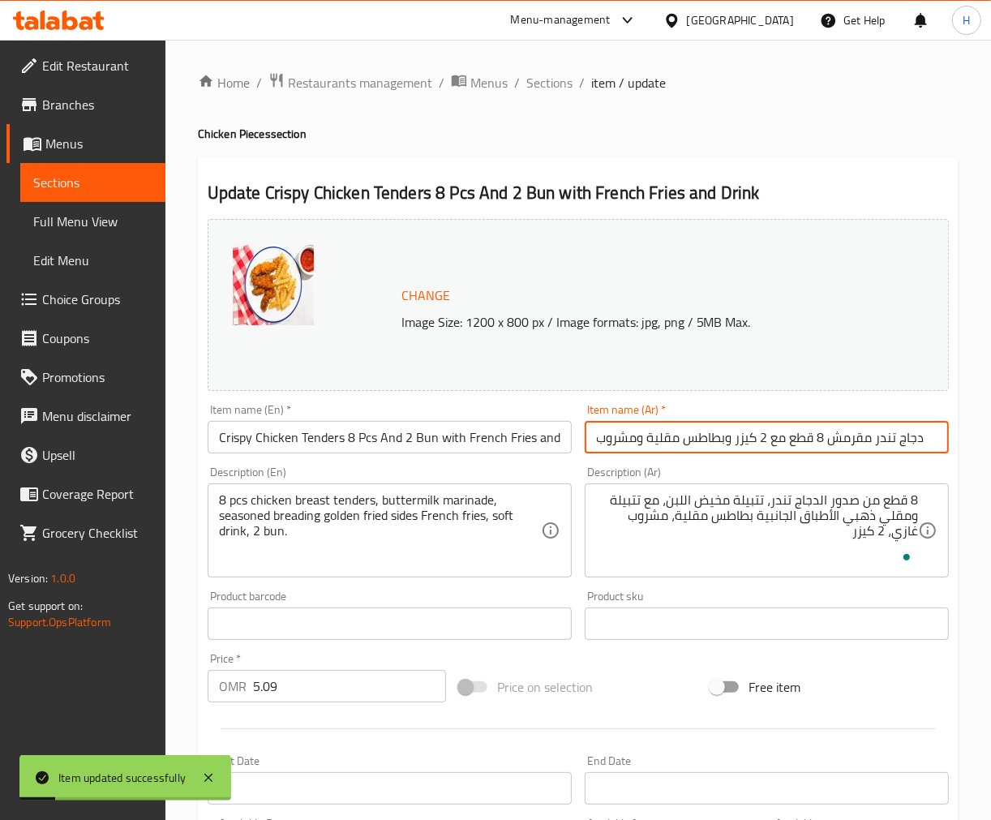
click at [444, 442] on input "Crispy Chicken Tenders 8 Pcs And 2 Bun with French Fries and Drink" at bounding box center [390, 437] width 364 height 32
click at [596, 158] on div "Update Crispy Chicken Tenders 8 Pcs And 2 Bun with French Fries and Drink Chang…" at bounding box center [578, 641] width 761 height 968
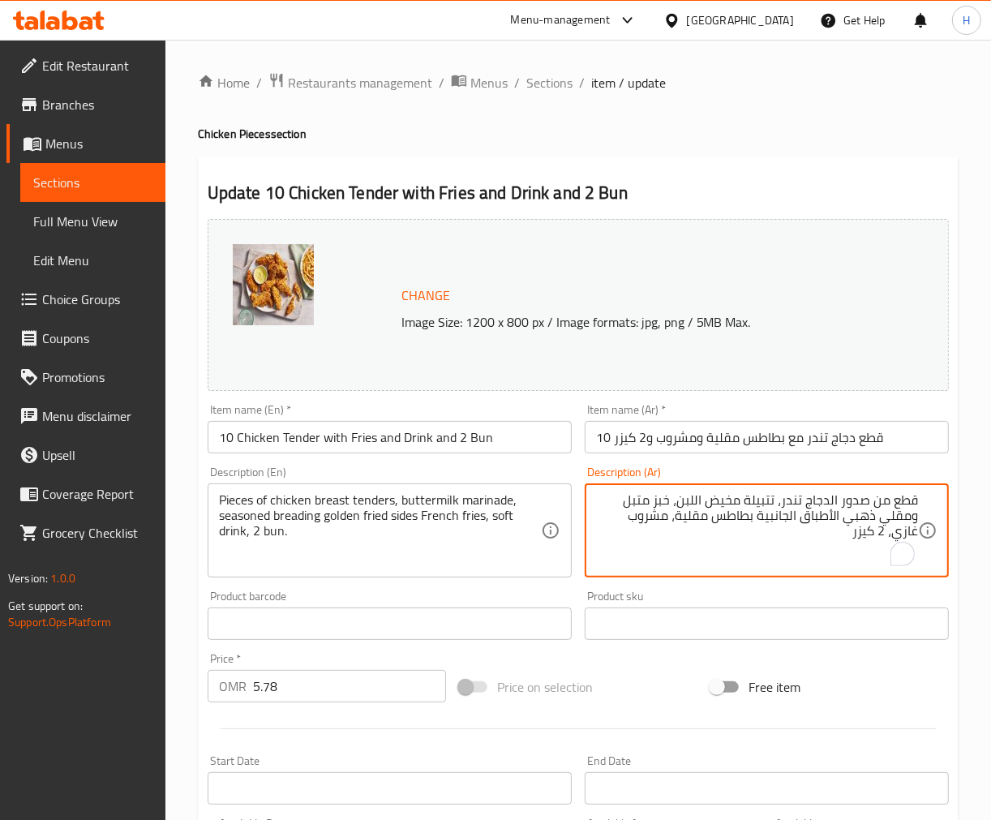
paste textarea "مع تتبيلة"
type textarea "قطع من صدور الدجاج تندر، تتبيلة مخيض اللبن، مع تتبيلة ومقلي ذهبي الأطباق الجانب…"
click at [672, 442] on input "10 قطع دجاج تندر مع بطاطس مقلية ومشروب و2 كيزر" at bounding box center [767, 437] width 364 height 32
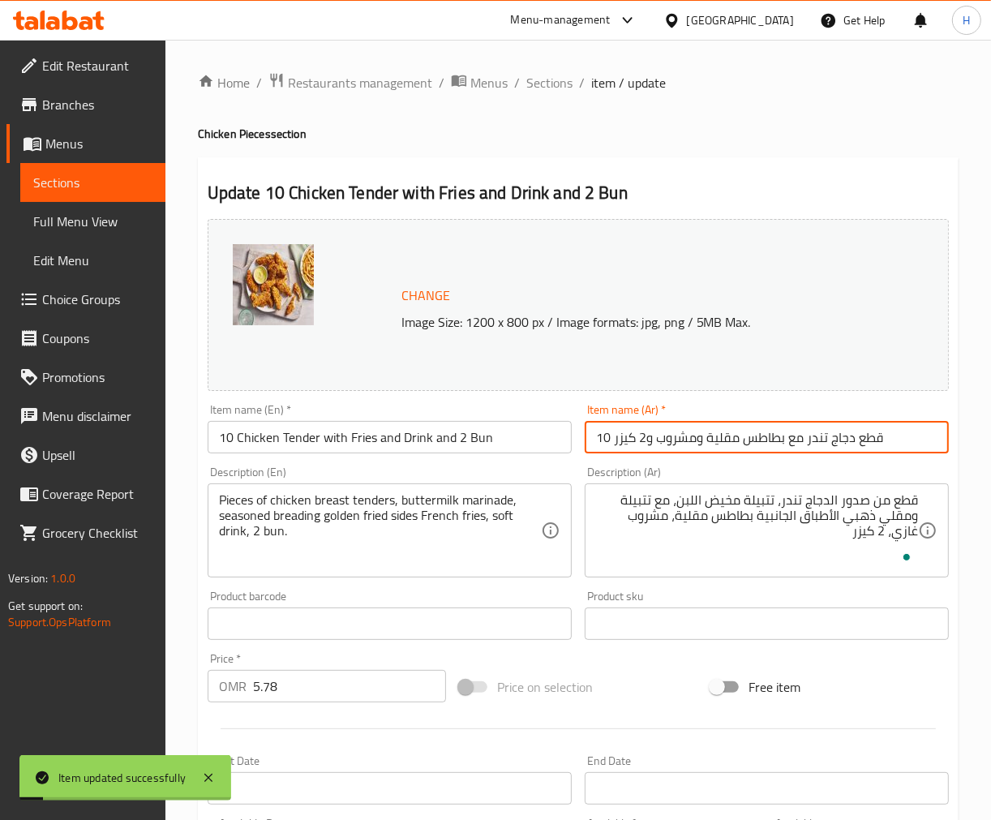
click at [394, 433] on input "10 Chicken Tender with Fries and Drink and 2 Bun" at bounding box center [390, 437] width 364 height 32
click at [188, 466] on div "Home / Restaurants management / Menus / Sections / item / update Chicken Pieces…" at bounding box center [578, 605] width 826 height 1130
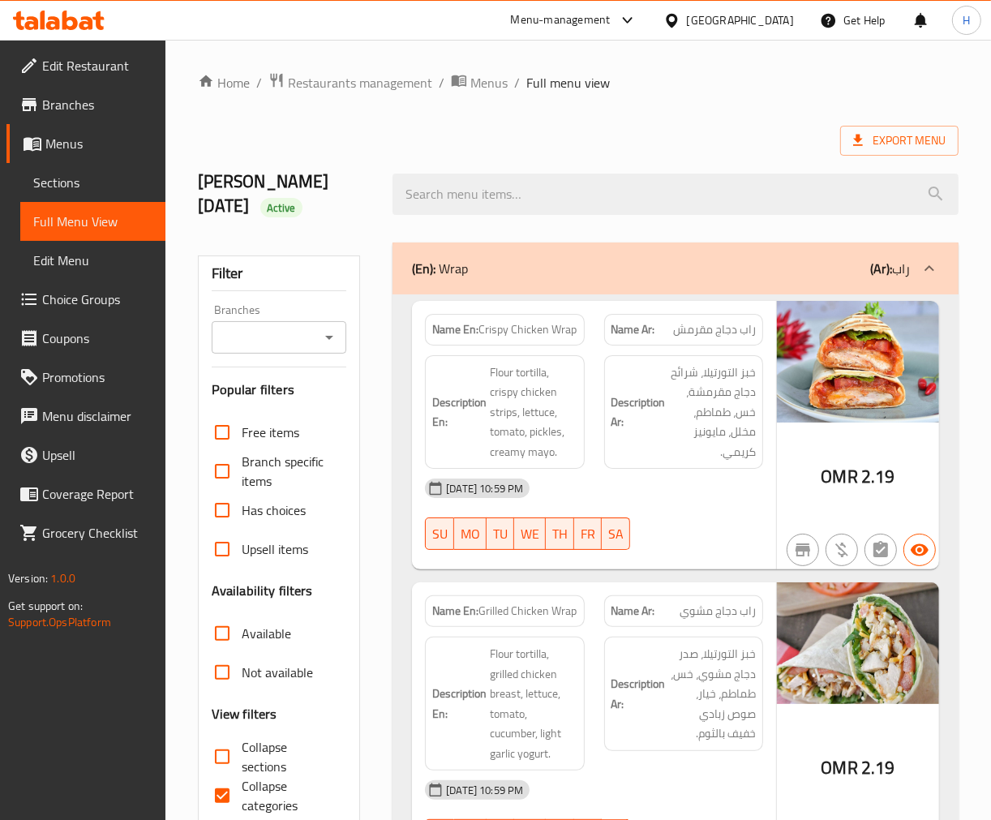
click at [328, 341] on icon "Open" at bounding box center [329, 337] width 19 height 19
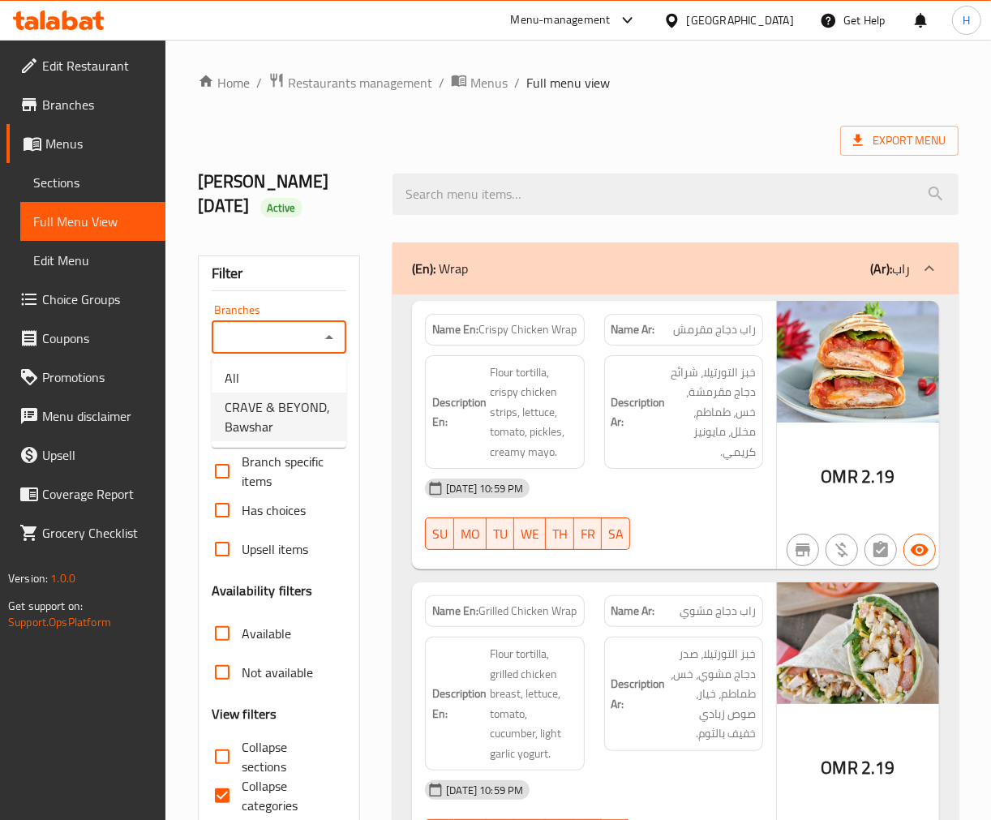
click at [294, 422] on span "CRAVE & BEYOND, Bawshar" at bounding box center [279, 416] width 109 height 39
type input "CRAVE & BEYOND, Bawshar"
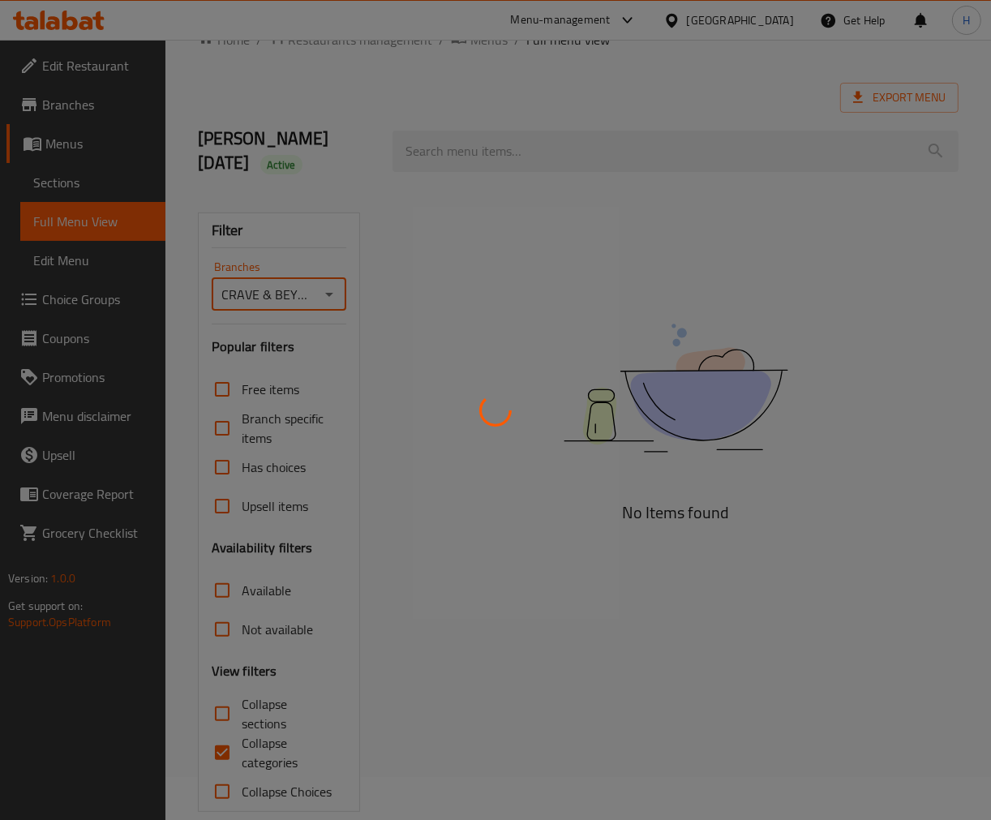
scroll to position [67, 0]
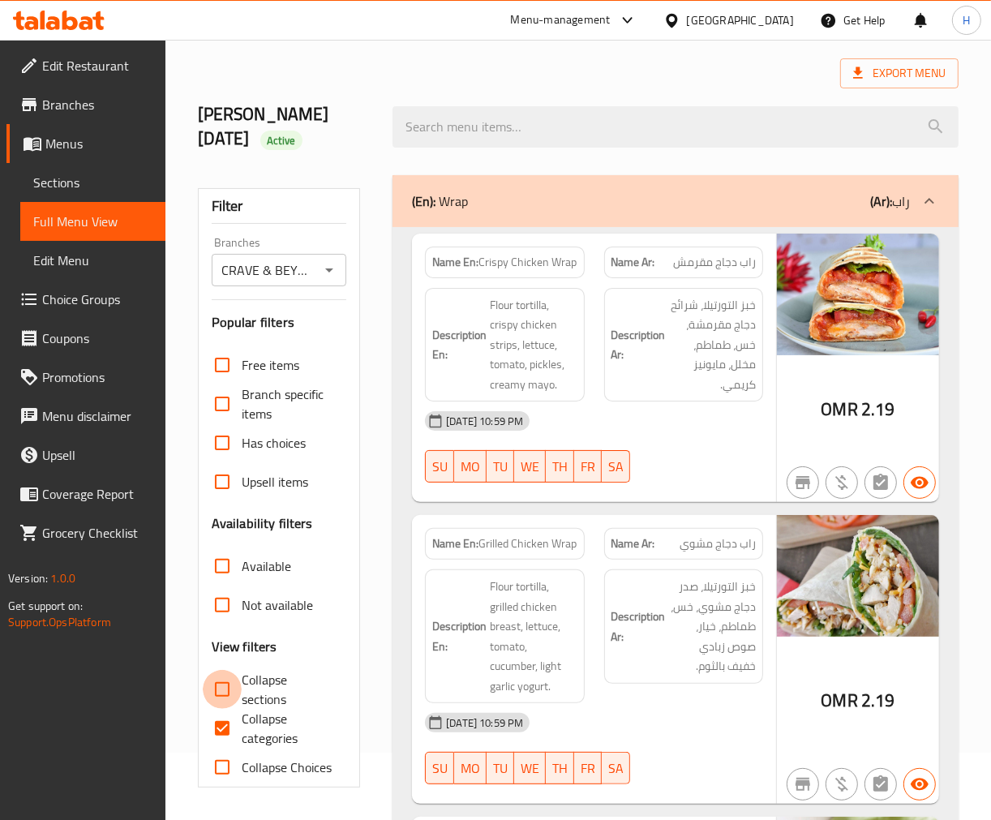
click at [222, 690] on input "Collapse sections" at bounding box center [222, 689] width 39 height 39
checkbox input "true"
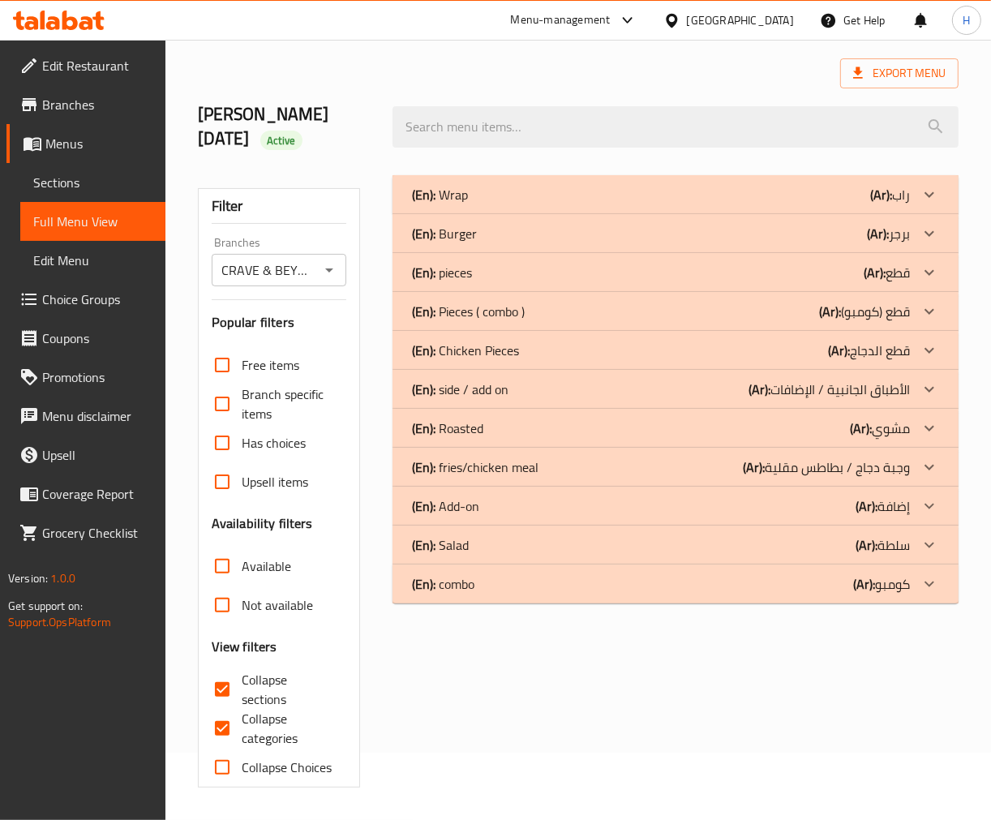
click at [223, 732] on input "Collapse categories" at bounding box center [222, 728] width 39 height 39
checkbox input "false"
click at [590, 343] on div "(En): Chicken Pieces (Ar): قطع الدجاج" at bounding box center [661, 350] width 498 height 19
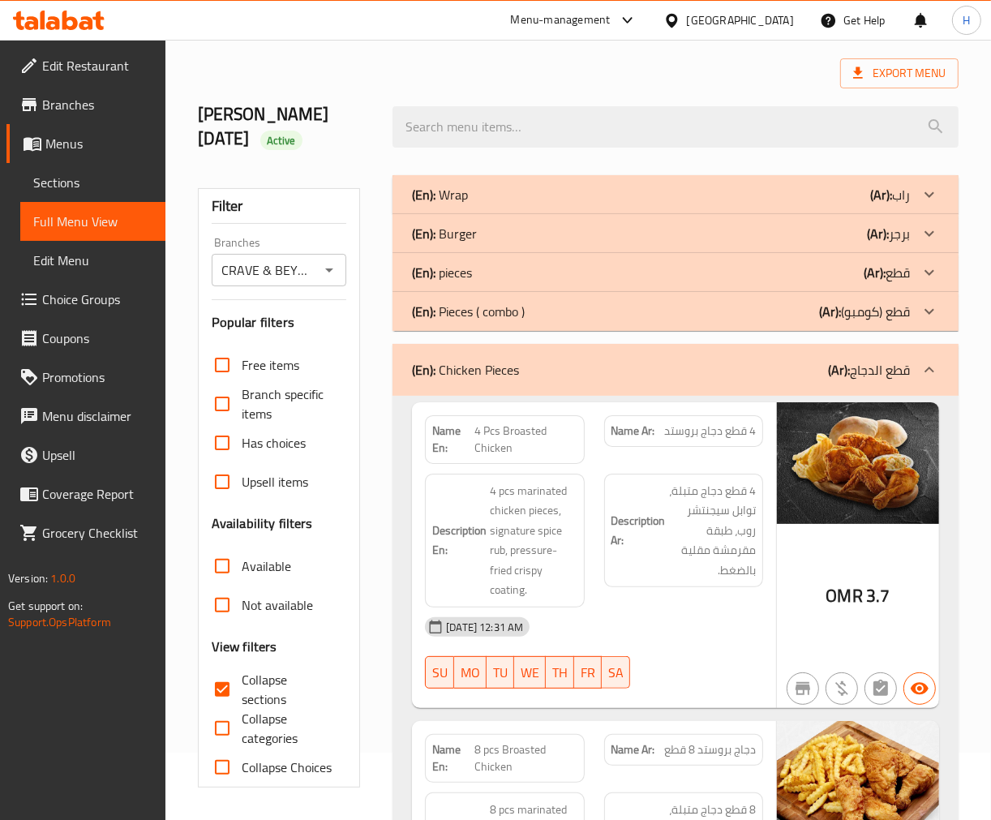
click at [628, 512] on strong "Description Ar:" at bounding box center [639, 531] width 54 height 40
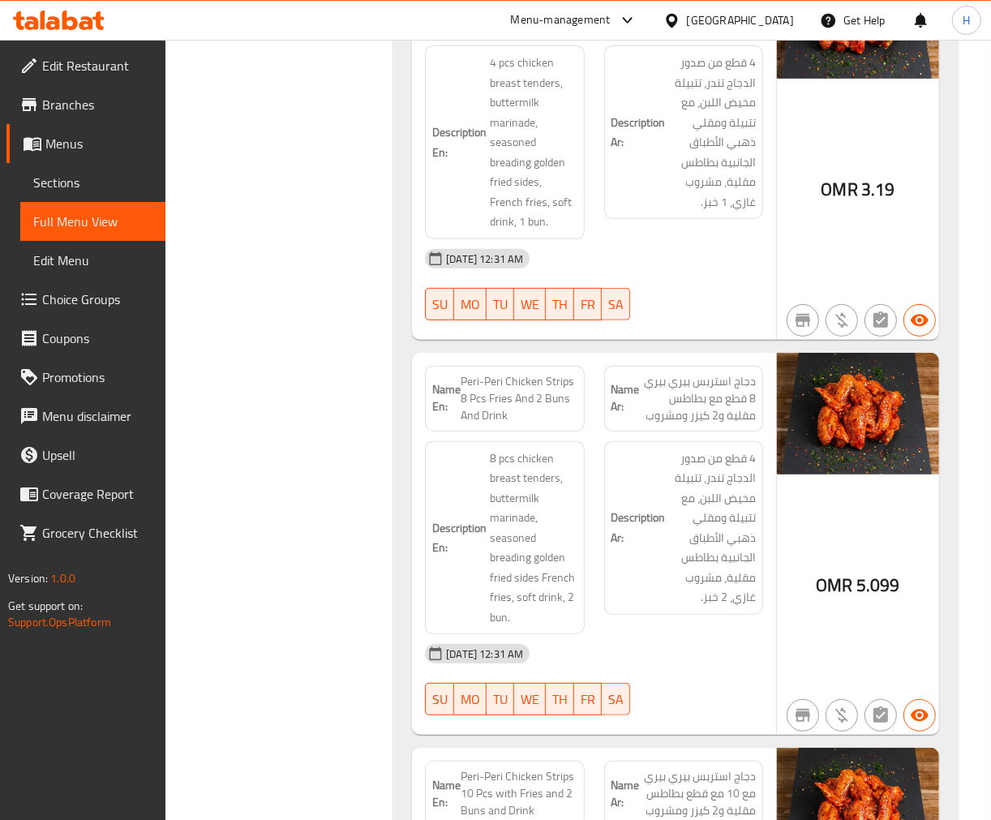
scroll to position [4912, 0]
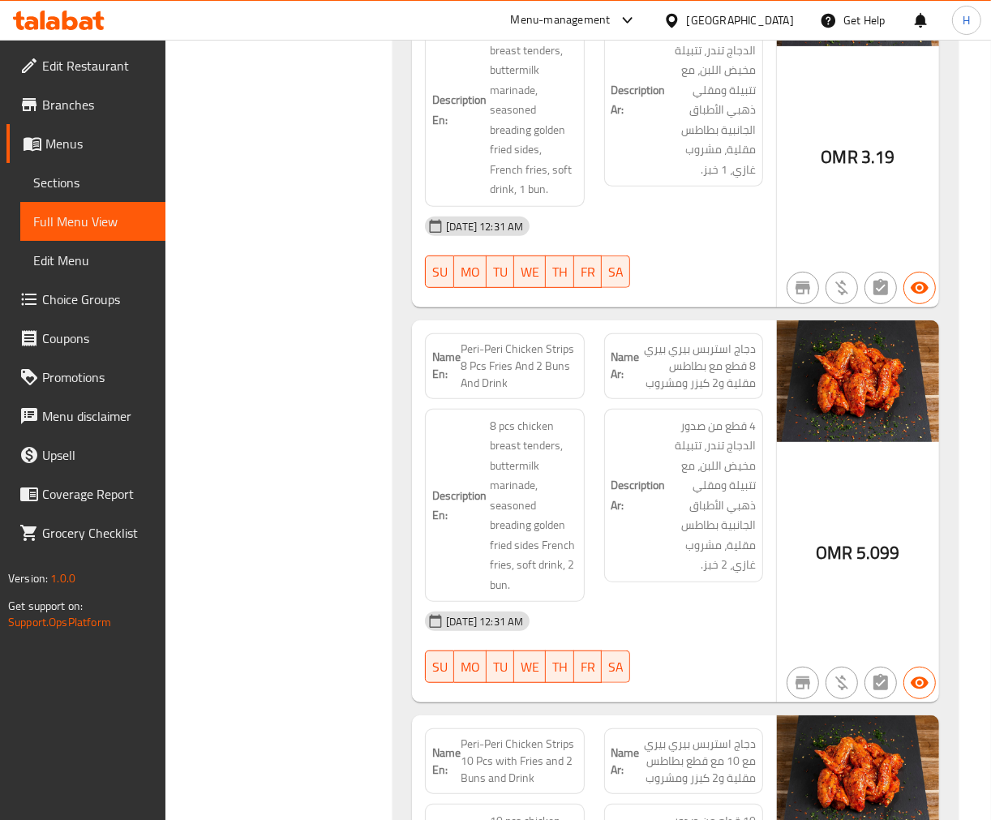
click at [333, 521] on div "Filter Branches CRAVE & BEYOND, Bawshar Branches Popular filters Free items Bra…" at bounding box center [285, 311] width 195 height 9980
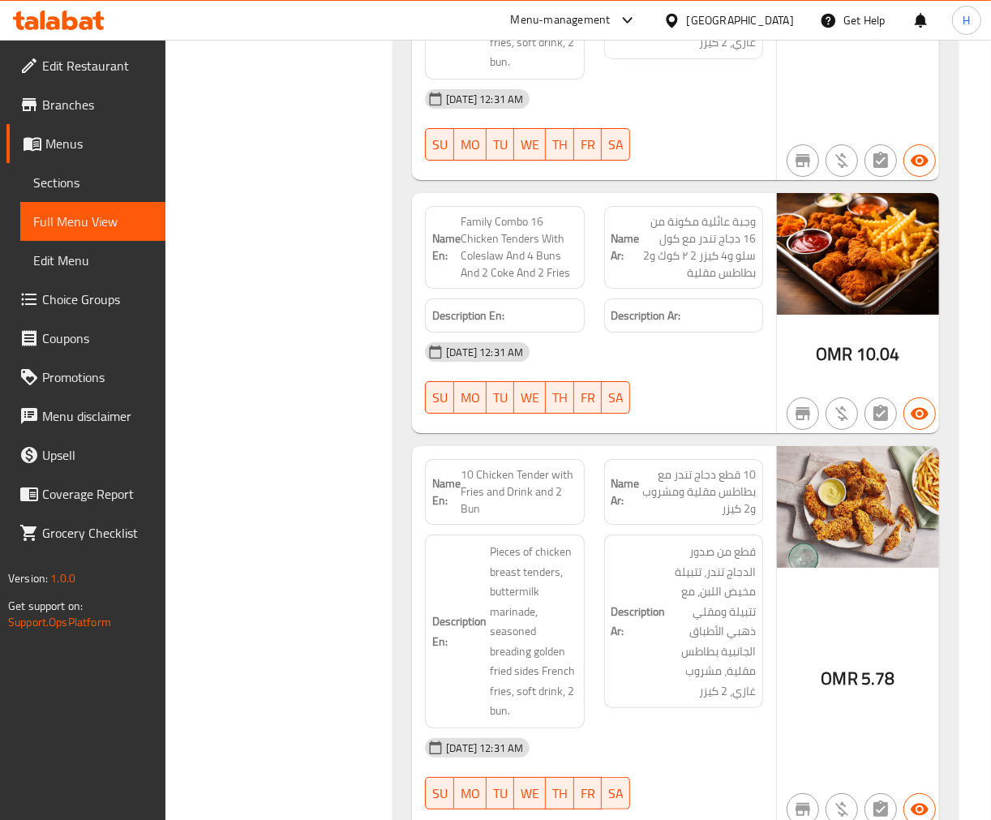
scroll to position [8697, 0]
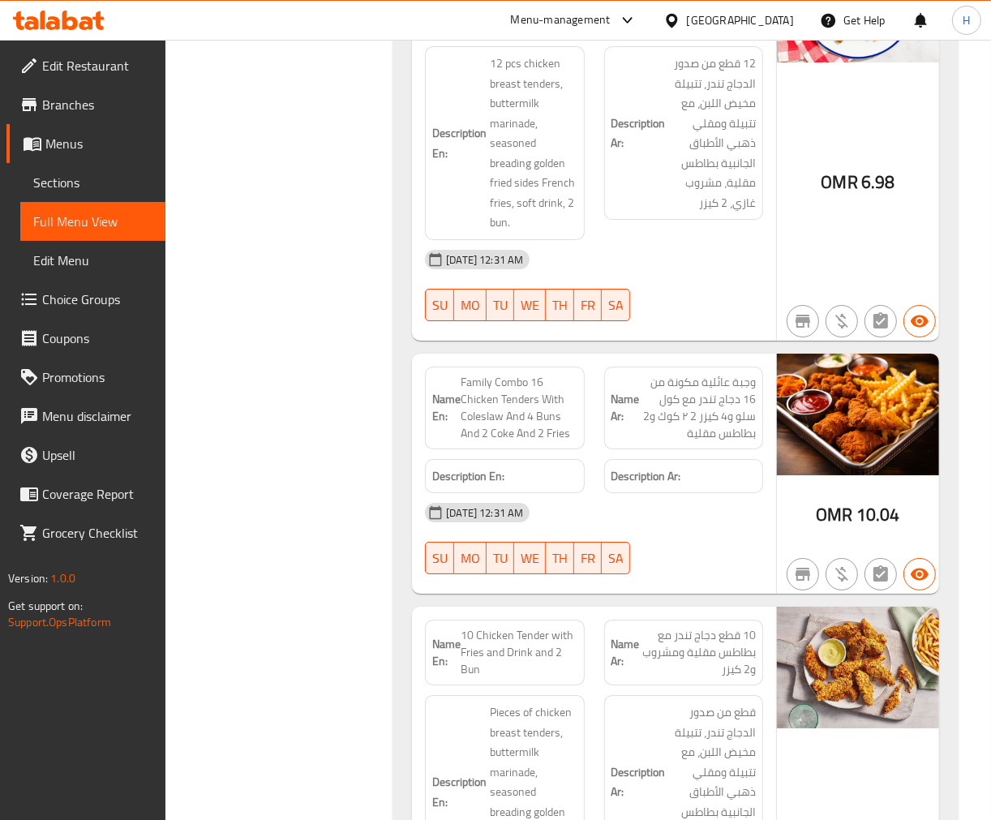
scroll to position [8607, 0]
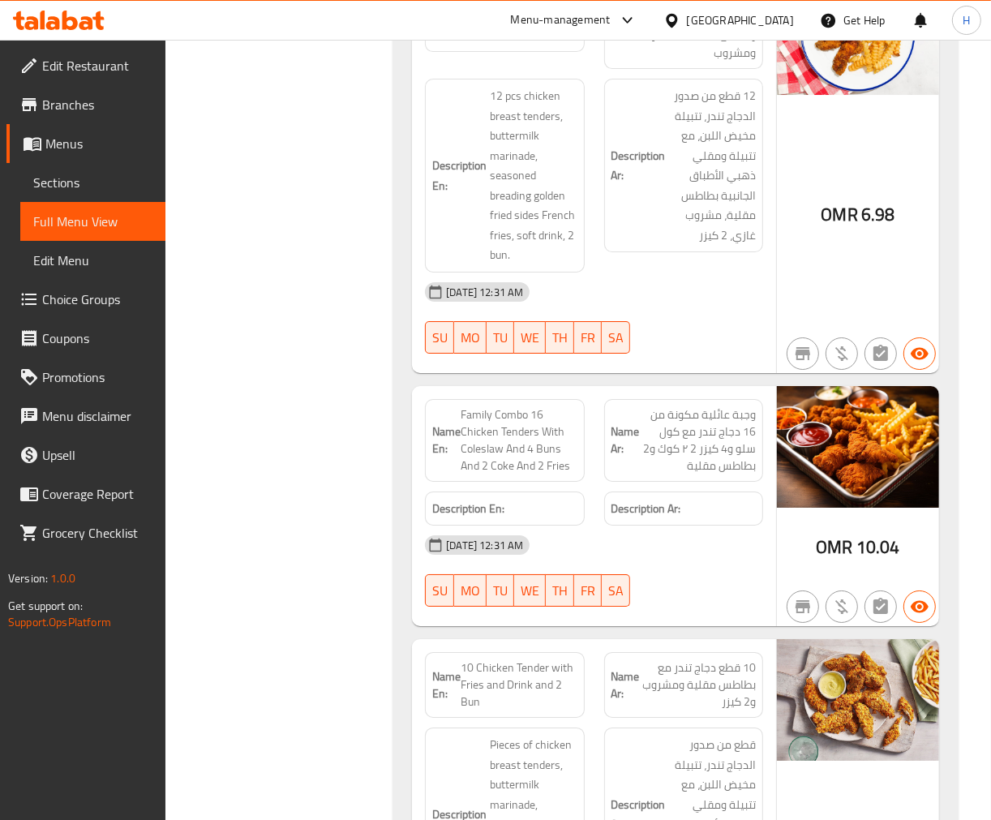
click at [521, 422] on span "Family Combo 16 Chicken Tenders With Coleslaw And 4 Buns And 2 Coke And 2 Fries" at bounding box center [519, 440] width 116 height 68
copy span "Family Combo 16 Chicken Tenders With Coleslaw And 4 Buns And 2 Coke And 2 Fries"
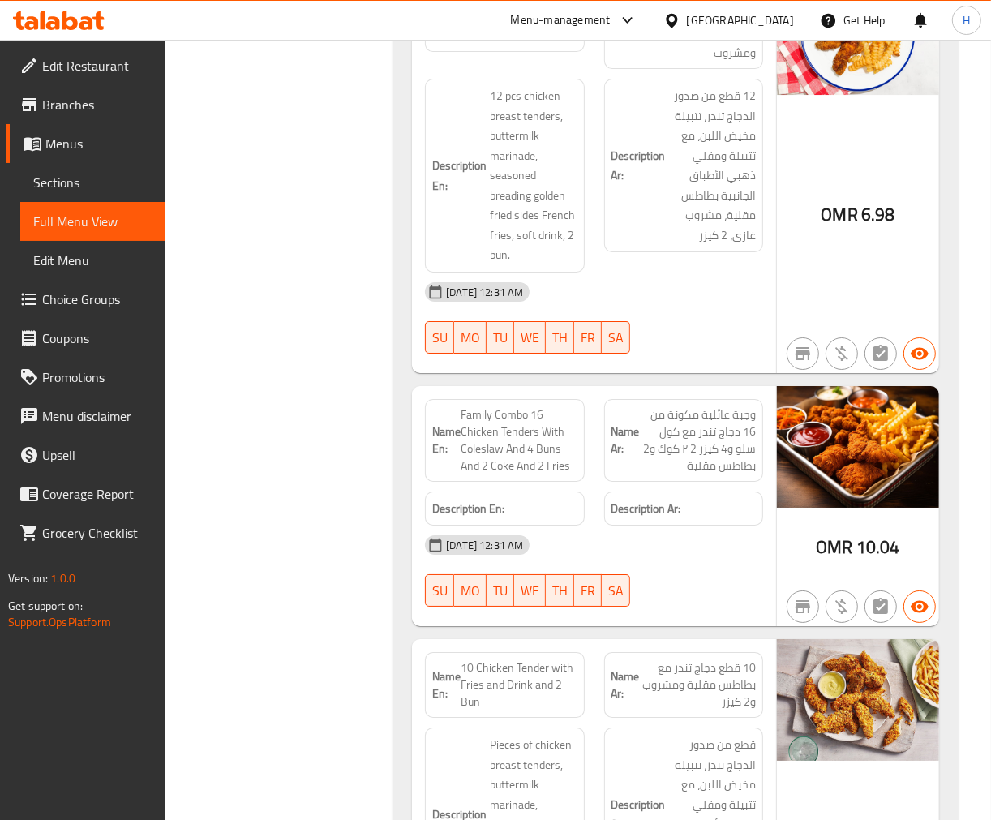
click at [509, 406] on span "Family Combo 16 Chicken Tenders With Coleslaw And 4 Buns And 2 Coke And 2 Fries" at bounding box center [519, 440] width 116 height 68
copy span "Family Combo 16 Chicken Tenders With Coleslaw And 4 Buns And 2 Coke And 2 Fries"
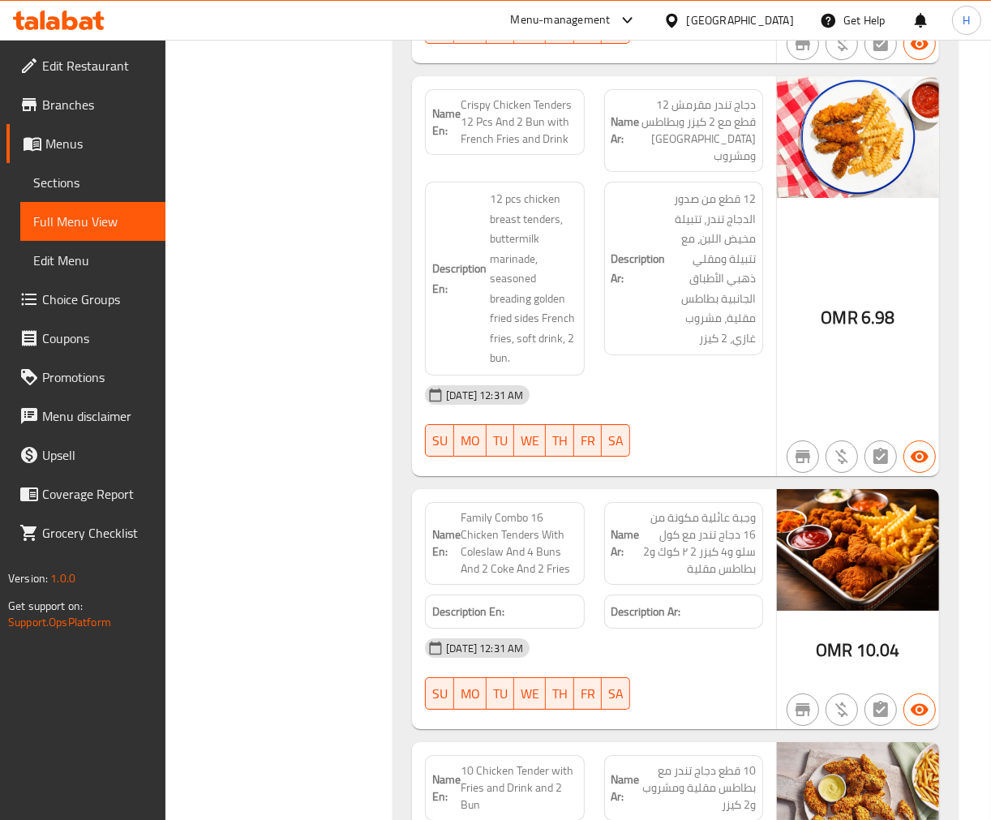
scroll to position [8336, 0]
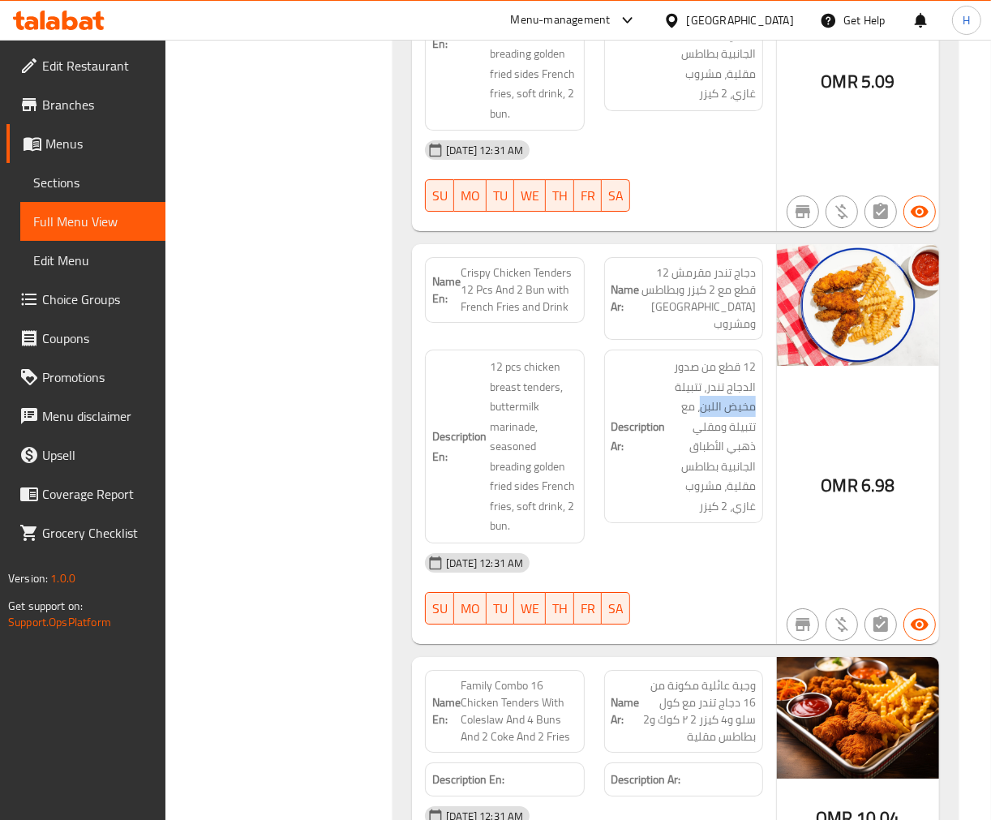
drag, startPoint x: 702, startPoint y: 376, endPoint x: 756, endPoint y: 371, distance: 54.6
click at [756, 371] on div "Description Ar: 12 قطع من صدور الدجاج تندر، تتبيلة مخيض اللبن، مع تتبيلة ومقلي …" at bounding box center [683, 437] width 159 height 174
copy span "مخيض اللبن"
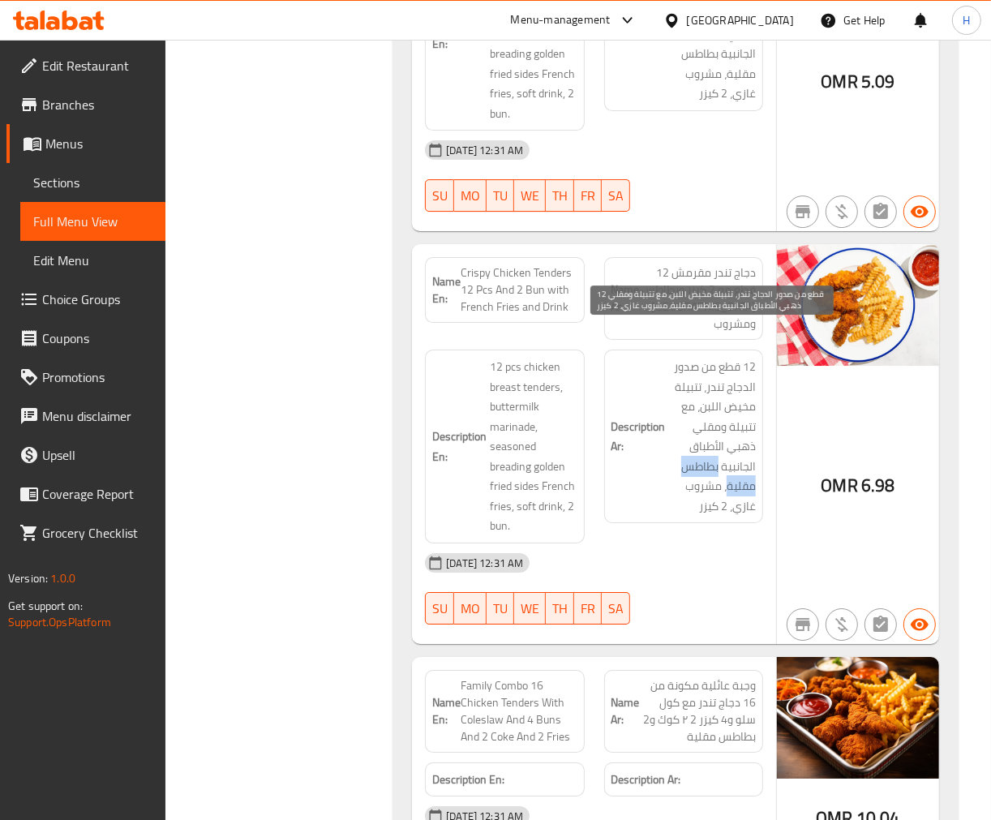
drag, startPoint x: 727, startPoint y: 454, endPoint x: 719, endPoint y: 440, distance: 16.0
click at [719, 440] on span "12 قطع من صدور الدجاج تندر، تتبيلة مخيض اللبن، مع تتبيلة ومقلي ذهبي الأطباق الج…" at bounding box center [712, 436] width 87 height 159
copy span "بطاطس مقلية"
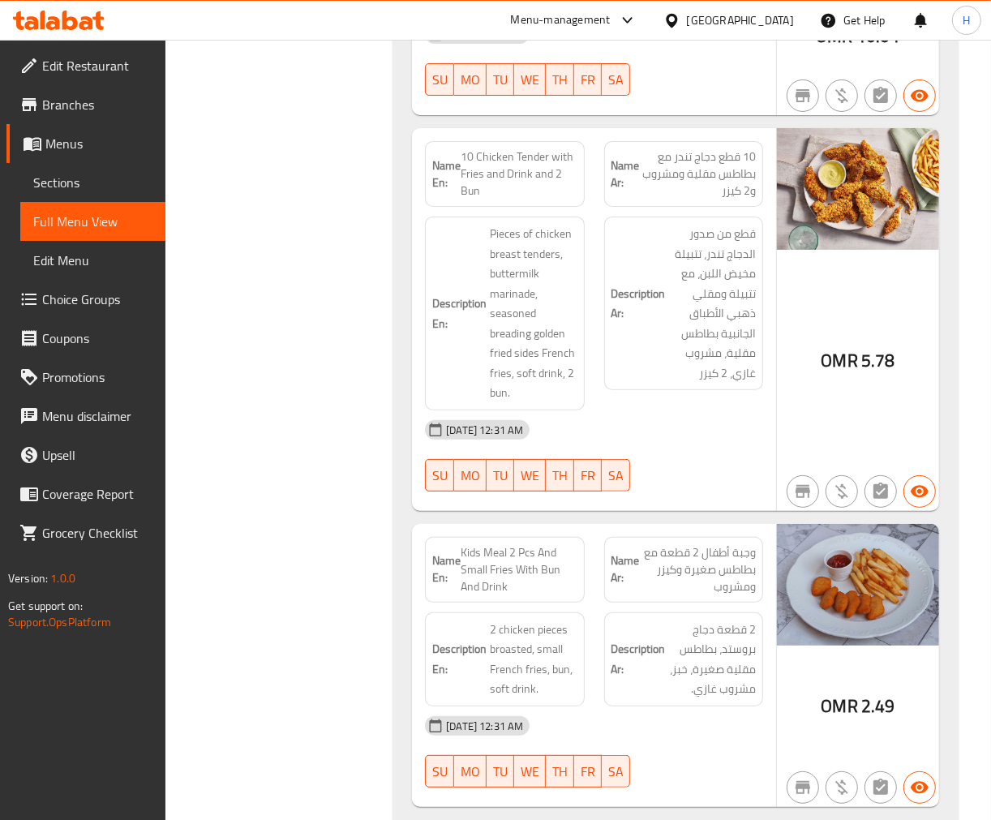
scroll to position [9205, 0]
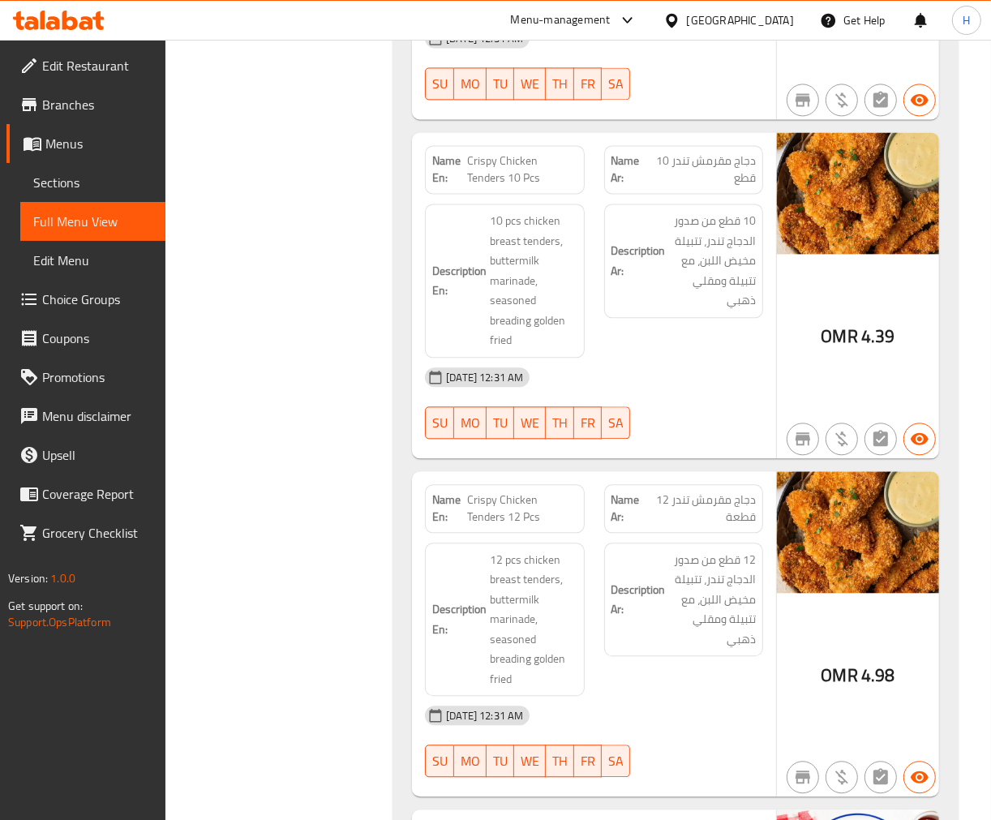
scroll to position [4978, 0]
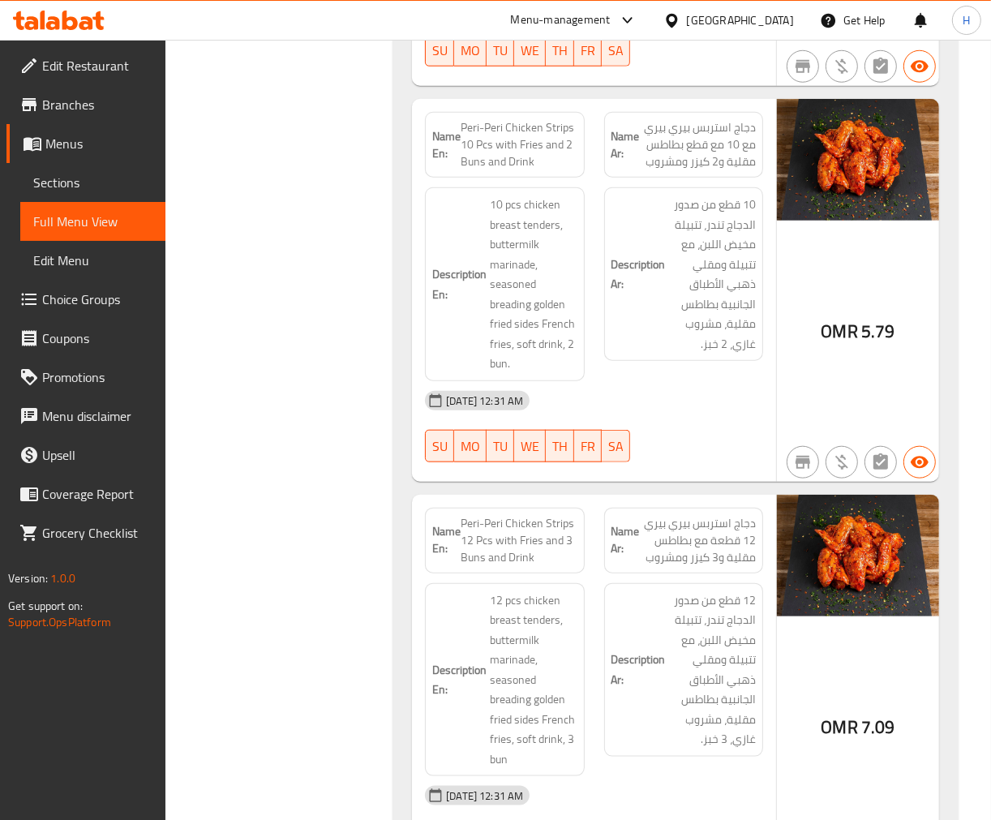
drag, startPoint x: 247, startPoint y: 469, endPoint x: 260, endPoint y: 117, distance: 352.2
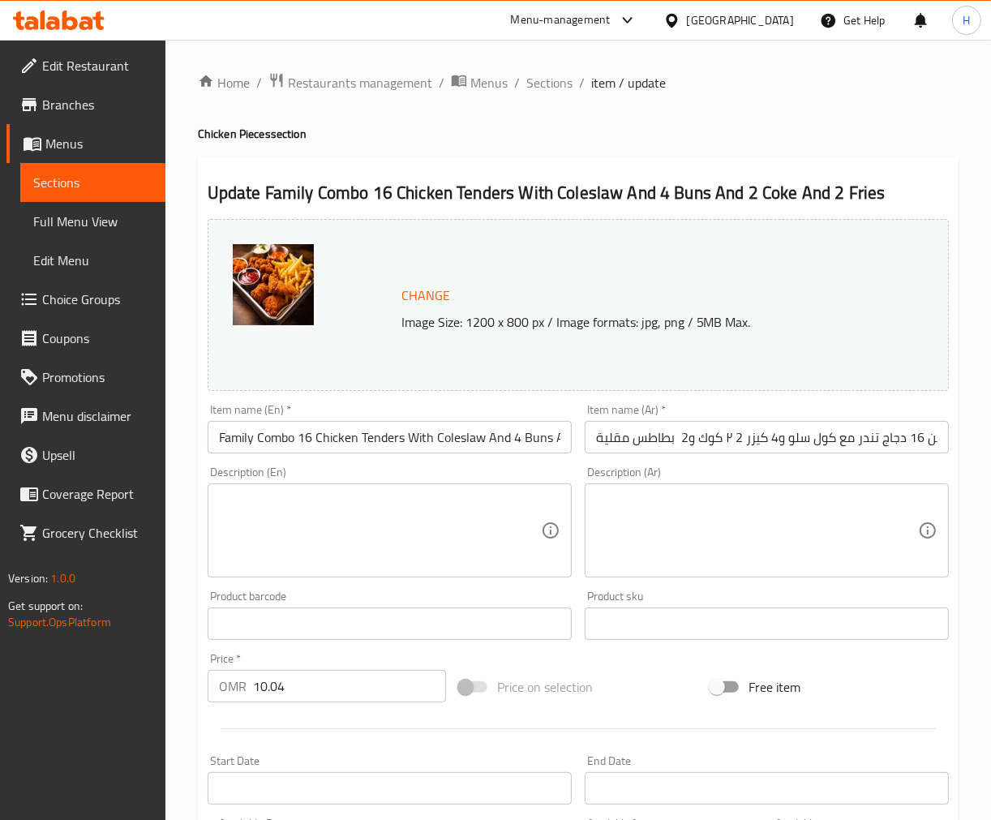
click at [357, 520] on textarea at bounding box center [380, 530] width 322 height 77
paste textarea "16 chicken tenders (buttermilk marinated, breaded), coleslaw (cabbage, carrots,…"
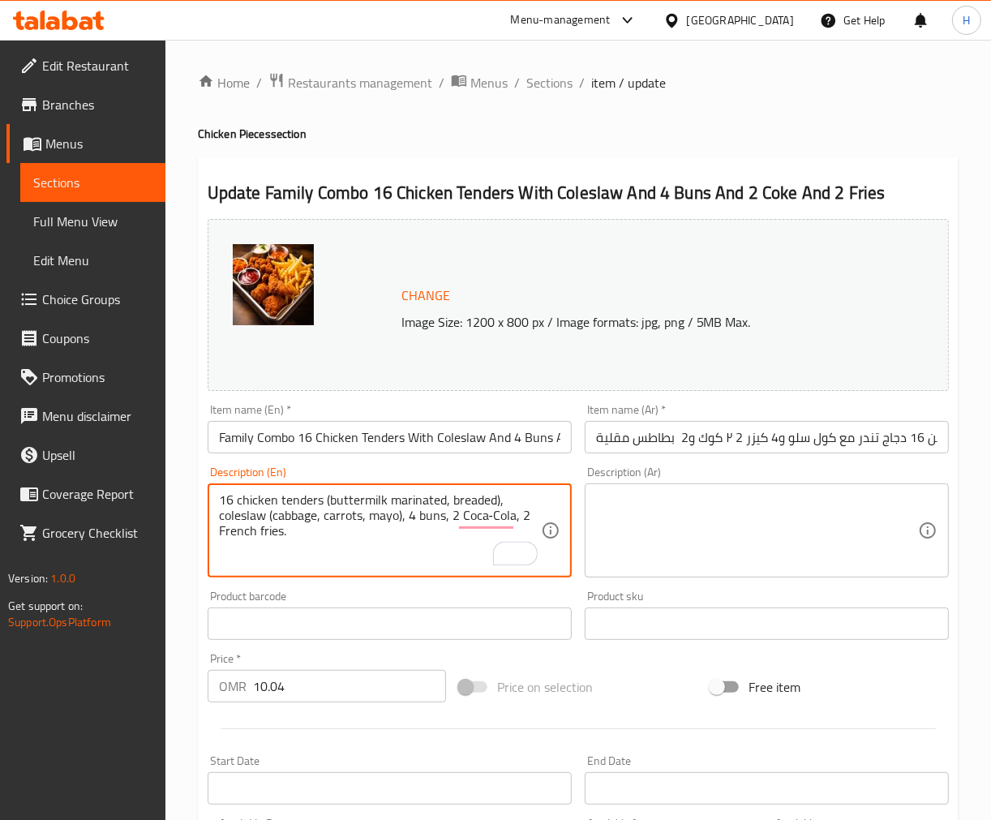
type textarea "16 chicken tenders (buttermilk marinated, breaded), coleslaw (cabbage, carrots,…"
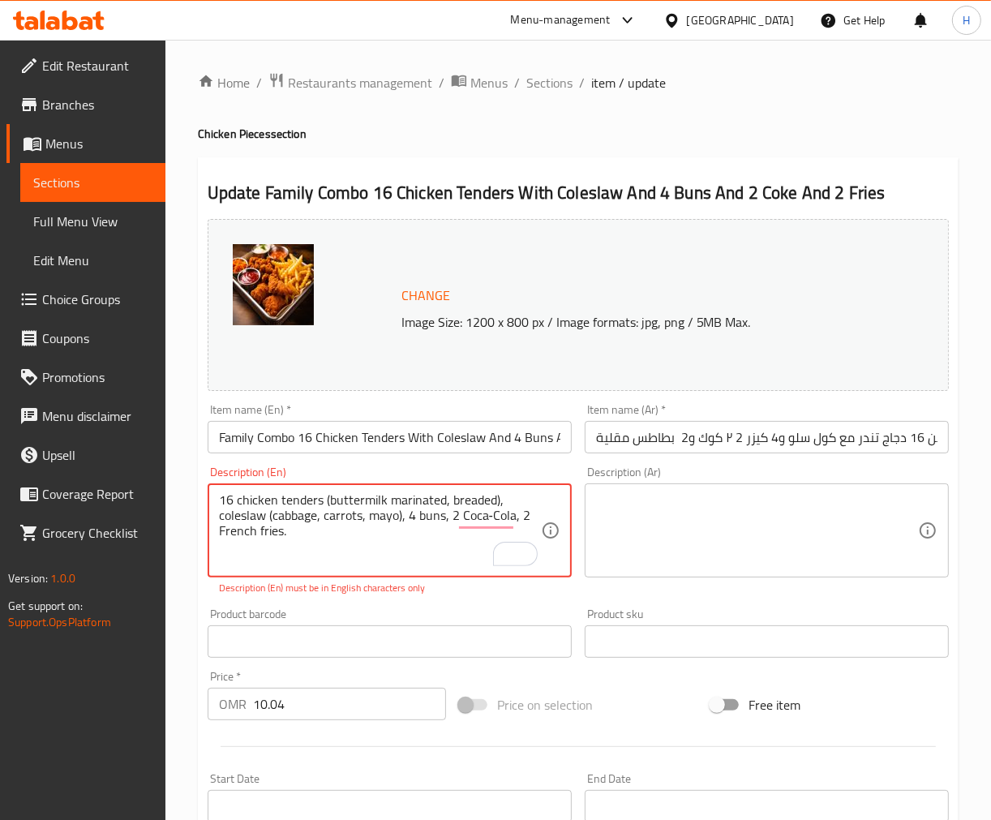
click at [710, 509] on textarea at bounding box center [757, 530] width 322 height 77
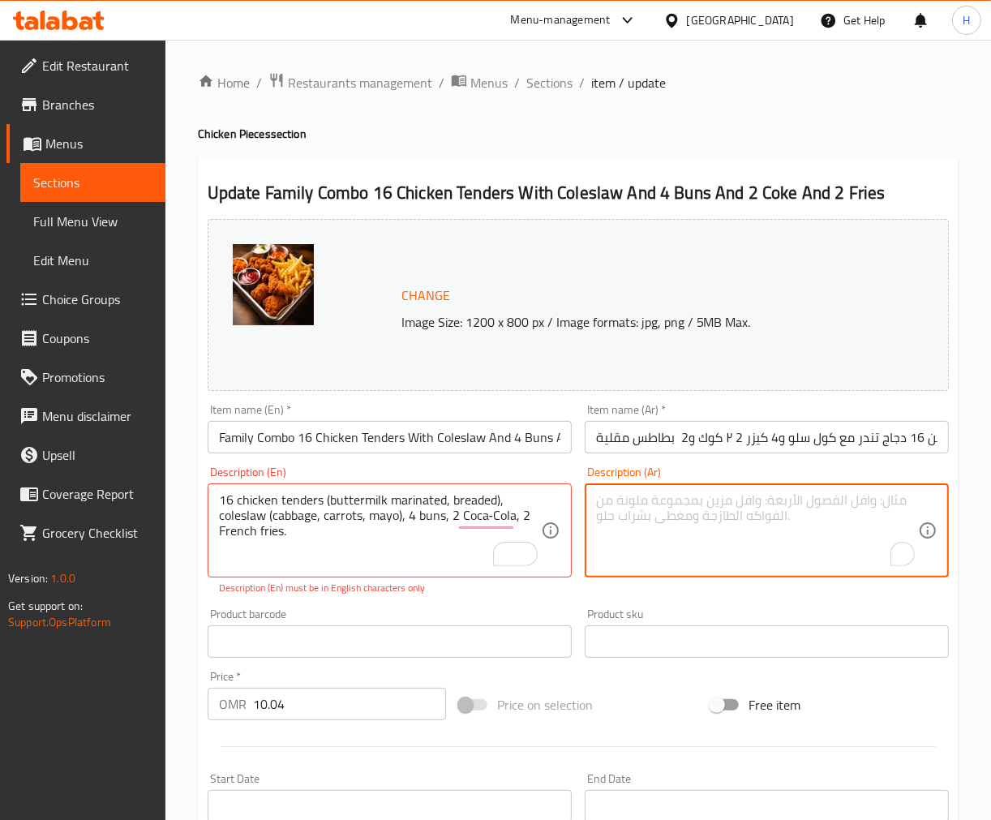
paste textarea "16 قطعة دجاج مقلي (متبل باللبن، ومغطى بقشور مقرمشة)، سلطة كول سلو ([GEOGRAPHIC_…"
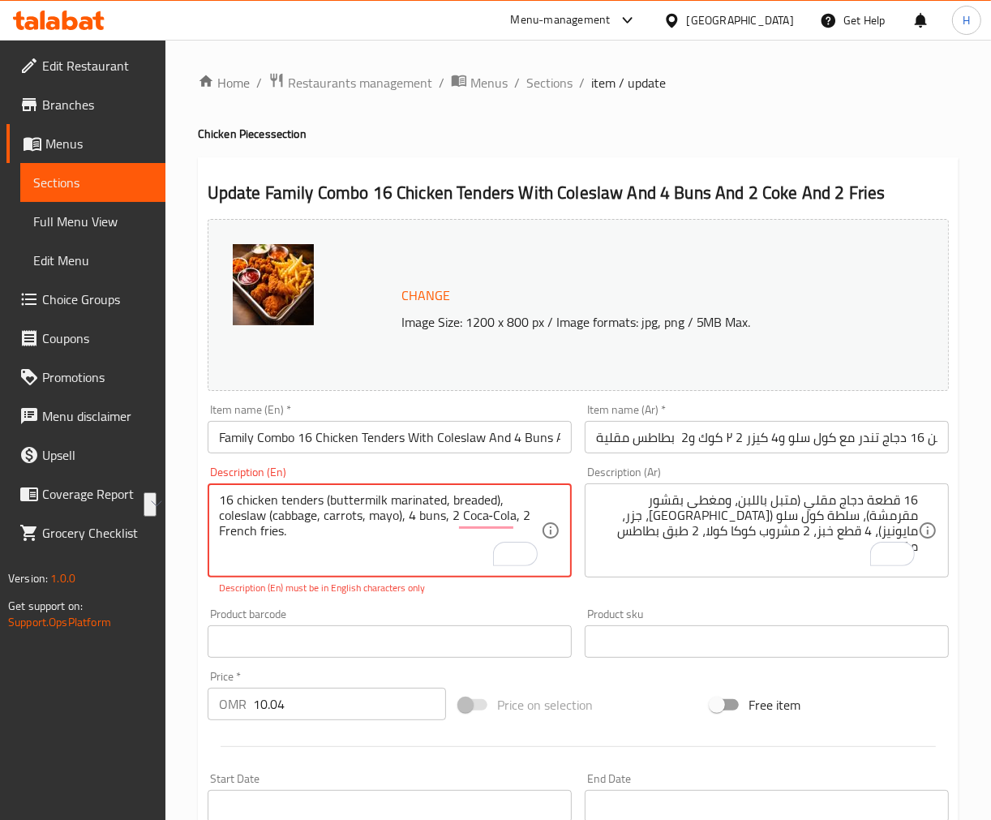
drag, startPoint x: 330, startPoint y: 500, endPoint x: 438, endPoint y: 500, distance: 107.9
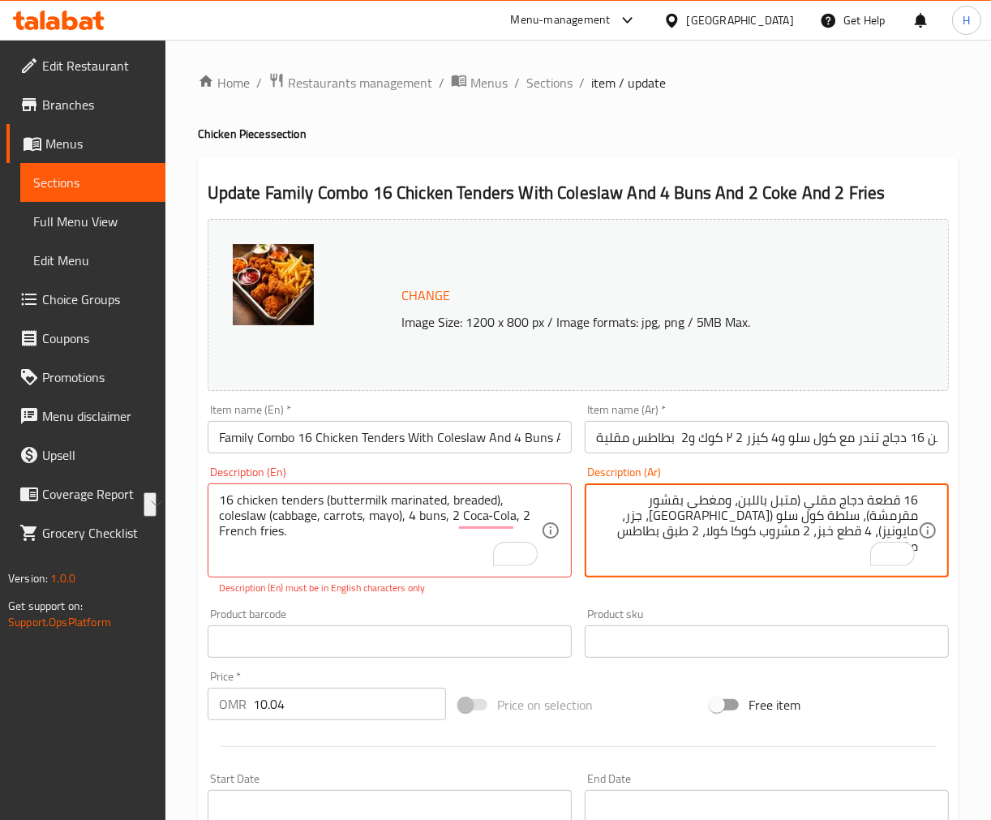
click at [751, 499] on textarea "16 قطعة دجاج مقلي (متبل باللبن، ومغطى بقشور مقرمشة)، سلطة كول سلو ([GEOGRAPHIC_…" at bounding box center [757, 530] width 322 height 77
paste textarea "مخيض"
paste textarea "مع تتبيلة"
drag, startPoint x: 660, startPoint y: 515, endPoint x: 578, endPoint y: 550, distance: 89.0
click at [578, 550] on div "Description (Ar) 16 قطعة دجاج مقلي (متبل بمخيض اللبن،مع تتبيلة)،كول سلو (ملفوف،…" at bounding box center [766, 531] width 377 height 142
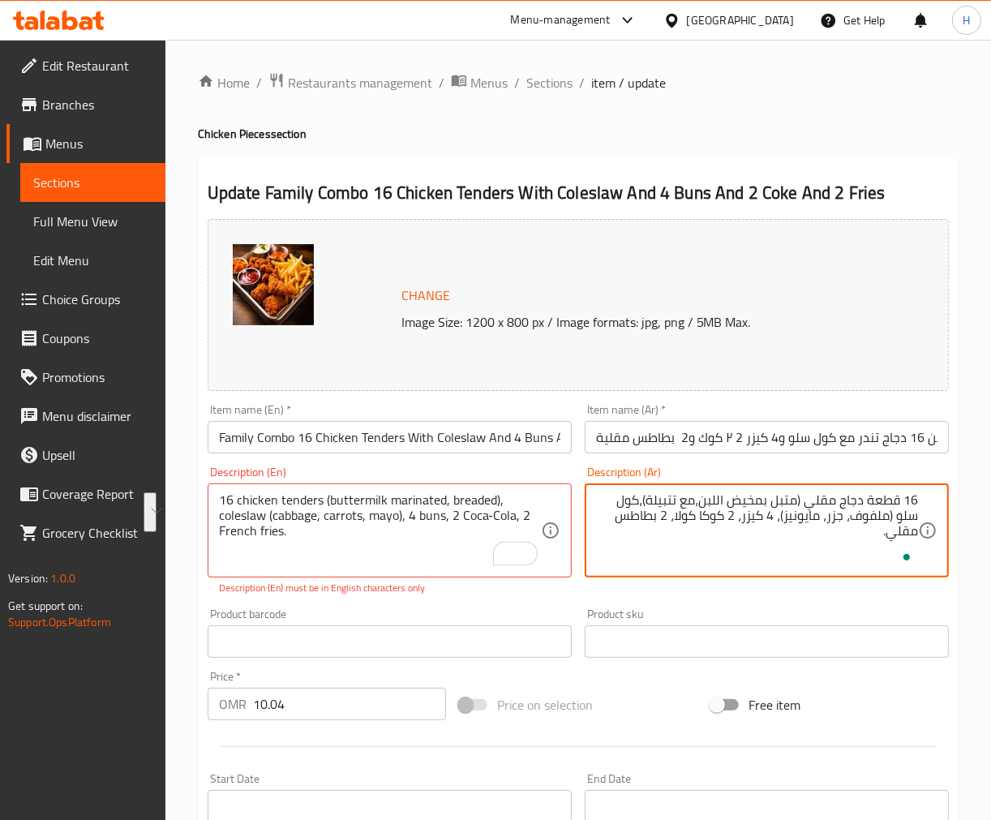
paste textarea "ة"
type textarea "16 قطعة دجاج مقلي (متبل بمخيض اللبن،مع تتبيلة)،كول سلو (ملفوف، جزر، مايونيز)، 4…"
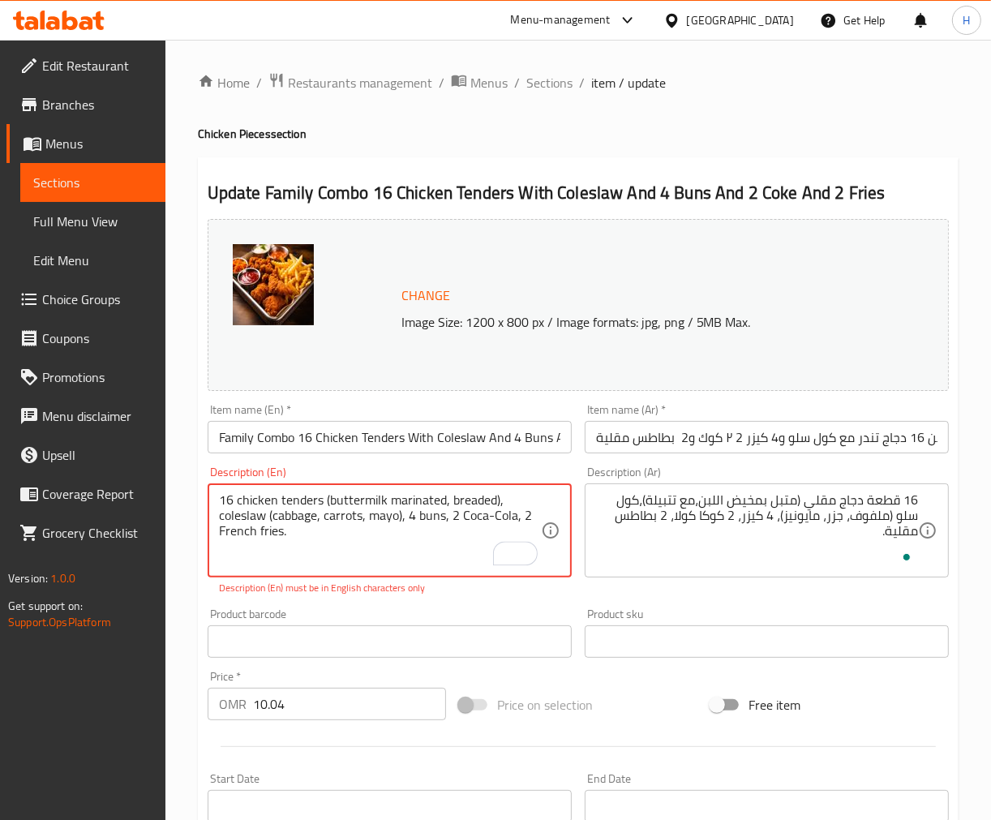
type textarea "16 chicken tenders (buttermilk marinated, breaded), coleslaw (cabbage, carrots,…"
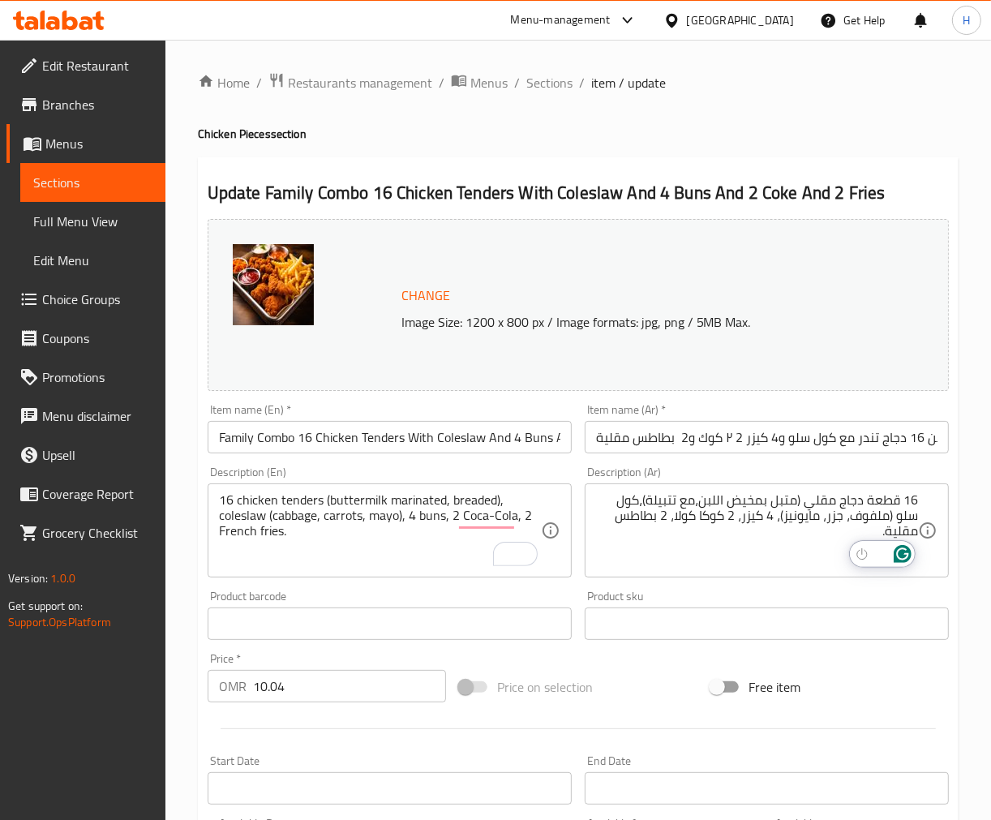
click at [472, 438] on input "Family Combo 16 Chicken Tenders With Coleslaw And 4 Buns And 2 Coke And 2 Fries" at bounding box center [390, 437] width 364 height 32
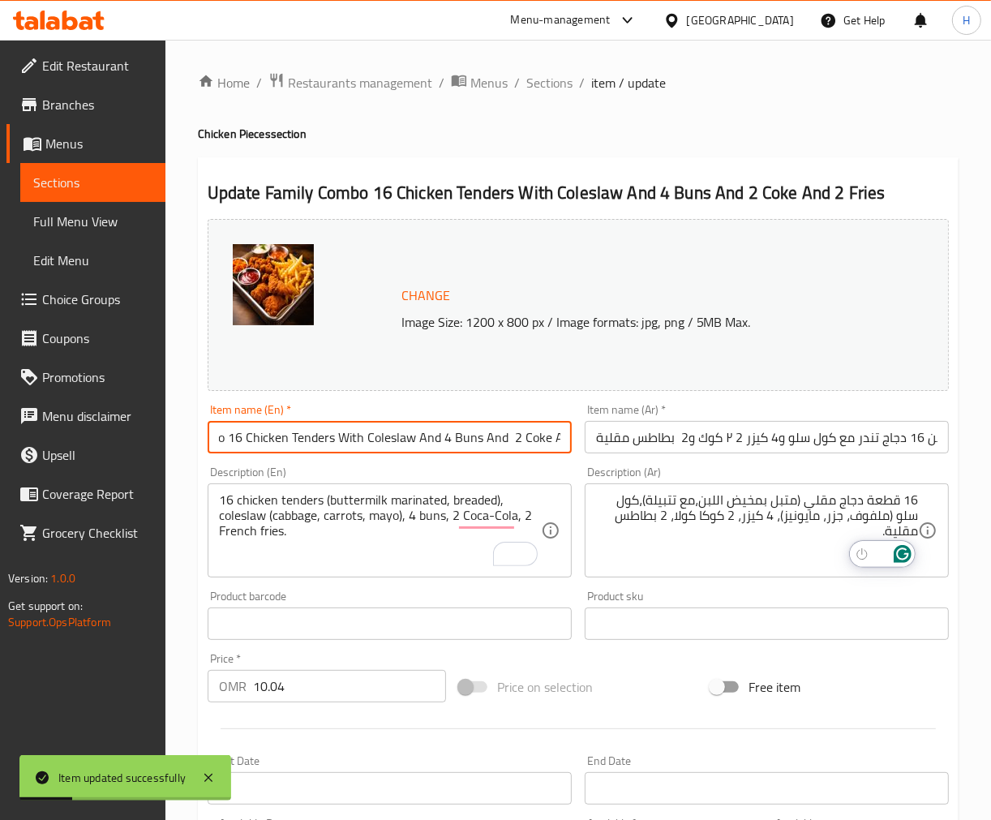
drag, startPoint x: 426, startPoint y: 438, endPoint x: 547, endPoint y: 440, distance: 120.9
click at [547, 440] on input "Family Combo 16 Chicken Tenders With Coleslaw And 4 Buns And 2 Coke And 2 Fries" at bounding box center [390, 437] width 364 height 32
click at [459, 434] on input "Family Combo 16 Chicken Tenders With Coleslaw And 4 Buns And 2 Coke And 2 Fries" at bounding box center [390, 437] width 364 height 32
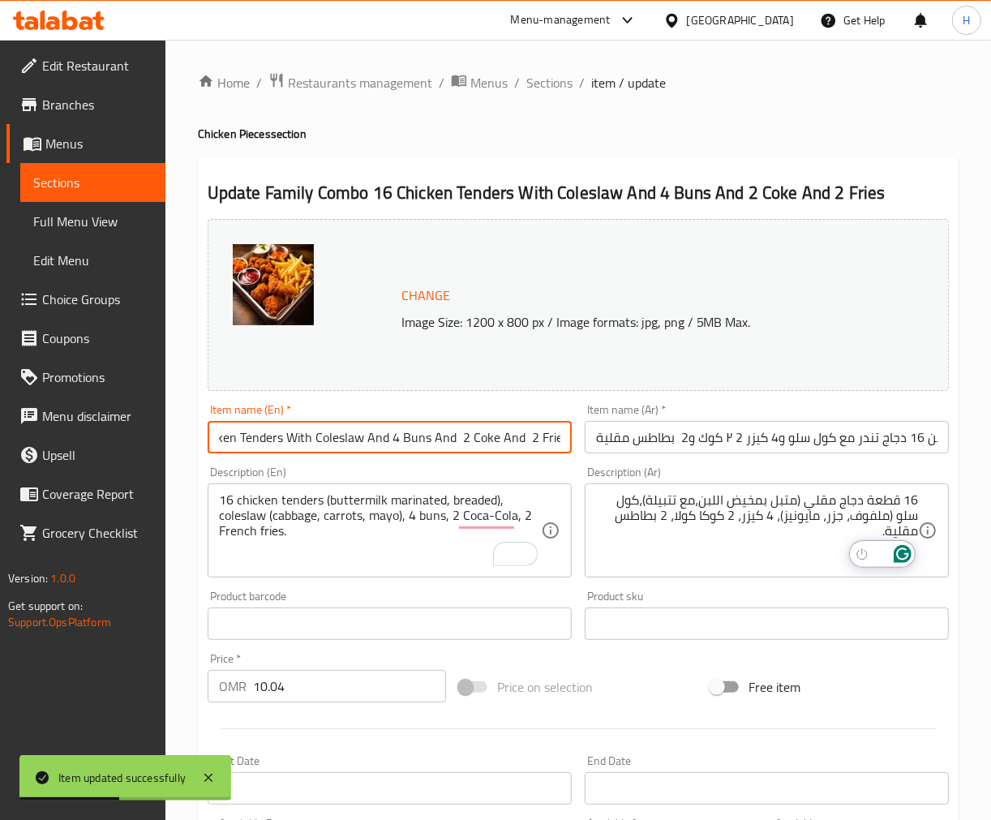
drag, startPoint x: 452, startPoint y: 436, endPoint x: 553, endPoint y: 436, distance: 101.4
click at [553, 436] on input "Family Combo 16 Chicken Tenders With Coleslaw And 4 Buns And 2 Coke And 2 Fries" at bounding box center [390, 437] width 364 height 32
click at [676, 440] on input "وجبة عائلية مكونة من 16 دجاج تندر مع كول سلو و4 كيزر 2 ٢ كوك و2 بطاطس مقلية" at bounding box center [767, 437] width 364 height 32
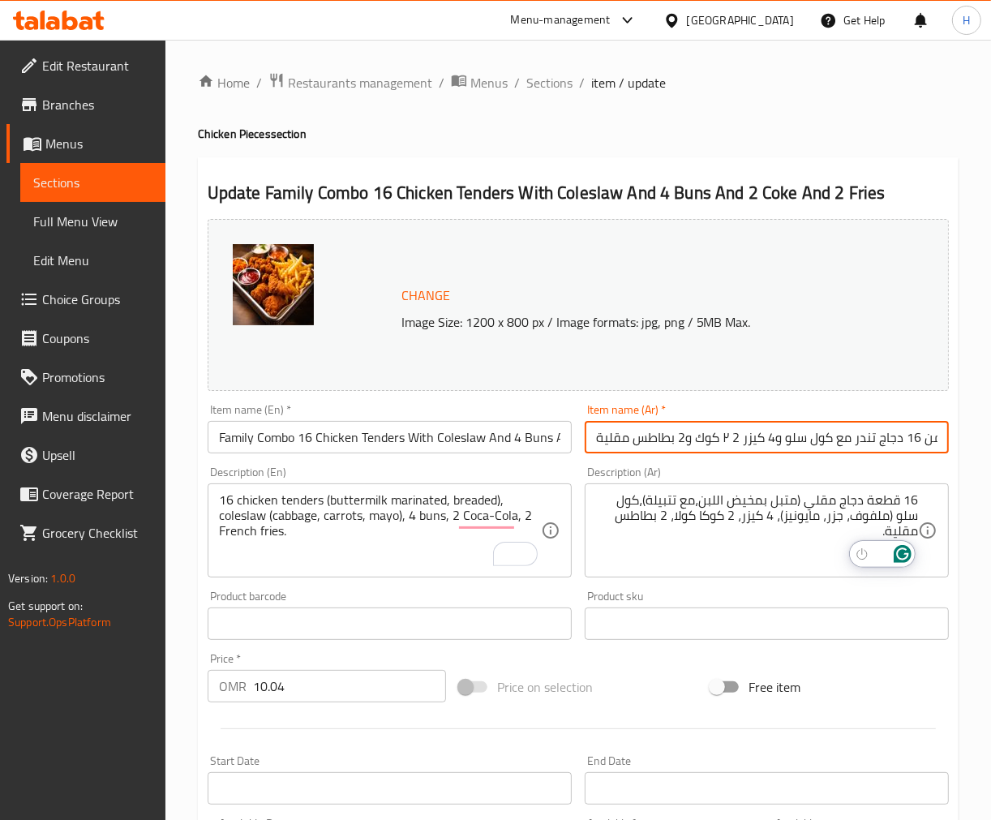
click at [724, 435] on input "وجبة عائلية مكونة من 16 دجاج تندر مع كول سلو و4 كيزر 2 ٢ كوك و2 بطاطس مقلية" at bounding box center [767, 437] width 364 height 32
type input "وجبة عائلية مكونة من 16 دجاج تندر مع كول سلو و4 كيزر 2 ٢ كوك و2 بطاطس مقلية"
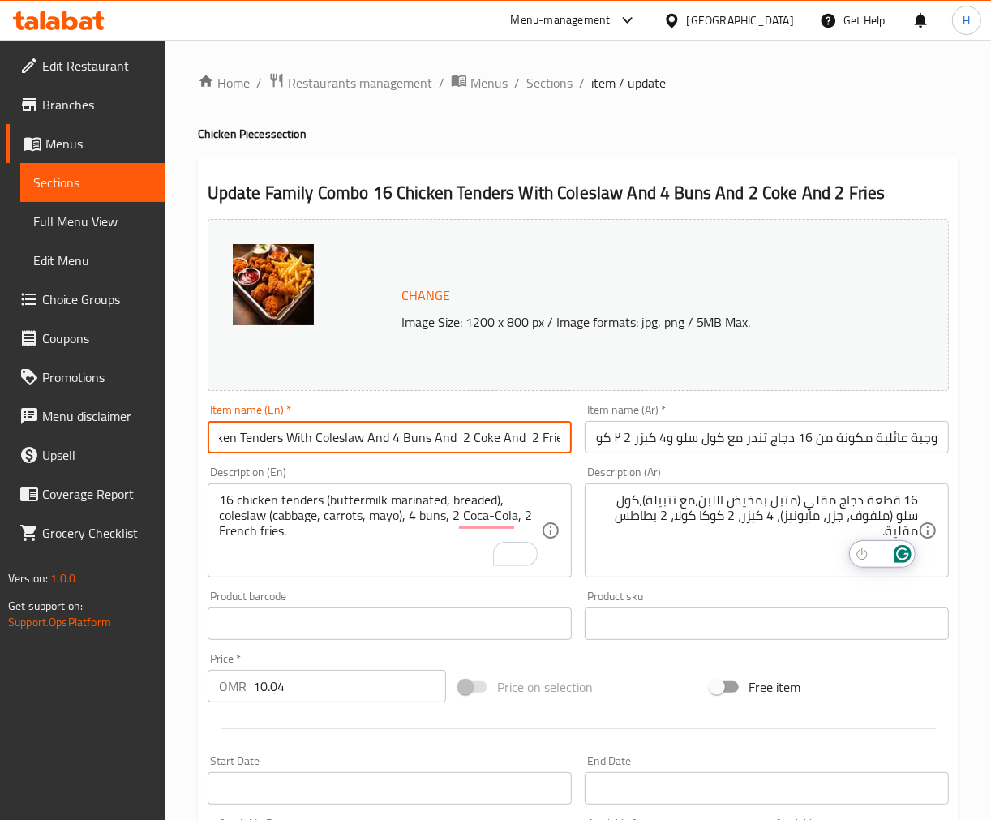
scroll to position [0, 0]
drag, startPoint x: 368, startPoint y: 436, endPoint x: 162, endPoint y: 425, distance: 206.3
click at [162, 425] on div "Edit Restaurant Branches Menus Sections Full Menu View Edit Menu Choice Groups …" at bounding box center [495, 605] width 991 height 1130
click at [326, 430] on input "Family Combo 16 Chicken Tenders With Coleslaw And 4 Buns And 2 Coke And 2 Fries" at bounding box center [390, 437] width 364 height 32
click at [318, 436] on input "Family Combo 16 Chicken Tenders With Coleslaw And 4 Buns And 2 Coke And 2 Fries" at bounding box center [390, 437] width 364 height 32
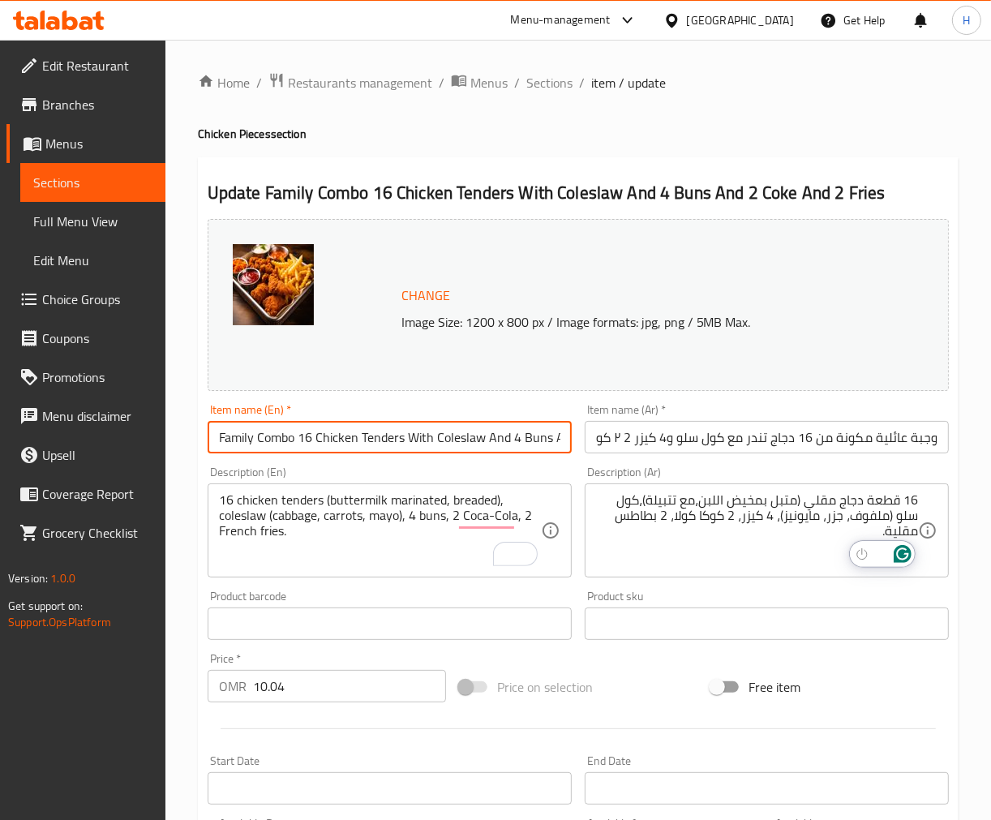
scroll to position [0, 122]
drag, startPoint x: 412, startPoint y: 446, endPoint x: 805, endPoint y: 519, distance: 399.3
click at [805, 519] on div "Change Image Size: 1200 x 800 px / Image formats: jpg, png / 5MB Max. Item name…" at bounding box center [578, 573] width 754 height 723
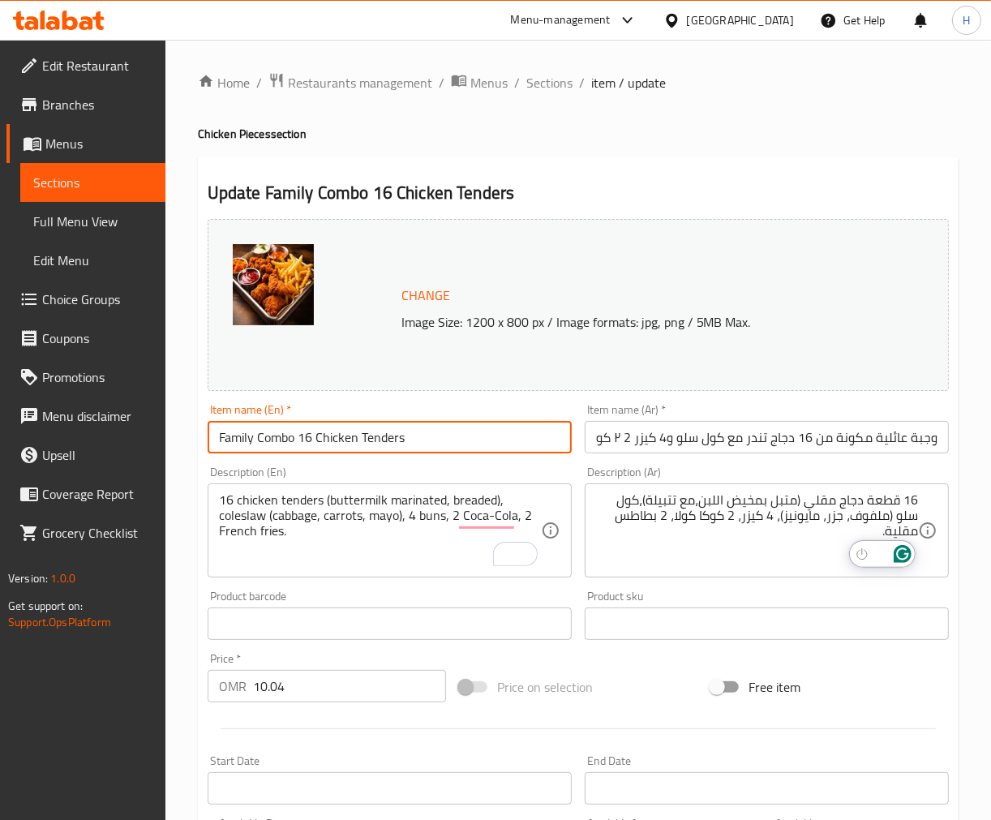
scroll to position [0, 0]
type input "Family Combo 16 Chicken Tenders"
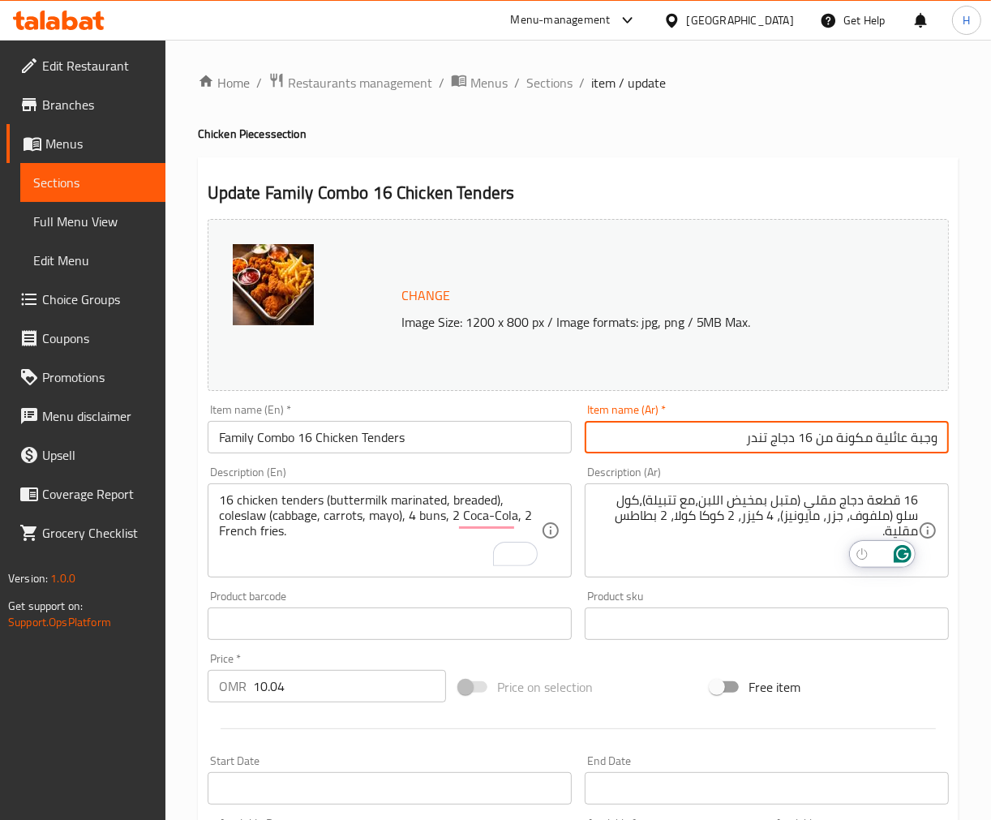
type input "وجبة عائلية مكونة من 16 دجاج تندر"
click at [508, 434] on input "Family Combo 16 Chicken Tenders" at bounding box center [390, 437] width 364 height 32
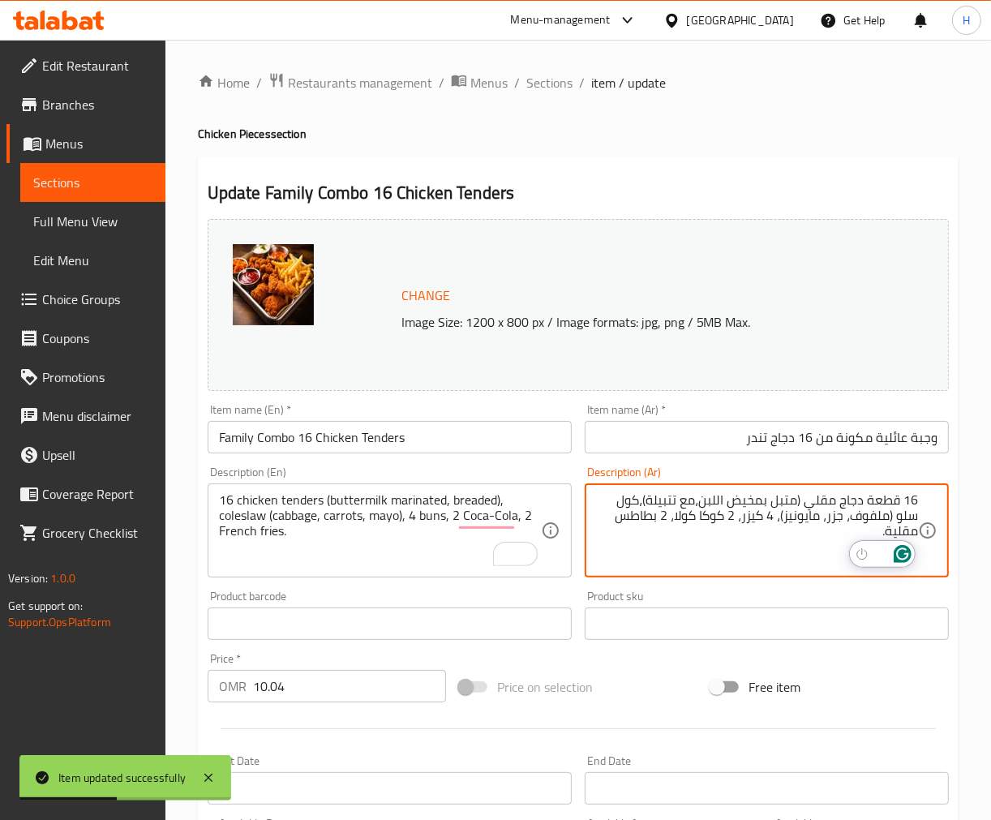
drag, startPoint x: 918, startPoint y: 499, endPoint x: 975, endPoint y: 503, distance: 56.9
click at [695, 504] on textarea "16 قطعة دجاج مقلي (متبل بمخيض اللبن،مع تتبيلة)،كول سلو (ملفوف، جزر، مايونيز)، 4…" at bounding box center [757, 530] width 322 height 77
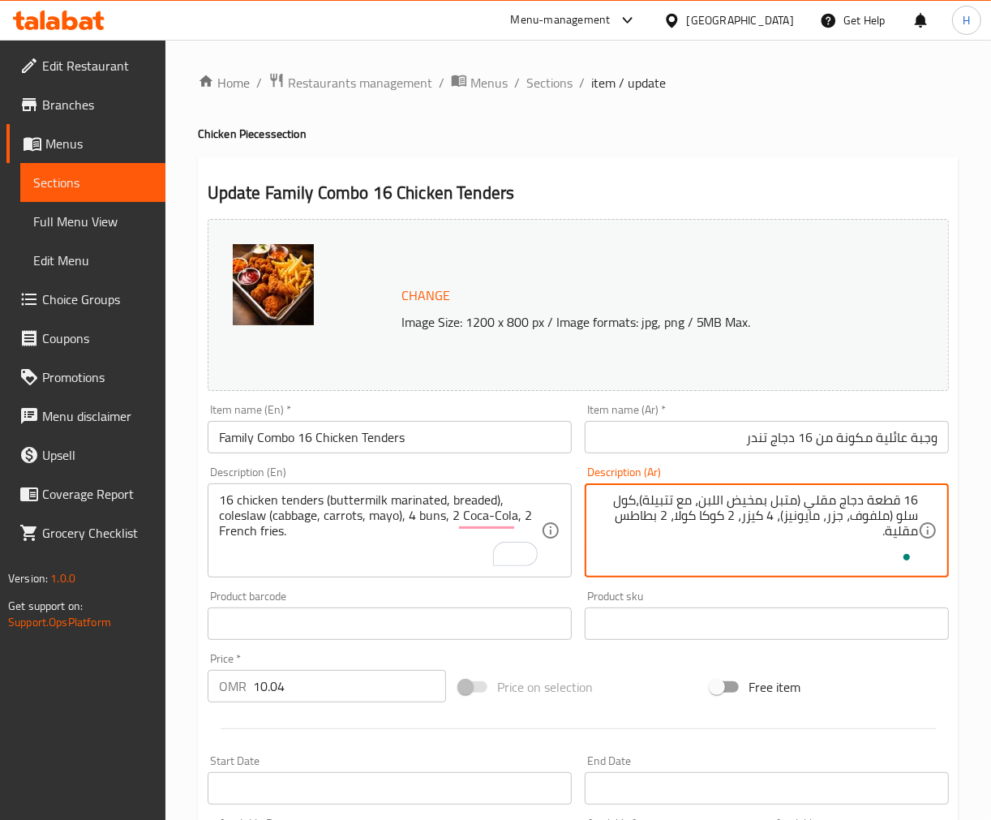
type textarea "16 قطعة دجاج مقلي (متبل بمخيض اللبن، مع تتبيلة)،كول سلو (ملفوف، جزر، مايونيز)، …"
click at [731, 439] on input "وجبة عائلية مكونة من 16 دجاج تندر" at bounding box center [767, 437] width 364 height 32
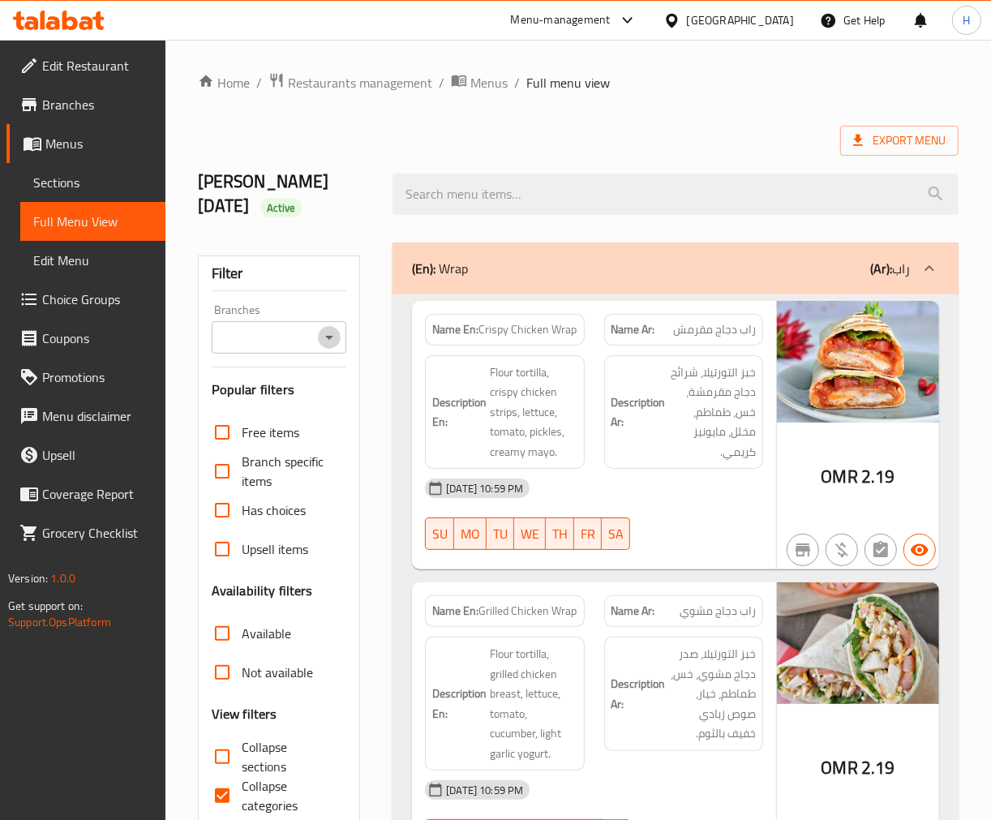
click at [329, 346] on icon "Open" at bounding box center [329, 337] width 19 height 19
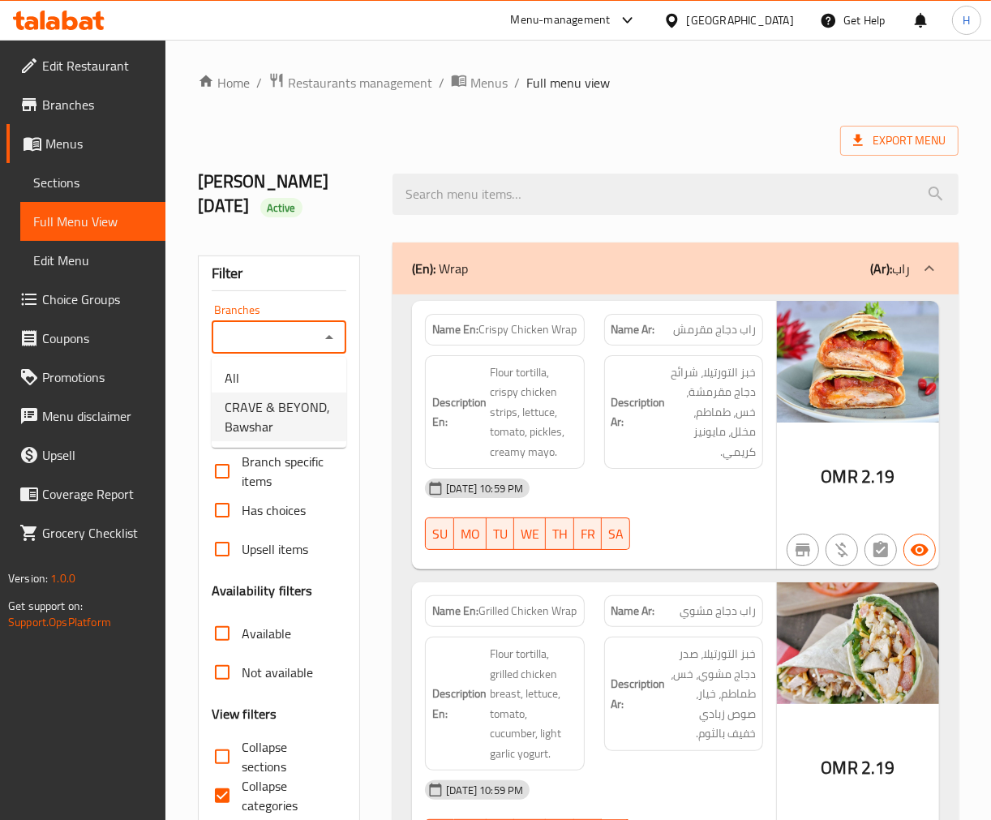
click at [293, 423] on span "CRAVE & BEYOND, Bawshar" at bounding box center [279, 416] width 109 height 39
type input "CRAVE & BEYOND, Bawshar"
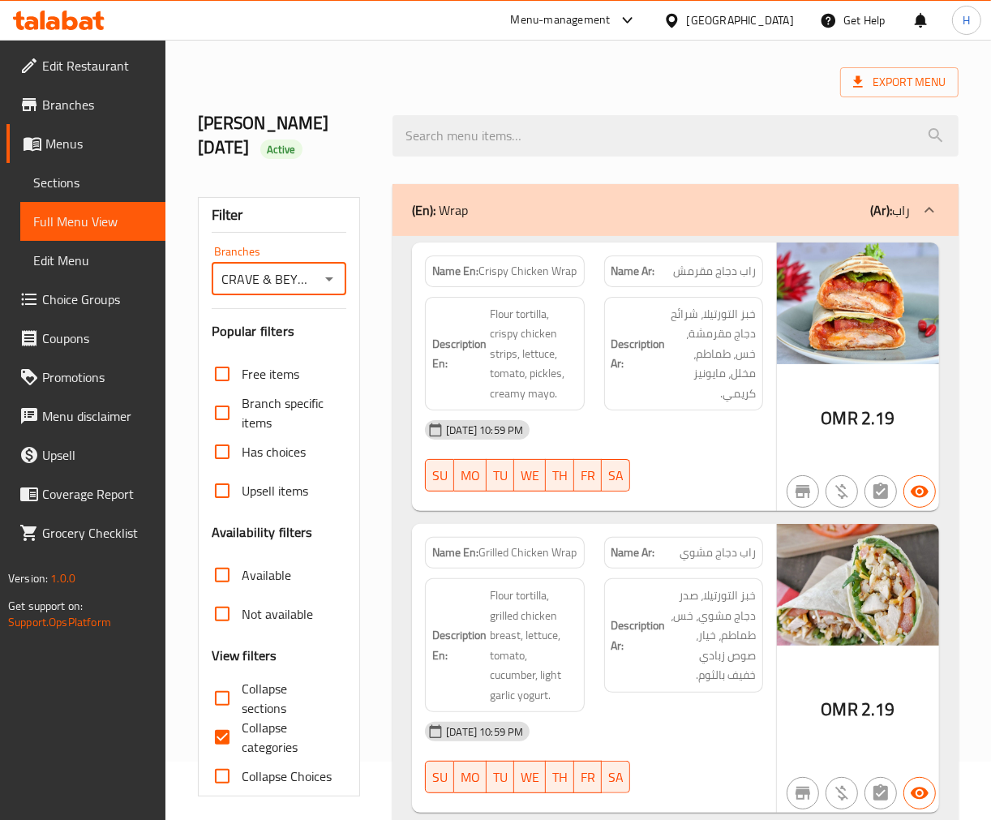
scroll to position [90, 0]
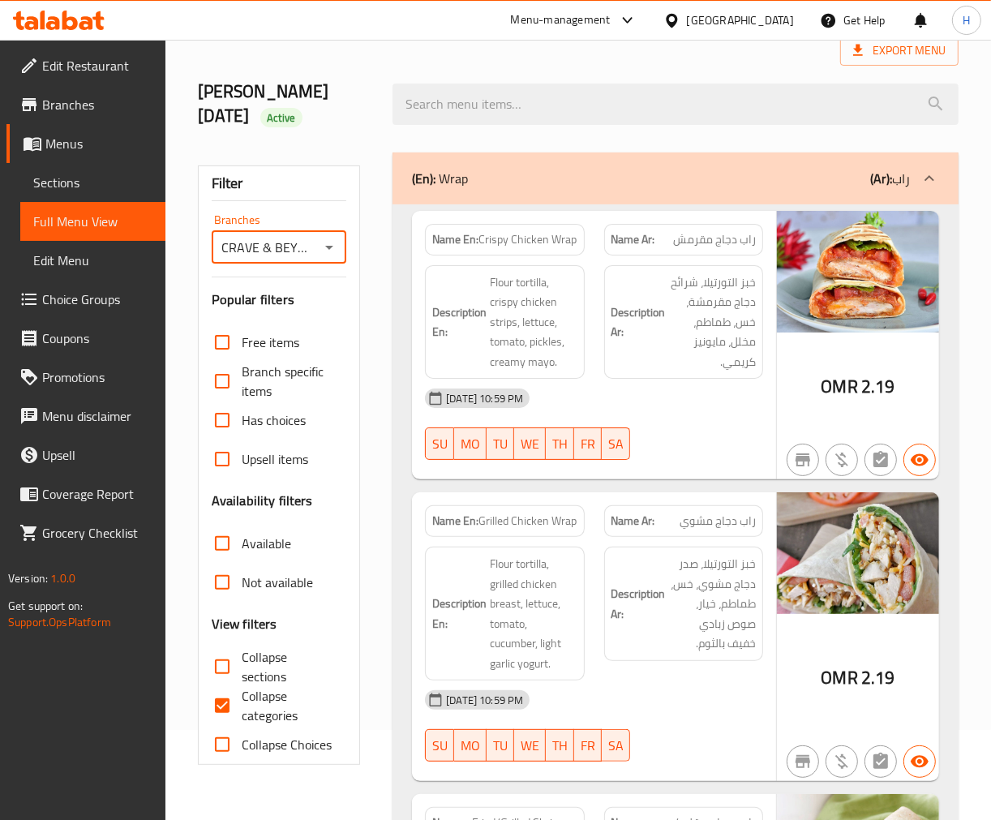
click at [244, 665] on span "Collapse sections" at bounding box center [288, 666] width 92 height 39
click at [242, 665] on input "Collapse sections" at bounding box center [222, 666] width 39 height 39
checkbox input "true"
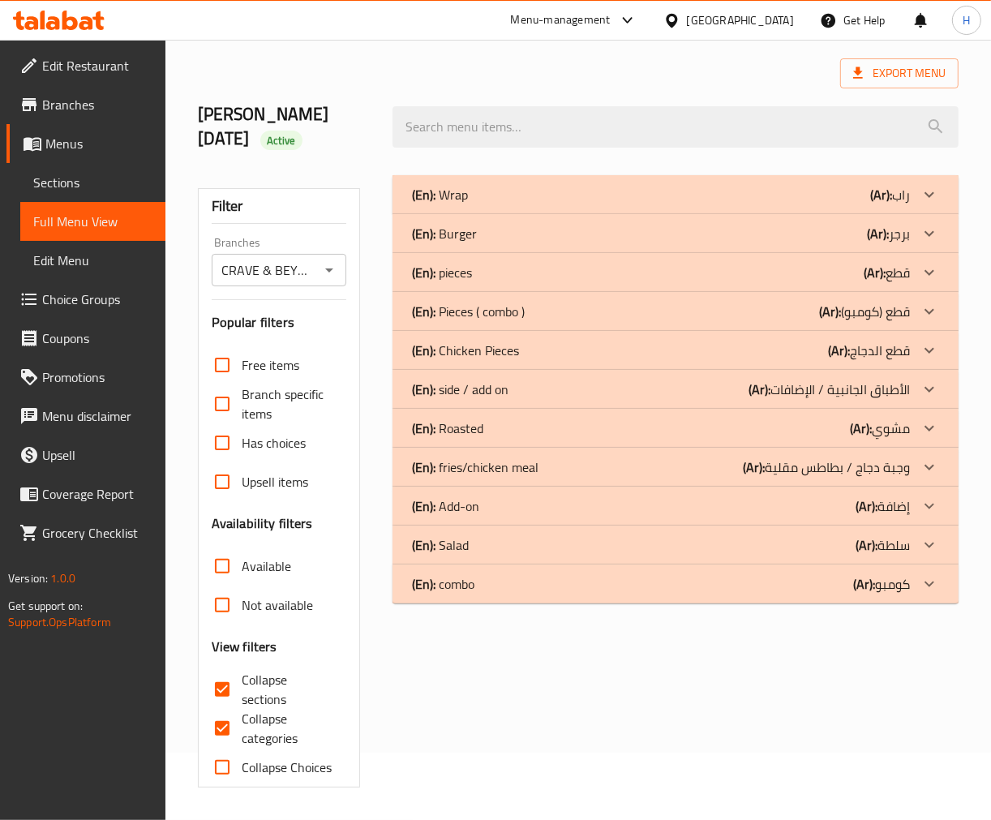
click at [233, 709] on input "Collapse categories" at bounding box center [222, 728] width 39 height 39
checkbox input "false"
click at [542, 345] on div "(En): Chicken Pieces (Ar): قطع الدجاج" at bounding box center [661, 350] width 498 height 19
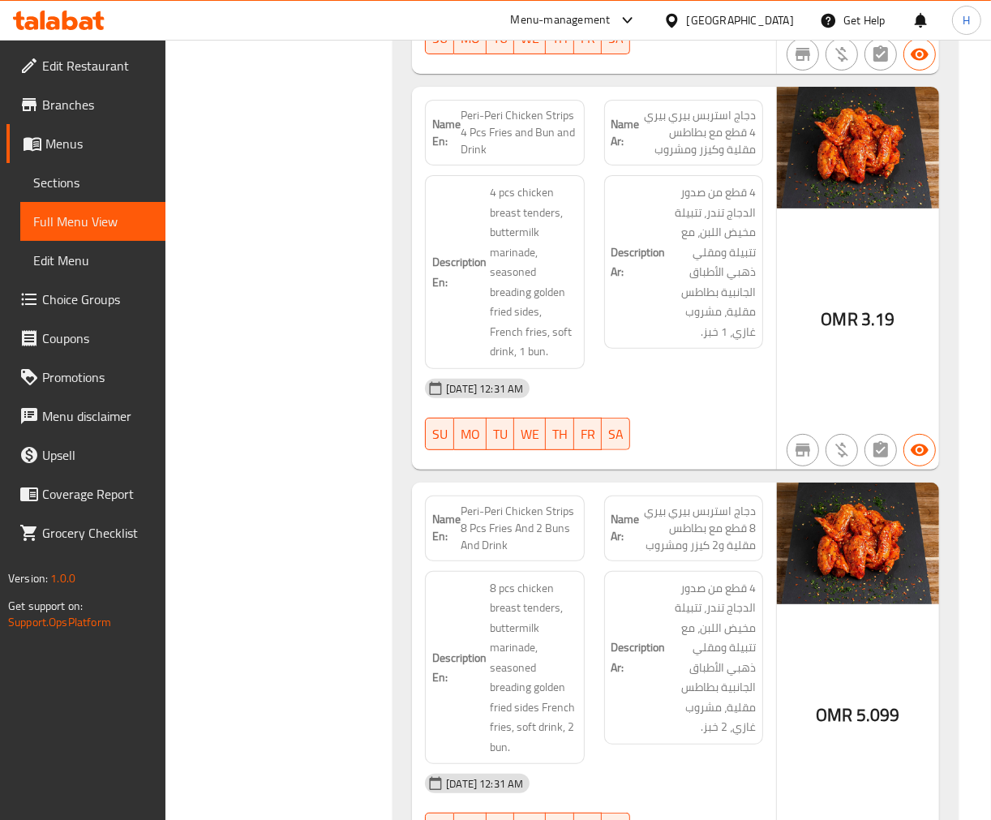
scroll to position [4843, 0]
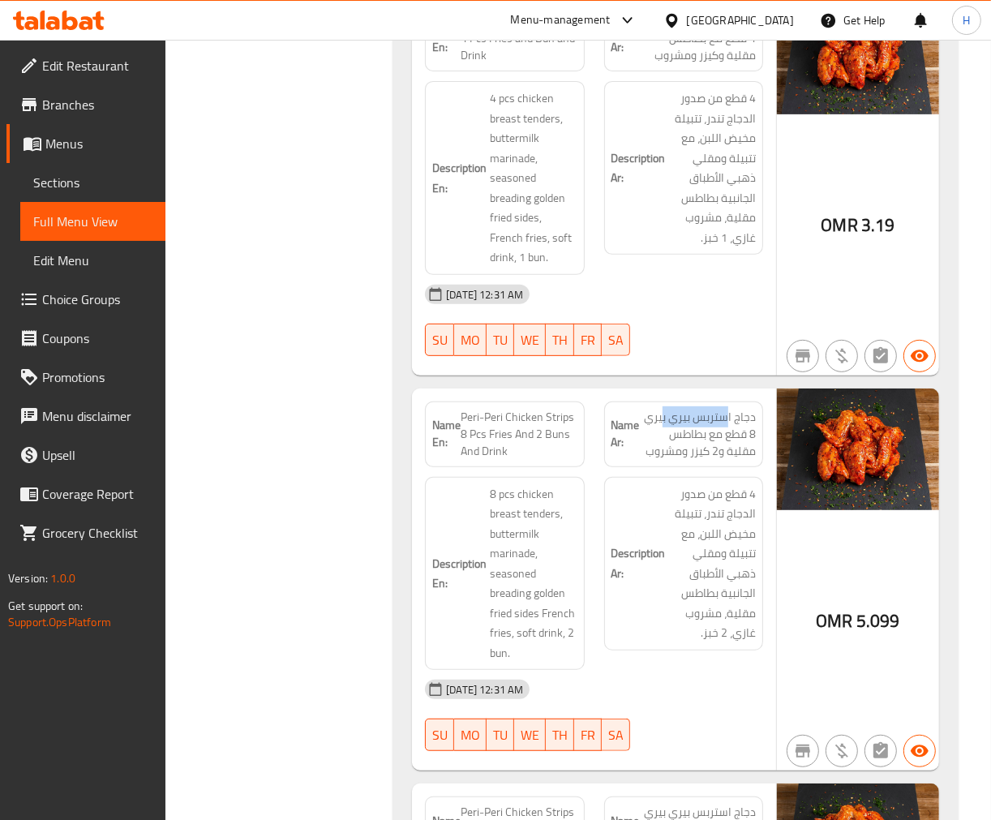
drag, startPoint x: 727, startPoint y: 425, endPoint x: 665, endPoint y: 423, distance: 61.7
click at [665, 423] on span "دجاج استربس بيري بيري 8 قطع مع بطاطس مقلية و2 كيزر ومشروب" at bounding box center [698, 434] width 116 height 51
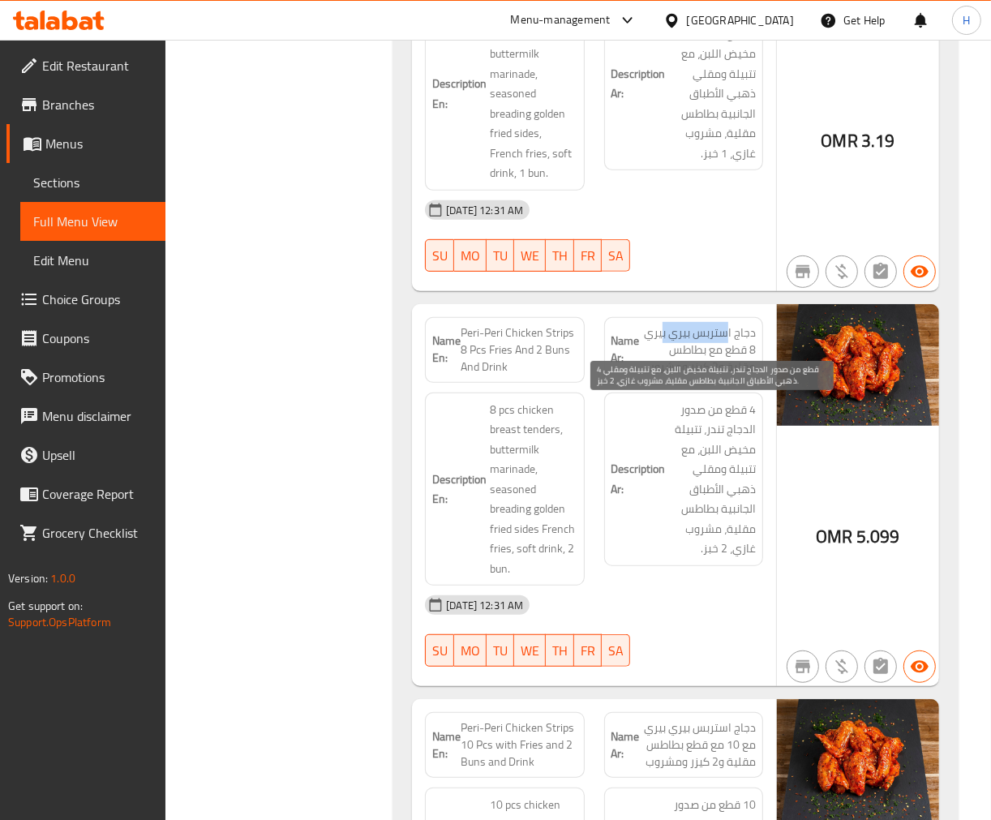
scroll to position [5023, 0]
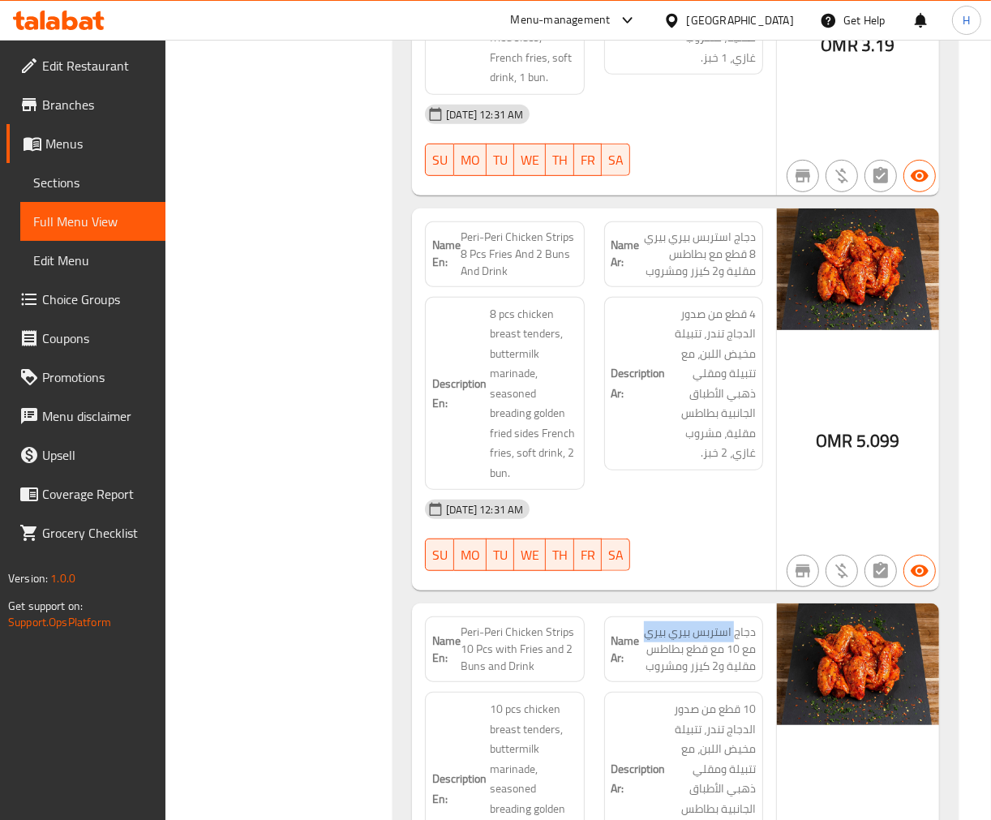
drag, startPoint x: 736, startPoint y: 629, endPoint x: 646, endPoint y: 630, distance: 90.8
click at [646, 630] on span "دجاج استربس بيري بيري مع 10 مع قطع بطاطس مقلية و2 كيزر ومشروب" at bounding box center [698, 649] width 116 height 51
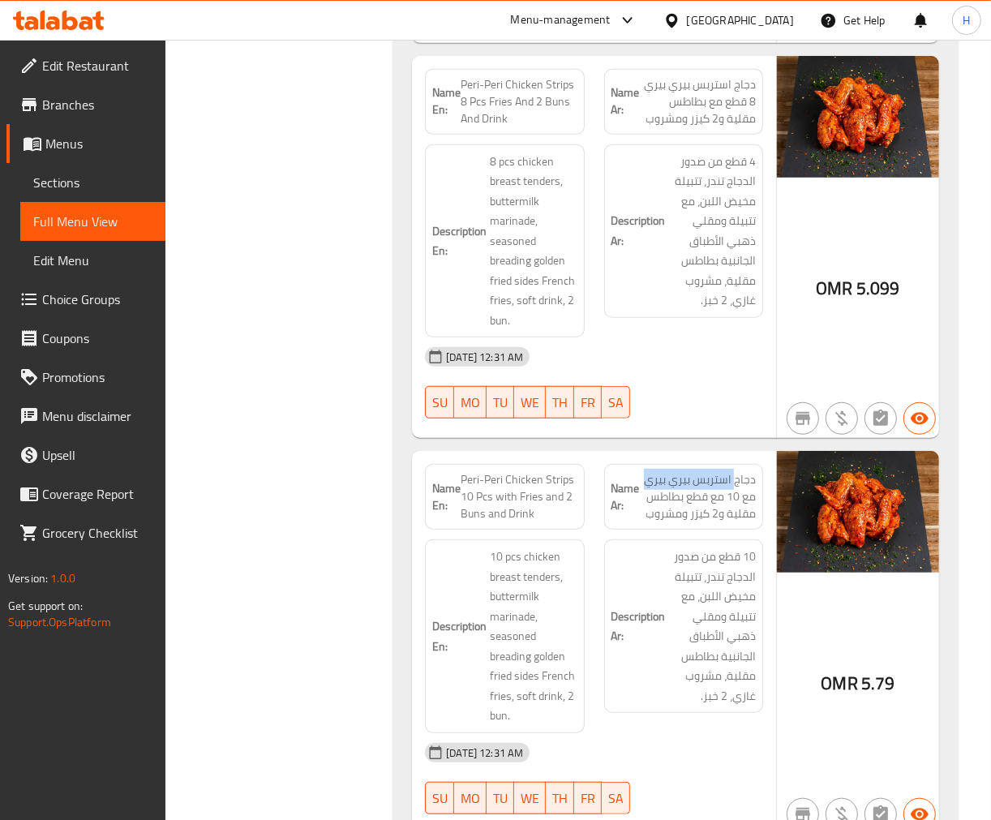
scroll to position [5204, 0]
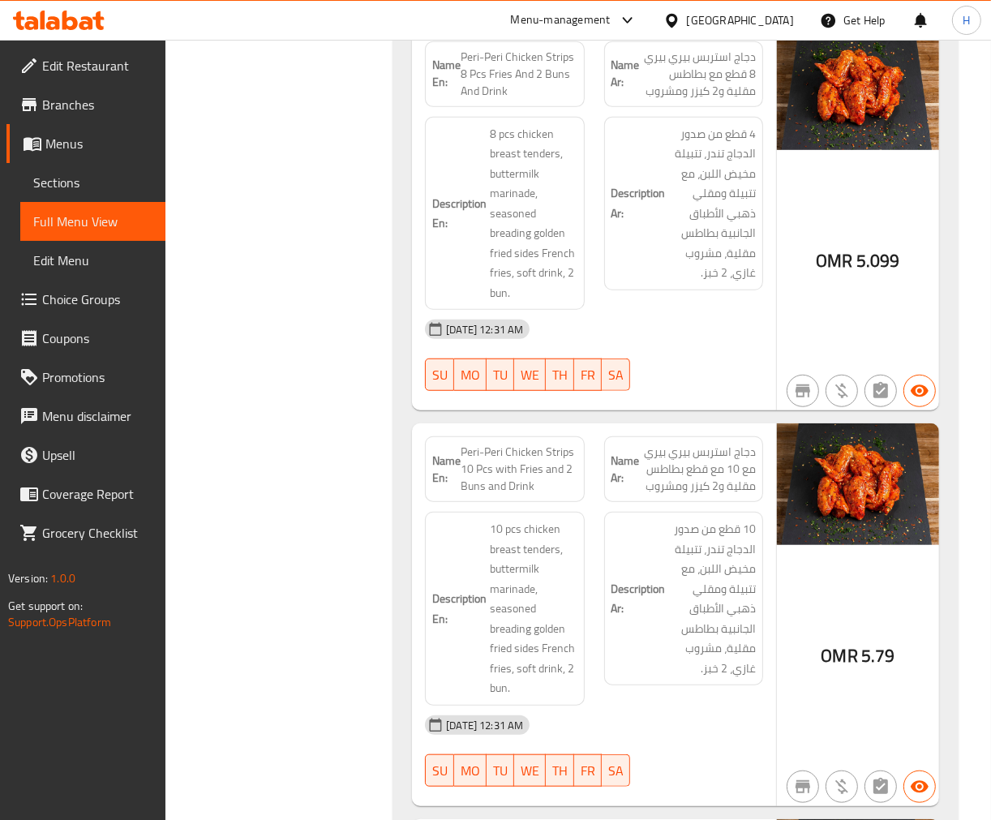
click at [479, 473] on span "Peri-Peri Chicken Strips 10 Pcs with Fries and 2 Buns and Drink" at bounding box center [519, 469] width 116 height 51
copy span "Peri-Peri Chicken Strips 10 Pcs with Fries and 2 Buns and Drink"
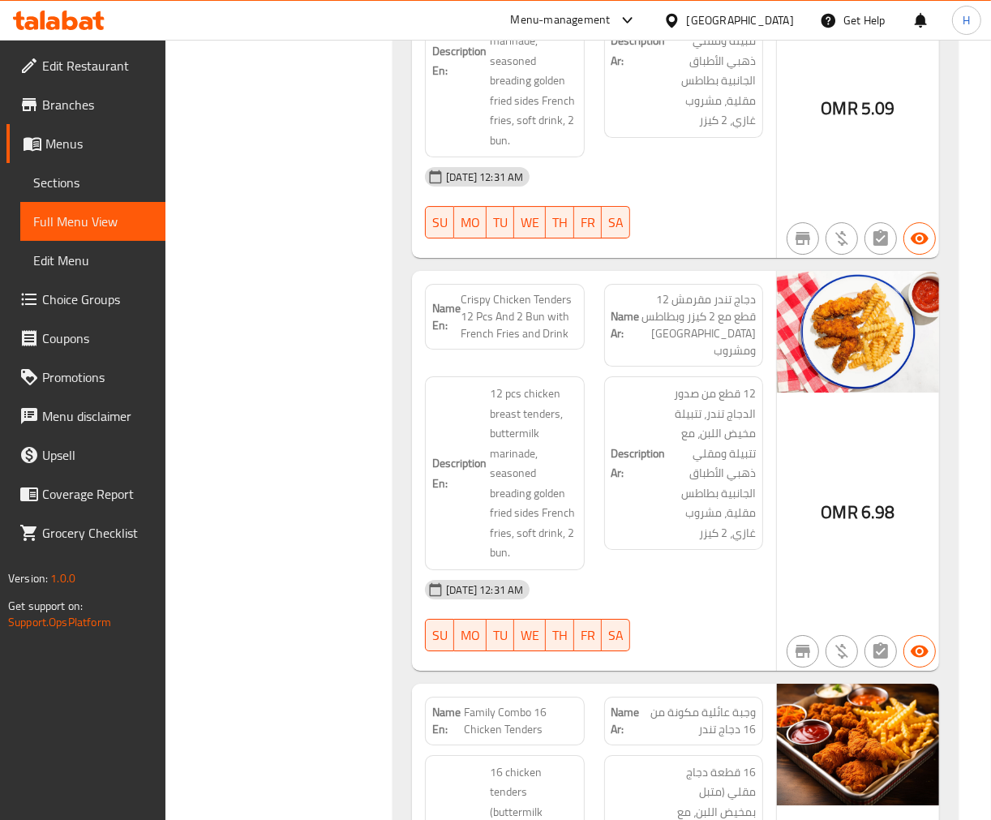
scroll to position [1298, 0]
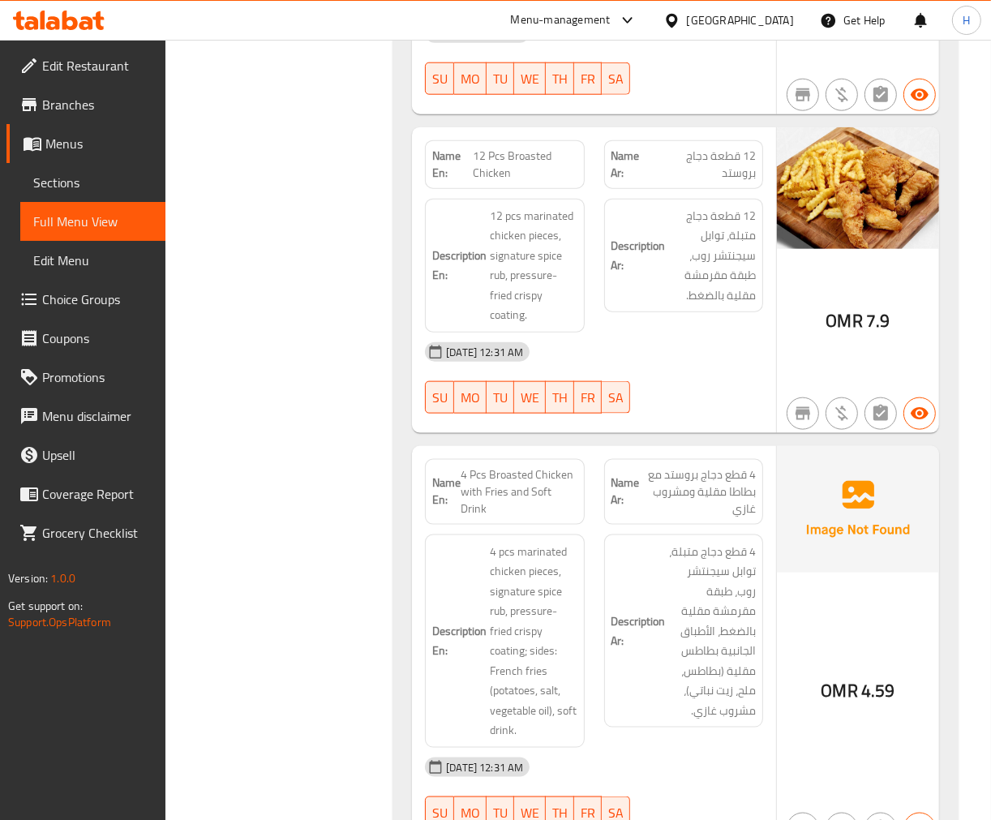
drag, startPoint x: 315, startPoint y: 479, endPoint x: 427, endPoint y: 93, distance: 402.2
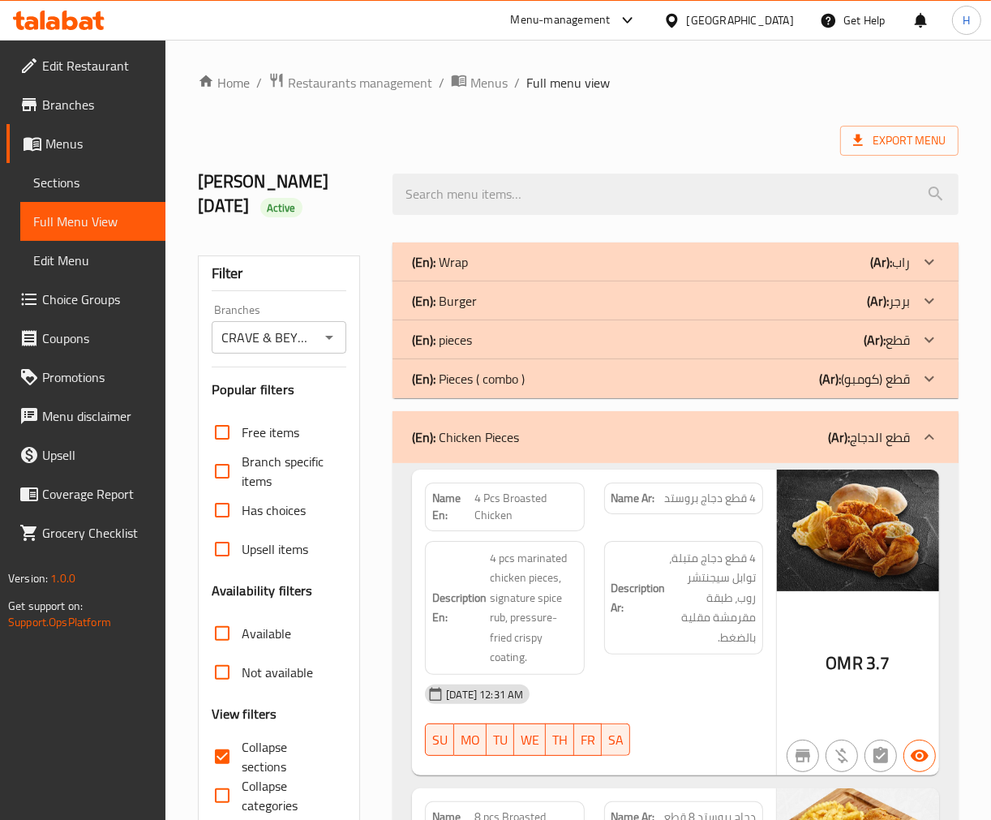
drag, startPoint x: 529, startPoint y: 431, endPoint x: 543, endPoint y: 427, distance: 15.0
click at [529, 431] on div "(En): Chicken Pieces (Ar): قطع الدجاج" at bounding box center [661, 436] width 498 height 19
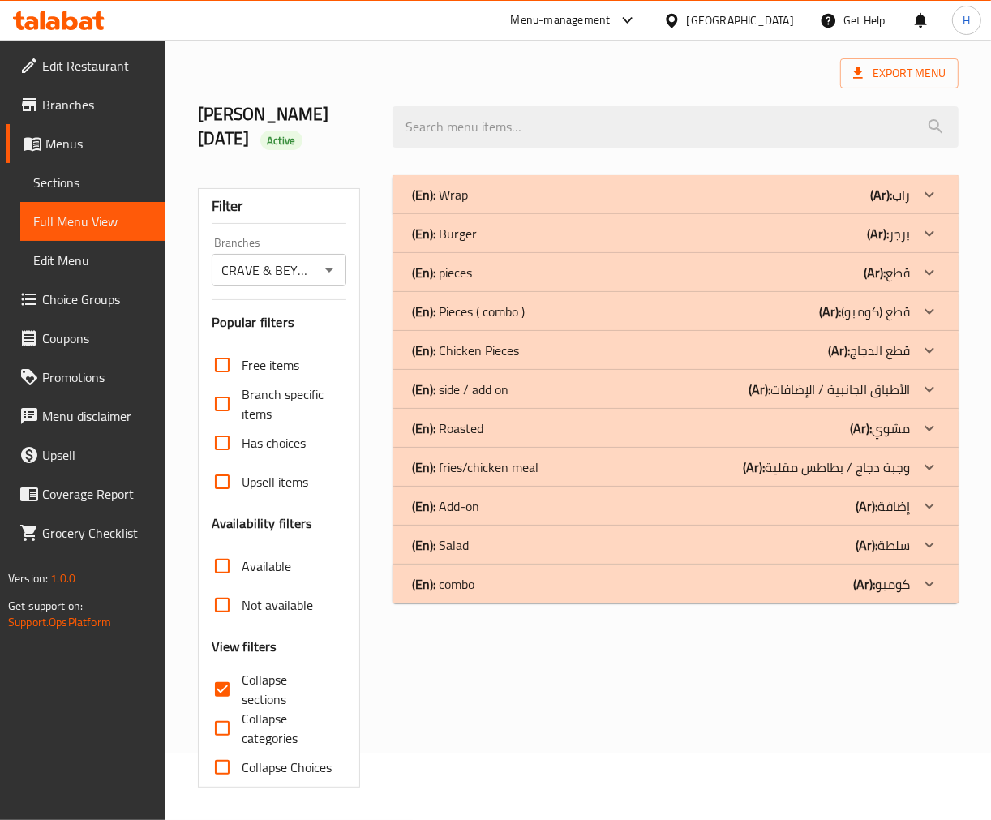
scroll to position [67, 0]
click at [544, 394] on div "(En): side / add on (Ar): الأطباق الجانبية / الإضافات" at bounding box center [661, 389] width 498 height 19
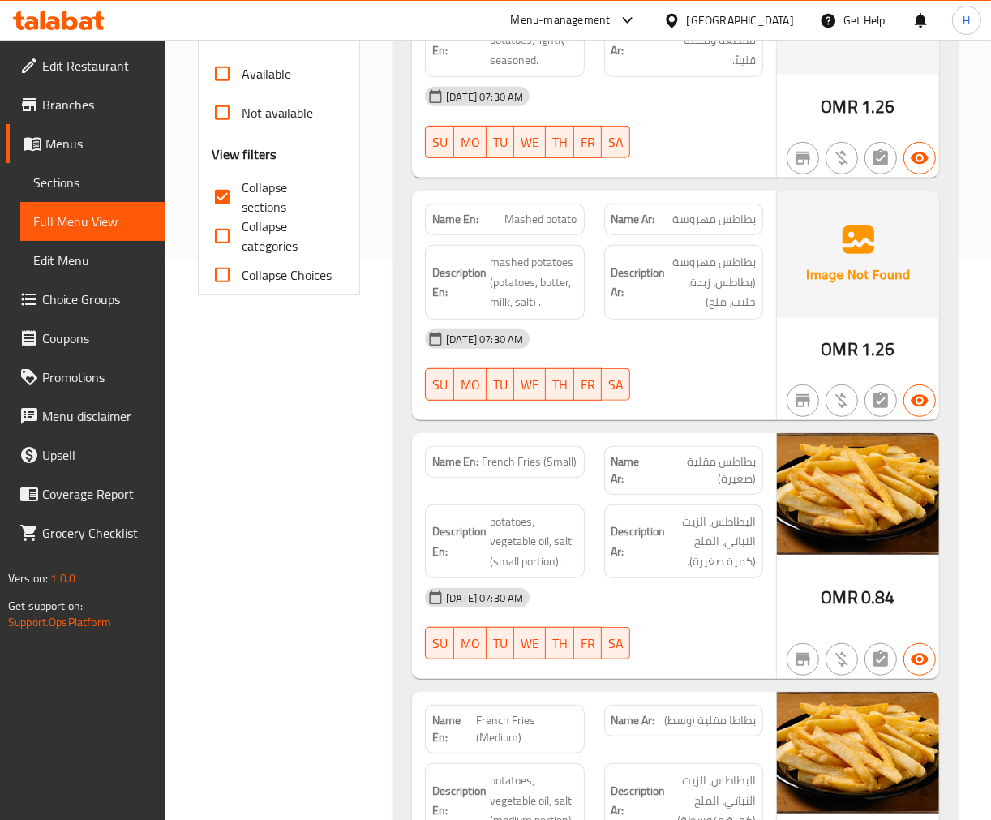
scroll to position [337, 0]
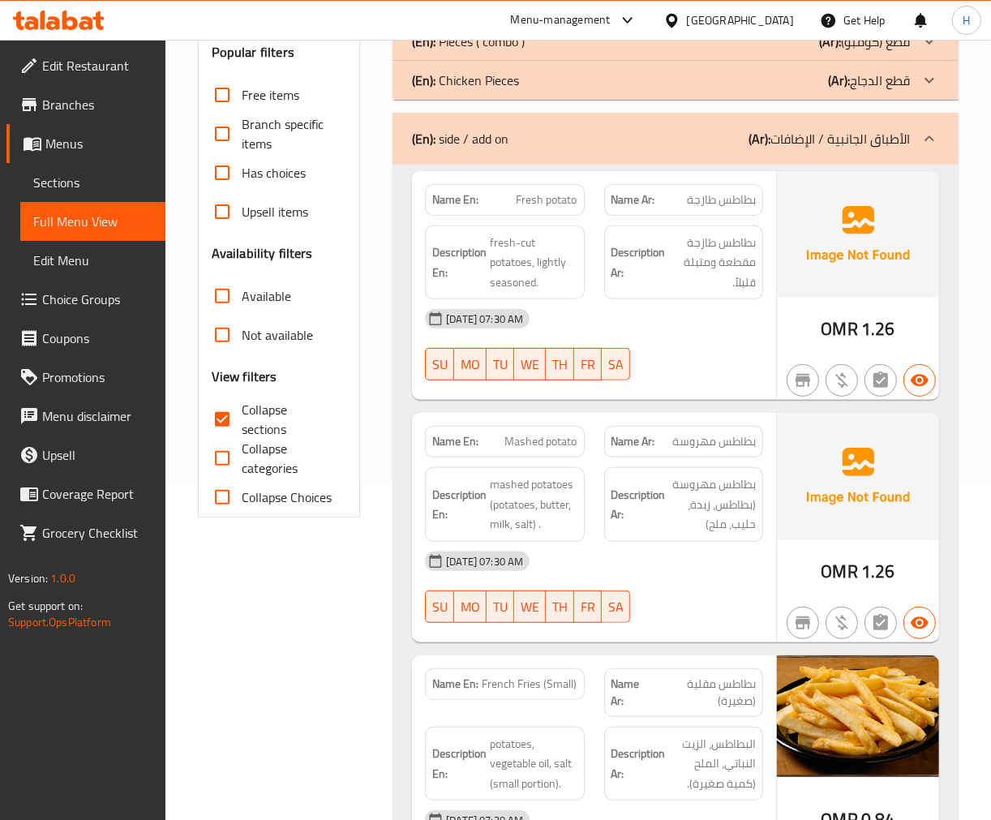
click at [534, 435] on span "Mashed potato" at bounding box center [541, 441] width 72 height 17
copy span "Mashed potato"
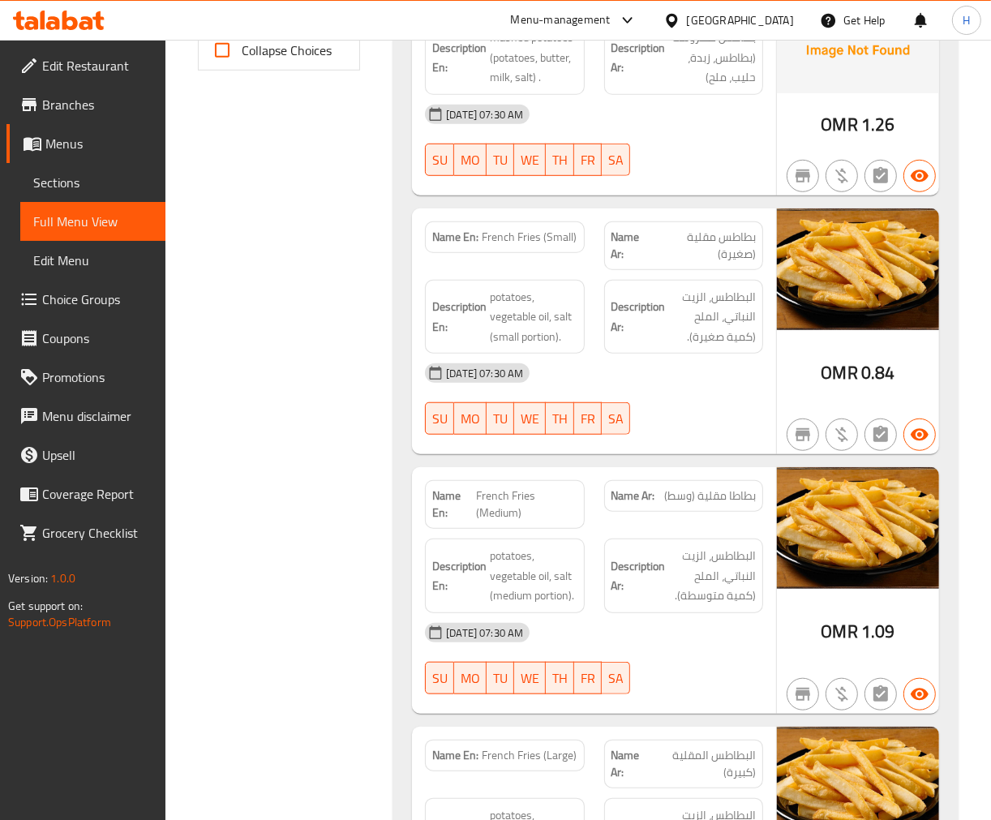
scroll to position [788, 0]
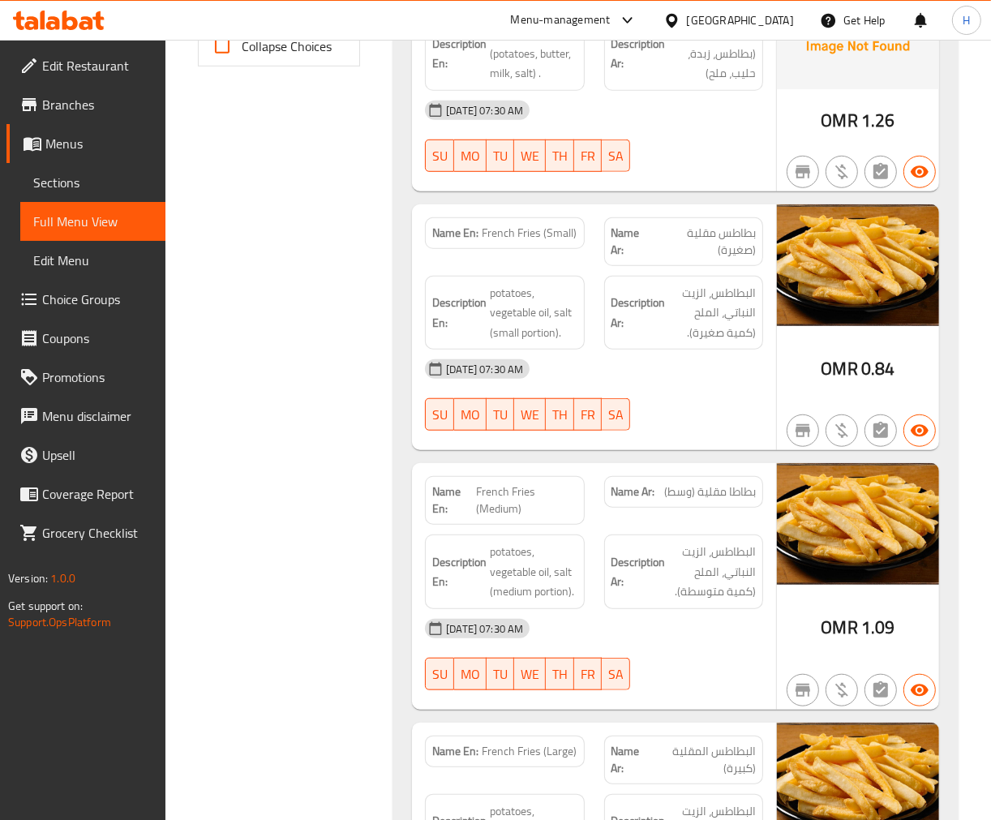
click at [286, 717] on div "Filter Branches CRAVE & BEYOND, Bawshar Branches Popular filters Free items Bra…" at bounding box center [285, 331] width 195 height 1775
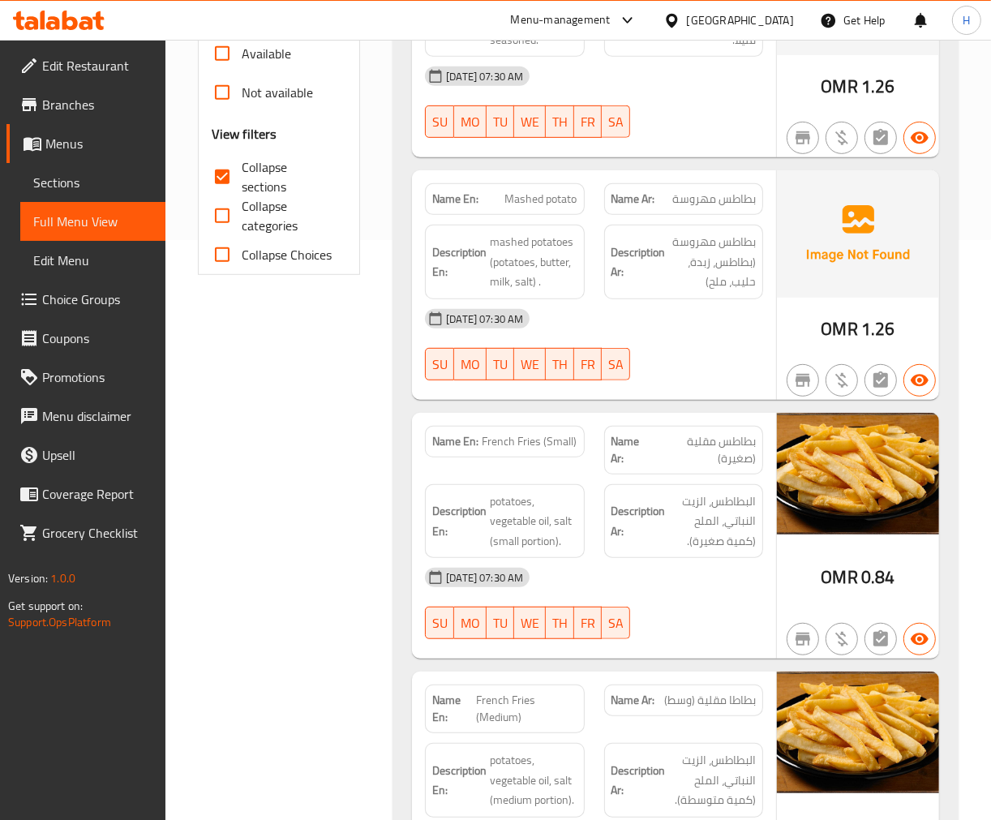
scroll to position [130, 0]
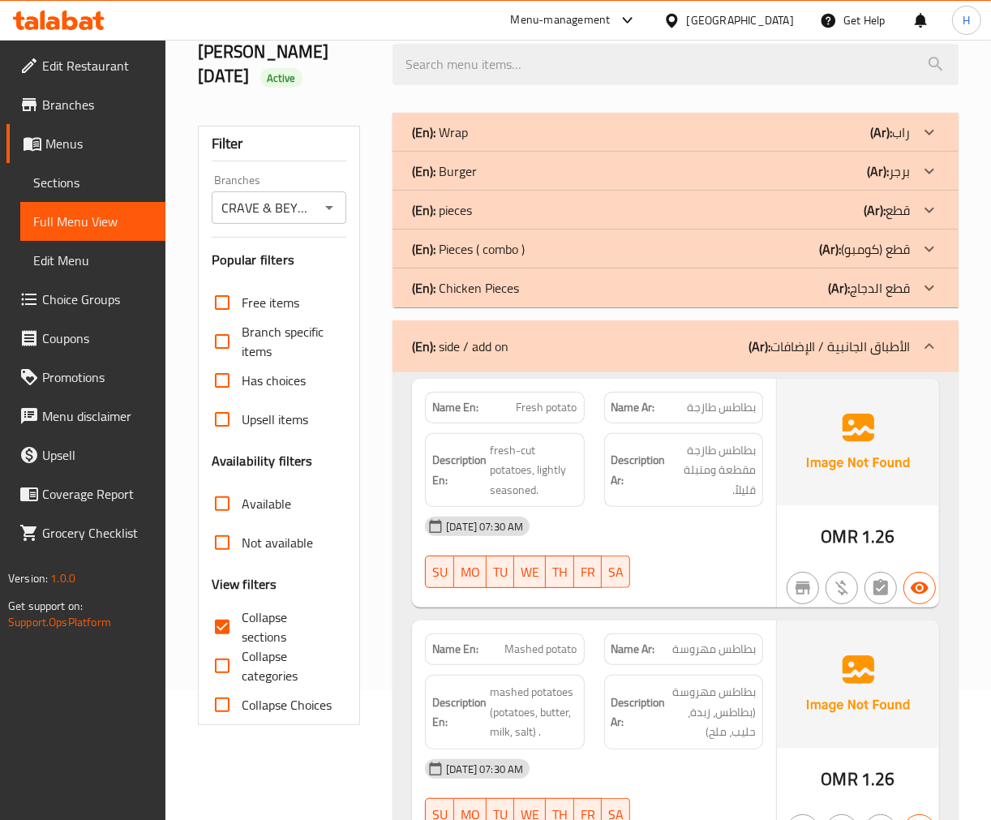
click at [538, 342] on div "(En): side / add on (Ar): الأطباق الجانبية / الإضافات" at bounding box center [661, 346] width 498 height 19
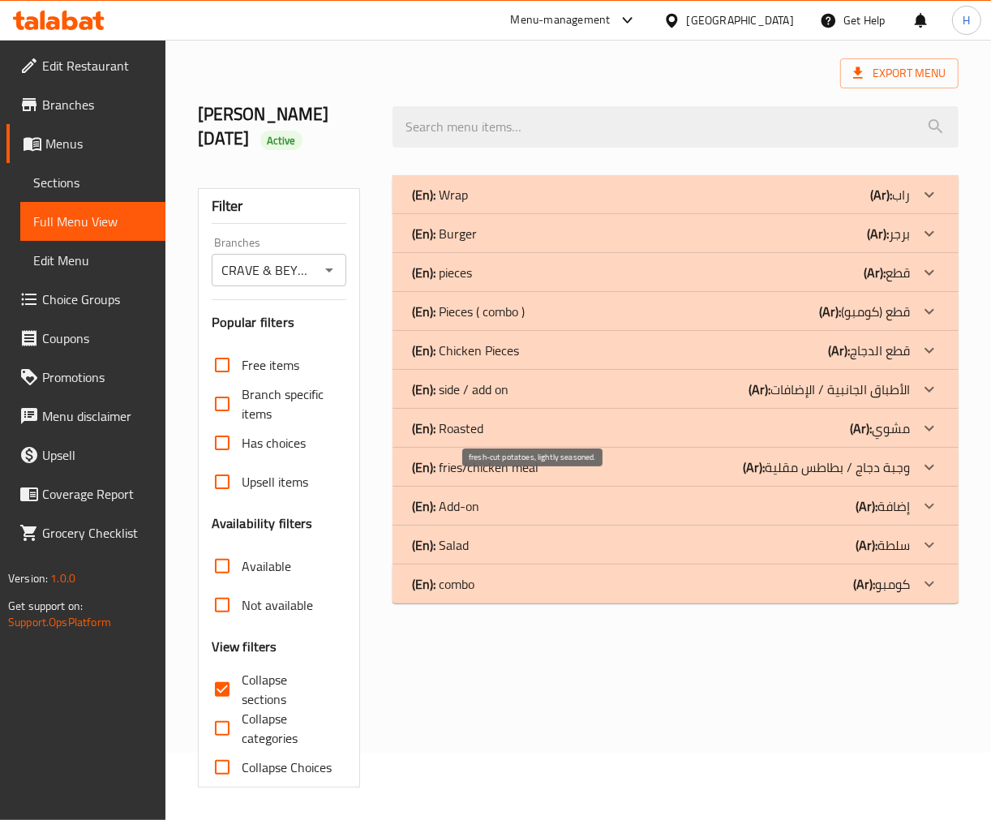
scroll to position [67, 0]
click at [580, 417] on div "(En): Roasted (Ar): مشوي" at bounding box center [676, 428] width 566 height 39
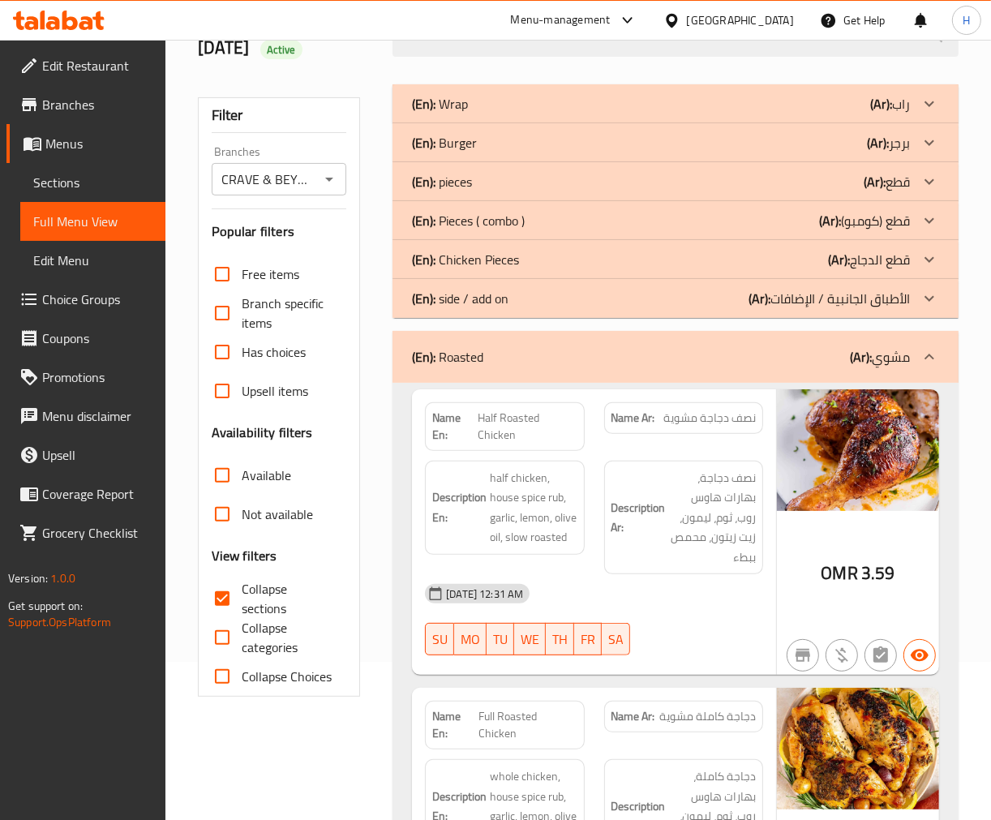
scroll to position [157, 0]
click at [490, 535] on span "half chicken, house spice rub, garlic, lemon, olive oil, slow roasted" at bounding box center [533, 508] width 87 height 79
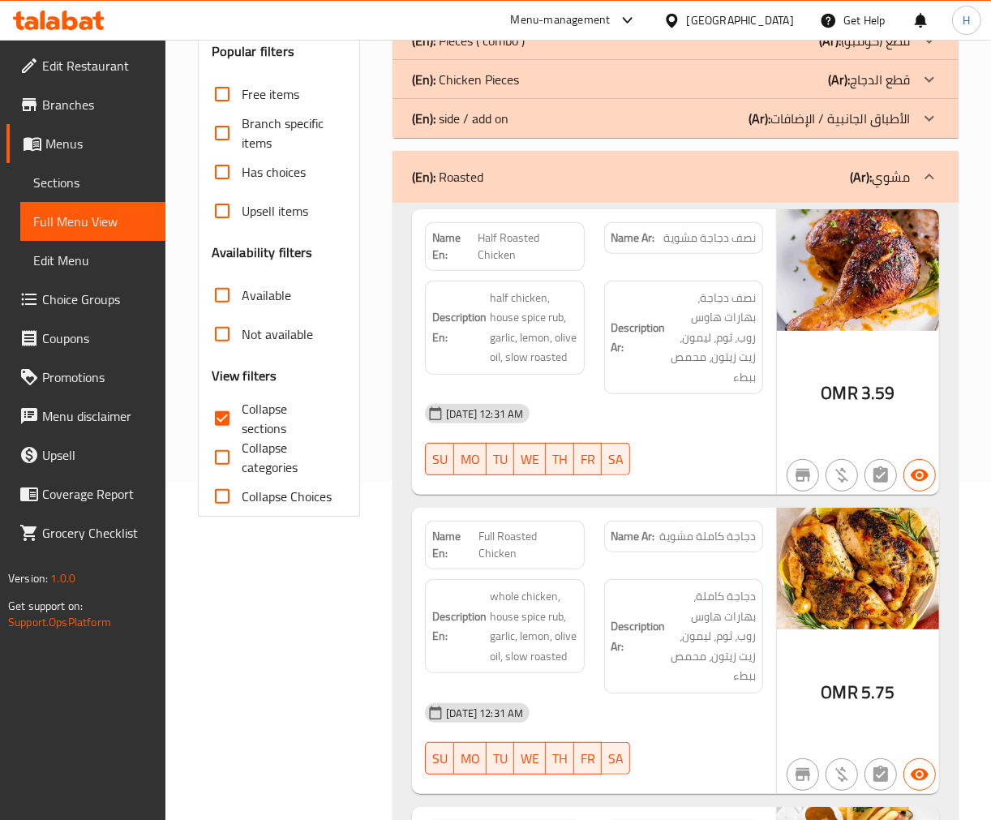
scroll to position [337, 0]
drag, startPoint x: 548, startPoint y: 190, endPoint x: 563, endPoint y: 225, distance: 38.6
click at [548, 190] on div "(En): Roasted (Ar): مشوي" at bounding box center [676, 178] width 566 height 52
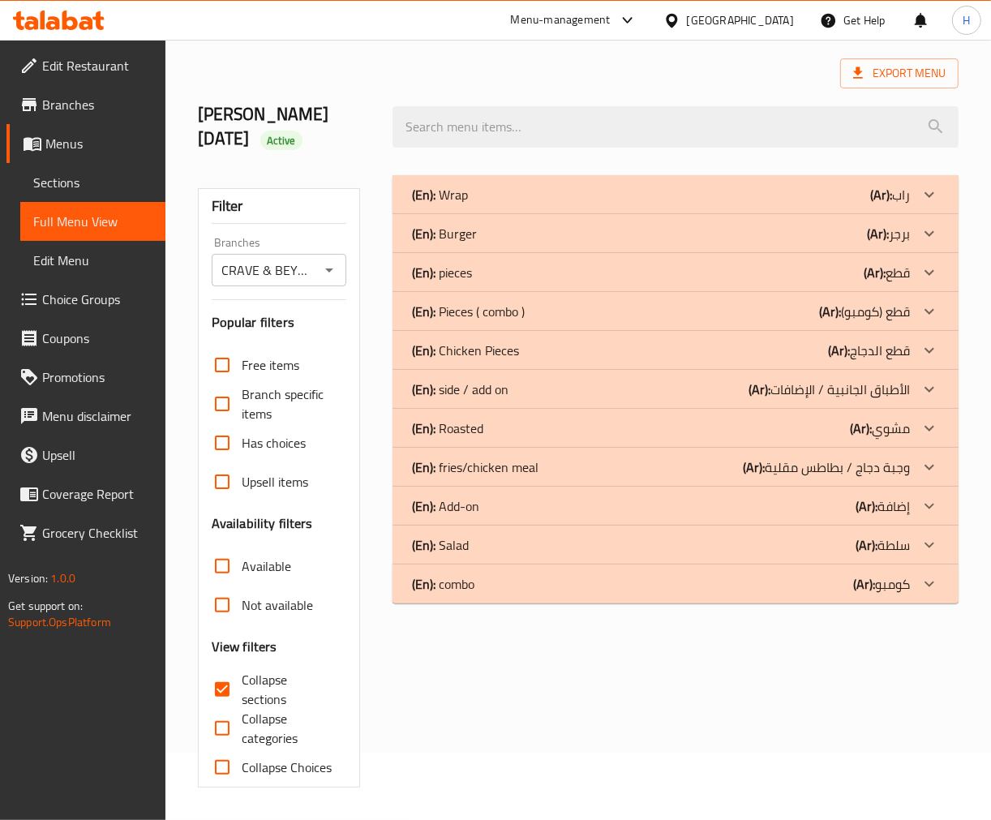
scroll to position [67, 0]
click at [513, 469] on p "(En): fries/chicken meal" at bounding box center [475, 466] width 127 height 19
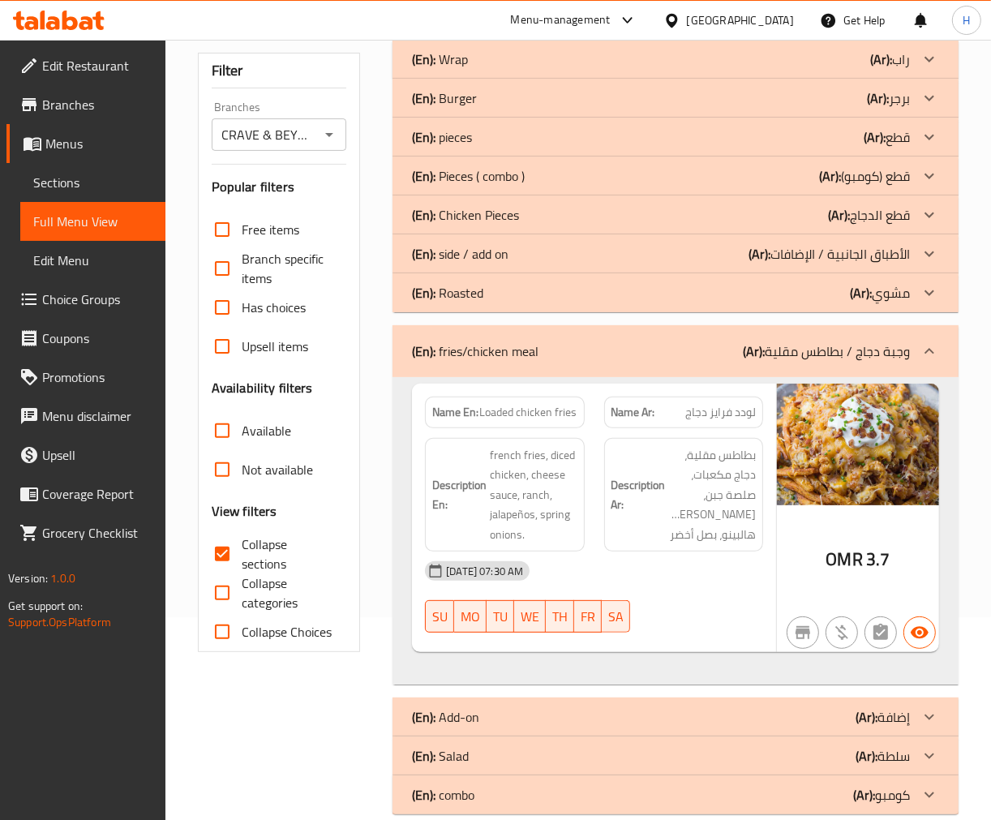
scroll to position [230, 0]
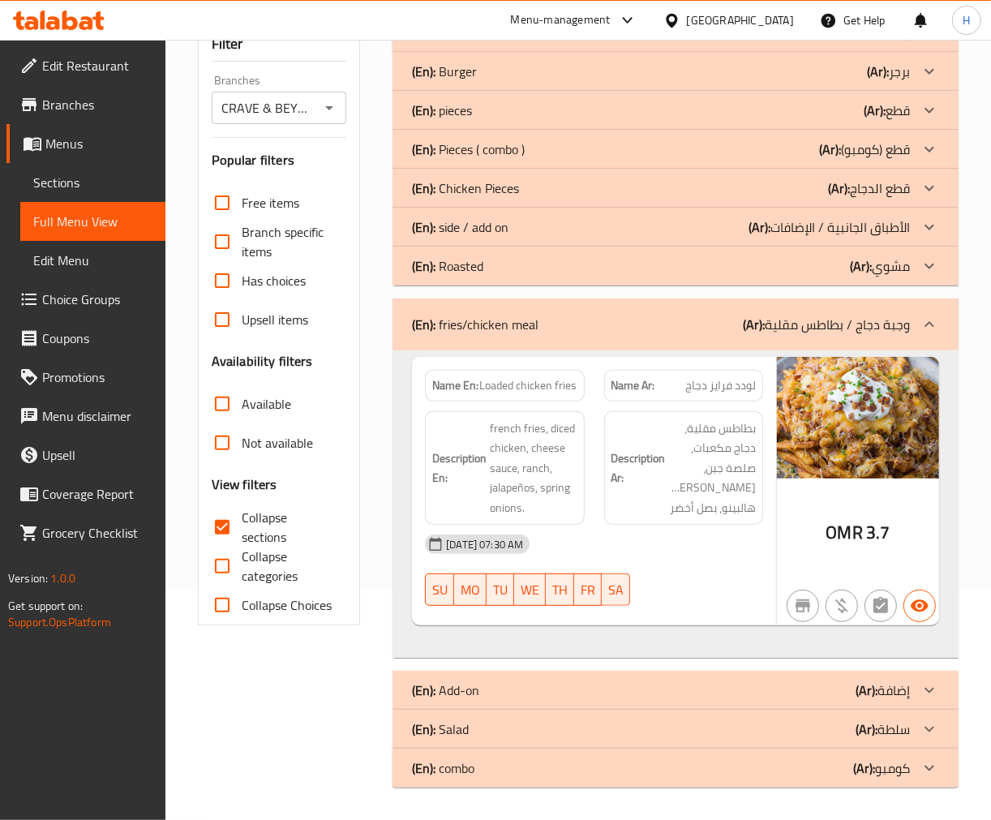
drag, startPoint x: 538, startPoint y: 329, endPoint x: 515, endPoint y: 341, distance: 25.4
click at [538, 329] on p "(En): fries/chicken meal" at bounding box center [475, 324] width 127 height 19
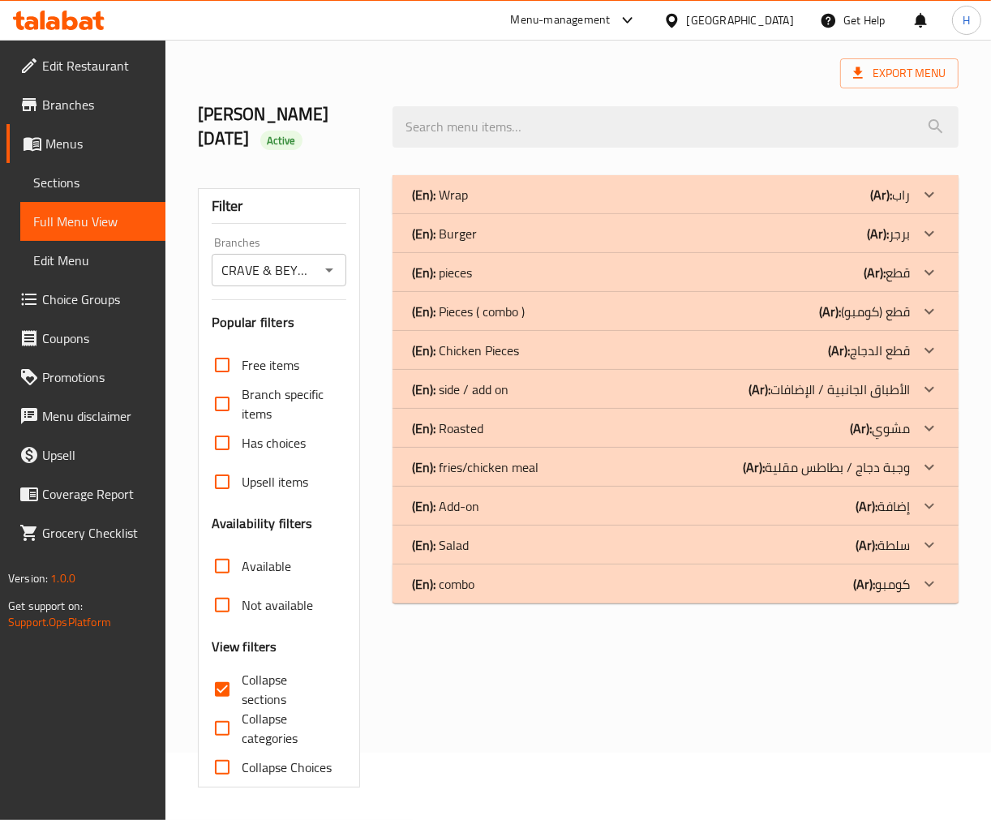
scroll to position [67, 0]
click at [524, 509] on div "(En): Add-on (Ar): إضافة" at bounding box center [661, 505] width 498 height 19
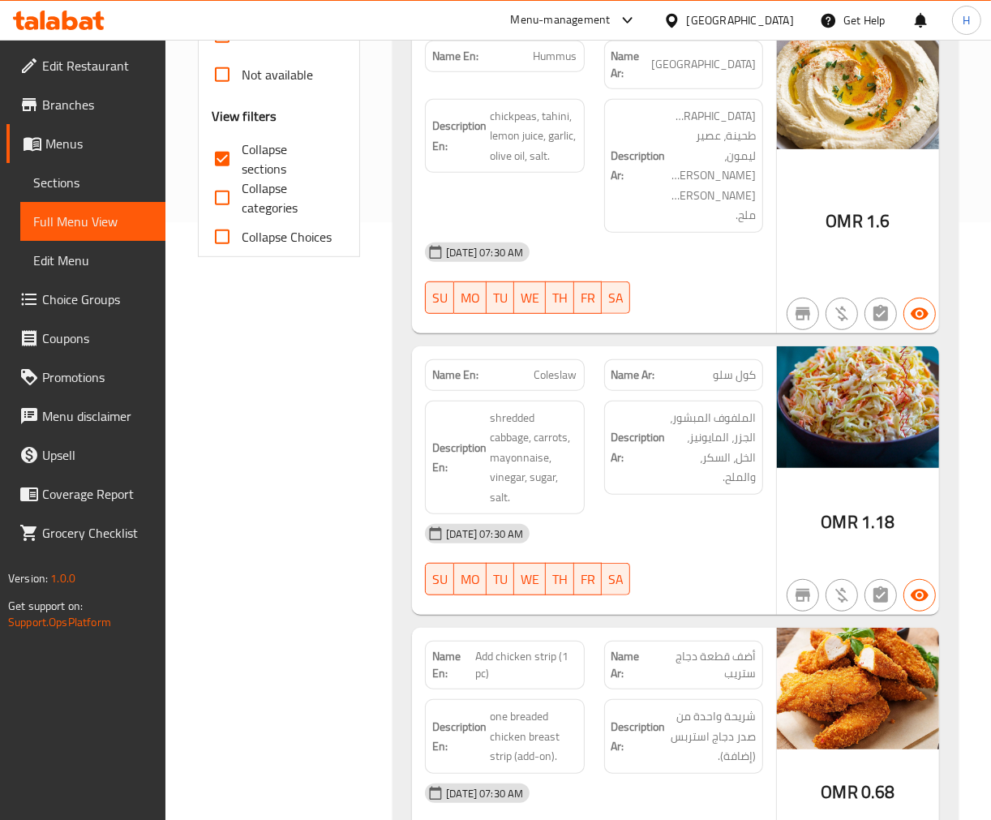
scroll to position [698, 0]
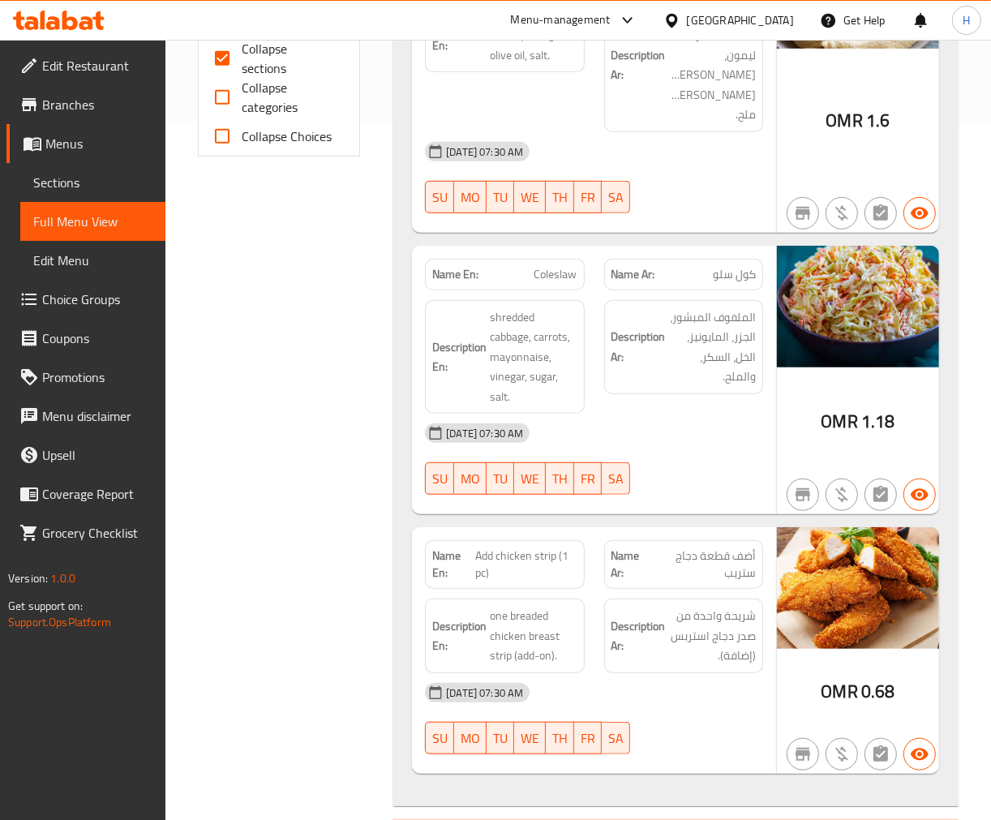
click at [513, 547] on span "Add chicken strip (1 pc)" at bounding box center [525, 564] width 101 height 34
copy span "Add chicken strip (1 pc)"
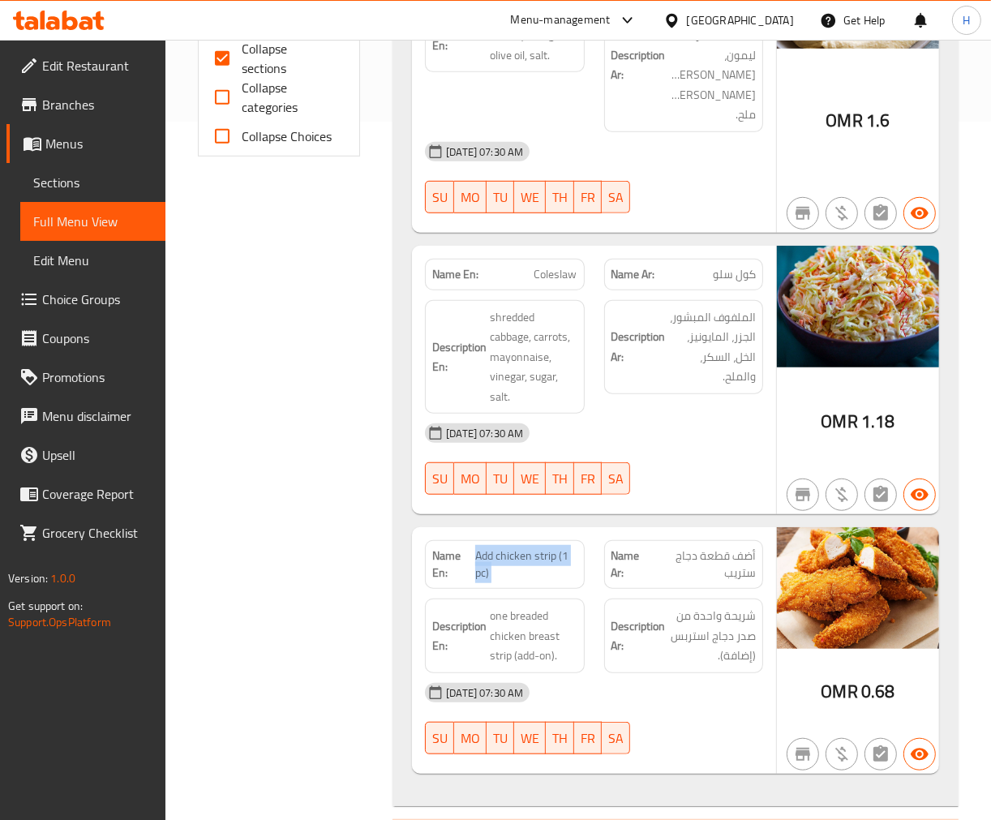
scroll to position [337, 0]
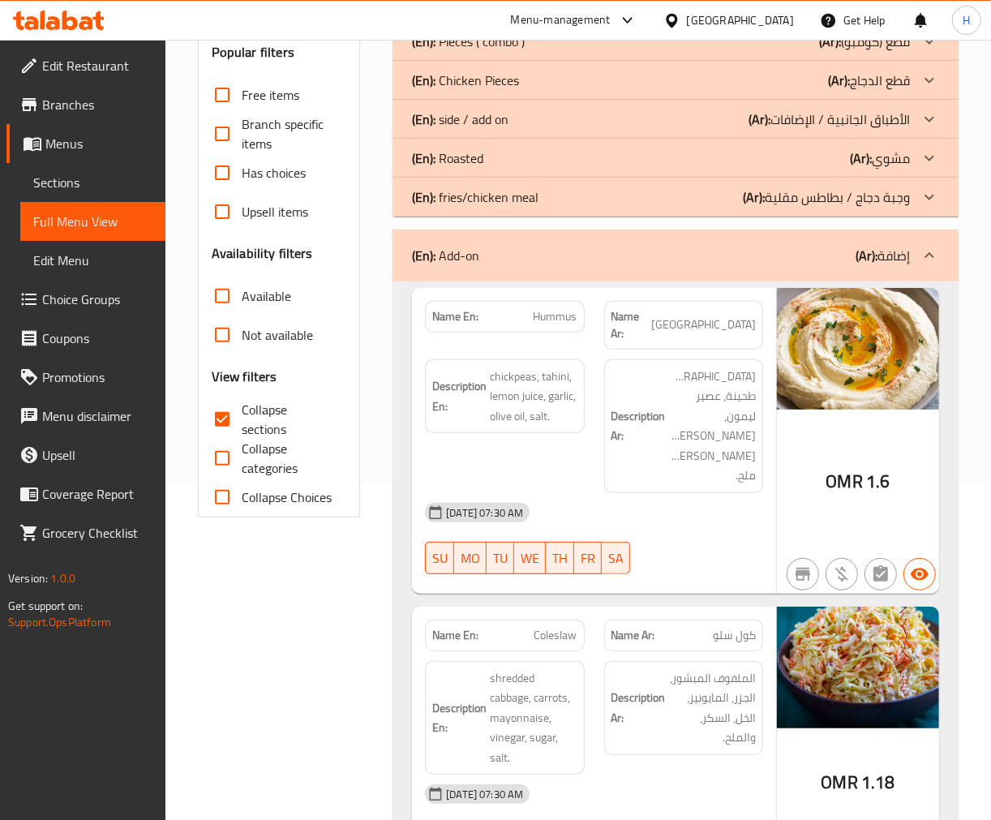
click at [595, 250] on div "(En): Add-on (Ar): إضافة" at bounding box center [661, 255] width 498 height 19
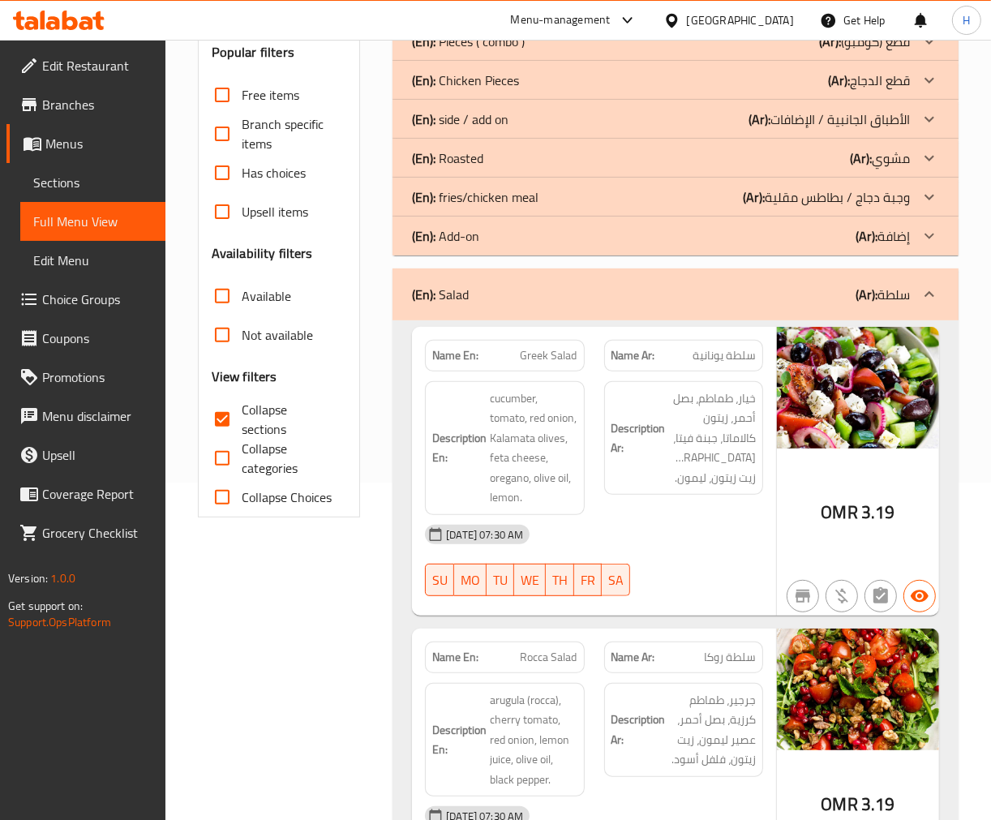
click at [519, 234] on div "(En): Add-on (Ar): إضافة" at bounding box center [661, 235] width 498 height 19
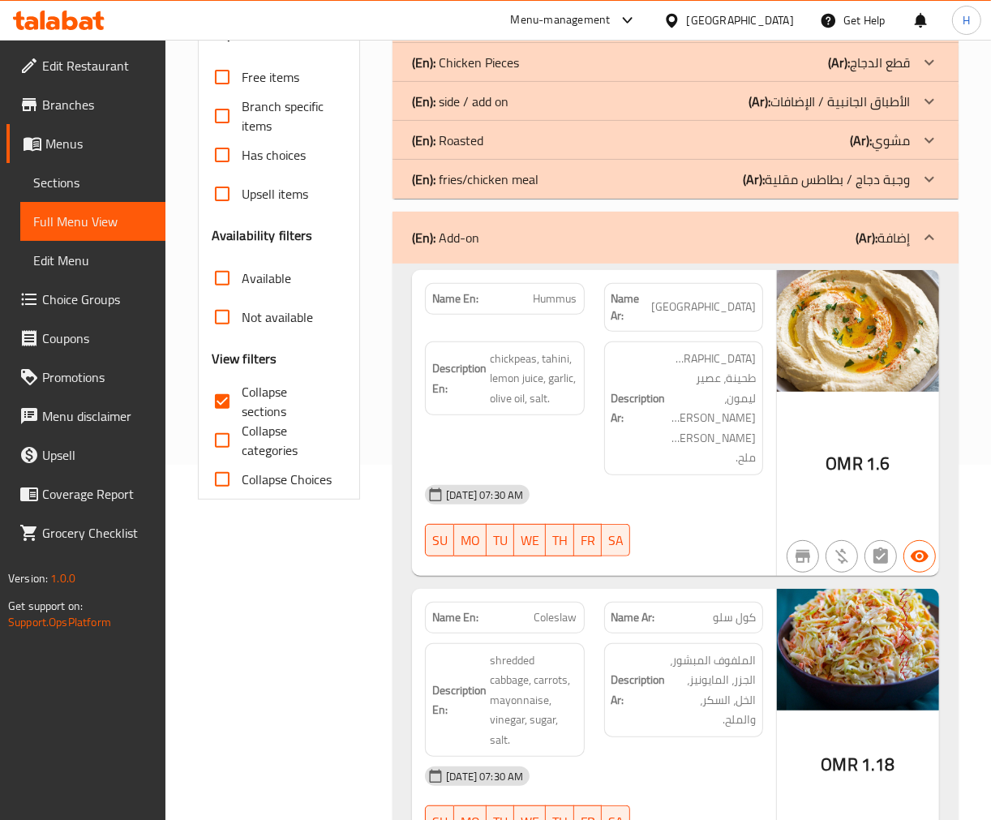
scroll to position [157, 0]
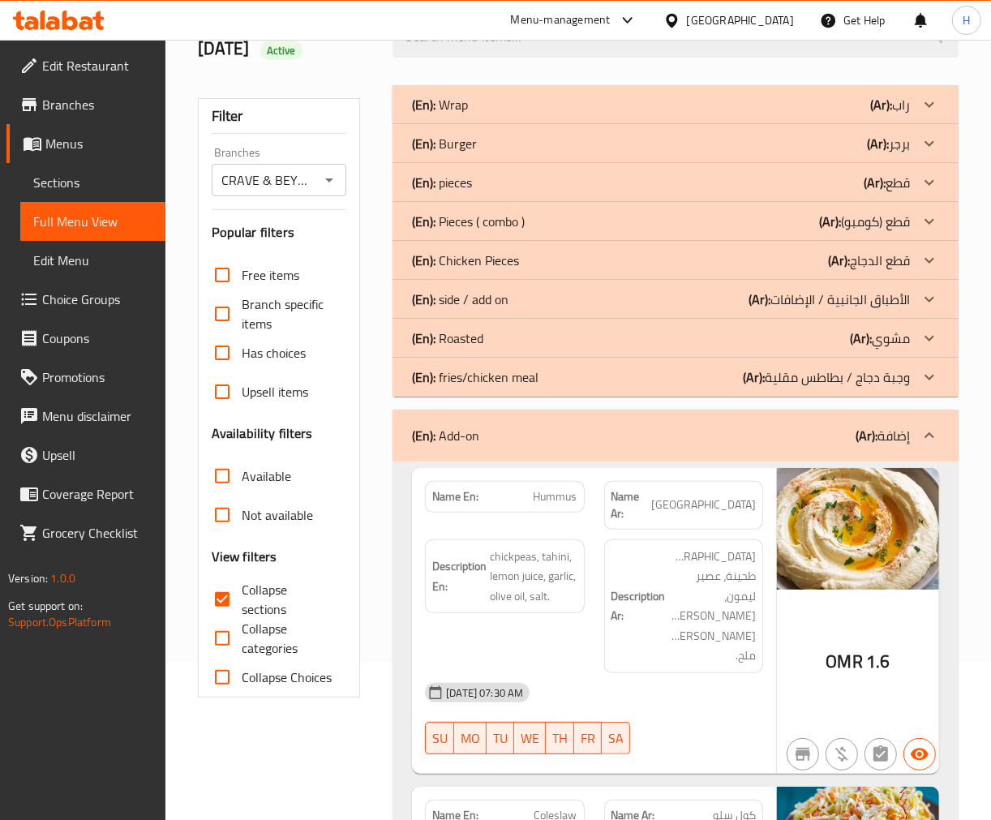
drag, startPoint x: 545, startPoint y: 440, endPoint x: 4, endPoint y: 354, distance: 547.7
click at [545, 440] on div "(En): Add-on (Ar): إضافة" at bounding box center [661, 435] width 498 height 19
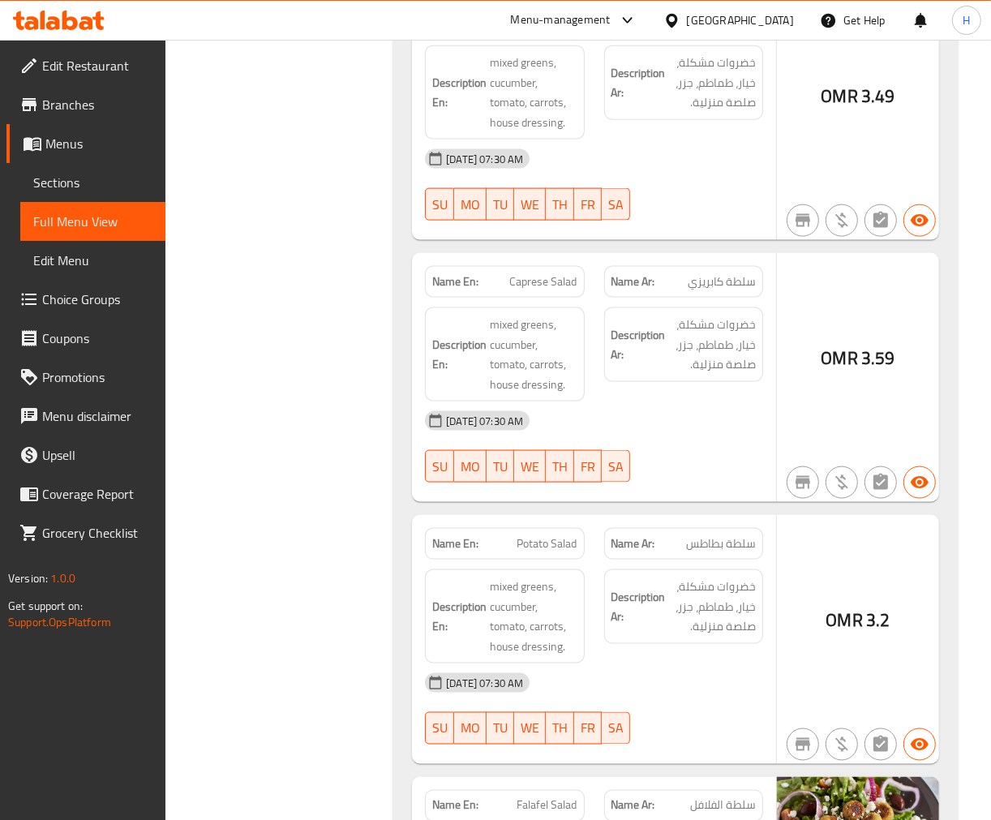
scroll to position [1553, 0]
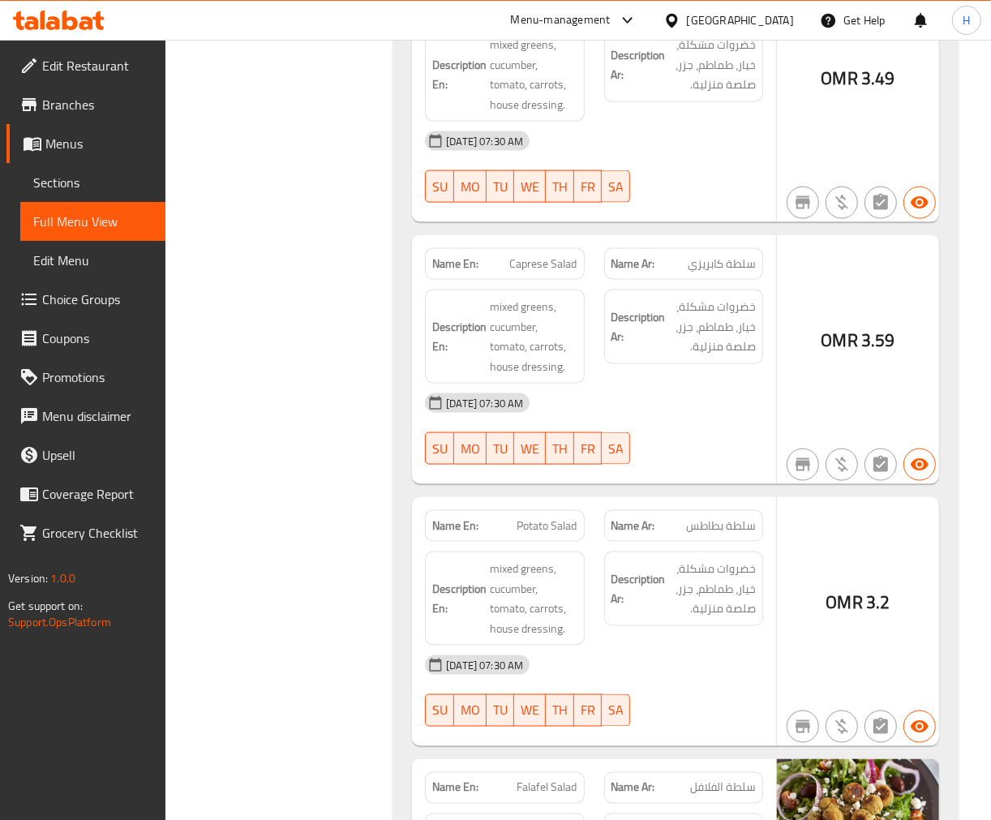
drag, startPoint x: 882, startPoint y: 545, endPoint x: 856, endPoint y: 556, distance: 29.1
click at [856, 556] on div "OMR 3.2" at bounding box center [858, 621] width 162 height 249
drag, startPoint x: 845, startPoint y: 551, endPoint x: 840, endPoint y: 598, distance: 46.5
click at [841, 598] on div "OMR 3.2" at bounding box center [858, 621] width 162 height 249
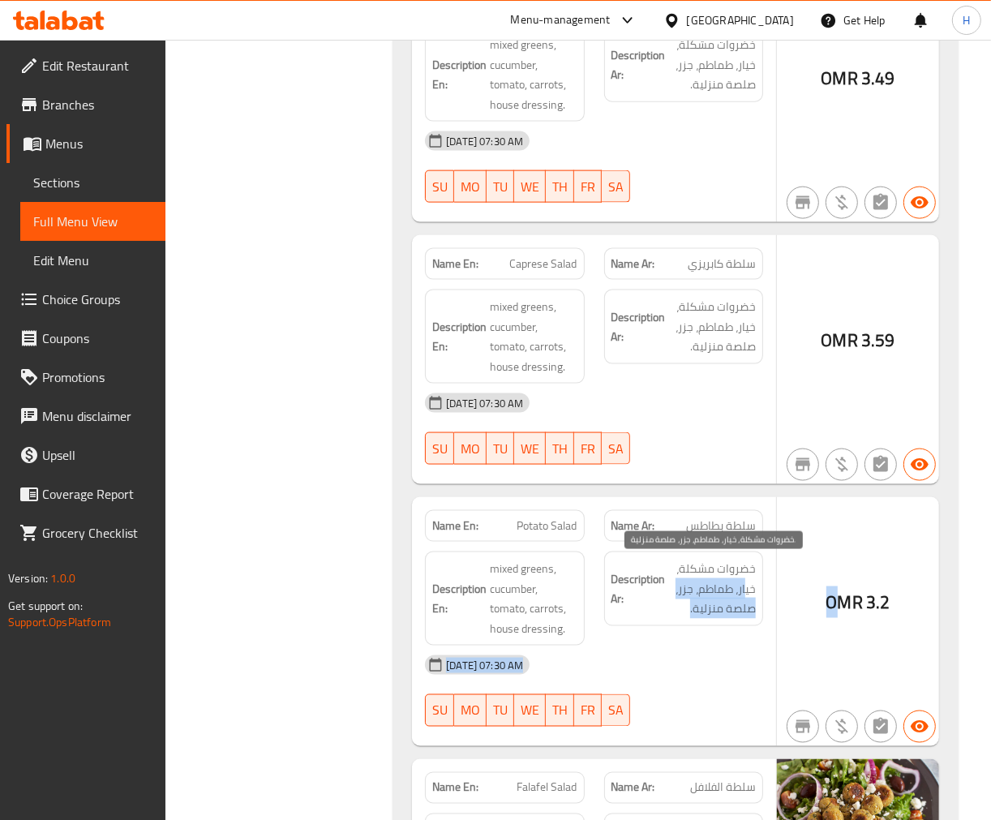
drag, startPoint x: 844, startPoint y: 566, endPoint x: 792, endPoint y: 560, distance: 52.2
click at [744, 595] on div "Name En: Potato Salad Name Ar: سلطة بطاطس Description En: mixed greens, cucumbe…" at bounding box center [675, 621] width 527 height 249
click at [819, 548] on div "OMR 3.2" at bounding box center [858, 621] width 162 height 249
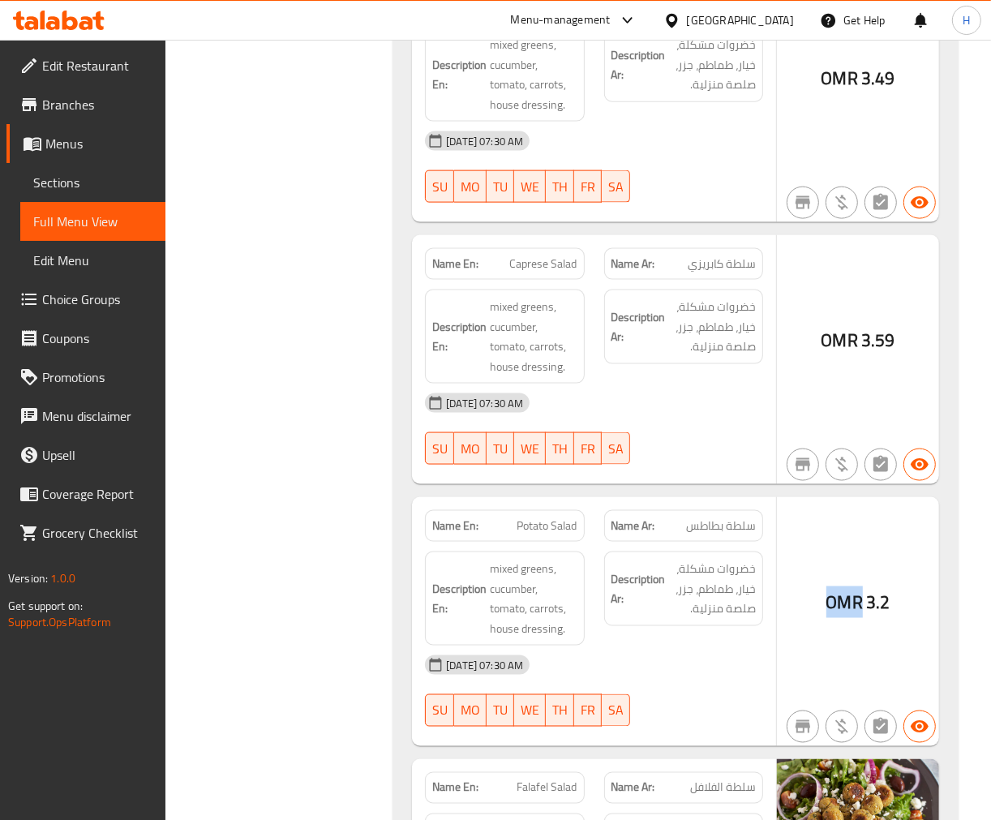
drag, startPoint x: 825, startPoint y: 547, endPoint x: 870, endPoint y: 547, distance: 45.4
click at [870, 547] on div "OMR 3.2" at bounding box center [858, 621] width 162 height 249
click at [855, 545] on div "OMR 3.2" at bounding box center [858, 621] width 162 height 249
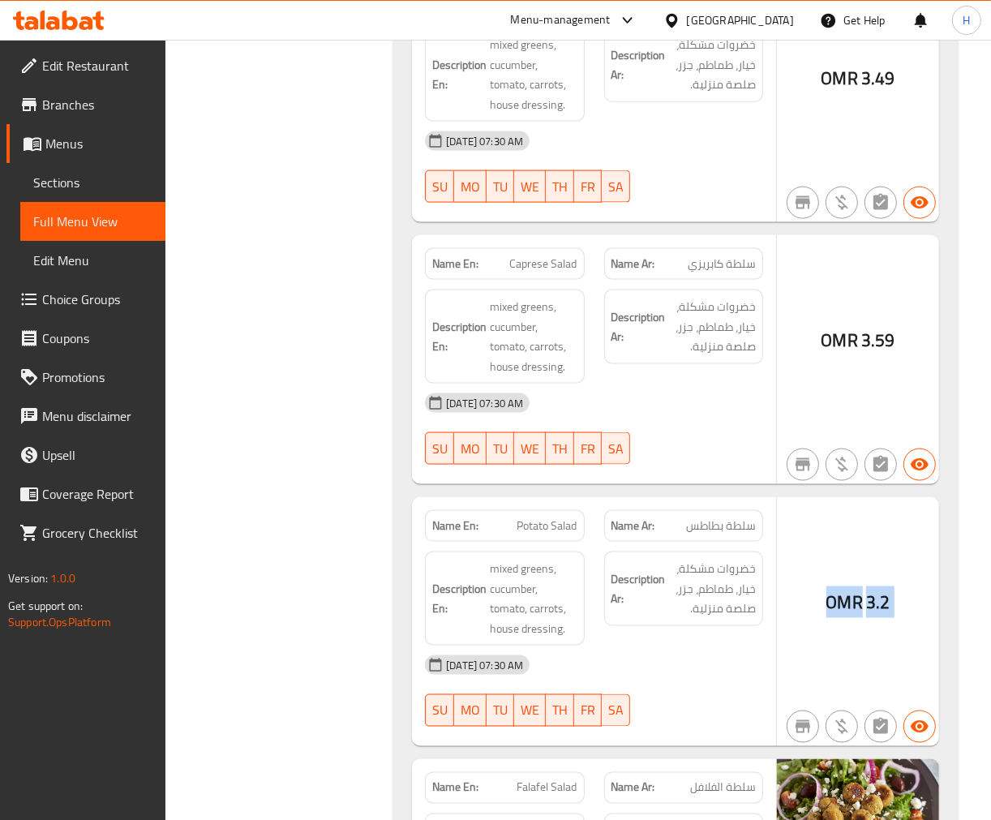
click at [843, 630] on div "OMR 3.2" at bounding box center [858, 621] width 162 height 249
click at [560, 530] on span "Potato Salad" at bounding box center [547, 525] width 60 height 17
copy span "Potato Salad"
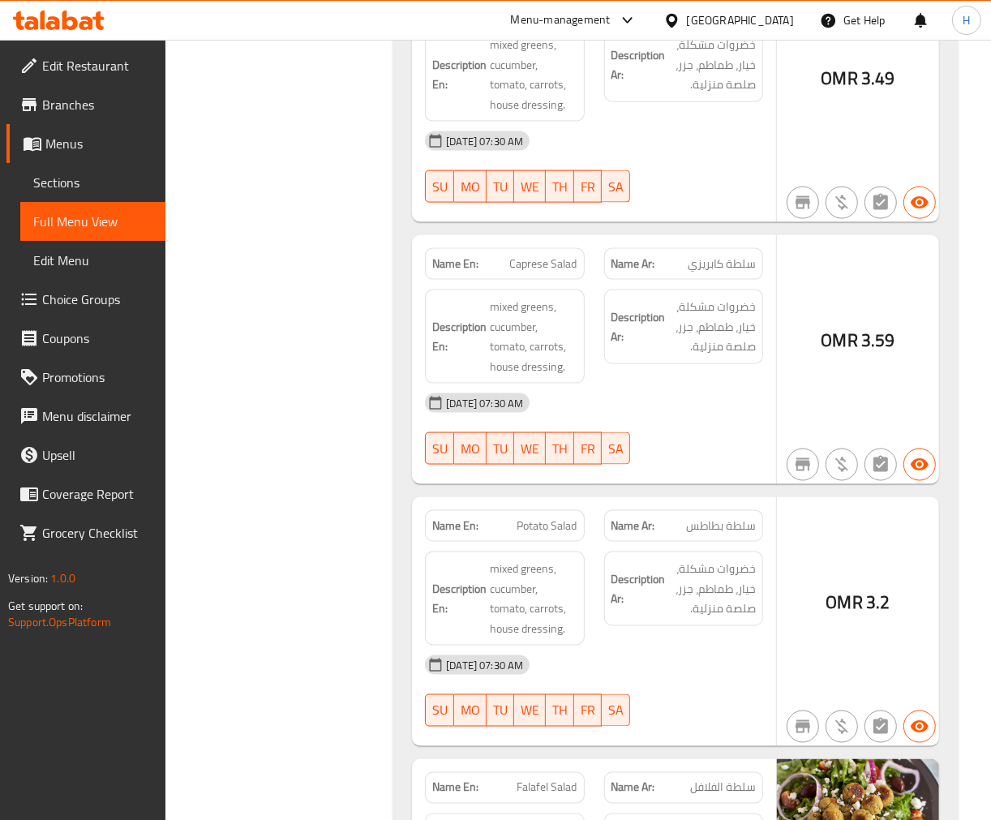
click at [868, 553] on div "OMR 3.2" at bounding box center [858, 621] width 162 height 249
drag, startPoint x: 861, startPoint y: 547, endPoint x: 847, endPoint y: 531, distance: 21.2
click at [860, 547] on div "OMR 3.2" at bounding box center [858, 621] width 162 height 249
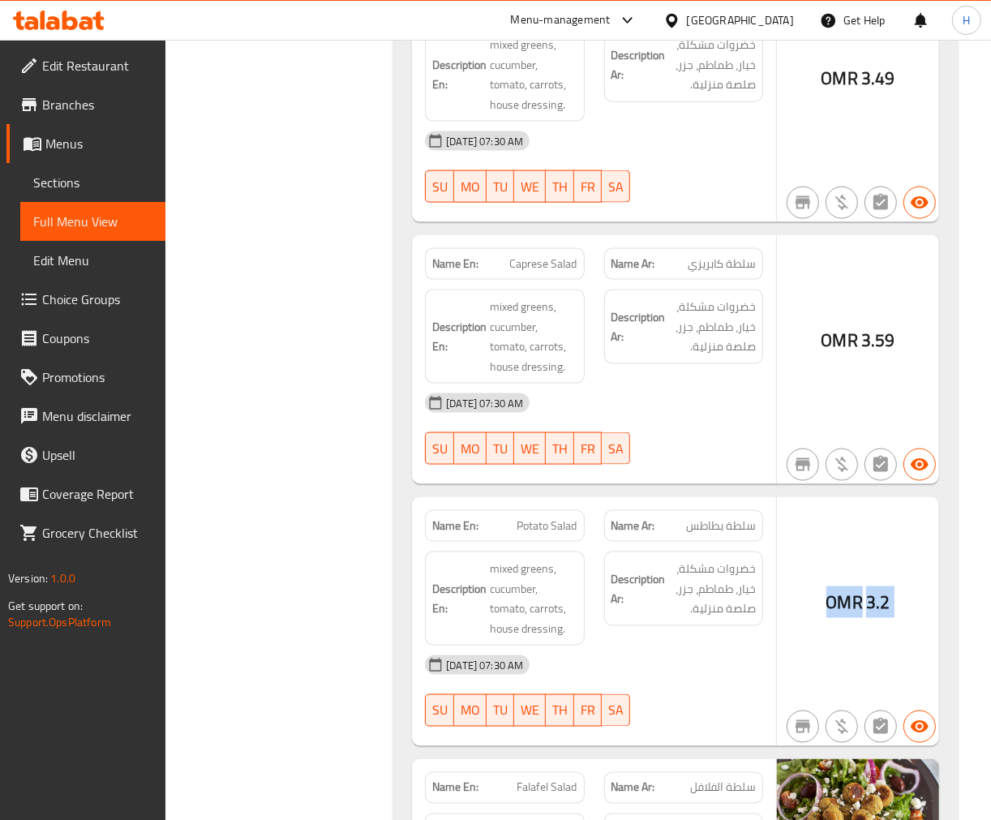
click at [838, 544] on div "OMR 3.2" at bounding box center [858, 621] width 162 height 249
drag, startPoint x: 848, startPoint y: 537, endPoint x: 826, endPoint y: 539, distance: 22.0
click at [826, 539] on div "OMR 3.2" at bounding box center [858, 621] width 162 height 249
click at [826, 537] on div "OMR 3.2" at bounding box center [858, 621] width 162 height 249
drag, startPoint x: 831, startPoint y: 528, endPoint x: 885, endPoint y: 519, distance: 54.3
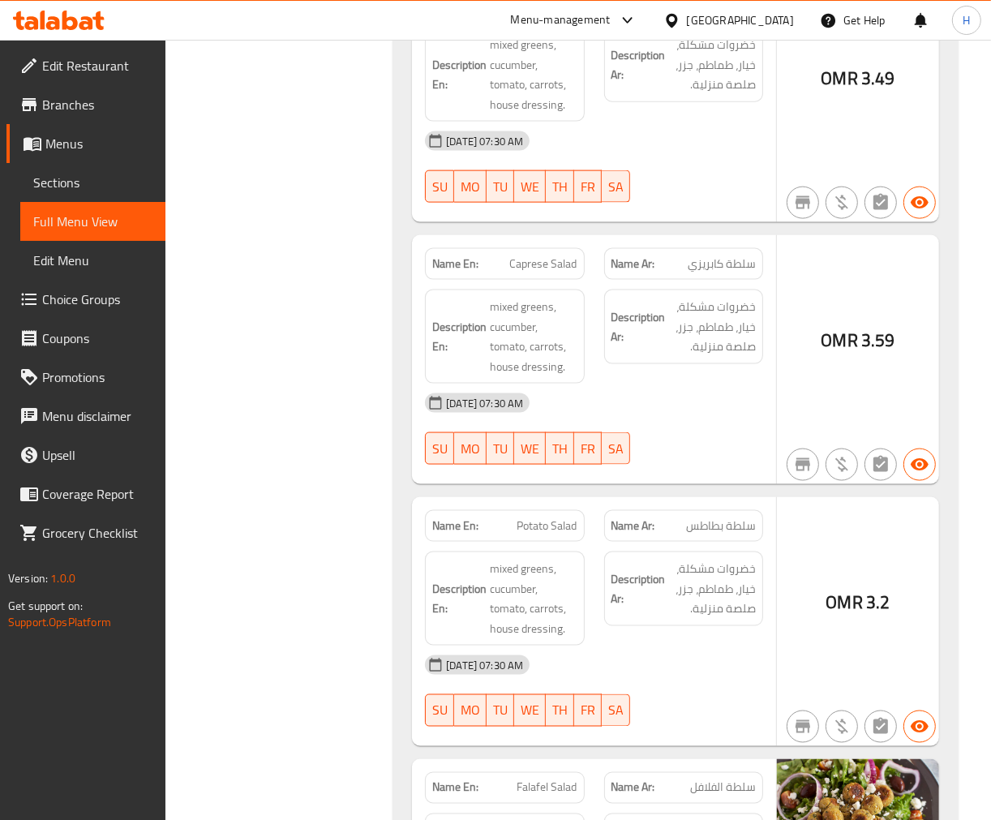
drag, startPoint x: 885, startPoint y: 519, endPoint x: 866, endPoint y: 783, distance: 264.2
drag, startPoint x: 866, startPoint y: 783, endPoint x: 903, endPoint y: 563, distance: 222.9
drag, startPoint x: 903, startPoint y: 563, endPoint x: 922, endPoint y: 541, distance: 28.8
click at [922, 541] on div "OMR 3.2" at bounding box center [858, 621] width 162 height 249
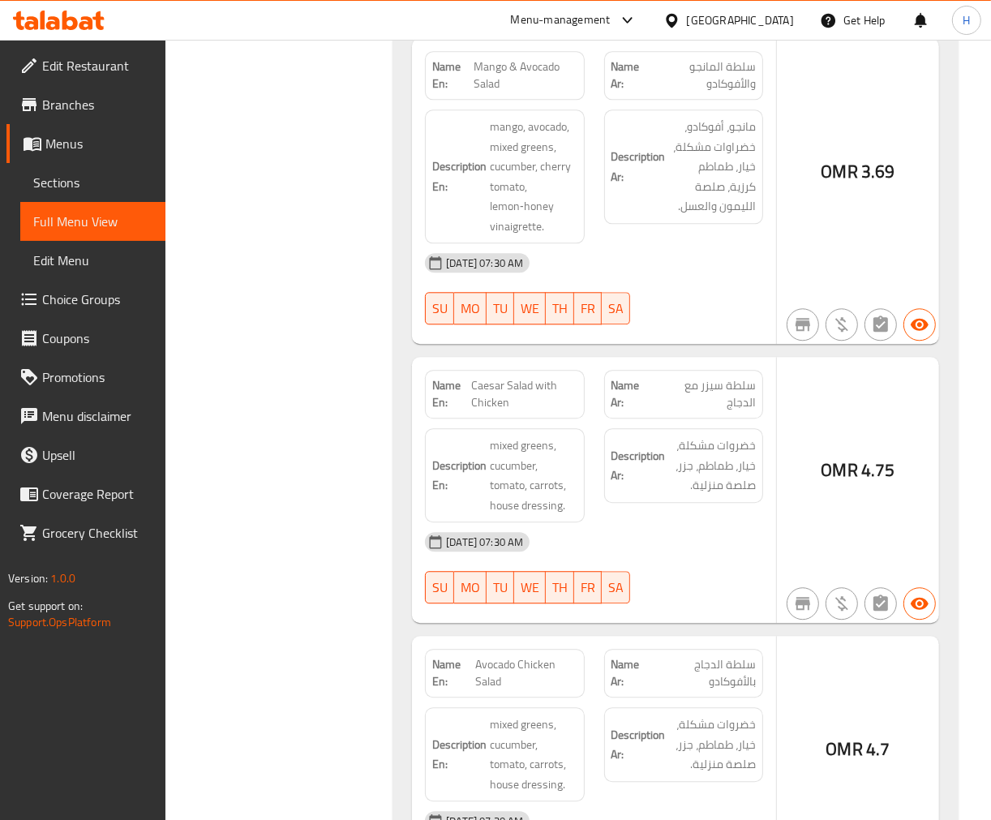
scroll to position [2725, 0]
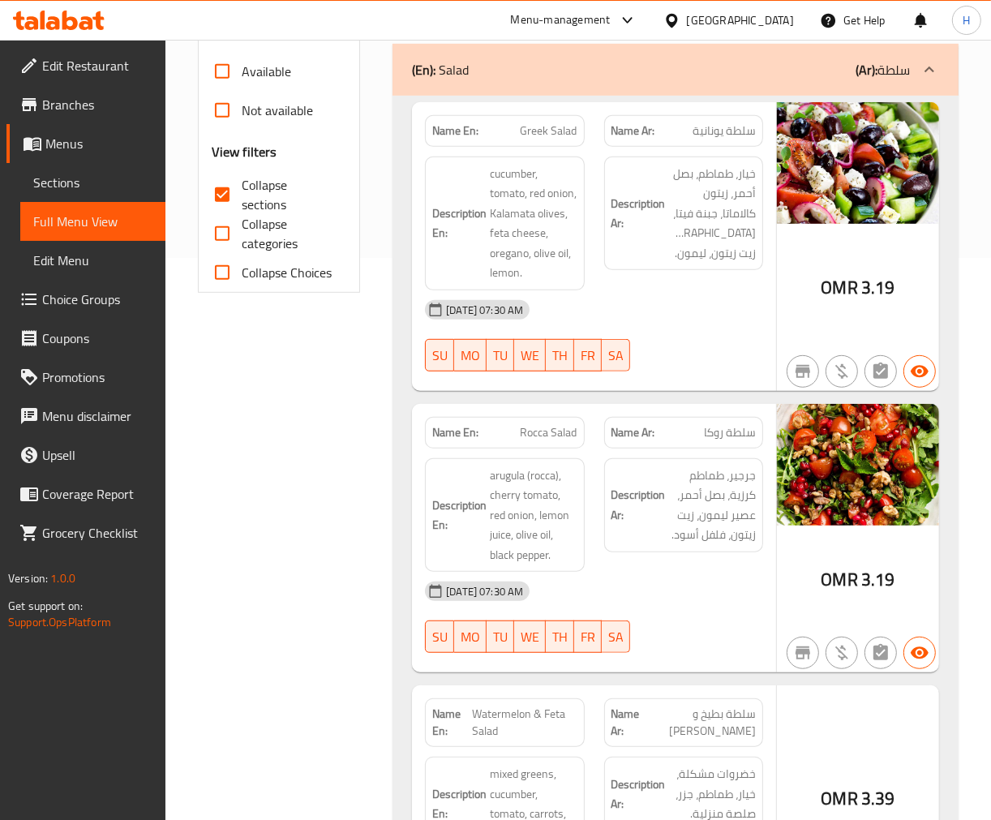
scroll to position [742, 0]
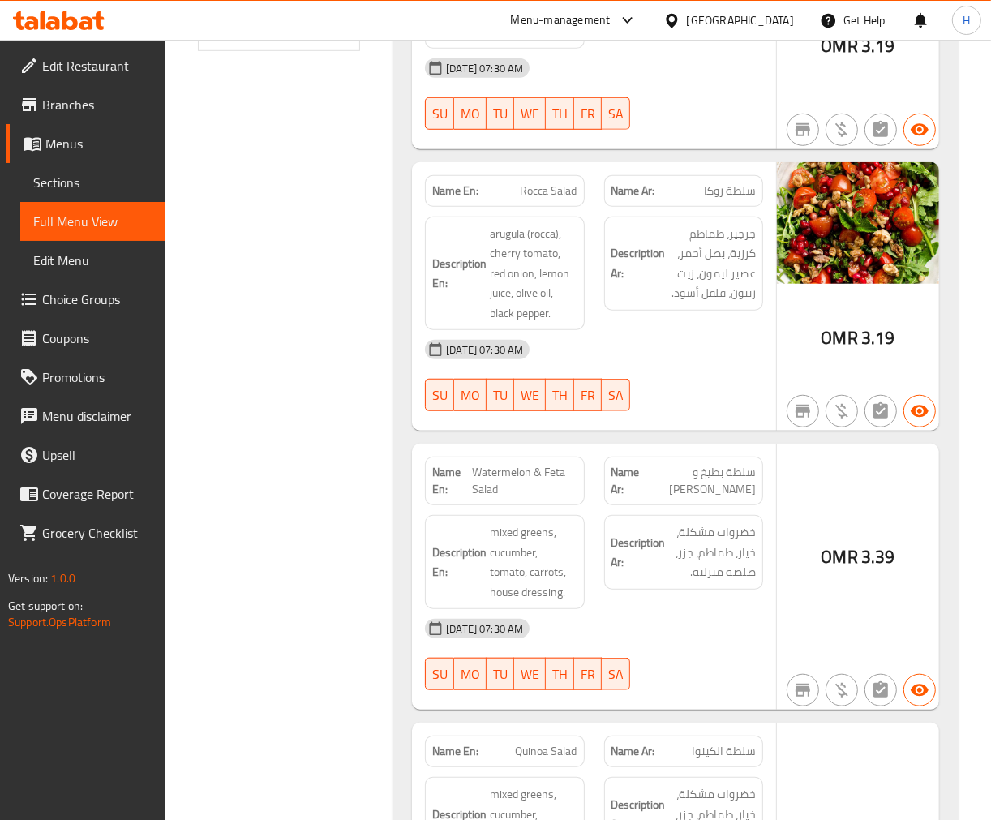
scroll to position [832, 0]
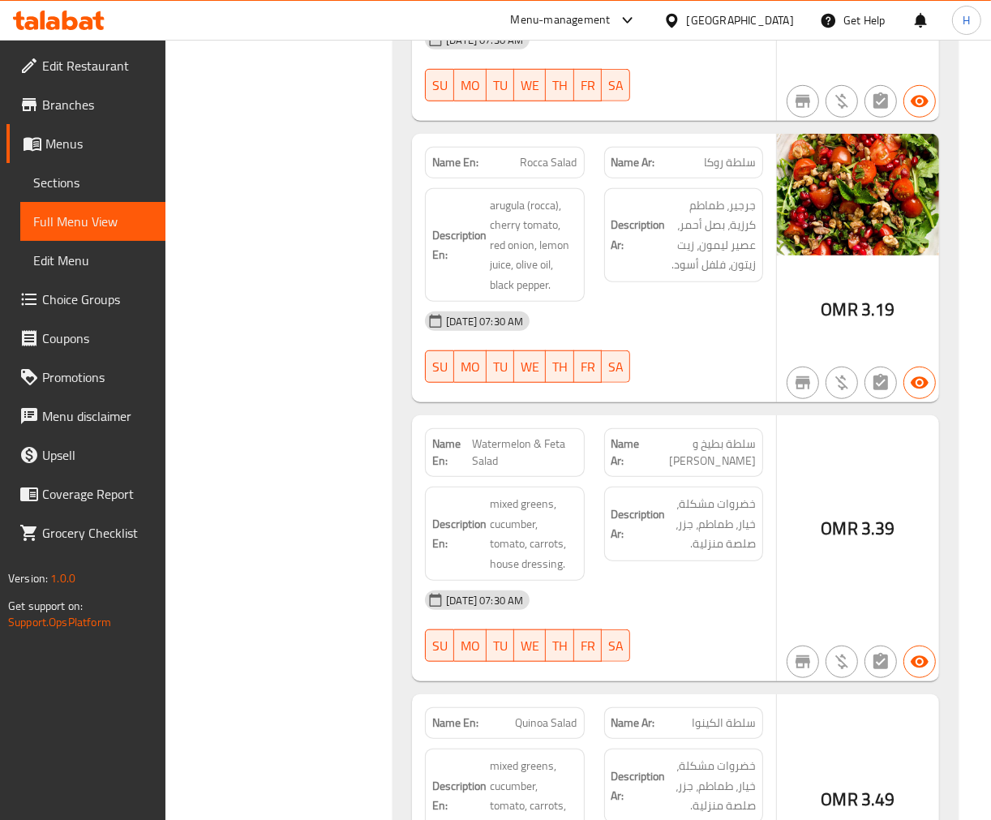
click at [505, 448] on span "Watermelon & Feta Salad" at bounding box center [524, 453] width 105 height 34
copy span "Watermelon & Feta Salad"
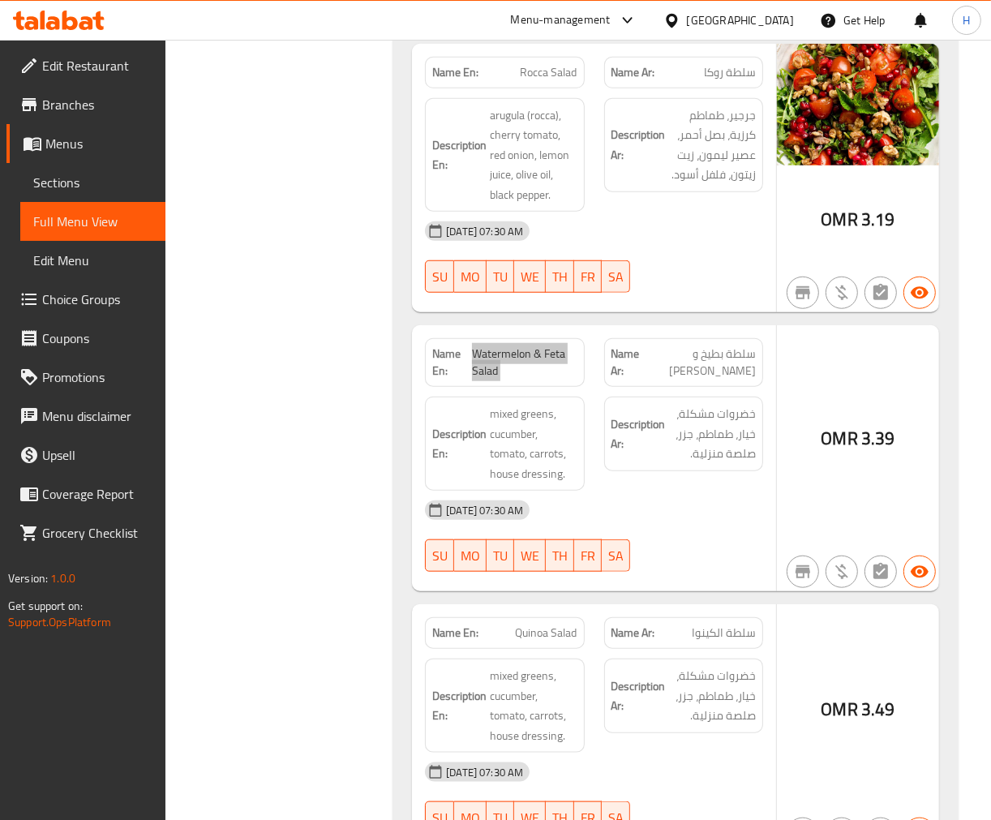
scroll to position [1012, 0]
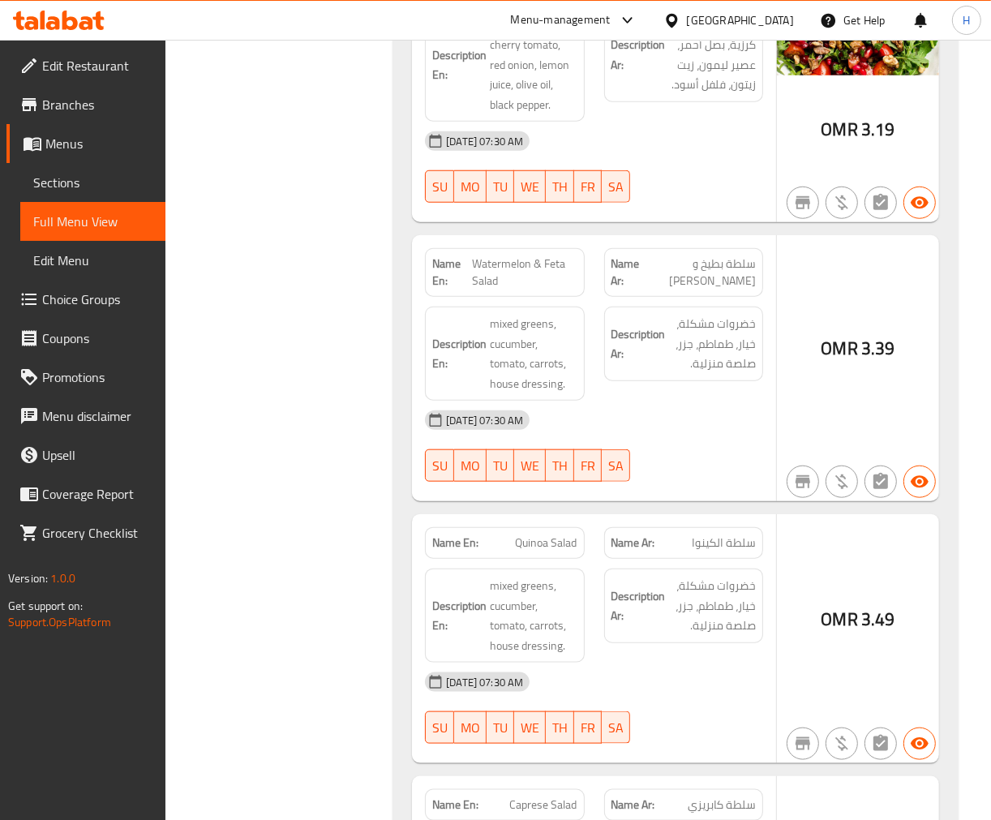
click at [539, 541] on span "Quinoa Salad" at bounding box center [547, 542] width 62 height 17
copy span "Quinoa Salad"
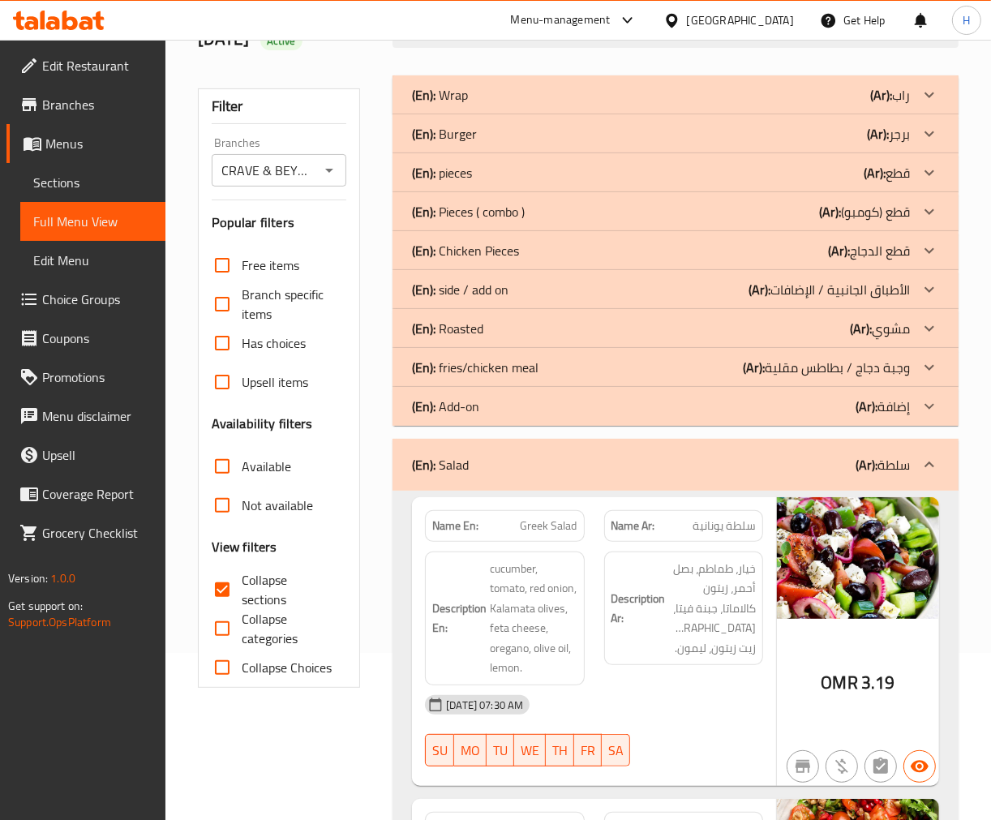
scroll to position [0, 0]
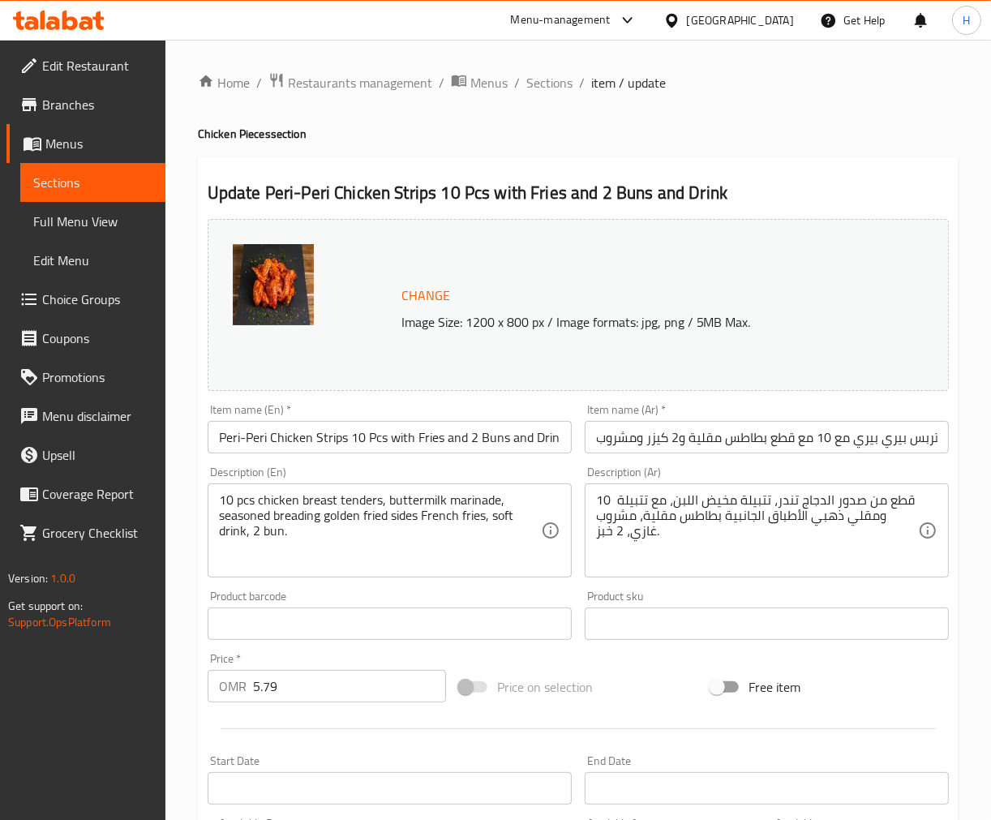
click at [740, 439] on input "دجاج استربس بيري بيري مع 10 مع قطع بطاطس مقلية و2 كيزر ومشروب" at bounding box center [767, 437] width 364 height 32
type input "دجاج استربس بيري بيري مع بطاطس مقلية و2 كيزر ومشروب"
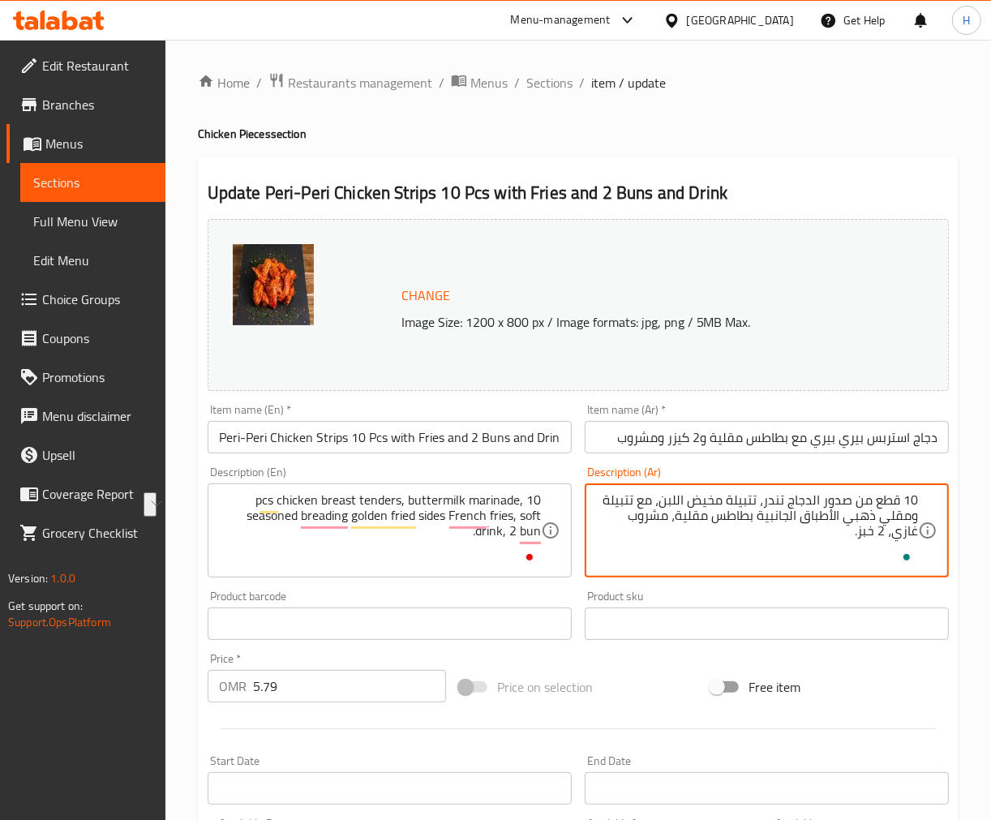
type textarea "10 قطع من صدور الدجاج تندر، تتبيلة مخيض اللبن، مع تتبيلة ومقلي ذهبي الأطباق الج…"
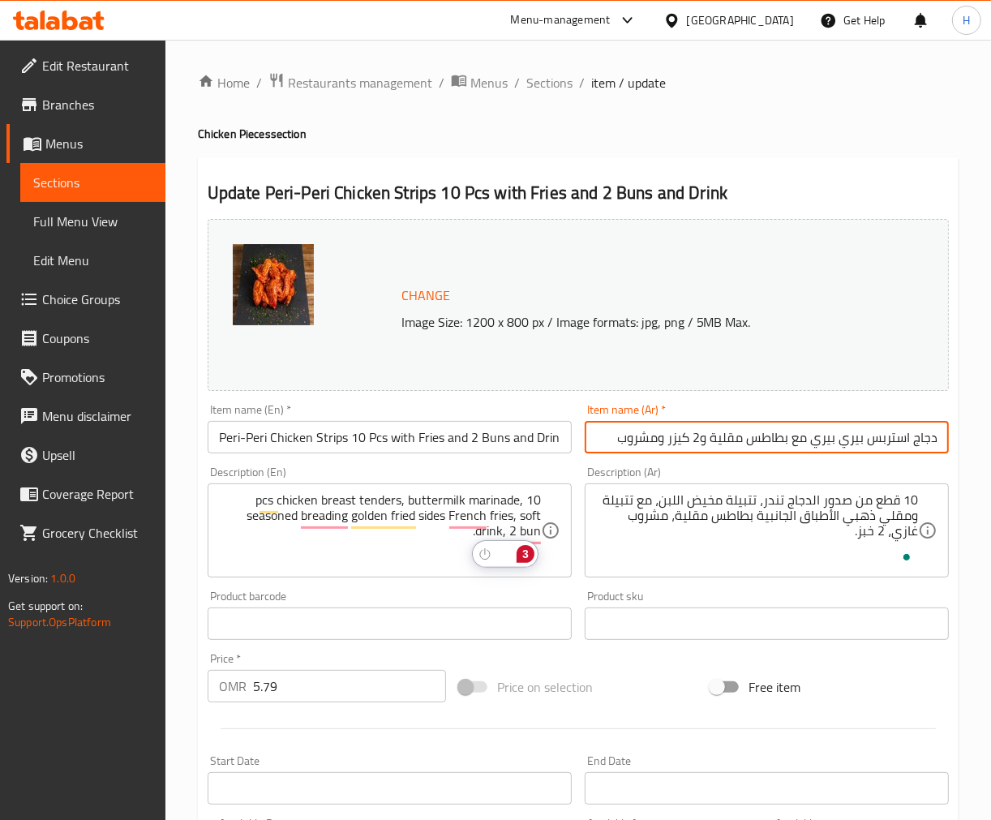
paste input "10 قطع"
type input "10 قطع دجاج استربس بيري بيري مع بطاطس مقلية و2 كيزر ومشروب"
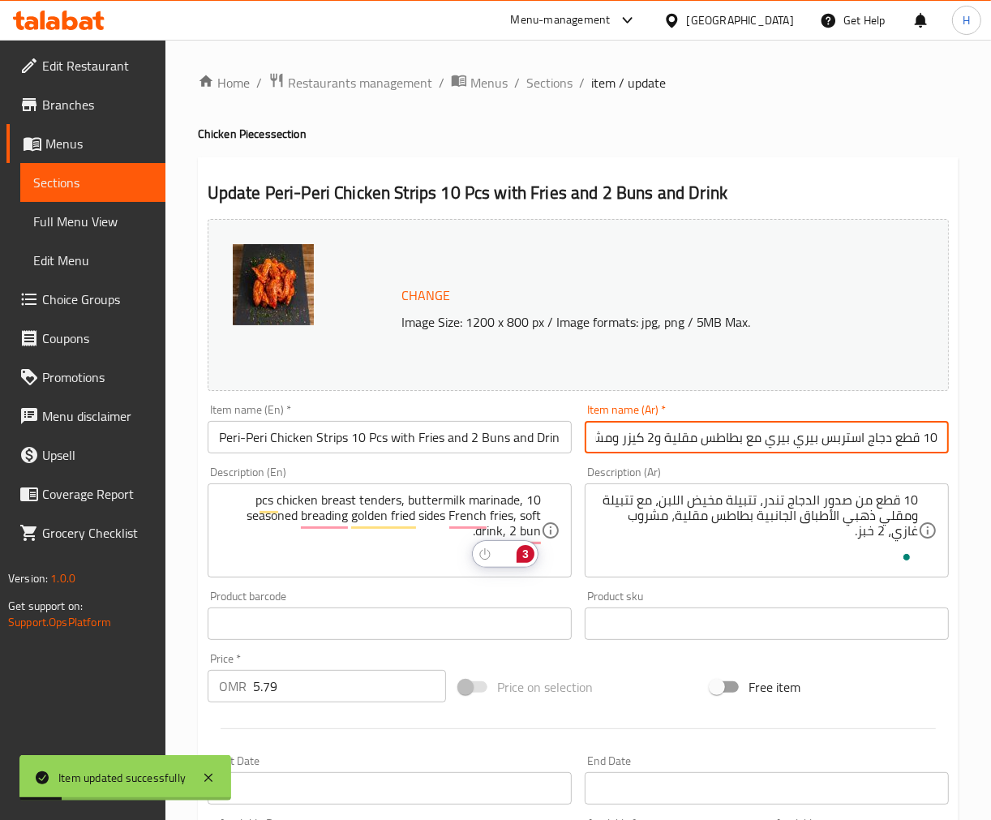
click at [873, 127] on h4 "Chicken Pieces section" at bounding box center [578, 134] width 761 height 16
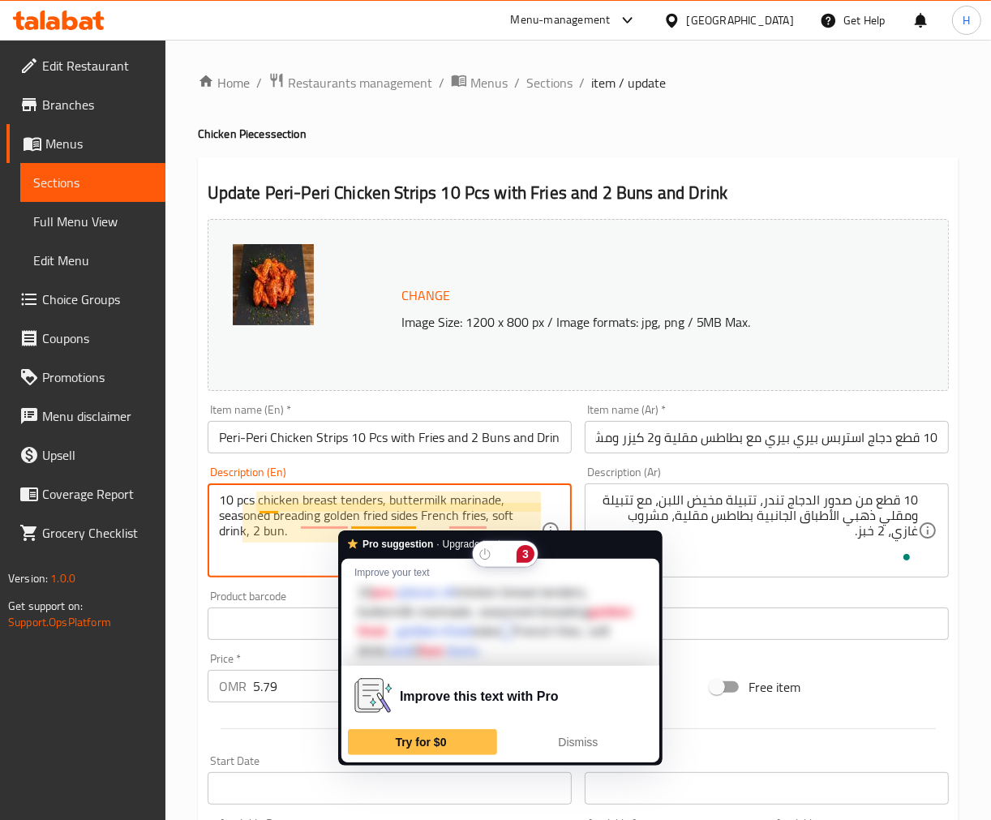
click at [466, 428] on input "Peri-Peri Chicken Strips 10 Pcs with Fries and 2 Buns and Drink" at bounding box center [390, 437] width 364 height 32
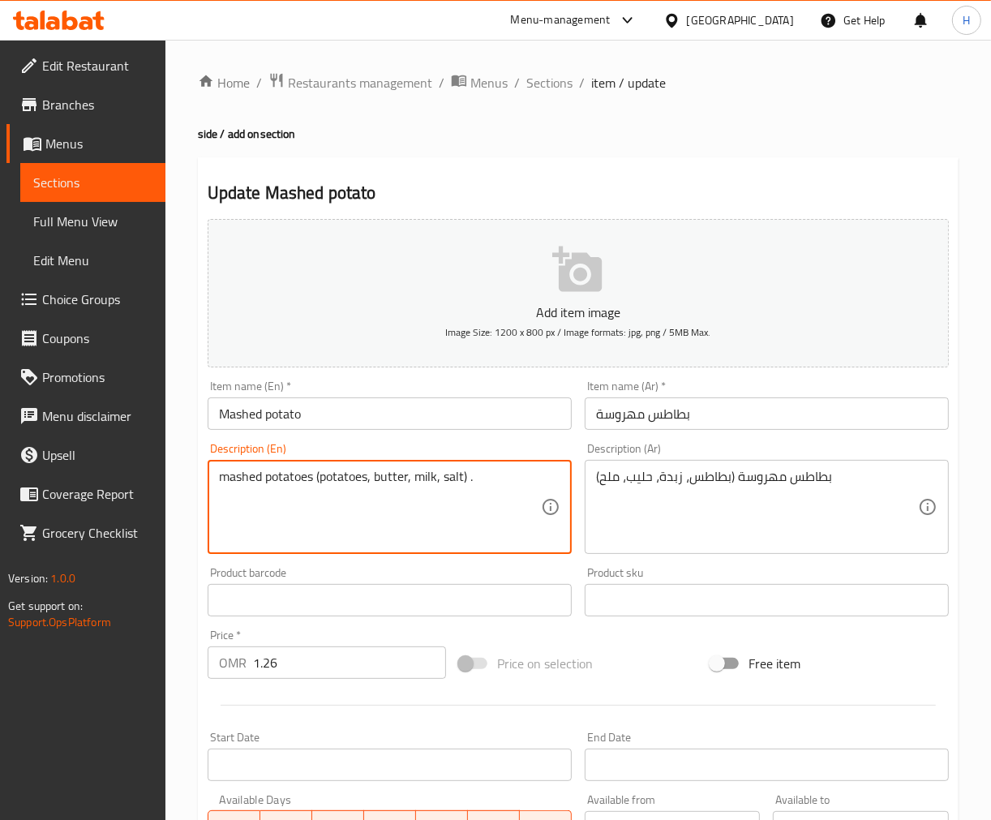
drag, startPoint x: 326, startPoint y: 476, endPoint x: 172, endPoint y: 465, distance: 154.5
type textarea "Potatoes, butter, milk, salt."
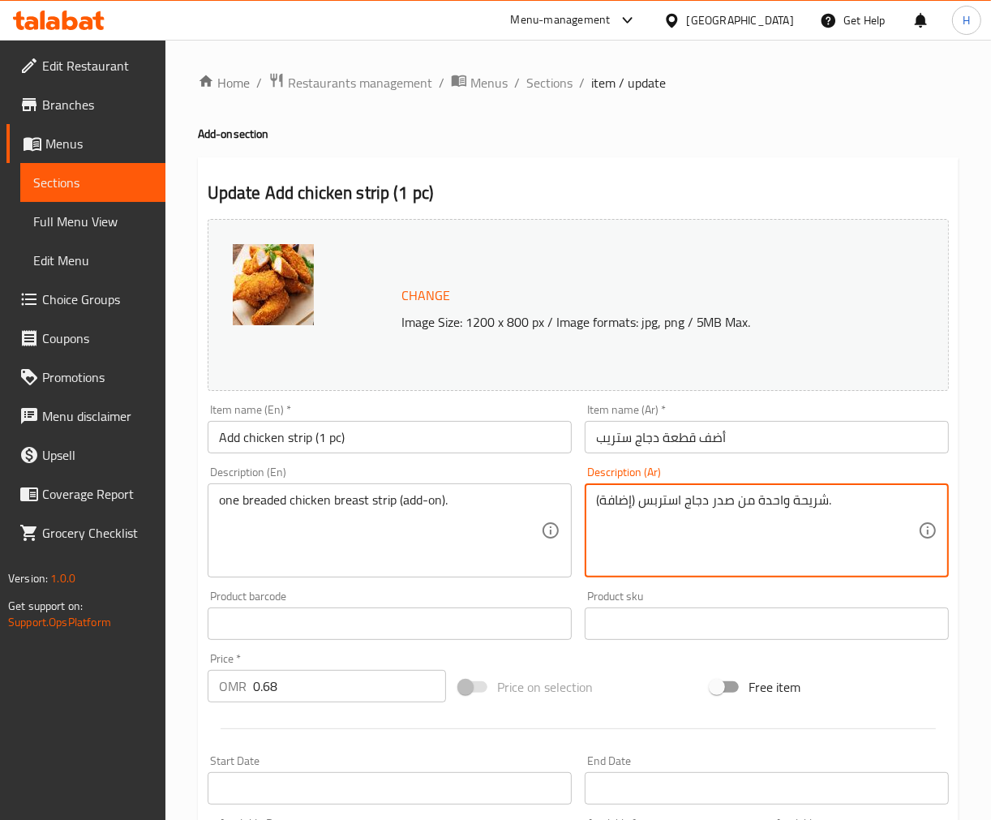
paste textarea "مع تتبيلة"
type textarea "شريحة واحدة من صدر دجاج استربس مع تتبيلة (إضافة)."
click at [693, 438] on input "أضف قطعة دجاج ستريب" at bounding box center [767, 437] width 364 height 32
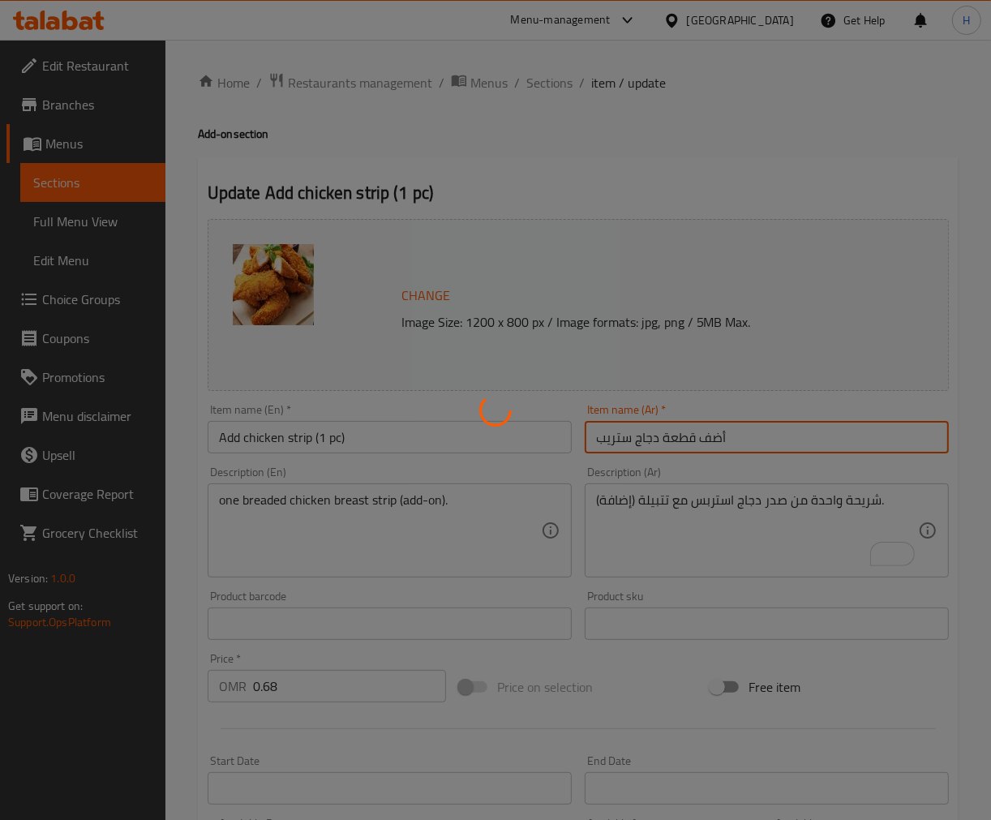
click at [596, 439] on div at bounding box center [495, 410] width 991 height 820
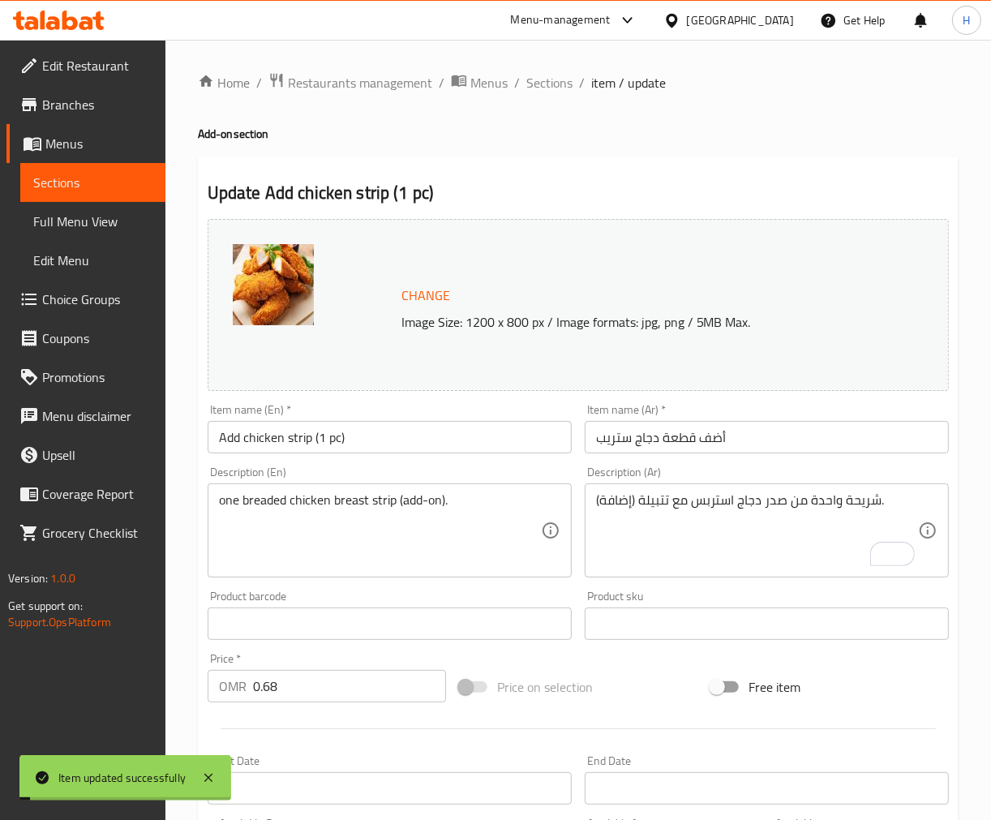
click at [596, 439] on input "أضف قطعة دجاج ستريب" at bounding box center [767, 437] width 364 height 32
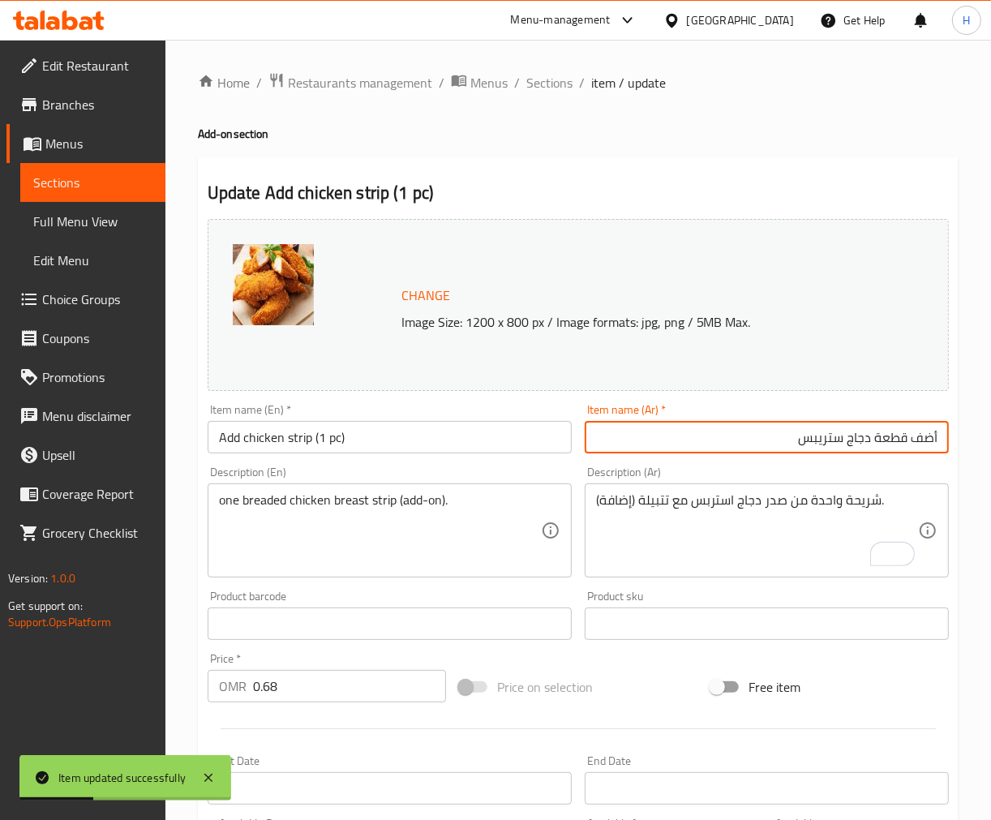
type input "أضف قطعة دجاج ستريبس"
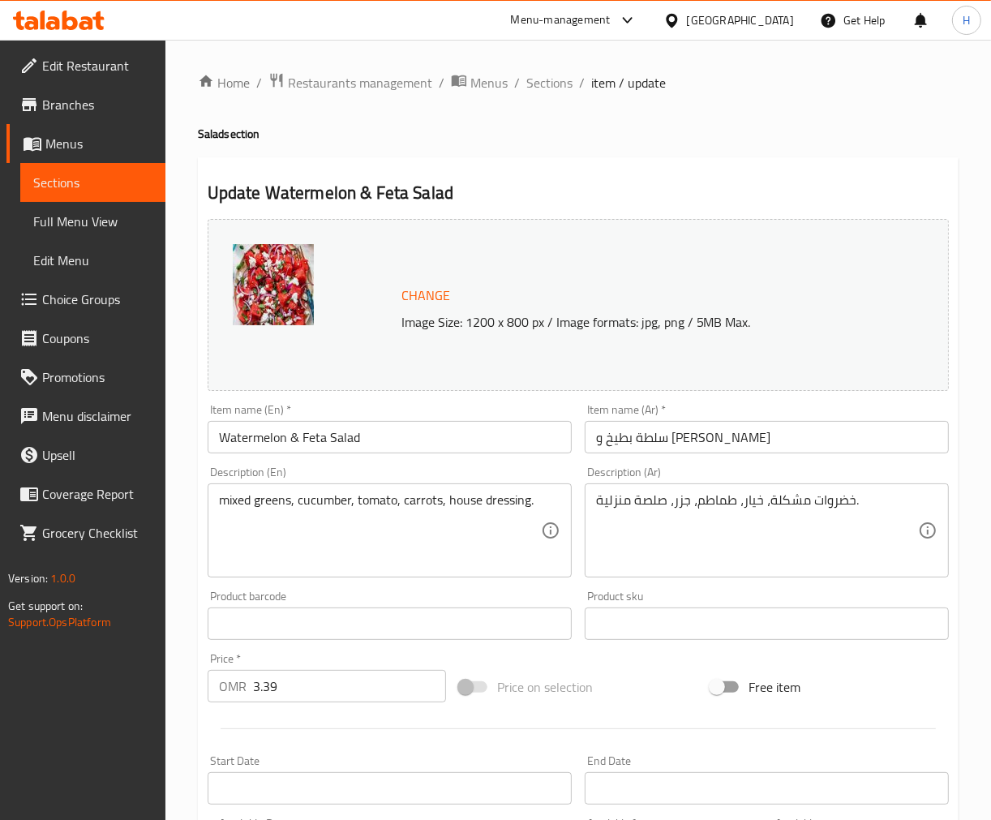
click at [623, 500] on textarea "خضروات مشكلة، خيار، طماطم، جزر، صلصة منزلية." at bounding box center [757, 530] width 322 height 77
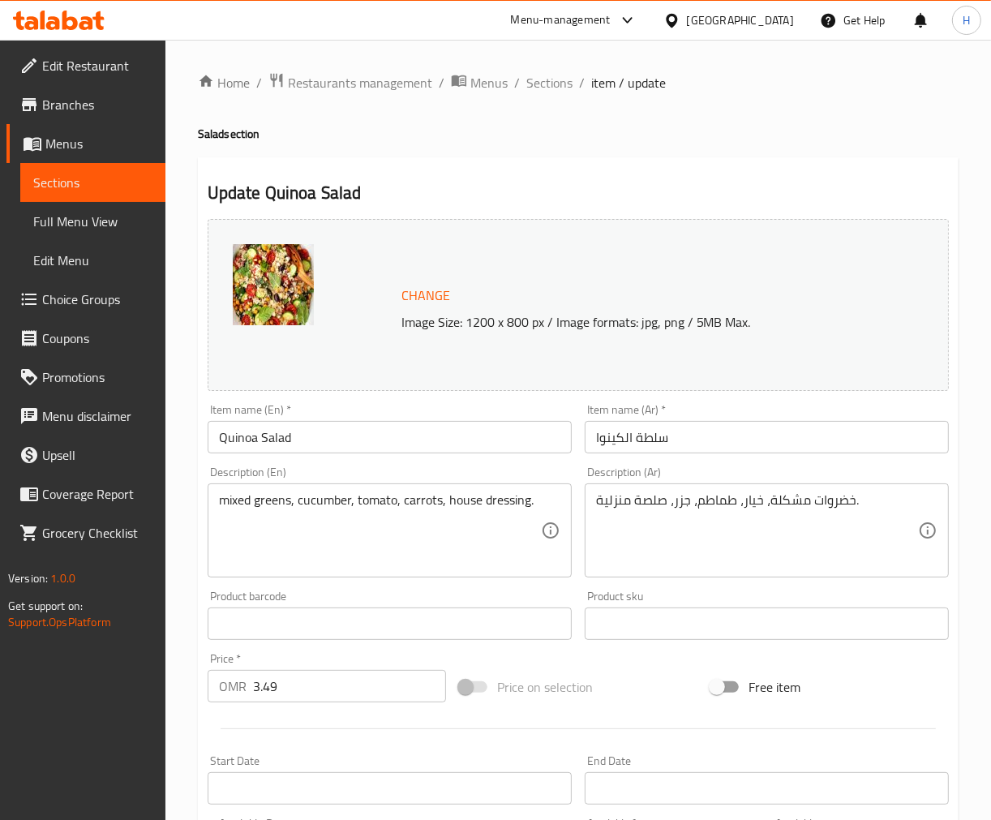
click at [618, 508] on textarea "خضروات مشكلة، خيار، طماطم، جزر، صلصة منزلية." at bounding box center [757, 530] width 322 height 77
paste textarea "اوس"
type textarea "خضروات مشكلة، خيار، طماطم، جزر، صلصة هاوس."
click at [639, 436] on input "سلطة الكينوا" at bounding box center [767, 437] width 364 height 32
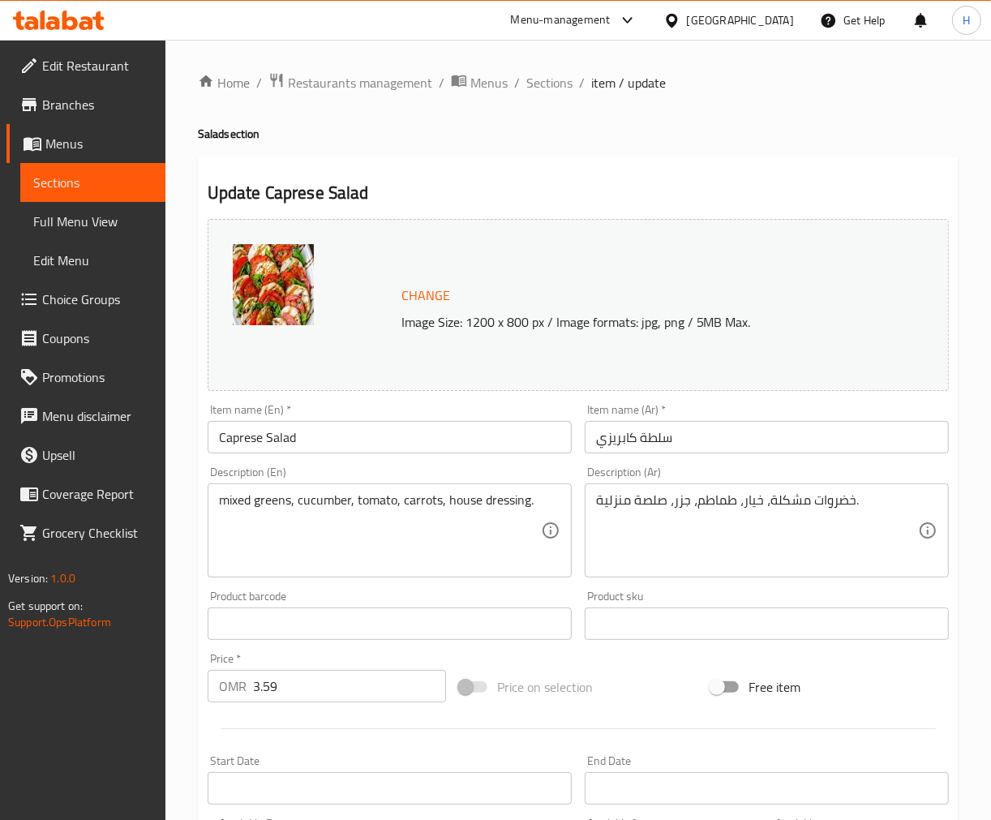
click at [613, 500] on textarea "خضروات مشكلة، خيار، طماطم، جزر، صلصة منزلية." at bounding box center [757, 530] width 322 height 77
paste textarea "اوس"
type textarea "خضروات مشكلة، خيار، طماطم، جزر، صلصة هاوس."
click at [659, 433] on input "سلطة كابريزي" at bounding box center [767, 437] width 364 height 32
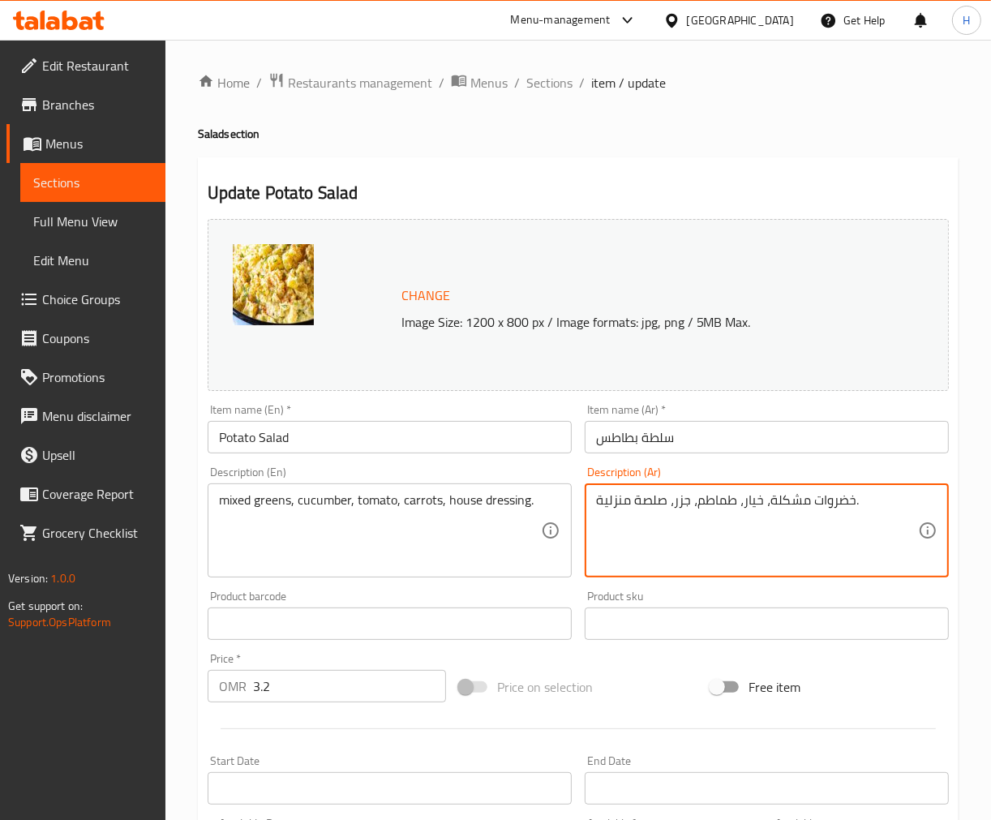
click at [610, 508] on textarea "خضروات مشكلة، خيار، طماطم، جزر، صلصة منزلية." at bounding box center [757, 530] width 322 height 77
paste textarea "اوس"
type textarea "خضروات مشكلة، خيار، طماطم، جزر، صلصة هاوس."
click at [672, 442] on input "سلطة بطاطس" at bounding box center [767, 437] width 364 height 32
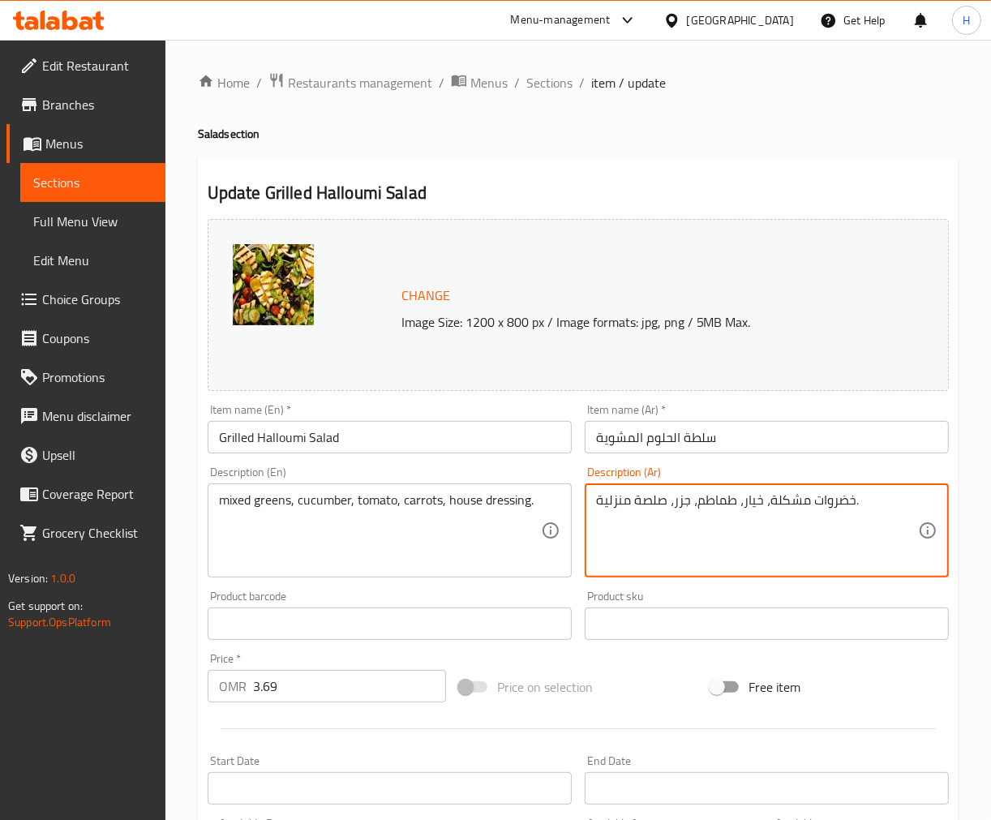
click at [616, 501] on textarea "خضروات مشكلة، خيار، طماطم، جزر، صلصة منزلية." at bounding box center [757, 530] width 322 height 77
paste textarea "اوس"
type textarea "خضروات مشكلة، خيار، طماطم، جزر، صلصة هاوس."
click at [633, 424] on input "سلطة الحلوم المشوية" at bounding box center [767, 437] width 364 height 32
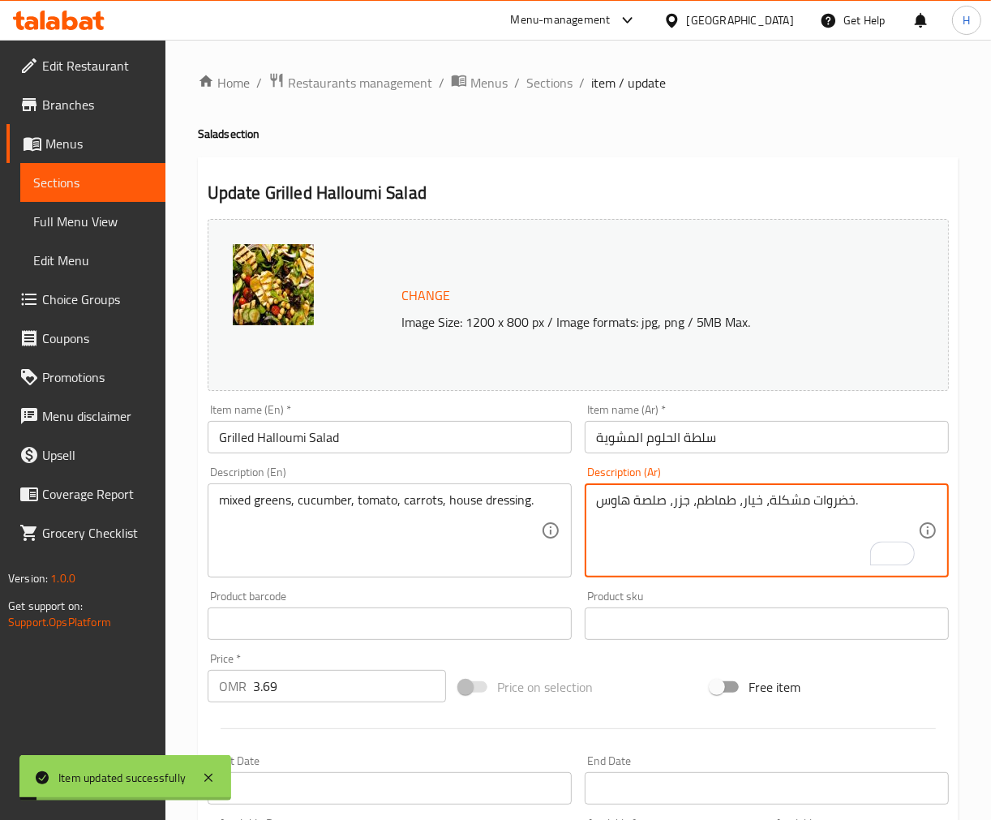
click at [608, 503] on textarea "خضروات مشكلة، خيار، طماطم، جزر، صلصة هاوس." at bounding box center [757, 530] width 322 height 77
click at [629, 435] on input "سلطة الحلوم المشوية" at bounding box center [767, 437] width 364 height 32
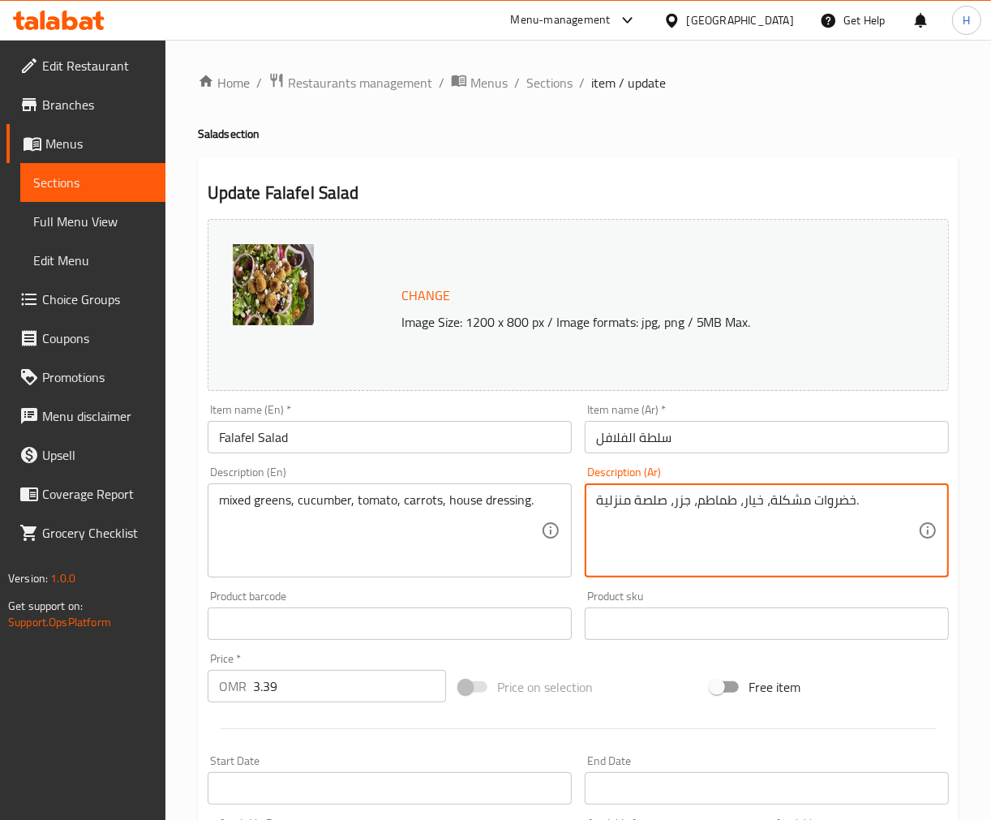
click at [612, 501] on textarea "خضروات مشكلة، خيار، طماطم، جزر، صلصة منزلية." at bounding box center [757, 530] width 322 height 77
paste textarea "اوس"
type textarea "خضروات مشكلة، خيار، طماطم، جزر، صلصة هاوس."
click at [654, 436] on input "سلطة الفلافل" at bounding box center [767, 437] width 364 height 32
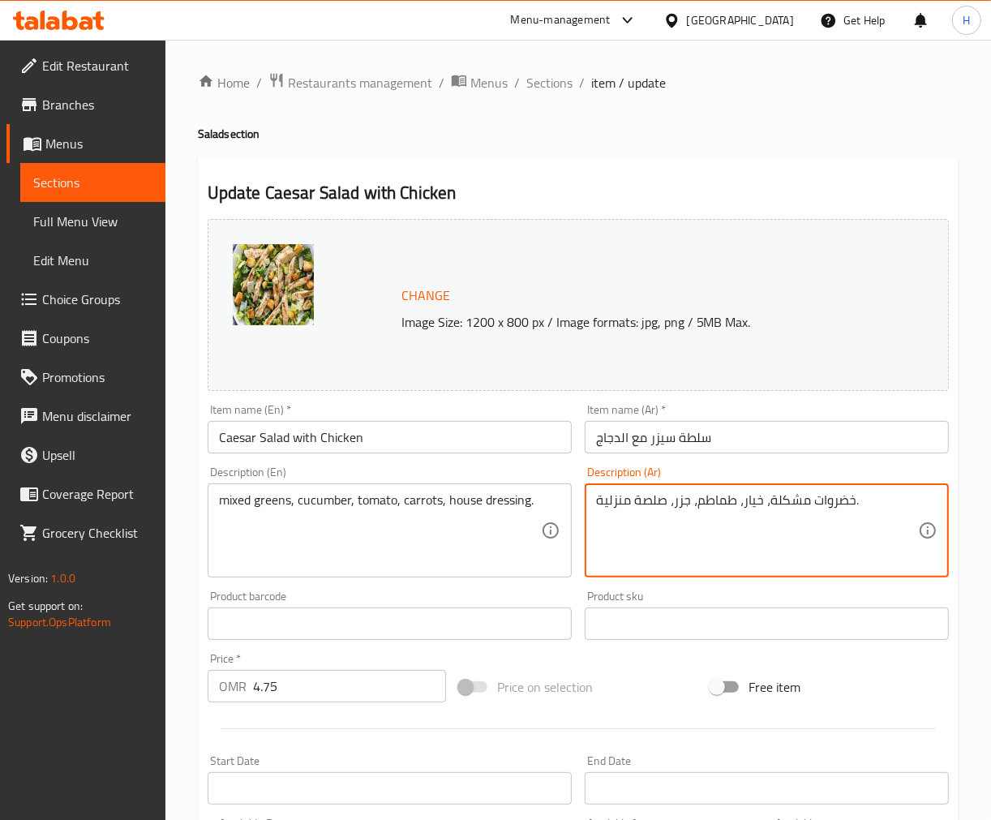
click at [615, 505] on textarea "خضروات مشكلة، خيار، طماطم، جزر، صلصة منزلية." at bounding box center [757, 530] width 322 height 77
paste textarea "اوس"
type textarea "خضروات مشكلة، خيار، طماطم، جزر، صلصة هاوس."
click at [642, 427] on input "سلطة سيزر مع الدجاج" at bounding box center [767, 437] width 364 height 32
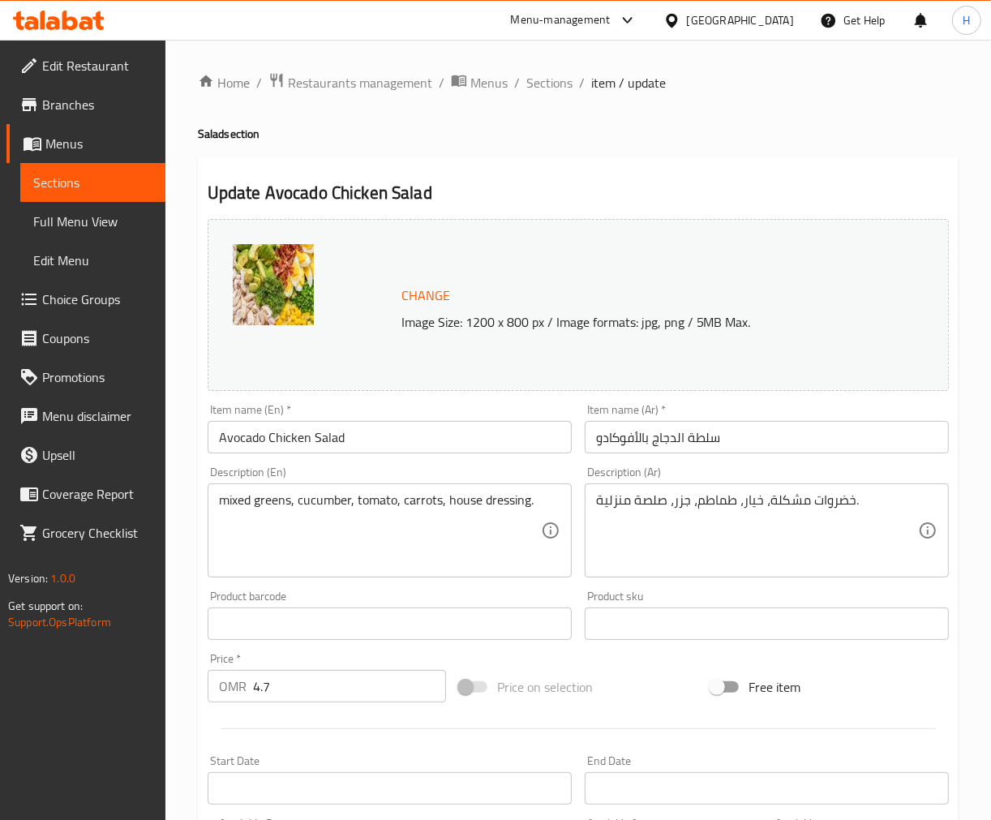
click at [606, 504] on textarea "خضروات مشكلة، خيار، طماطم، جزر، صلصة منزلية." at bounding box center [757, 530] width 322 height 77
paste textarea "اوس"
type textarea "خضروات مشكلة، خيار، طماطم، جزر، صلصة هاوس."
click at [627, 436] on input "سلطة الدجاج بالأفوكادو" at bounding box center [767, 437] width 364 height 32
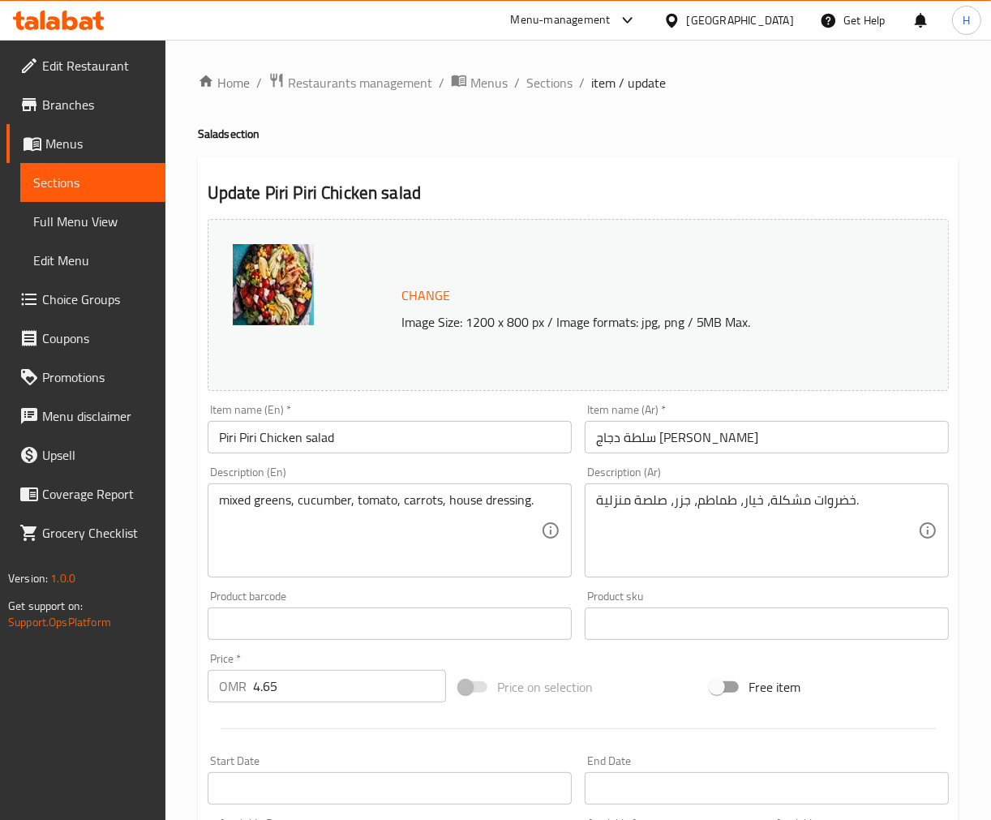
click at [612, 500] on textarea "خضروات مشكلة، خيار، طماطم، جزر، صلصة منزلية." at bounding box center [757, 530] width 322 height 77
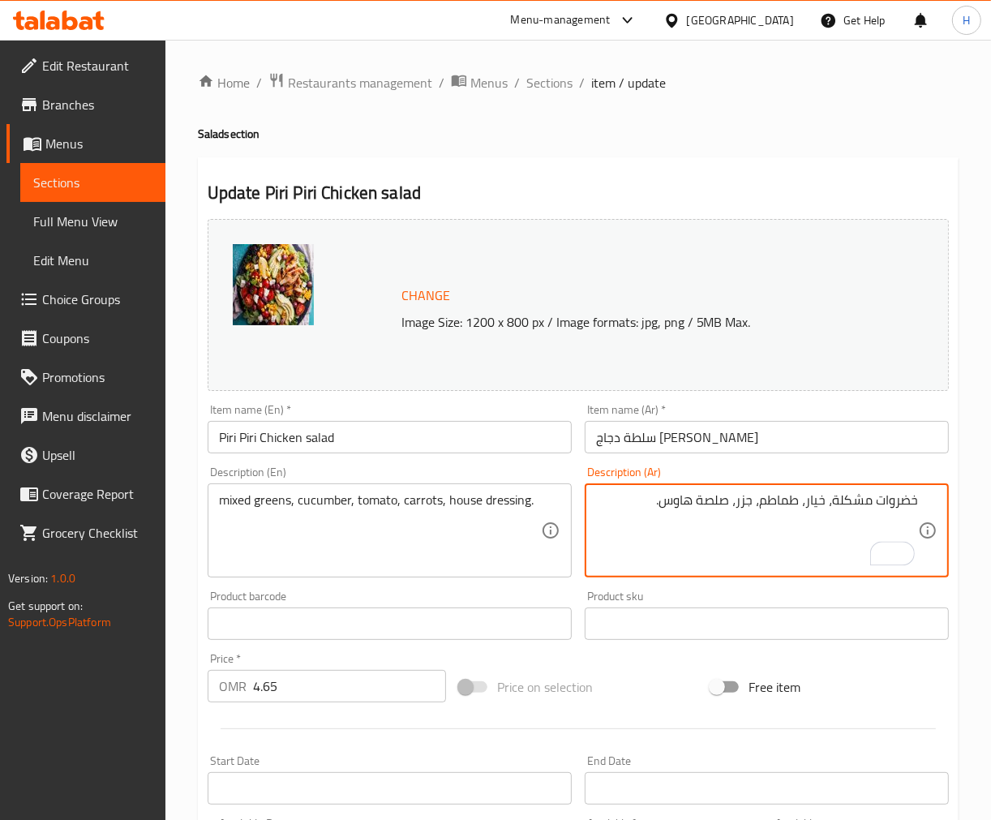
click at [683, 503] on textarea "خضروات مشكلة، خيار، طماطم، جزر، صلصة هاوس." at bounding box center [757, 530] width 322 height 77
type textarea "خضروات مشكلة، خيار، طماطم، جزر، صلصة هاوس."
click at [646, 440] on input "سلطة دجاج [PERSON_NAME]" at bounding box center [767, 437] width 364 height 32
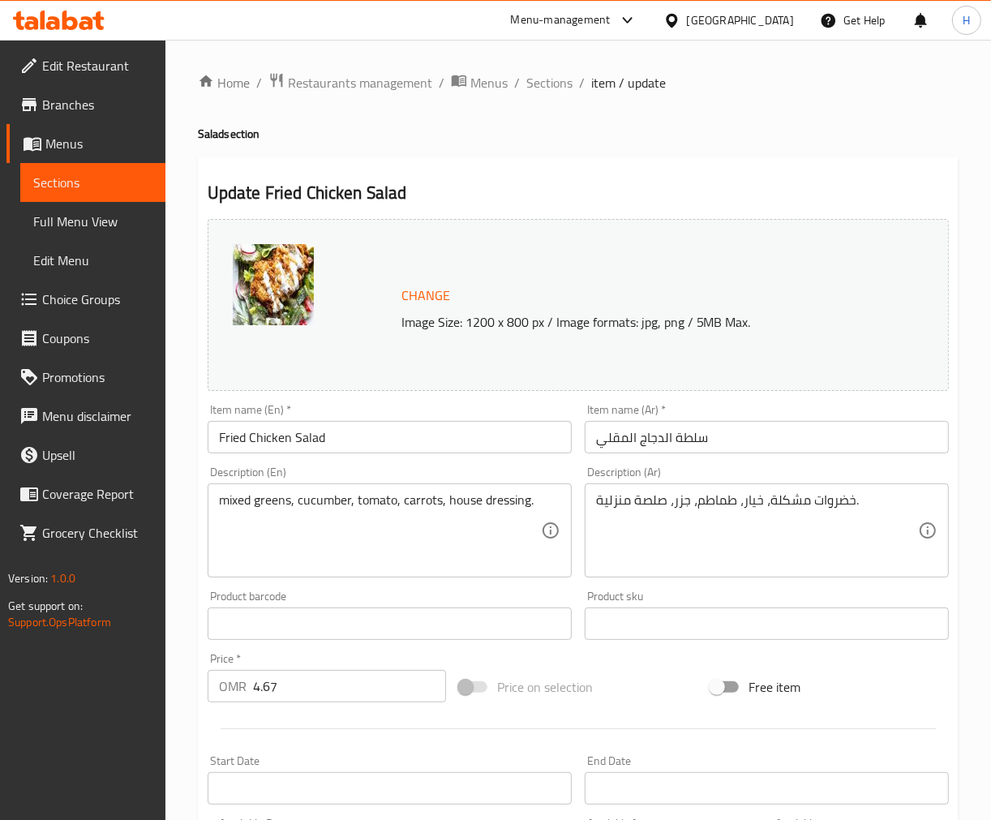
click at [618, 439] on input "سلطة الدجاج المقلي" at bounding box center [767, 437] width 364 height 32
click at [618, 200] on h2 "Update Fried Chicken Salad" at bounding box center [578, 193] width 741 height 24
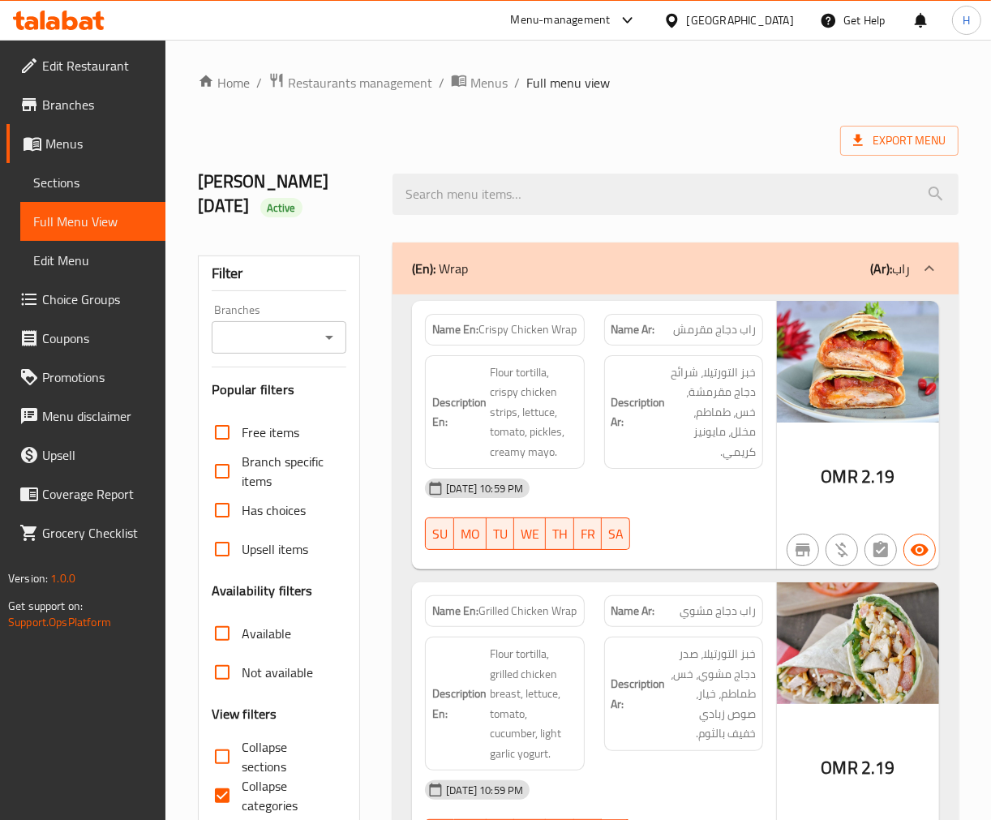
click at [240, 749] on input "Collapse sections" at bounding box center [222, 756] width 39 height 39
checkbox input "true"
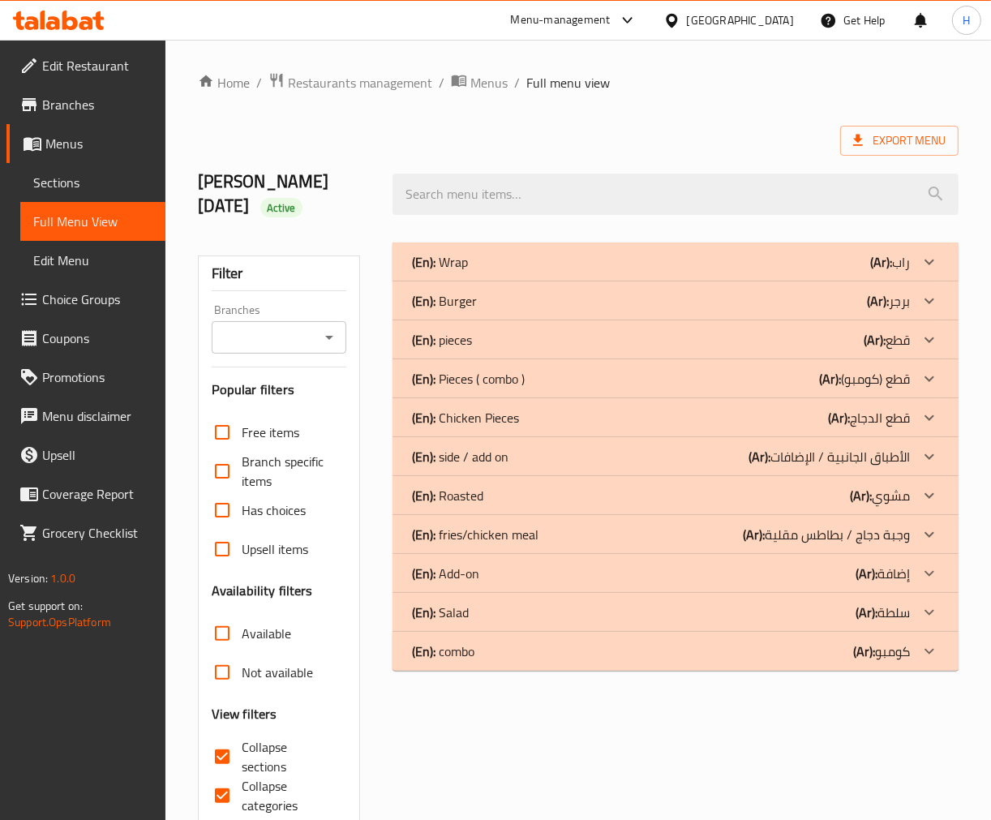
click at [326, 337] on icon "Open" at bounding box center [329, 337] width 19 height 19
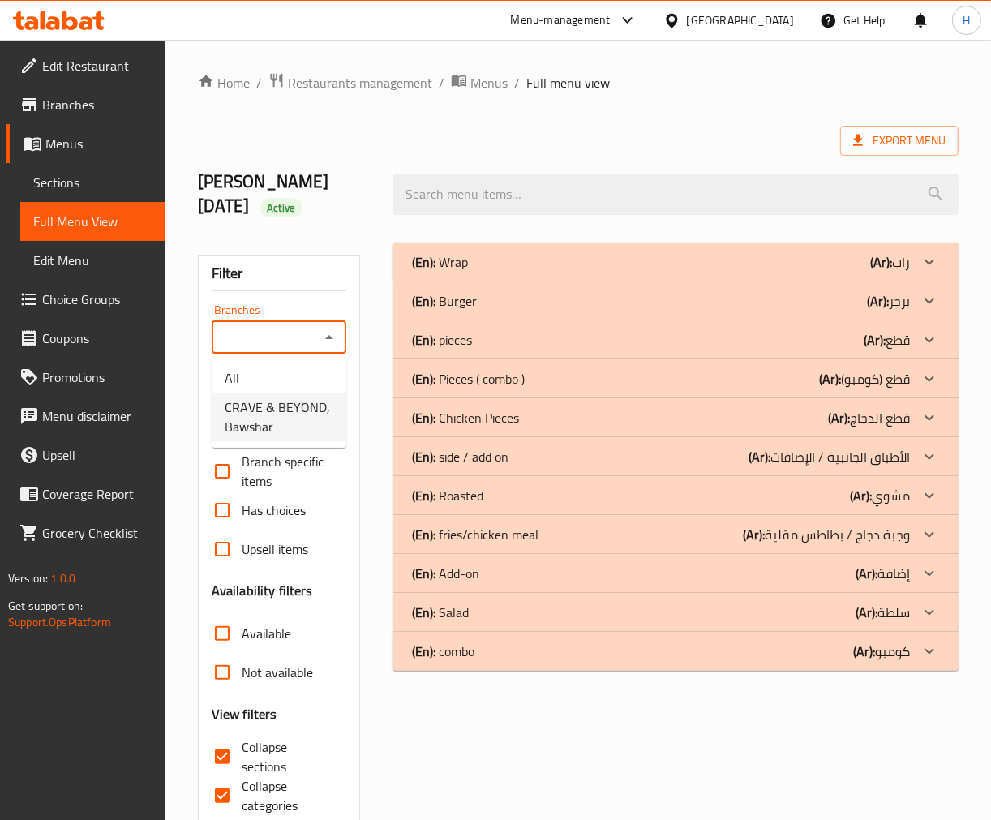
click at [297, 409] on span "CRAVE & BEYOND, Bawshar" at bounding box center [279, 416] width 109 height 39
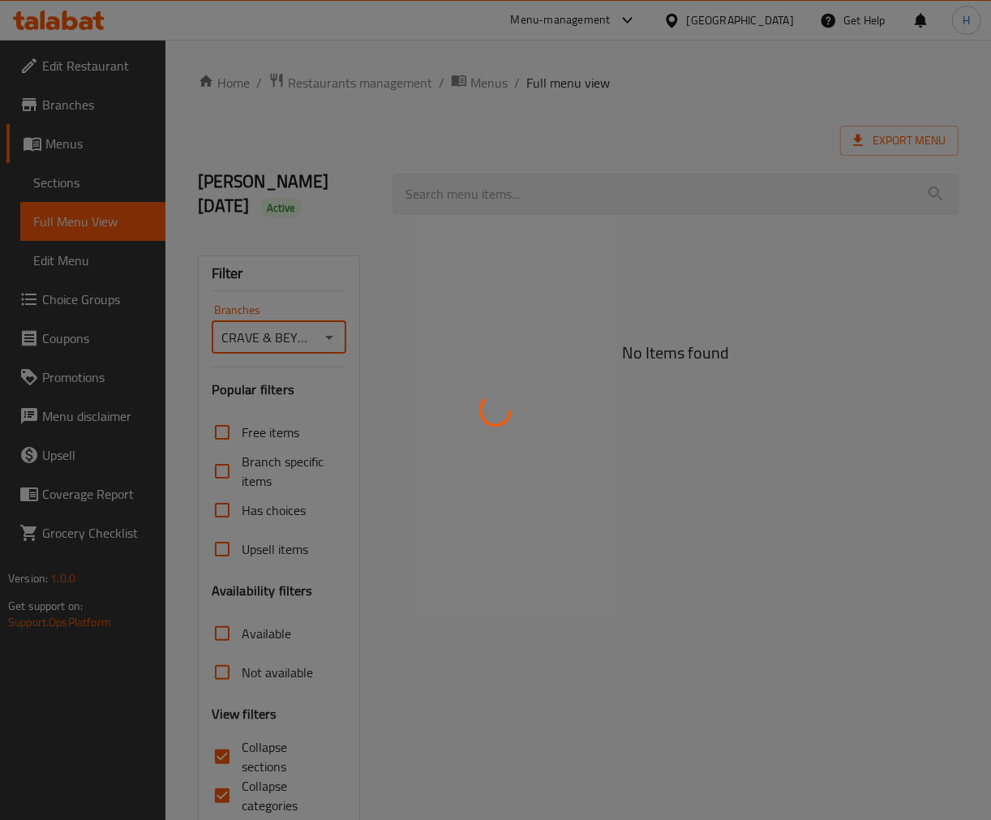
type input "CRAVE & BEYOND, Bawshar"
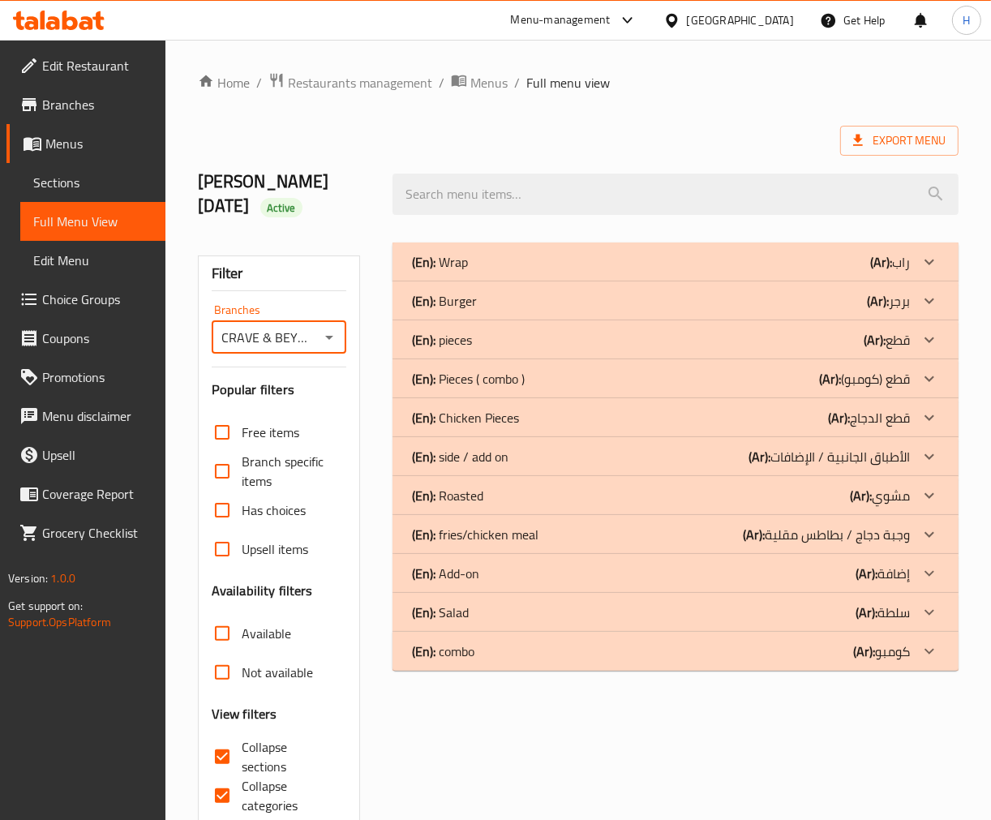
click at [727, 621] on div "(En): Salad (Ar): سلطة" at bounding box center [661, 612] width 498 height 19
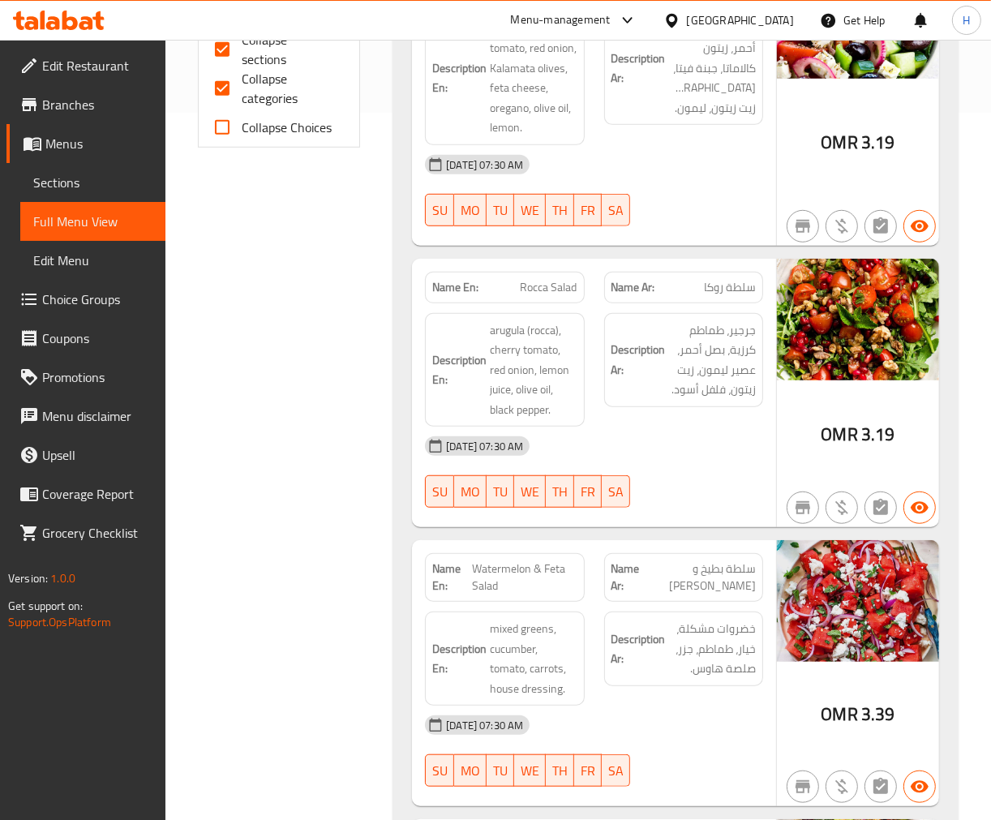
scroll to position [811, 0]
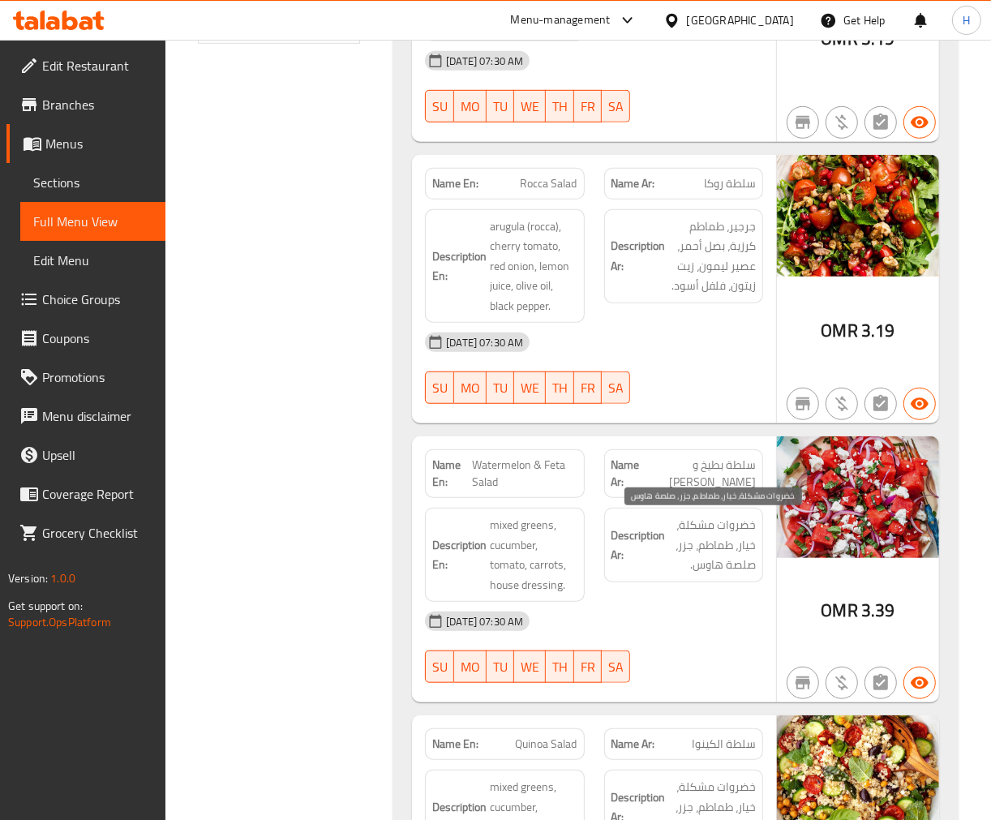
click at [714, 564] on span "خضروات مشكلة، خيار، طماطم، جزر، صلصة هاوس." at bounding box center [712, 545] width 87 height 60
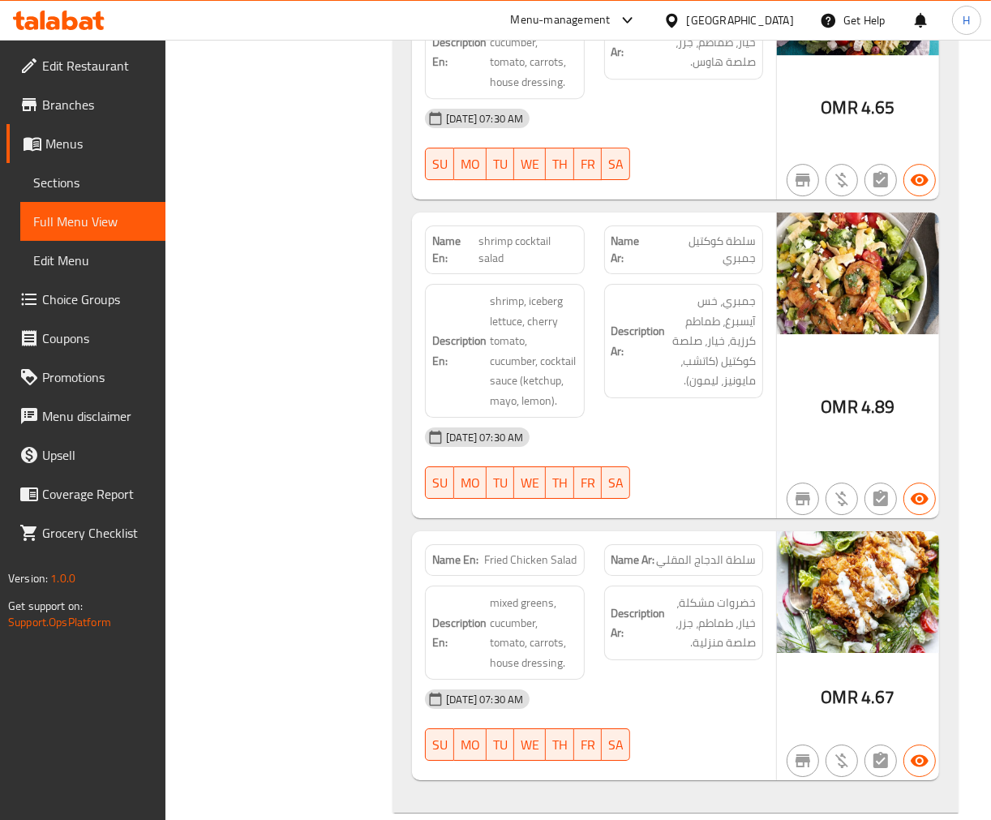
scroll to position [3896, 0]
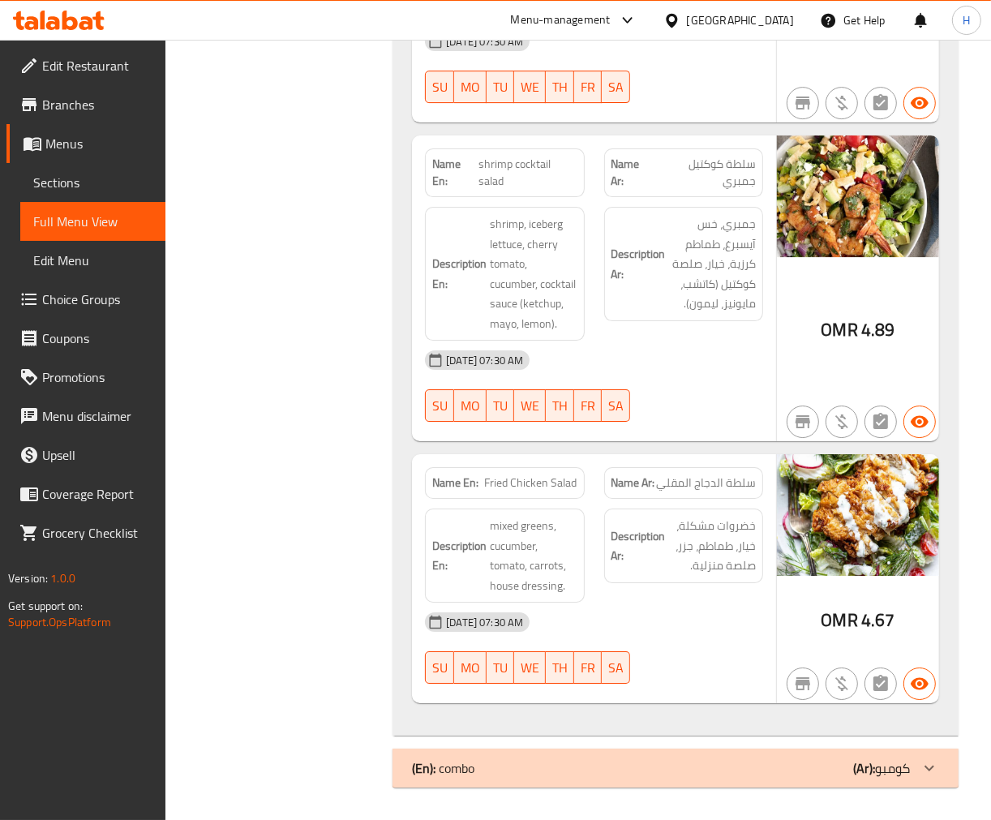
click at [535, 483] on span "Fried Chicken Salad" at bounding box center [531, 482] width 92 height 17
copy span "Fried Chicken Salad"
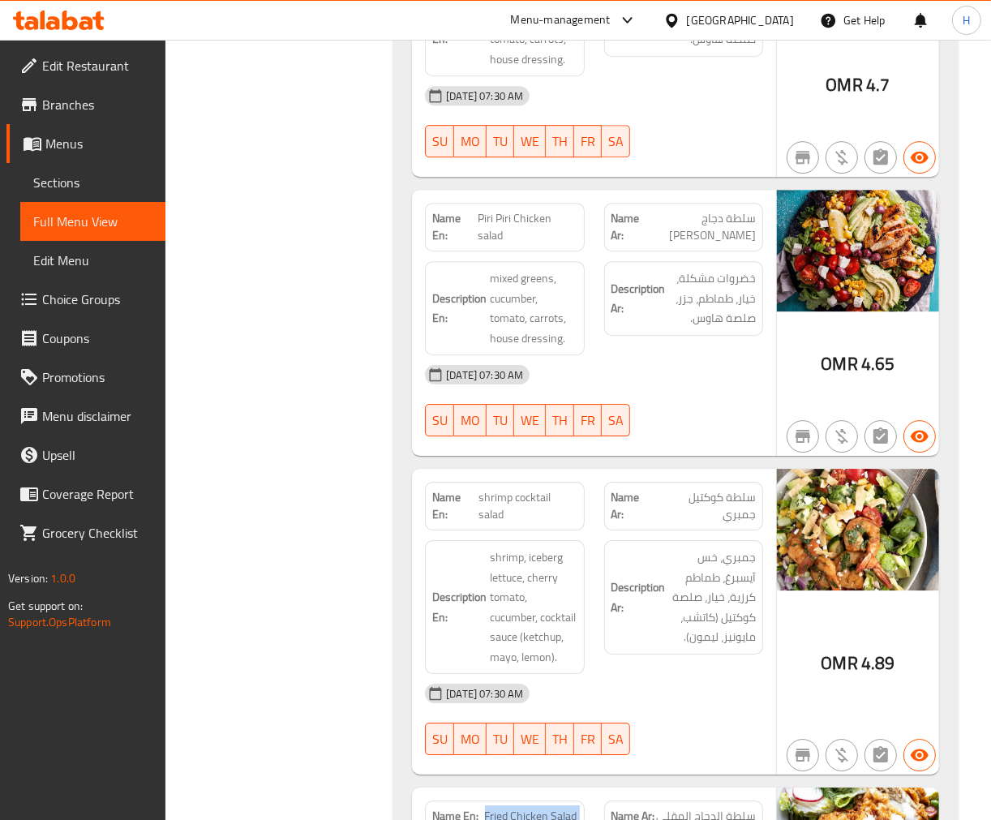
scroll to position [3536, 0]
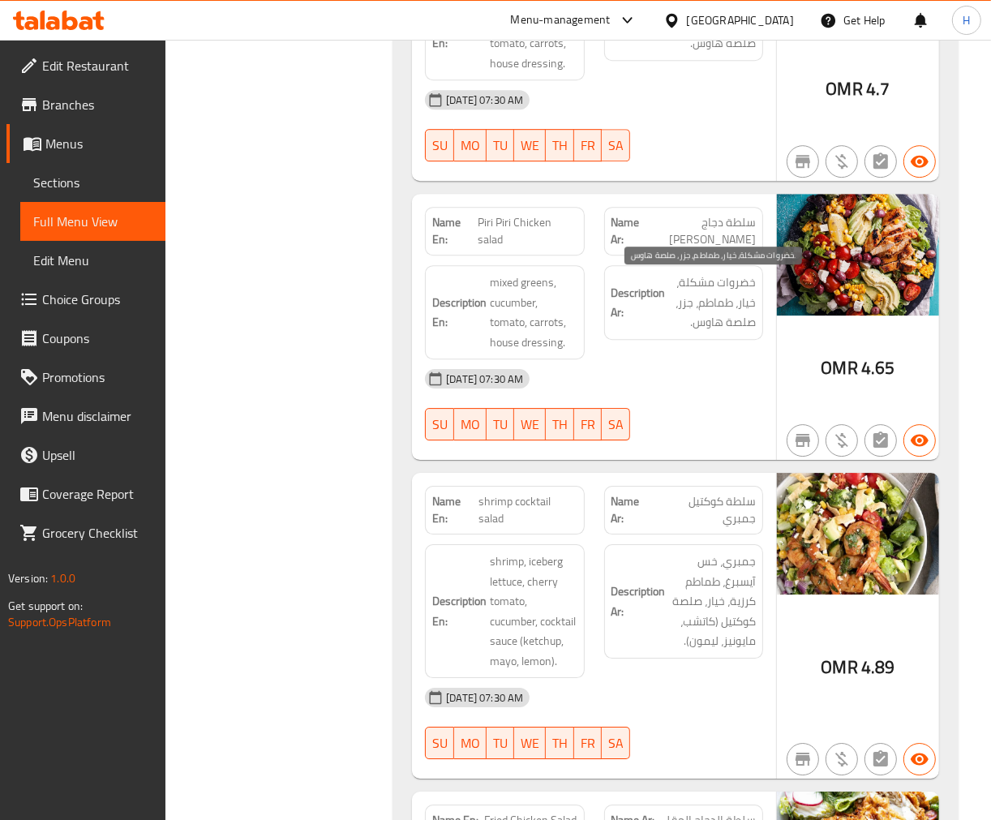
click at [700, 322] on span "خضروات مشكلة، خيار، طماطم، جزر، صلصة هاوس." at bounding box center [712, 303] width 87 height 60
click at [712, 328] on span "خضروات مشكلة، خيار، طماطم، جزر، صلصة هاوس." at bounding box center [712, 303] width 87 height 60
copy span "هاوس"
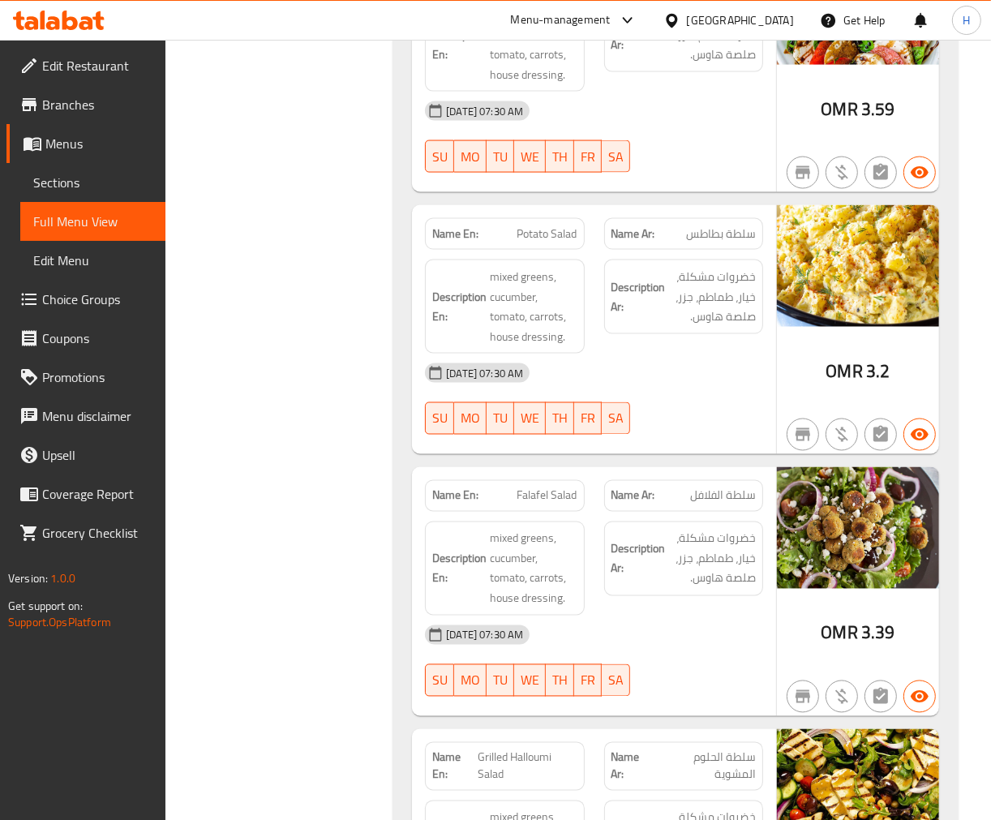
scroll to position [1733, 0]
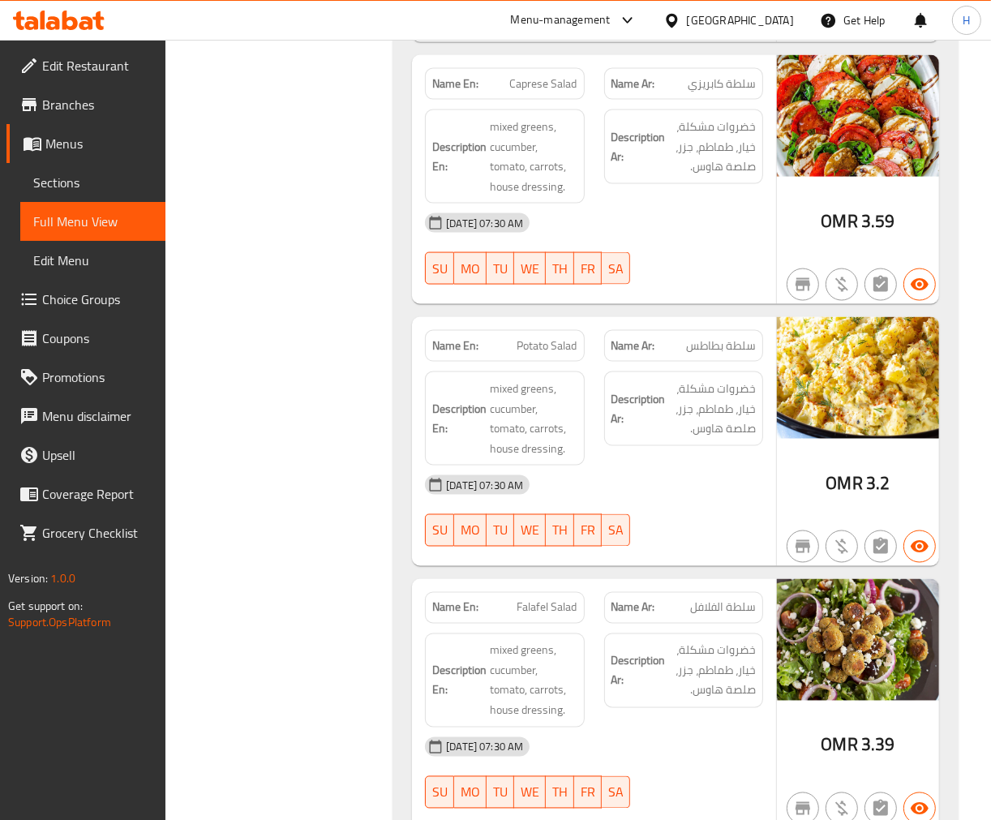
click at [354, 538] on div "Filter Branches CRAVE & BEYOND, Bawshar Branches Popular filters Free items Bra…" at bounding box center [285, 719] width 195 height 4439
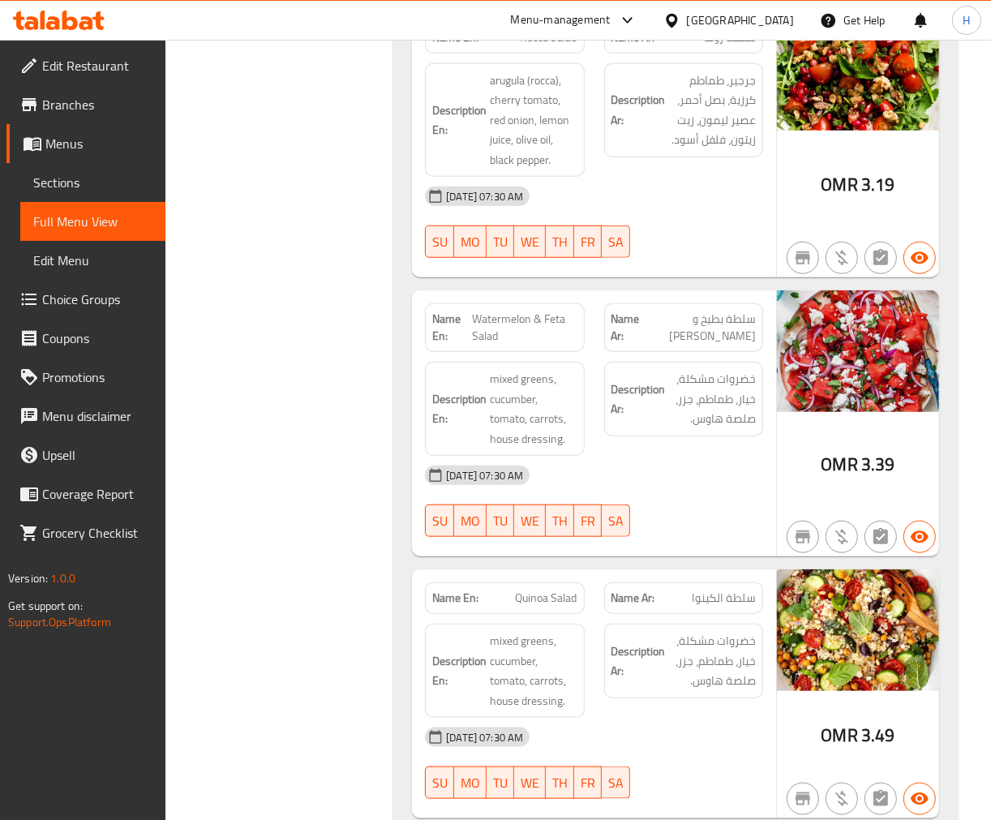
scroll to position [1047, 0]
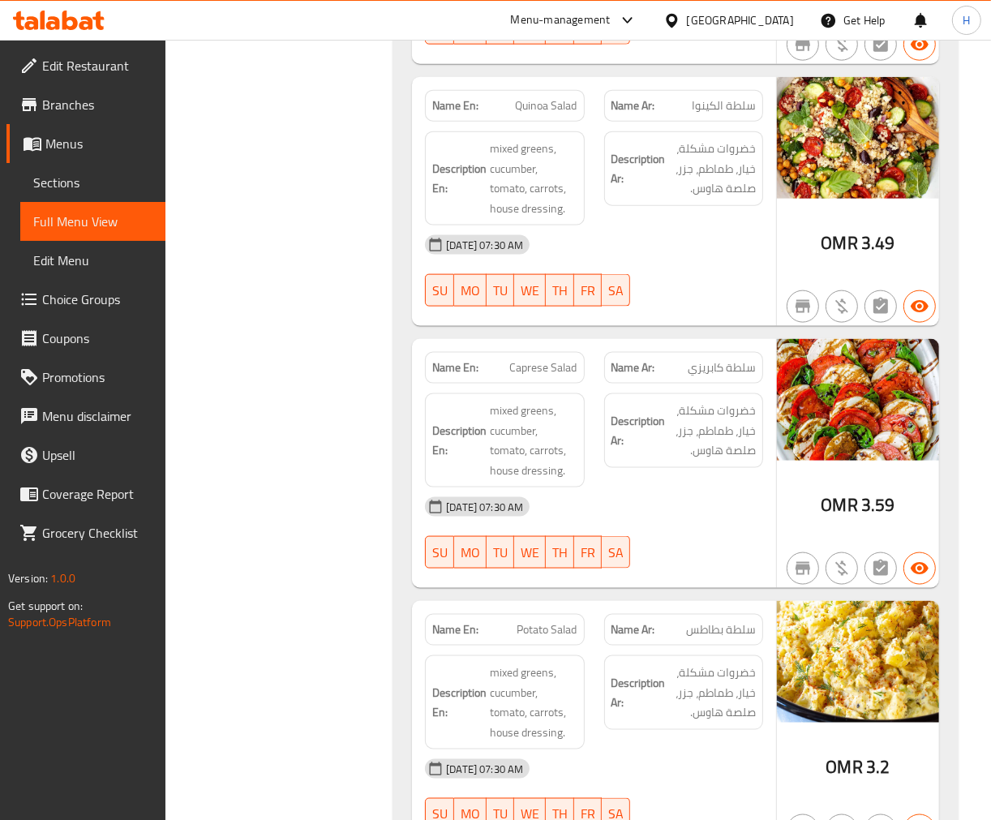
scroll to position [1317, 0]
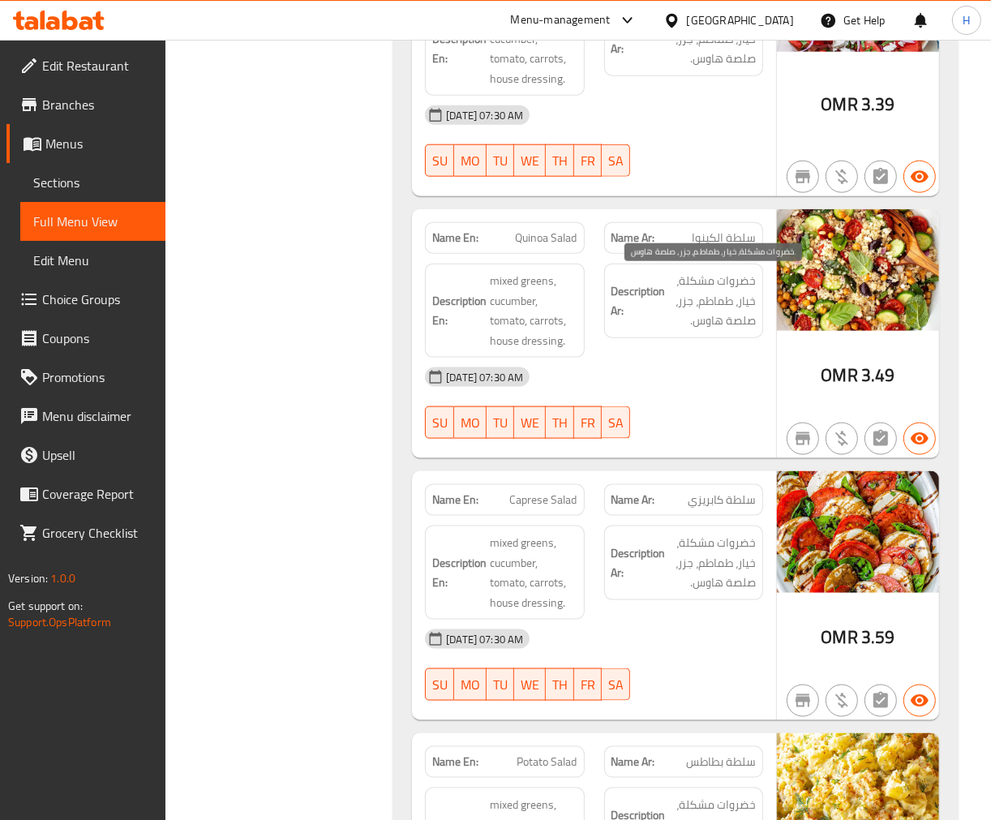
click at [728, 304] on span "خضروات مشكلة، خيار، طماطم، جزر، صلصة هاوس." at bounding box center [712, 301] width 87 height 60
copy div "خضروات مشكلة، خيار، طماطم، جزر، صلصة هاوس."
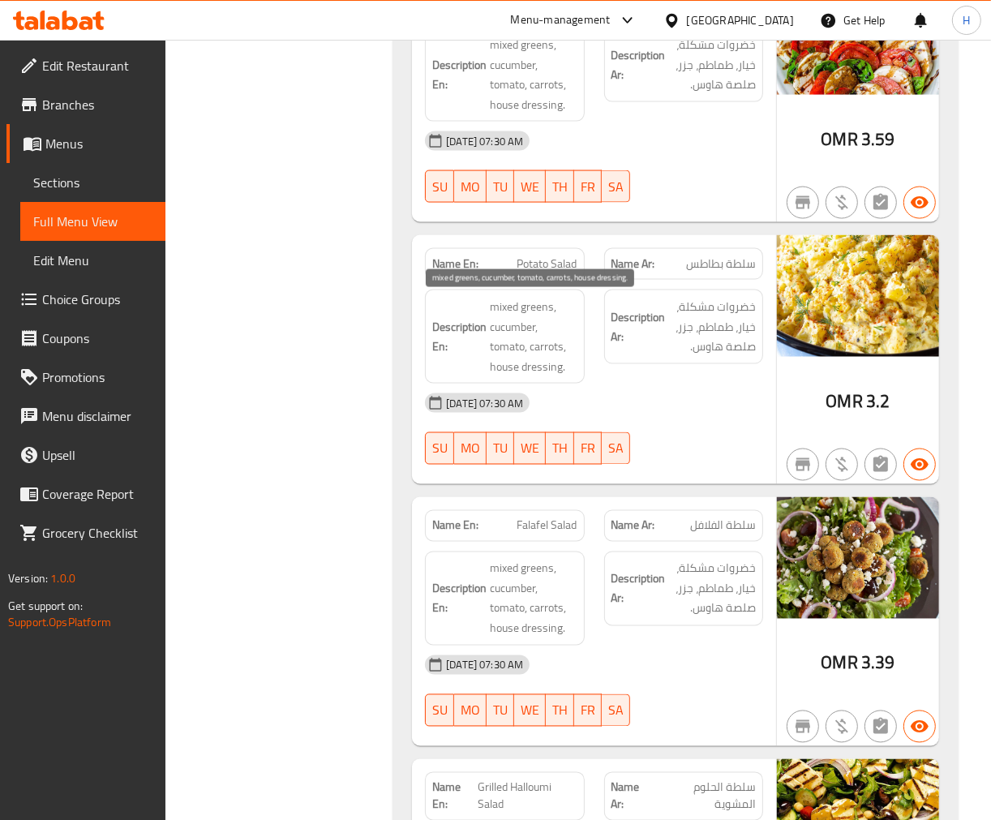
scroll to position [1858, 0]
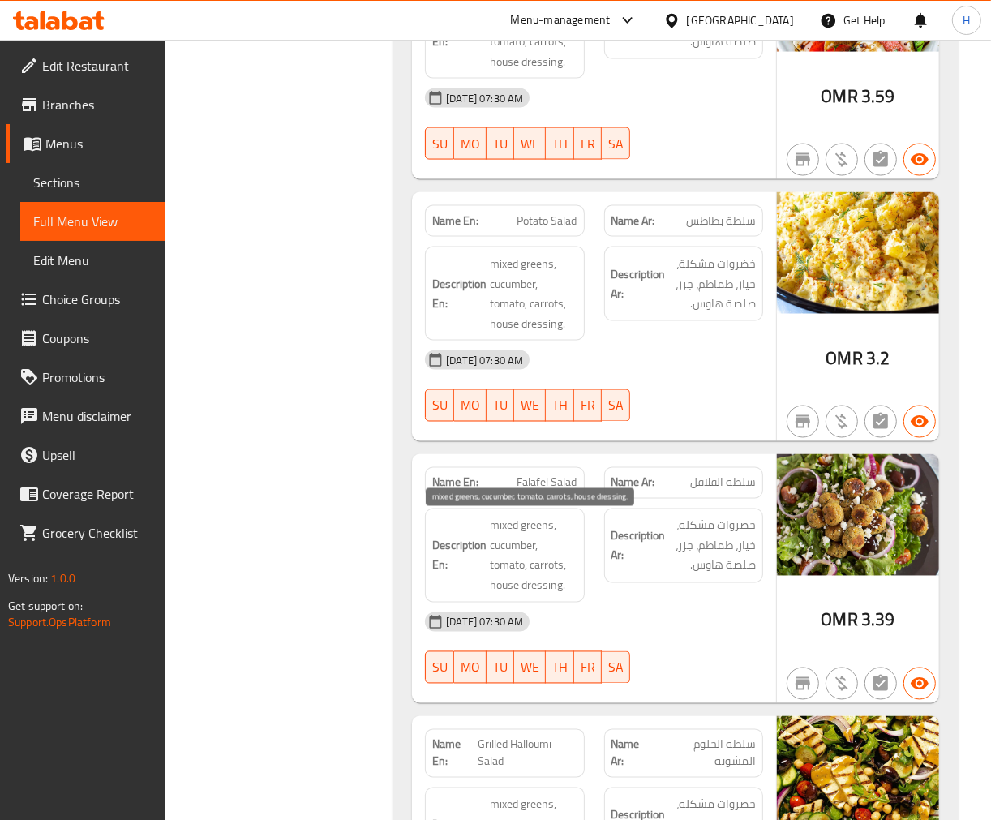
click at [526, 540] on span "mixed greens, cucumber, tomato, carrots, house dressing." at bounding box center [533, 555] width 87 height 79
copy span "mixed greens, cucumber, tomato, carrots, house dressing."
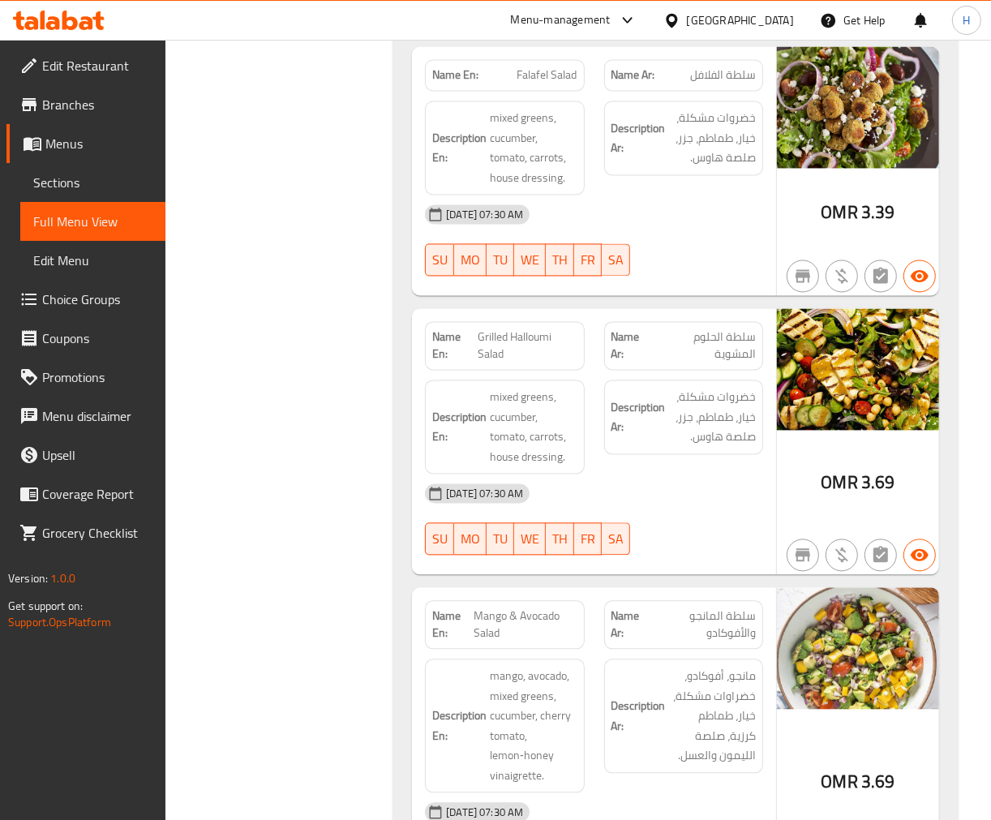
scroll to position [2308, 0]
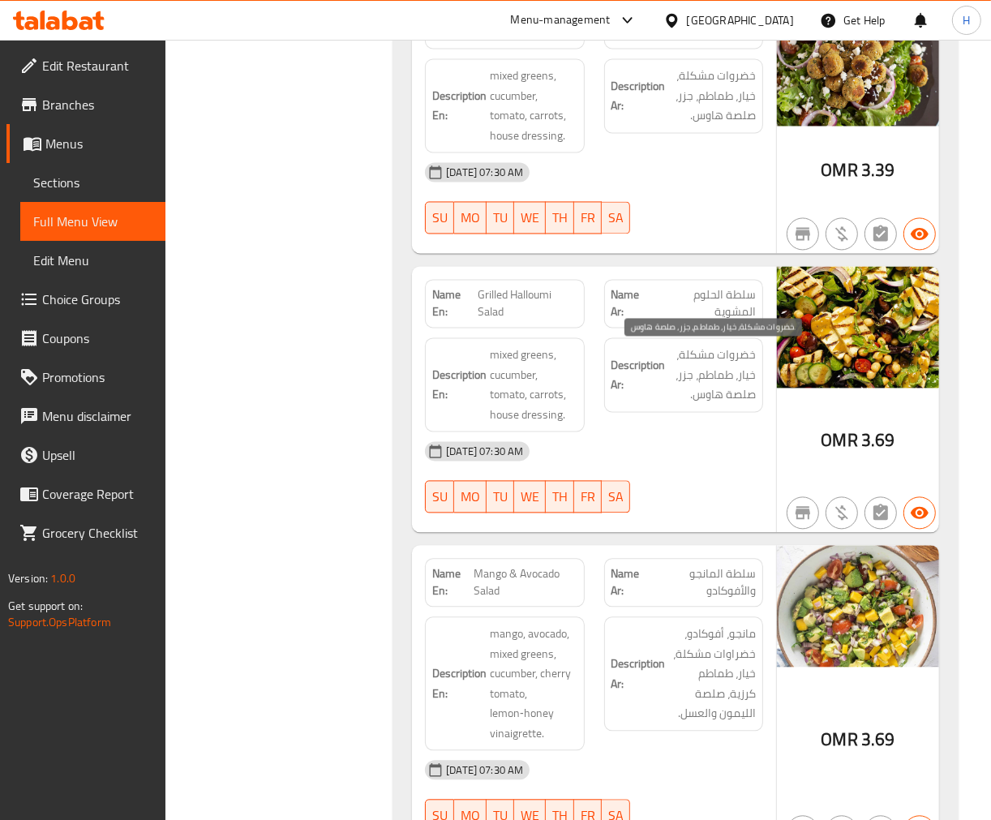
click at [685, 379] on span "خضروات مشكلة، خيار، طماطم، جزر، صلصة هاوس." at bounding box center [712, 375] width 87 height 60
copy div "خضروات مشكلة، خيار، طماطم، جزر، صلصة هاوس."
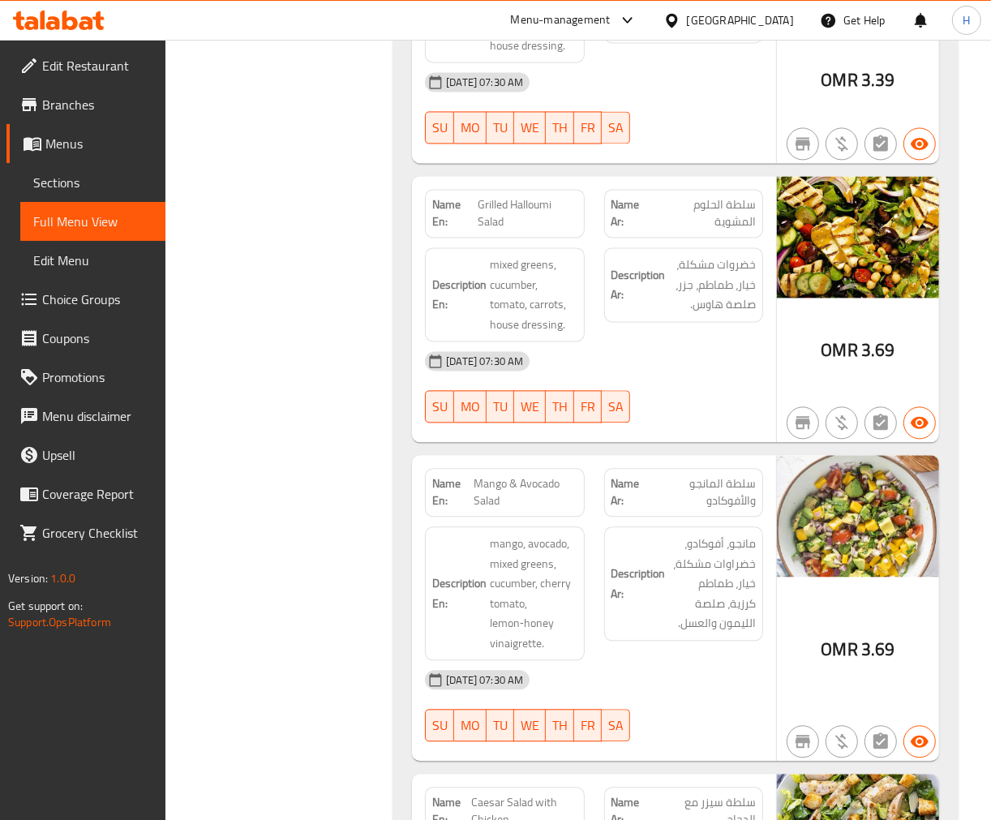
click at [381, 552] on div "Filter Branches CRAVE & BEYOND, Bawshar Branches Popular filters Free items Bra…" at bounding box center [285, 54] width 195 height 4439
click at [517, 650] on span "mango, avocado, mixed greens, cucumber, cherry tomato, lemon‑honey vinaigrette." at bounding box center [533, 593] width 87 height 119
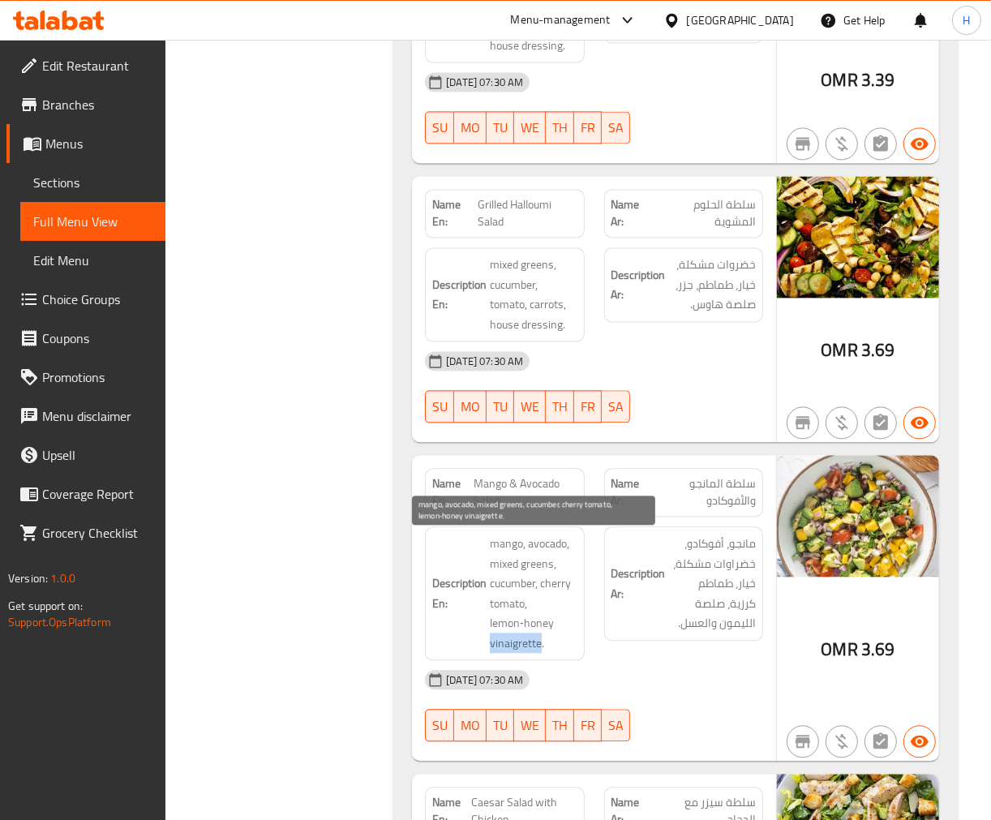
click at [517, 650] on span "mango, avocado, mixed greens, cucumber, cherry tomato, lemon‑honey vinaigrette." at bounding box center [533, 593] width 87 height 119
copy span "vinaigrette"
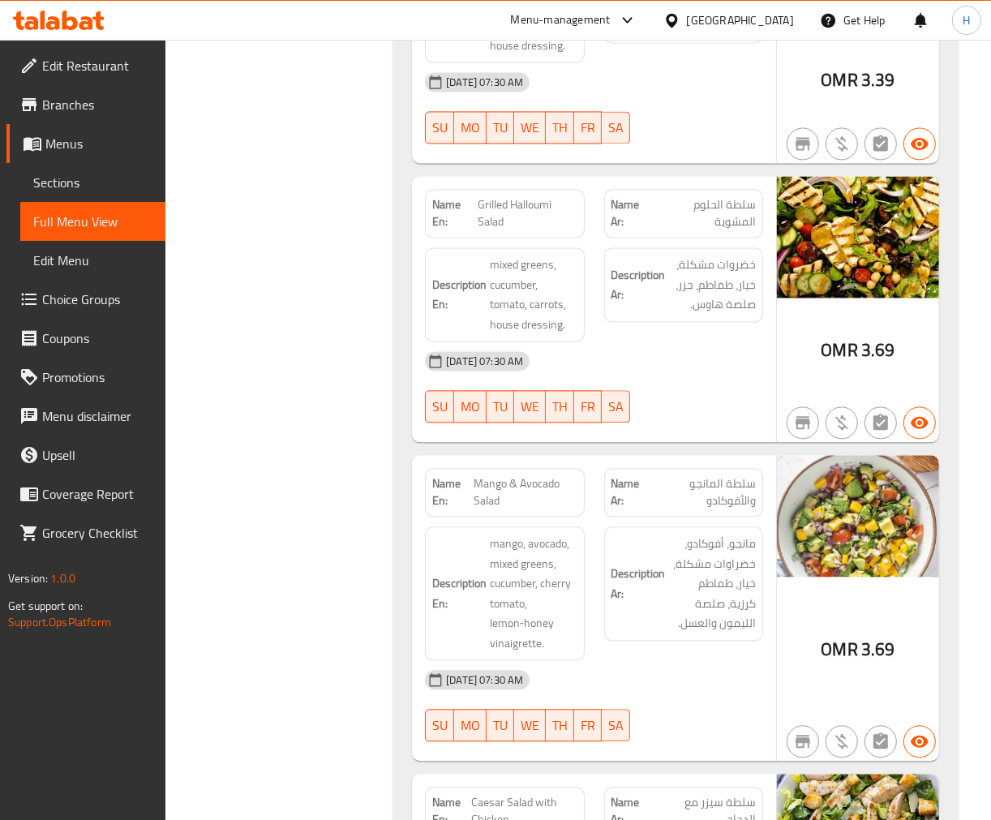
click at [508, 490] on span "Mango & Avocado Salad" at bounding box center [525, 492] width 103 height 34
copy span "Mango & Avocado Salad"
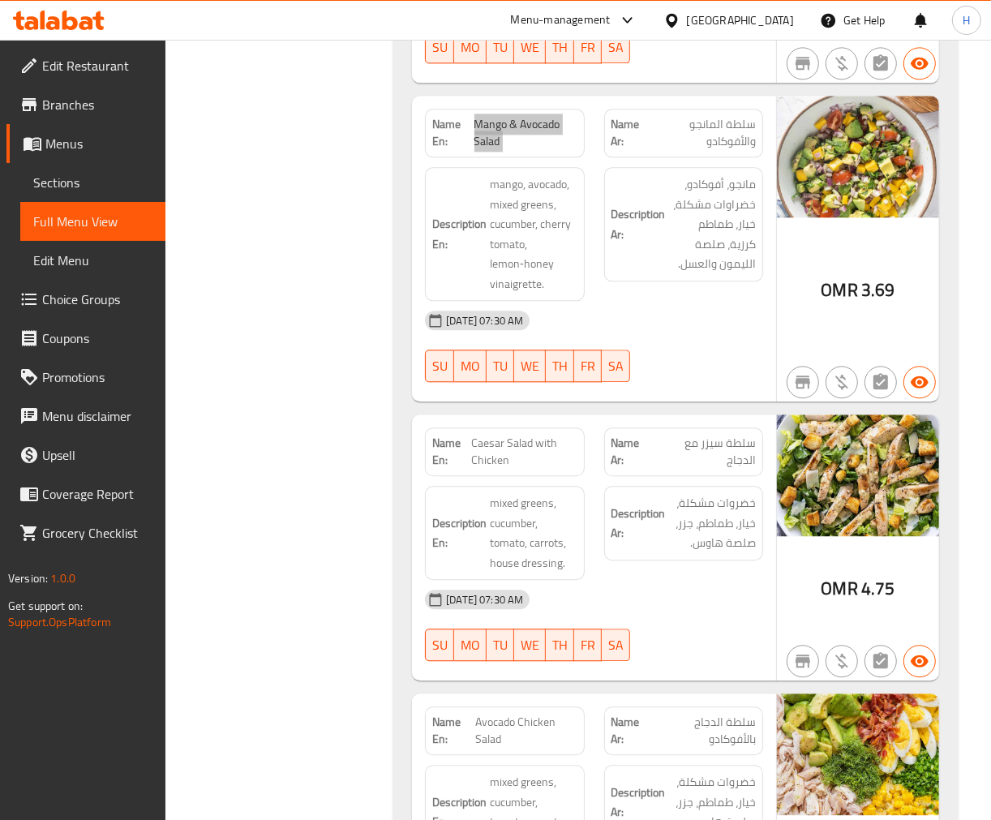
scroll to position [2759, 0]
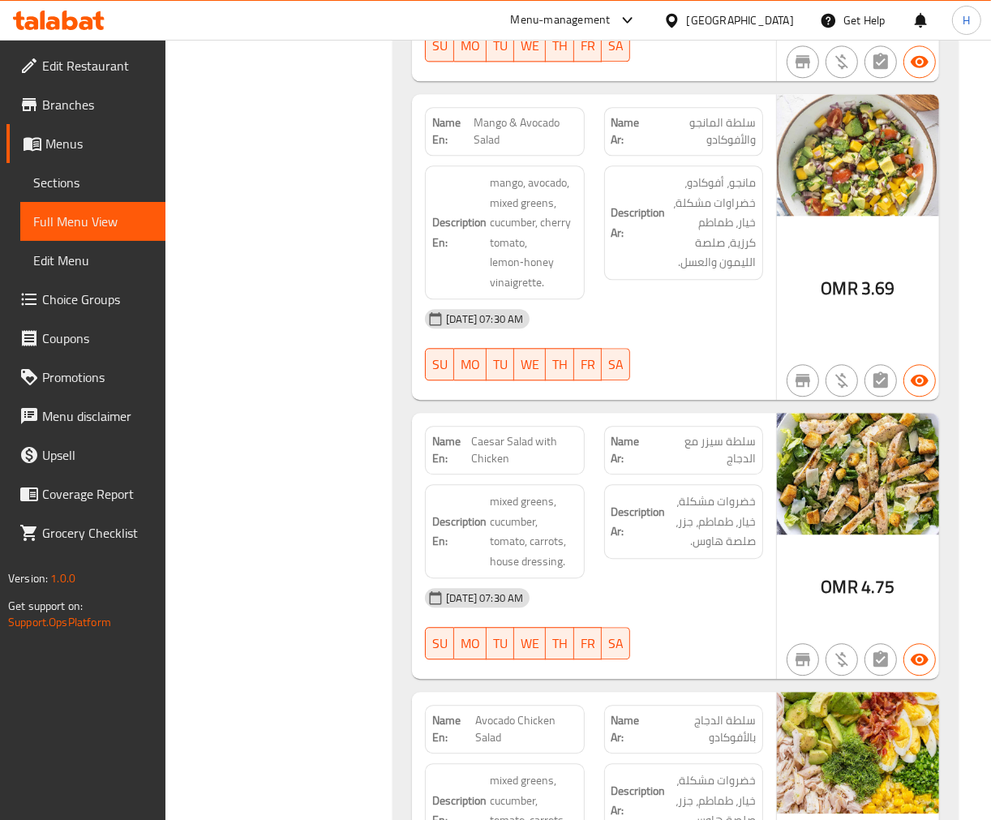
click at [504, 543] on span "mixed greens, cucumber, tomato, carrots, house dressing." at bounding box center [533, 530] width 87 height 79
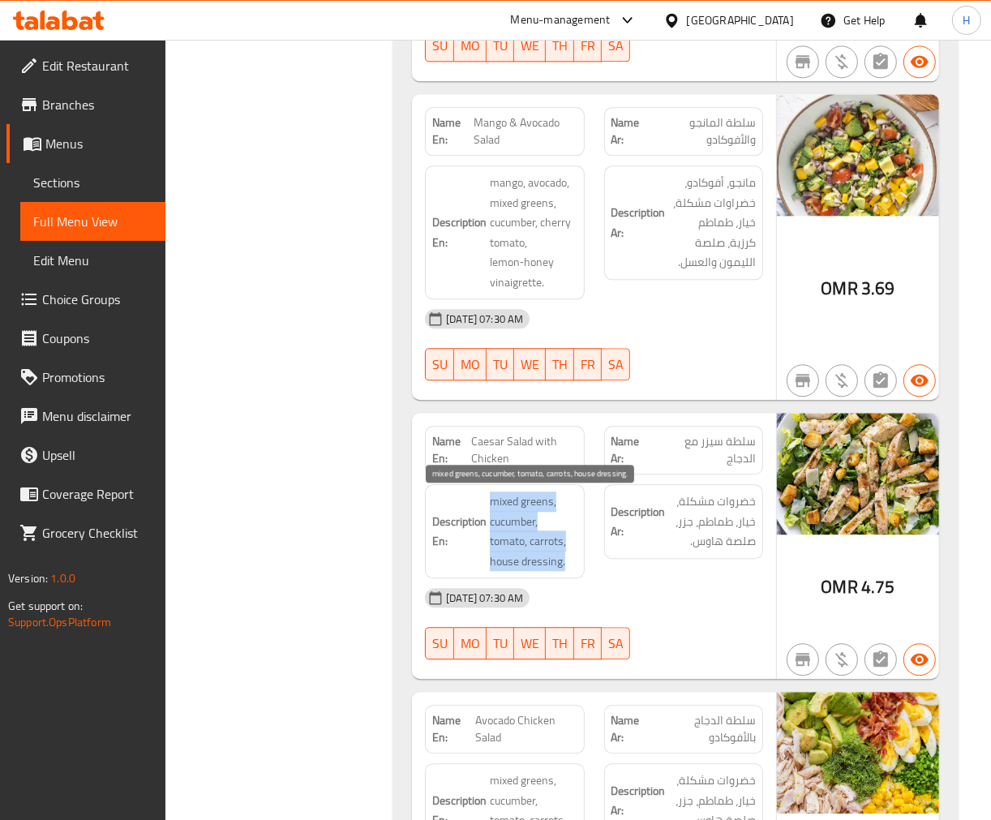
click at [504, 543] on span "mixed greens, cucumber, tomato, carrots, house dressing." at bounding box center [533, 530] width 87 height 79
copy span "mixed greens, cucumber, tomato, carrots, house dressing."
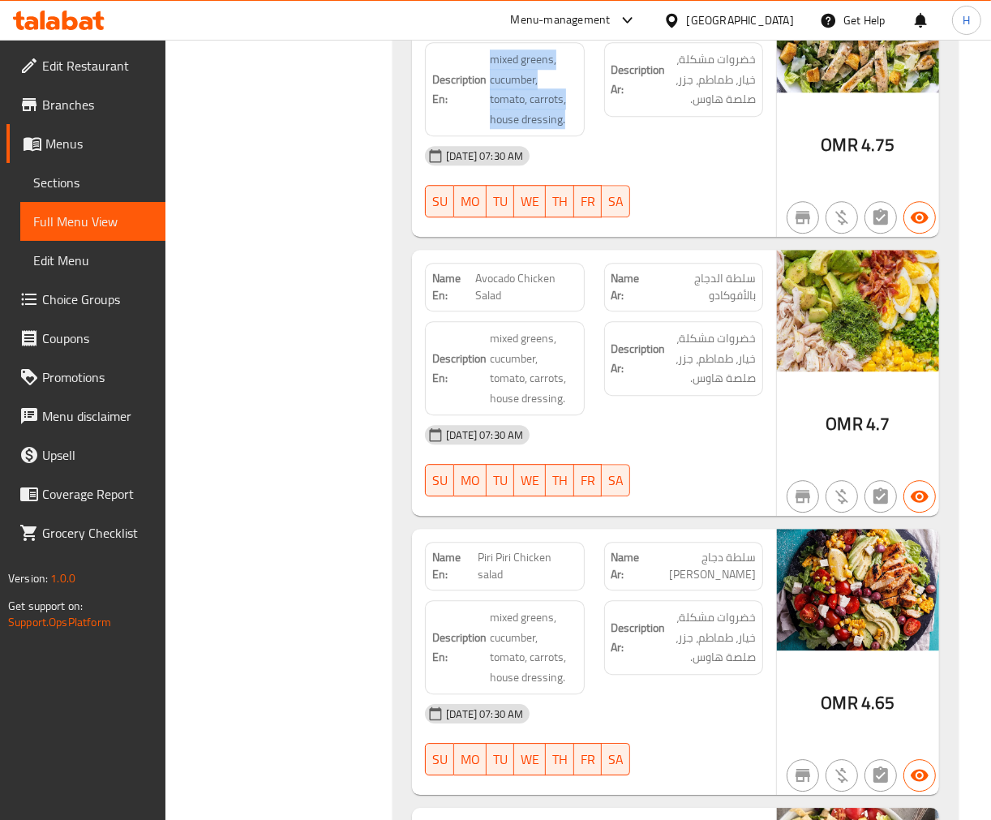
scroll to position [3209, 0]
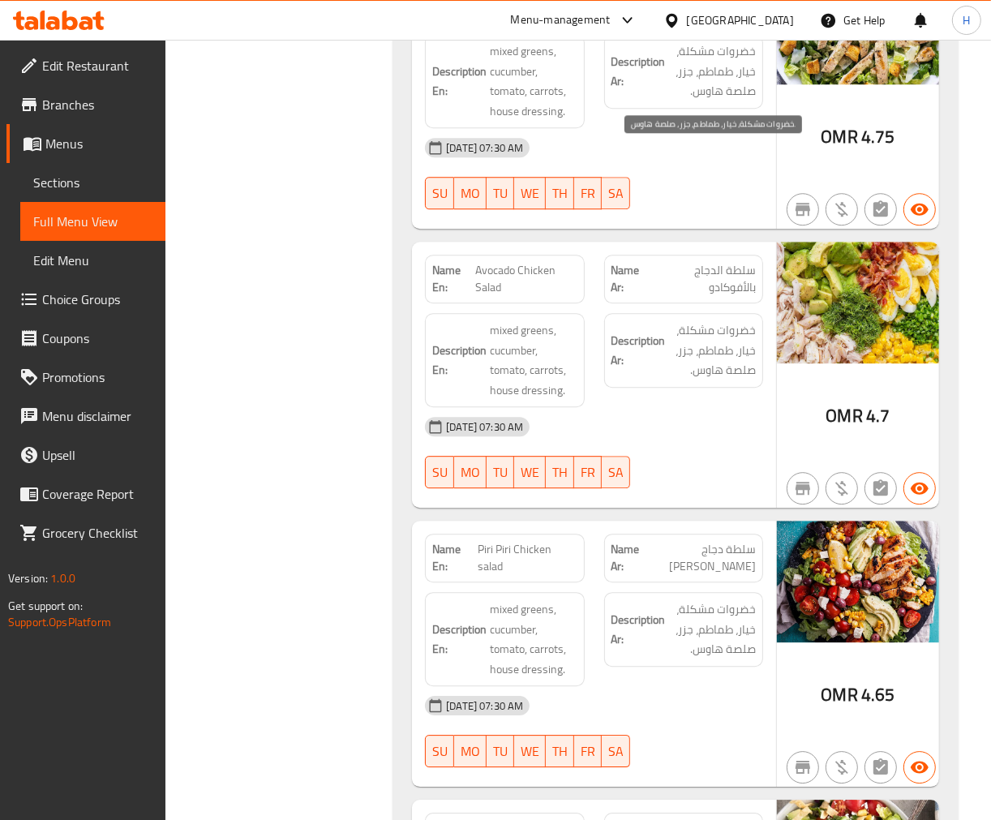
click at [727, 87] on span "خضروات مشكلة، خيار، طماطم، جزر، صلصة هاوس." at bounding box center [712, 71] width 87 height 60
click at [730, 87] on span "خضروات مشكلة، خيار، طماطم، جزر، صلصة هاوس." at bounding box center [712, 71] width 87 height 60
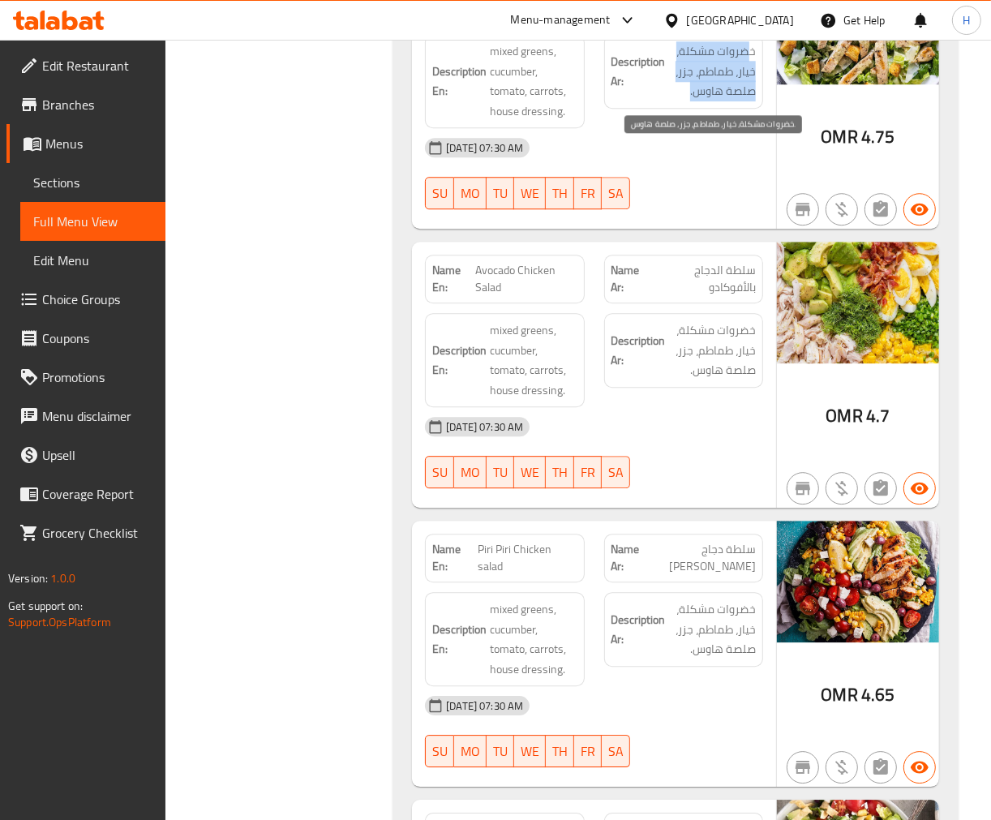
click at [730, 87] on span "خضروات مشكلة، خيار، طماطم، جزر، صلصة هاوس." at bounding box center [712, 71] width 87 height 60
click at [708, 81] on span "خضروات مشكلة، خيار، طماطم، جزر، صلصة هاوس." at bounding box center [712, 71] width 87 height 60
copy div "خضروات مشكلة، خيار، طماطم، جزر، صلصة هاوس."
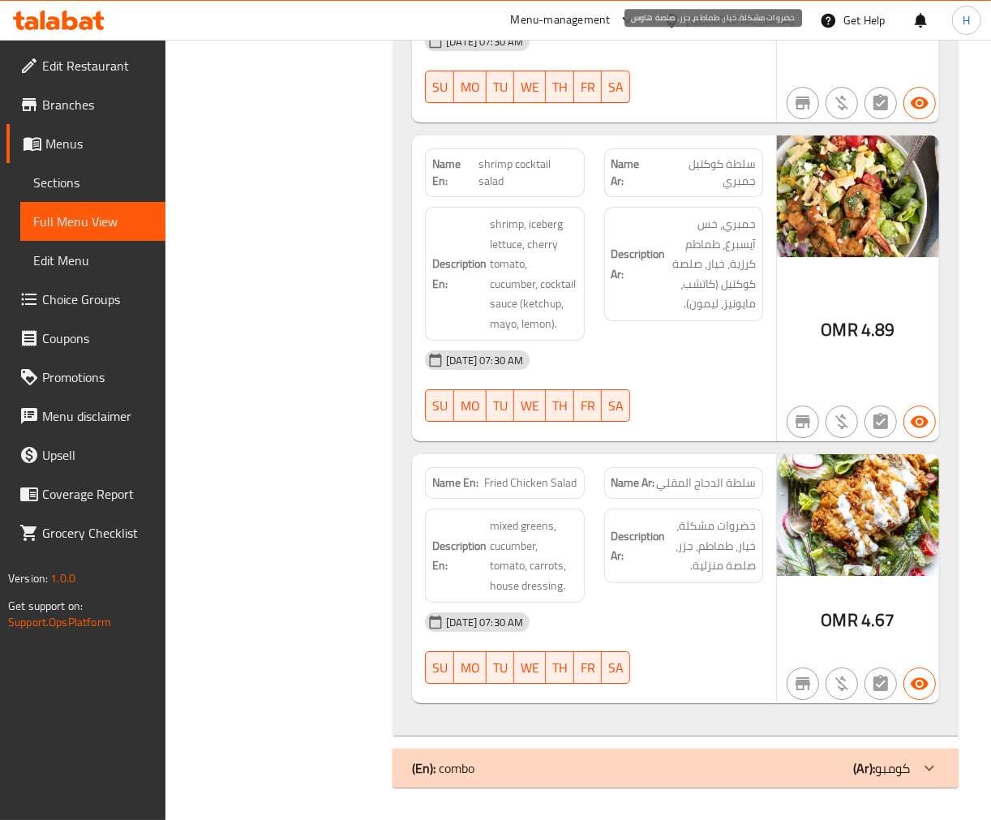
scroll to position [3896, 0]
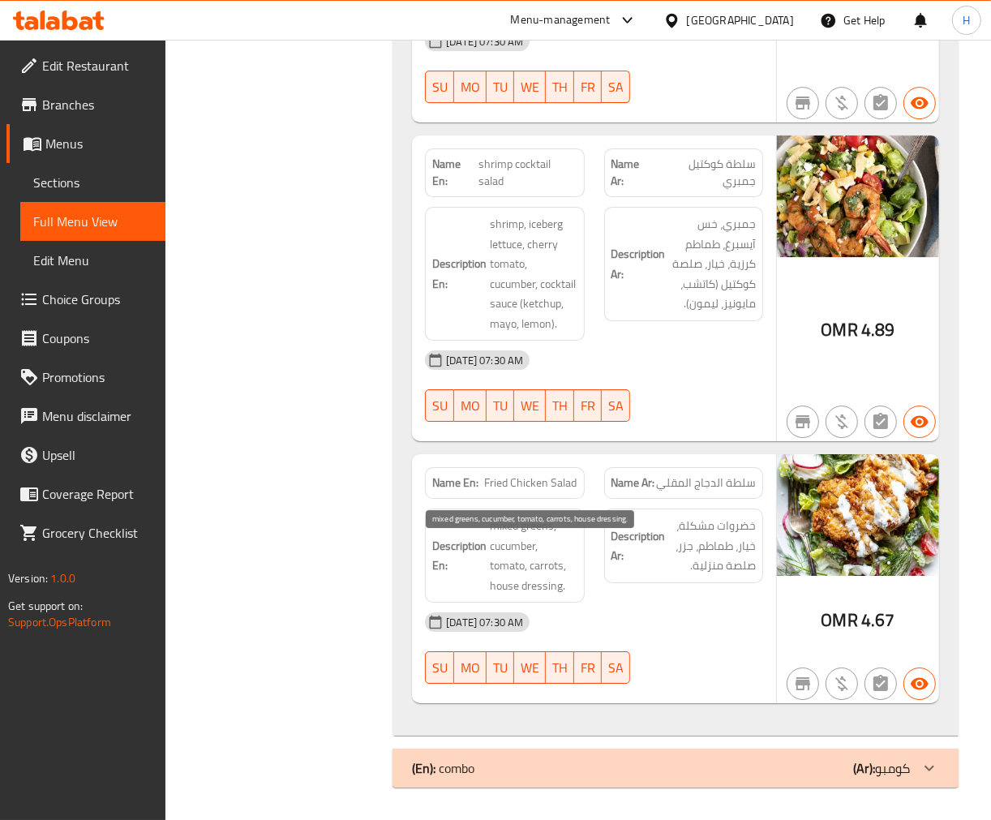
click at [522, 556] on span "mixed greens, cucumber, tomato, carrots, house dressing." at bounding box center [533, 555] width 87 height 79
copy span "mixed greens, cucumber, tomato, carrots, house dressing."
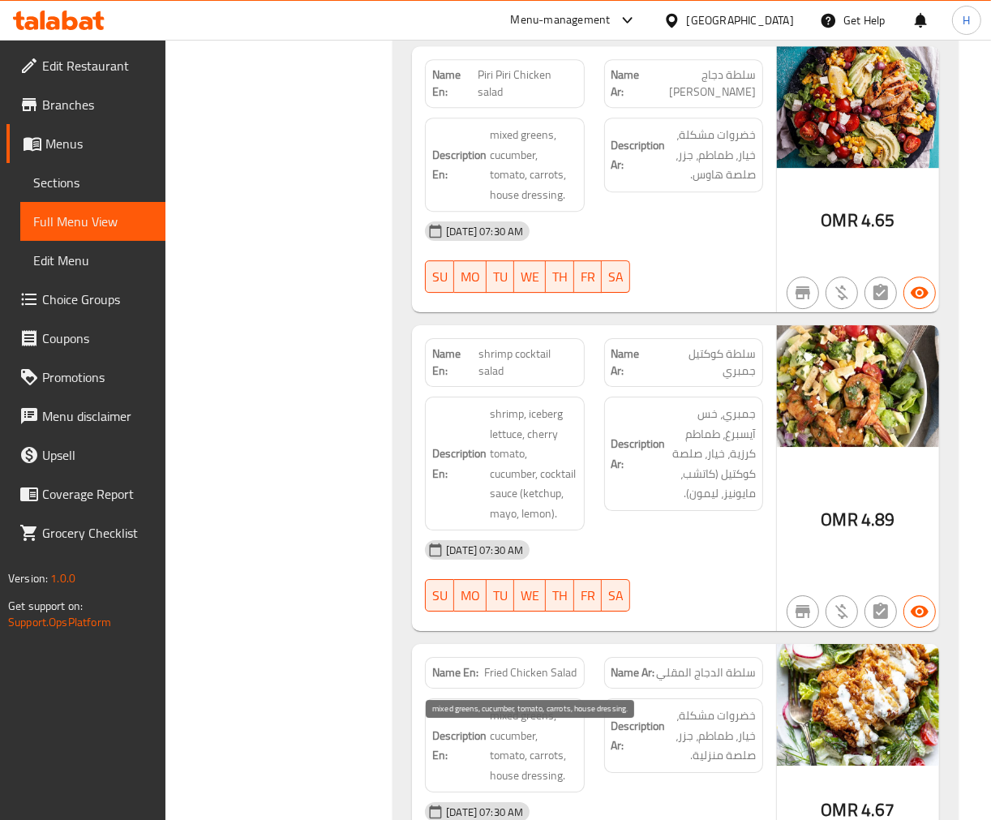
scroll to position [3716, 0]
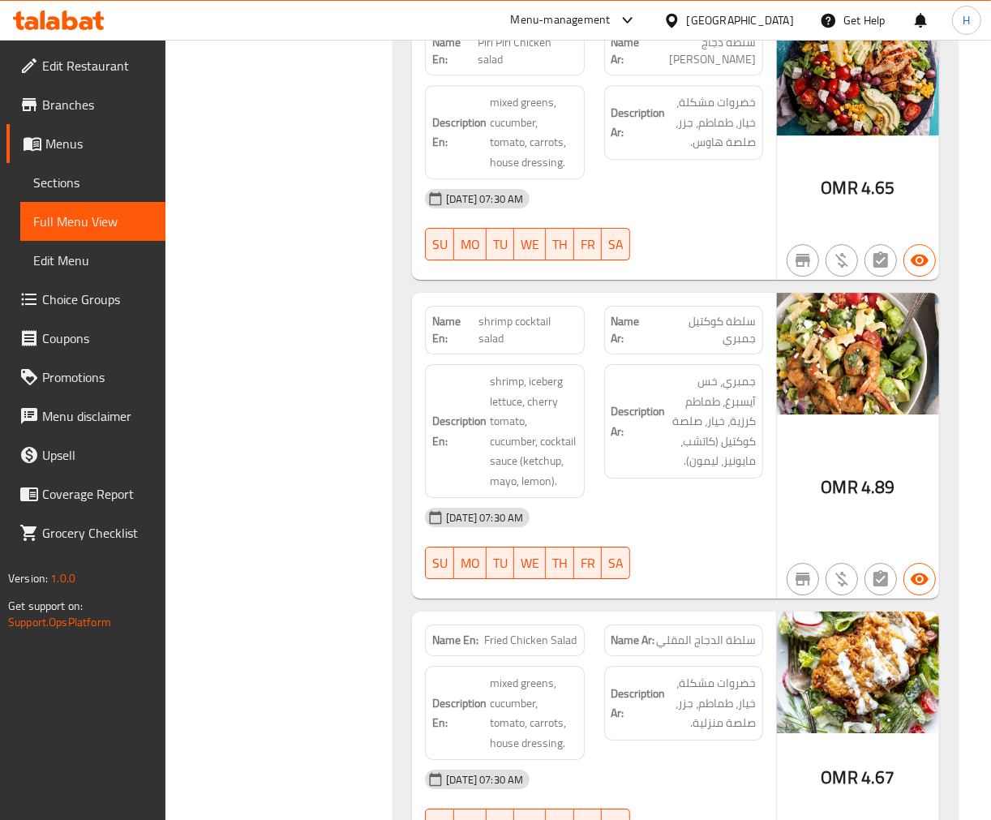
click at [523, 406] on span "shrimp, iceberg lettuce, cherry tomato, cucumber, cocktail sauce (ketchup, mayo…" at bounding box center [533, 430] width 87 height 119
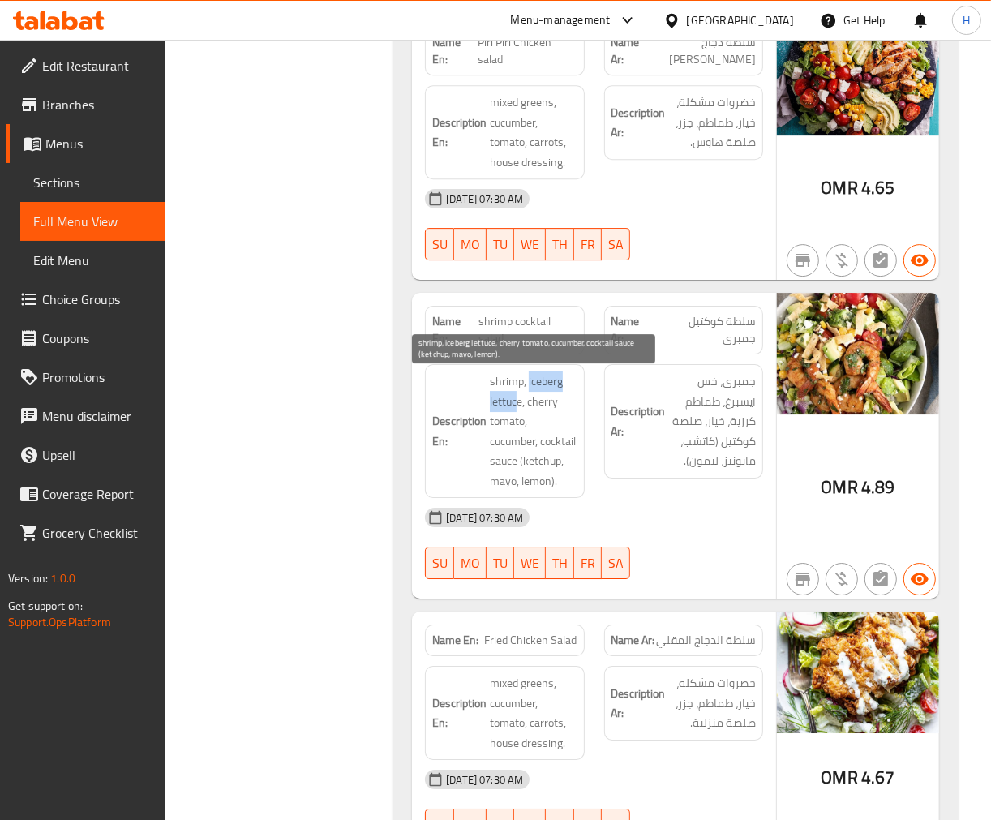
drag, startPoint x: 529, startPoint y: 381, endPoint x: 517, endPoint y: 408, distance: 29.4
click at [517, 408] on span "shrimp, iceberg lettuce, cherry tomato, cucumber, cocktail sauce (ketchup, mayo…" at bounding box center [533, 430] width 87 height 119
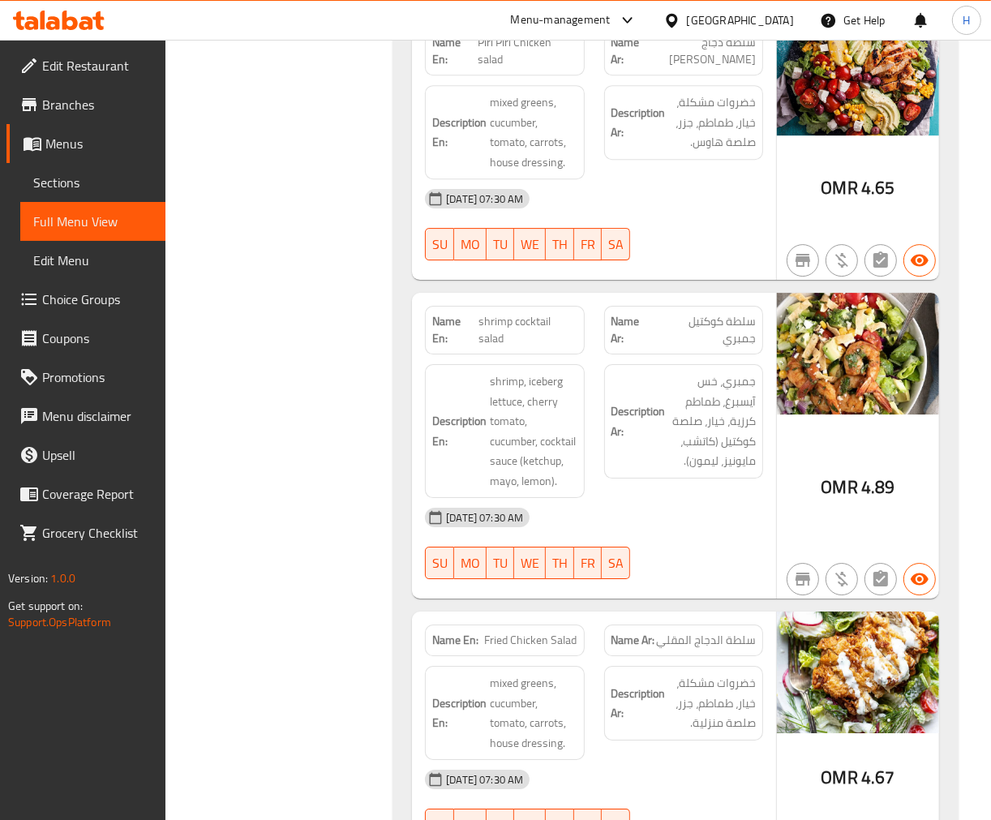
scroll to position [1453, 0]
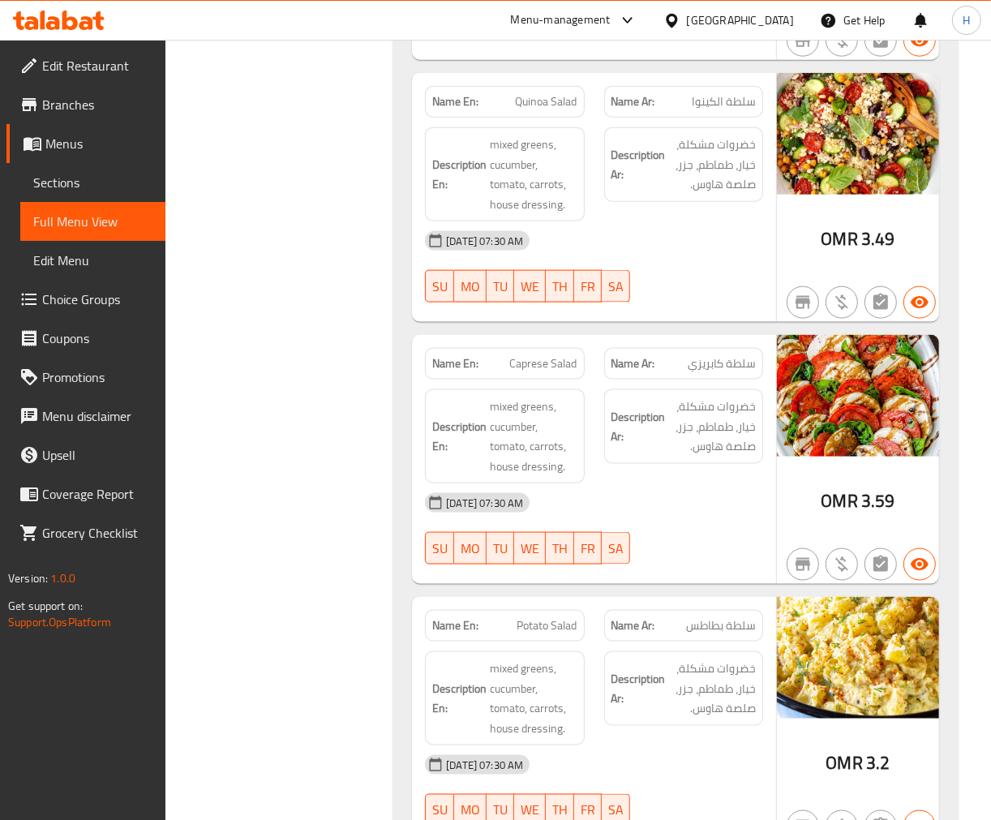
drag, startPoint x: 393, startPoint y: 152, endPoint x: 393, endPoint y: 85, distance: 66.5
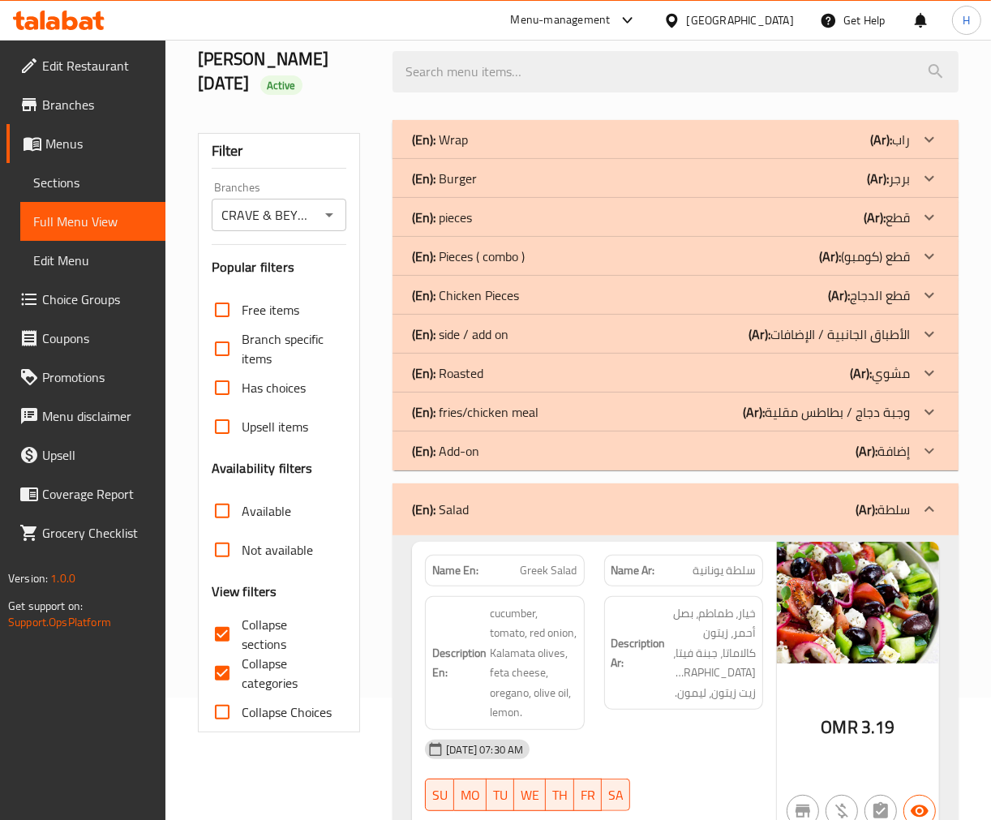
scroll to position [270, 0]
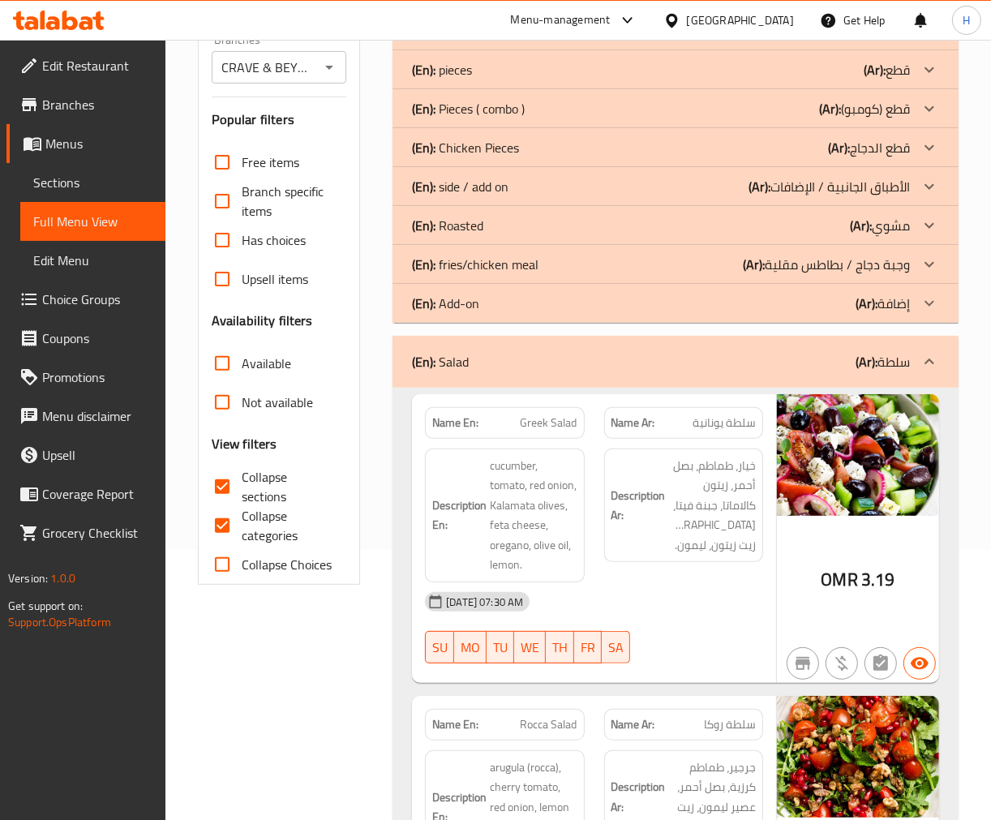
click at [512, 363] on div "(En): Salad (Ar): سلطة" at bounding box center [661, 361] width 498 height 19
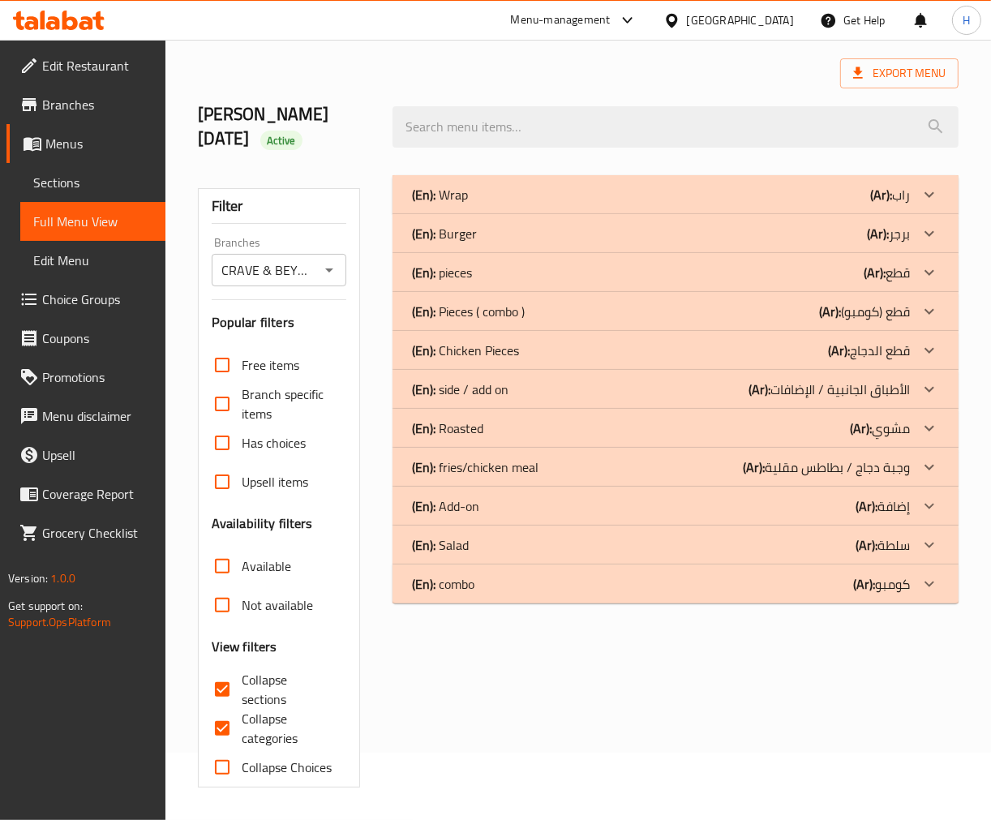
scroll to position [67, 0]
click at [562, 594] on div "(En): combo (Ar): كومبو" at bounding box center [676, 583] width 566 height 39
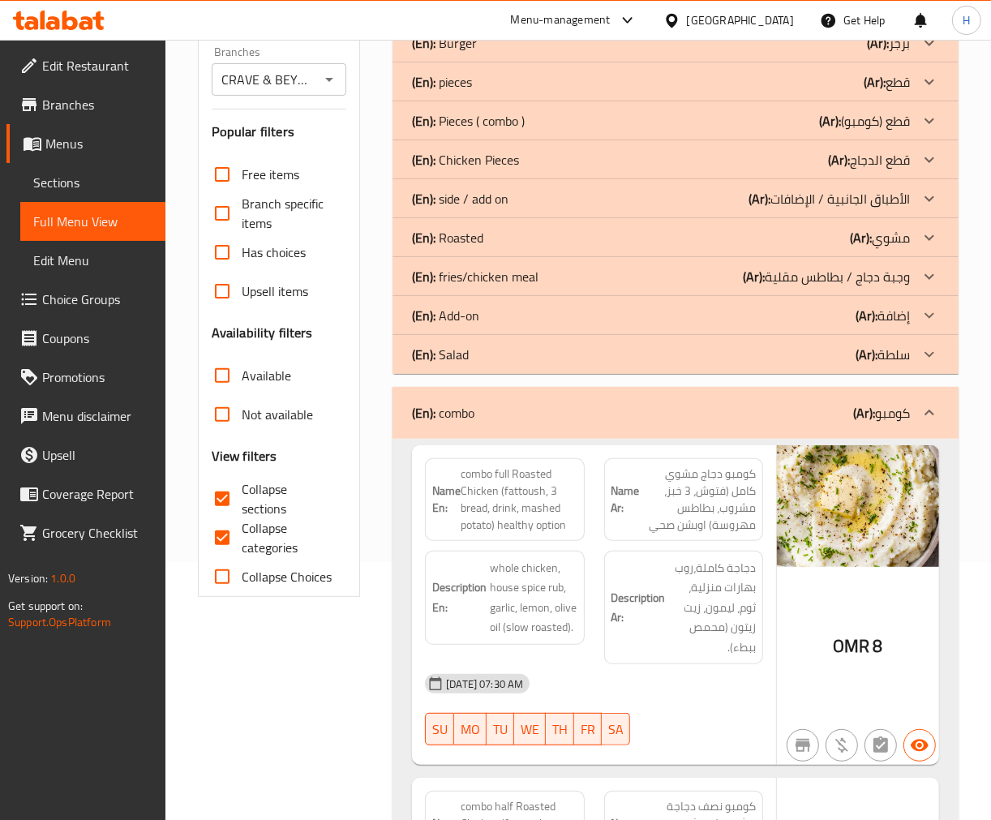
scroll to position [427, 0]
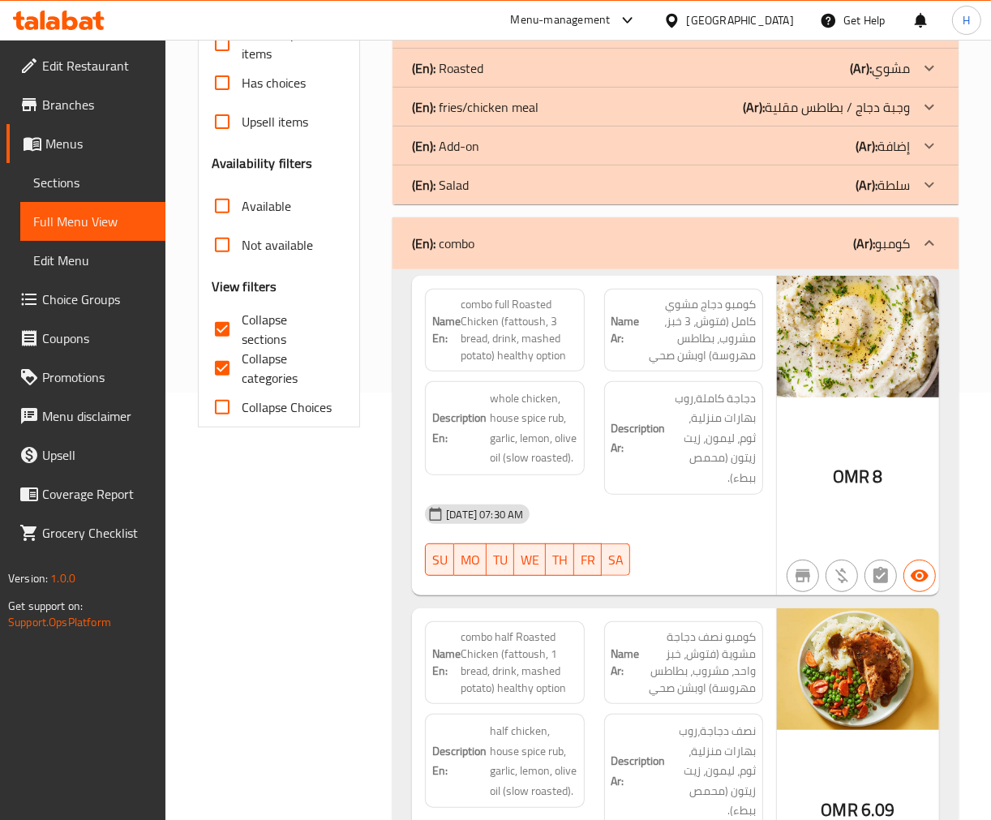
click at [248, 703] on div "Filter Branches CRAVE & BEYOND, Bawshar Branches Popular filters Free items Bra…" at bounding box center [285, 387] width 195 height 1165
click at [525, 247] on div "(En): combo (Ar): كومبو" at bounding box center [661, 243] width 498 height 19
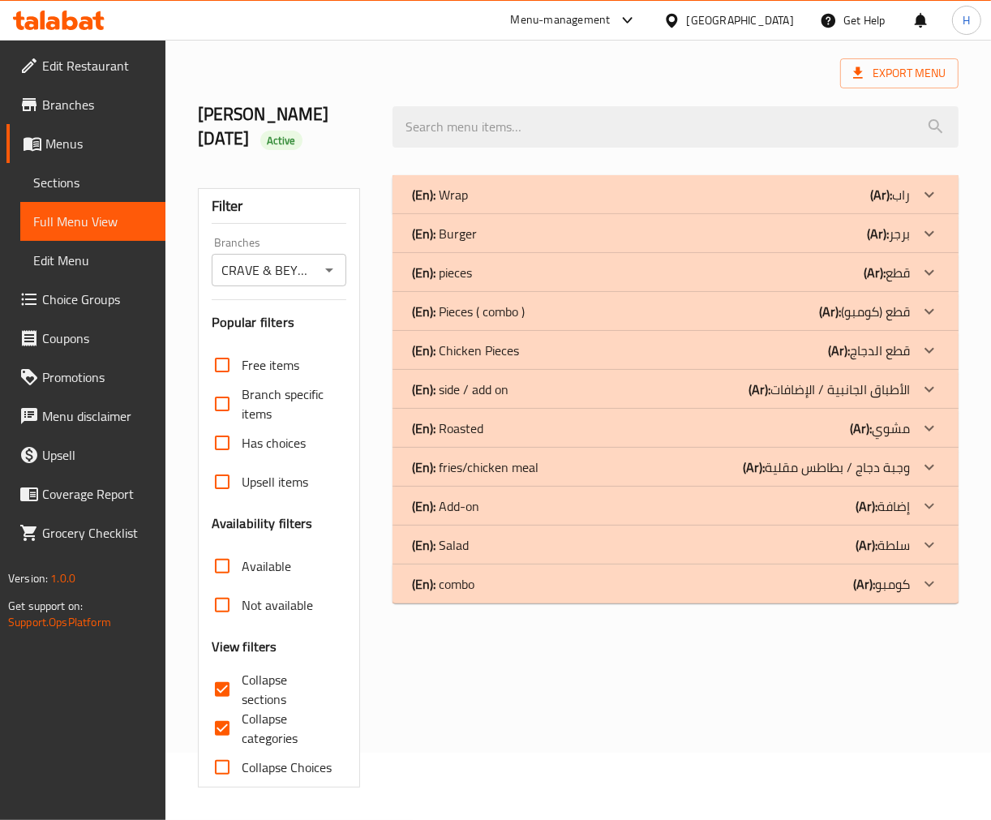
scroll to position [67, 0]
click at [573, 590] on div "(En): combo (Ar): كومبو" at bounding box center [661, 583] width 498 height 19
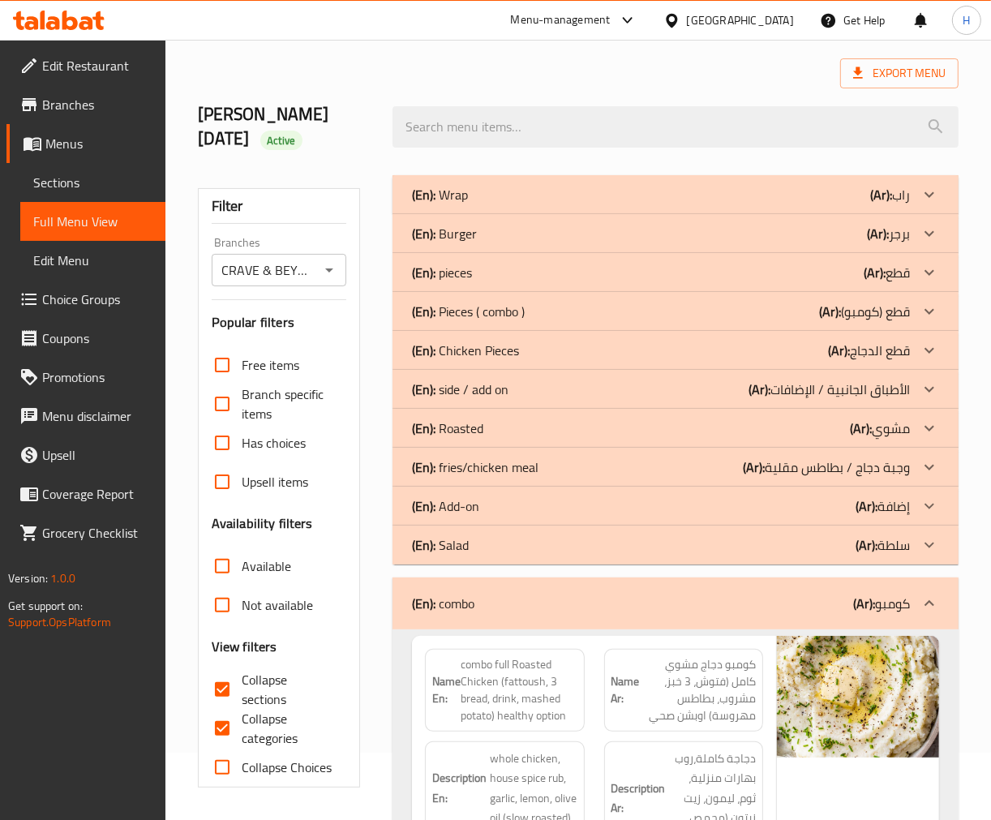
scroll to position [598, 0]
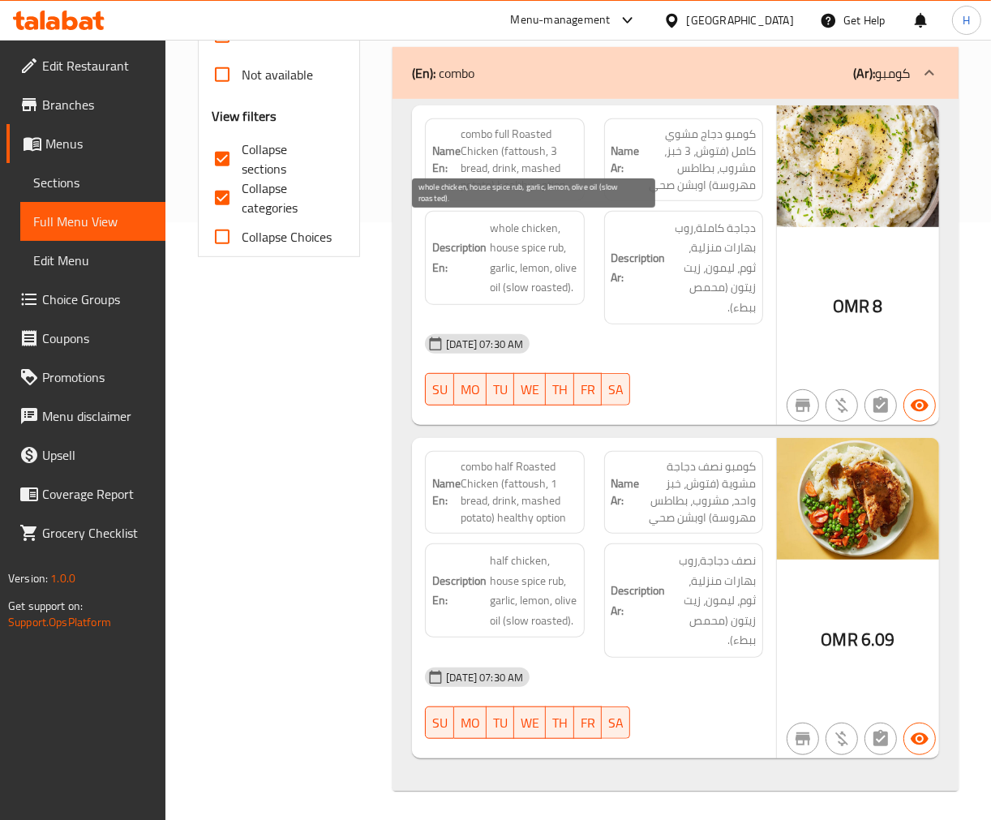
click at [506, 246] on span "whole chicken, house spice rub, garlic, lemon, olive oil (slow roasted)." at bounding box center [533, 257] width 87 height 79
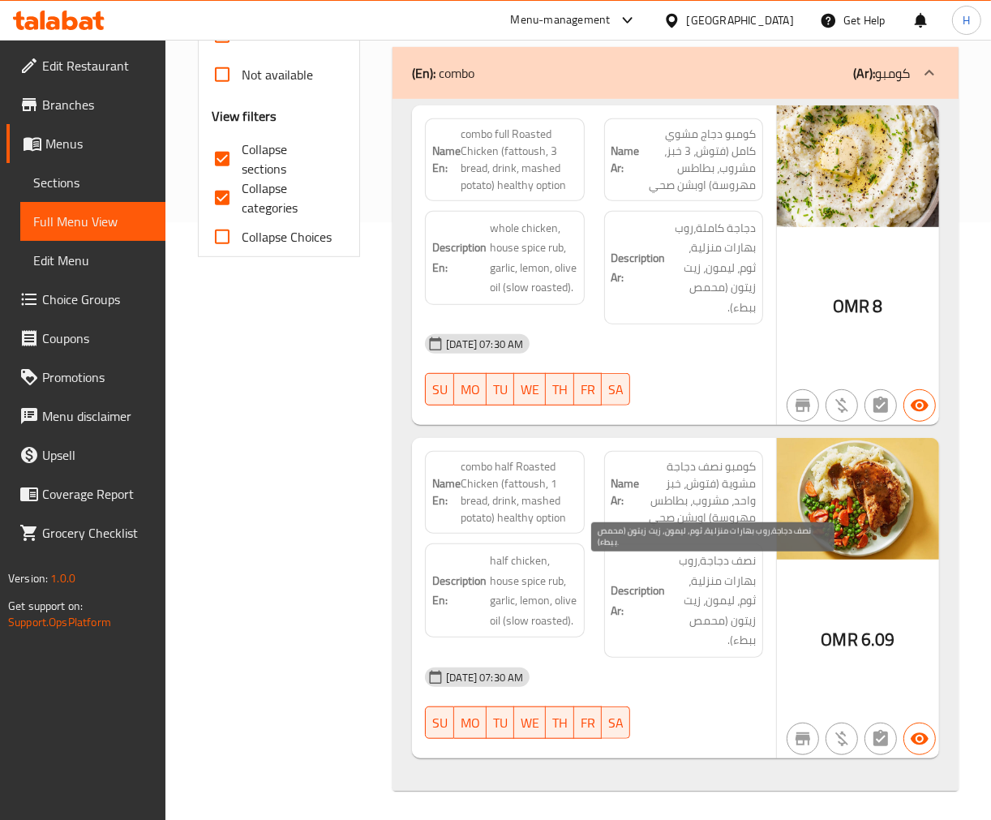
click at [693, 599] on span "نصف دجاجة،روب بهارات منزلية، ثوم، ليمون، زيت زيتون (محمص ببطء)." at bounding box center [712, 601] width 87 height 100
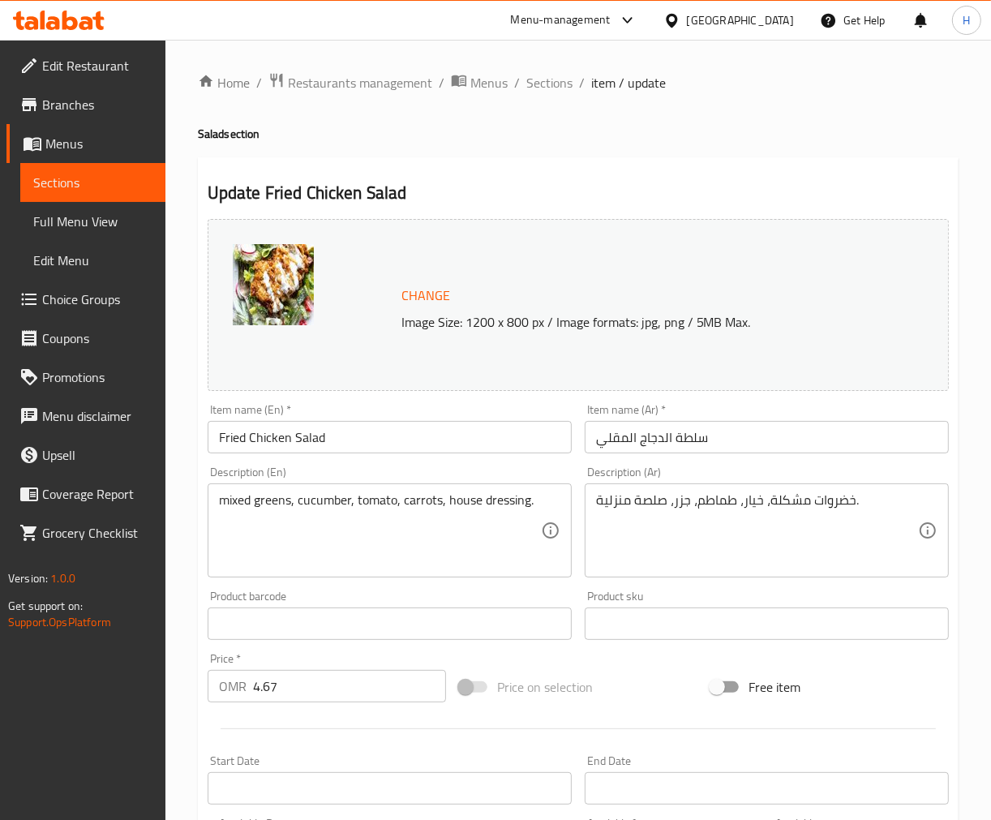
click at [606, 490] on div "خضروات مشكلة، خيار، طماطم، جزر، صلصة منزلية. Description (Ar)" at bounding box center [767, 530] width 364 height 94
click at [610, 504] on textarea "خضروات مشكلة، خيار، طماطم، جزر، صلصة منزلية." at bounding box center [757, 530] width 322 height 77
paste textarea "اوس"
type textarea "خضروات مشكلة، خيار، طماطم، جزر، صلصة هاوس."
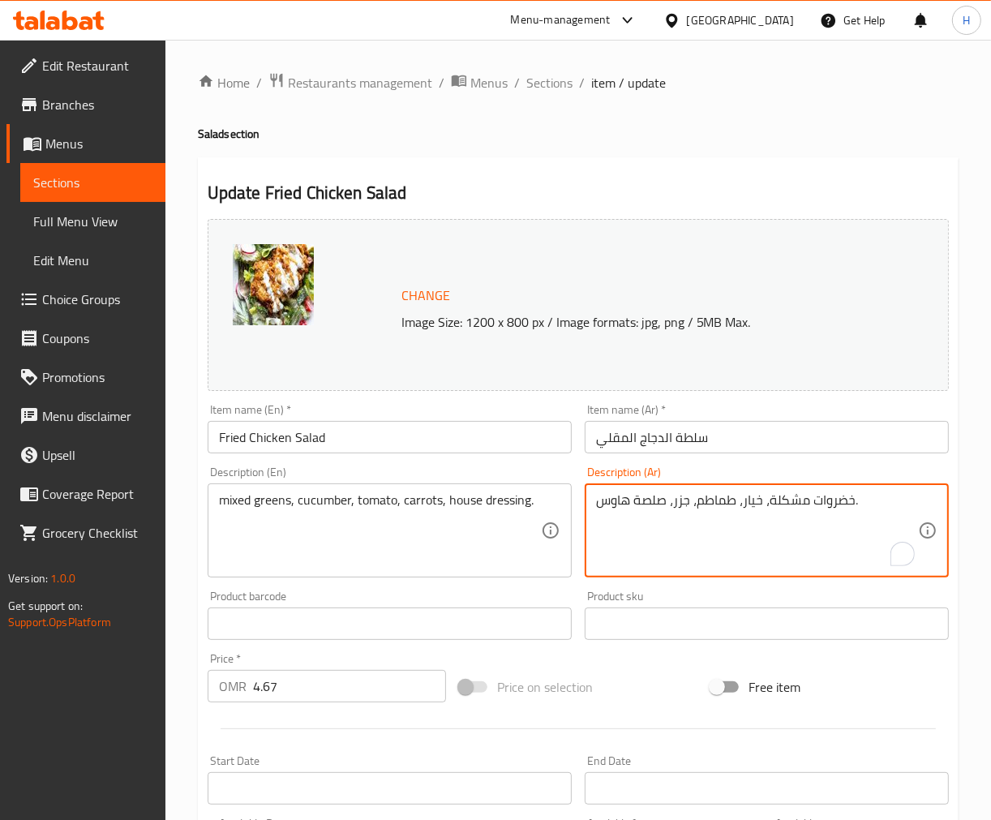
click at [715, 448] on input "سلطة الدجاج المقلي" at bounding box center [767, 437] width 364 height 32
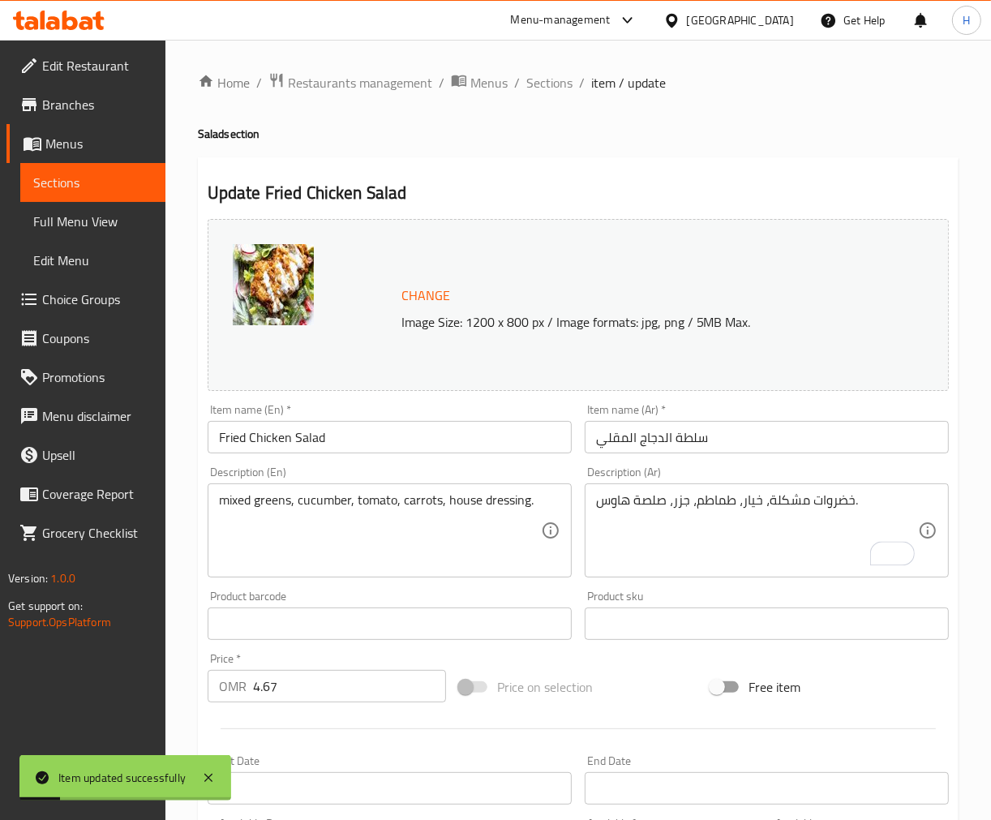
click at [568, 172] on div "Update Fried Chicken Salad Change Image Size: 1200 x 800 px / Image formats: jp…" at bounding box center [578, 641] width 761 height 968
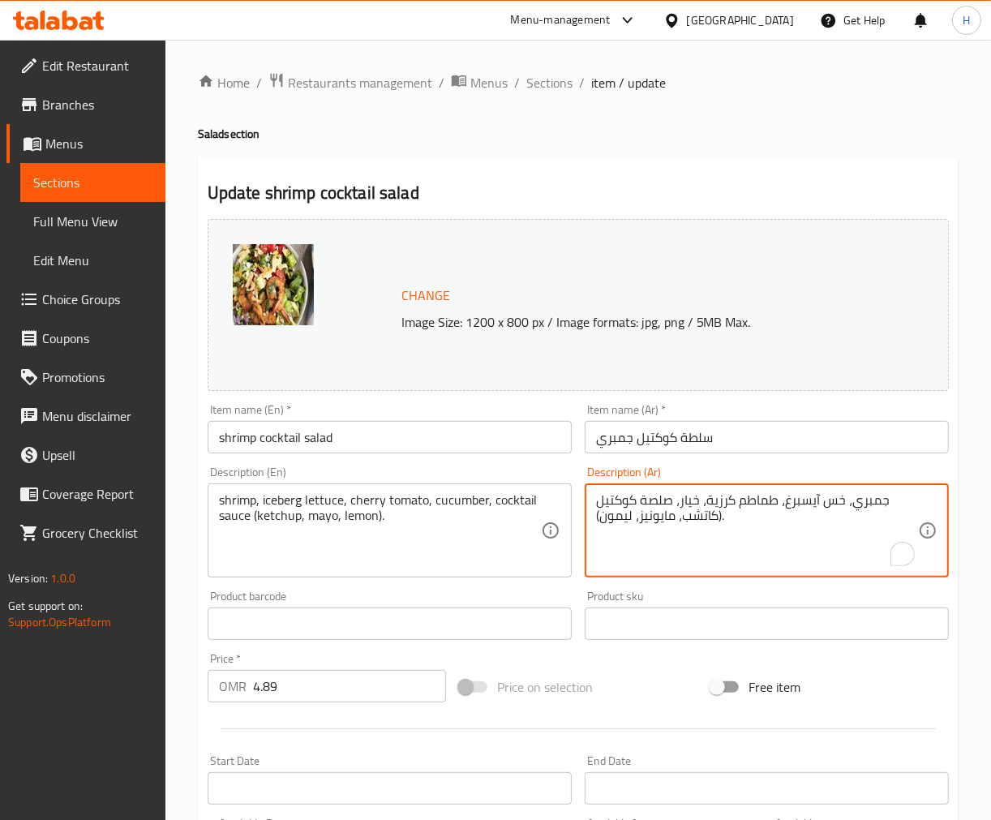
drag, startPoint x: 631, startPoint y: 503, endPoint x: 832, endPoint y: 523, distance: 202.2
click at [642, 504] on textarea "جمبري، خس آيسبرغ، طماطم كرزية، خيار، صلصة كوكتيل (كاتشب، مايونيز، ليمون)." at bounding box center [757, 530] width 322 height 77
click at [781, 504] on textarea "جمبري، خس آيسبرغ، طماطم كرزية، خيار، صلصة كوكتيل (كاتشب، مايونيز، ليمون)." at bounding box center [757, 530] width 322 height 77
paste textarea "To enrich screen reader interactions, please activate Accessibility in Grammarl…"
type textarea "جمبري، خس آيسبرج، طماطم كرزية، خيار، صلصة كوكتيل (كاتشب، مايونيز، ليمون)."
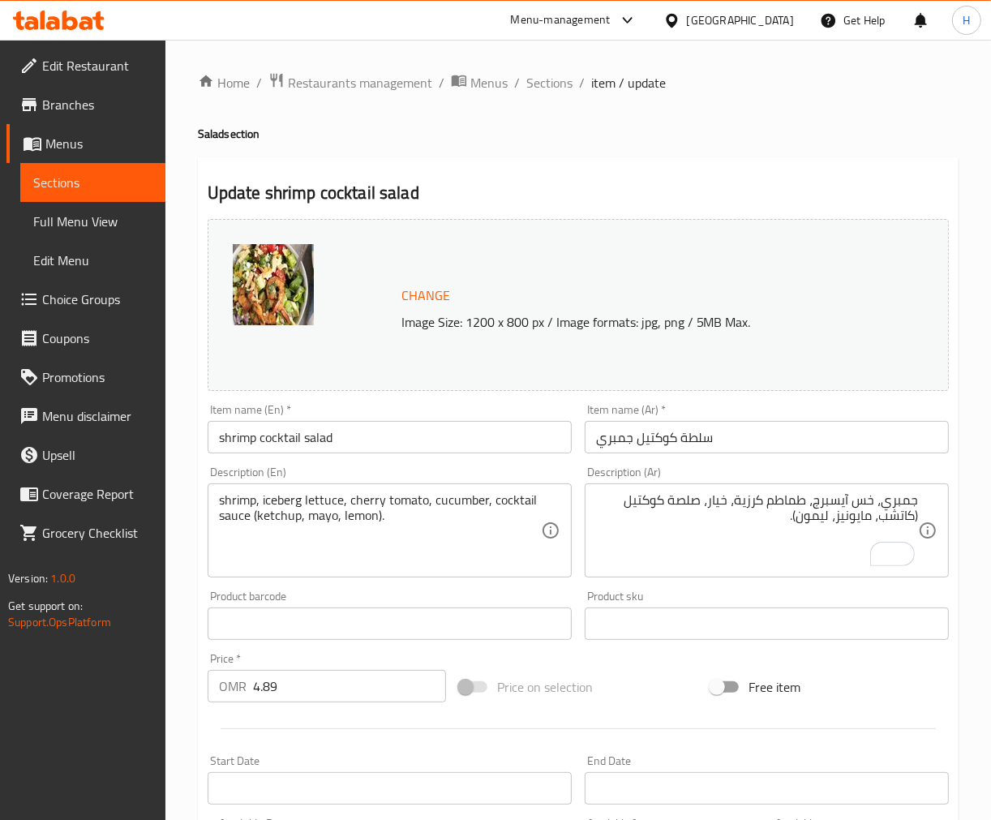
click at [487, 425] on input "shrimp cocktail salad" at bounding box center [390, 437] width 364 height 32
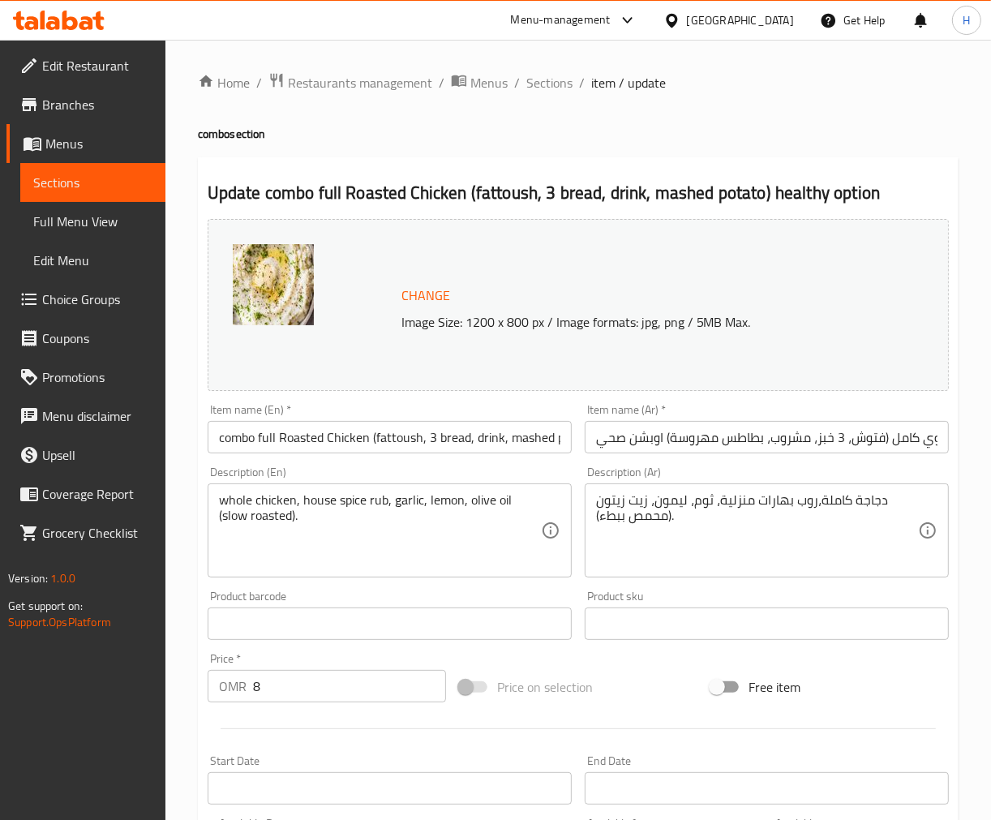
click at [735, 500] on textarea "دجاجة كاملة،روب بهارات منزلية، ثوم، ليمون، زيت زيتون (محمص ببطء)." at bounding box center [757, 530] width 322 height 77
paste textarea "اوس"
type textarea "دجاجة كاملة،روب بهارات هاوس، ثوم، ليمون، زيت زيتون (محمص ببطء)."
click at [734, 444] on input "كومبو دجاج مشوي كامل (فتوش، 3 خبز، مشروب، بطاطس مهروسة) اوبشن صحي" at bounding box center [767, 437] width 364 height 32
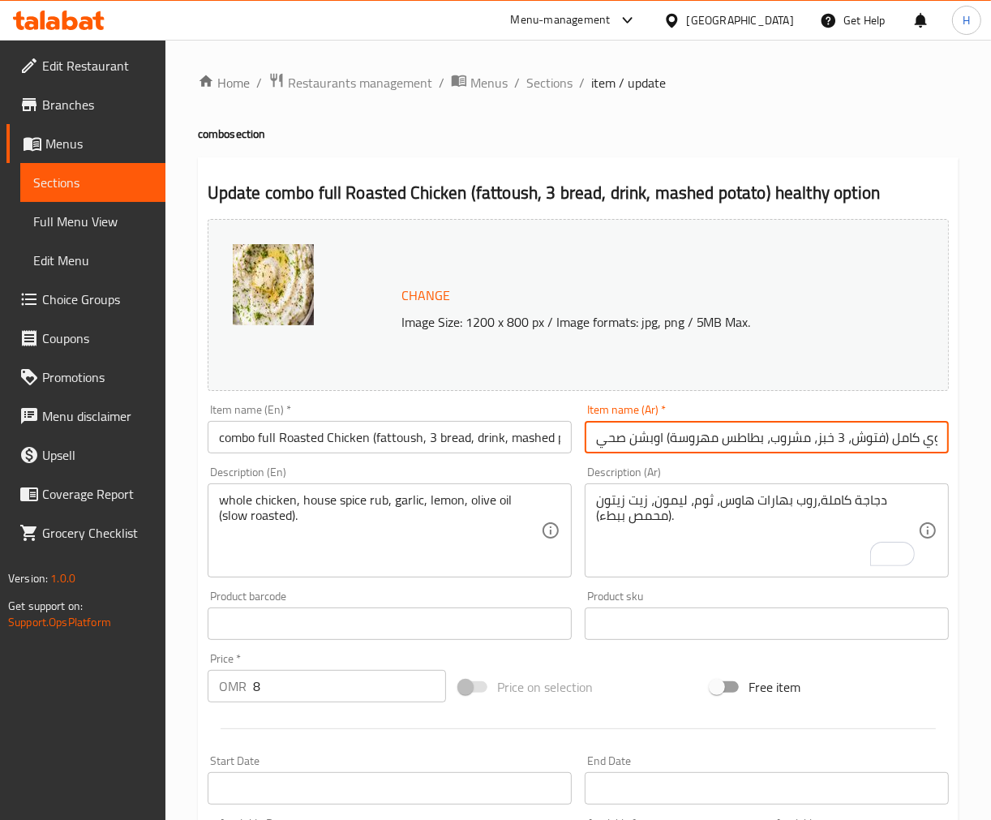
click at [734, 444] on input "كومبو دجاج مشوي كامل (فتوش، 3 خبز، مشروب، بطاطس مهروسة) اوبشن صحي" at bounding box center [767, 437] width 364 height 32
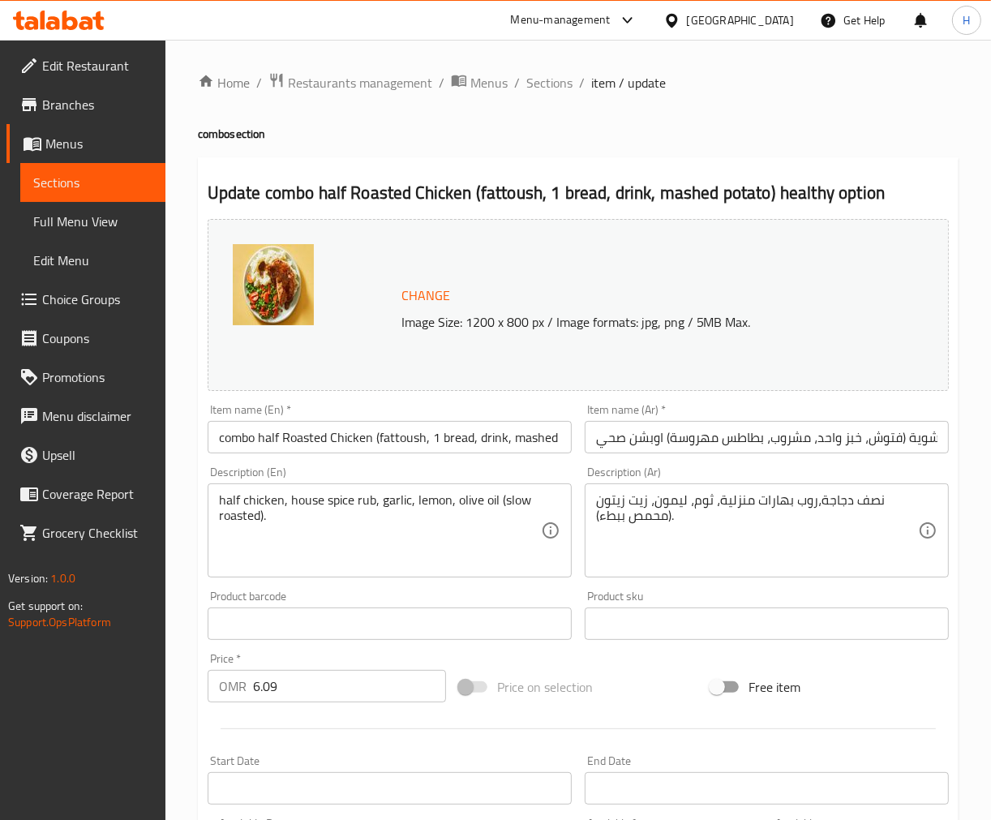
click at [730, 499] on textarea "نصف دجاجة،روب بهارات منزلية، ثوم، ليمون، زيت زيتون (محمص ببطء)." at bounding box center [757, 530] width 322 height 77
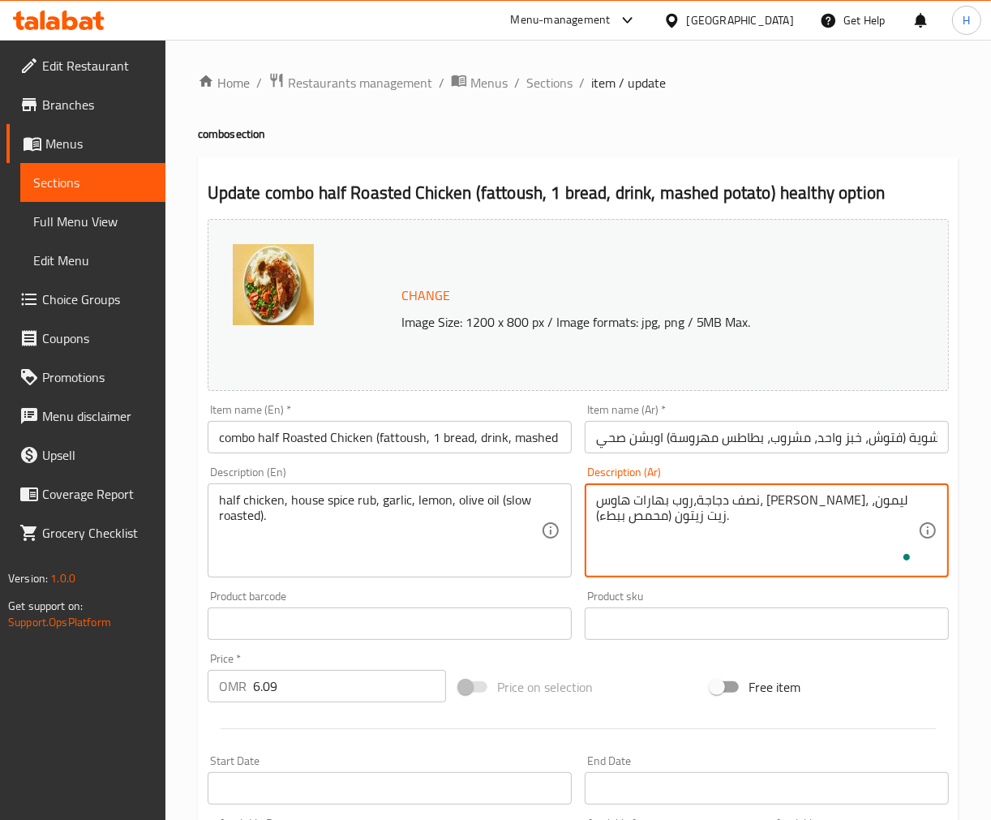
click at [734, 500] on textarea "نصف دجاجة،روب بهارات هاوس، [PERSON_NAME]، ليمون، زيت زيتون (محمص ببطء)." at bounding box center [757, 530] width 322 height 77
type textarea "نصف دجاجة،روب بهارات هاوس، [PERSON_NAME]، ليمون، زيت زيتون (محمص ببطء)."
click at [763, 441] on input "كومبو نصف دجاجة مشوية (فتوش، خبز واحد، مشروب، بطاطس مهروسة) اوبشن صحي" at bounding box center [767, 437] width 364 height 32
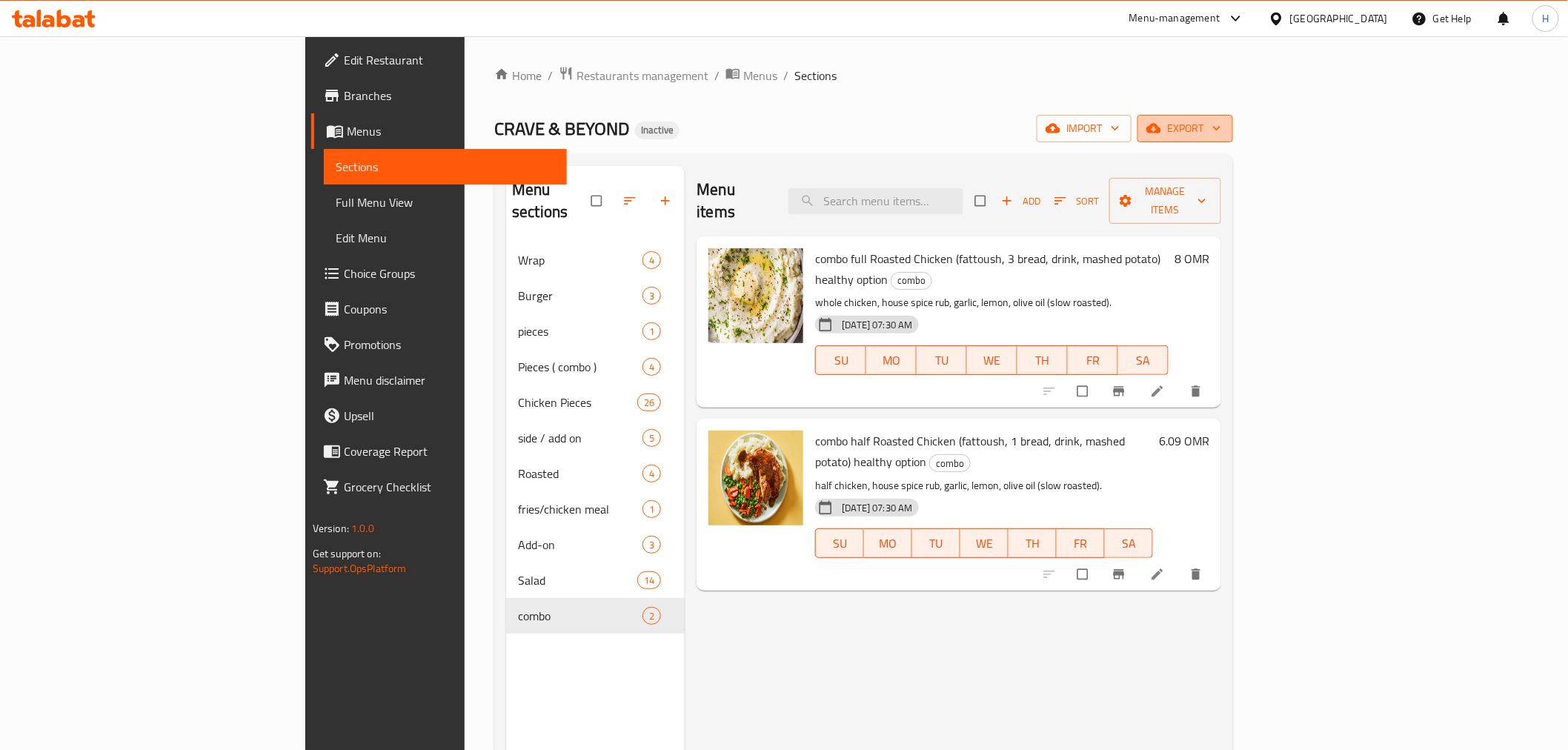
click at [1222, 123] on span "export" at bounding box center [1185, 129] width 72 height 18
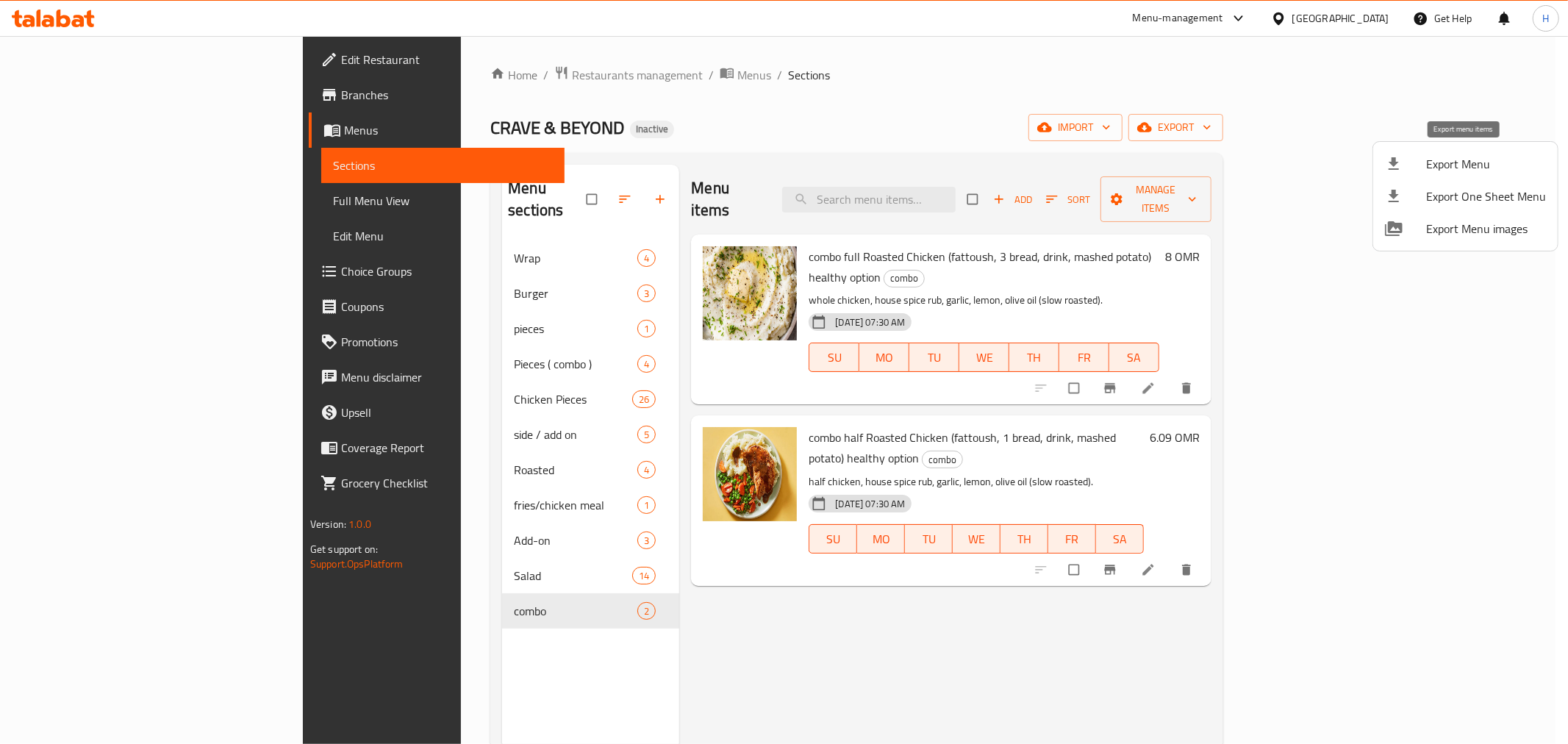
click at [1488, 158] on span "Export Menu" at bounding box center [1486, 163] width 120 height 17
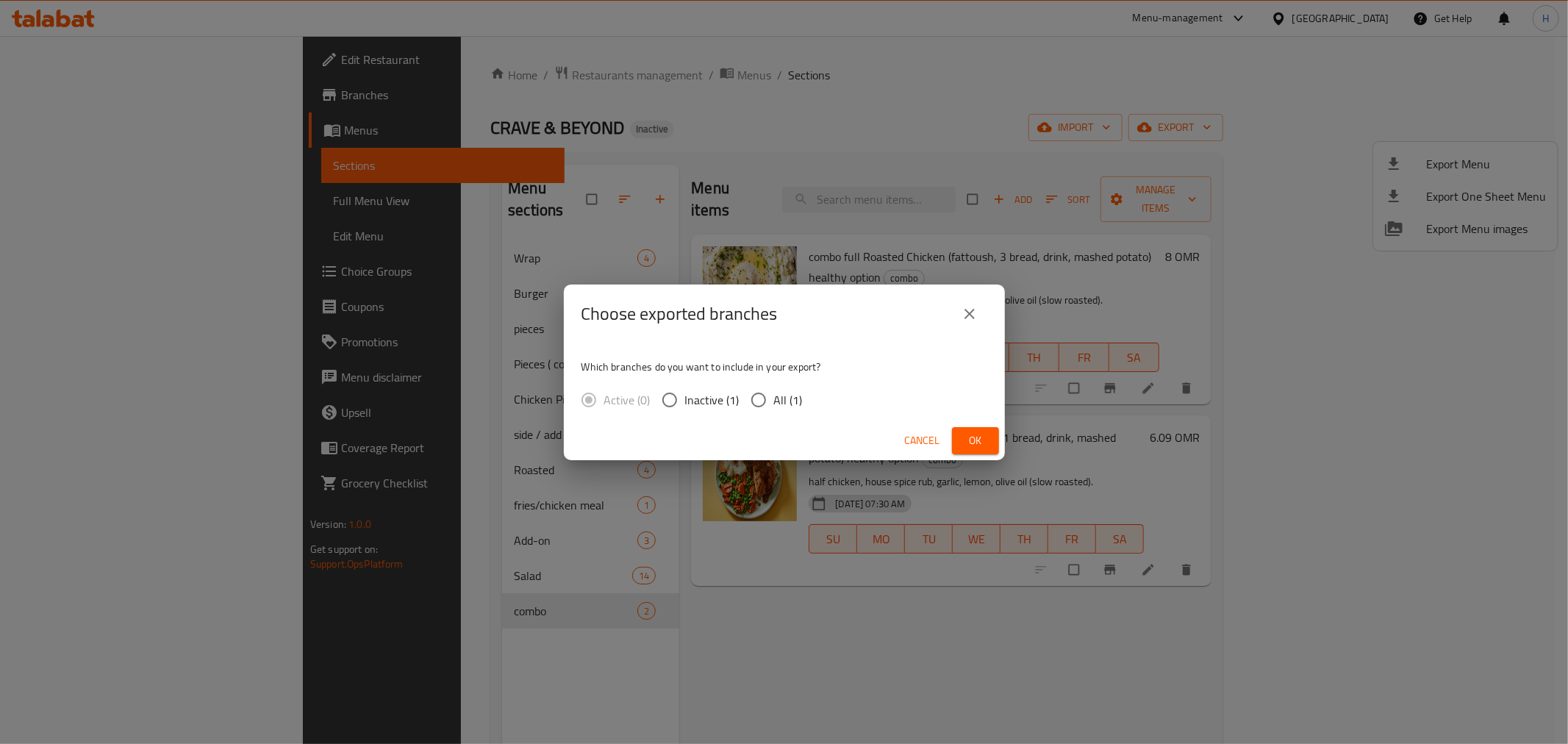
click at [791, 402] on span "All (1)" at bounding box center [789, 399] width 29 height 17
click at [774, 402] on input "All (1)" at bounding box center [759, 400] width 31 height 31
radio input "true"
click at [980, 439] on span "Ok" at bounding box center [975, 440] width 24 height 18
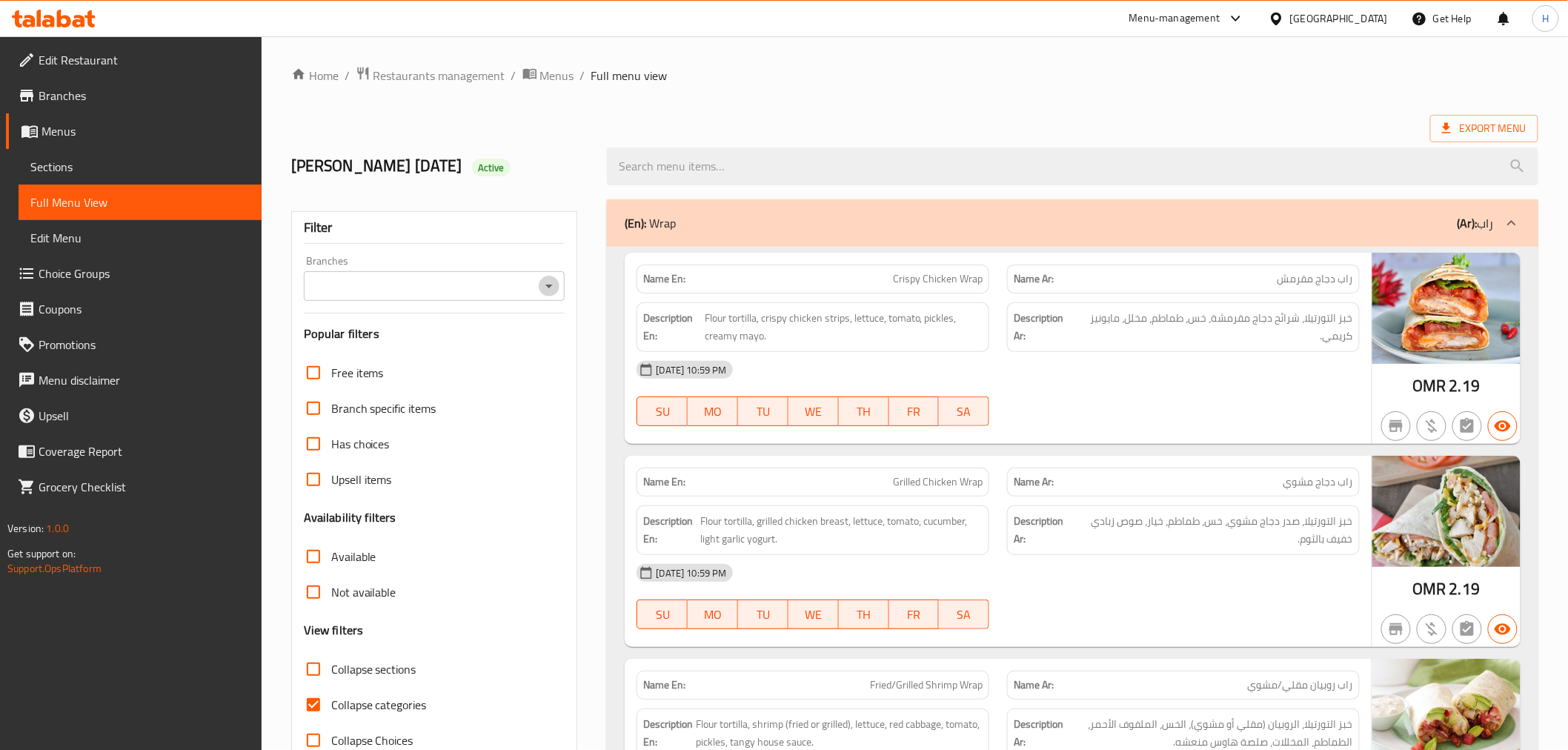
click at [546, 284] on icon "Open" at bounding box center [548, 285] width 17 height 17
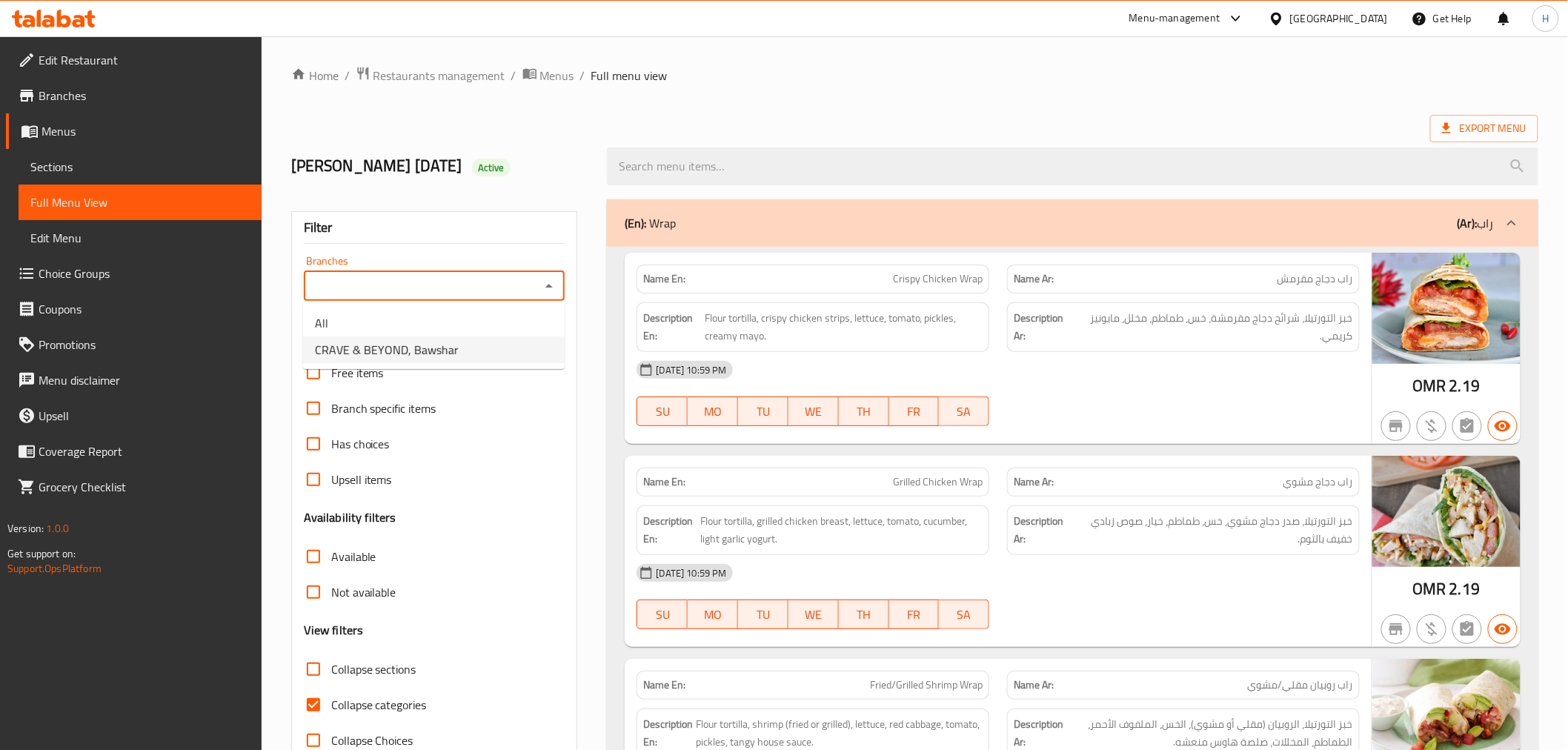
click at [464, 348] on li "CRAVE & BEYOND, Bawshar" at bounding box center [434, 349] width 261 height 26
type input "CRAVE & BEYOND, Bawshar"
click at [308, 703] on input "Collapse categories" at bounding box center [313, 704] width 36 height 36
checkbox input "false"
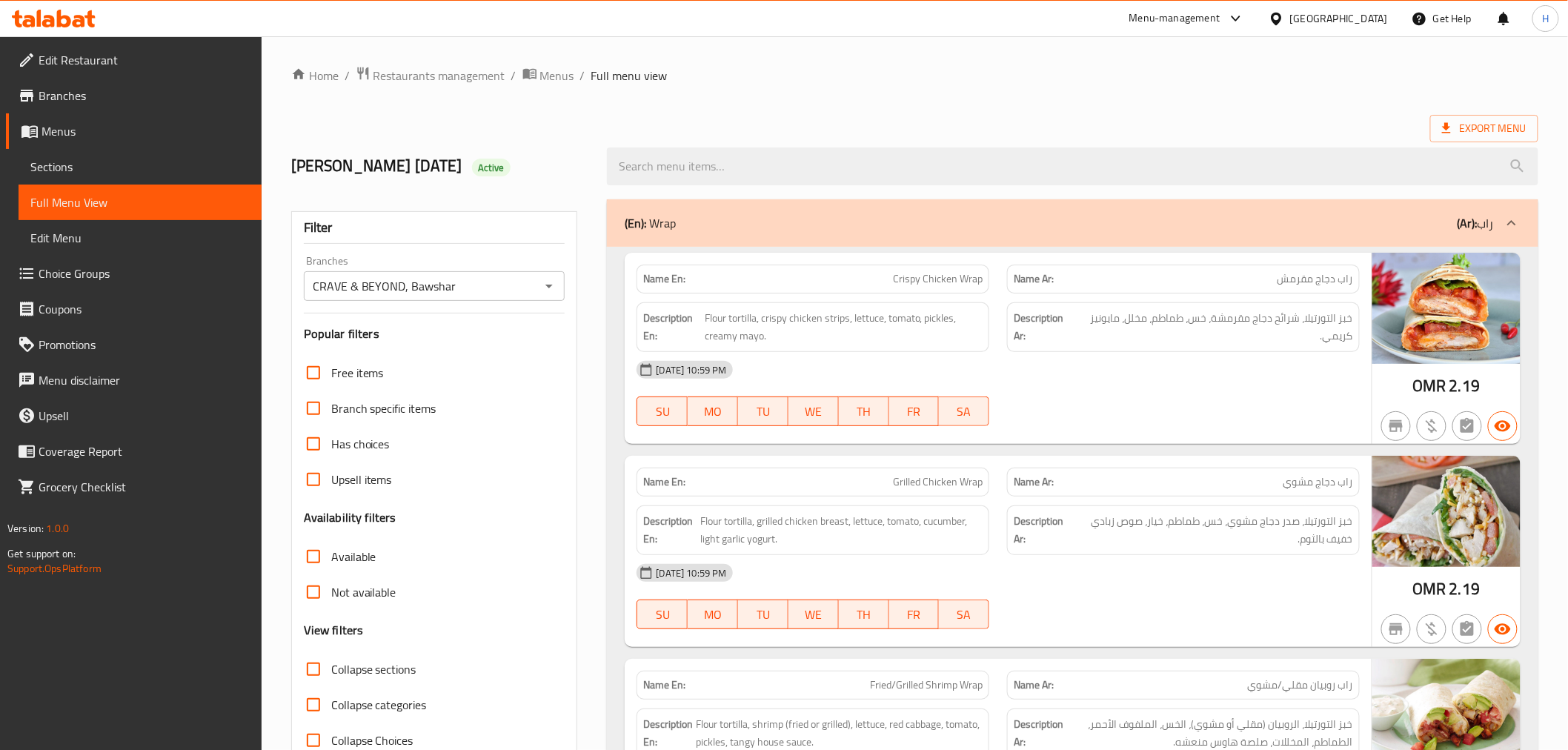
drag, startPoint x: 566, startPoint y: 613, endPoint x: 581, endPoint y: 358, distance: 255.4
click at [1323, 79] on ol "Home / Restaurants management / Menus / Full menu view" at bounding box center [915, 75] width 1247 height 19
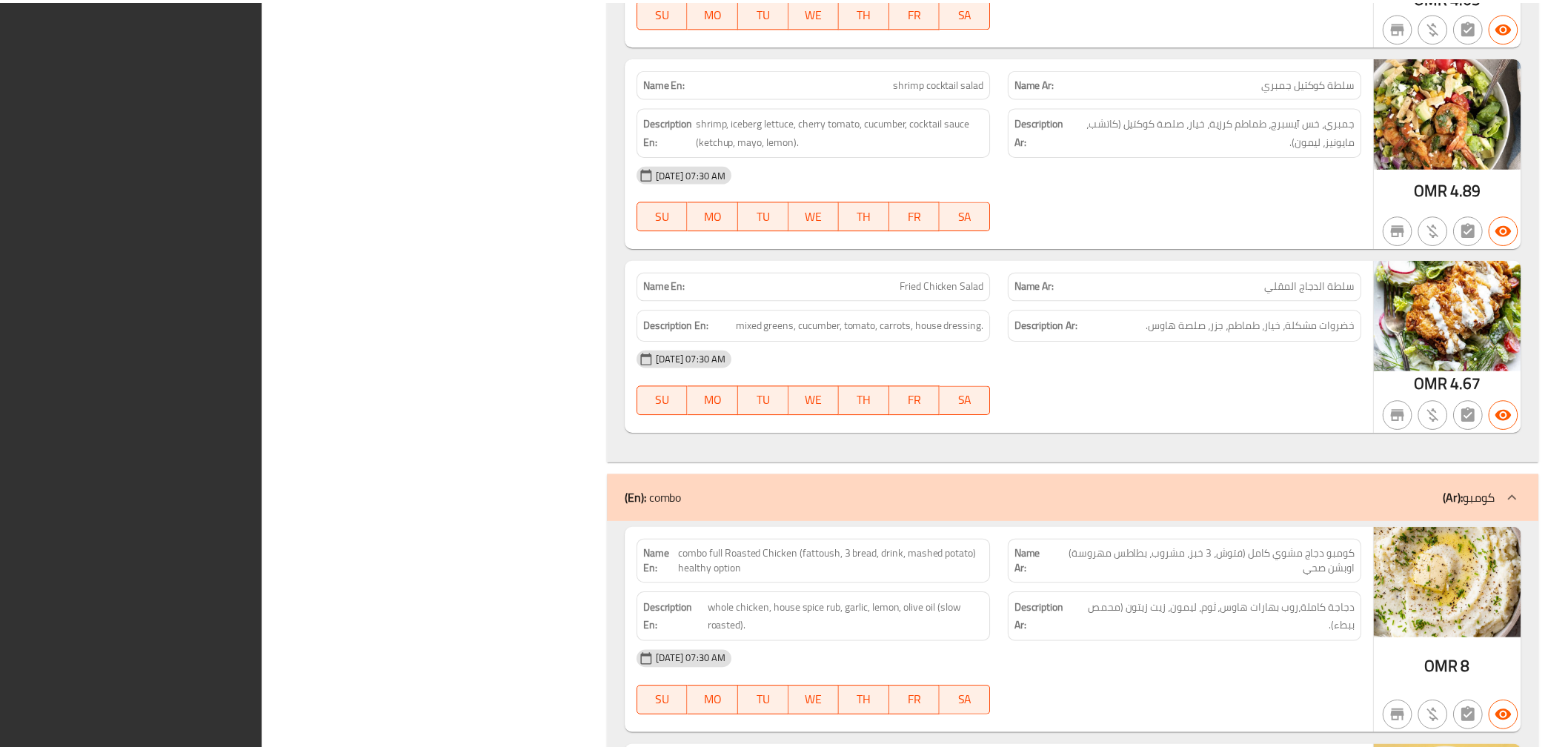
scroll to position [14013, 0]
